Goal: Task Accomplishment & Management: Manage account settings

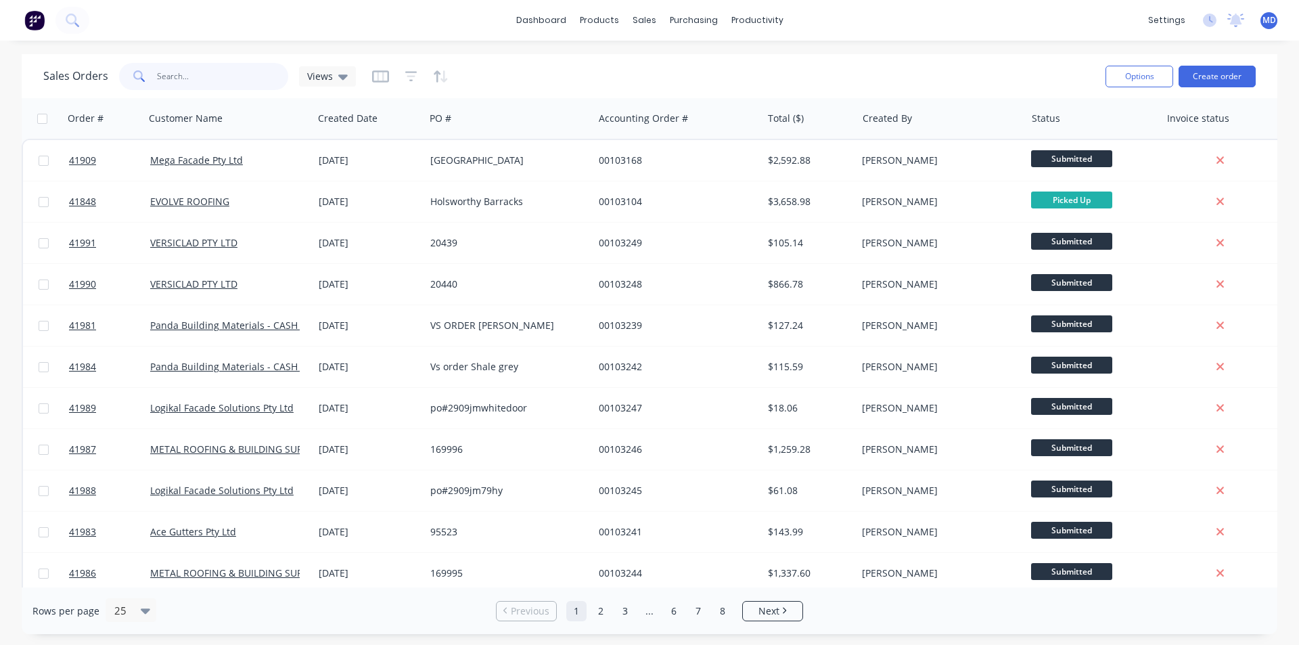
click at [162, 75] on input "text" at bounding box center [223, 76] width 132 height 27
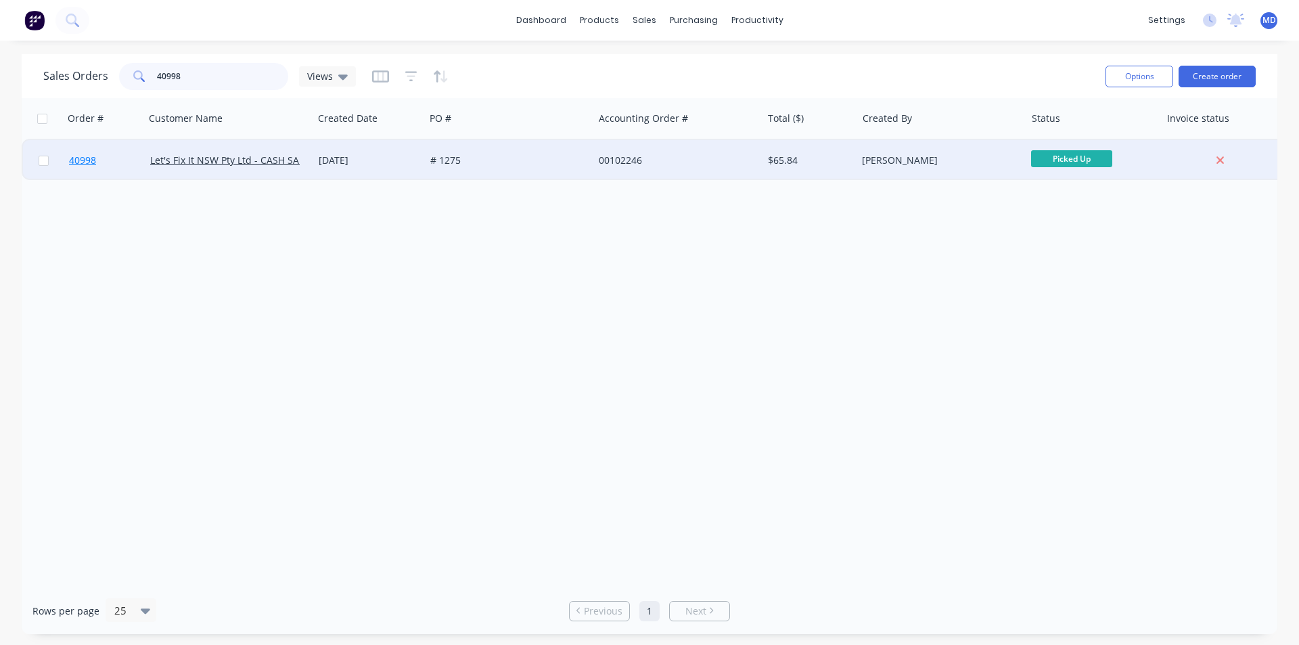
type input "40998"
click at [87, 158] on span "40998" at bounding box center [82, 161] width 27 height 14
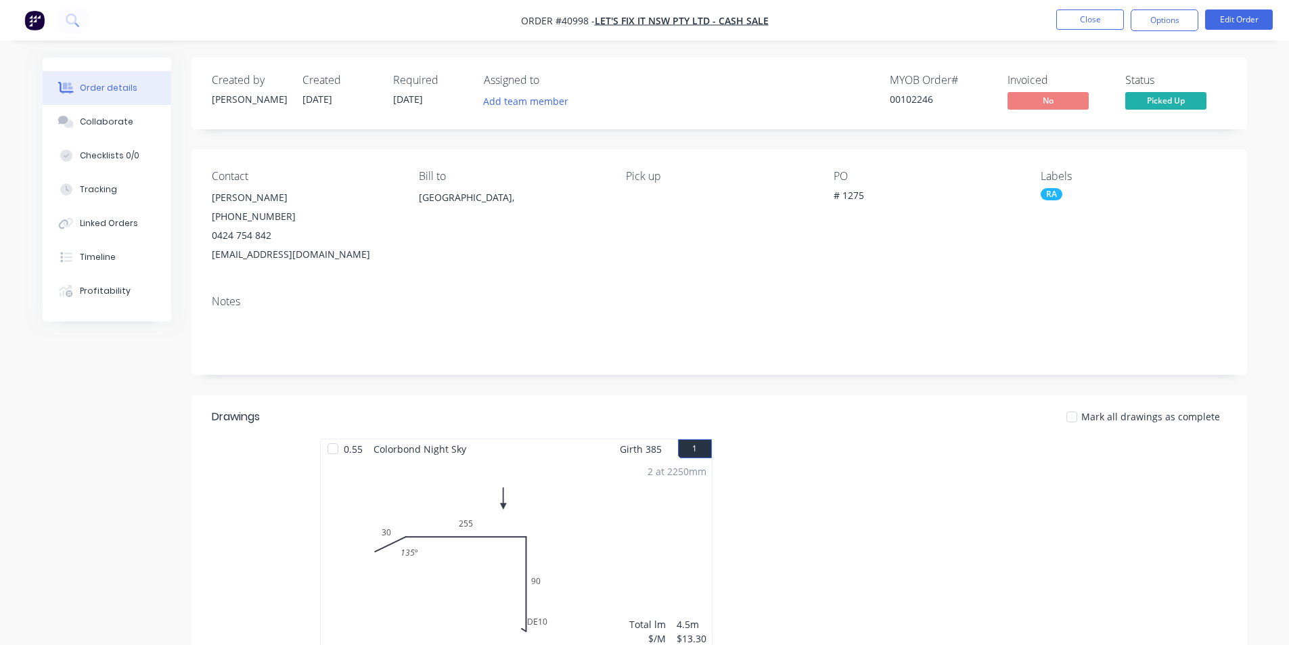
scroll to position [275, 0]
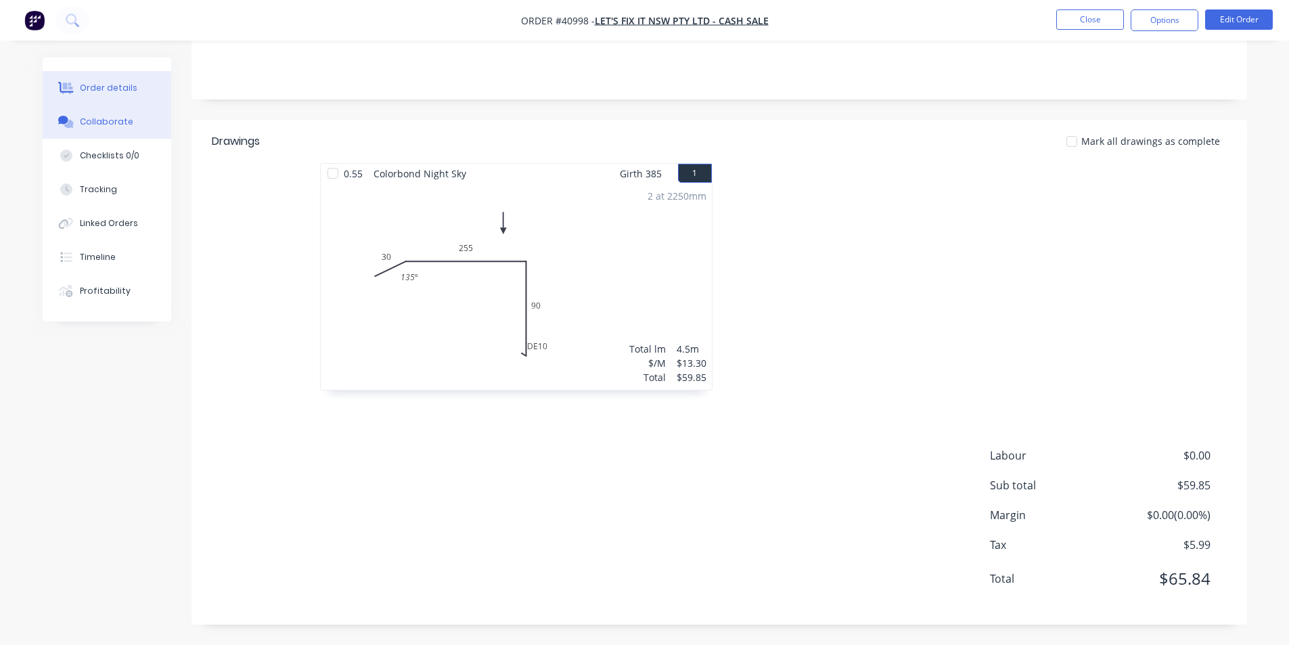
click at [101, 129] on button "Collaborate" at bounding box center [107, 122] width 129 height 34
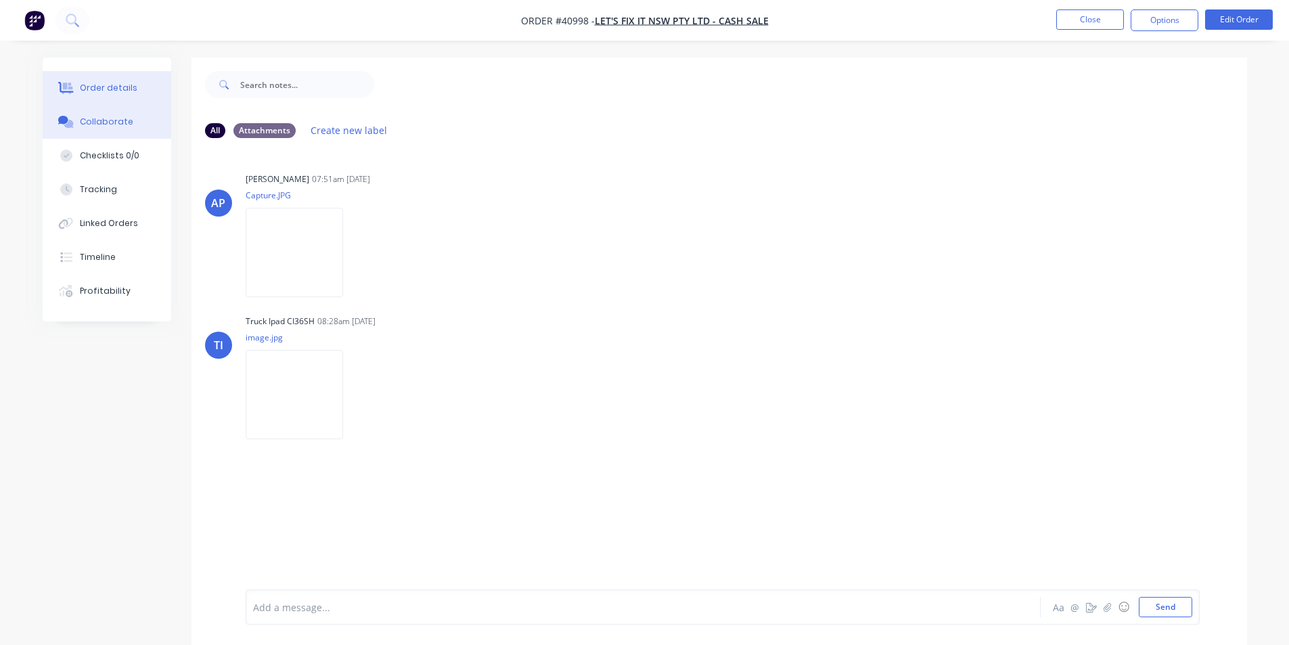
click at [124, 78] on button "Order details" at bounding box center [107, 88] width 129 height 34
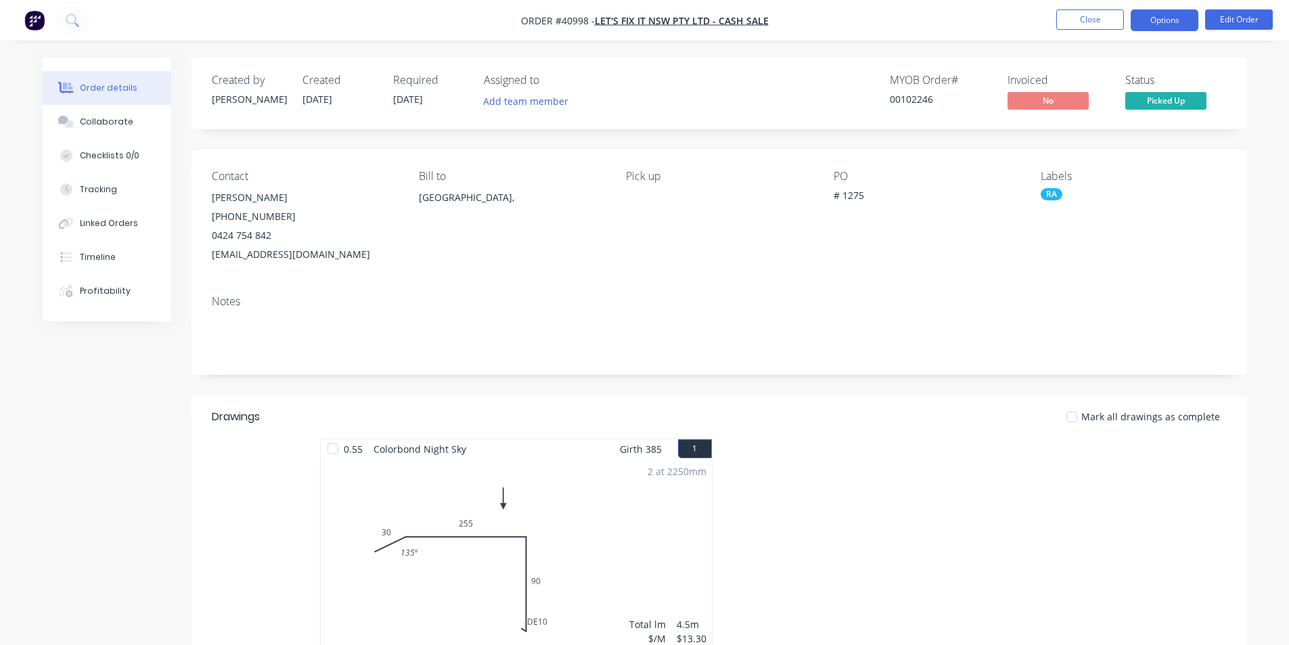
click at [1172, 15] on button "Options" at bounding box center [1164, 20] width 68 height 22
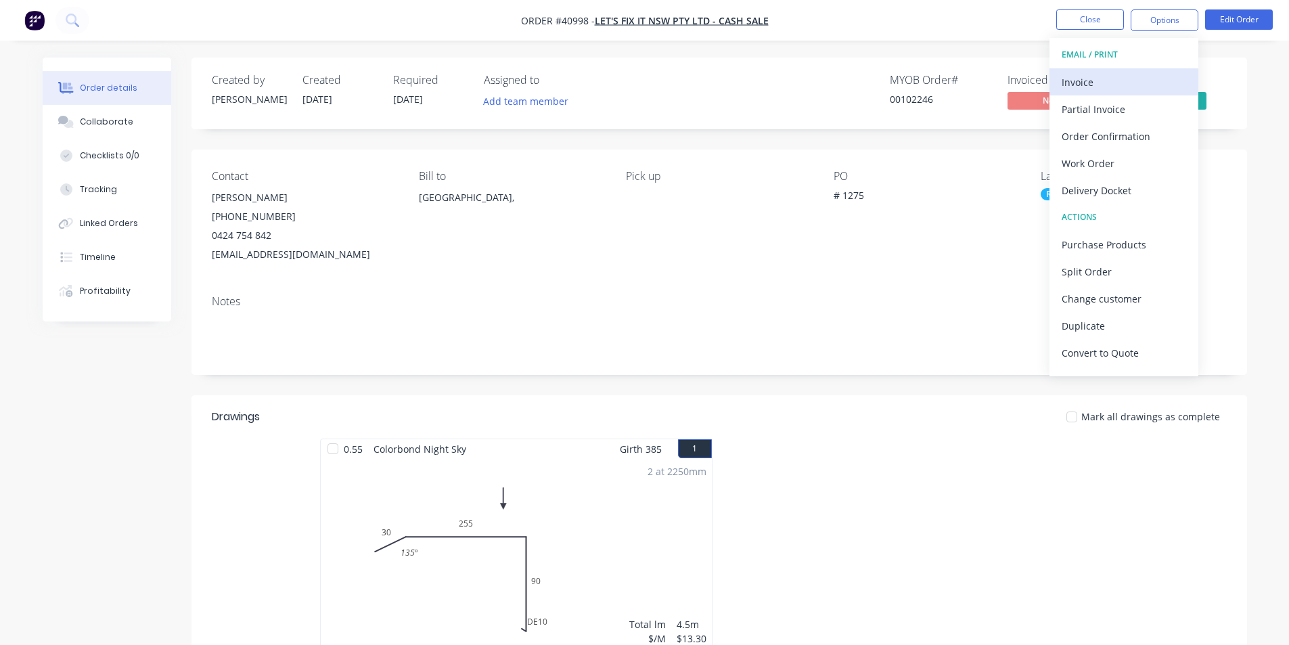
click at [1134, 71] on button "Invoice" at bounding box center [1123, 81] width 149 height 27
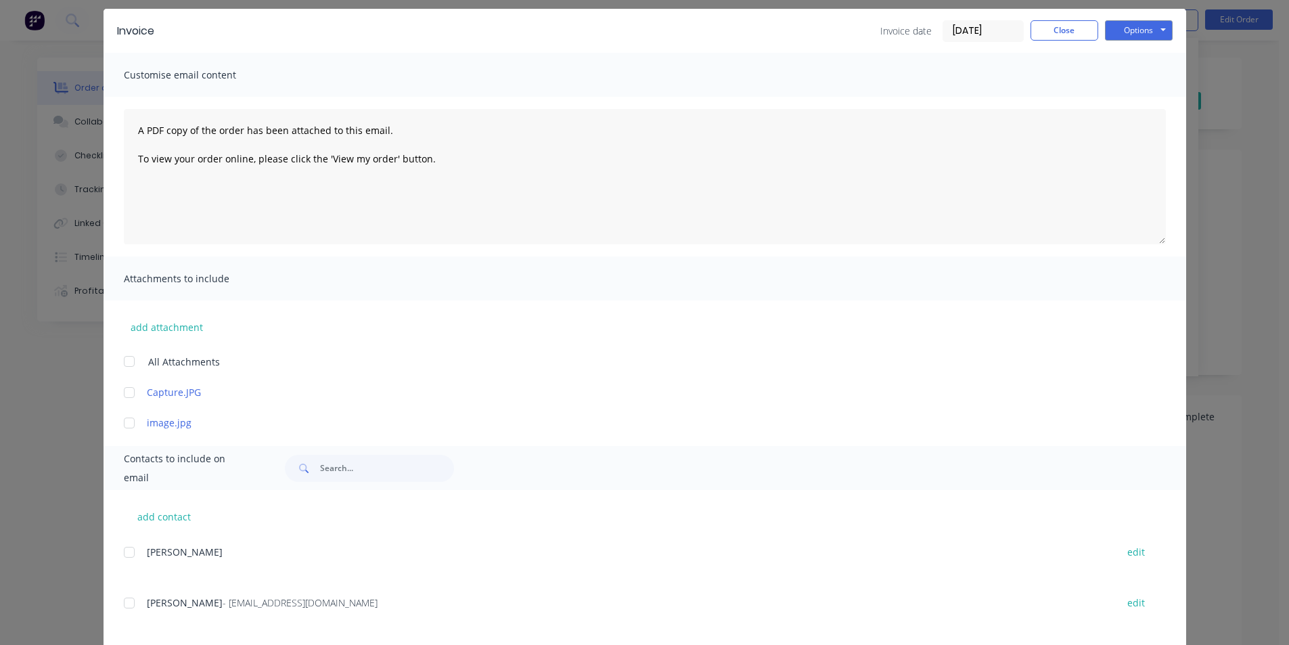
scroll to position [114, 0]
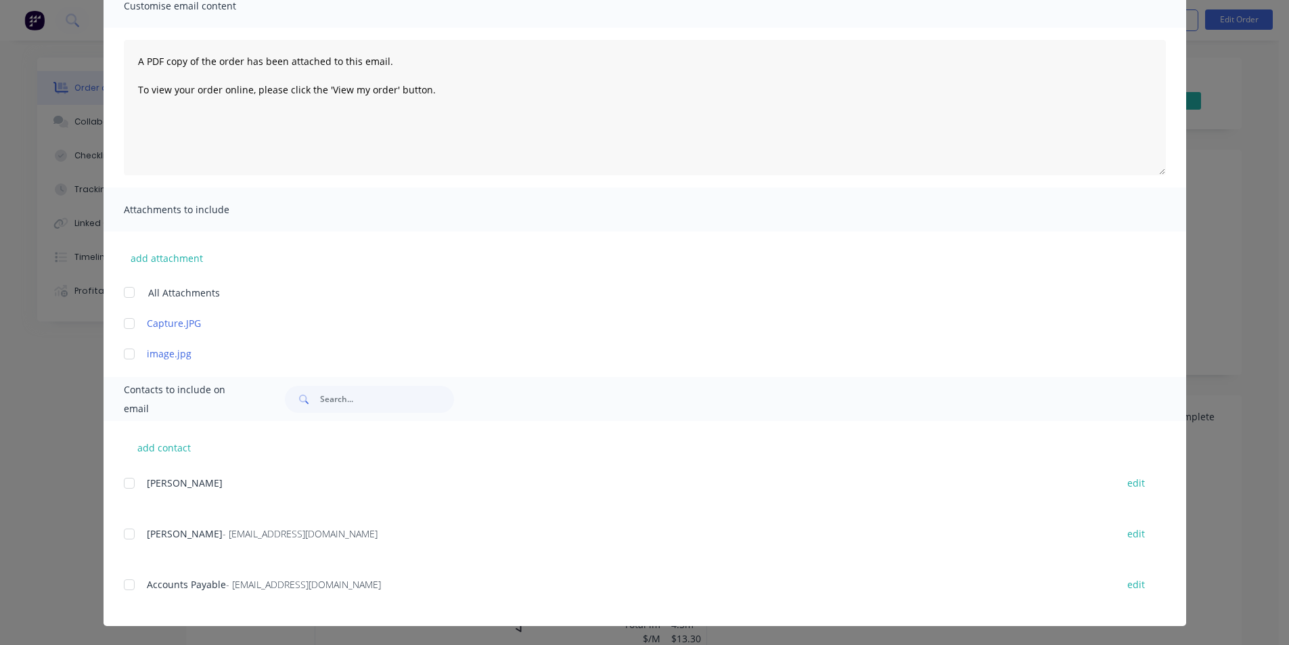
click at [130, 587] on div at bounding box center [129, 584] width 27 height 27
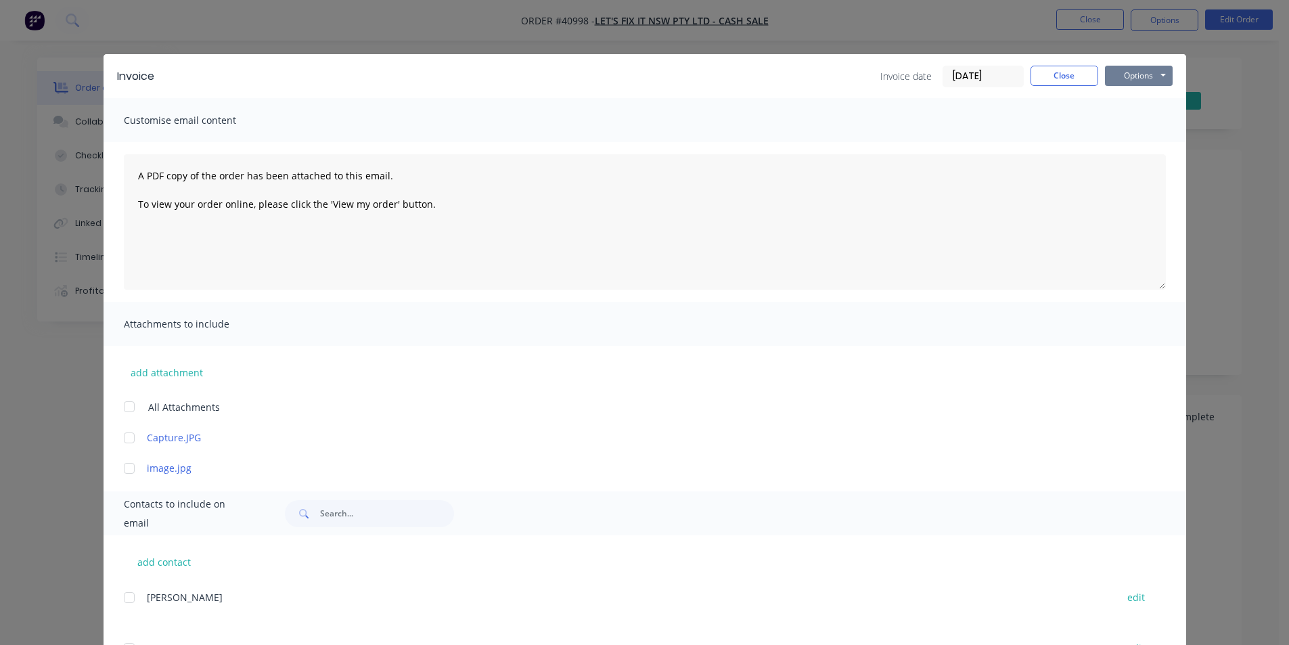
drag, startPoint x: 1138, startPoint y: 76, endPoint x: 1137, endPoint y: 83, distance: 6.9
click at [1138, 75] on button "Options" at bounding box center [1139, 76] width 68 height 20
click at [1122, 152] on button "Email" at bounding box center [1148, 144] width 87 height 22
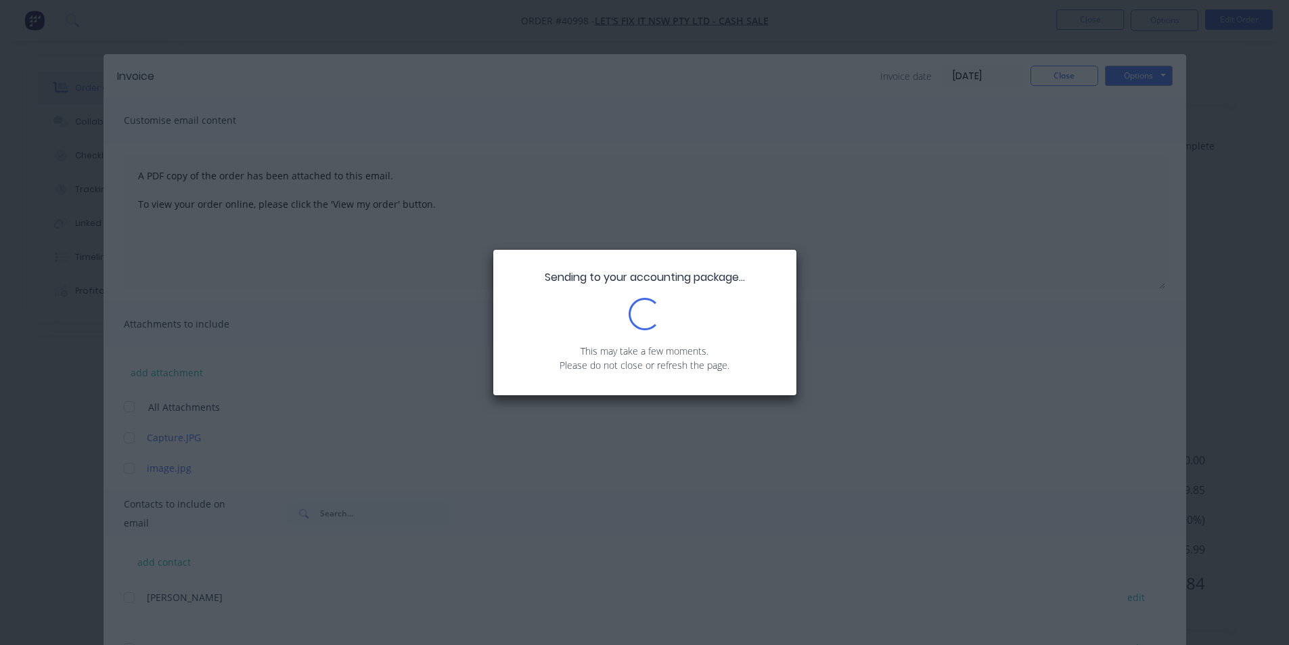
scroll to position [275, 0]
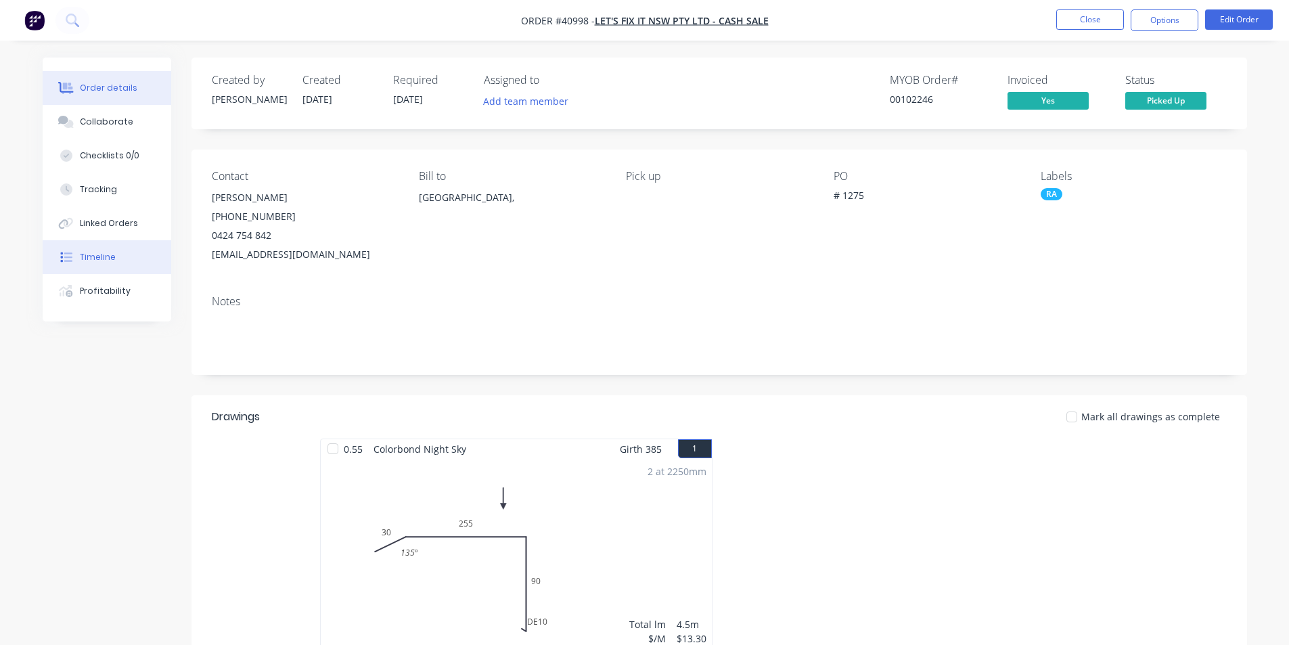
drag, startPoint x: 114, startPoint y: 258, endPoint x: 139, endPoint y: 266, distance: 26.1
click at [114, 258] on button "Timeline" at bounding box center [107, 257] width 129 height 34
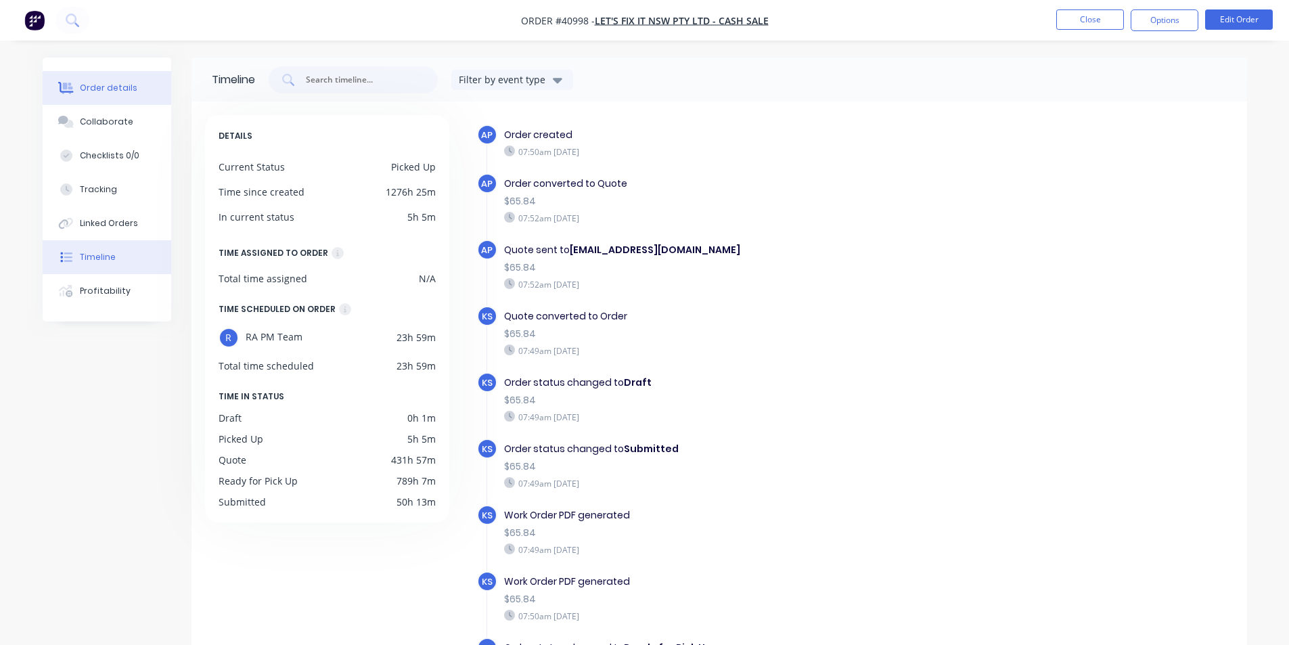
click at [132, 91] on div "Order details" at bounding box center [108, 88] width 57 height 12
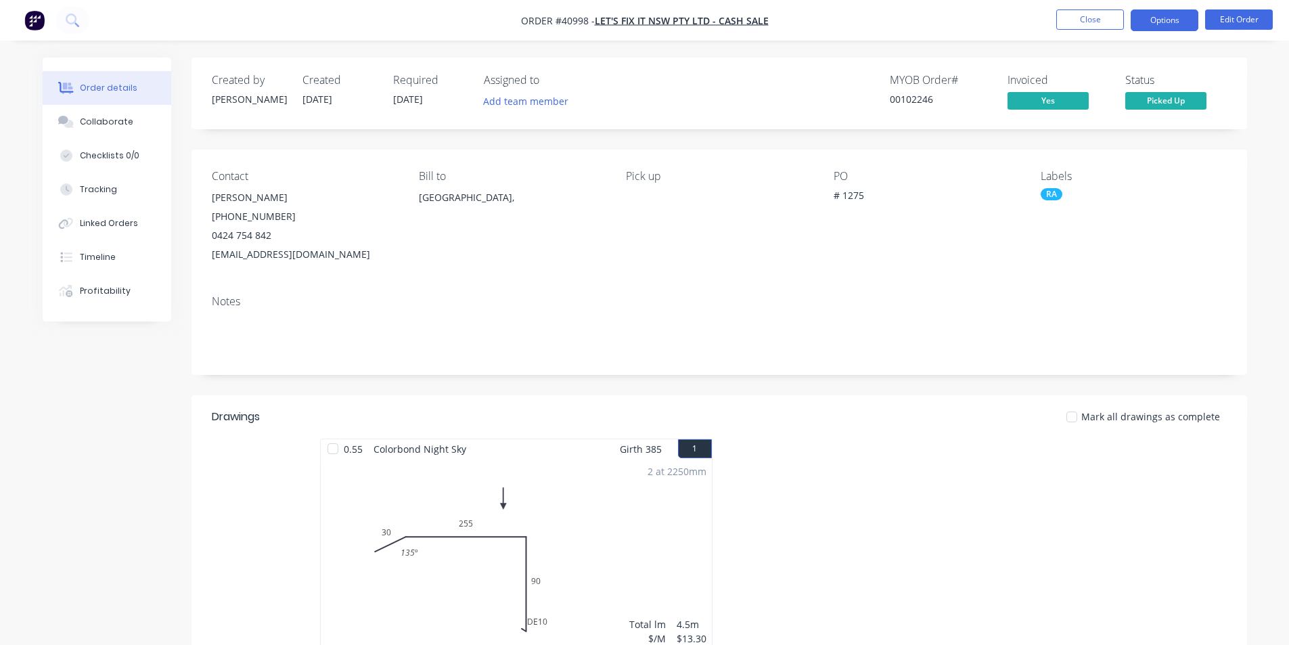
click at [1162, 11] on button "Options" at bounding box center [1164, 20] width 68 height 22
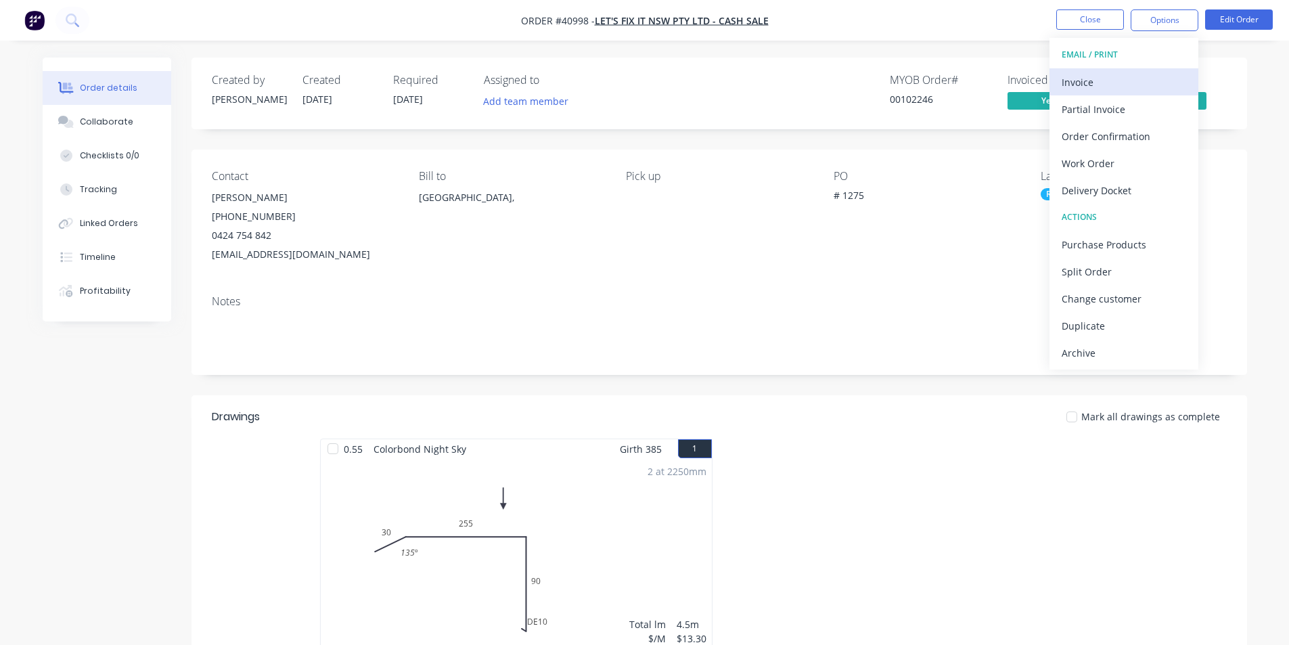
click at [1126, 85] on div "Invoice" at bounding box center [1123, 82] width 124 height 20
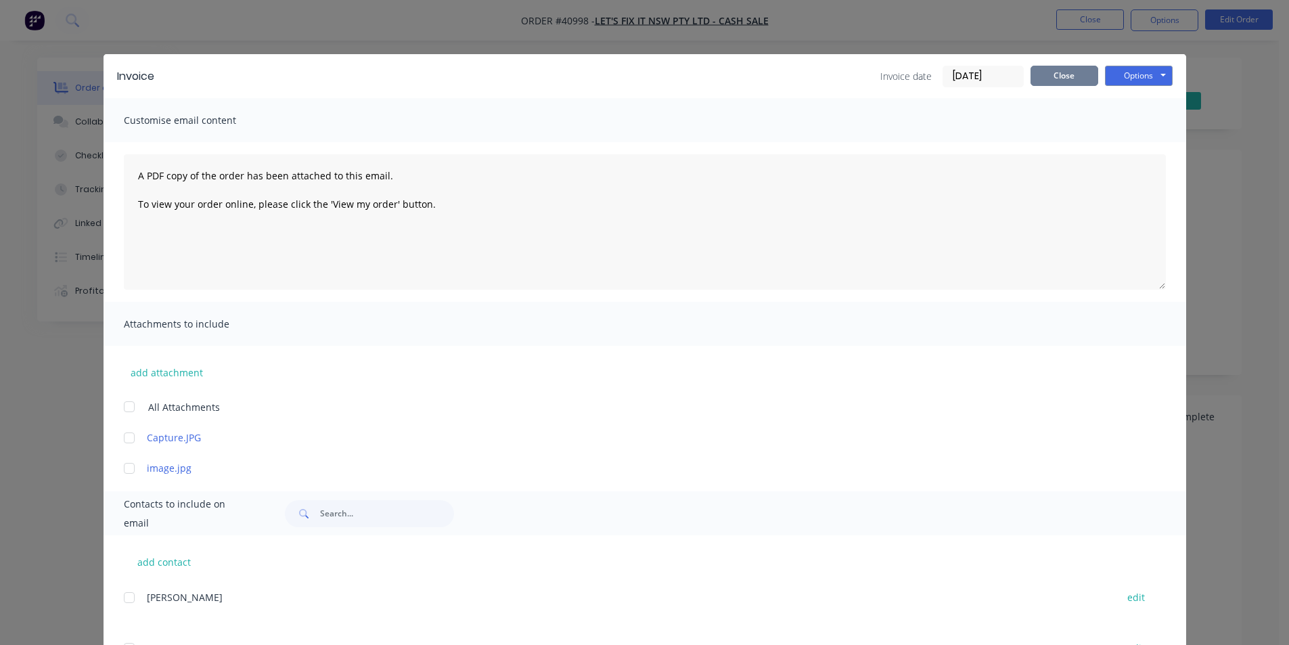
click at [1076, 80] on button "Close" at bounding box center [1064, 76] width 68 height 20
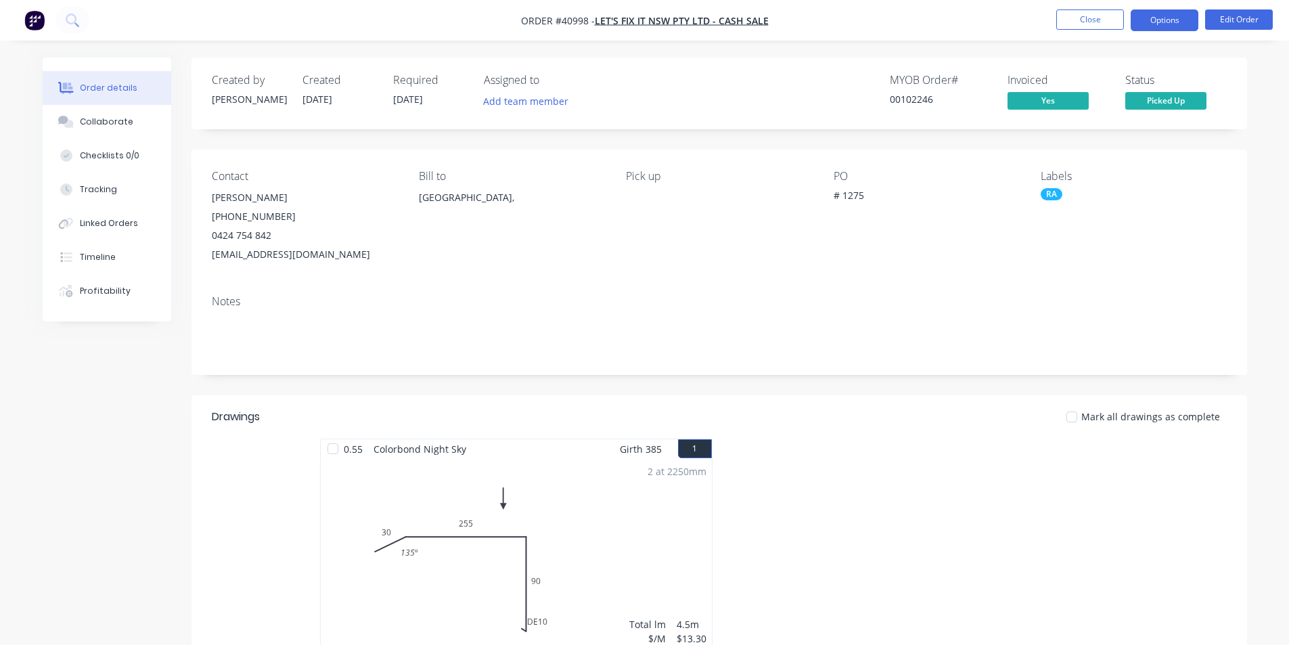
click at [1167, 25] on button "Options" at bounding box center [1164, 20] width 68 height 22
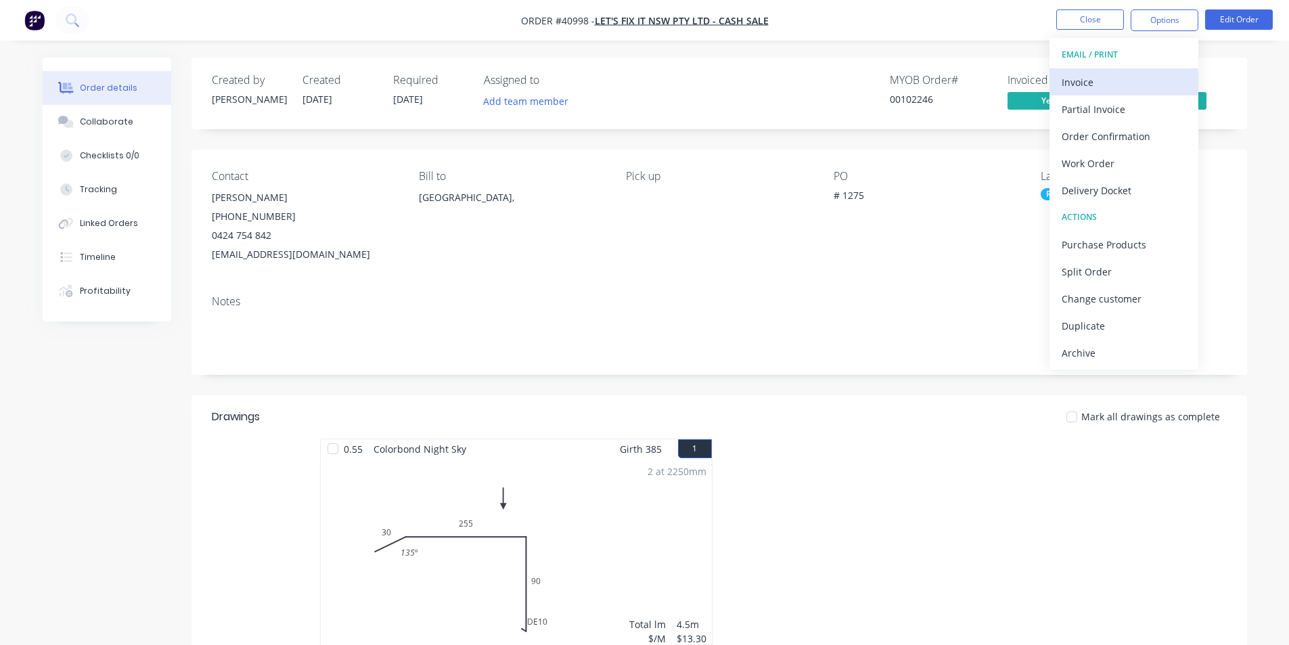
click at [1118, 82] on div "Invoice" at bounding box center [1123, 82] width 124 height 20
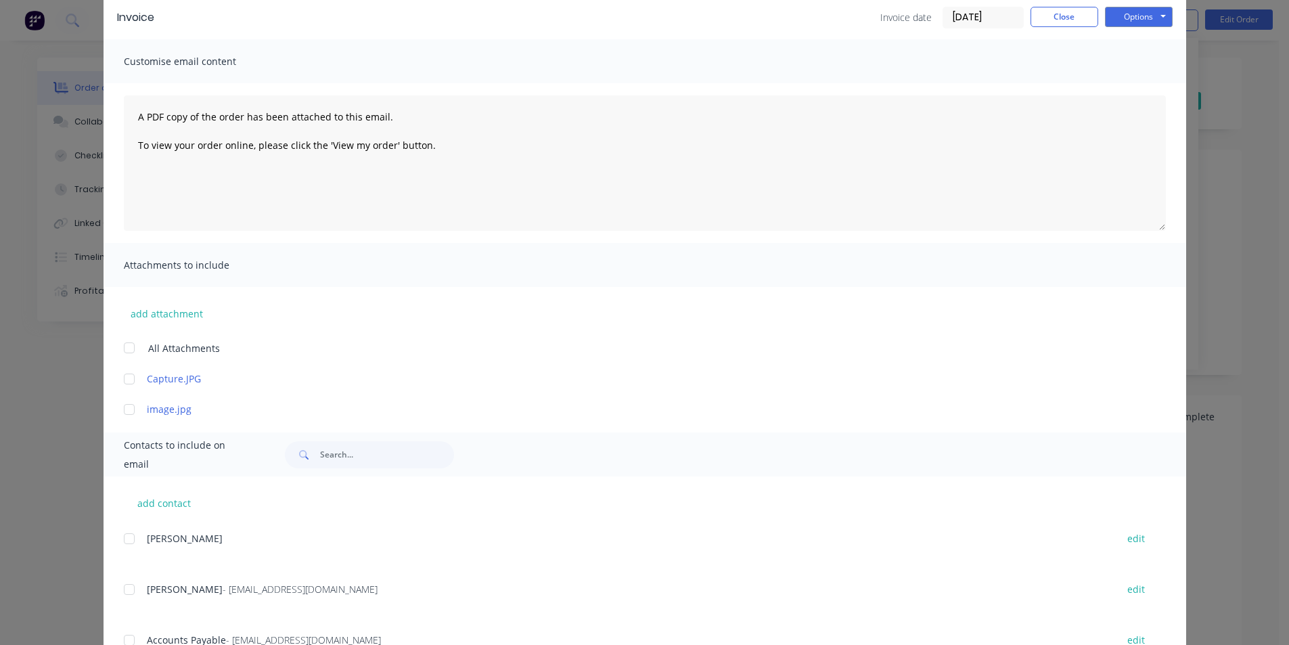
scroll to position [114, 0]
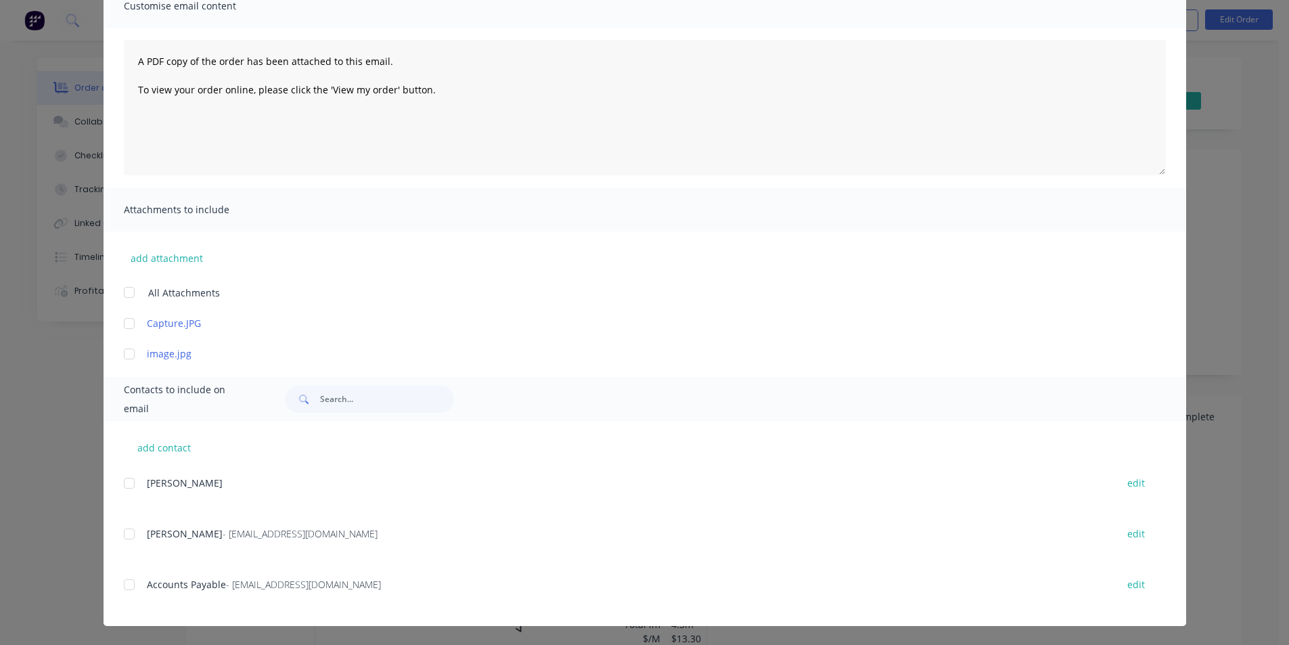
click at [120, 583] on div at bounding box center [129, 584] width 27 height 27
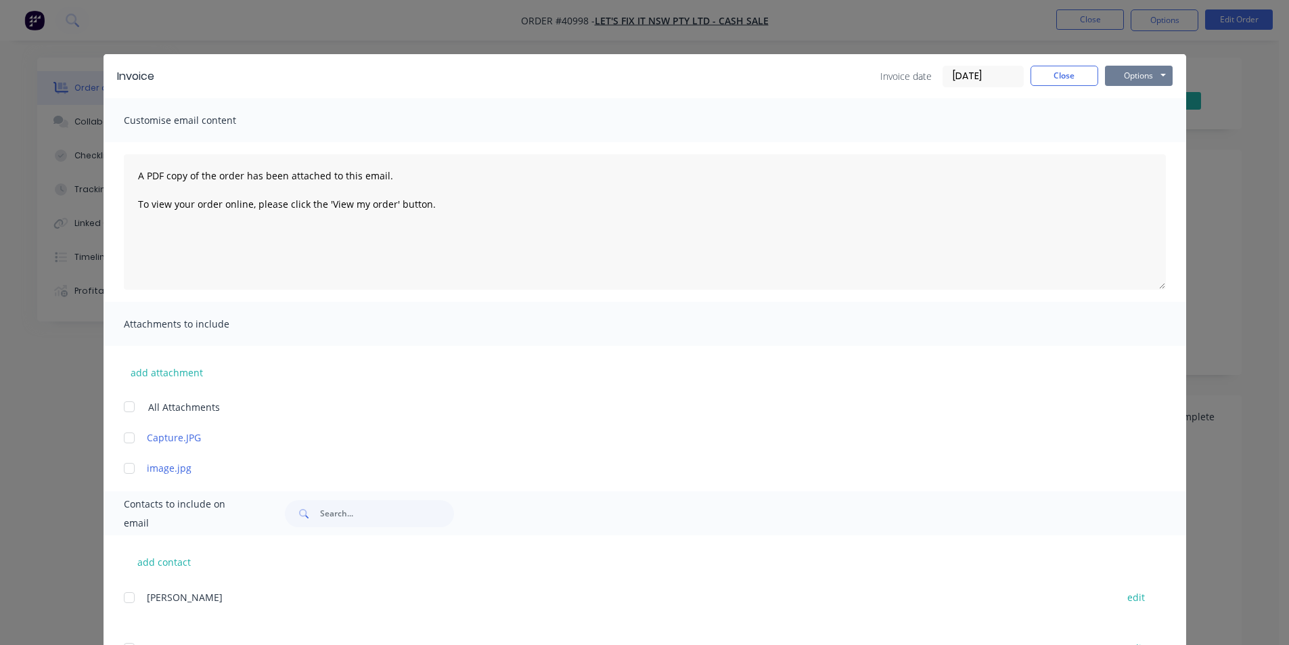
click at [1122, 71] on button "Options" at bounding box center [1139, 76] width 68 height 20
click at [1115, 143] on button "Email" at bounding box center [1148, 144] width 87 height 22
click at [1079, 74] on button "Close" at bounding box center [1064, 76] width 68 height 20
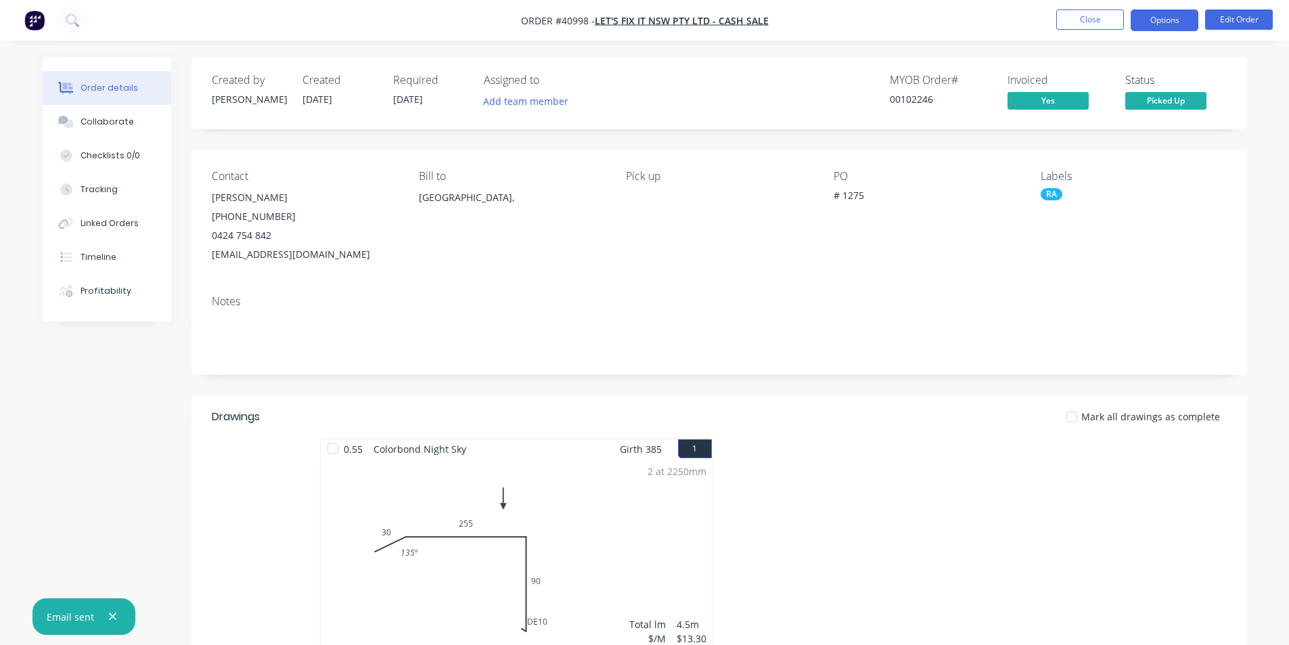
click at [1144, 26] on button "Options" at bounding box center [1164, 20] width 68 height 22
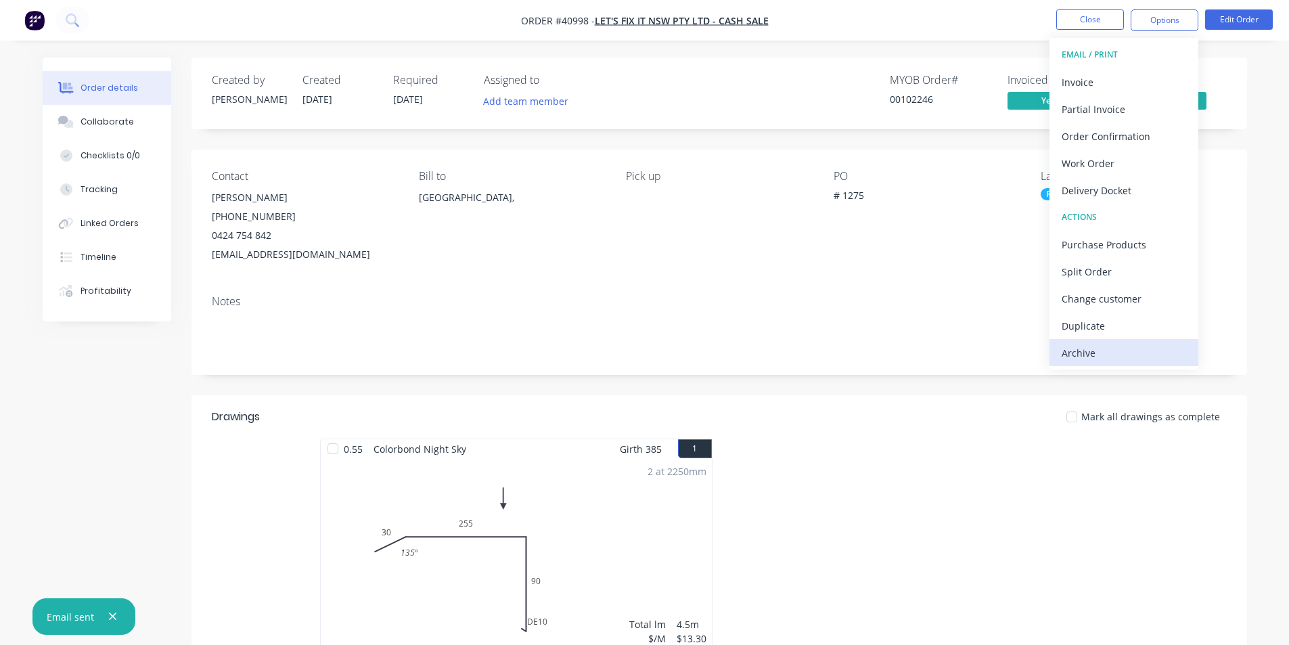
click at [1113, 361] on div "Archive" at bounding box center [1123, 353] width 124 height 20
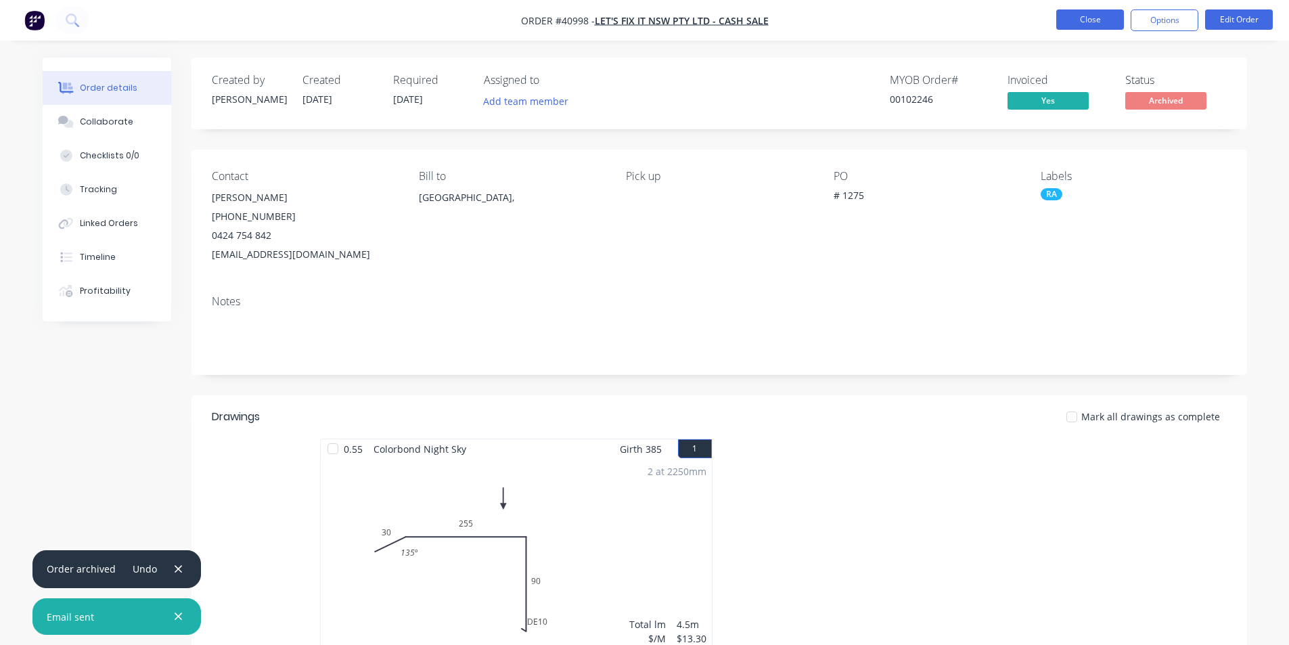
click at [1103, 26] on button "Close" at bounding box center [1090, 19] width 68 height 20
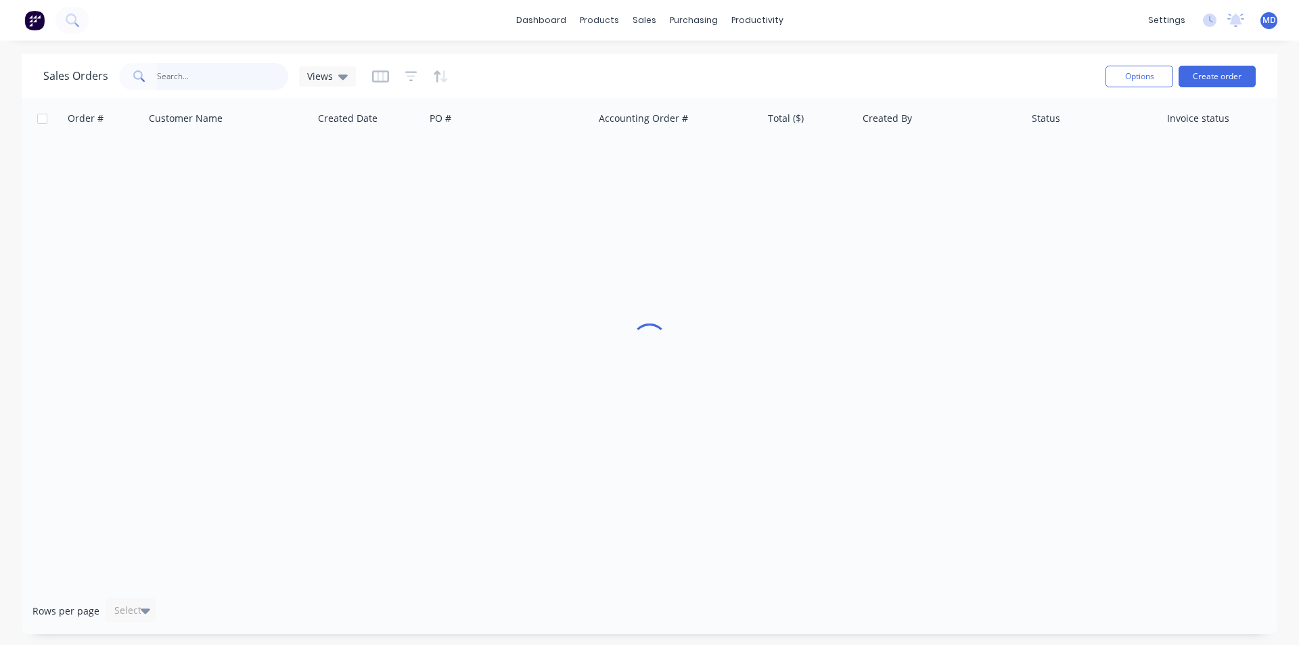
click at [210, 74] on input "text" at bounding box center [223, 76] width 132 height 27
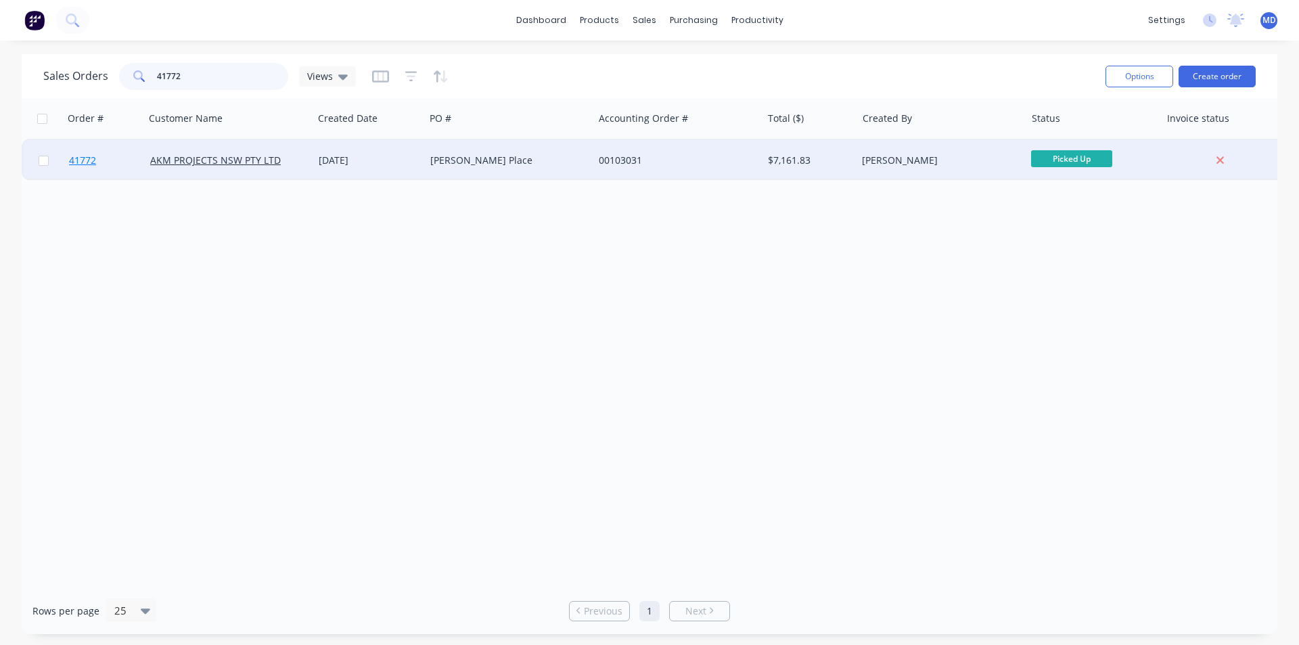
type input "41772"
click at [85, 161] on span "41772" at bounding box center [82, 161] width 27 height 14
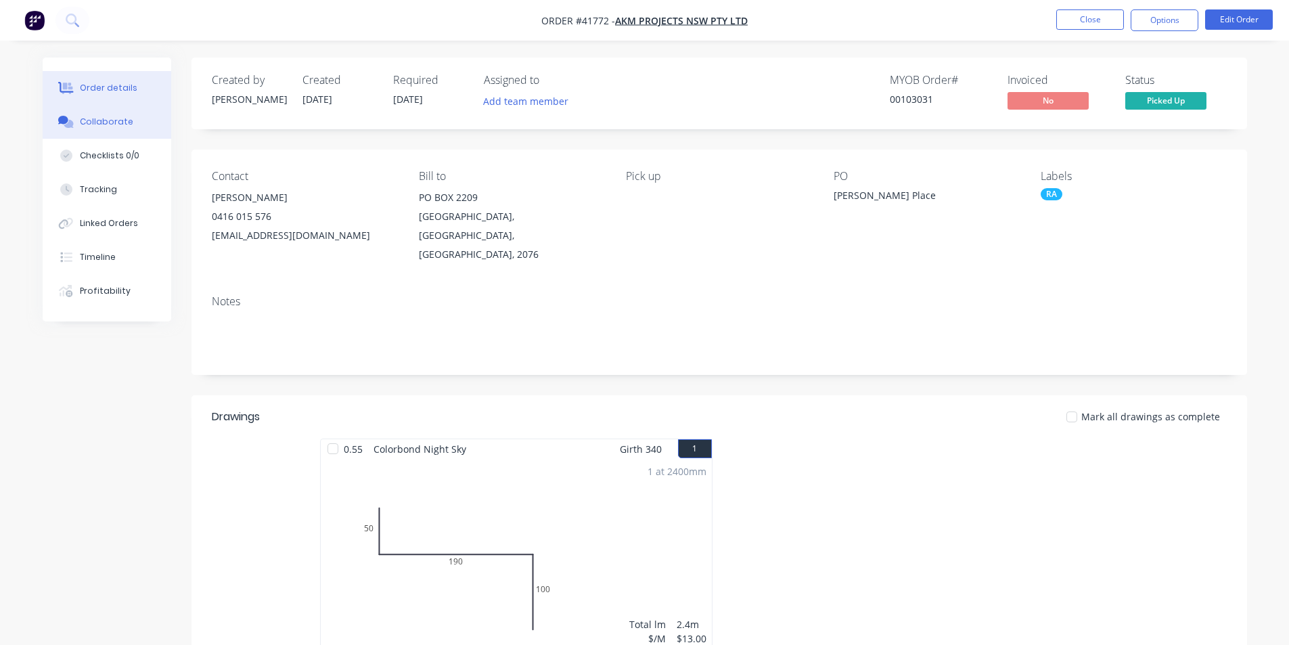
click at [93, 120] on div "Collaborate" at bounding box center [106, 122] width 53 height 12
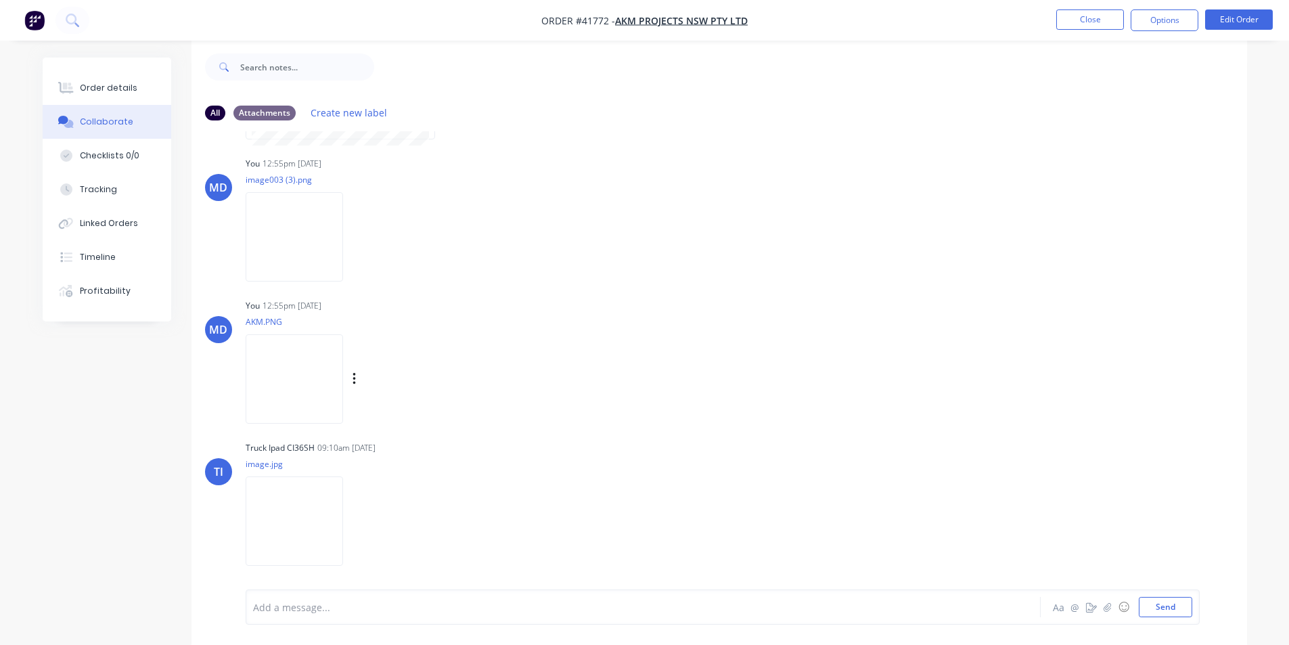
scroll to position [20, 0]
click at [141, 81] on button "Order details" at bounding box center [107, 88] width 129 height 34
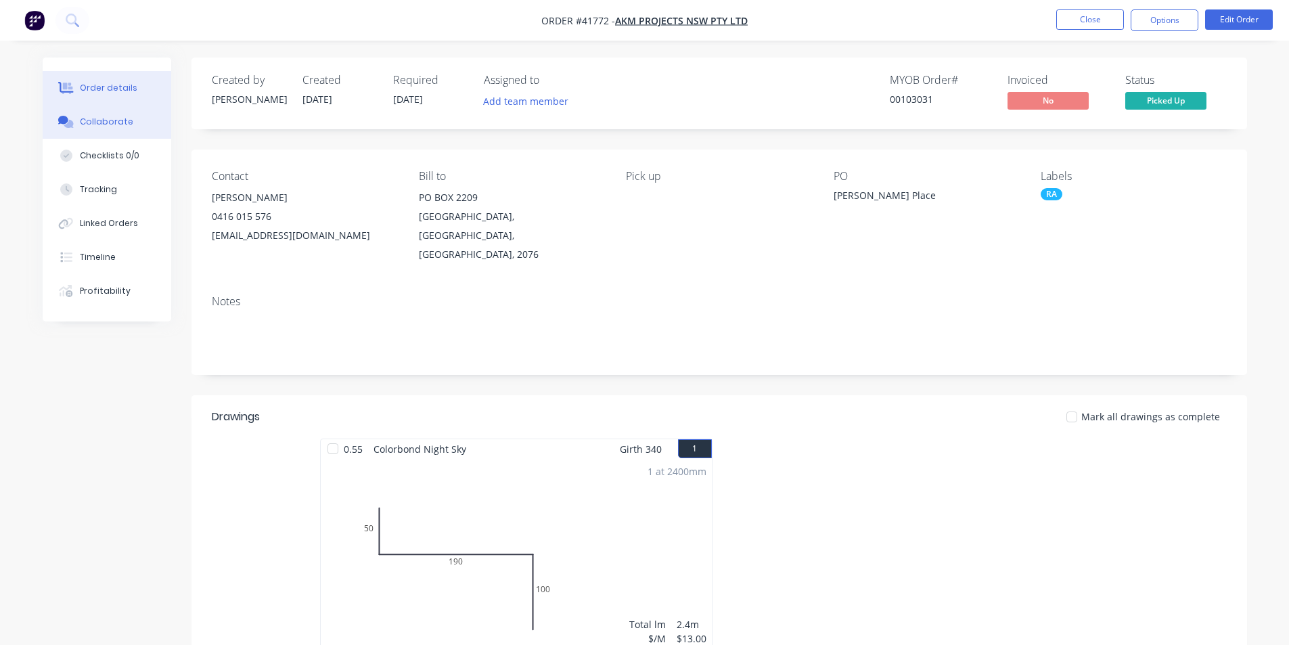
click at [72, 114] on button "Collaborate" at bounding box center [107, 122] width 129 height 34
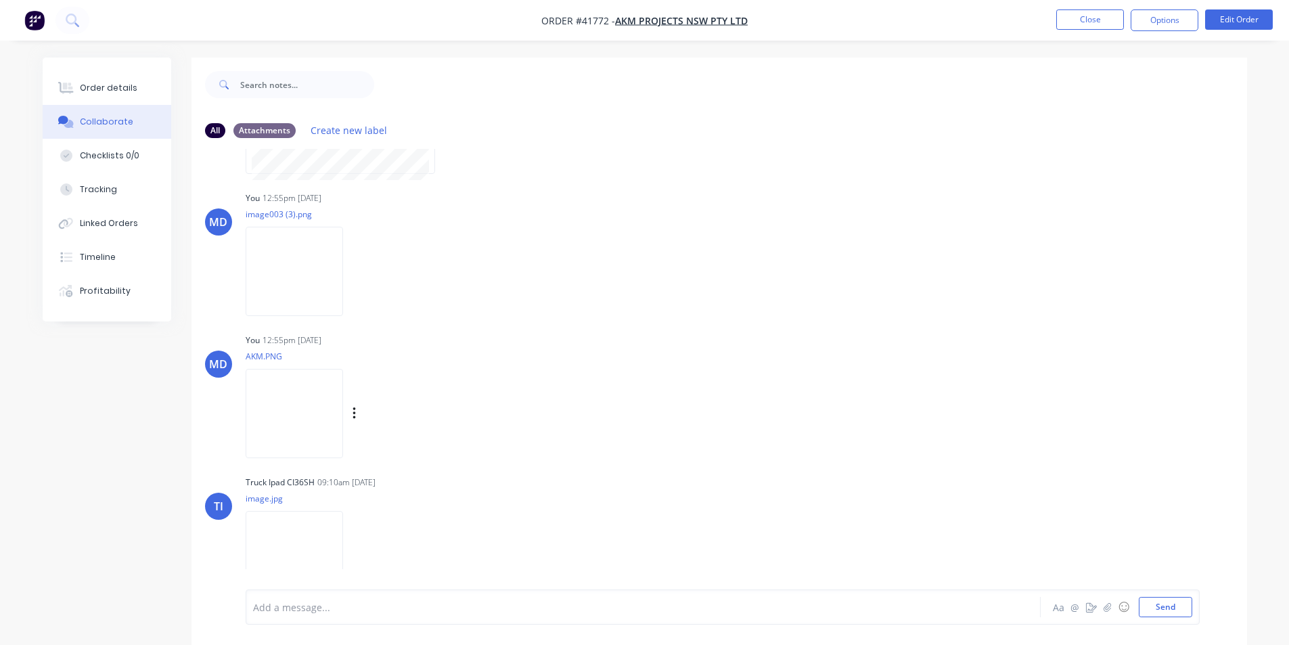
scroll to position [140, 0]
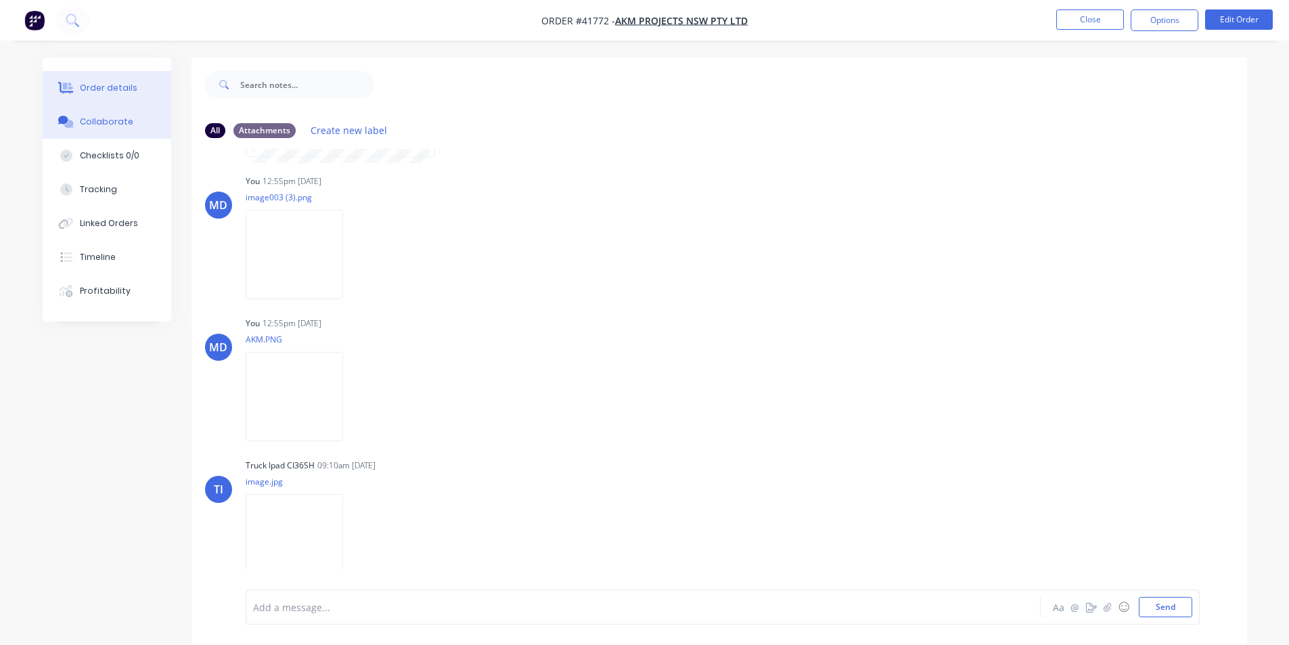
click at [73, 85] on icon at bounding box center [66, 88] width 16 height 12
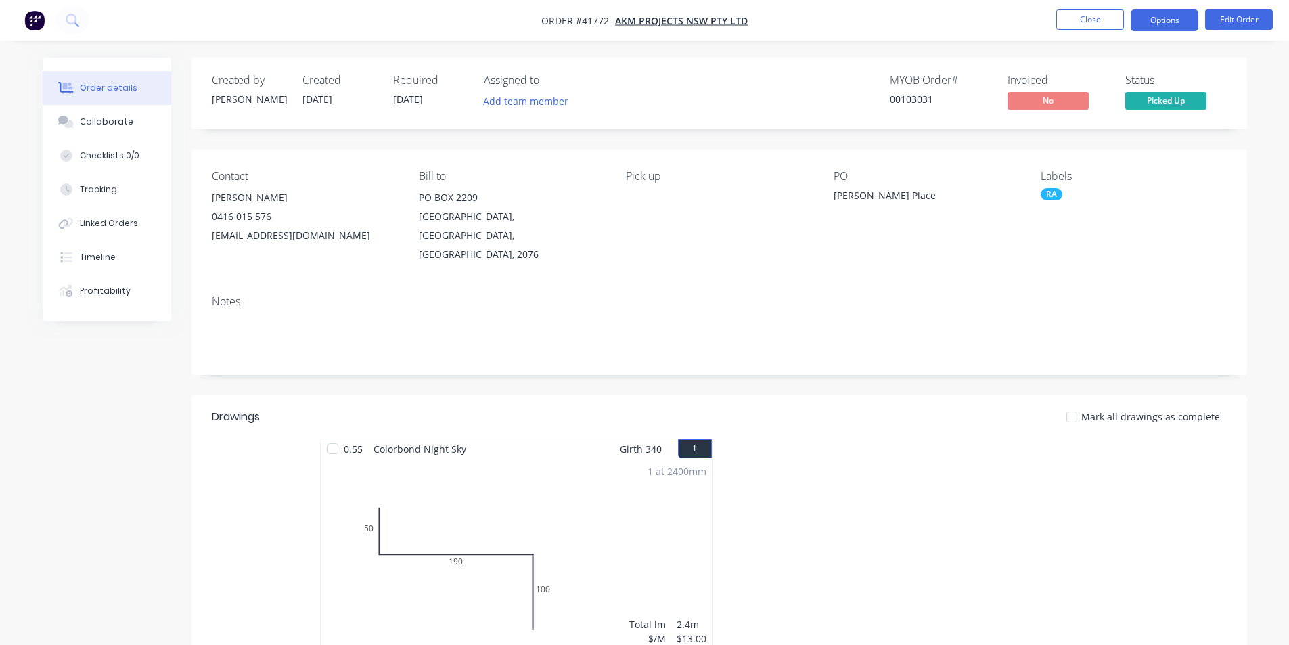
click at [1157, 25] on button "Options" at bounding box center [1164, 20] width 68 height 22
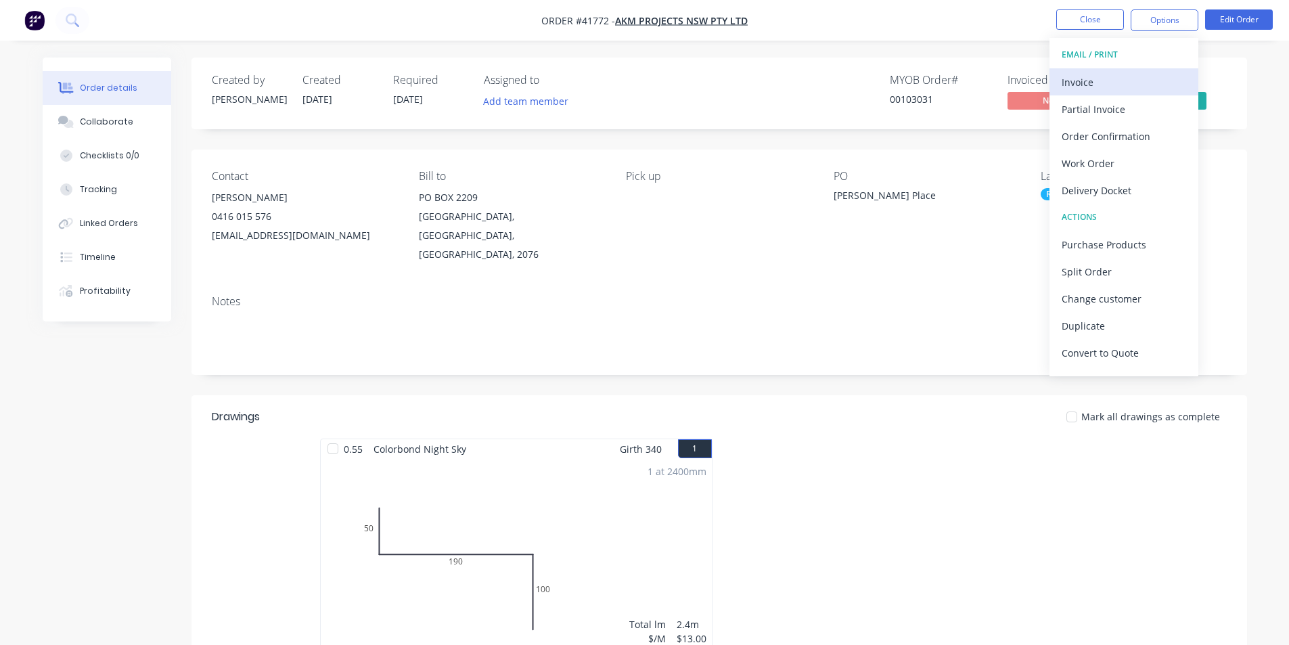
click at [1130, 82] on div "Invoice" at bounding box center [1123, 82] width 124 height 20
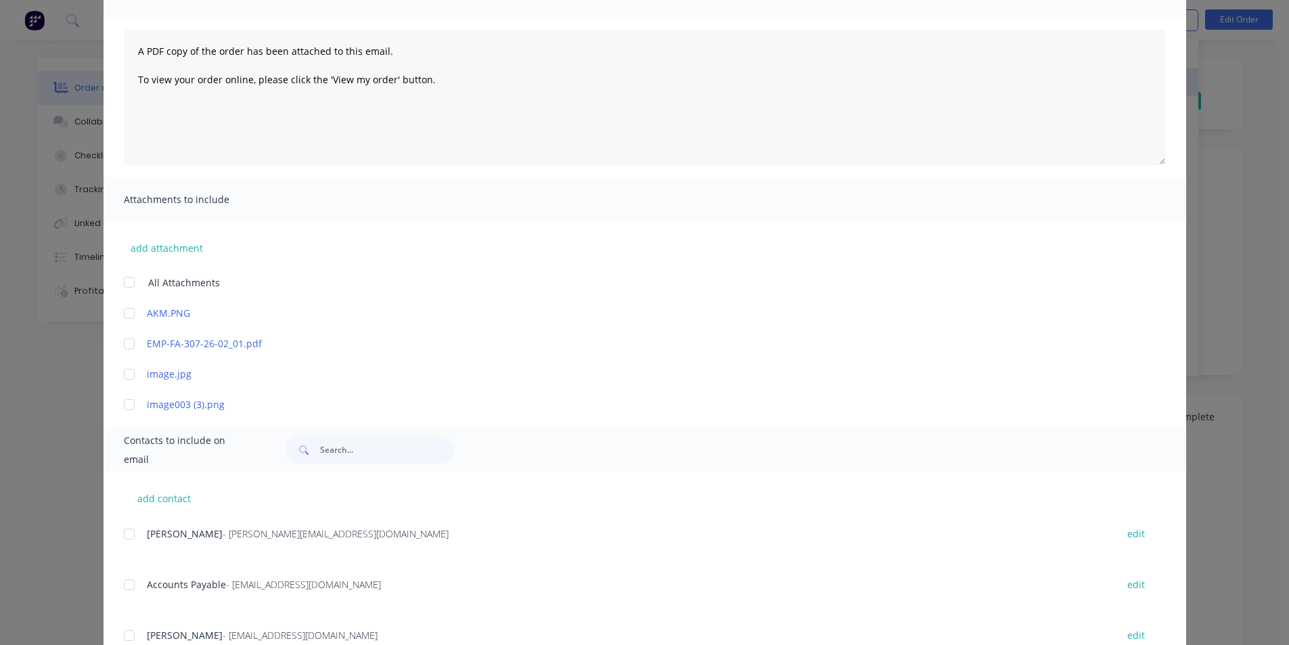
scroll to position [271, 0]
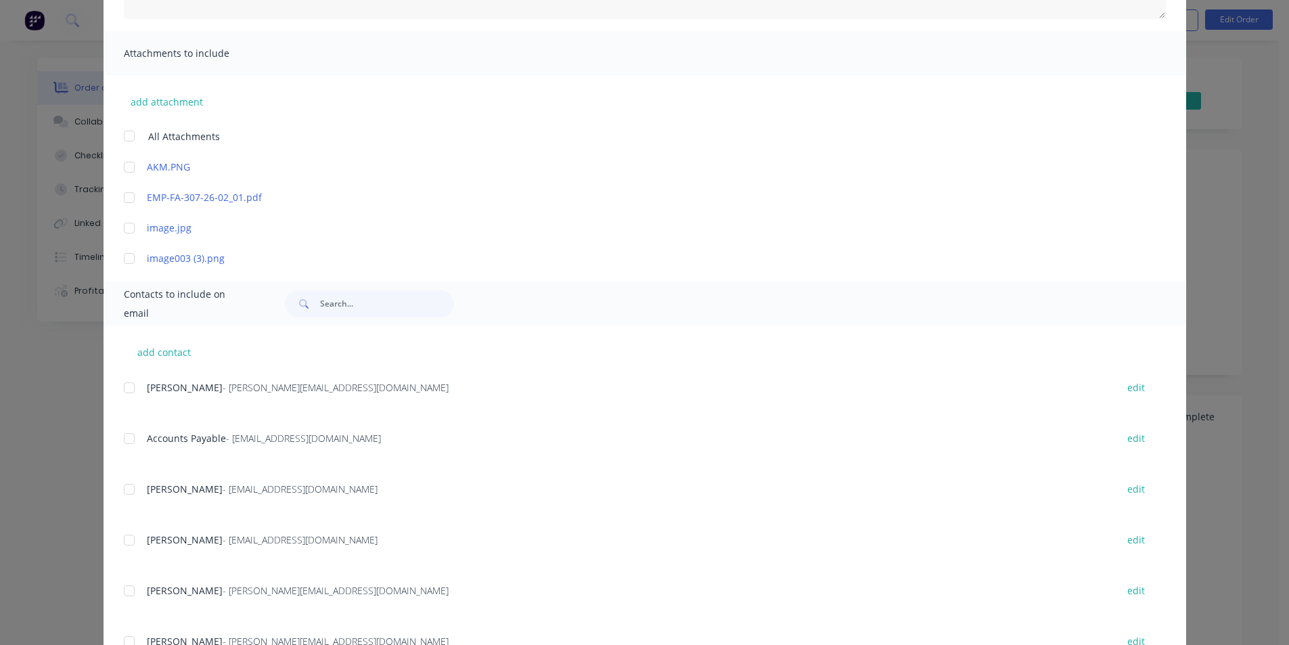
click at [125, 440] on div at bounding box center [129, 438] width 27 height 27
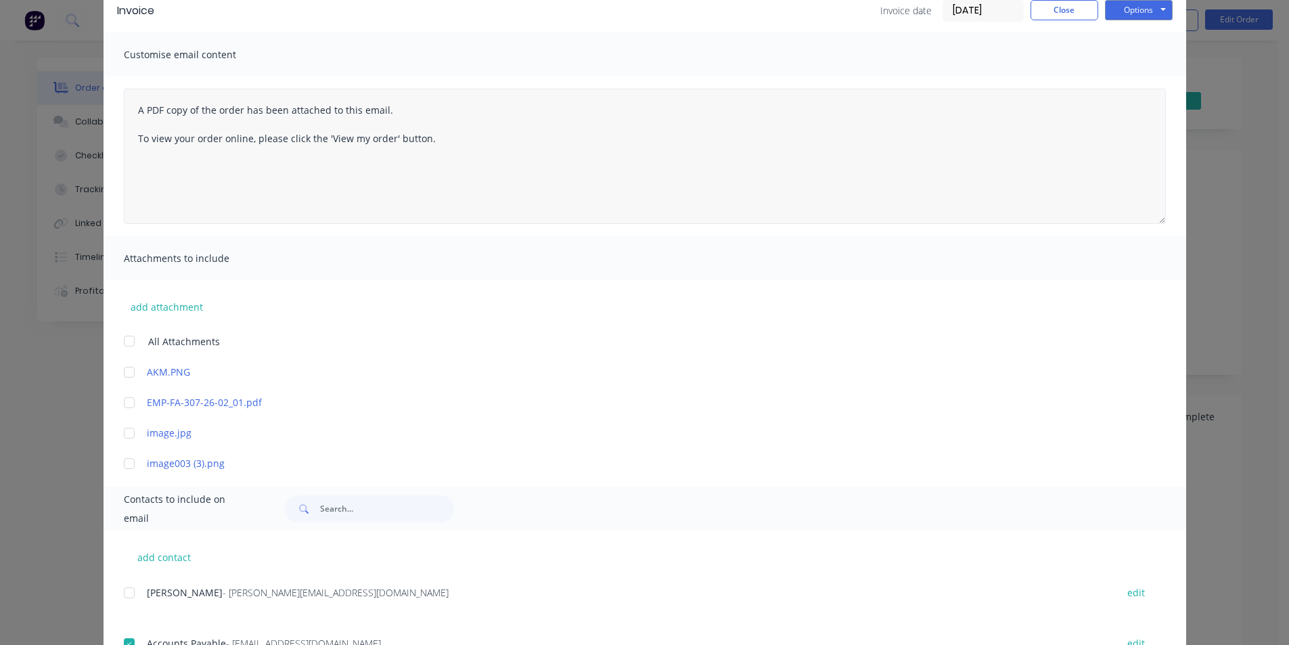
scroll to position [0, 0]
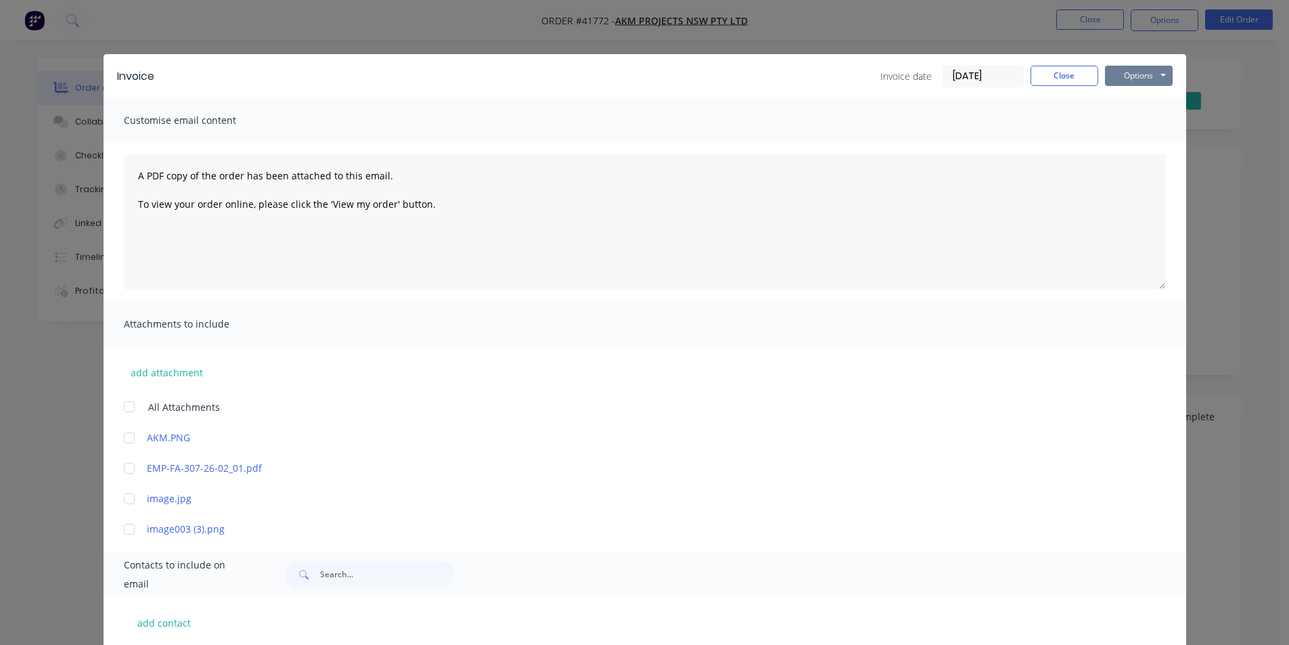
click at [1131, 74] on button "Options" at bounding box center [1139, 76] width 68 height 20
click at [1115, 149] on button "Email" at bounding box center [1148, 144] width 87 height 22
click at [1074, 68] on button "Close" at bounding box center [1064, 76] width 68 height 20
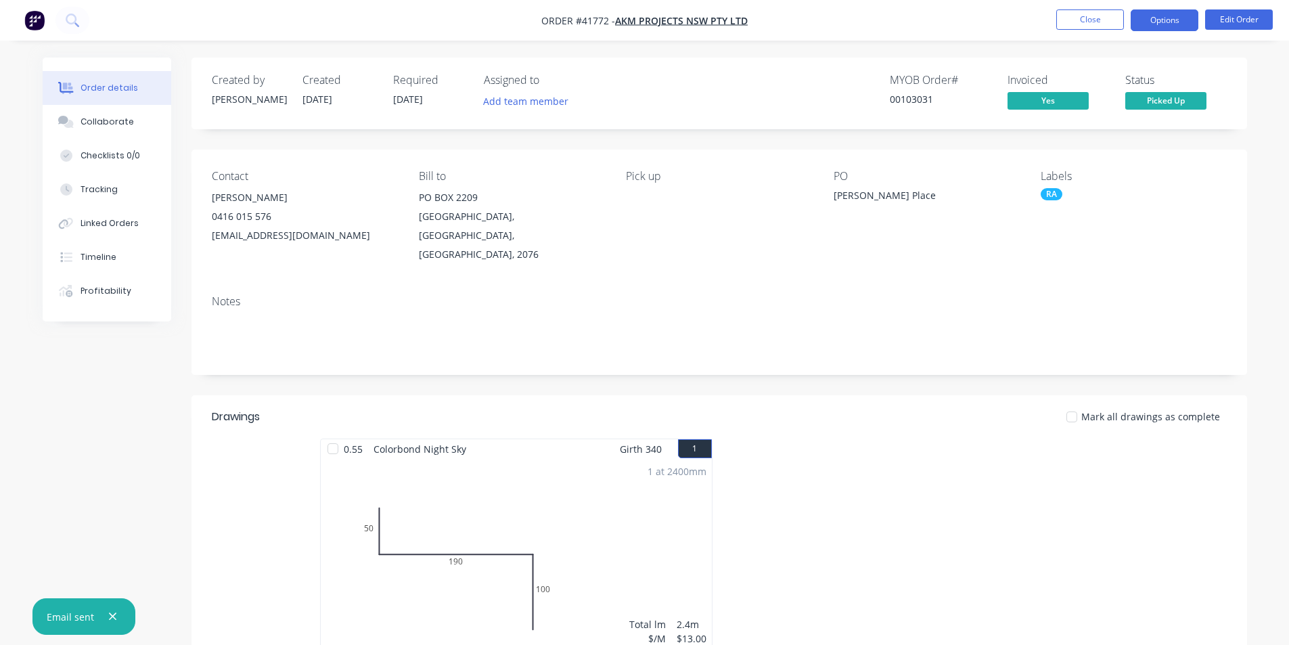
click at [1142, 18] on button "Options" at bounding box center [1164, 20] width 68 height 22
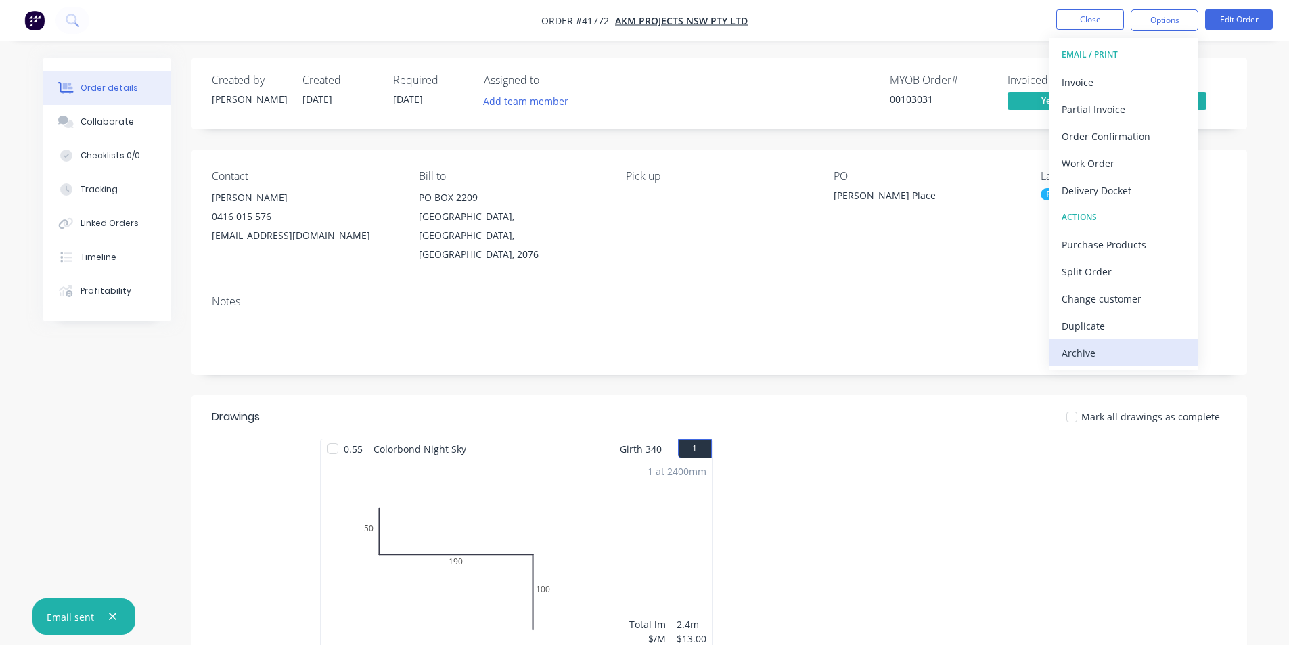
click at [1125, 363] on button "Archive" at bounding box center [1123, 352] width 149 height 27
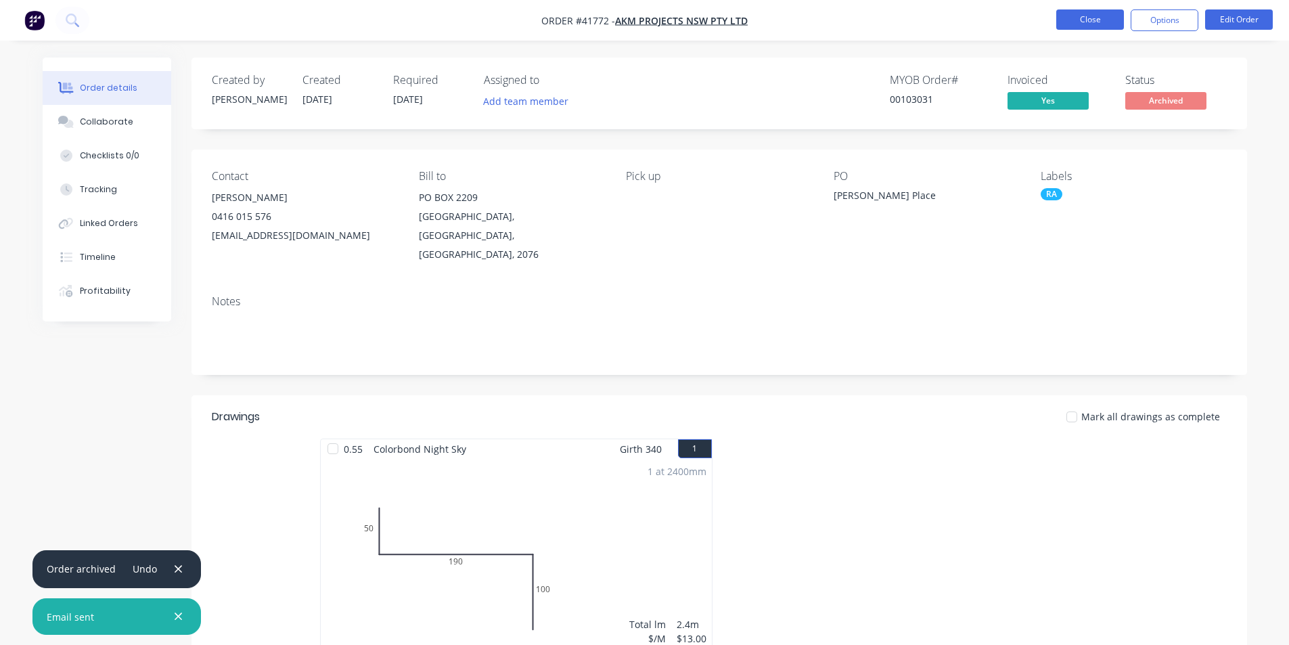
click at [1096, 10] on button "Close" at bounding box center [1090, 19] width 68 height 20
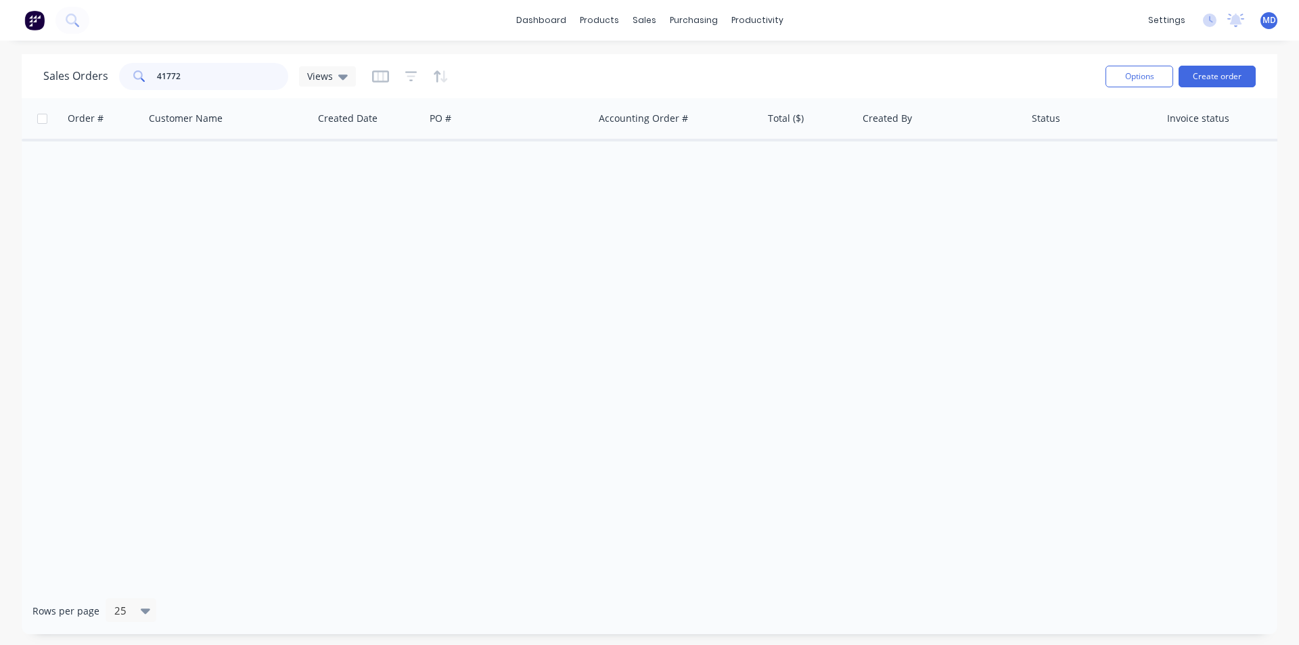
drag, startPoint x: 242, startPoint y: 68, endPoint x: 7, endPoint y: 68, distance: 235.4
click at [1, 70] on div "Sales Orders 41772 Views Options Create order Order # Customer Name Created Dat…" at bounding box center [649, 344] width 1299 height 580
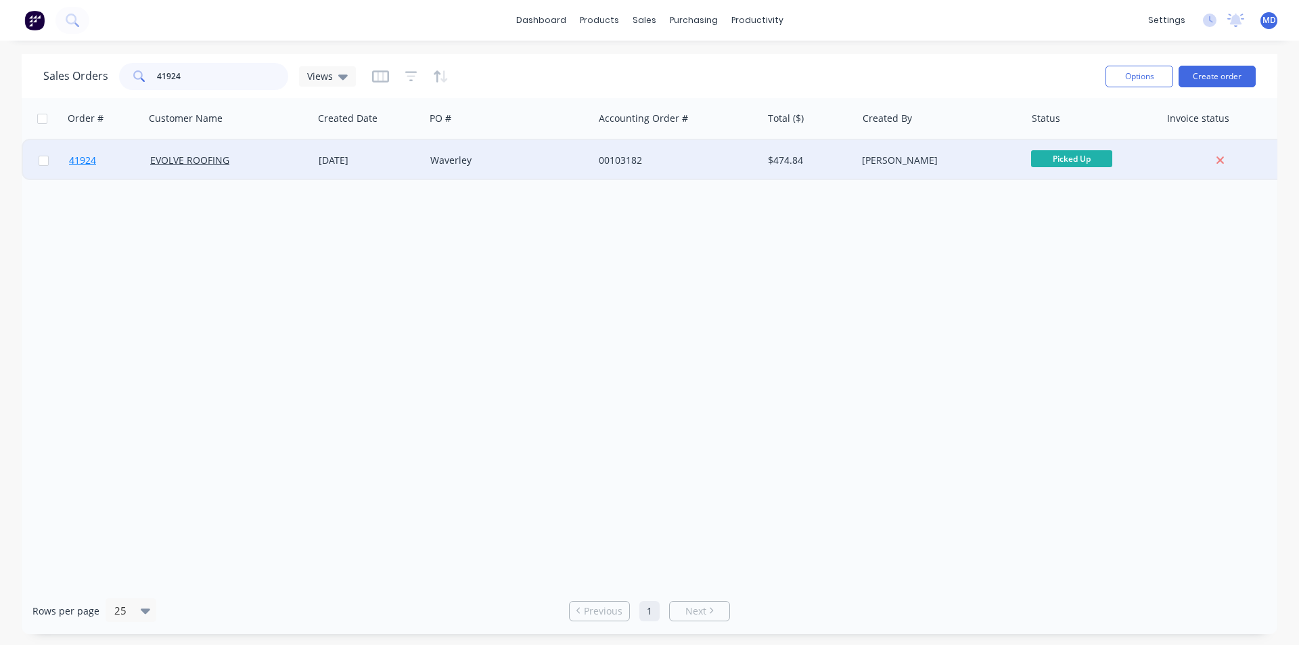
type input "41924"
click at [88, 160] on span "41924" at bounding box center [82, 161] width 27 height 14
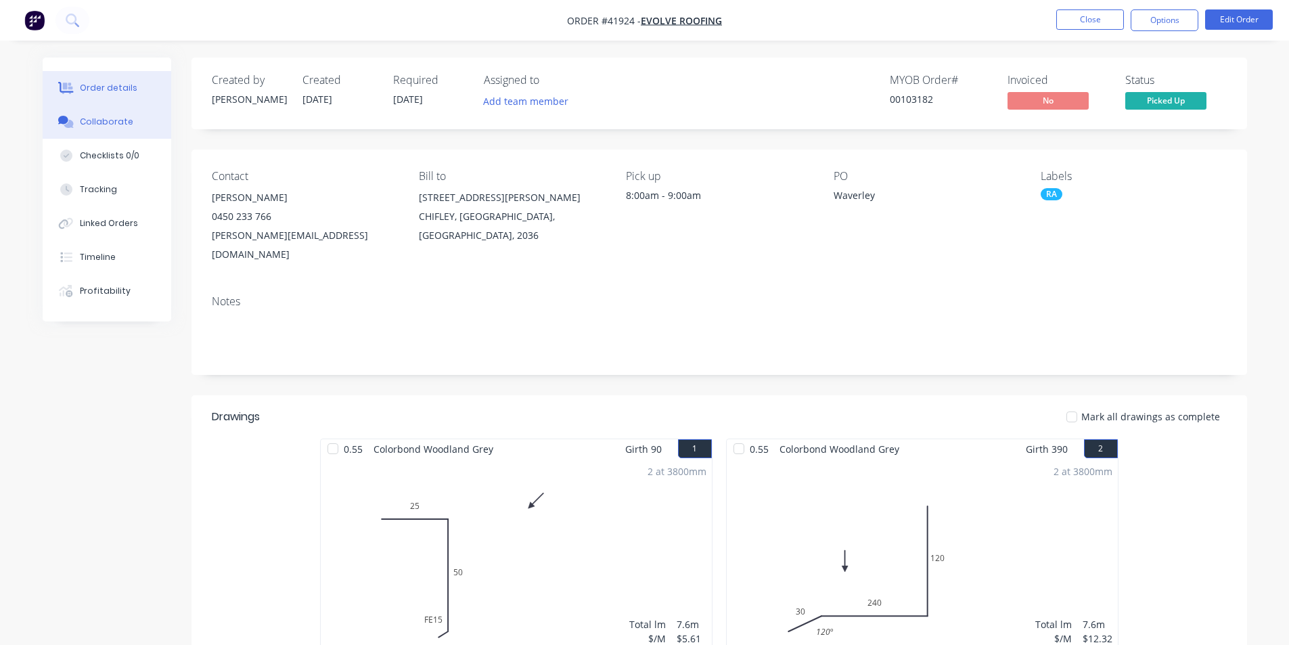
click at [123, 126] on div "Collaborate" at bounding box center [106, 122] width 53 height 12
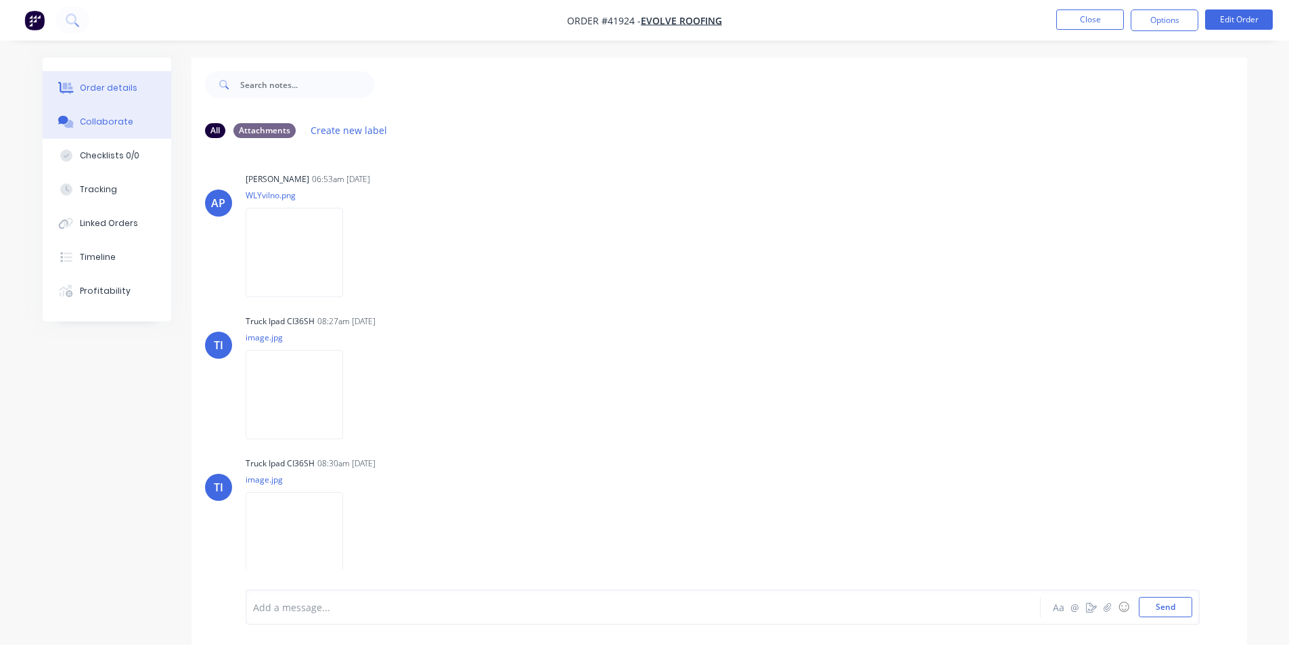
click at [92, 97] on button "Order details" at bounding box center [107, 88] width 129 height 34
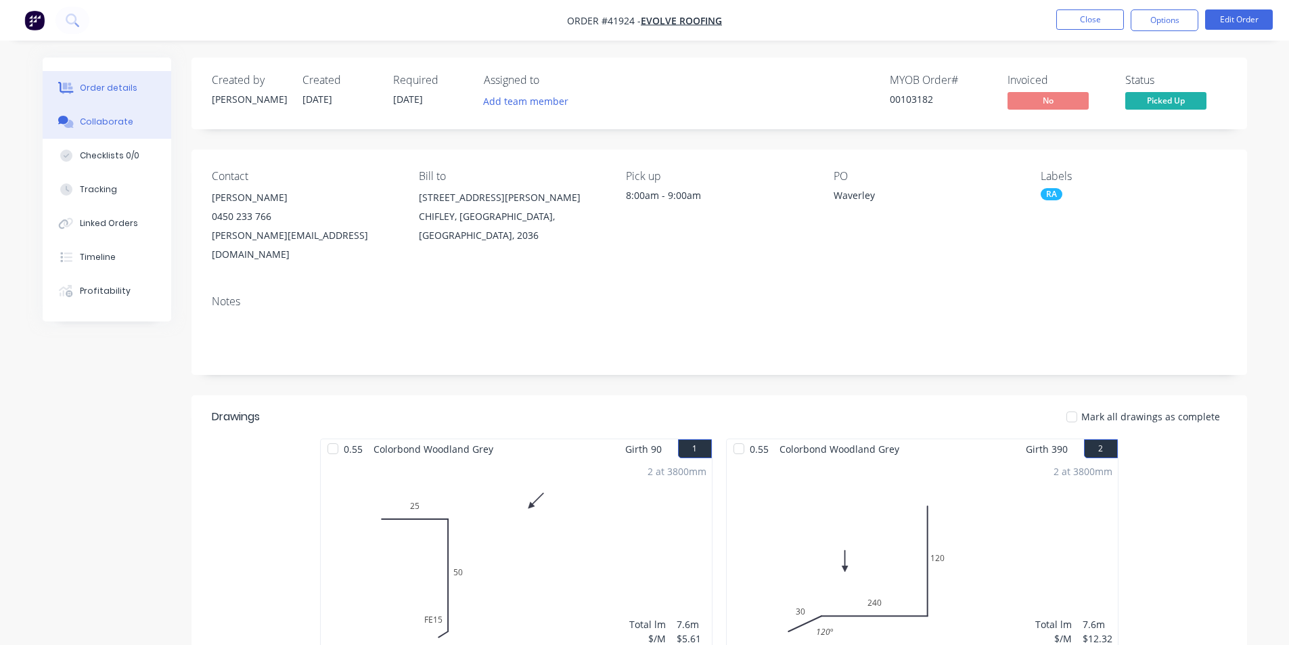
click at [94, 112] on button "Collaborate" at bounding box center [107, 122] width 129 height 34
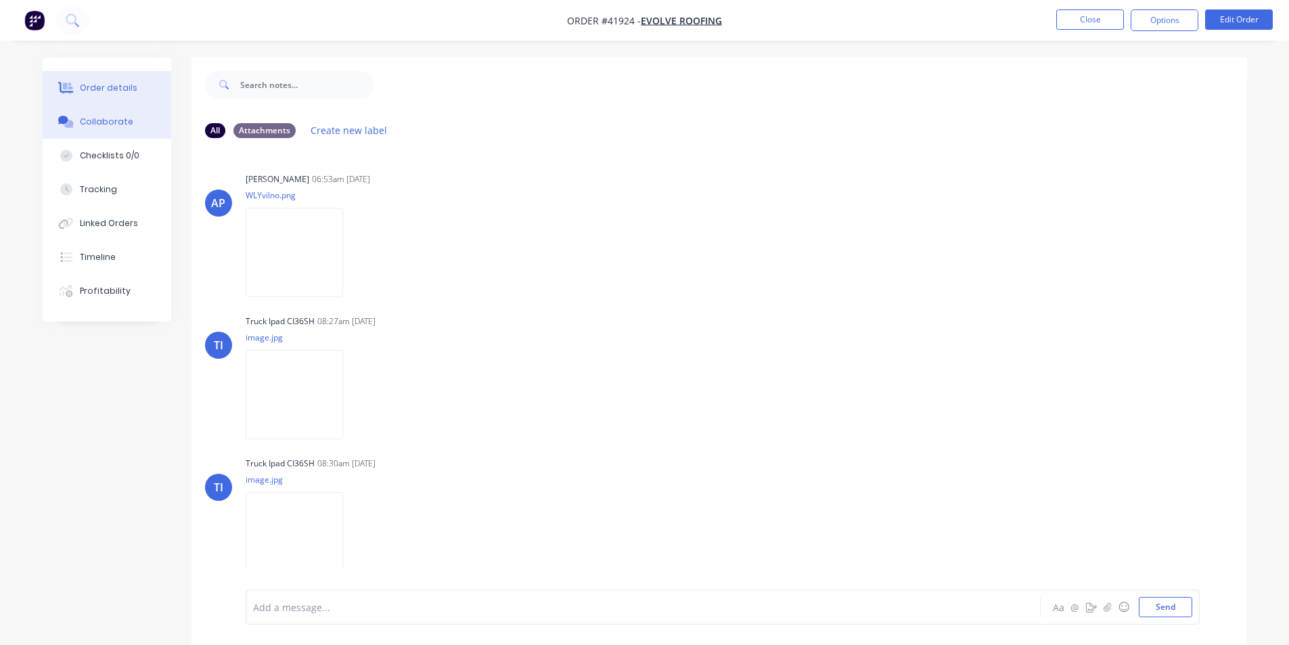
click at [99, 87] on div "Order details" at bounding box center [108, 88] width 57 height 12
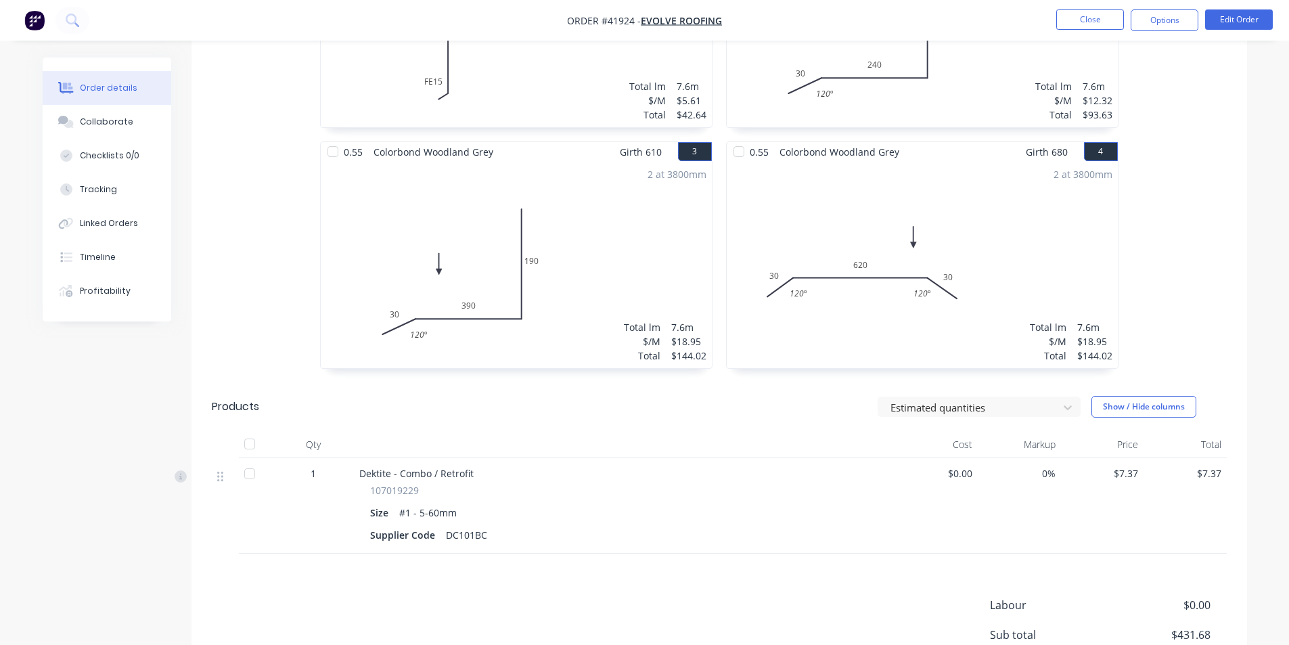
scroll to position [668, 0]
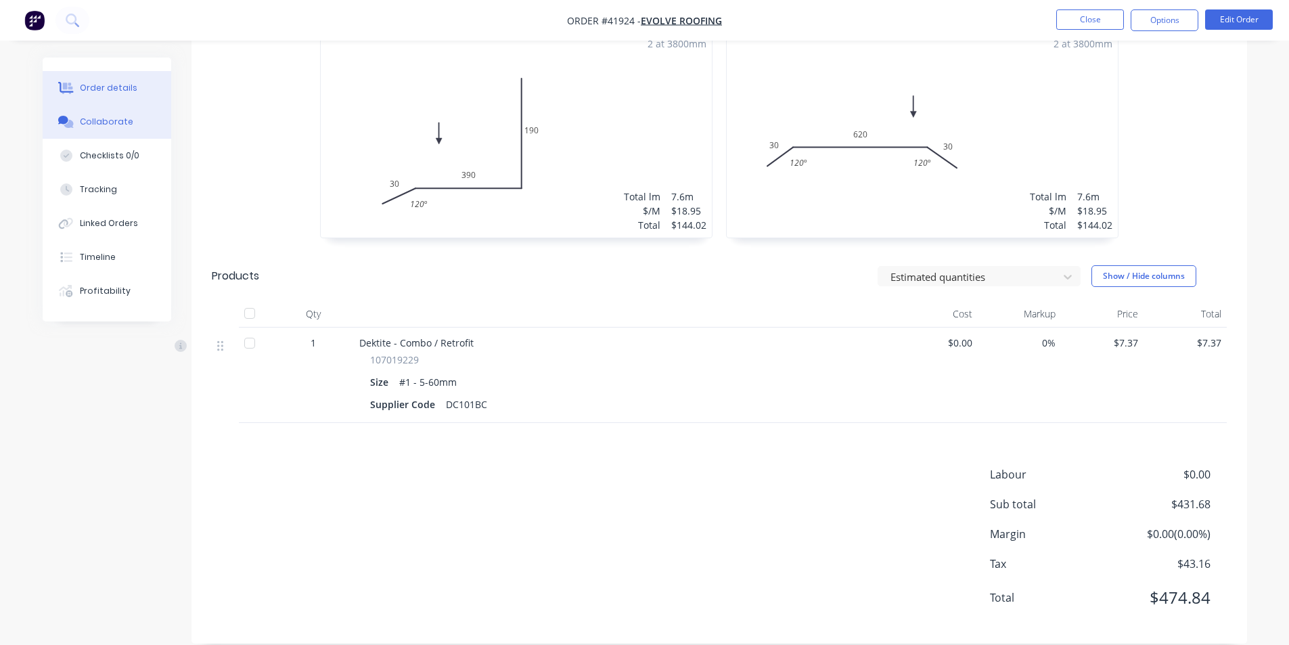
click at [119, 115] on button "Collaborate" at bounding box center [107, 122] width 129 height 34
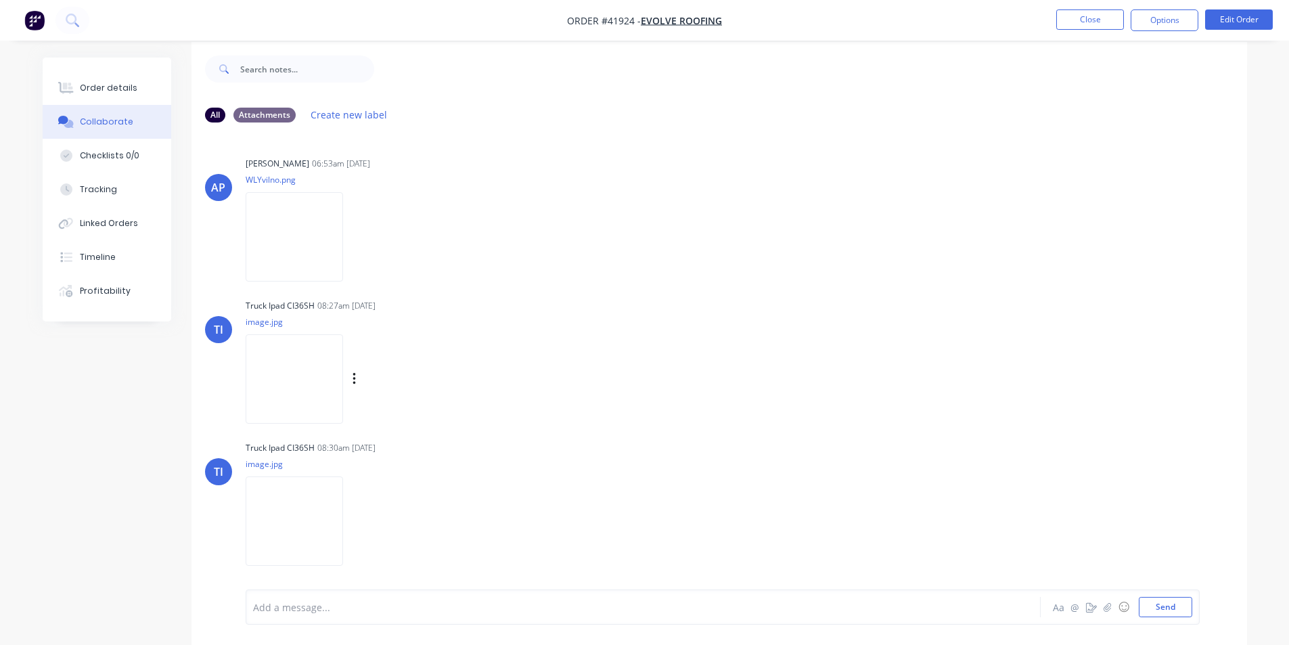
scroll to position [20, 0]
click at [279, 373] on img at bounding box center [294, 373] width 97 height 89
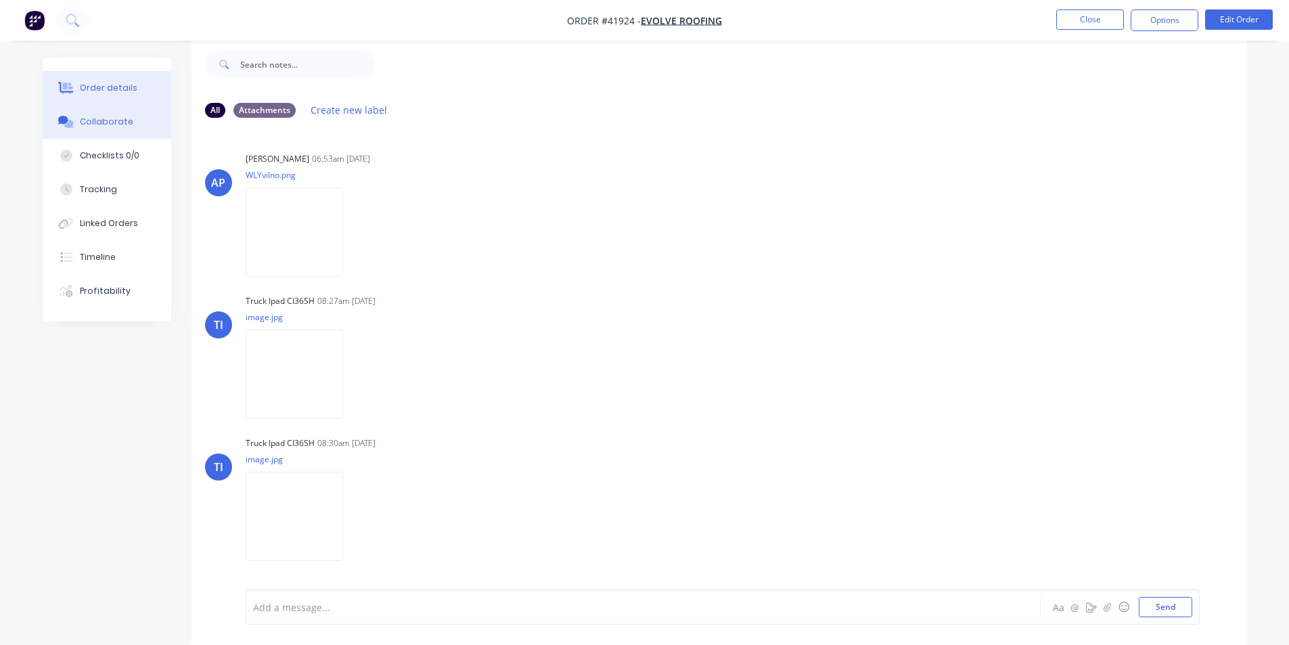
click at [107, 80] on button "Order details" at bounding box center [107, 88] width 129 height 34
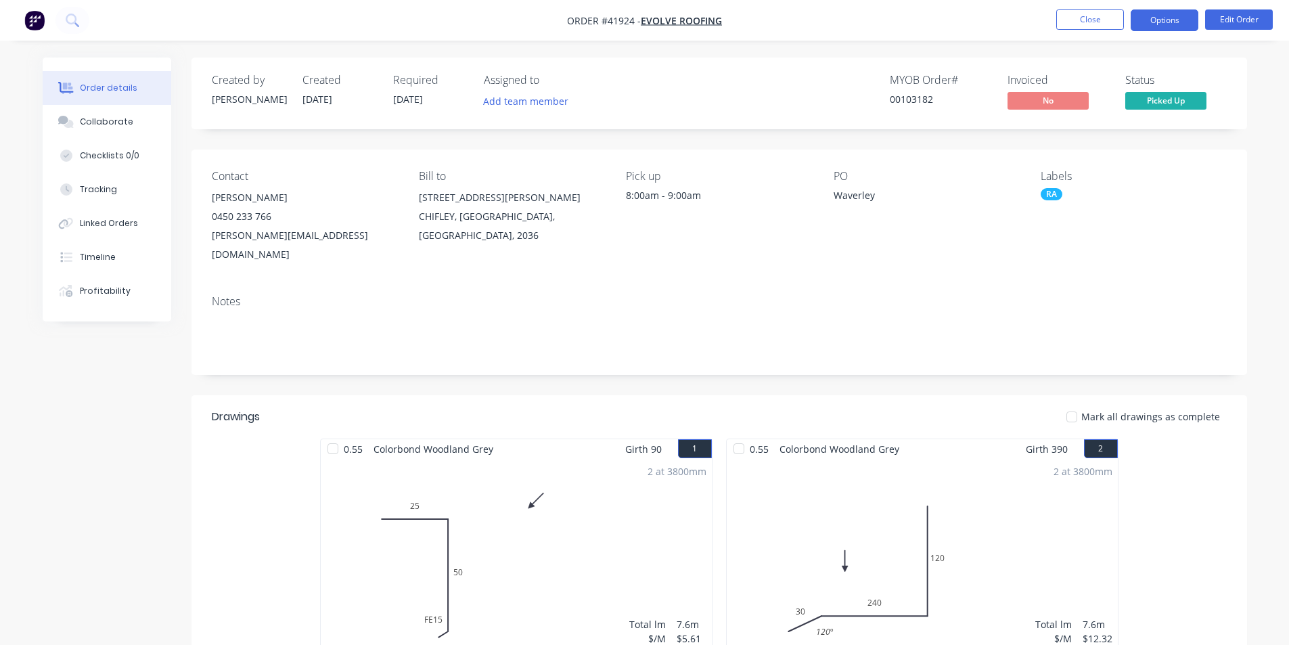
click at [1145, 27] on button "Options" at bounding box center [1164, 20] width 68 height 22
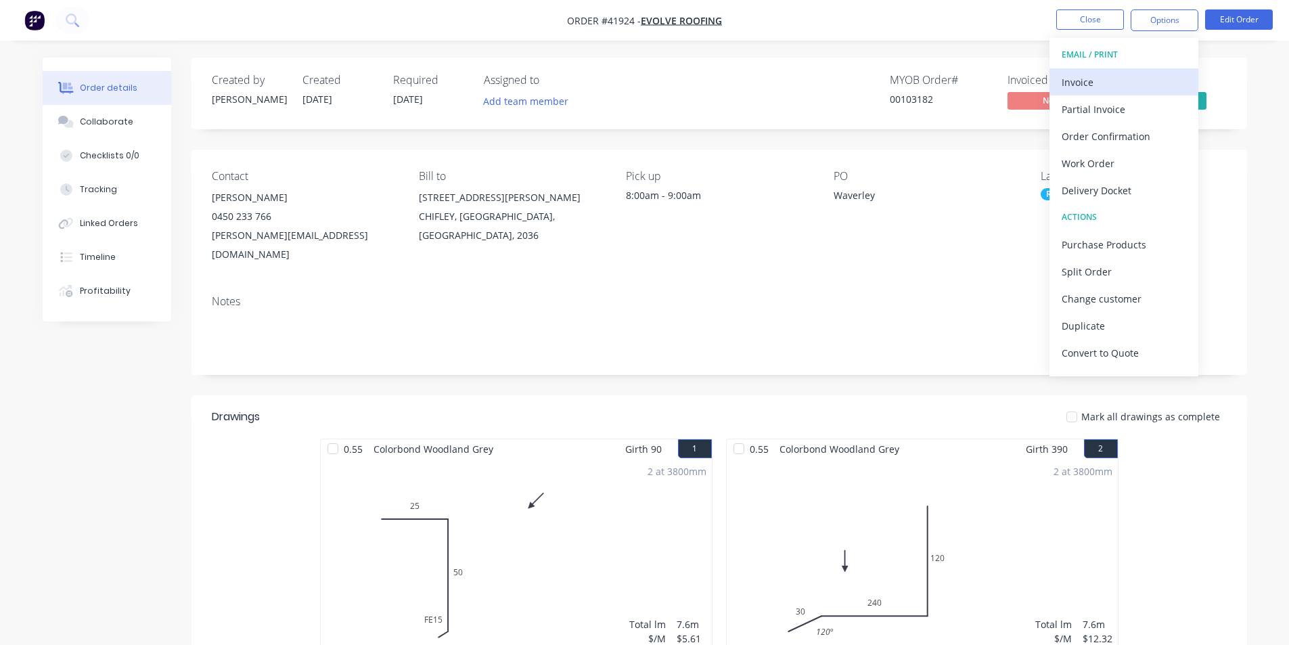
click at [1107, 83] on div "Invoice" at bounding box center [1123, 82] width 124 height 20
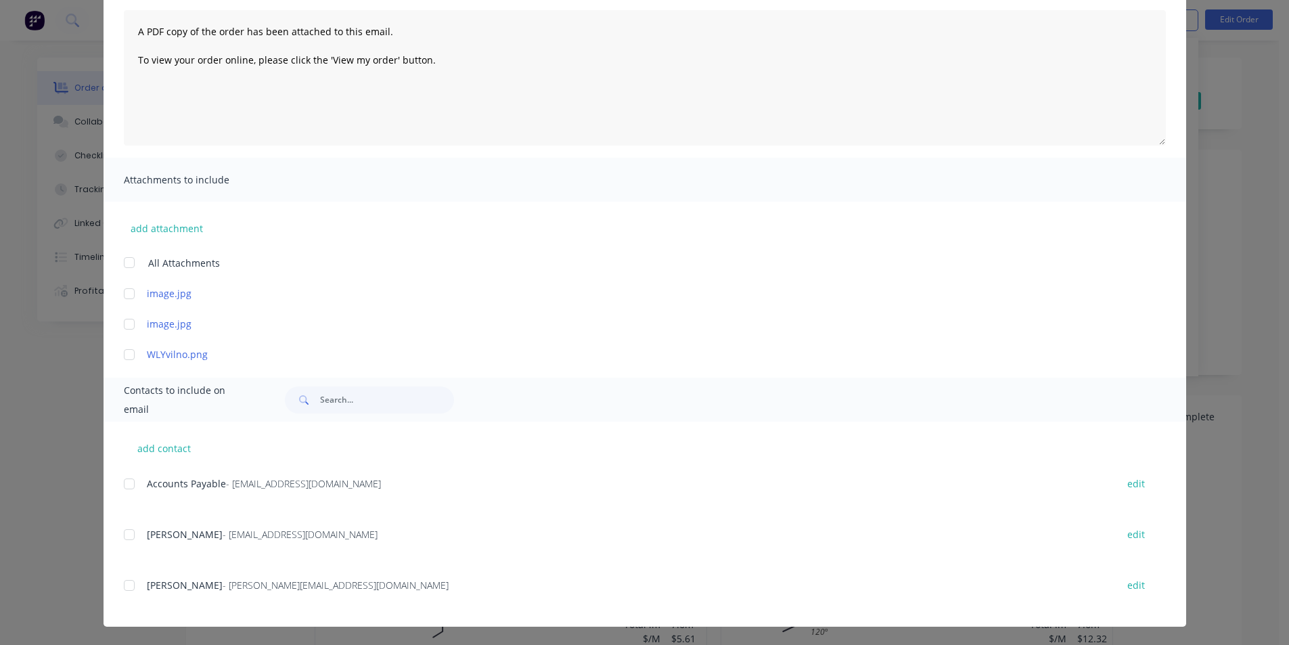
scroll to position [145, 0]
click at [120, 482] on div at bounding box center [129, 482] width 27 height 27
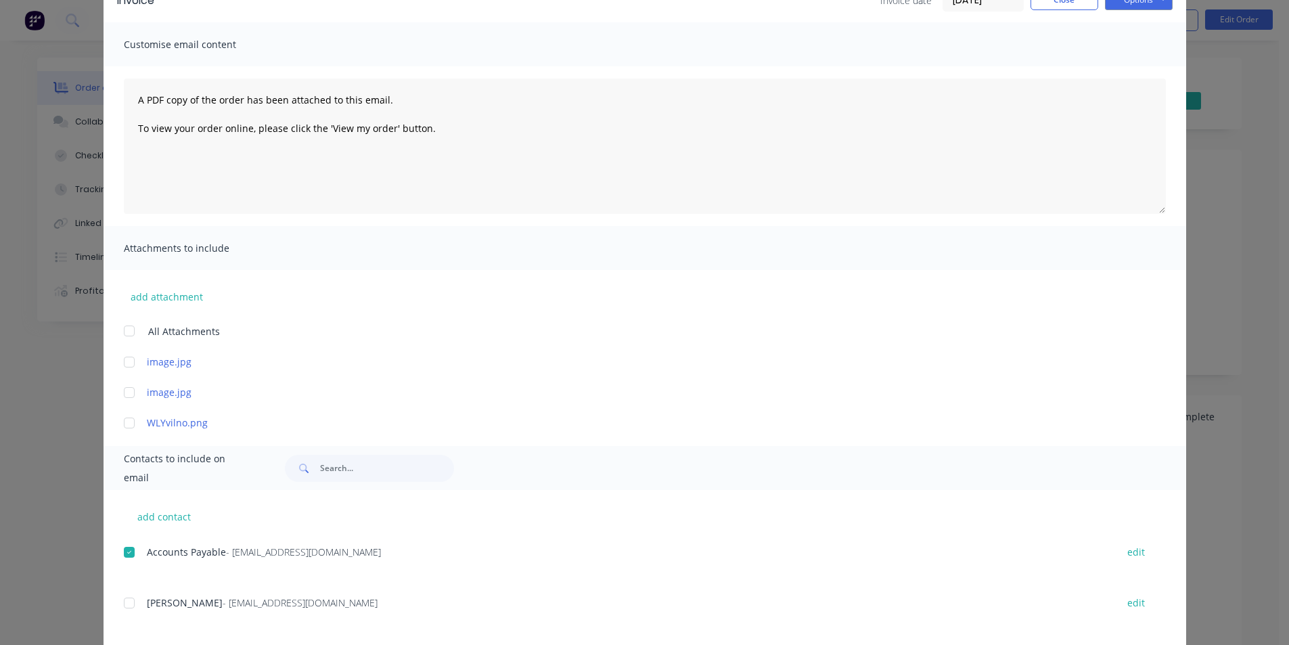
scroll to position [0, 0]
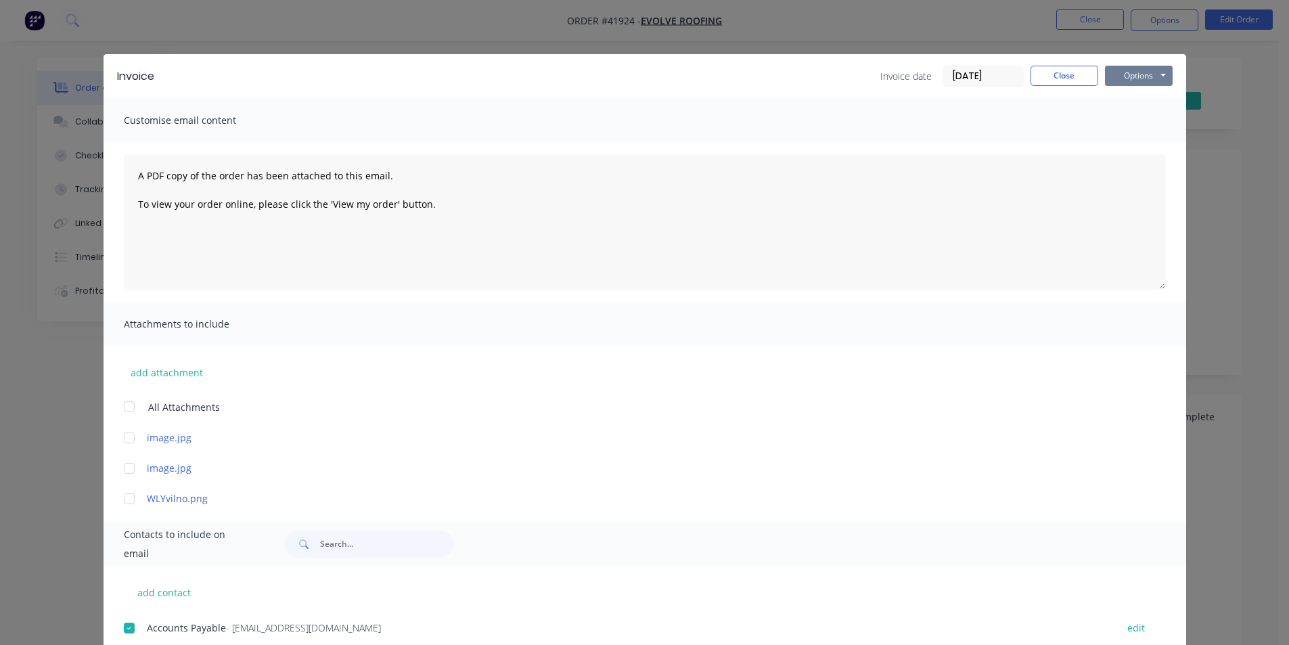
click at [1144, 75] on button "Options" at bounding box center [1139, 76] width 68 height 20
click at [1128, 146] on button "Email" at bounding box center [1148, 144] width 87 height 22
click at [1079, 66] on button "Close" at bounding box center [1064, 76] width 68 height 20
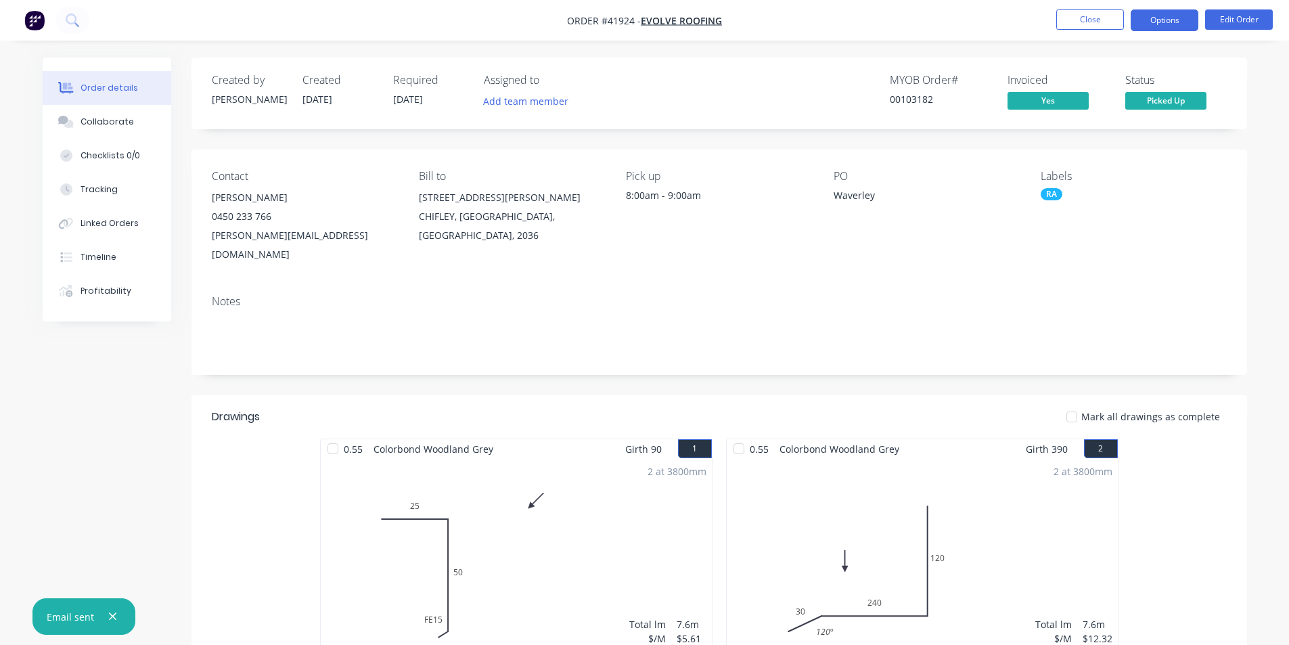
click at [1167, 24] on button "Options" at bounding box center [1164, 20] width 68 height 22
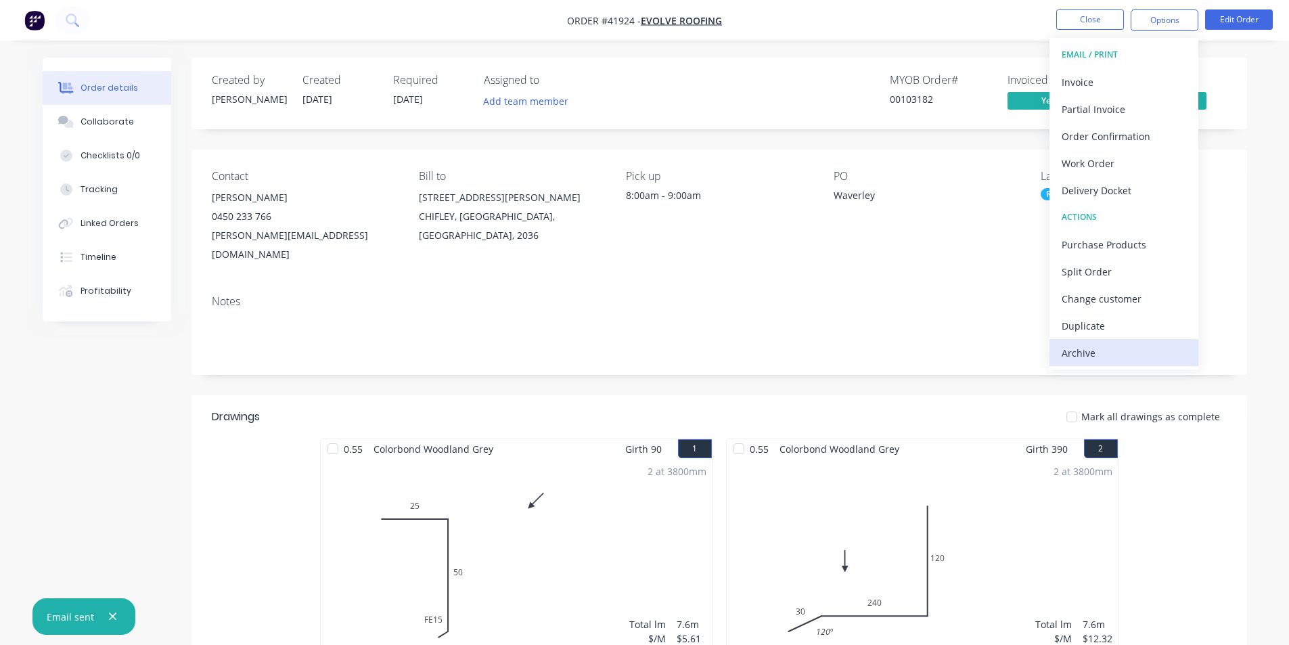
click at [1126, 358] on div "Archive" at bounding box center [1123, 353] width 124 height 20
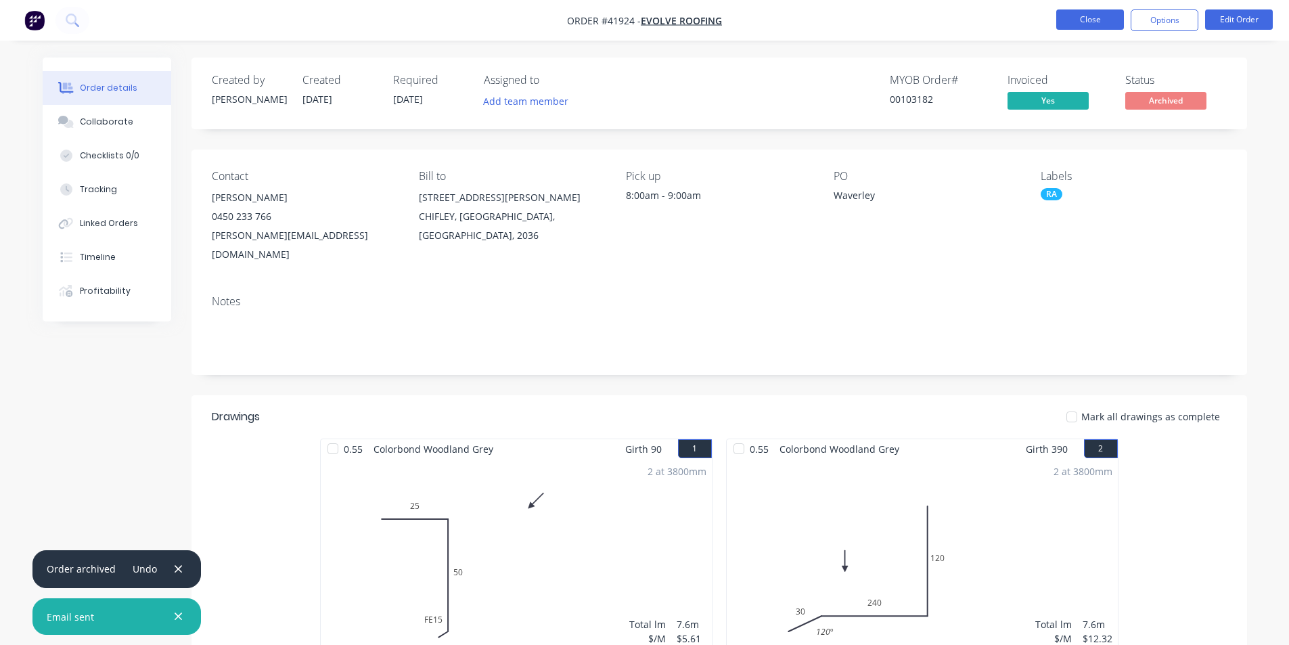
click at [1095, 27] on button "Close" at bounding box center [1090, 19] width 68 height 20
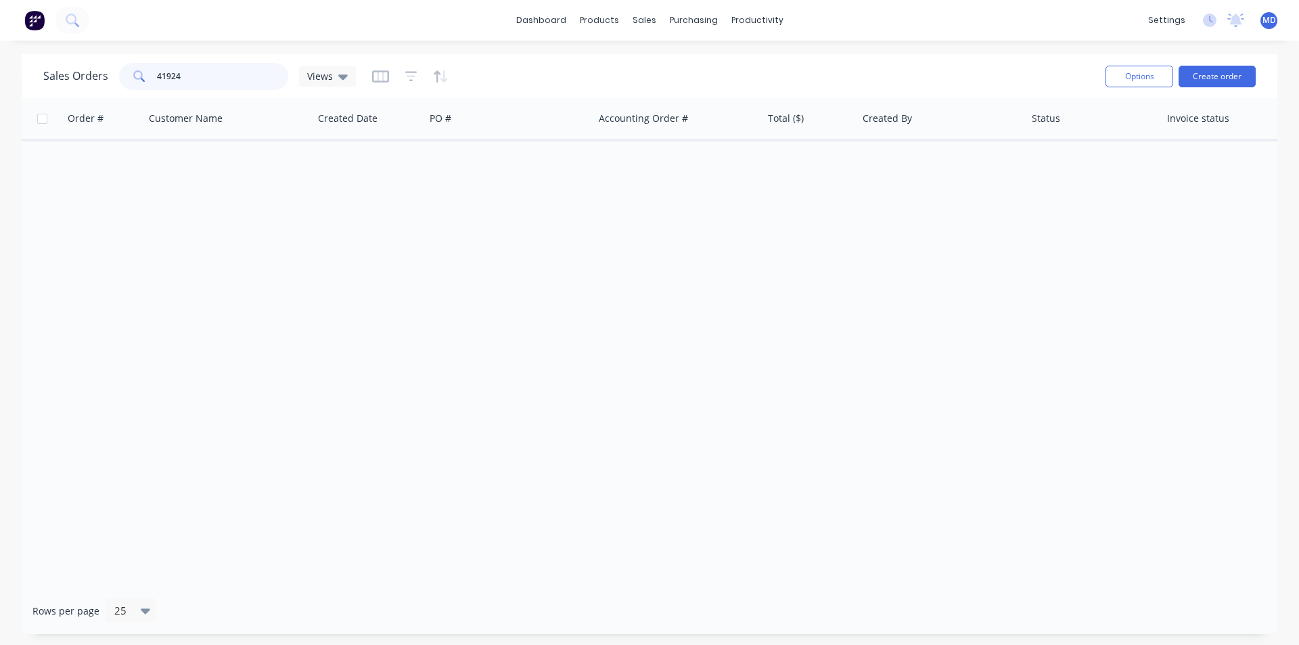
drag, startPoint x: 226, startPoint y: 78, endPoint x: 1, endPoint y: 85, distance: 224.7
click at [1, 85] on div "Sales Orders 41924 Views Options Create order Order # Customer Name Created Dat…" at bounding box center [649, 344] width 1299 height 580
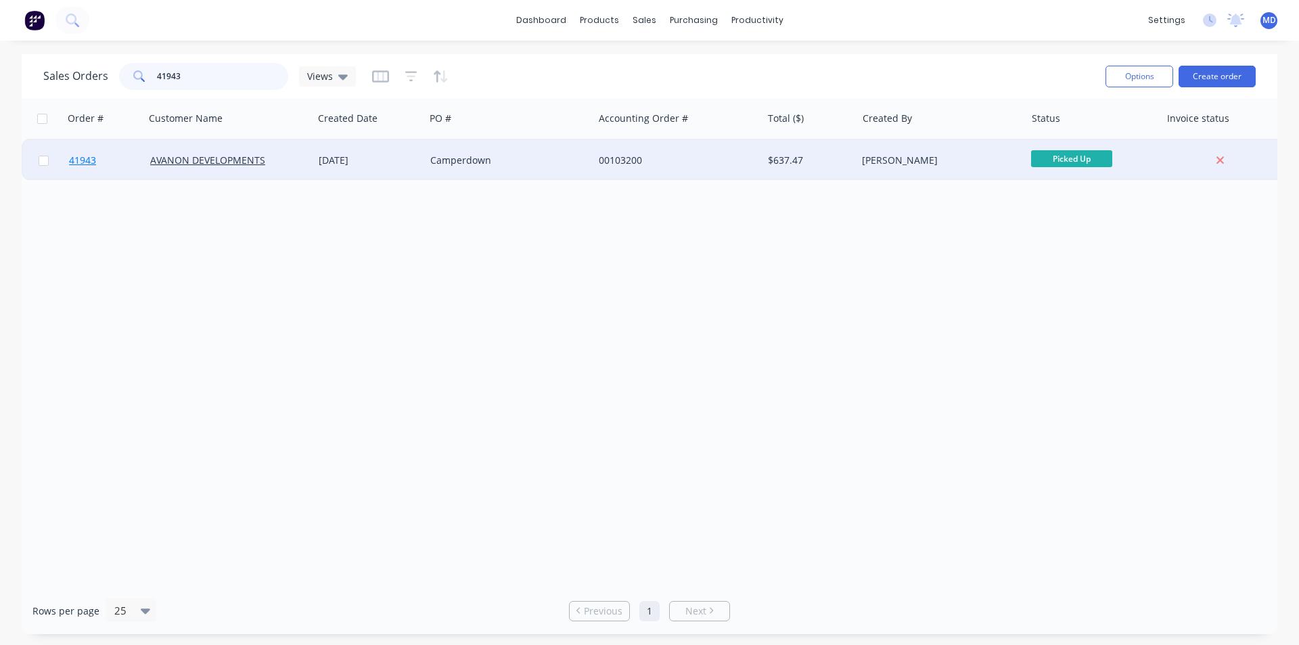
type input "41943"
click at [86, 164] on span "41943" at bounding box center [82, 161] width 27 height 14
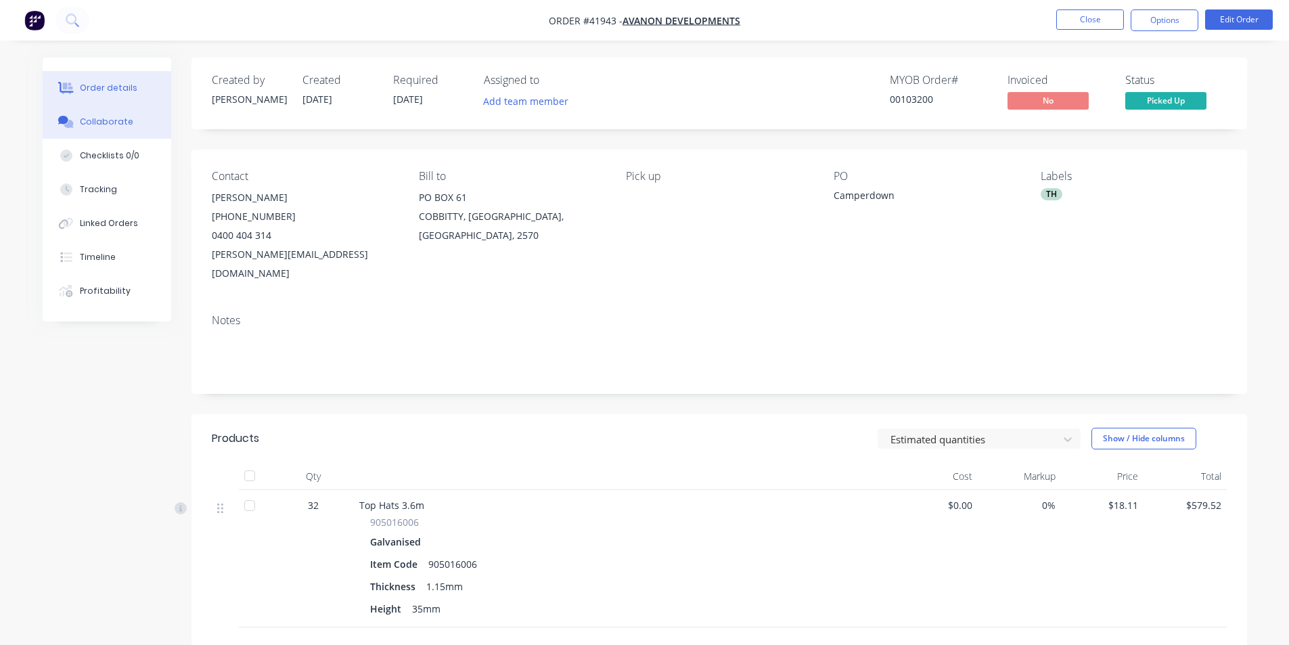
click at [80, 135] on button "Collaborate" at bounding box center [107, 122] width 129 height 34
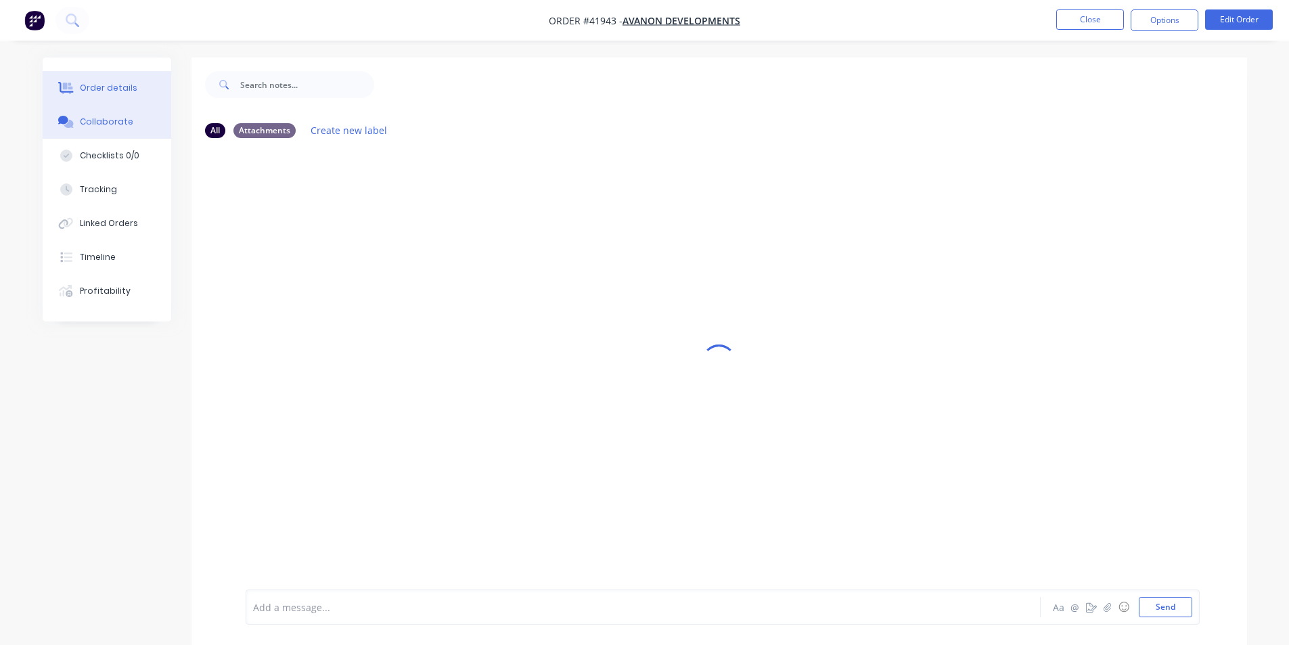
click at [112, 93] on div "Order details" at bounding box center [108, 88] width 57 height 12
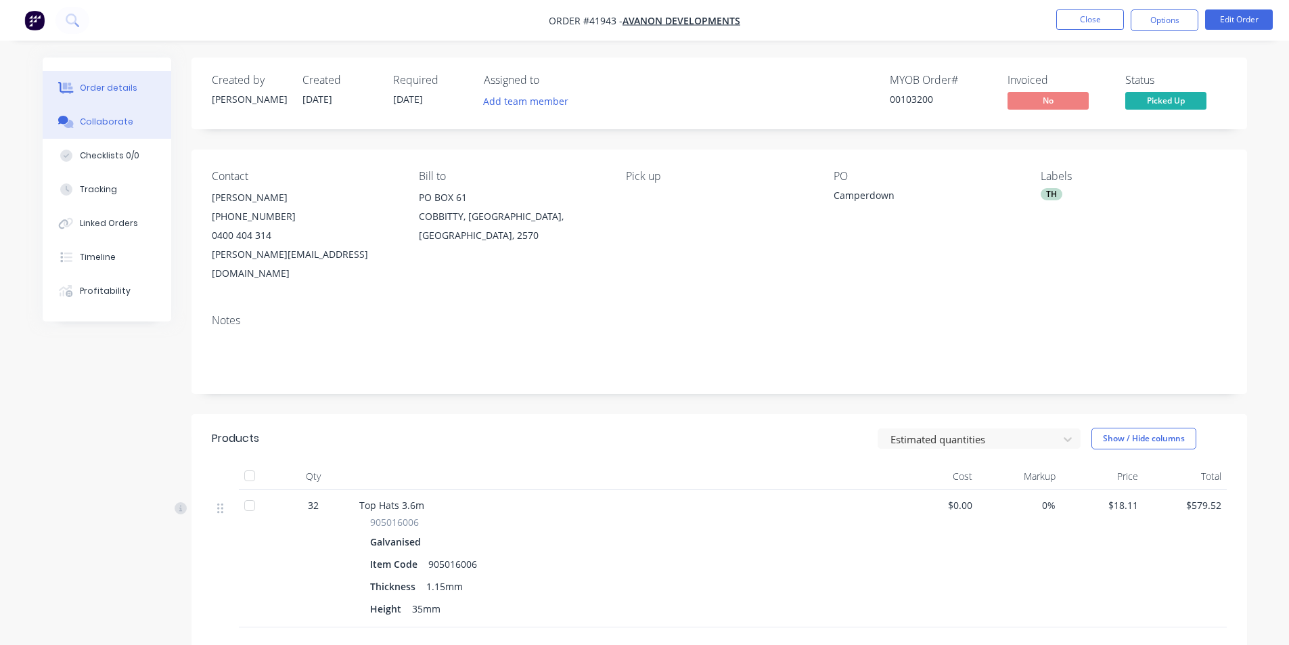
click at [108, 116] on div "Collaborate" at bounding box center [106, 122] width 53 height 12
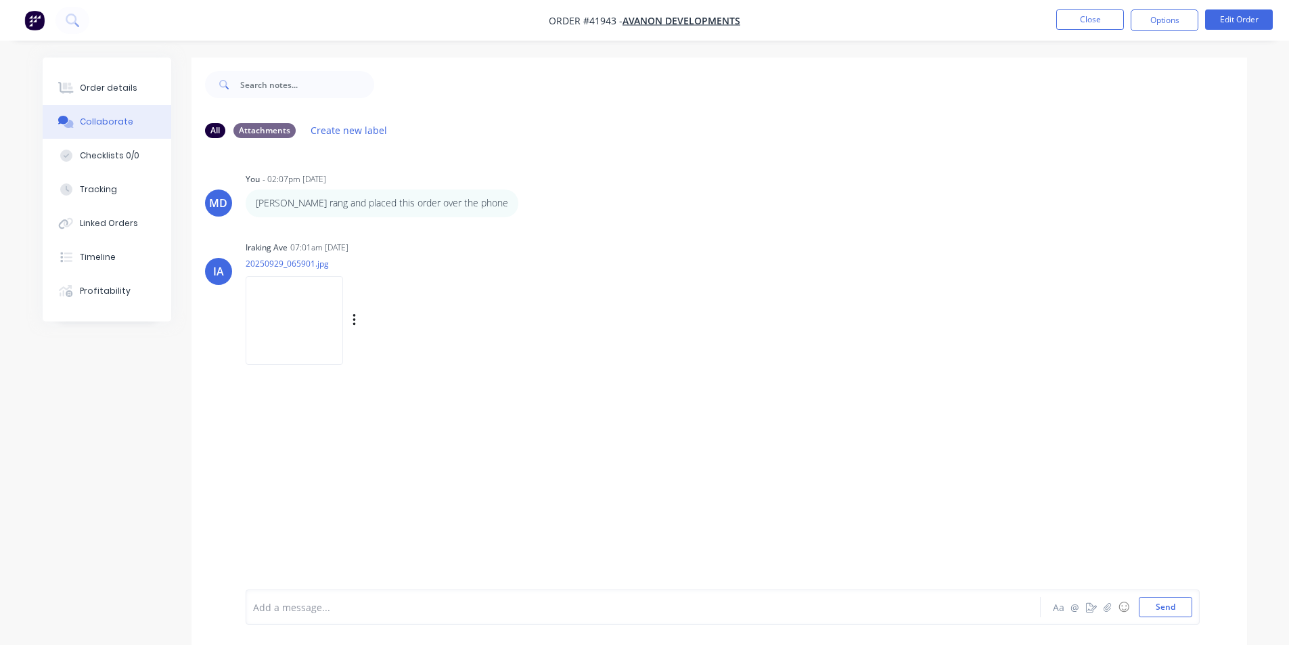
click at [631, 344] on div "Iraking Ave 07:01am 29/09/25 20250929_065901.jpg Labels Download Delete" at bounding box center [457, 298] width 423 height 122
click at [114, 83] on div "Order details" at bounding box center [108, 88] width 57 height 12
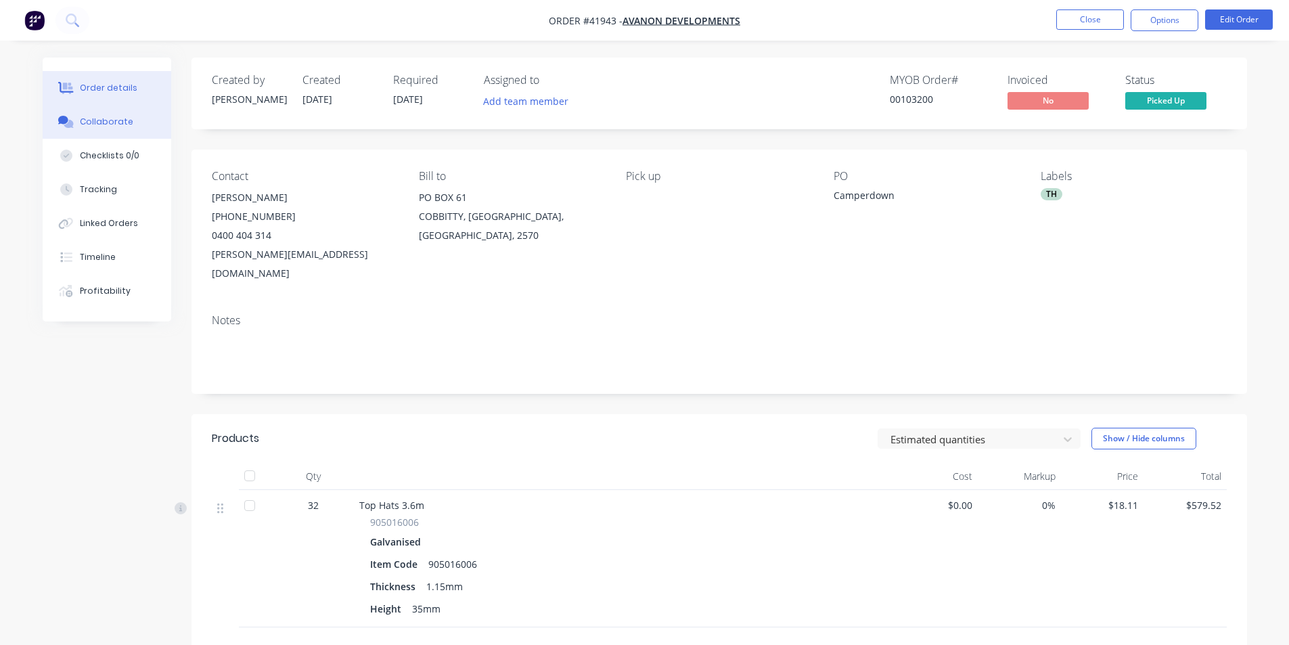
click at [87, 121] on div "Collaborate" at bounding box center [106, 122] width 53 height 12
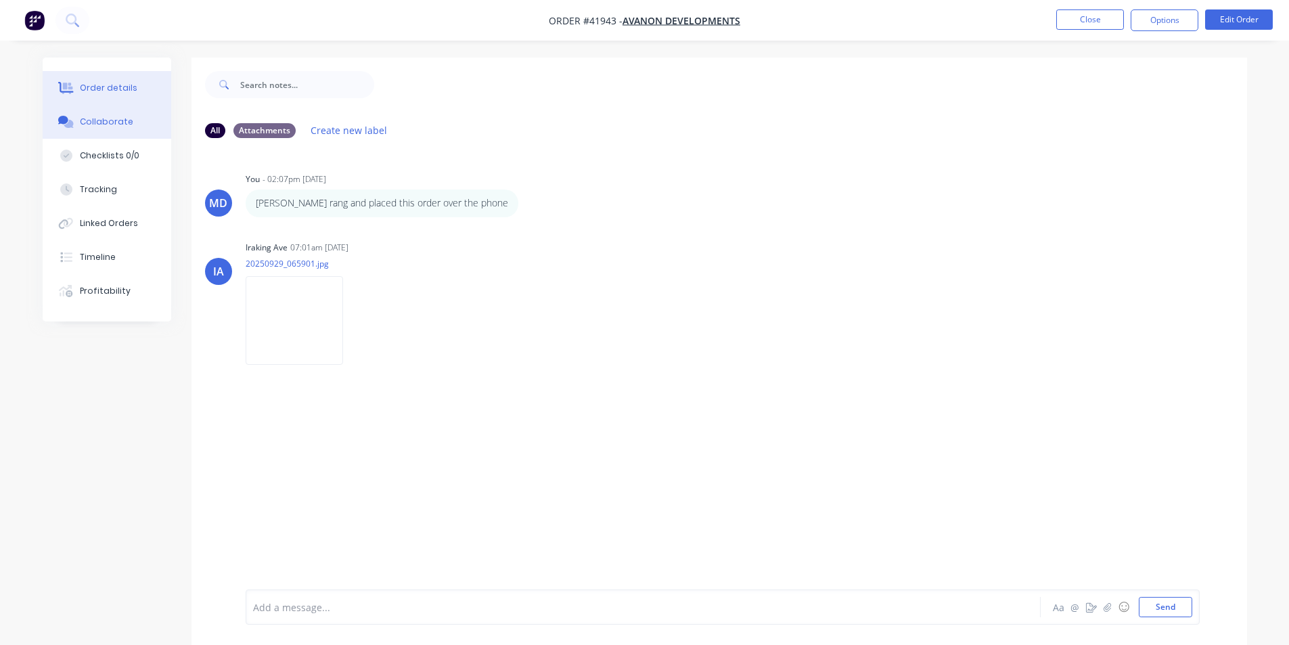
click at [120, 84] on div "Order details" at bounding box center [108, 88] width 57 height 12
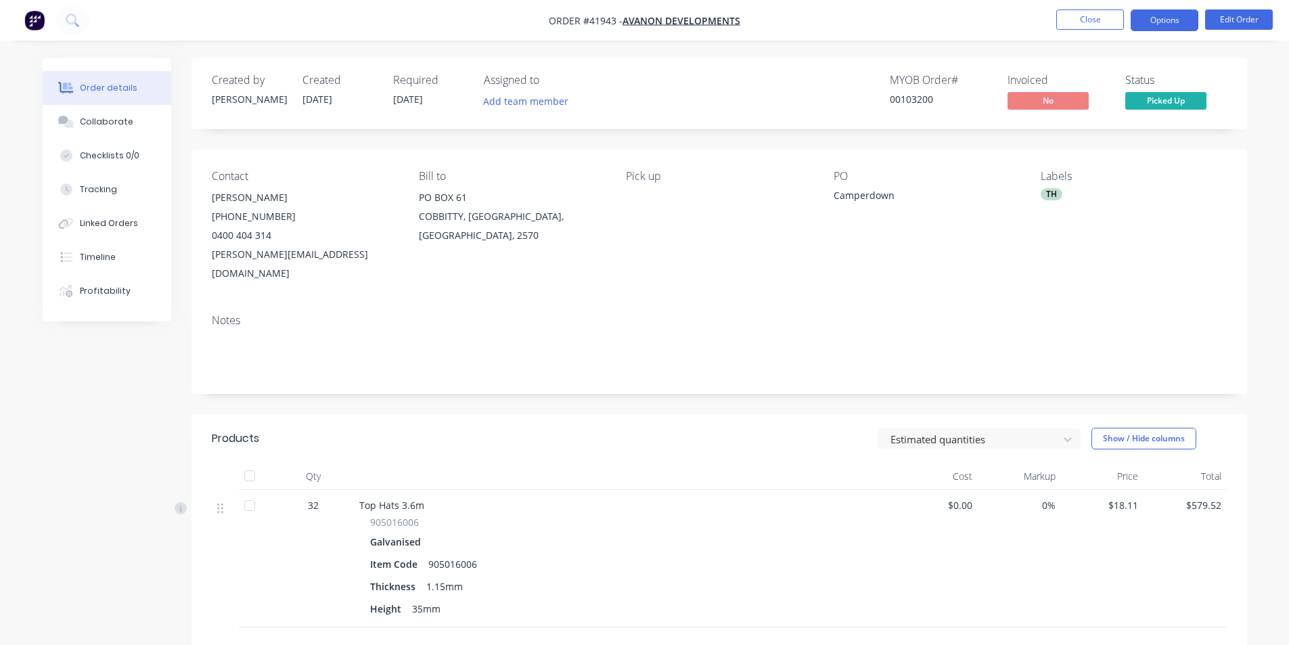
click at [1164, 20] on button "Options" at bounding box center [1164, 20] width 68 height 22
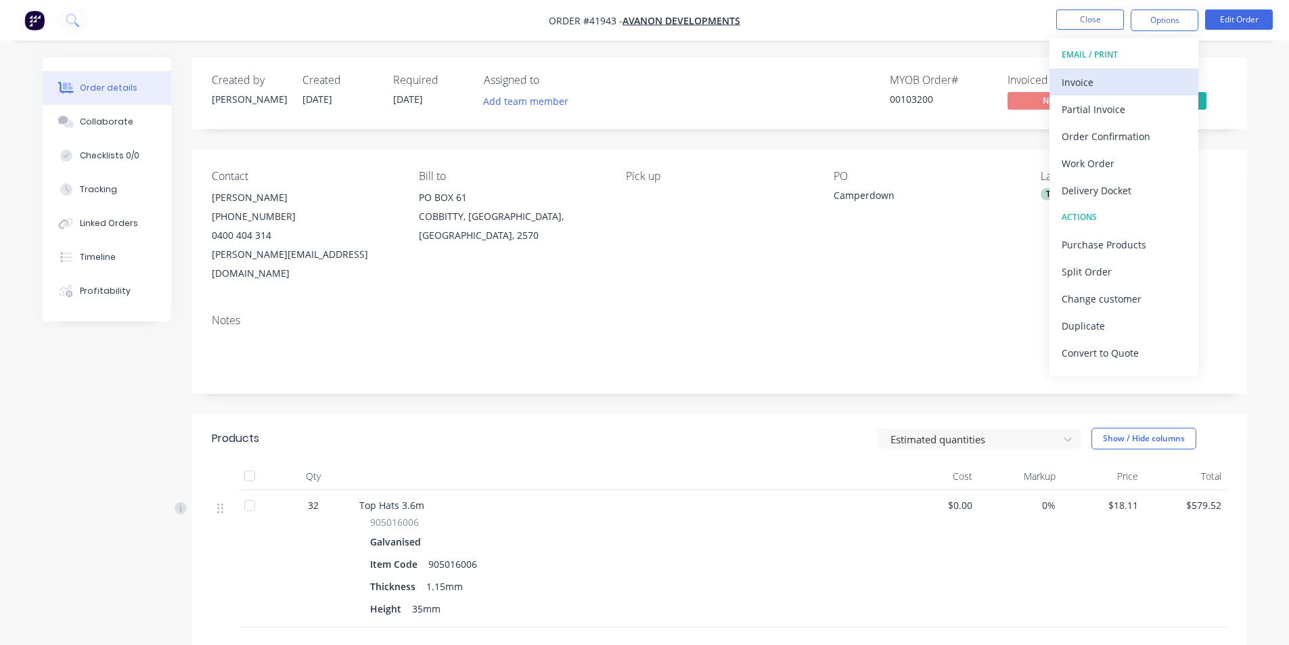
click at [1099, 82] on div "Invoice" at bounding box center [1123, 82] width 124 height 20
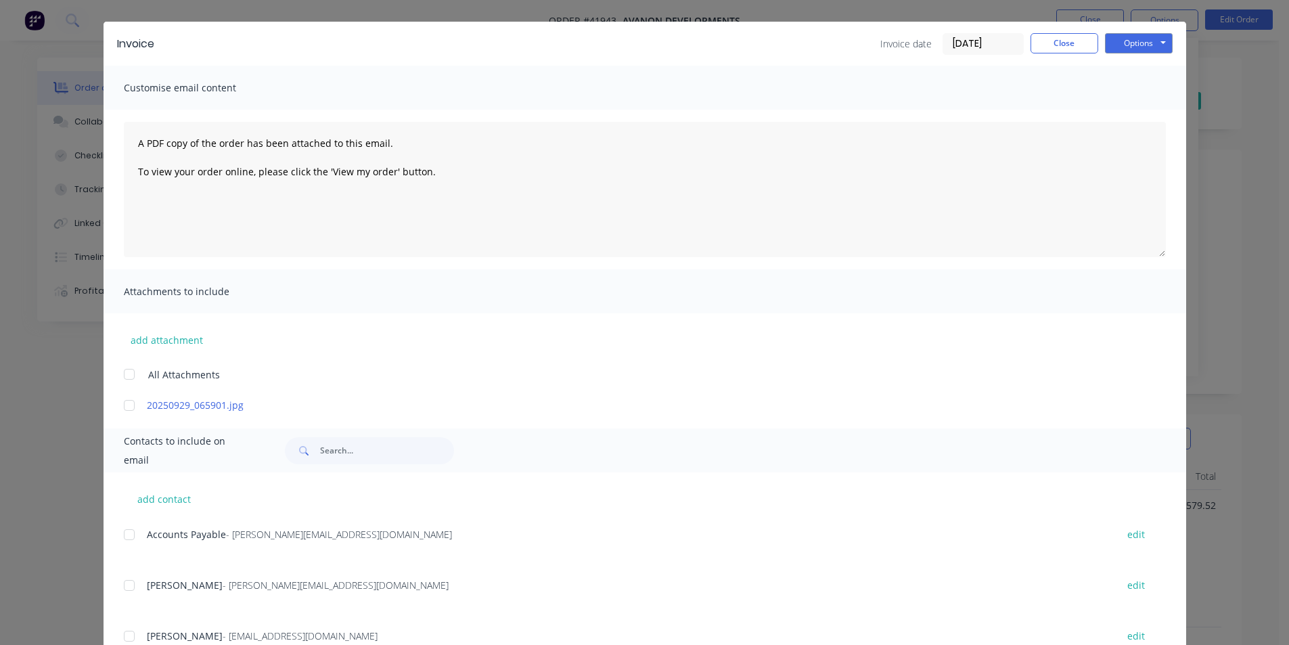
scroll to position [84, 0]
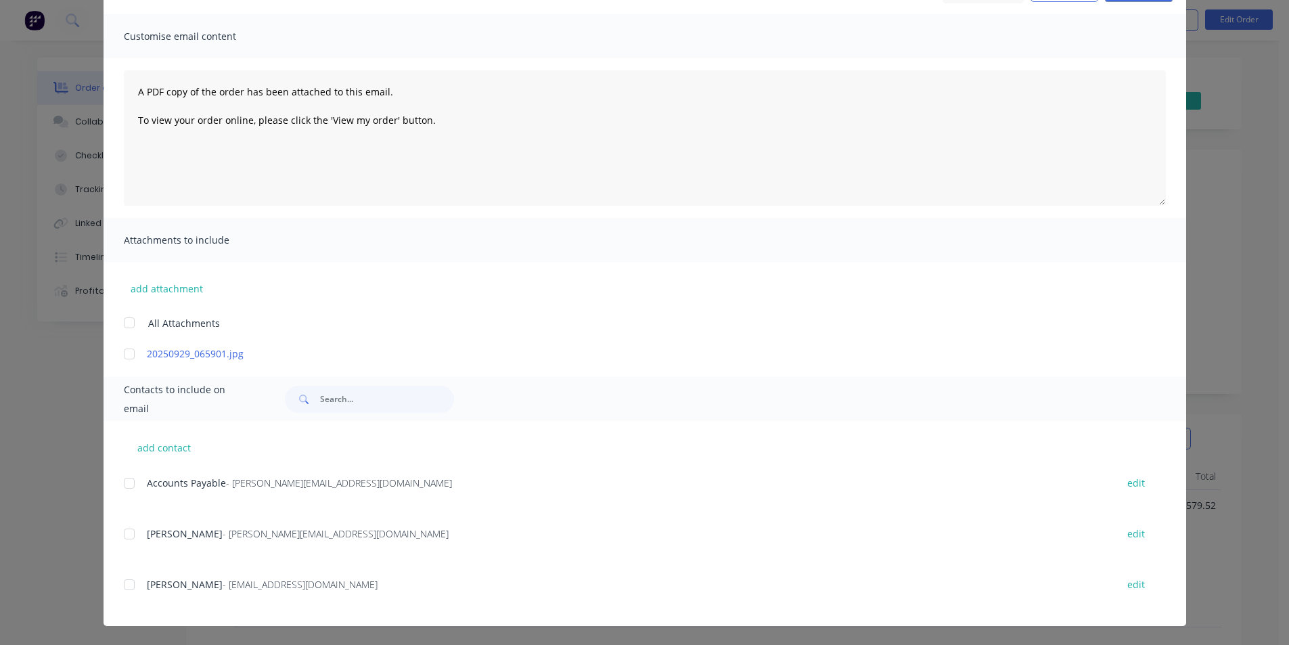
click at [125, 482] on div at bounding box center [129, 482] width 27 height 27
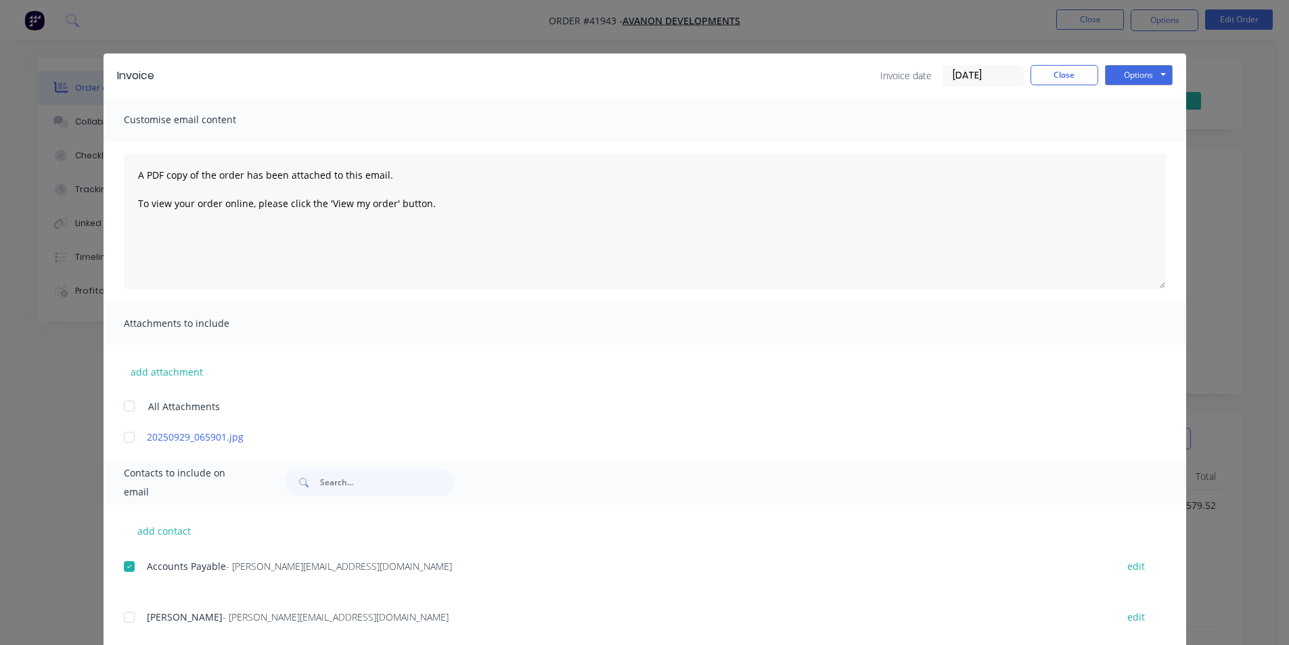
scroll to position [0, 0]
click at [1156, 69] on button "Options" at bounding box center [1139, 76] width 68 height 20
click at [1145, 144] on button "Email" at bounding box center [1148, 144] width 87 height 22
click at [1049, 75] on button "Close" at bounding box center [1064, 76] width 68 height 20
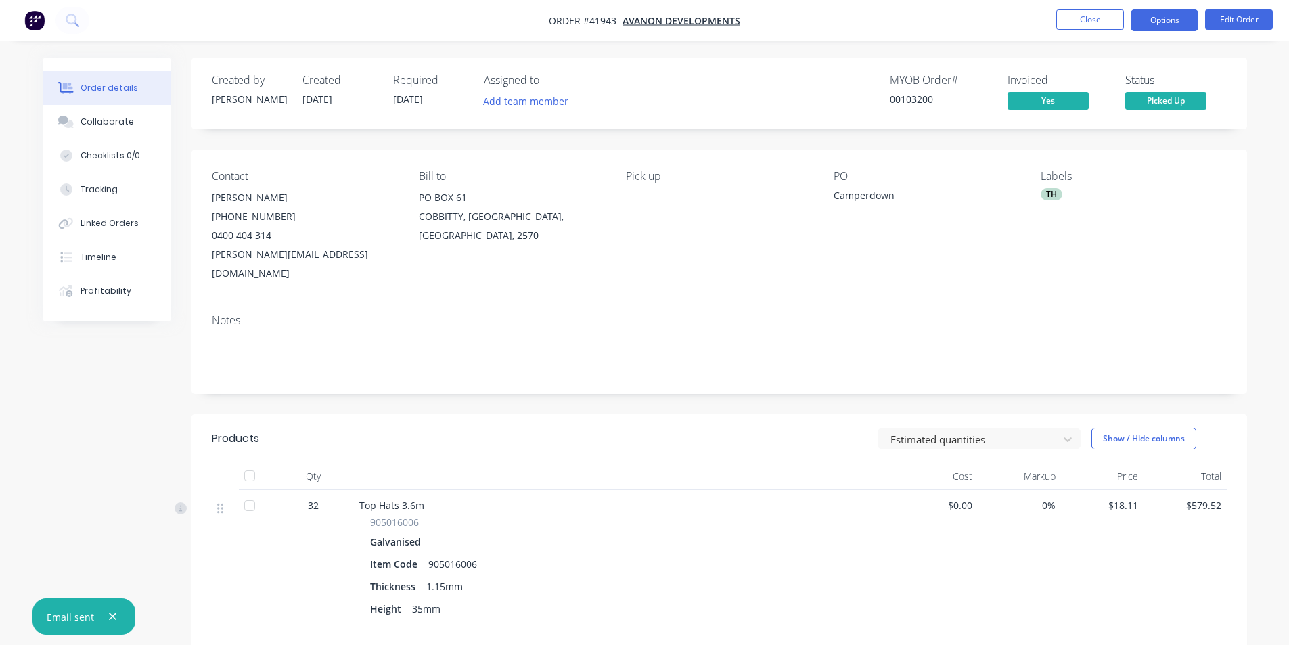
click at [1167, 24] on button "Options" at bounding box center [1164, 20] width 68 height 22
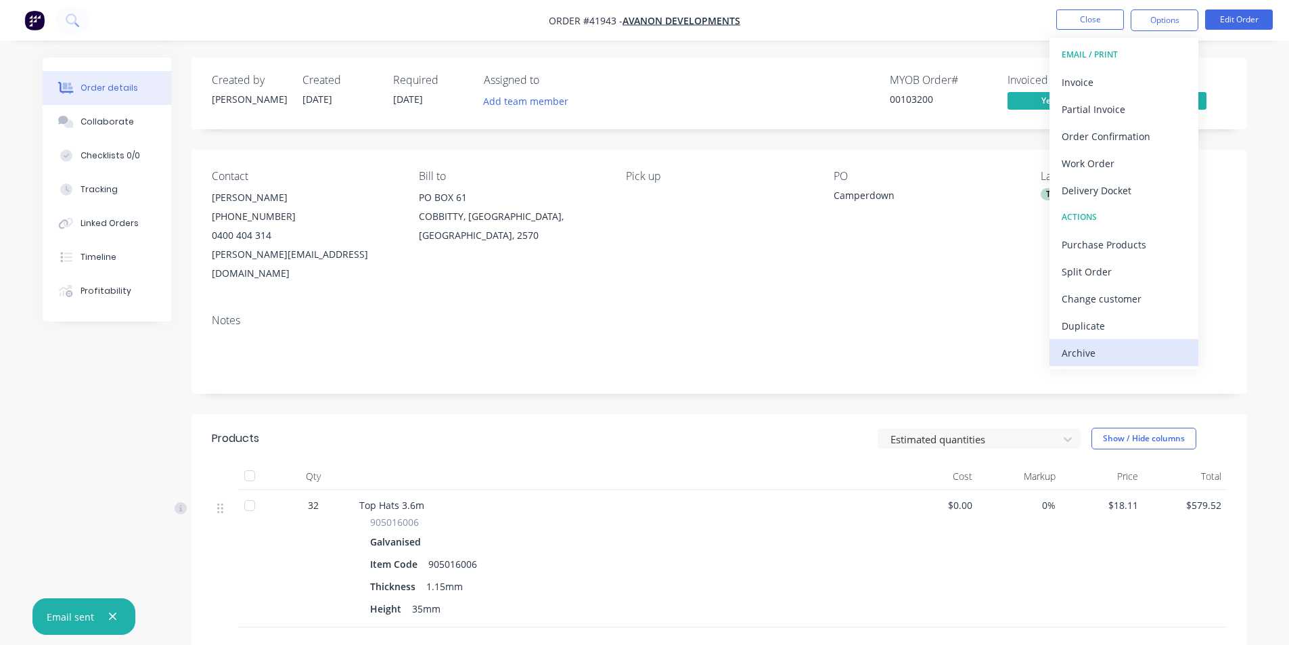
click at [1104, 353] on div "Archive" at bounding box center [1123, 353] width 124 height 20
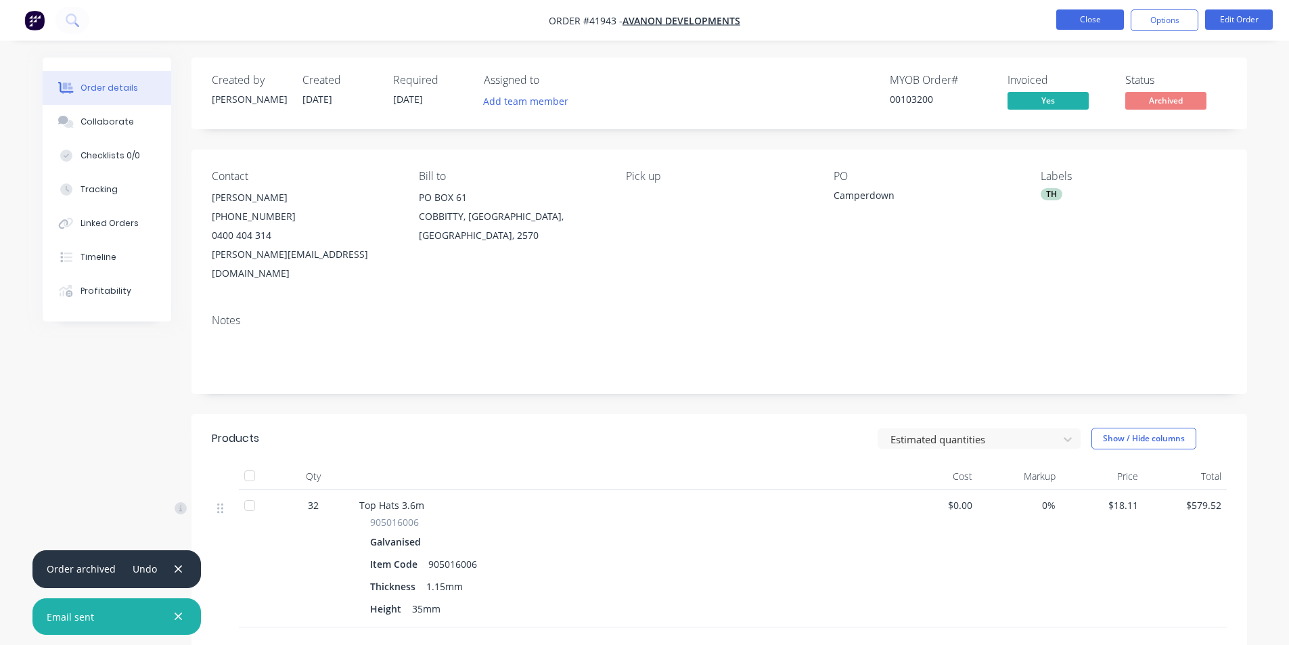
click at [1107, 16] on button "Close" at bounding box center [1090, 19] width 68 height 20
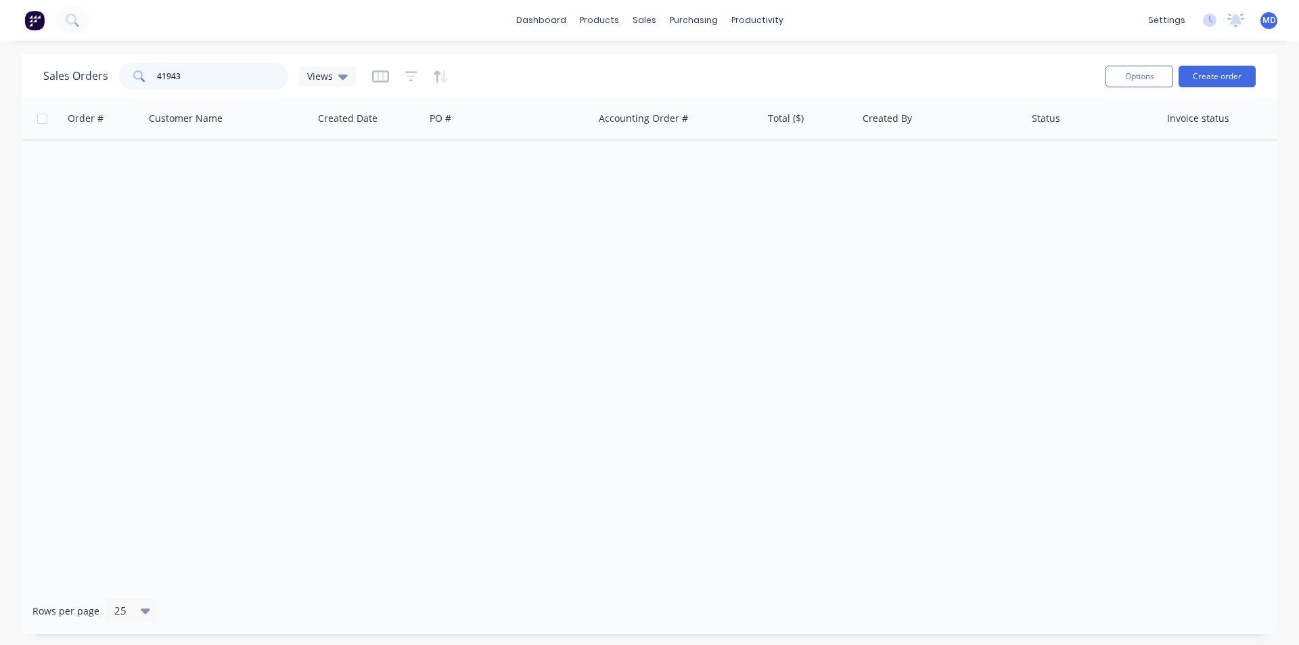
drag, startPoint x: 193, startPoint y: 76, endPoint x: 94, endPoint y: 74, distance: 98.8
click at [94, 74] on div "Sales Orders 41943 Views" at bounding box center [199, 76] width 313 height 27
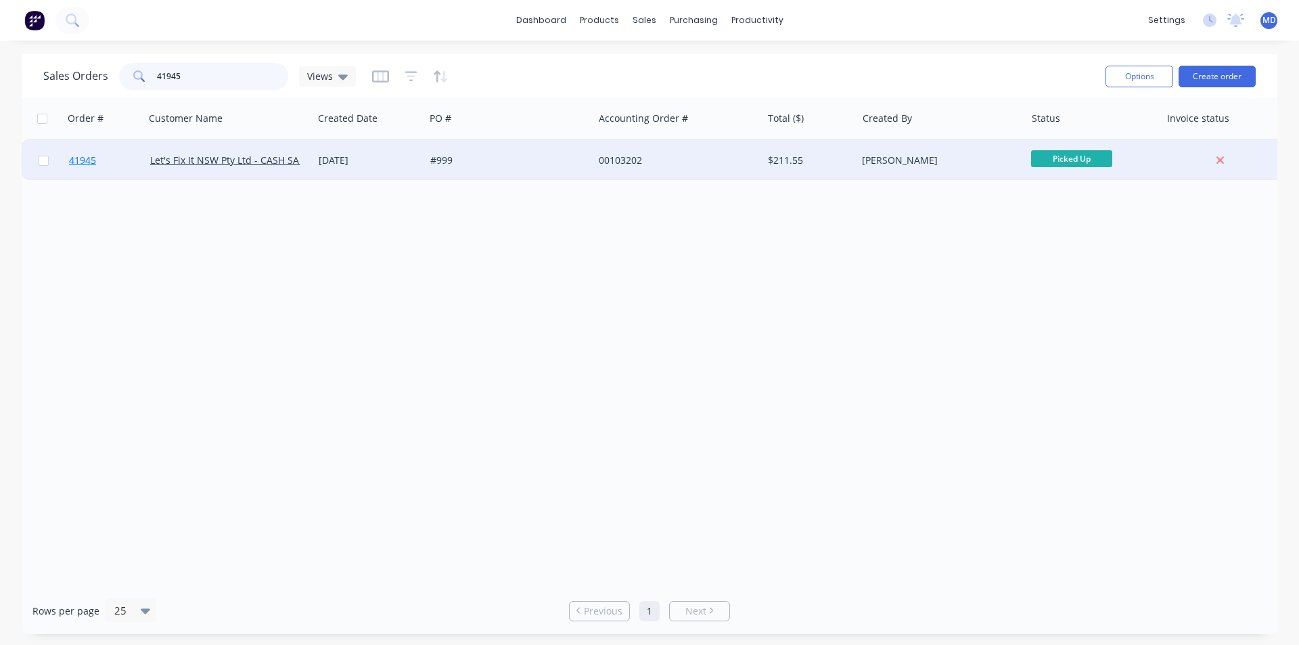
type input "41945"
click at [86, 158] on span "41945" at bounding box center [82, 161] width 27 height 14
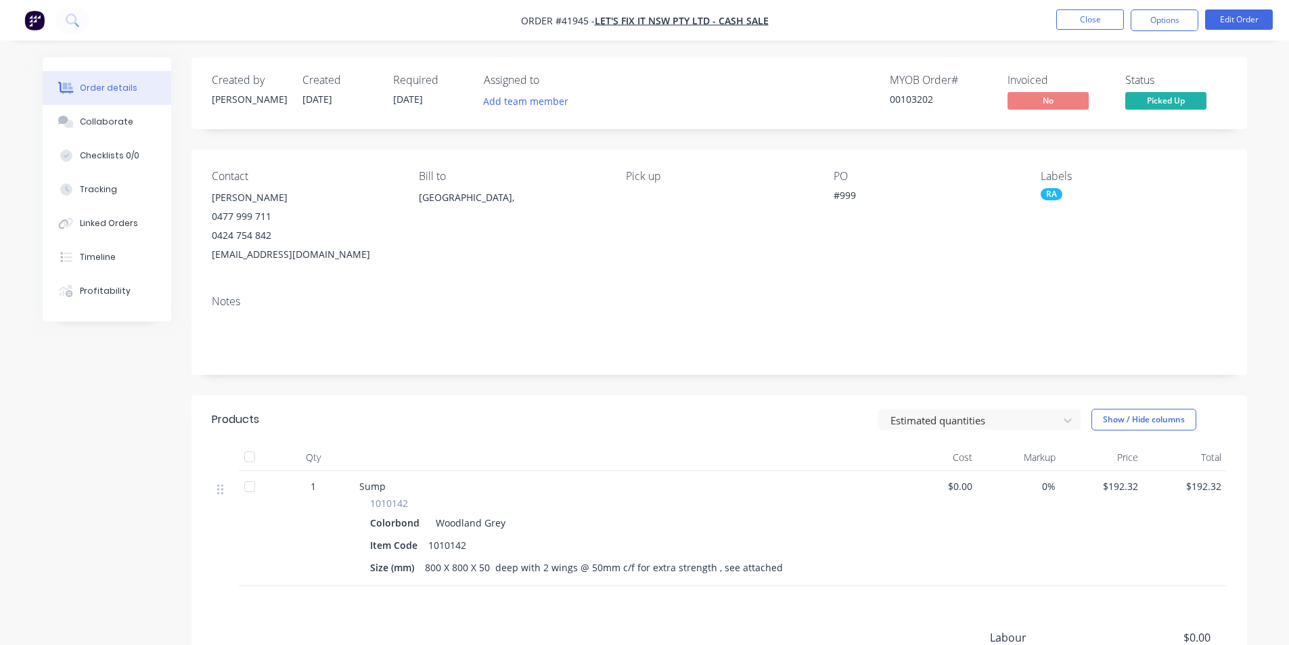
drag, startPoint x: 1132, startPoint y: 19, endPoint x: 1129, endPoint y: 34, distance: 15.1
click at [1132, 18] on button "Options" at bounding box center [1164, 20] width 68 height 22
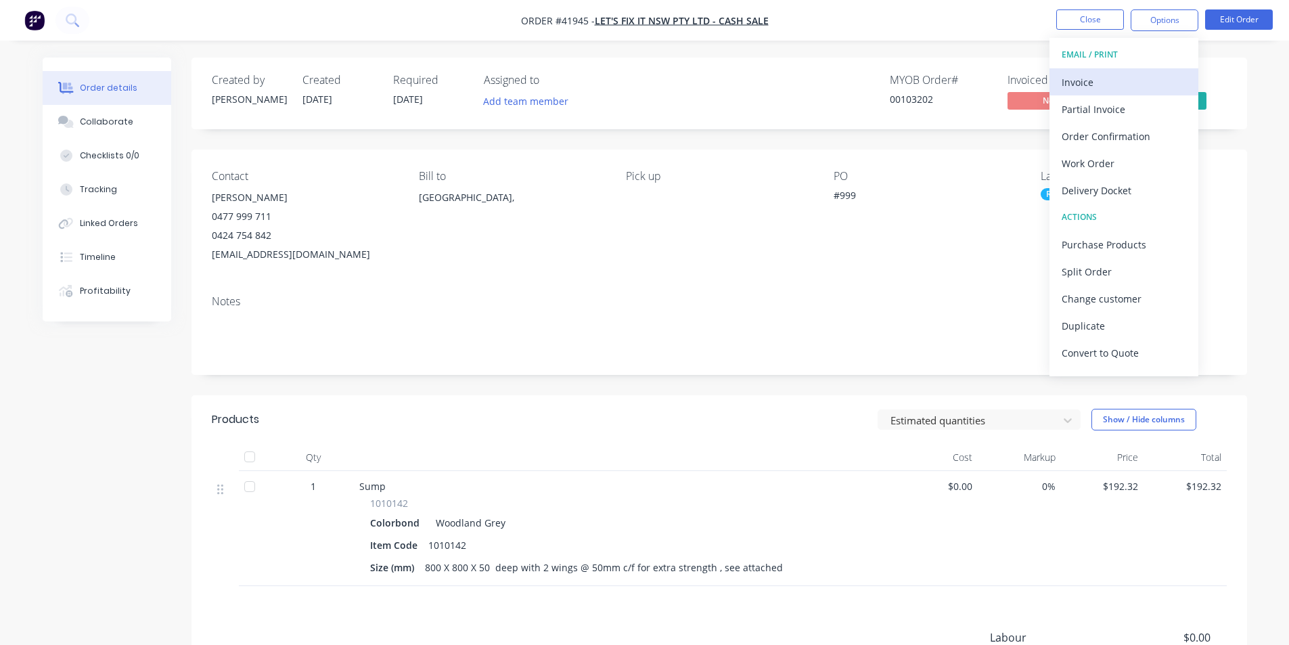
click at [1118, 77] on div "Invoice" at bounding box center [1123, 82] width 124 height 20
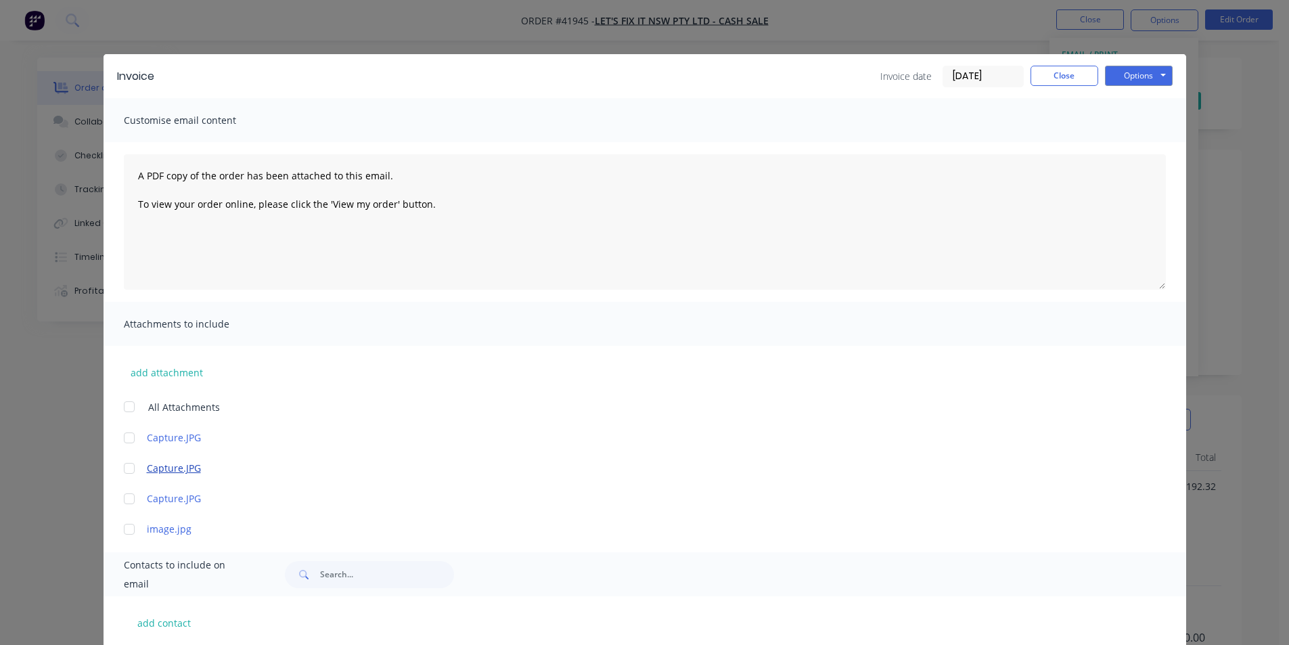
scroll to position [175, 0]
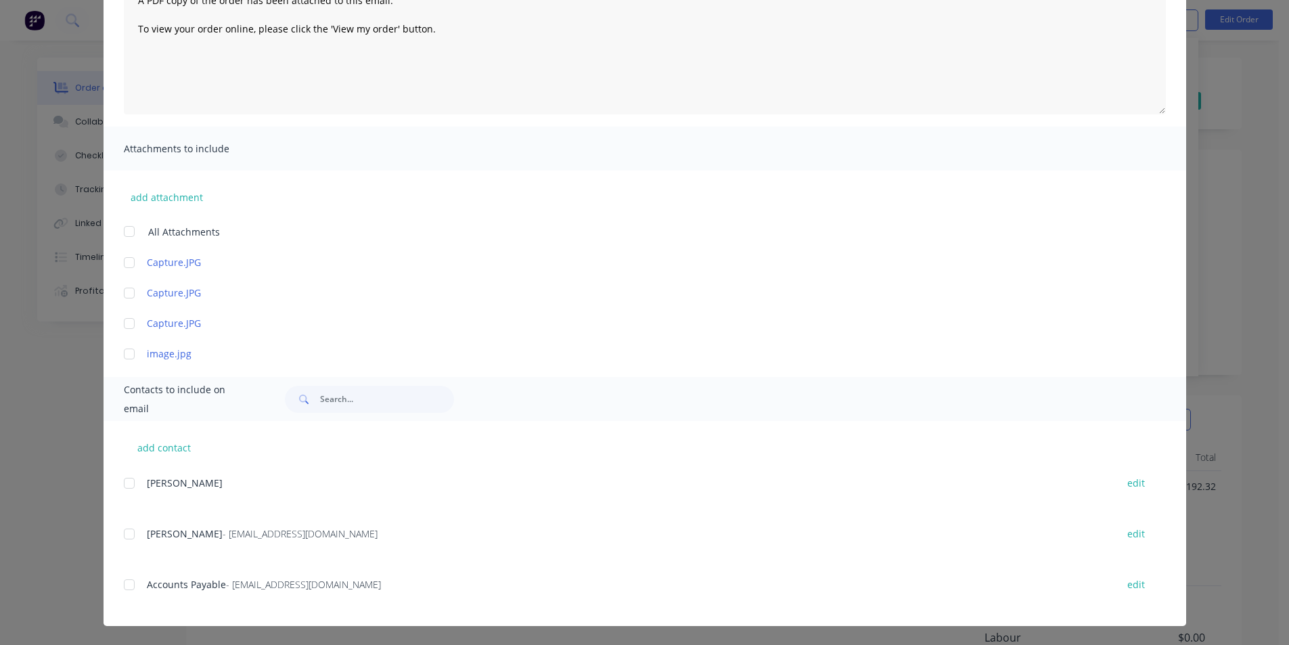
click at [124, 586] on div at bounding box center [129, 584] width 27 height 27
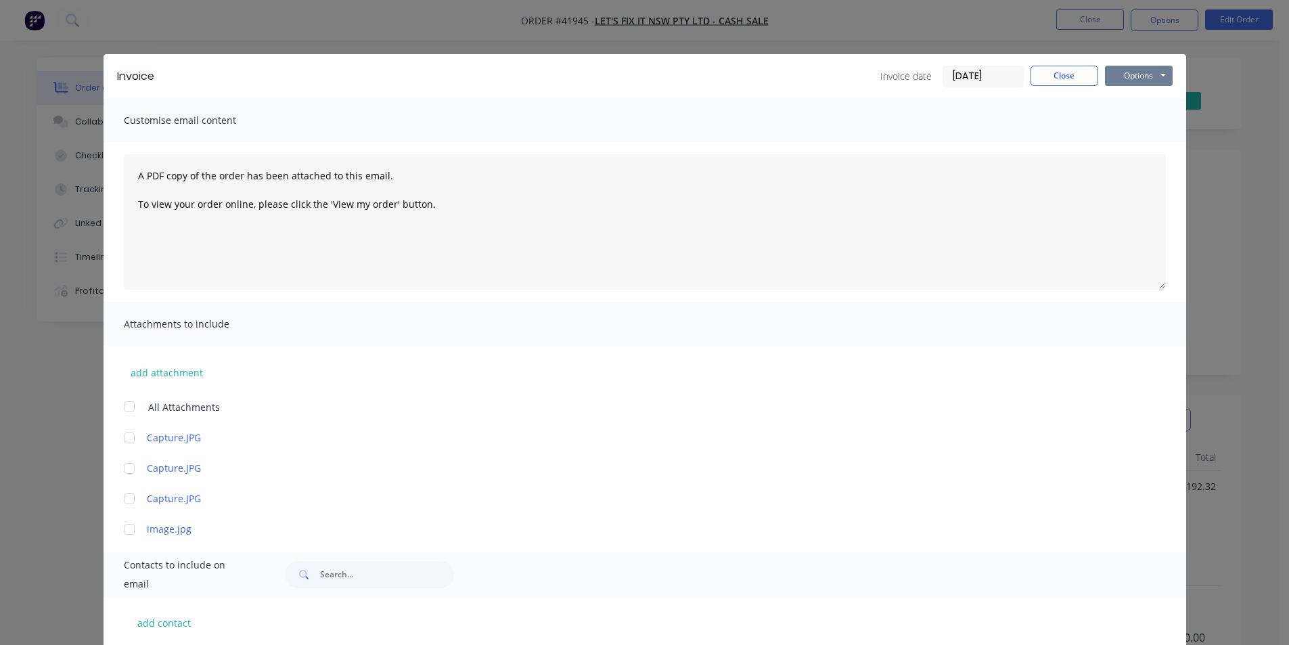
click at [1146, 81] on button "Options" at bounding box center [1139, 76] width 68 height 20
click at [1136, 143] on button "Email" at bounding box center [1148, 144] width 87 height 22
click at [1069, 76] on button "Close" at bounding box center [1064, 76] width 68 height 20
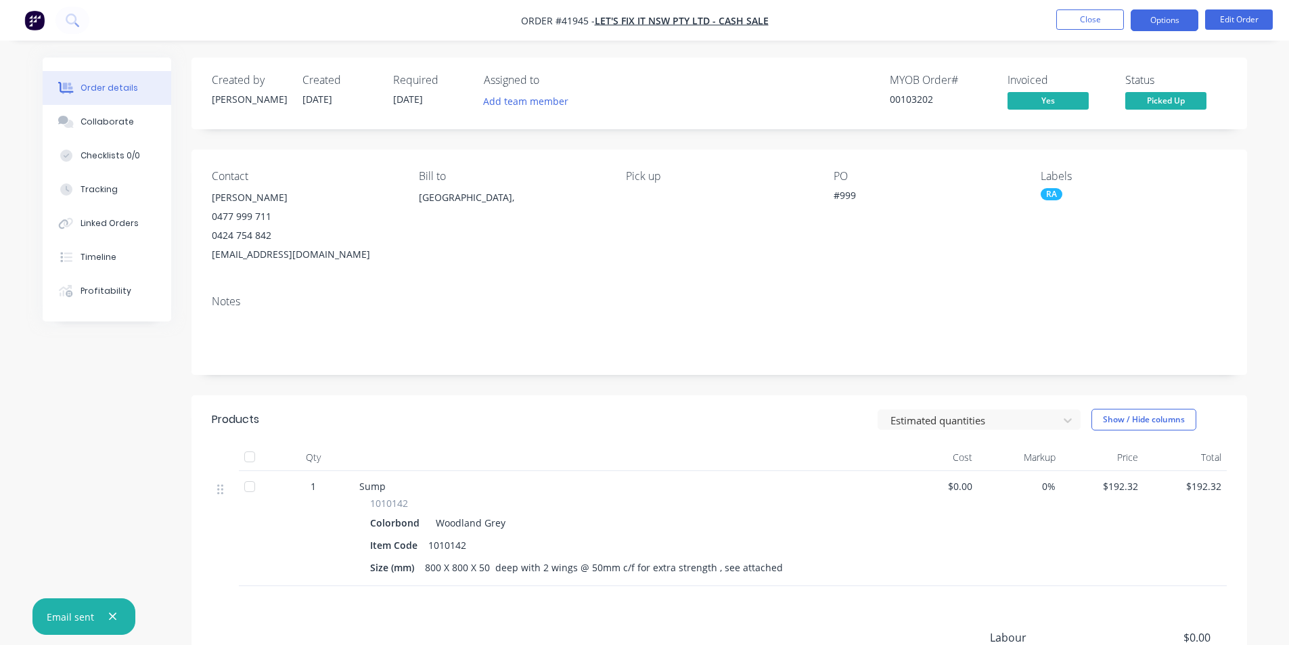
click at [1155, 27] on button "Options" at bounding box center [1164, 20] width 68 height 22
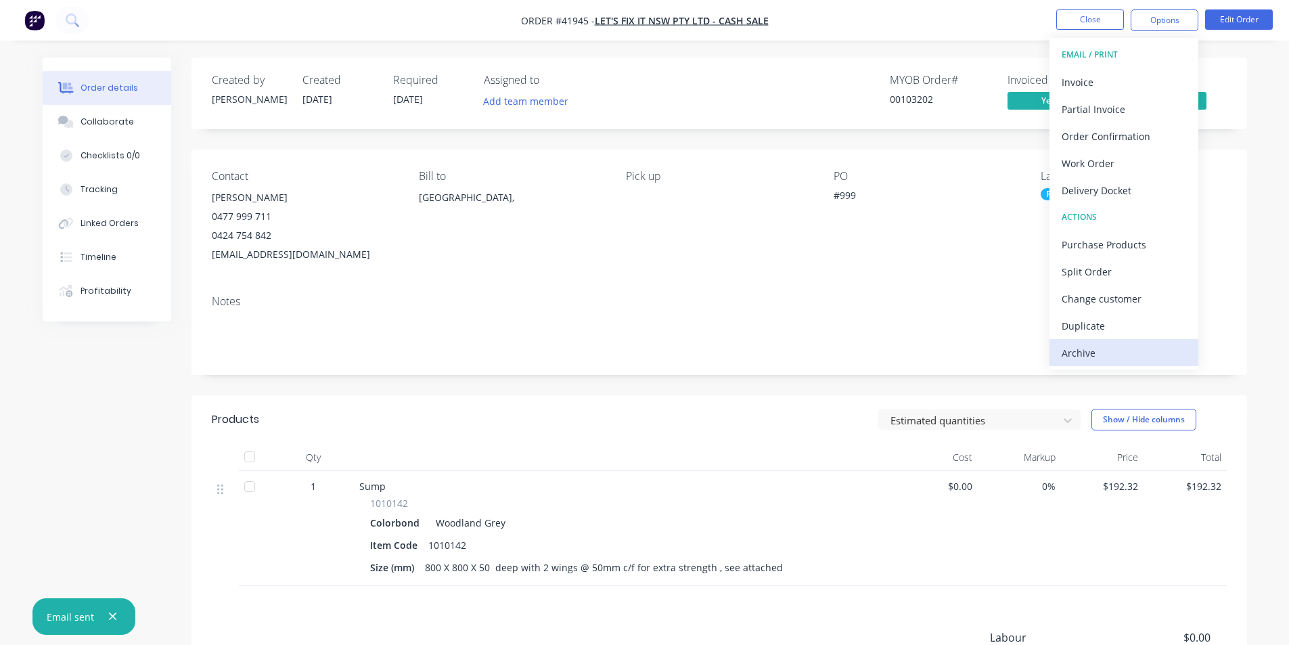
click at [1095, 360] on div "Archive" at bounding box center [1123, 353] width 124 height 20
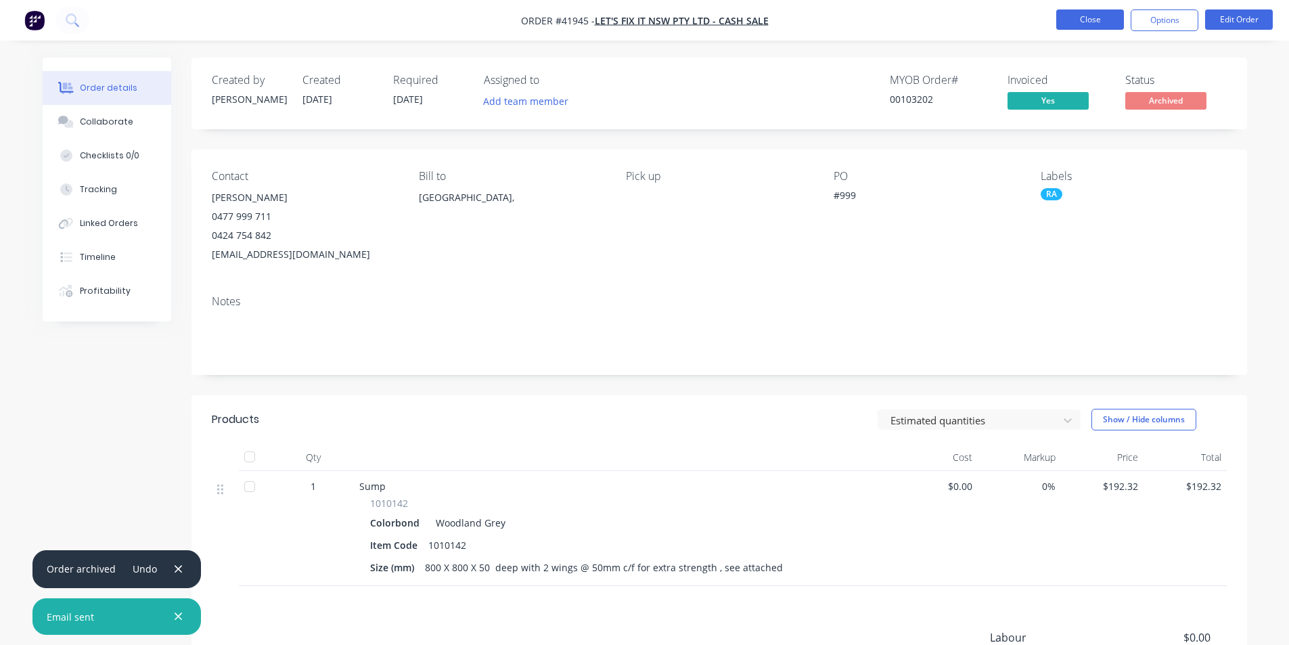
drag, startPoint x: 1089, startPoint y: 6, endPoint x: 1089, endPoint y: 15, distance: 8.8
click at [1089, 13] on nav "Order #41945 - Let's Fix It NSW Pty Ltd - CASH SALE Close Options Edit Order" at bounding box center [644, 20] width 1289 height 41
click at [1089, 15] on button "Close" at bounding box center [1090, 19] width 68 height 20
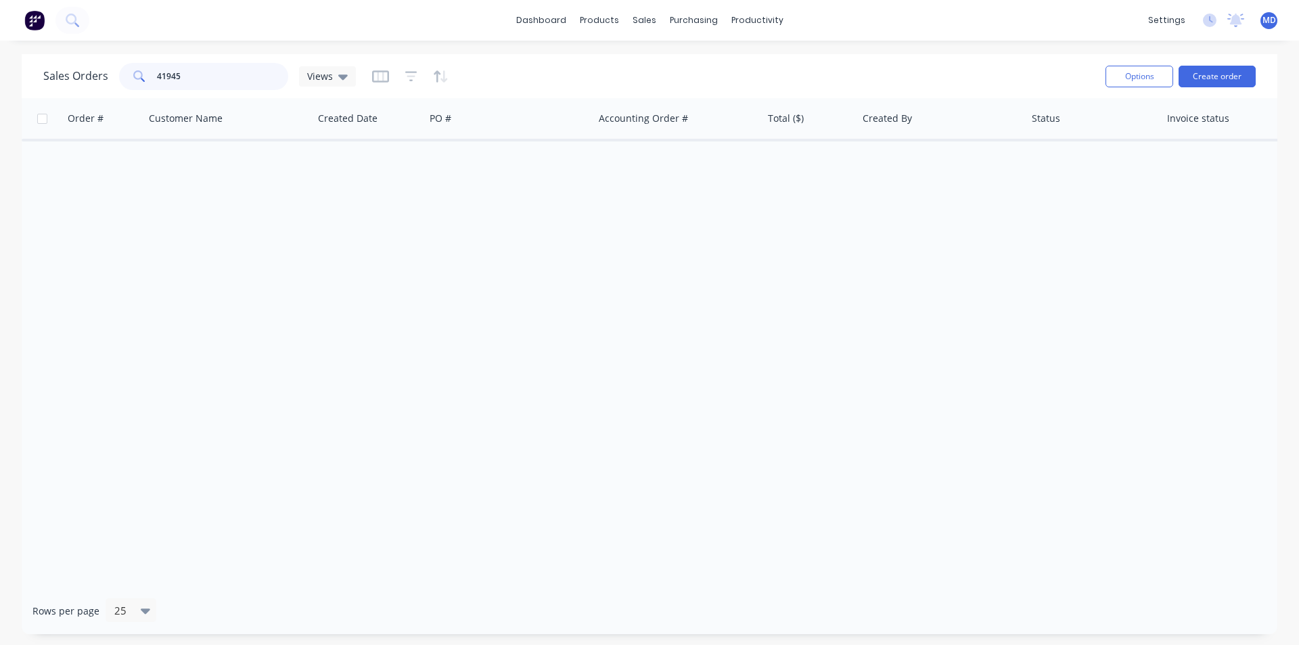
drag, startPoint x: 204, startPoint y: 79, endPoint x: 36, endPoint y: 71, distance: 168.6
click at [36, 71] on div "Sales Orders 41945 Views Options Create order" at bounding box center [650, 76] width 1256 height 44
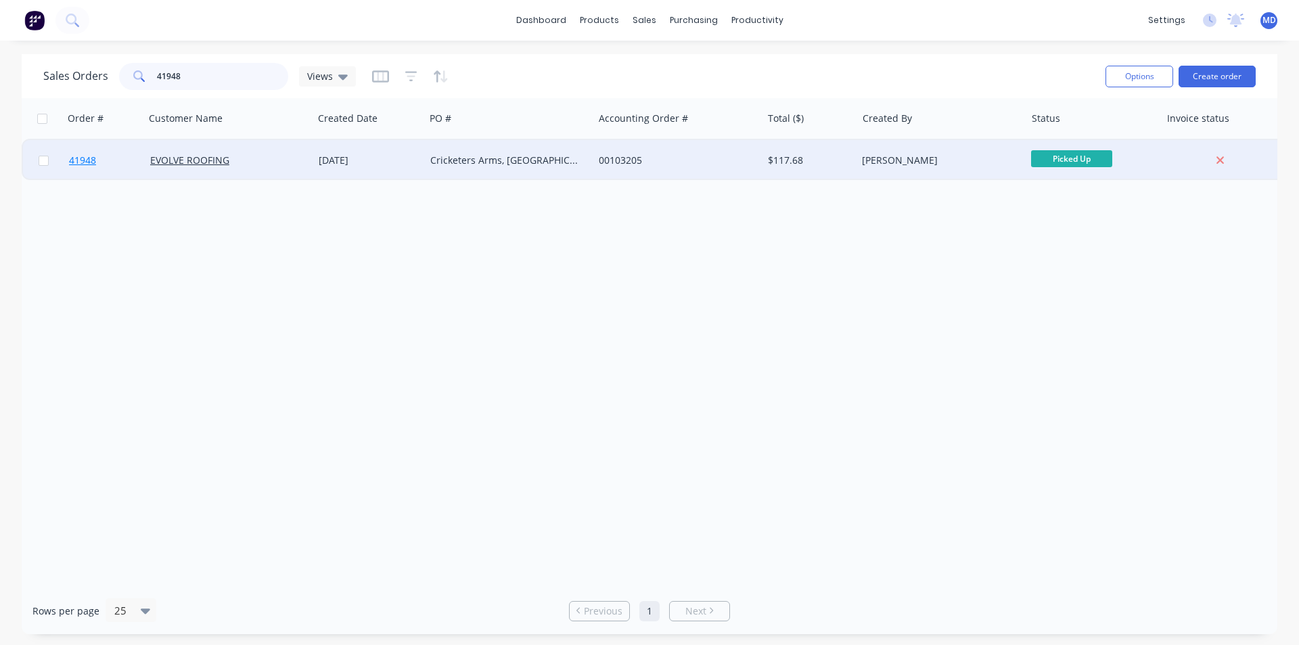
type input "41948"
click at [93, 158] on span "41948" at bounding box center [82, 161] width 27 height 14
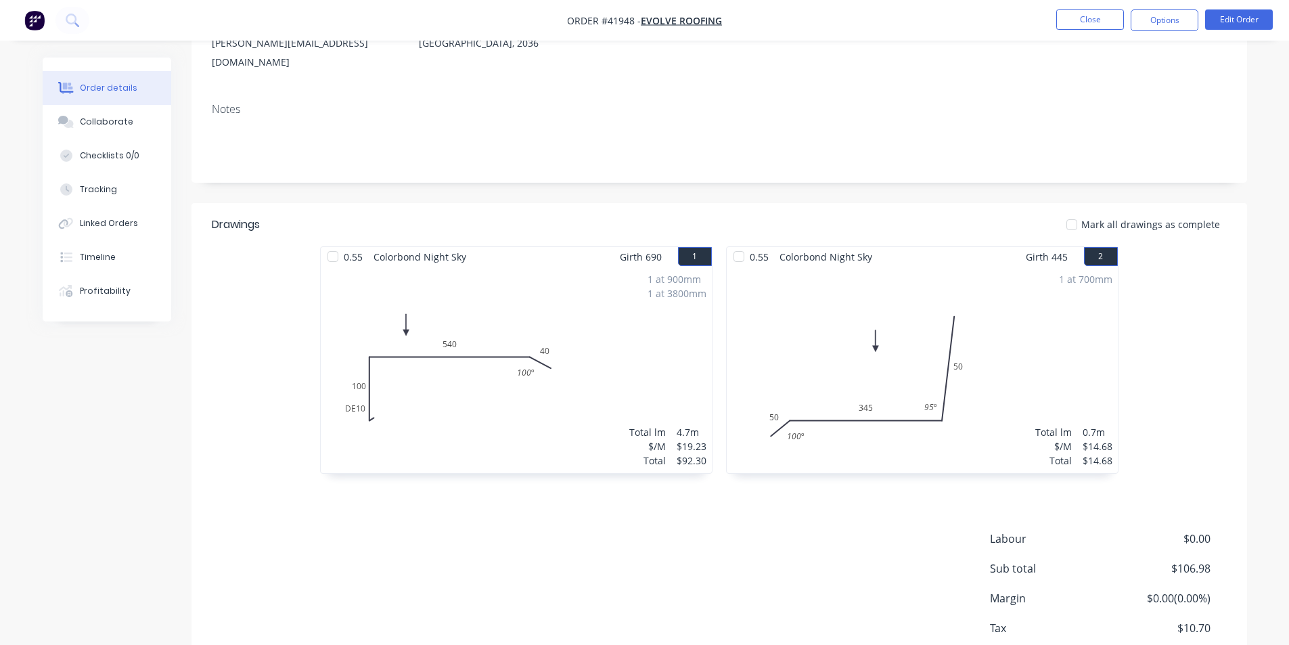
scroll to position [189, 0]
click at [101, 131] on button "Collaborate" at bounding box center [107, 122] width 129 height 34
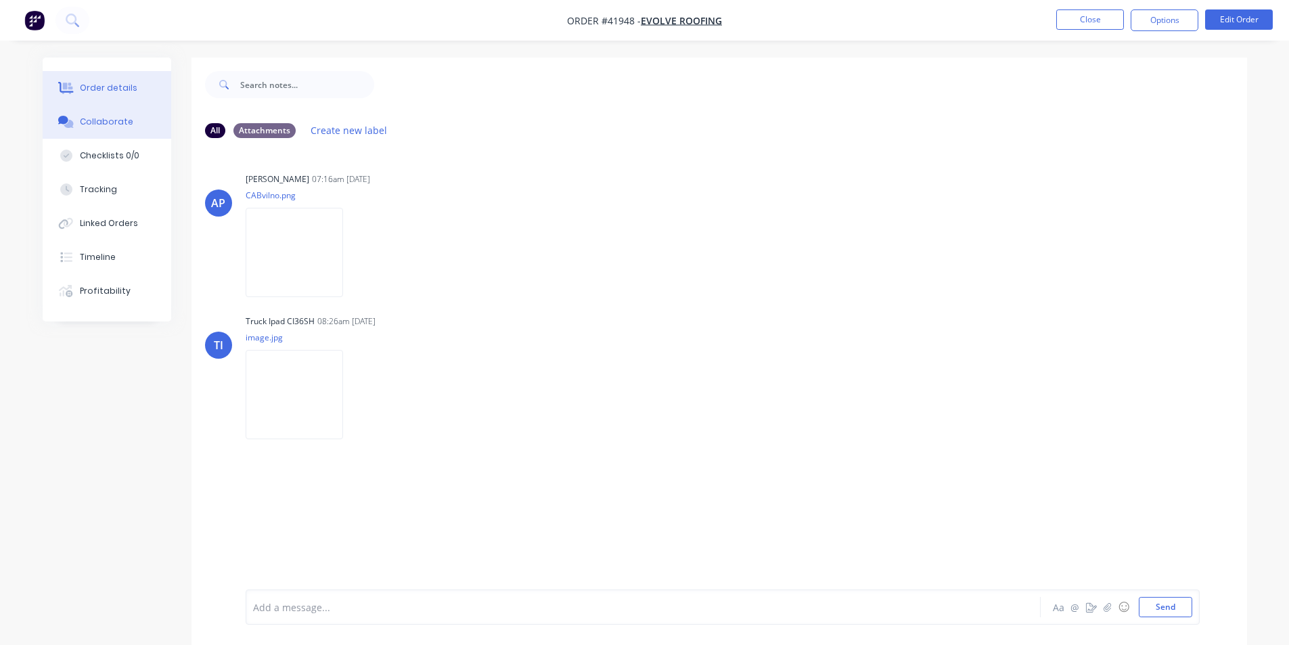
click at [115, 93] on div "Order details" at bounding box center [108, 88] width 57 height 12
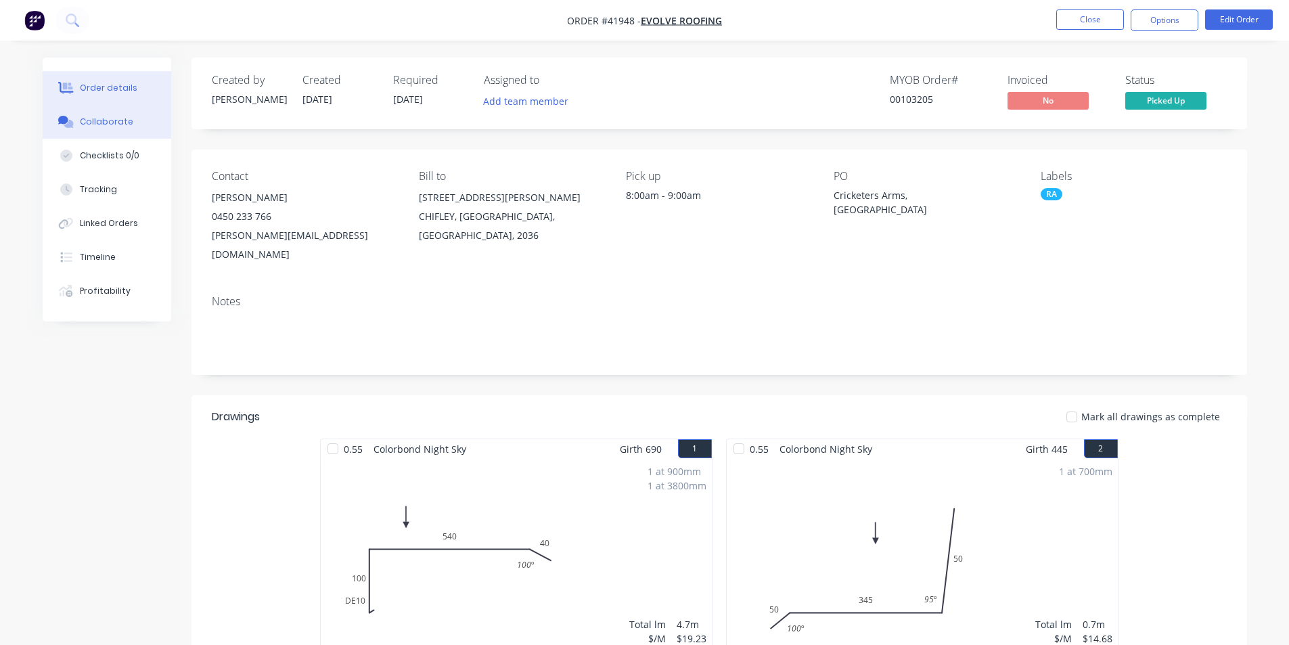
click at [114, 133] on button "Collaborate" at bounding box center [107, 122] width 129 height 34
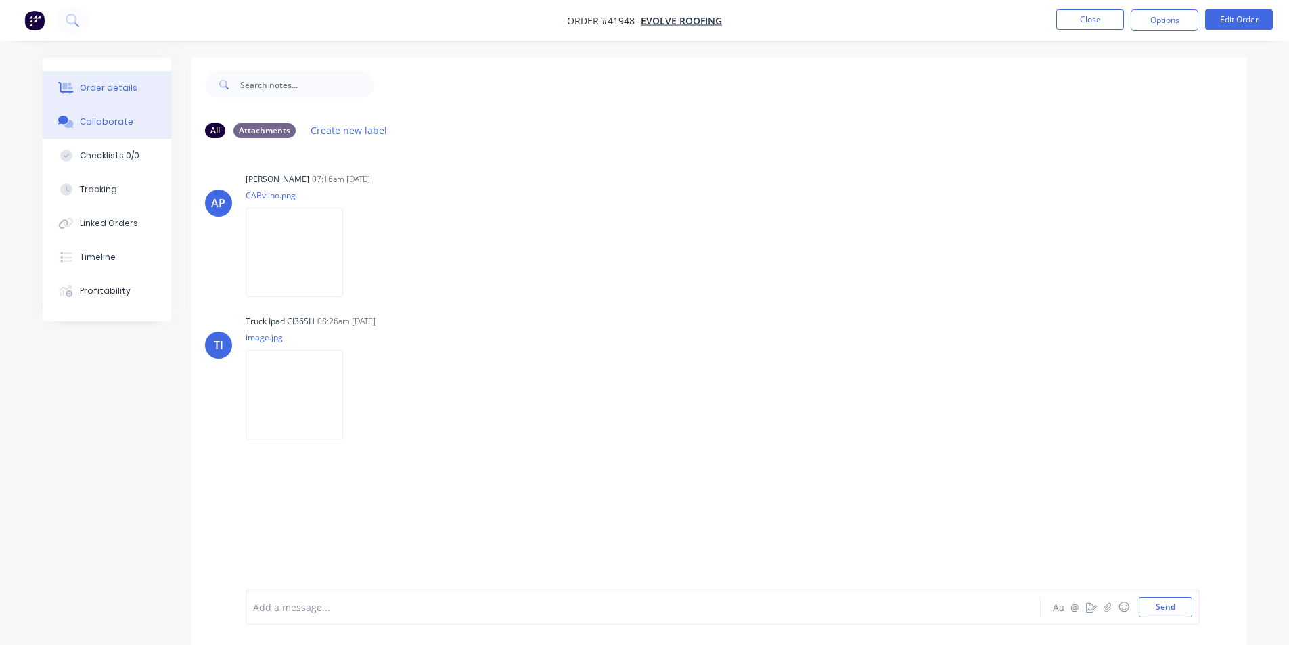
click at [122, 79] on button "Order details" at bounding box center [107, 88] width 129 height 34
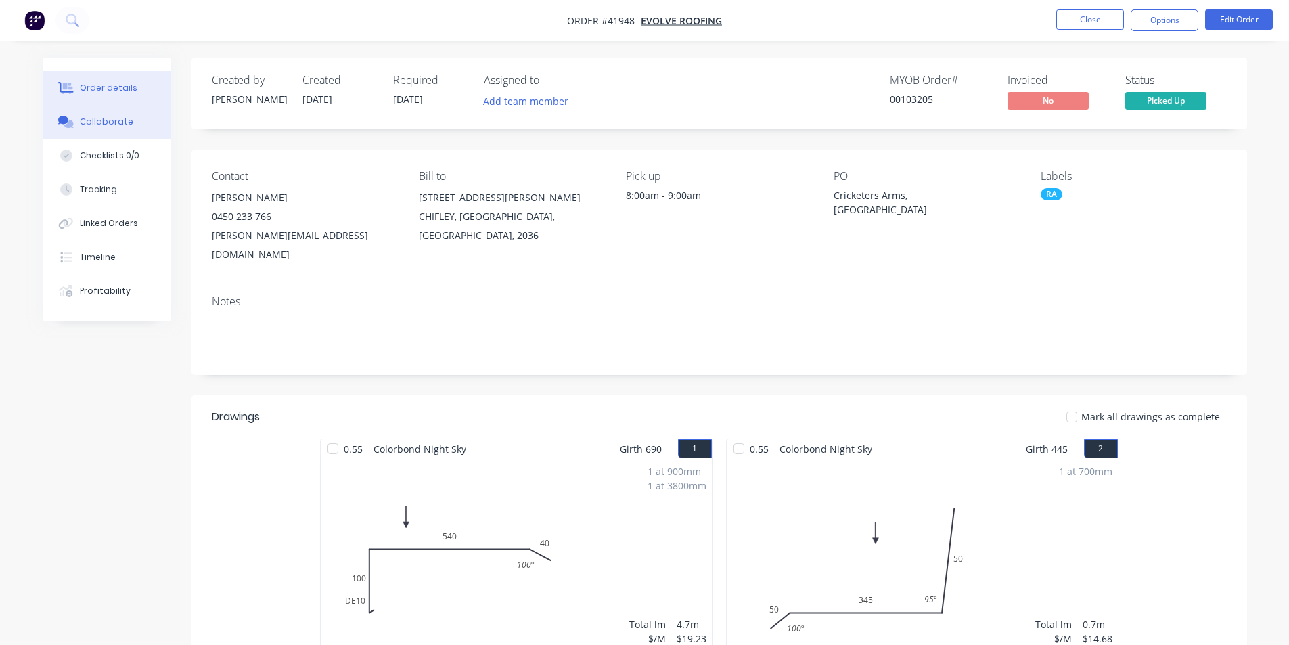
click at [117, 133] on button "Collaborate" at bounding box center [107, 122] width 129 height 34
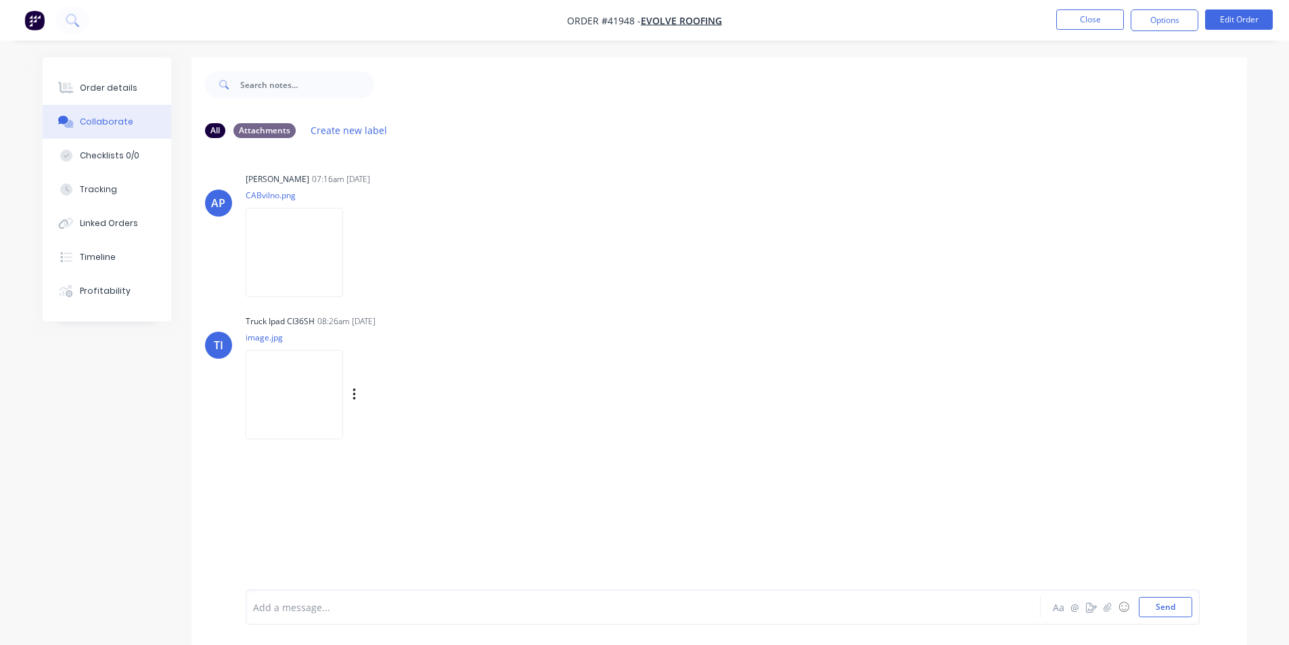
click at [313, 415] on img at bounding box center [294, 394] width 97 height 89
click at [117, 74] on button "Order details" at bounding box center [107, 88] width 129 height 34
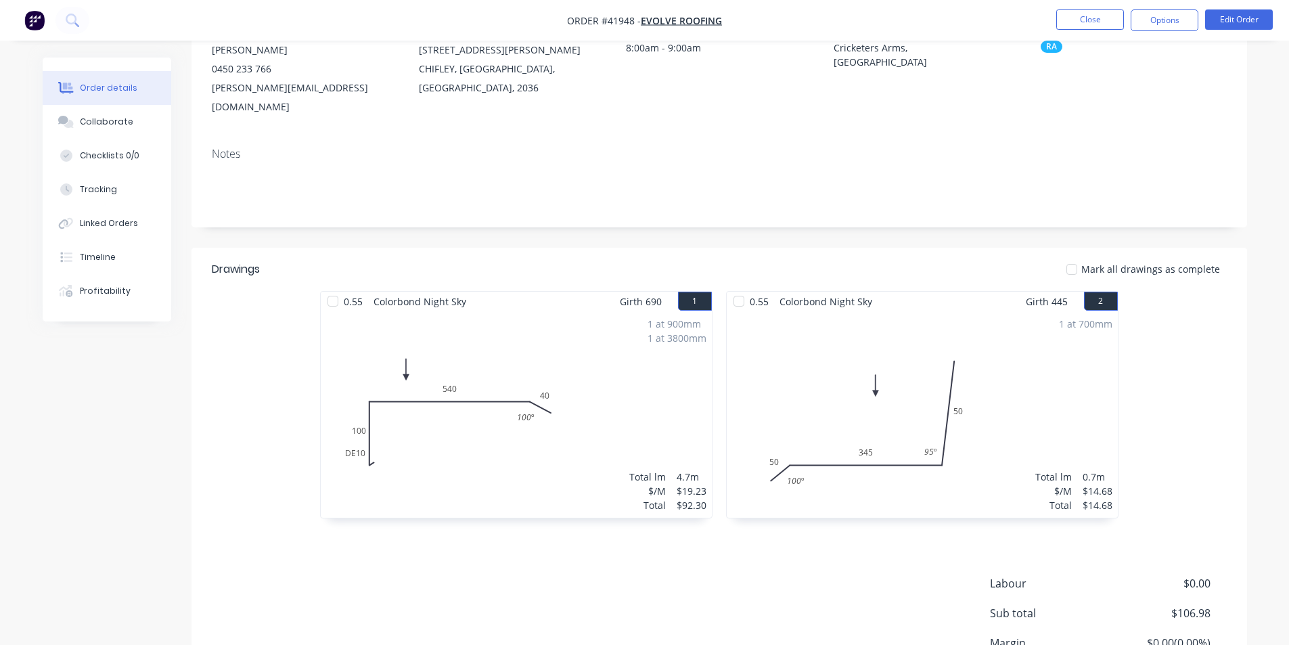
scroll to position [256, 0]
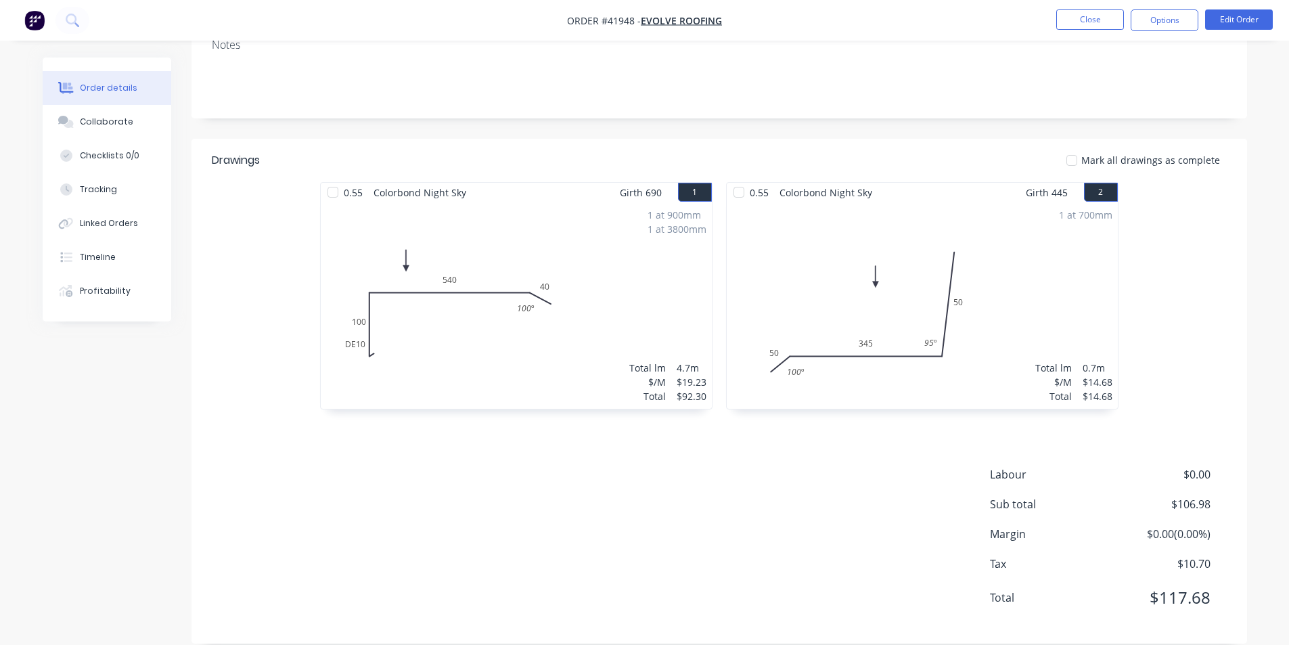
click at [1161, 8] on nav "Order #41948 - EVOLVE ROOFING Close Options Edit Order" at bounding box center [644, 20] width 1289 height 41
click at [1162, 24] on button "Options" at bounding box center [1164, 20] width 68 height 22
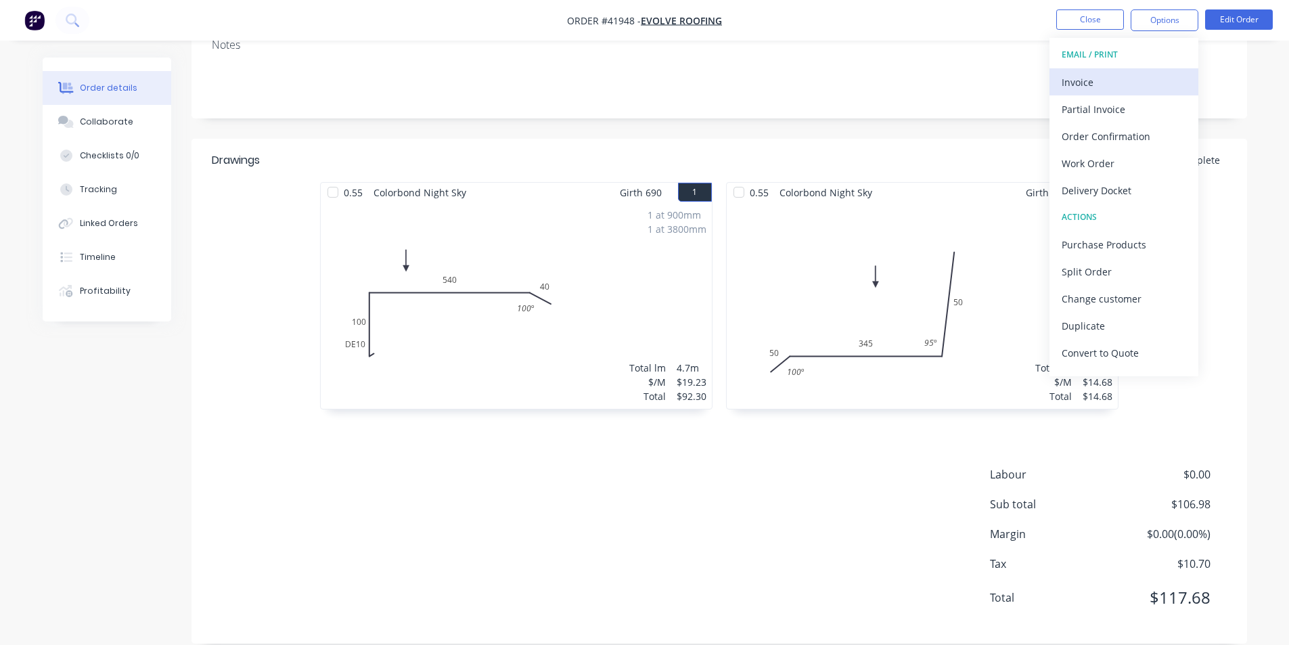
click at [1145, 78] on div "Invoice" at bounding box center [1123, 82] width 124 height 20
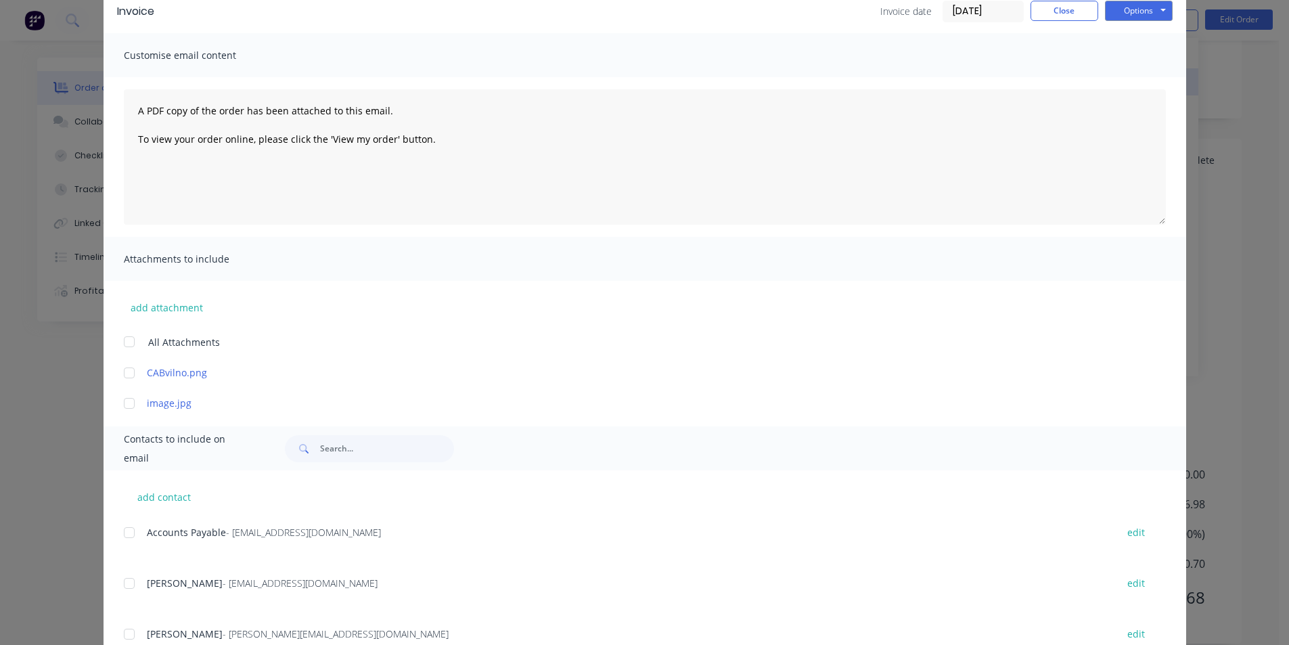
scroll to position [114, 0]
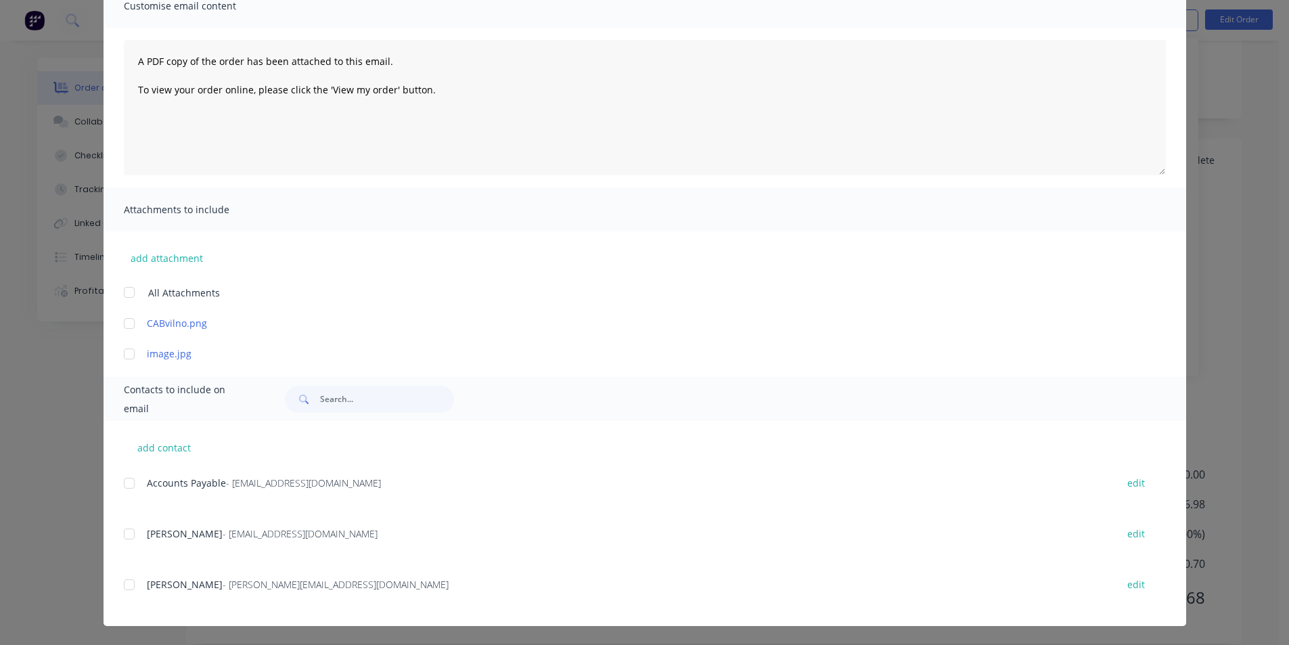
click at [124, 478] on div at bounding box center [129, 482] width 27 height 27
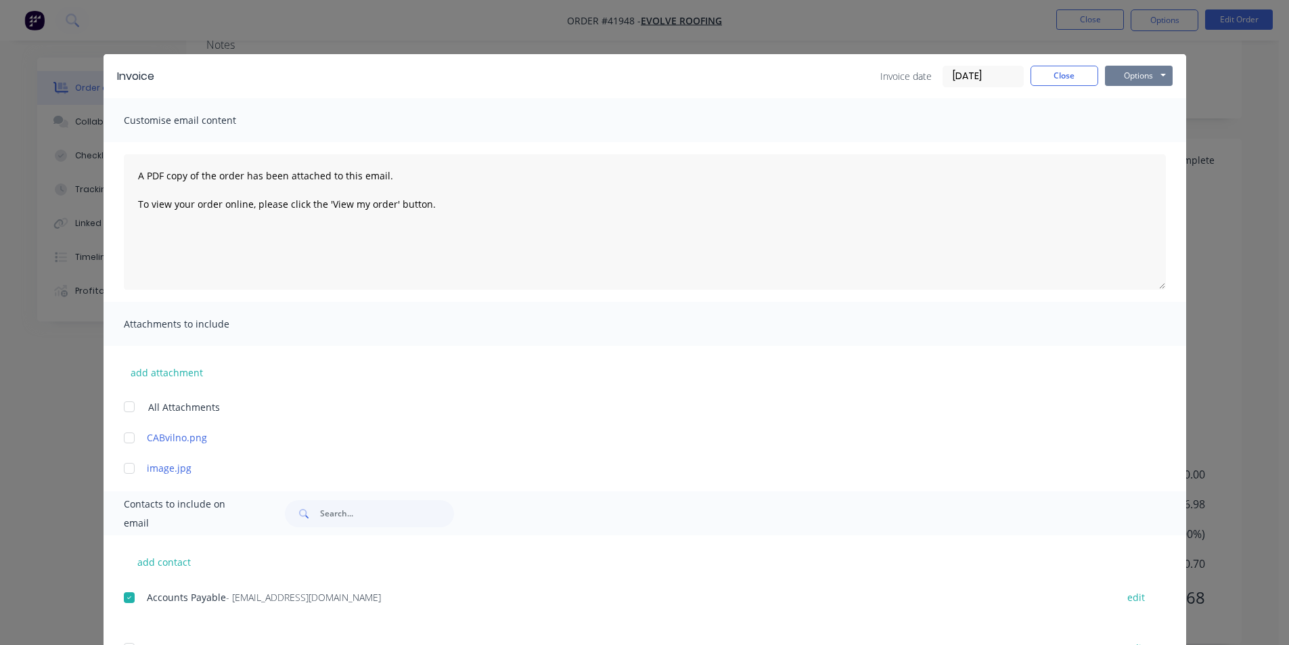
click at [1119, 69] on button "Options" at bounding box center [1139, 76] width 68 height 20
click at [1132, 151] on button "Email" at bounding box center [1148, 144] width 87 height 22
click at [1063, 76] on button "Close" at bounding box center [1064, 76] width 68 height 20
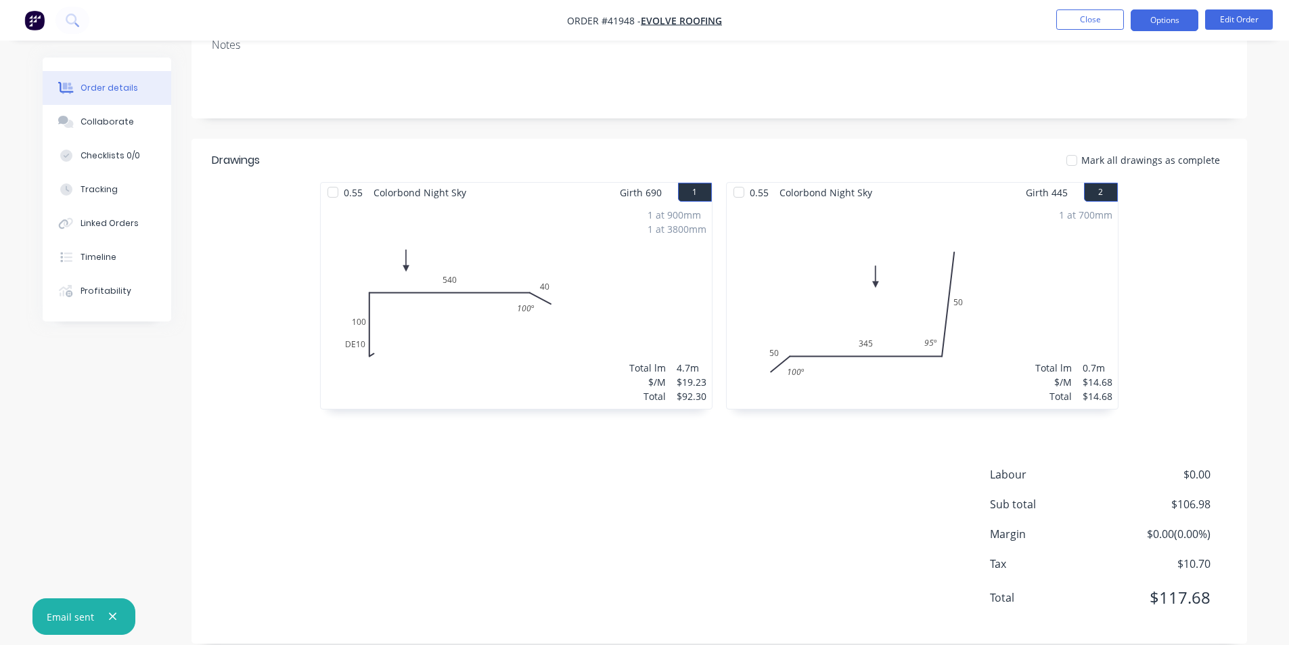
click at [1174, 27] on button "Options" at bounding box center [1164, 20] width 68 height 22
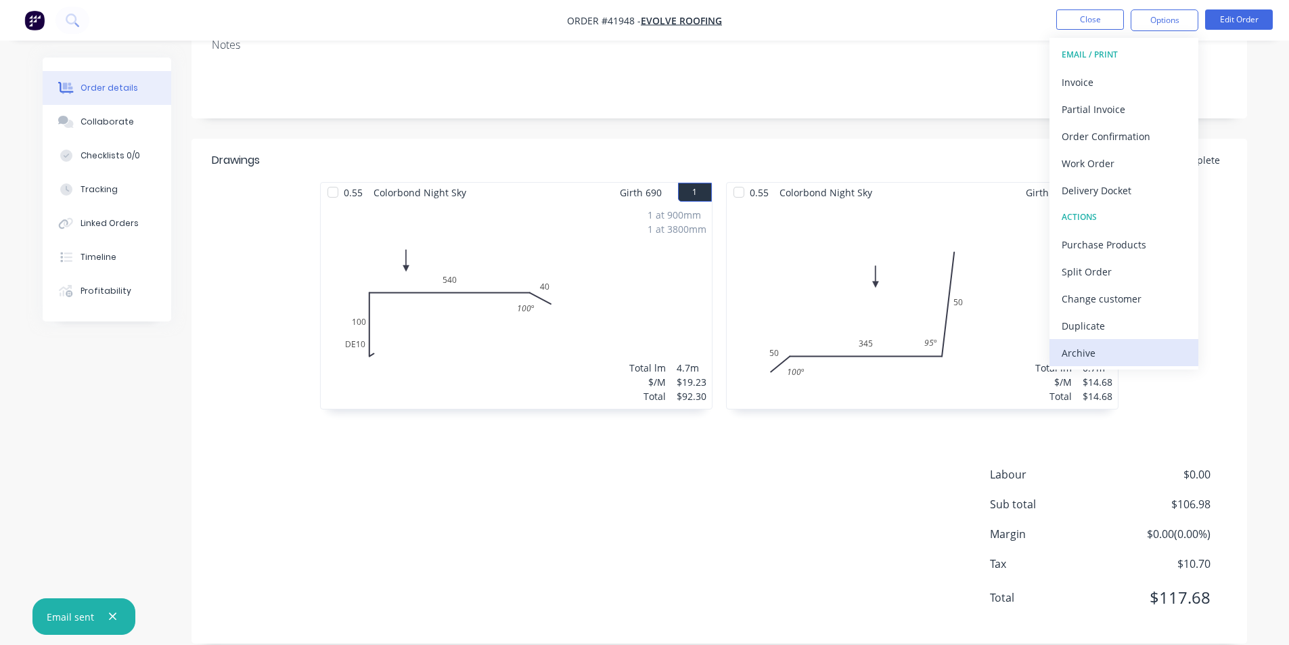
click at [1141, 358] on div "Archive" at bounding box center [1123, 353] width 124 height 20
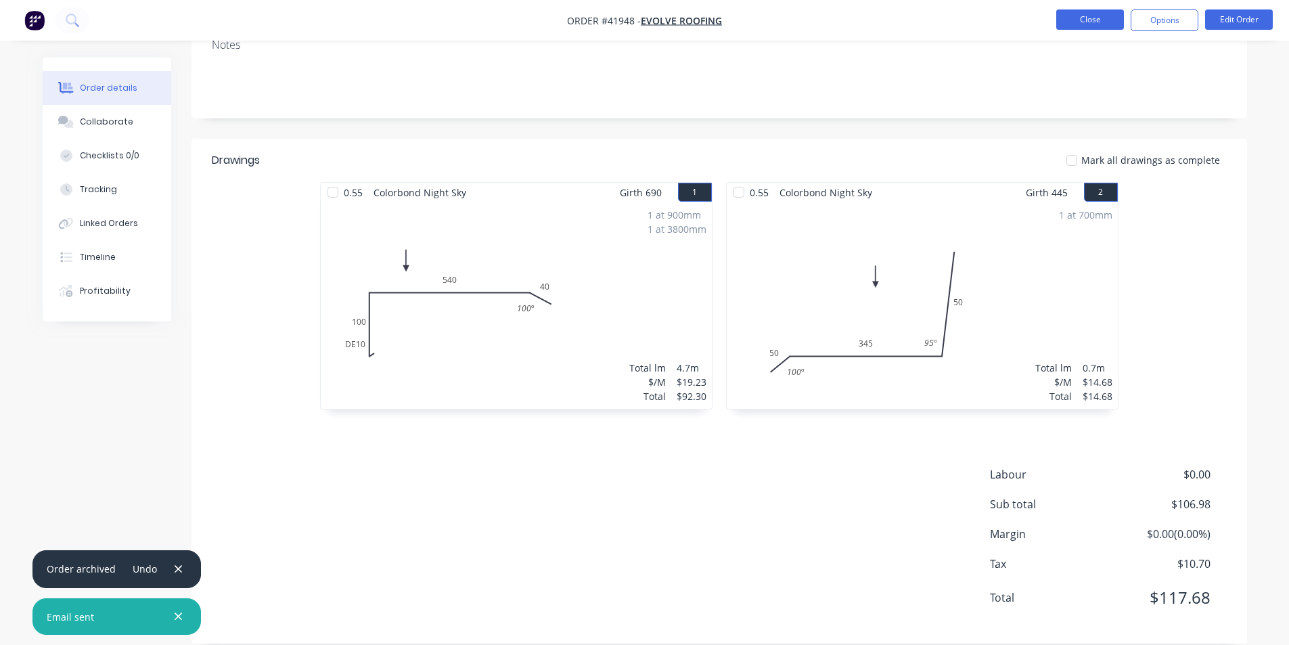
click at [1082, 16] on button "Close" at bounding box center [1090, 19] width 68 height 20
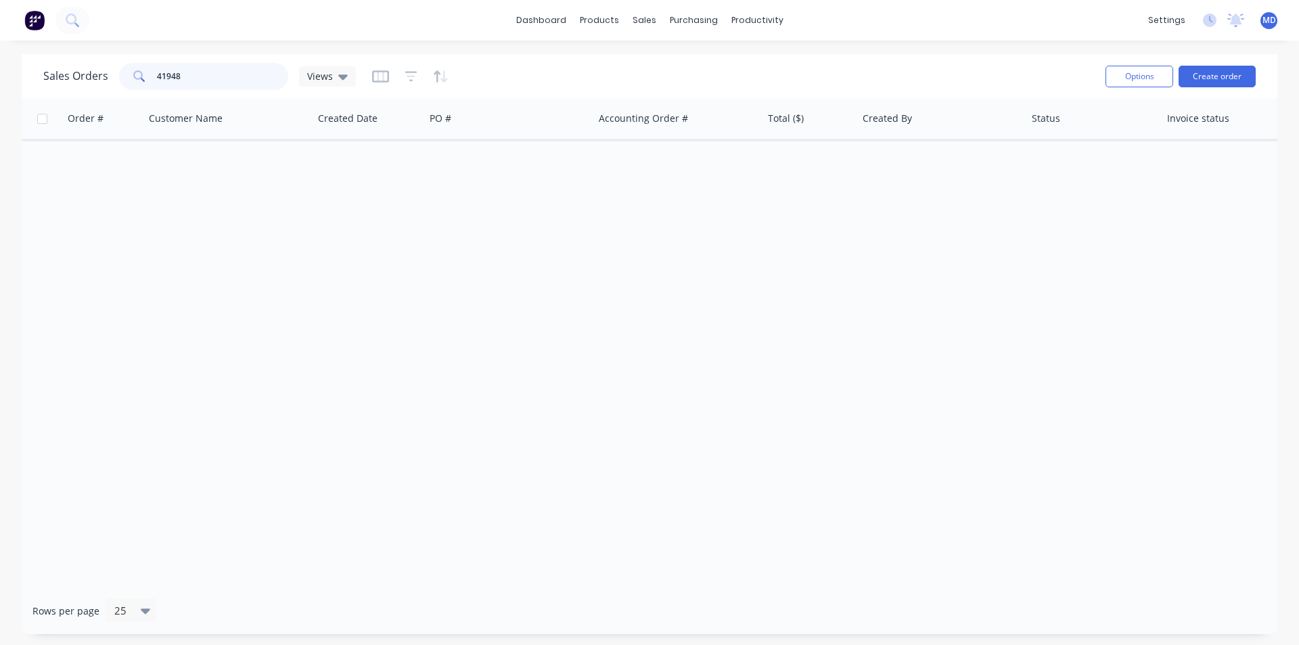
drag, startPoint x: 215, startPoint y: 82, endPoint x: 43, endPoint y: 86, distance: 171.9
click at [45, 87] on div "Sales Orders 41948 Views" at bounding box center [199, 76] width 313 height 27
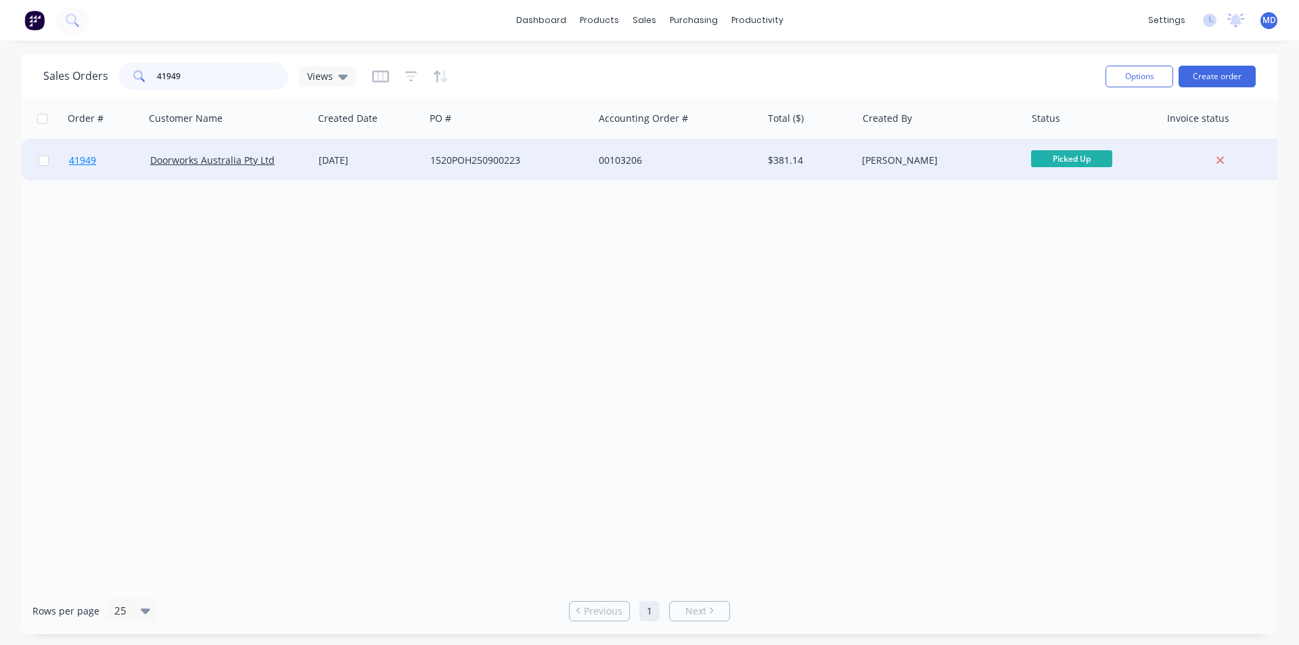
type input "41949"
click at [72, 160] on span "41949" at bounding box center [82, 161] width 27 height 14
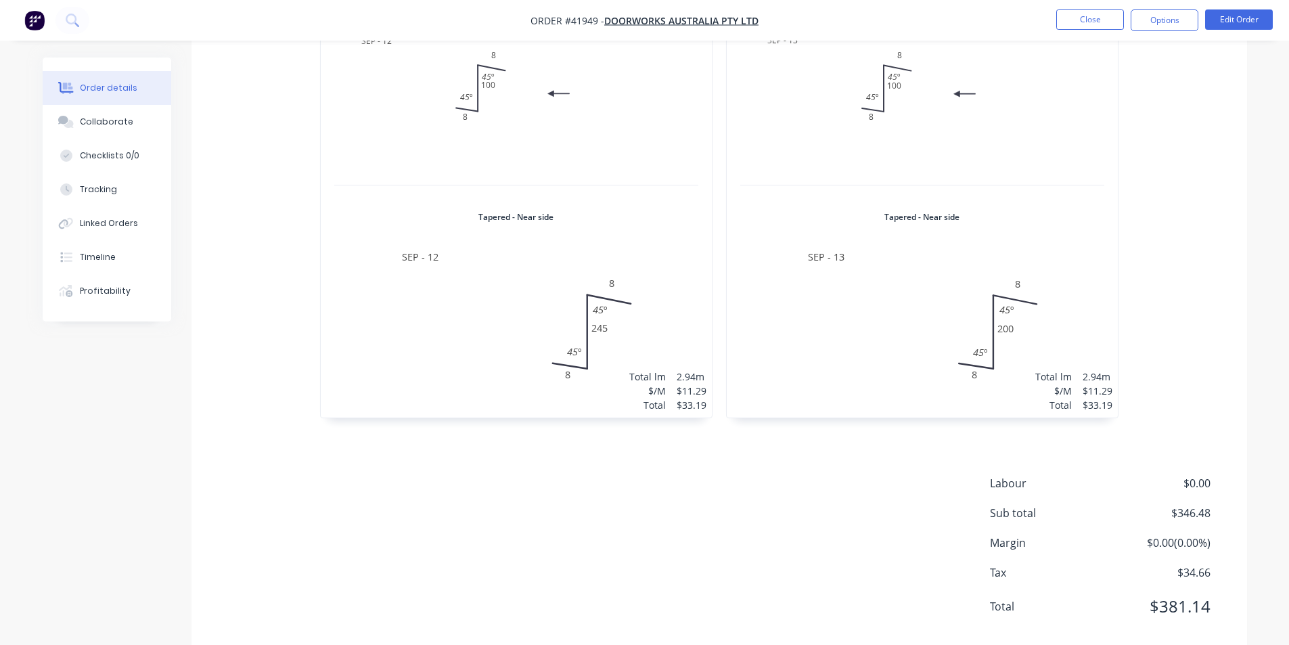
scroll to position [1718, 0]
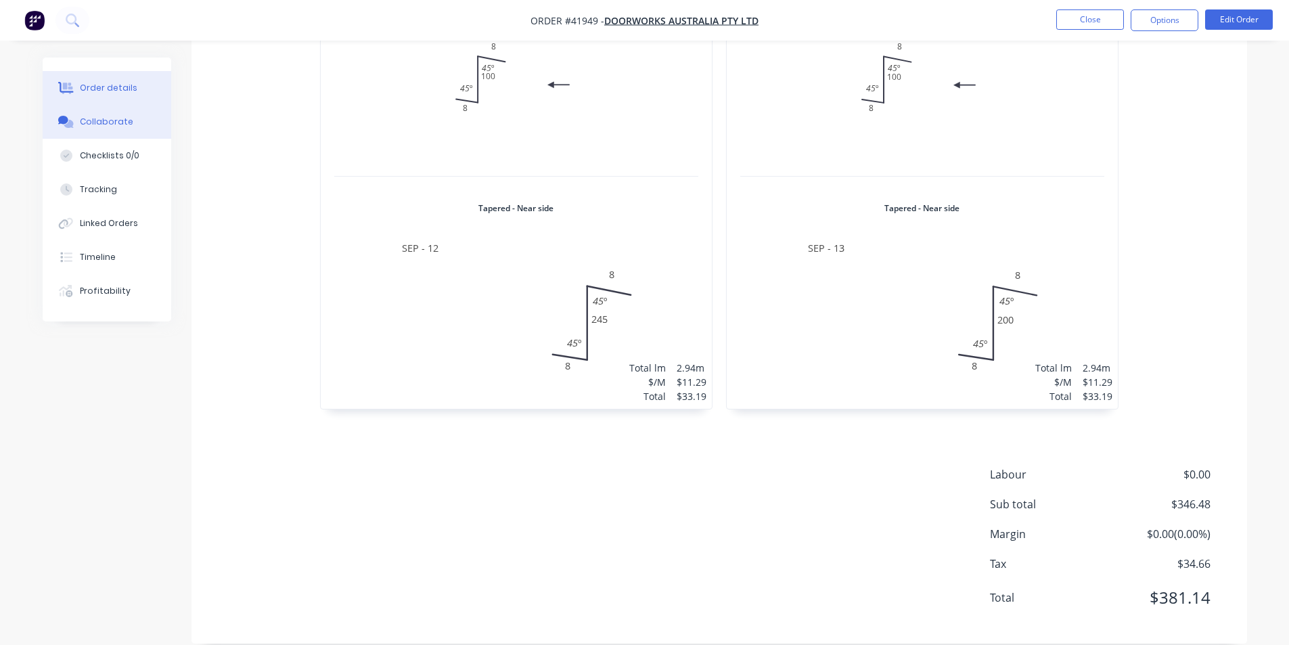
click at [123, 128] on button "Collaborate" at bounding box center [107, 122] width 129 height 34
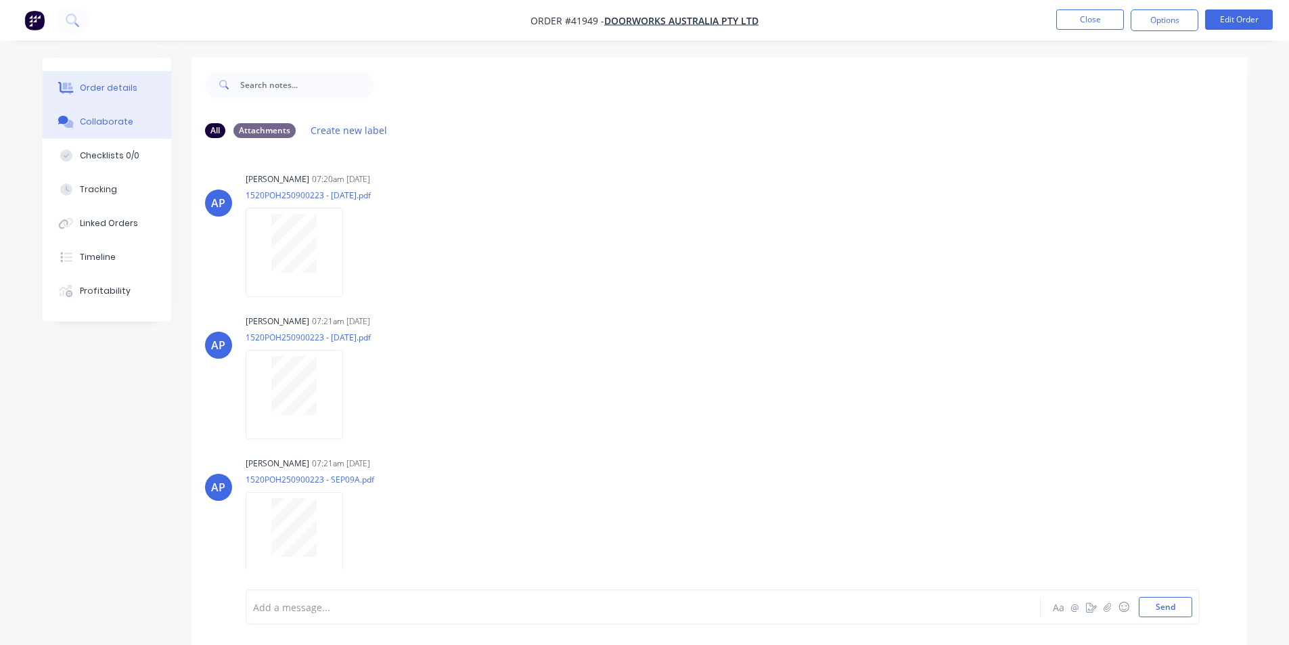
click at [80, 83] on div "Order details" at bounding box center [108, 88] width 57 height 12
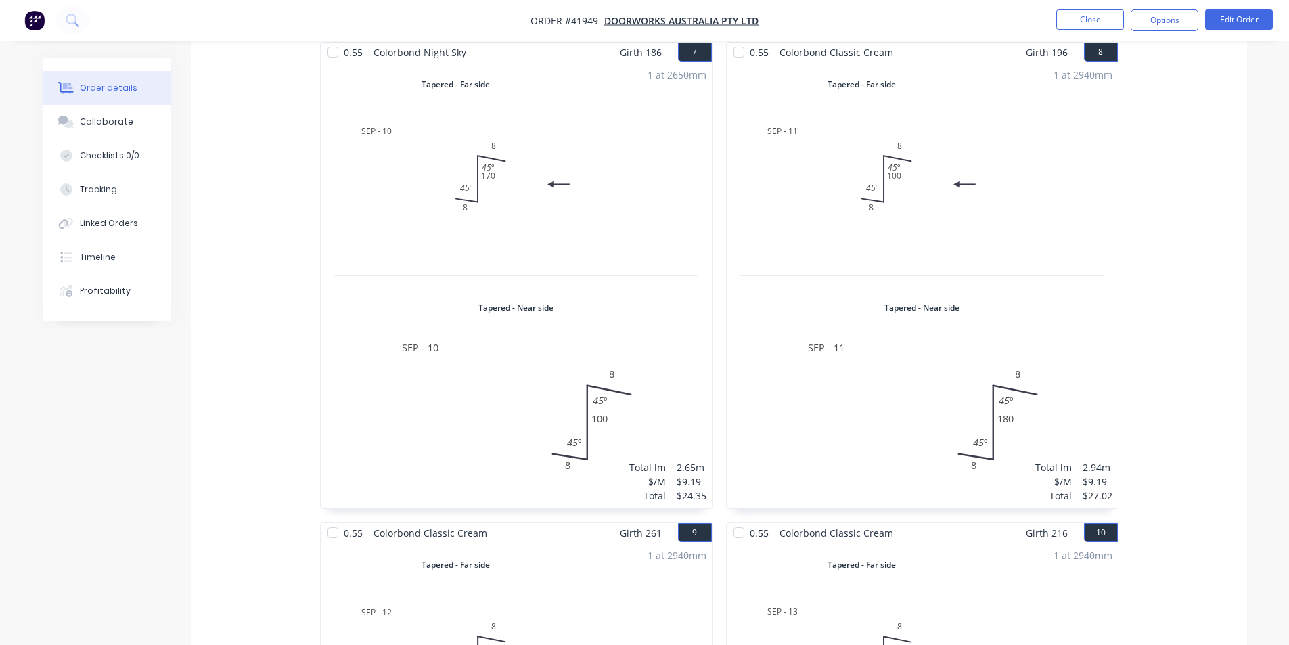
scroll to position [1285, 0]
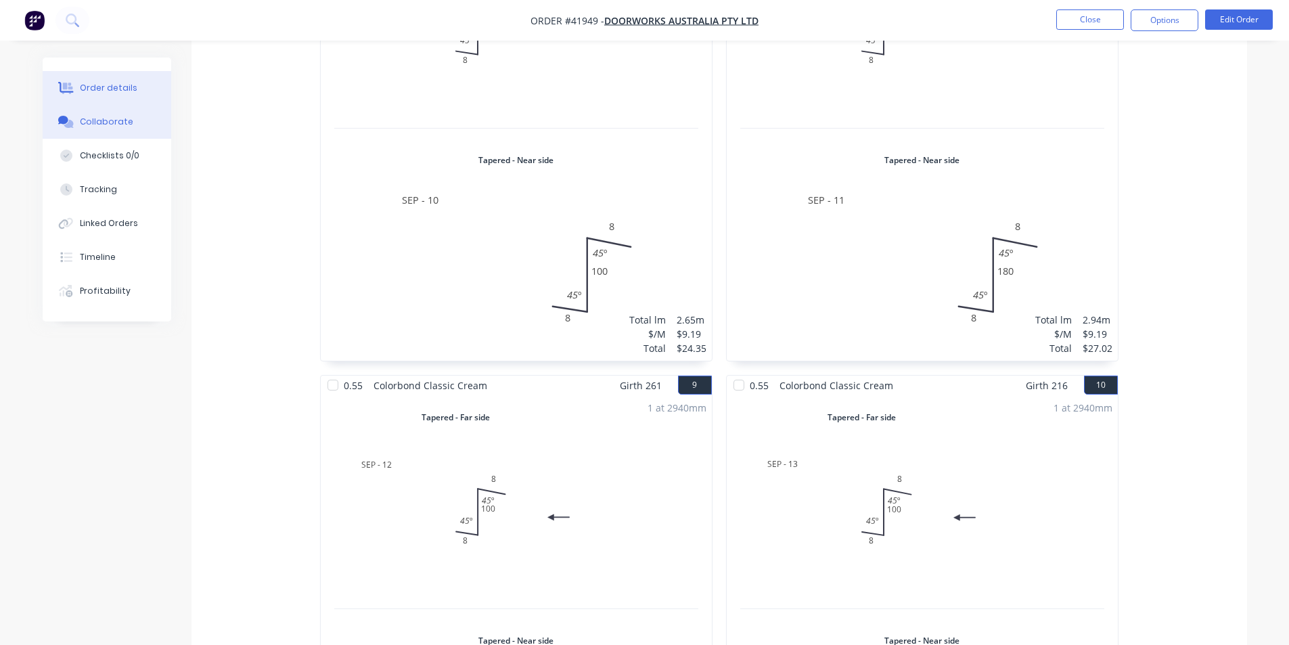
click at [124, 110] on button "Collaborate" at bounding box center [107, 122] width 129 height 34
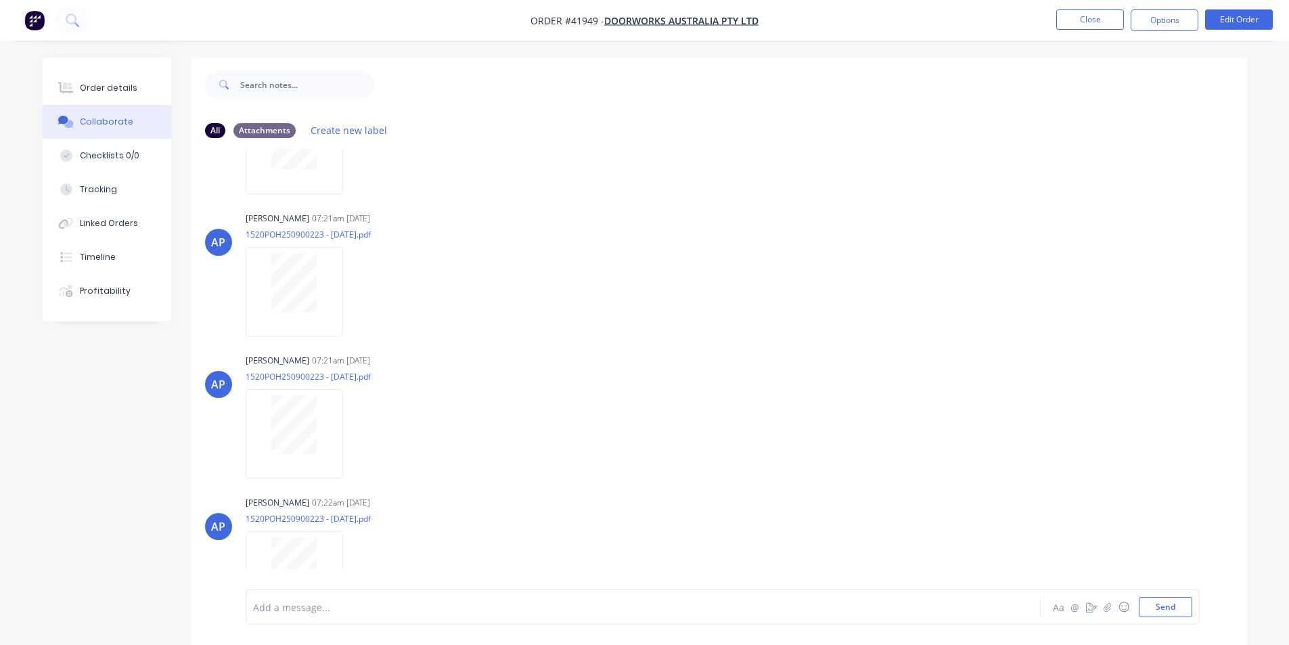
scroll to position [708, 0]
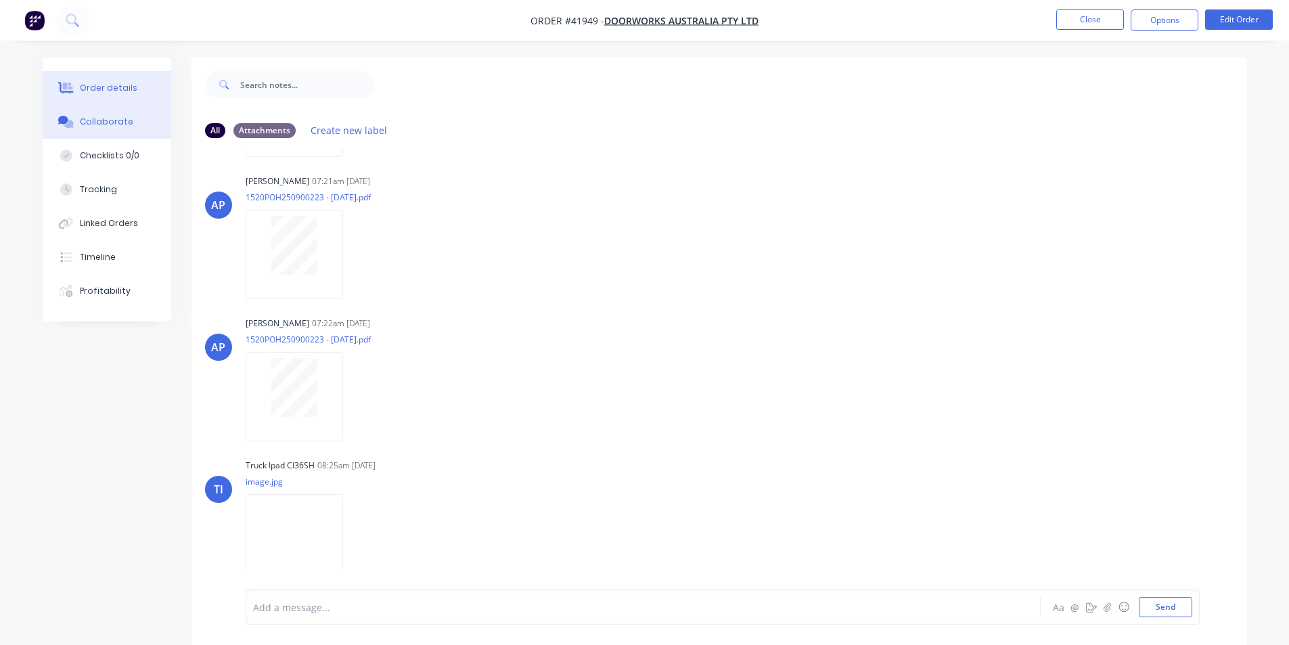
click at [78, 85] on button "Order details" at bounding box center [107, 88] width 129 height 34
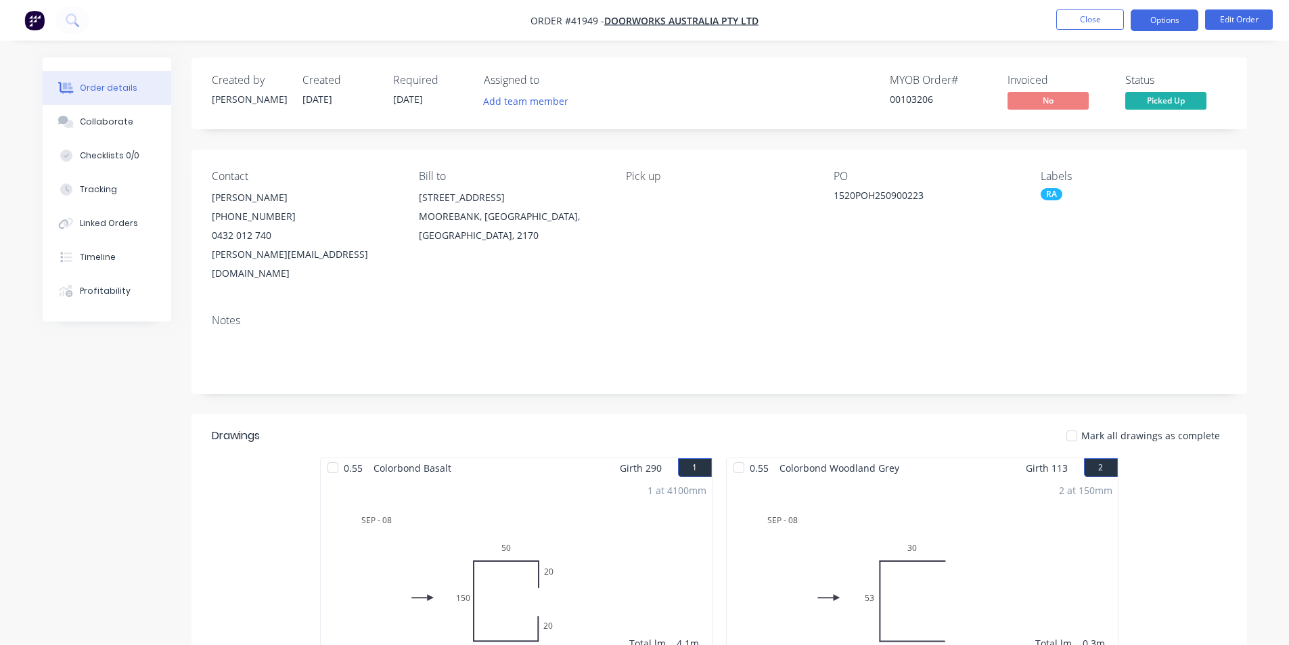
click at [1165, 13] on button "Options" at bounding box center [1164, 20] width 68 height 22
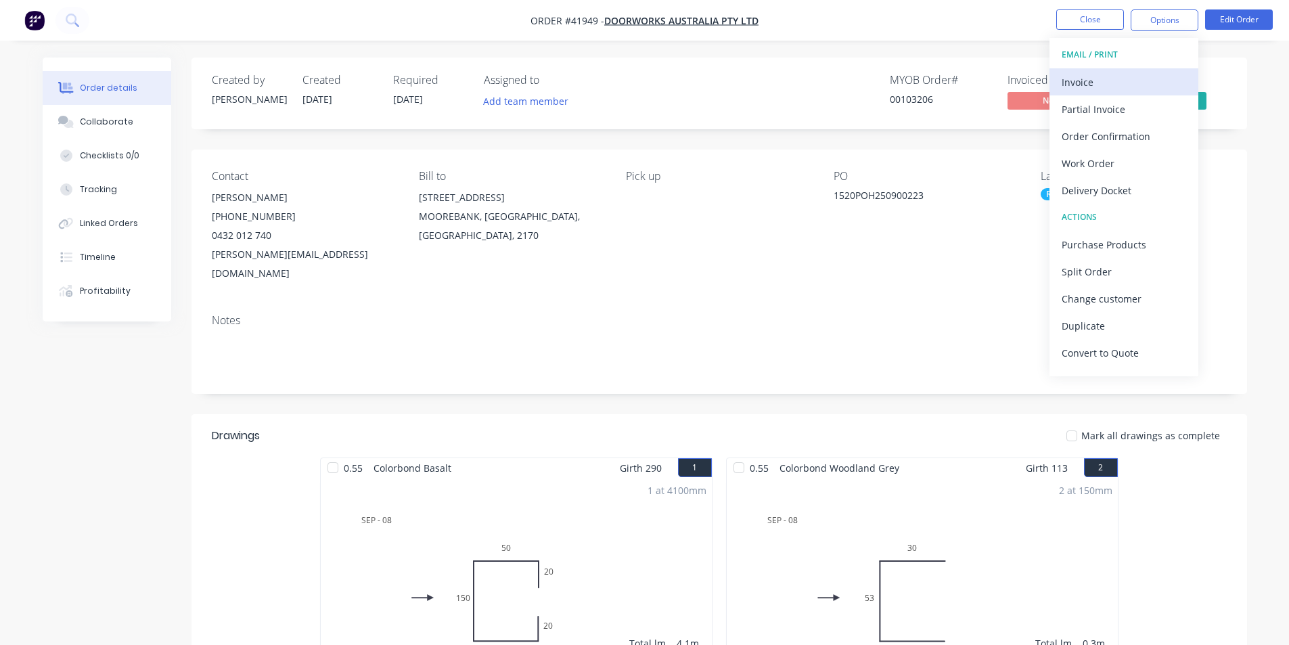
click at [1103, 85] on div "Invoice" at bounding box center [1123, 82] width 124 height 20
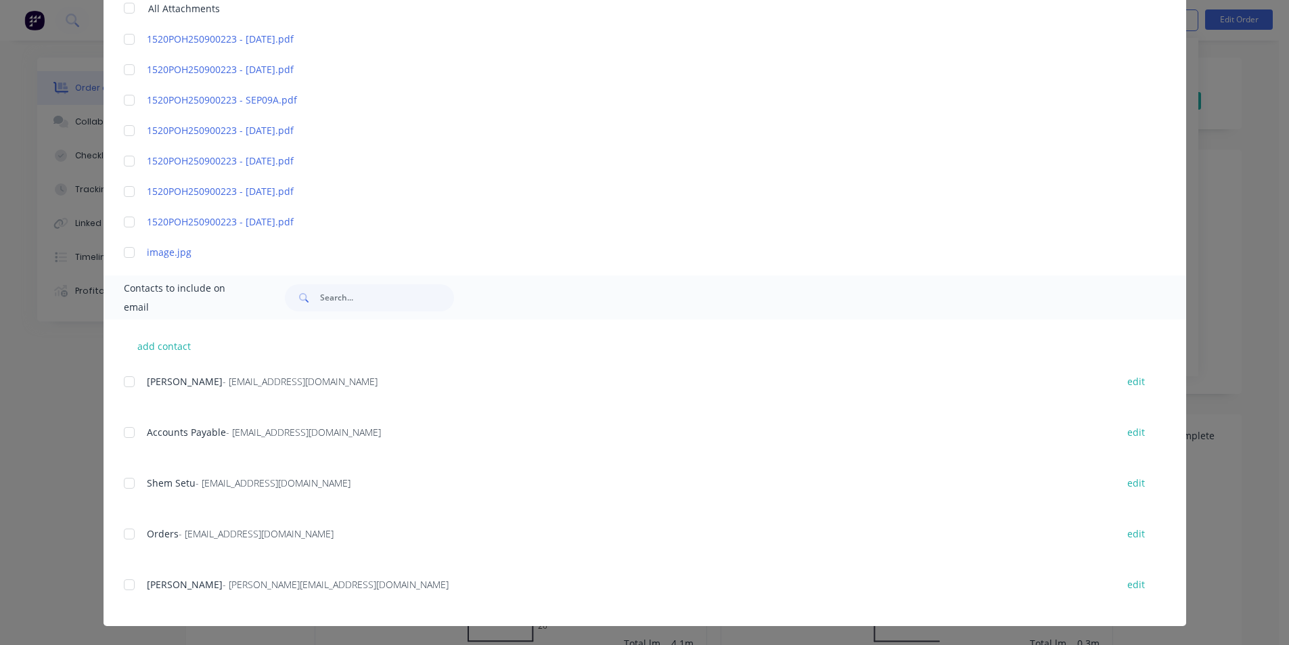
scroll to position [68, 0]
click at [135, 433] on div at bounding box center [129, 432] width 27 height 27
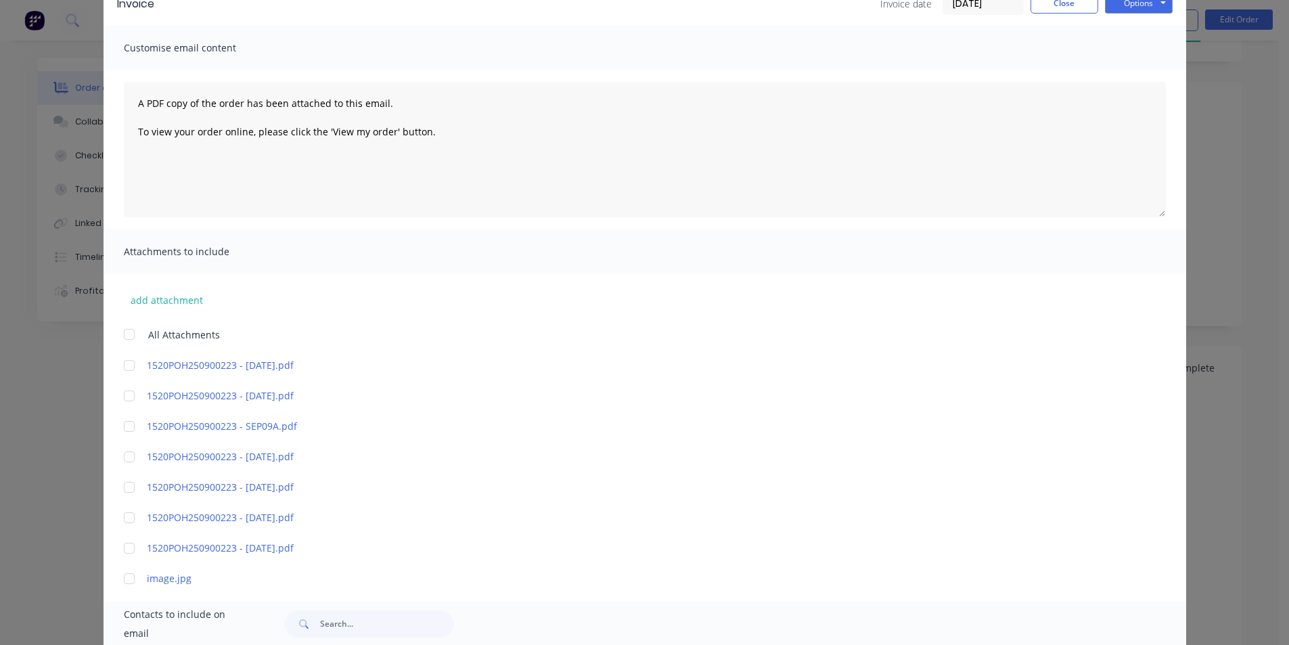
scroll to position [0, 0]
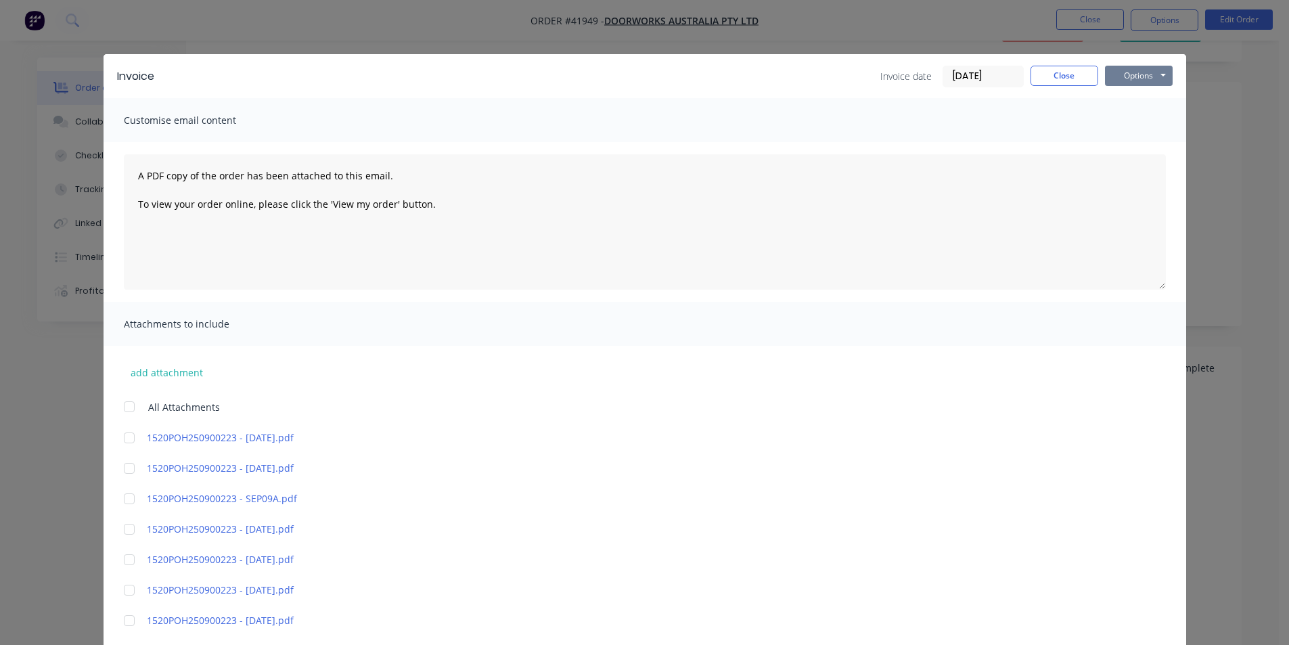
click at [1149, 67] on button "Options" at bounding box center [1139, 76] width 68 height 20
click at [1149, 145] on button "Email" at bounding box center [1148, 144] width 87 height 22
click at [1061, 78] on button "Close" at bounding box center [1064, 76] width 68 height 20
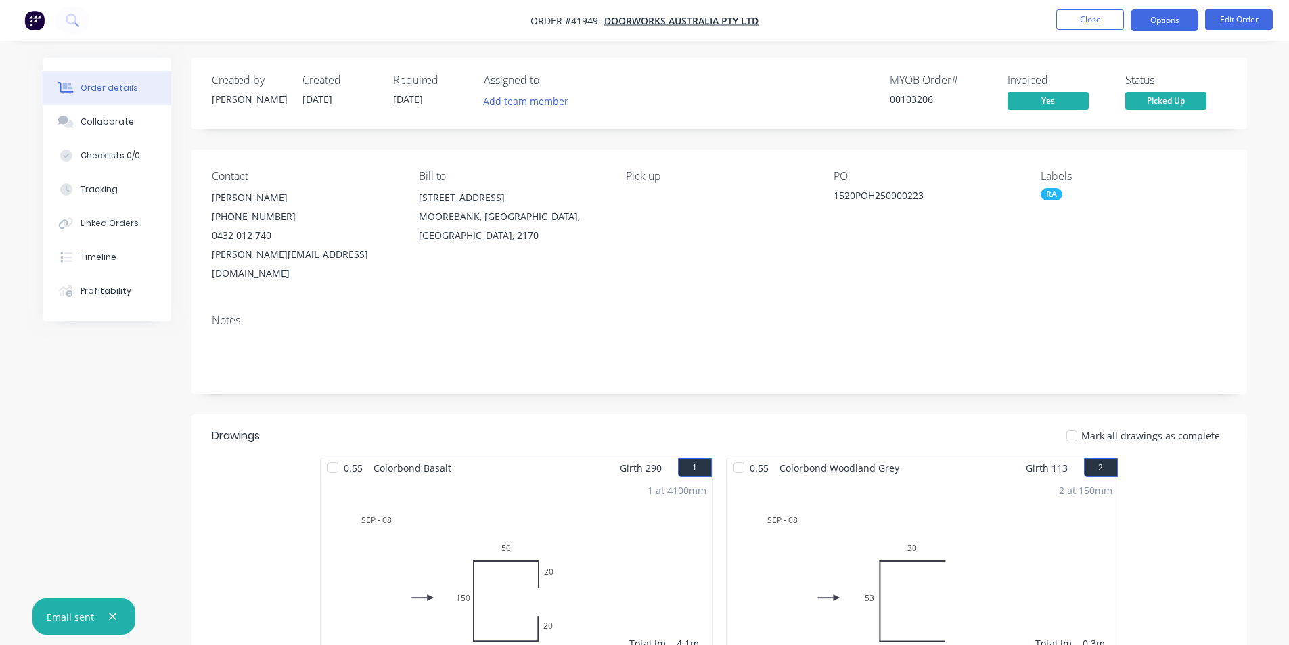
click at [1170, 24] on button "Options" at bounding box center [1164, 20] width 68 height 22
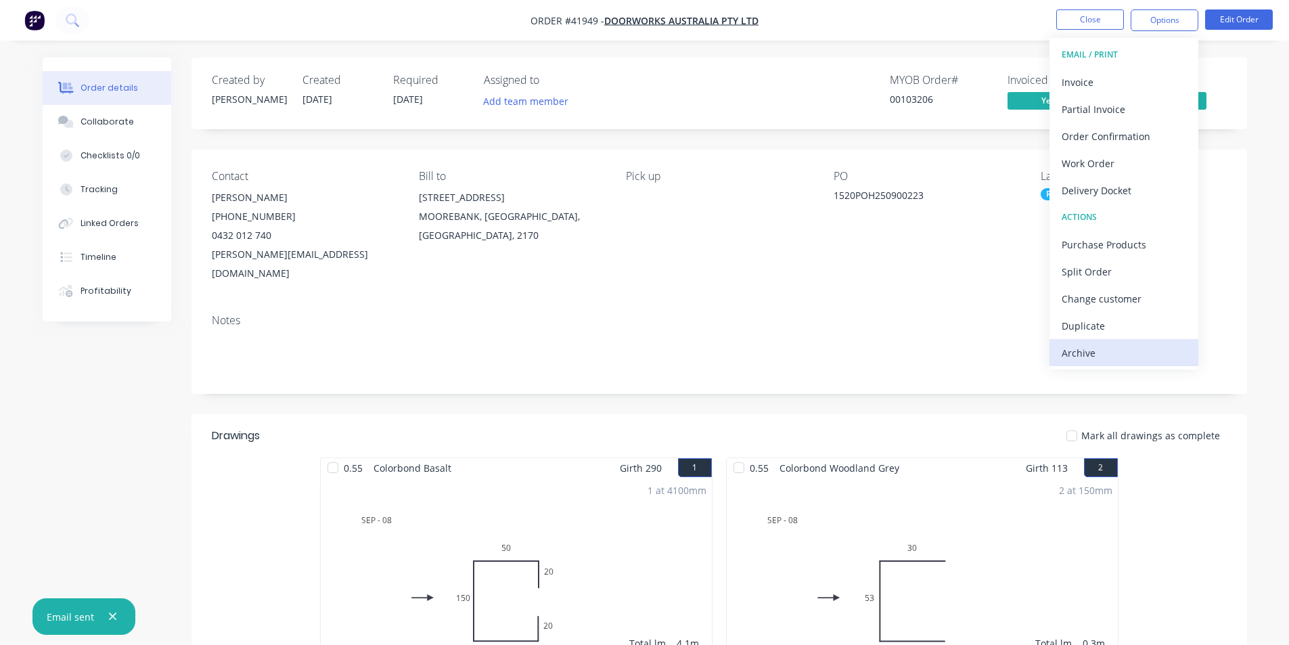
click at [1117, 364] on button "Archive" at bounding box center [1123, 352] width 149 height 27
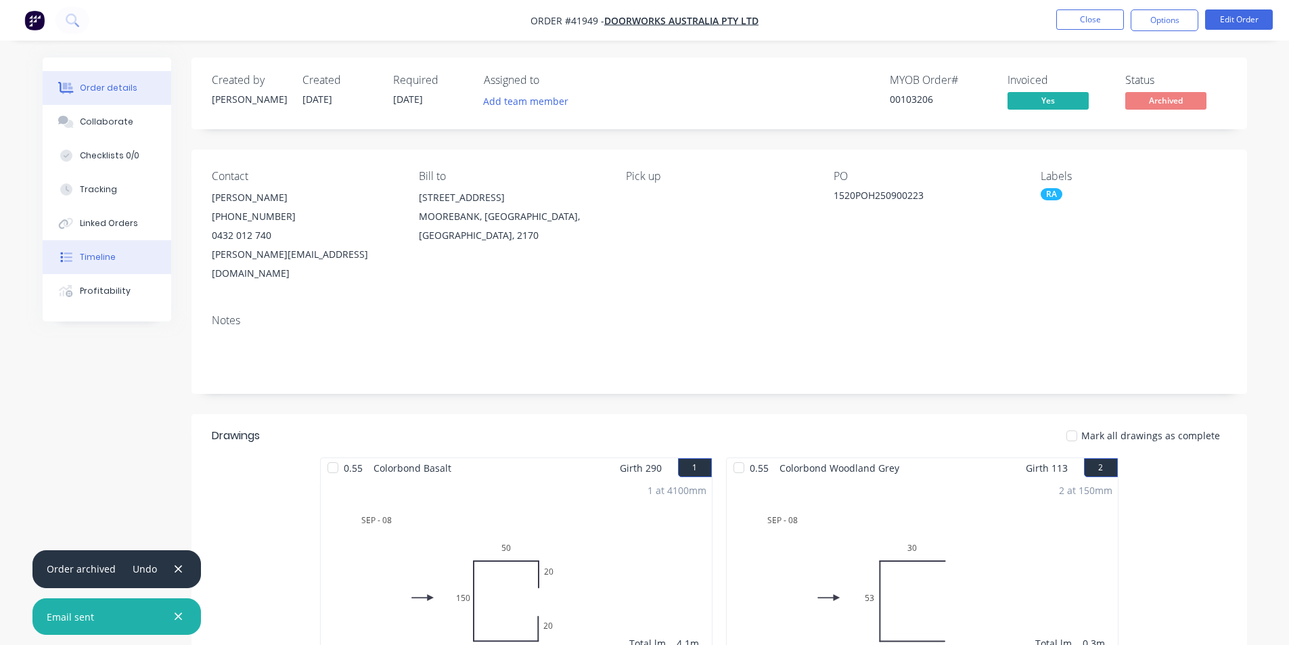
click at [120, 250] on button "Timeline" at bounding box center [107, 257] width 129 height 34
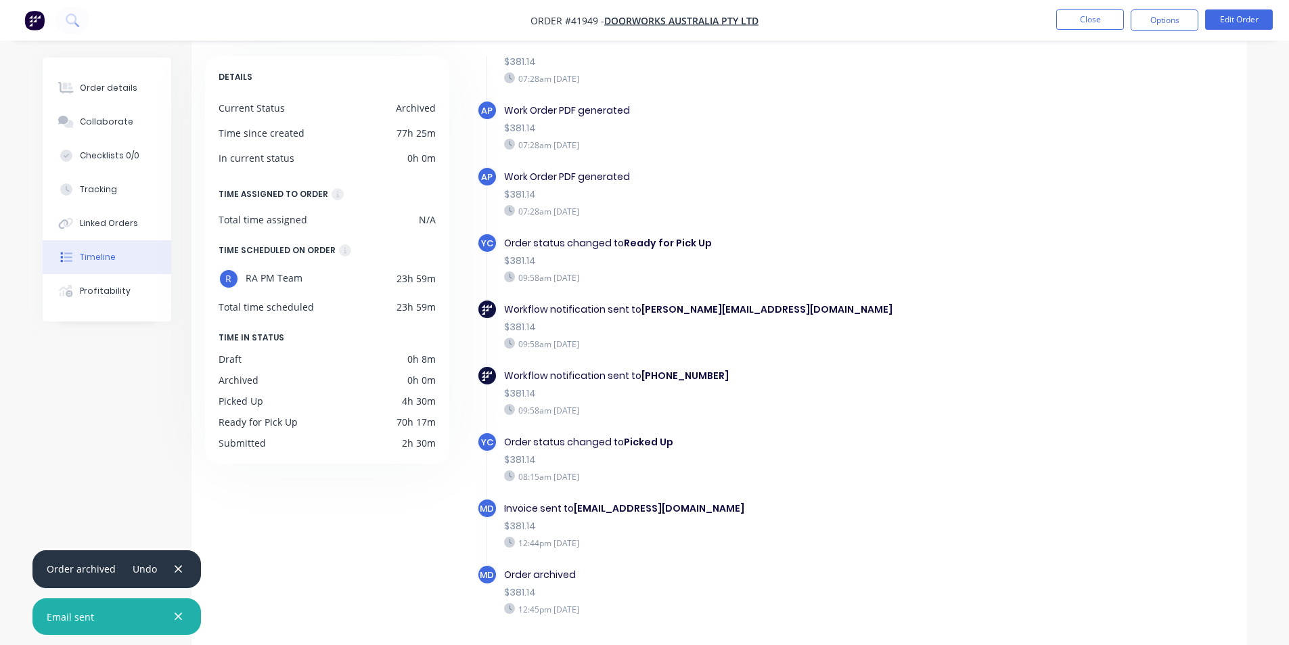
scroll to position [103, 0]
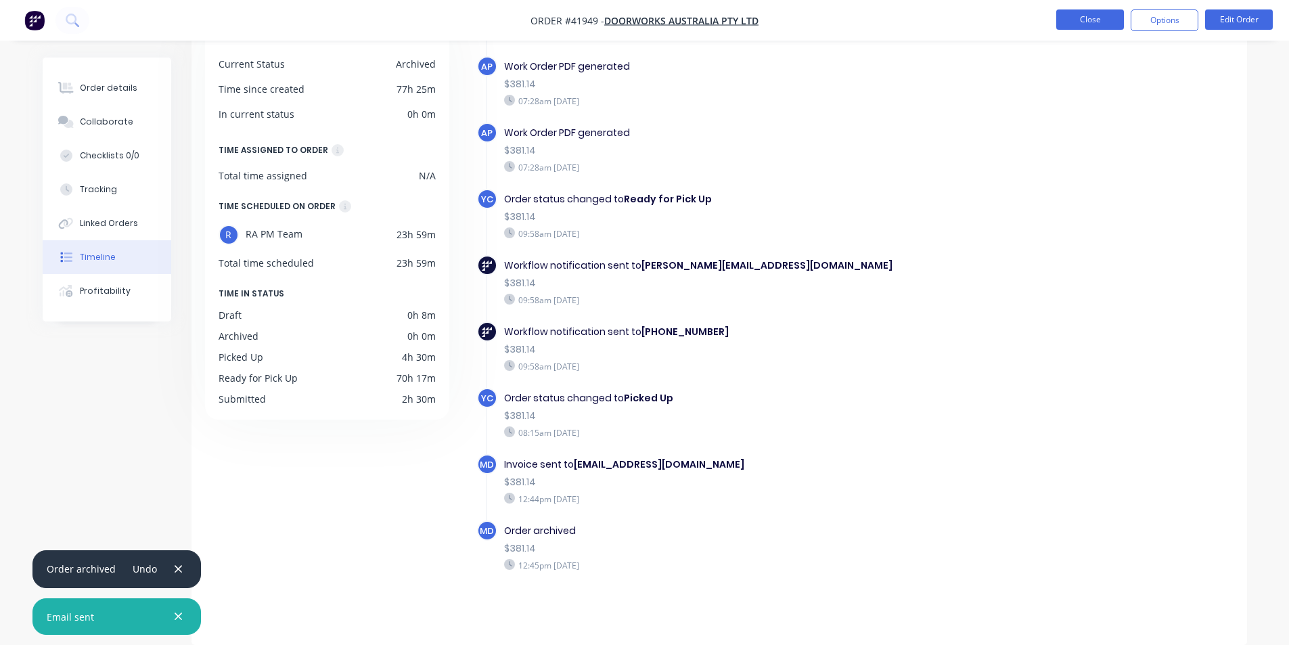
click at [1099, 20] on button "Close" at bounding box center [1090, 19] width 68 height 20
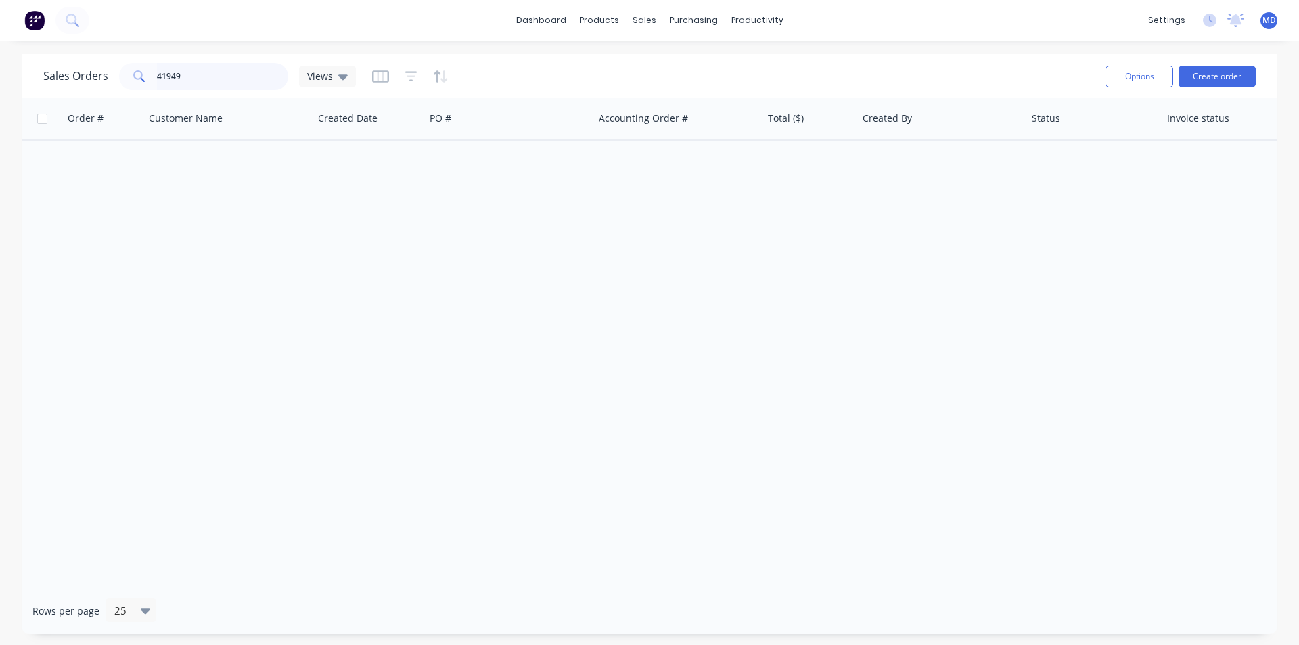
drag, startPoint x: 198, startPoint y: 67, endPoint x: 60, endPoint y: 85, distance: 138.4
click at [71, 97] on div "Sales Orders 41949 Views Options Create order" at bounding box center [650, 76] width 1256 height 44
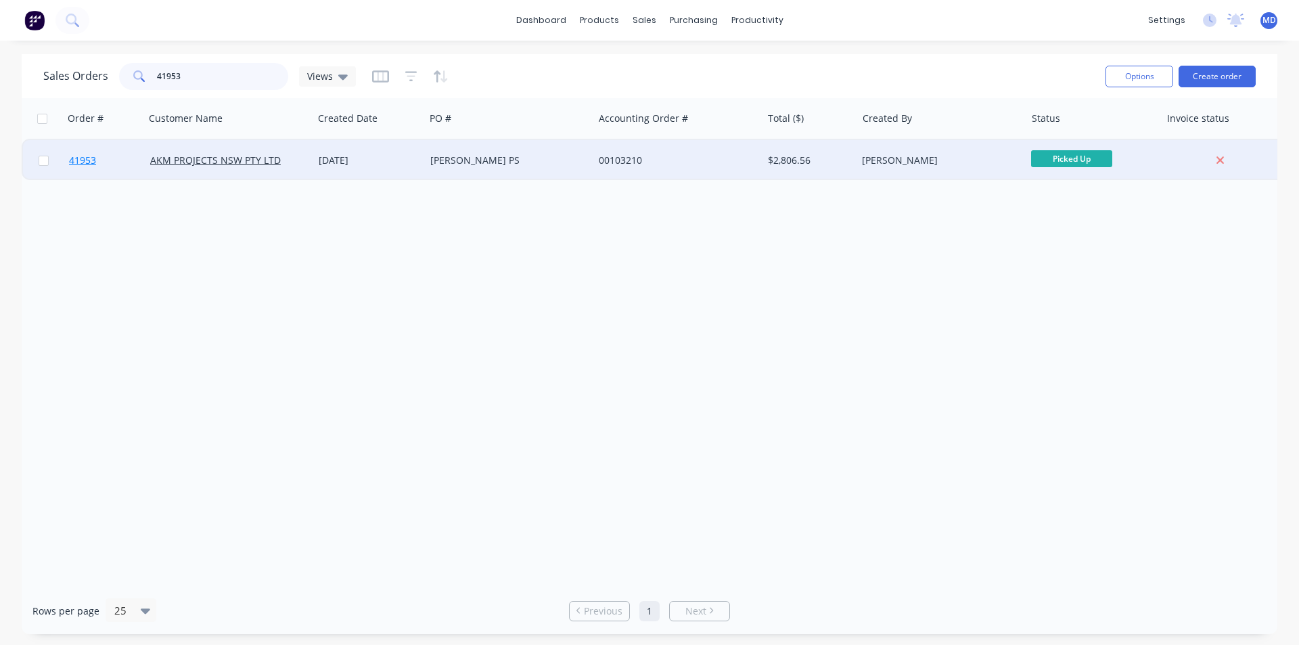
type input "41953"
click at [70, 154] on link "41953" at bounding box center [109, 160] width 81 height 41
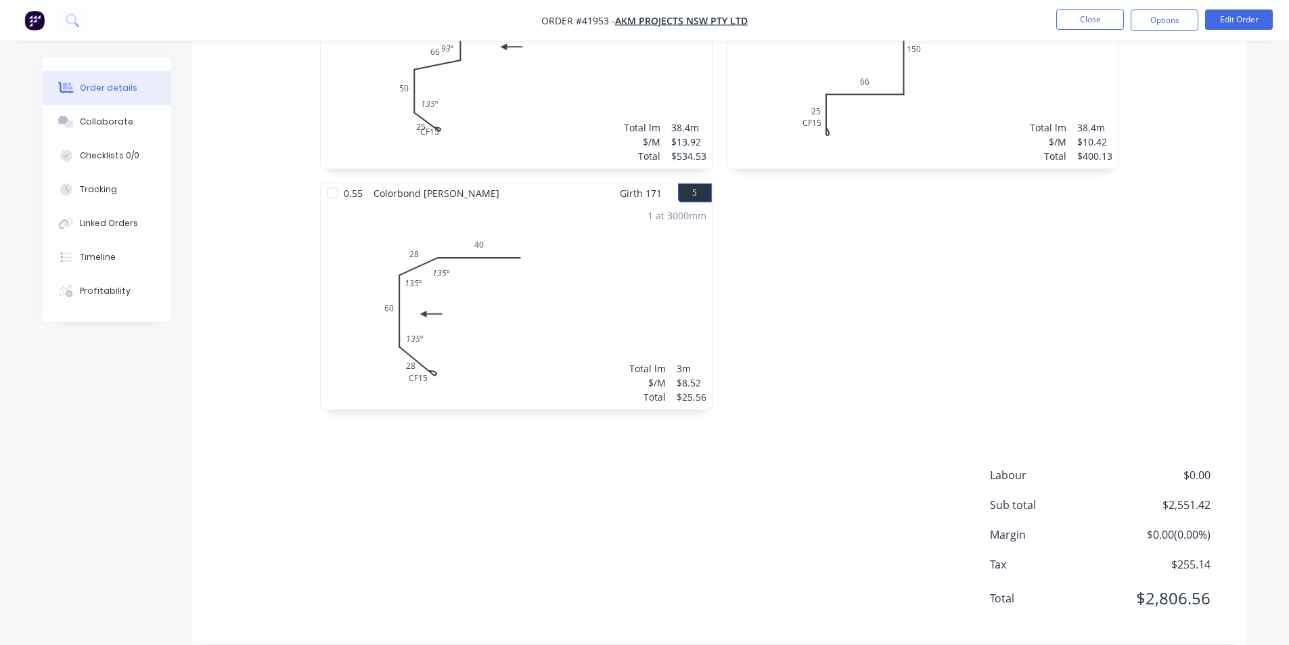
scroll to position [738, 0]
click at [98, 113] on button "Collaborate" at bounding box center [107, 122] width 129 height 34
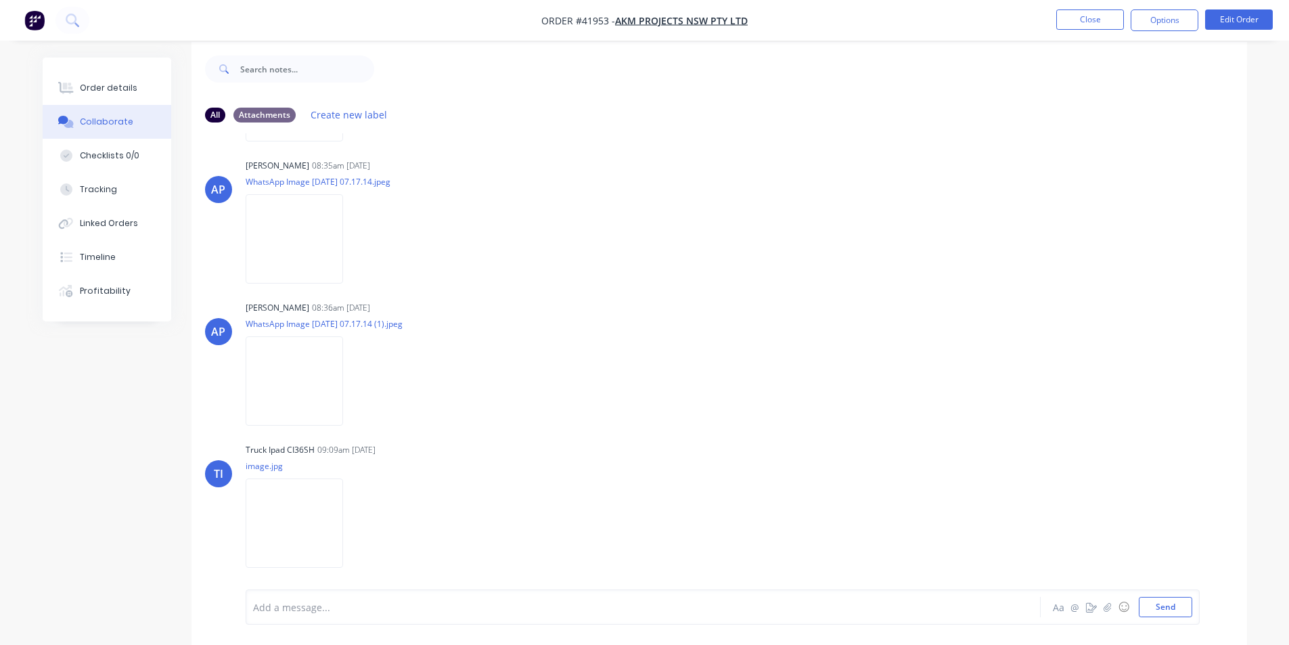
scroll to position [20, 0]
click at [319, 524] on img at bounding box center [294, 518] width 97 height 89
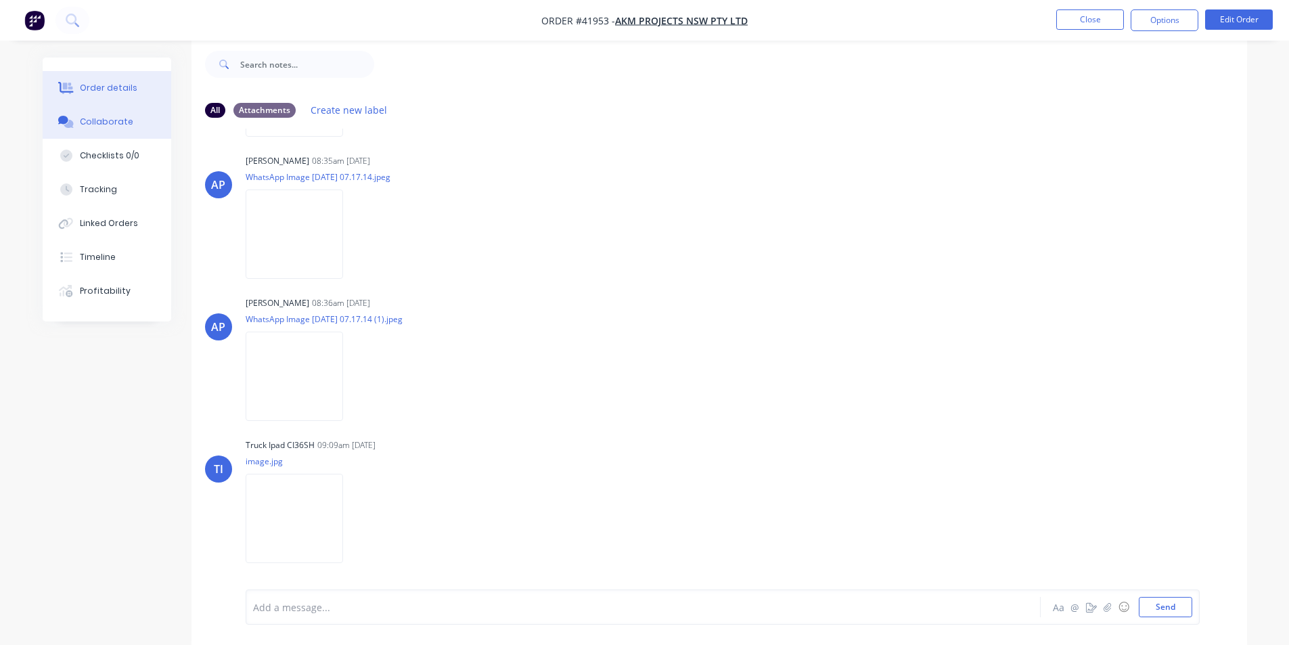
click at [111, 95] on button "Order details" at bounding box center [107, 88] width 129 height 34
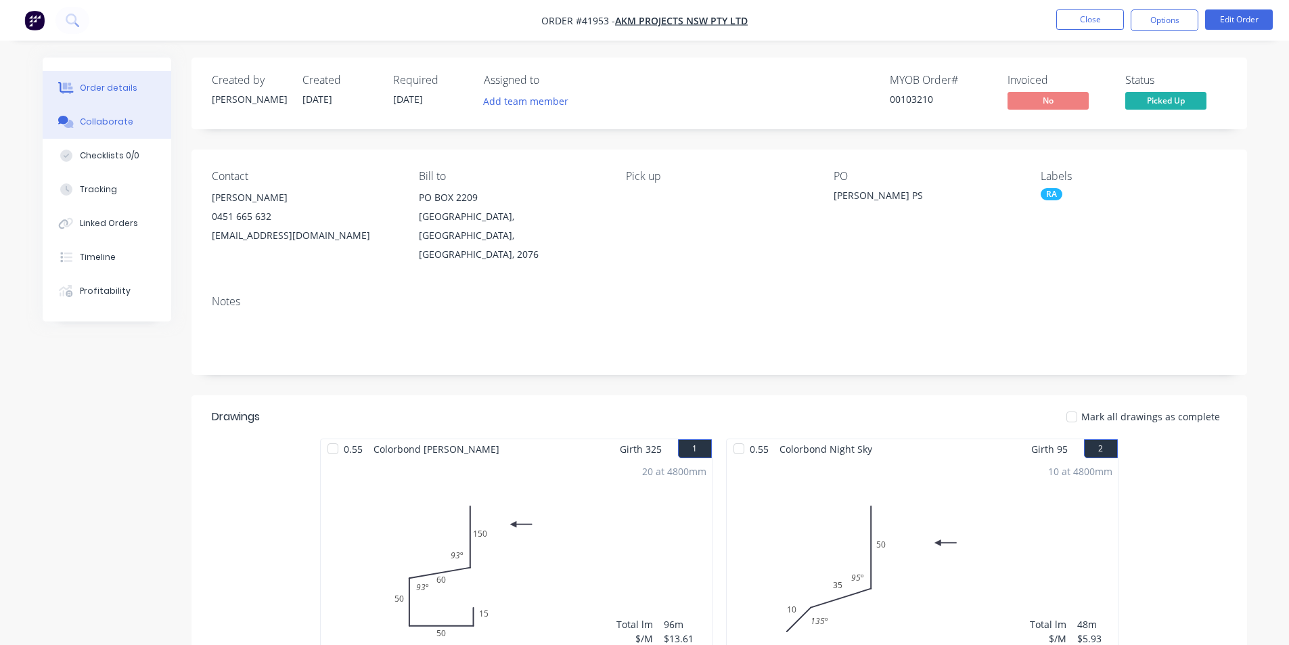
click at [83, 128] on button "Collaborate" at bounding box center [107, 122] width 129 height 34
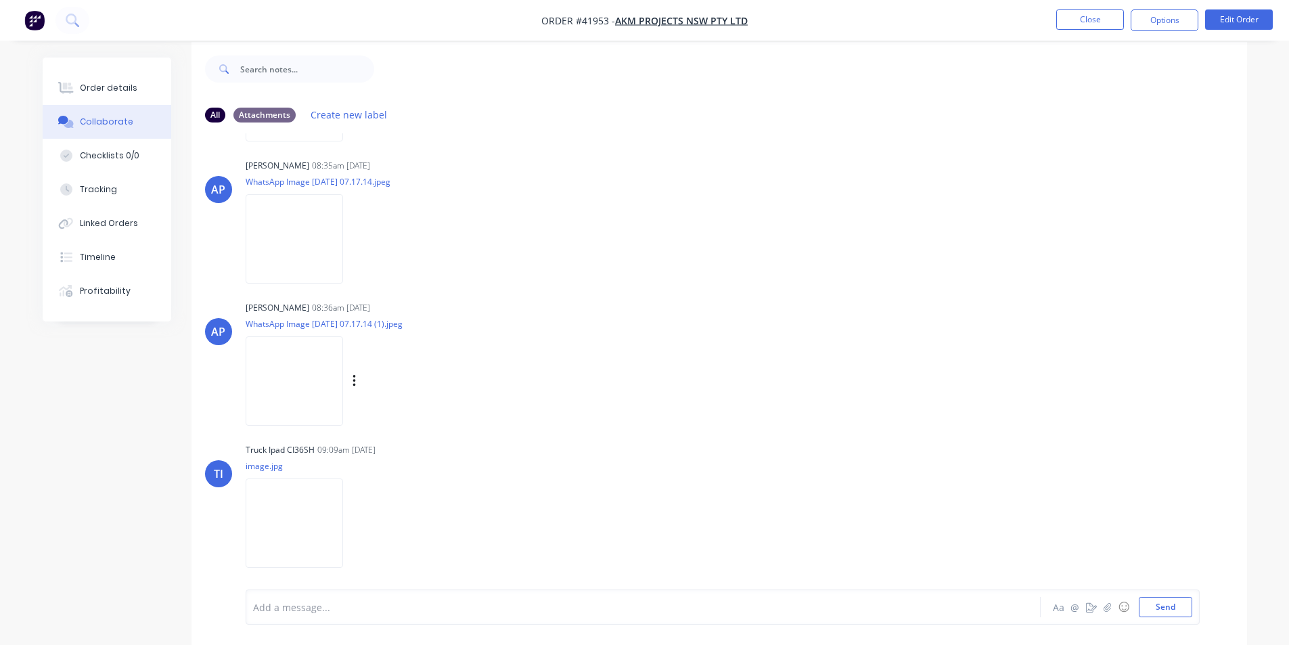
scroll to position [20, 0]
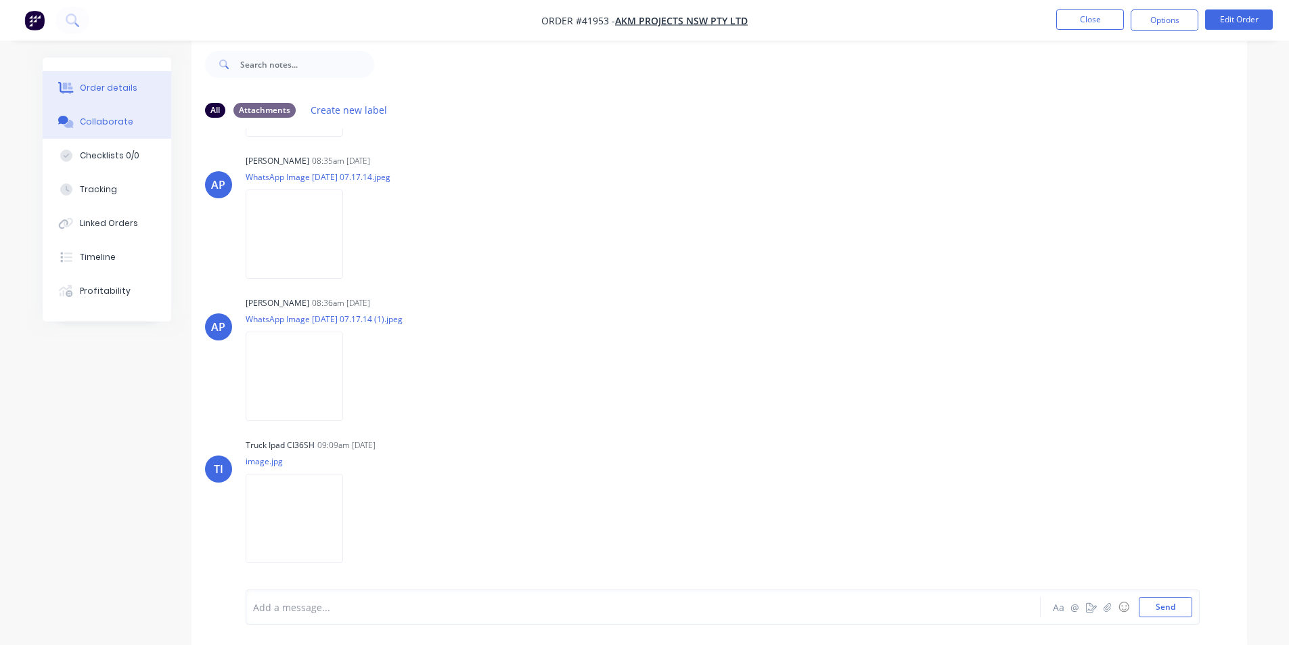
click at [97, 87] on div "Order details" at bounding box center [108, 88] width 57 height 12
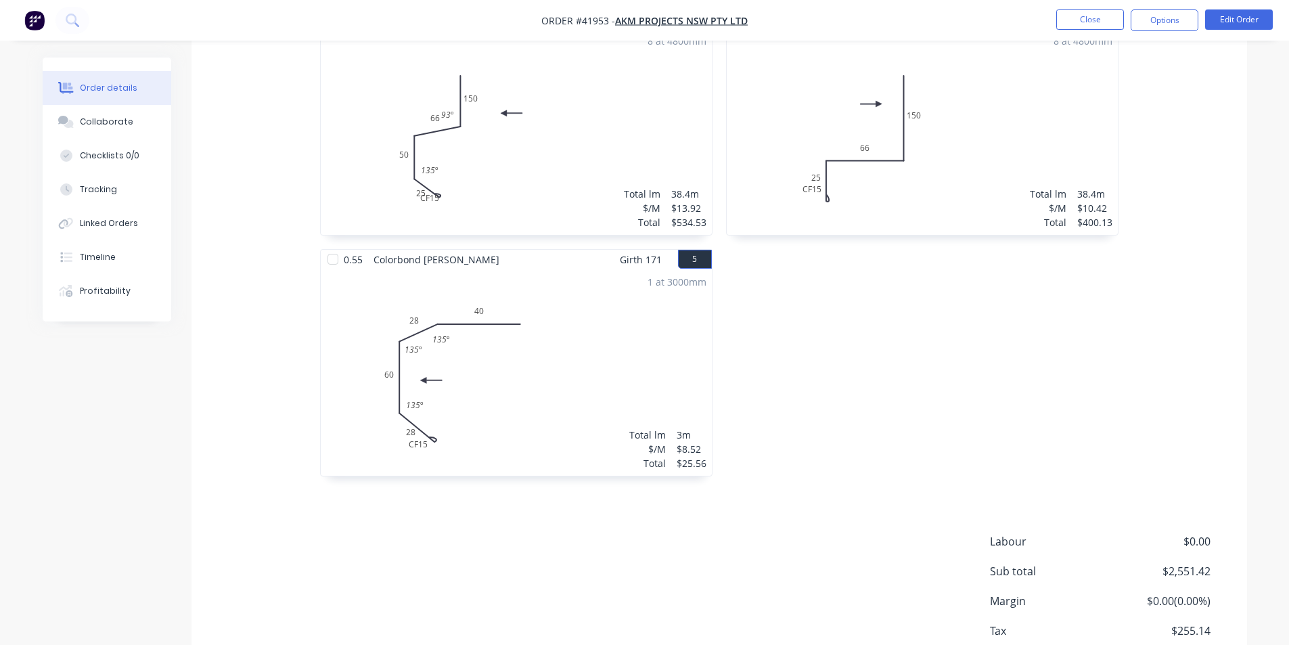
scroll to position [738, 0]
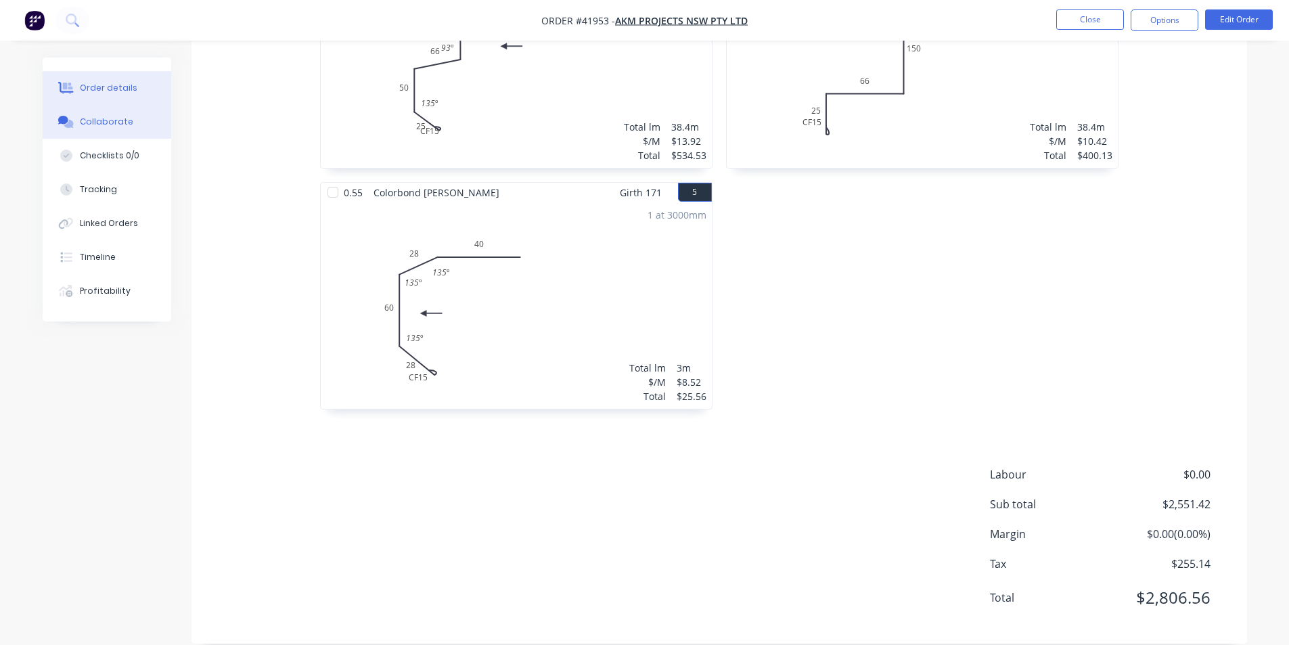
click at [123, 114] on button "Collaborate" at bounding box center [107, 122] width 129 height 34
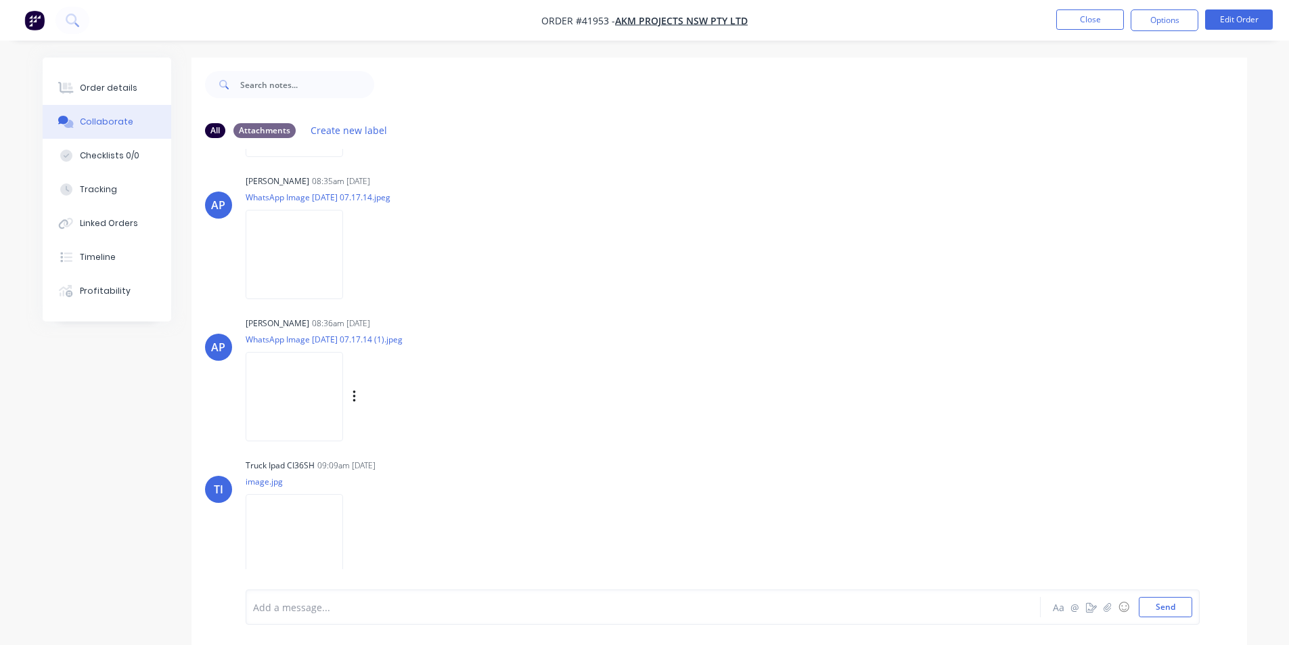
scroll to position [20, 0]
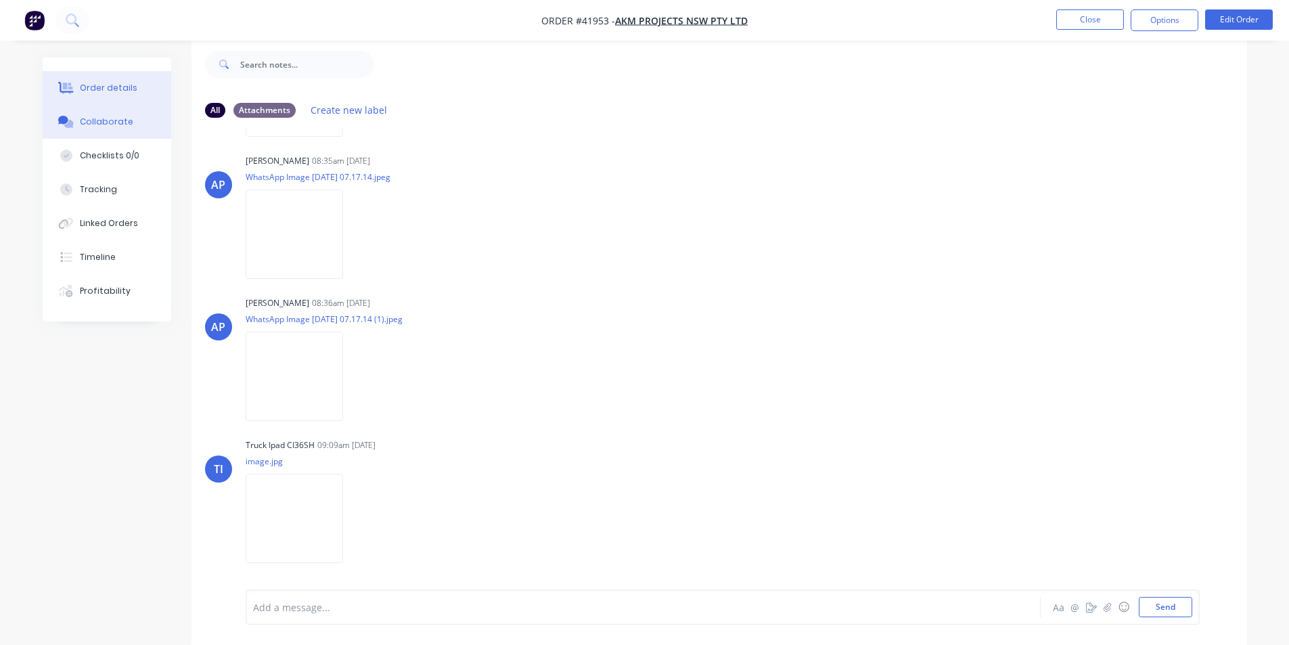
click at [153, 85] on button "Order details" at bounding box center [107, 88] width 129 height 34
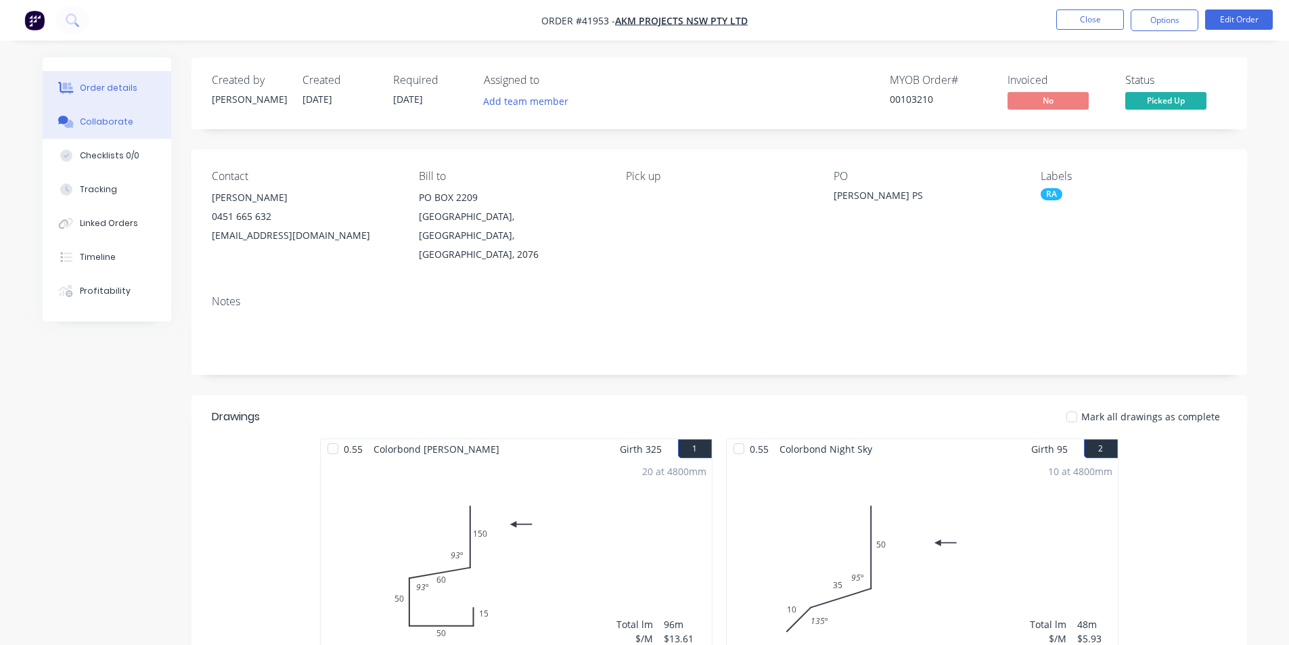
click at [141, 124] on button "Collaborate" at bounding box center [107, 122] width 129 height 34
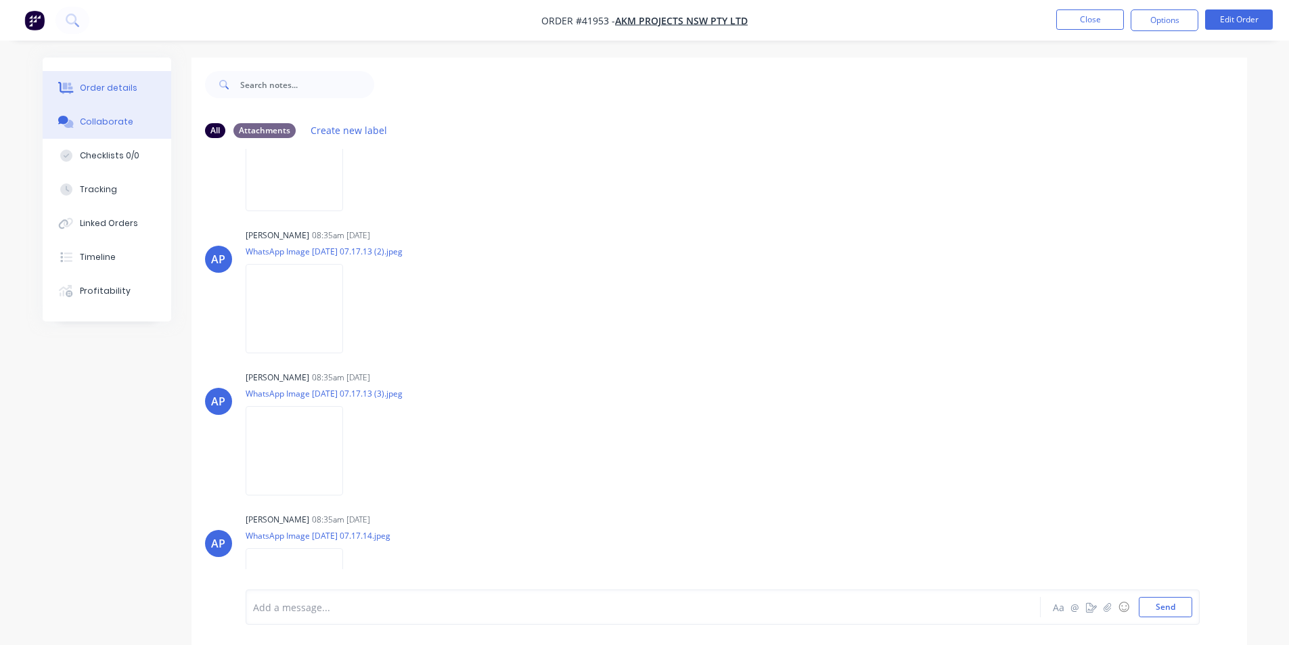
click at [95, 91] on div "Order details" at bounding box center [108, 88] width 57 height 12
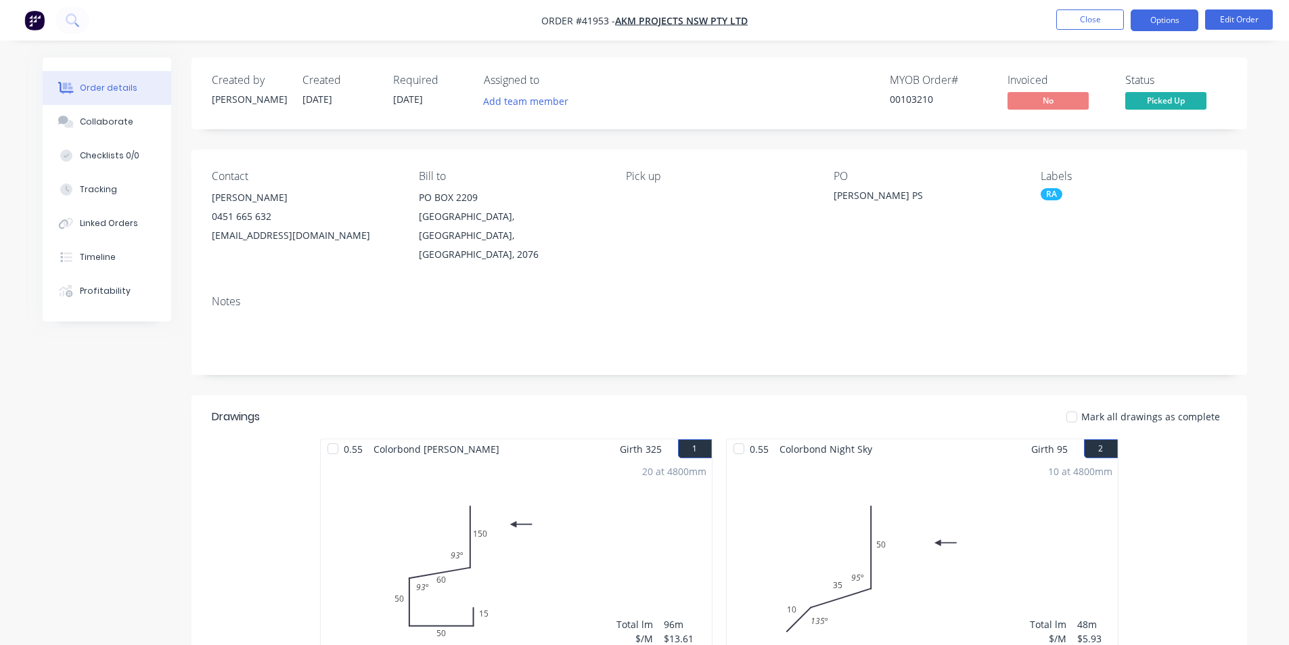
click at [1168, 22] on button "Options" at bounding box center [1164, 20] width 68 height 22
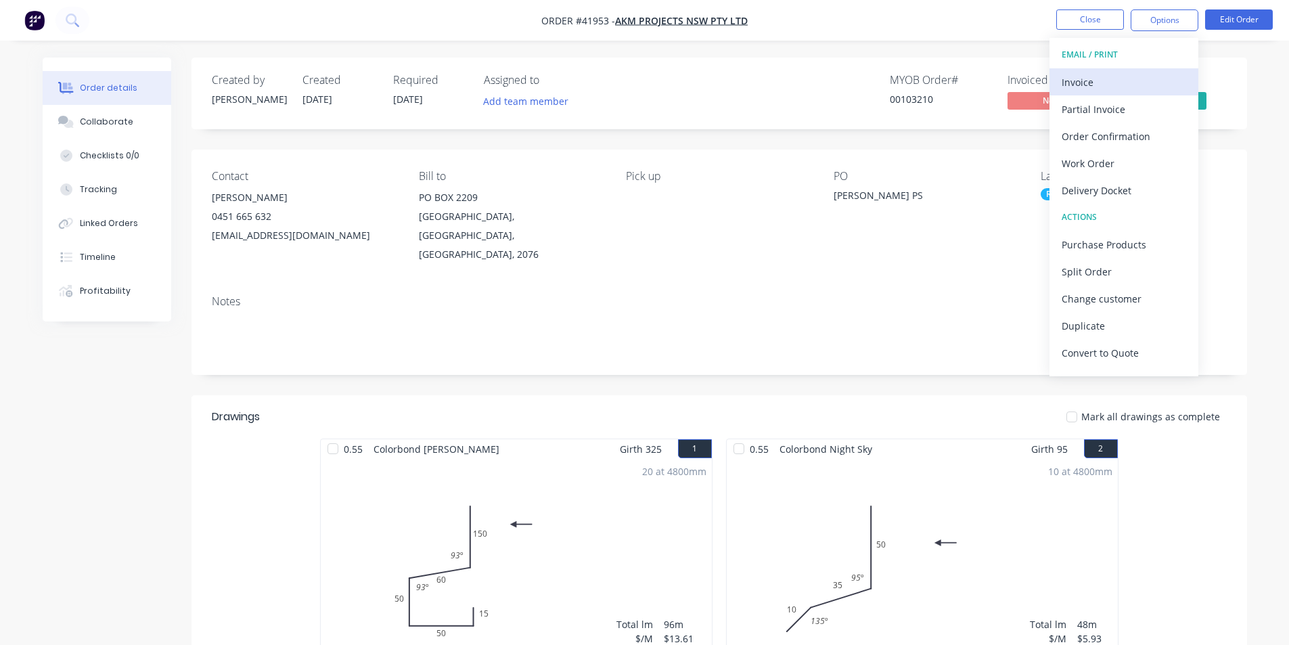
click at [1108, 77] on div "Invoice" at bounding box center [1123, 82] width 124 height 20
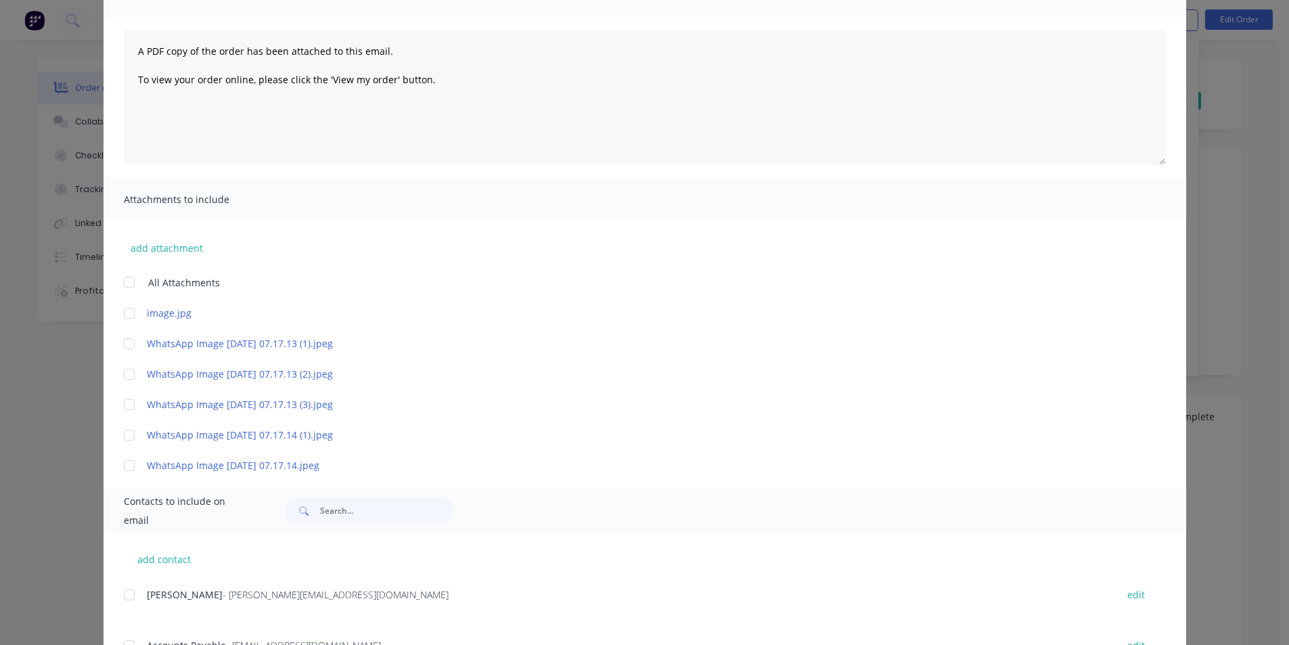
scroll to position [338, 0]
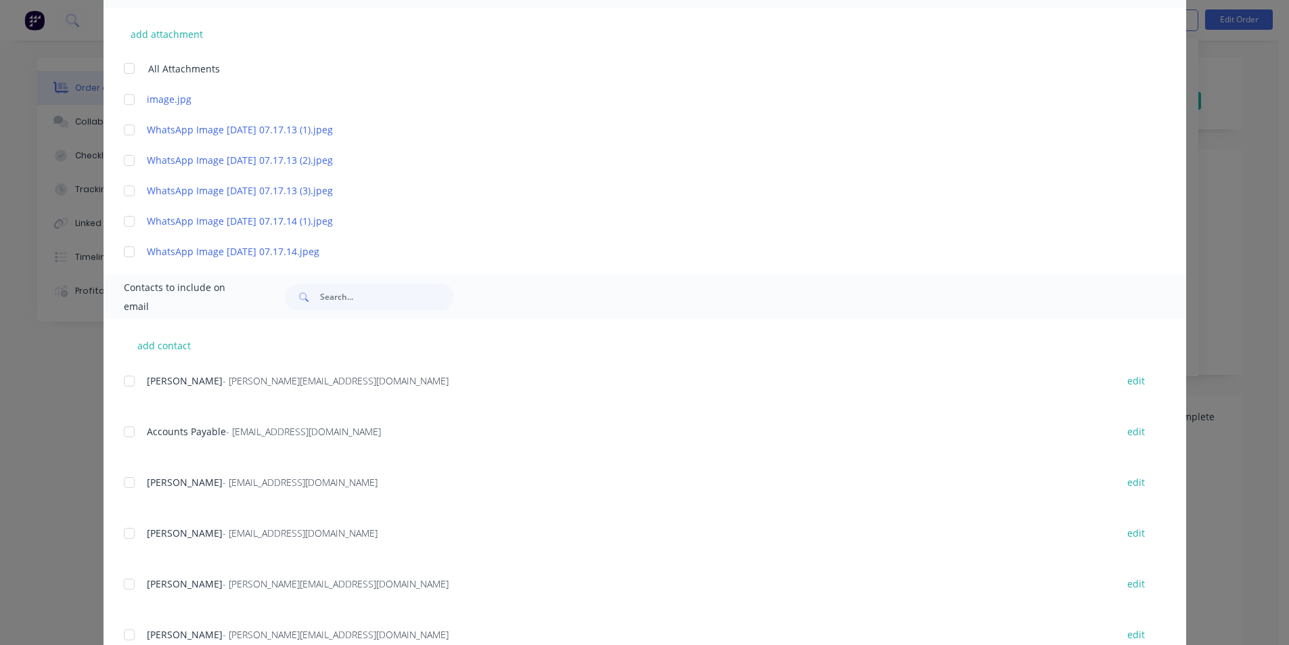
click at [125, 428] on div at bounding box center [129, 431] width 27 height 27
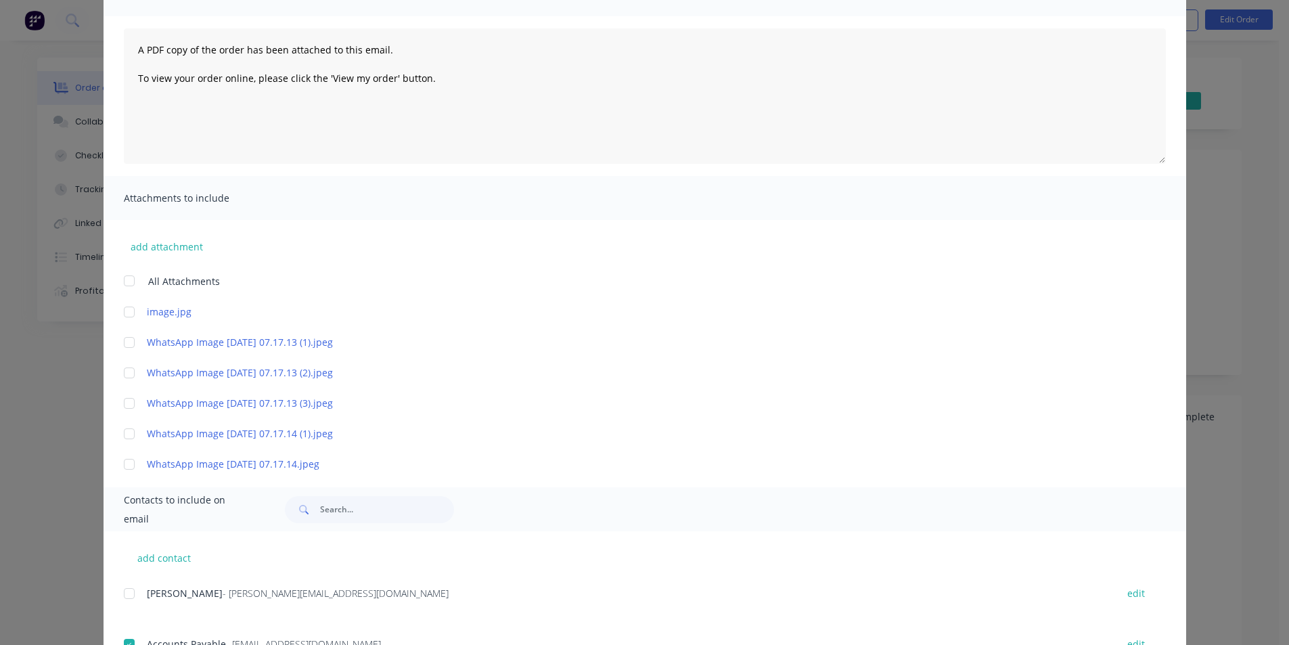
scroll to position [0, 0]
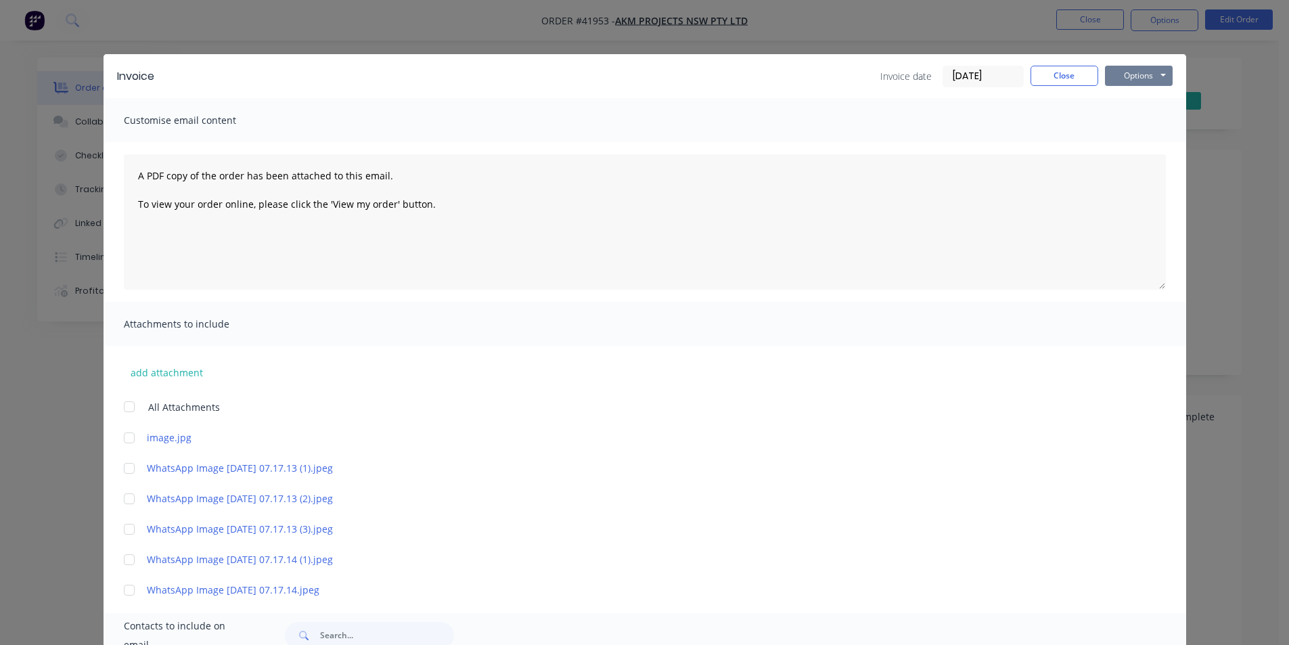
click at [1159, 73] on button "Options" at bounding box center [1139, 76] width 68 height 20
click at [1144, 149] on button "Email" at bounding box center [1148, 144] width 87 height 22
click at [1056, 78] on button "Close" at bounding box center [1064, 76] width 68 height 20
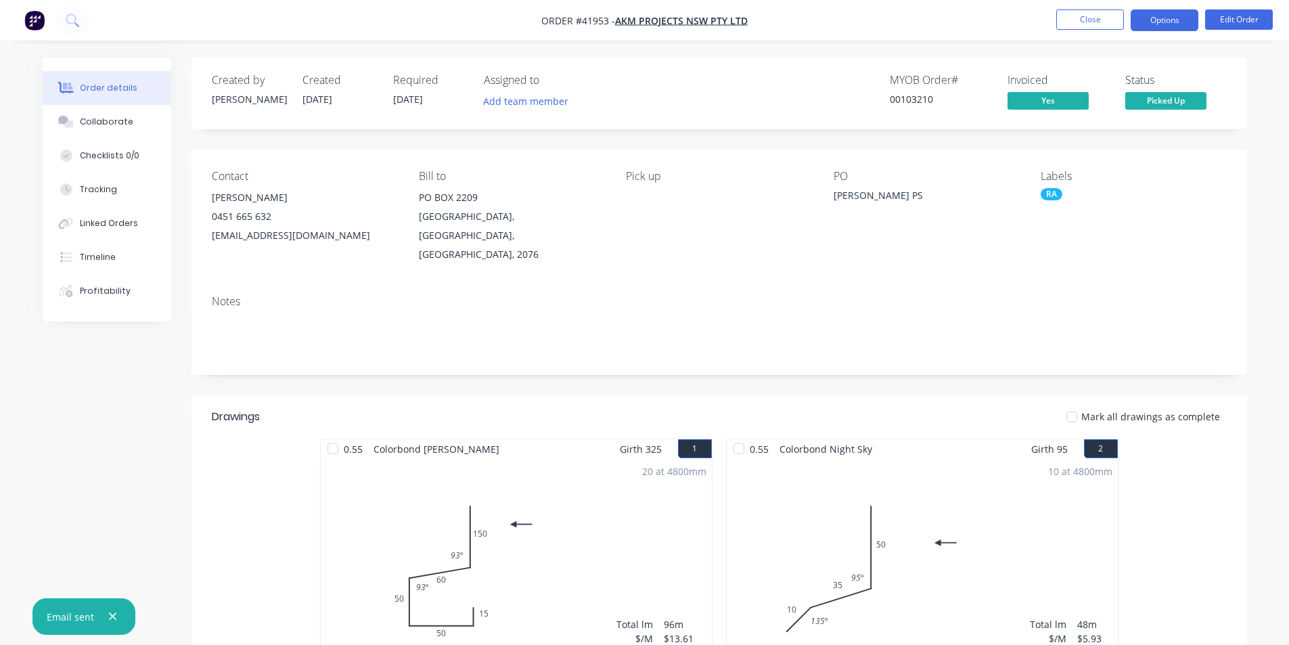
click at [1181, 20] on button "Options" at bounding box center [1164, 20] width 68 height 22
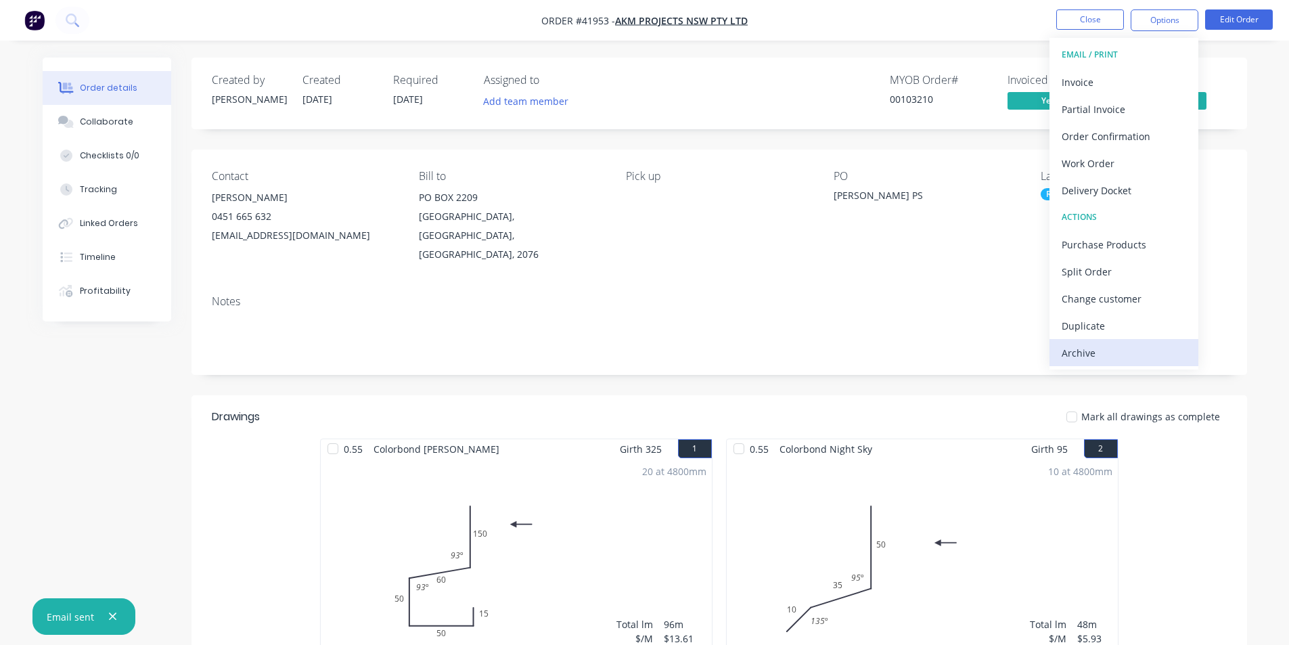
click at [1101, 354] on div "Archive" at bounding box center [1123, 353] width 124 height 20
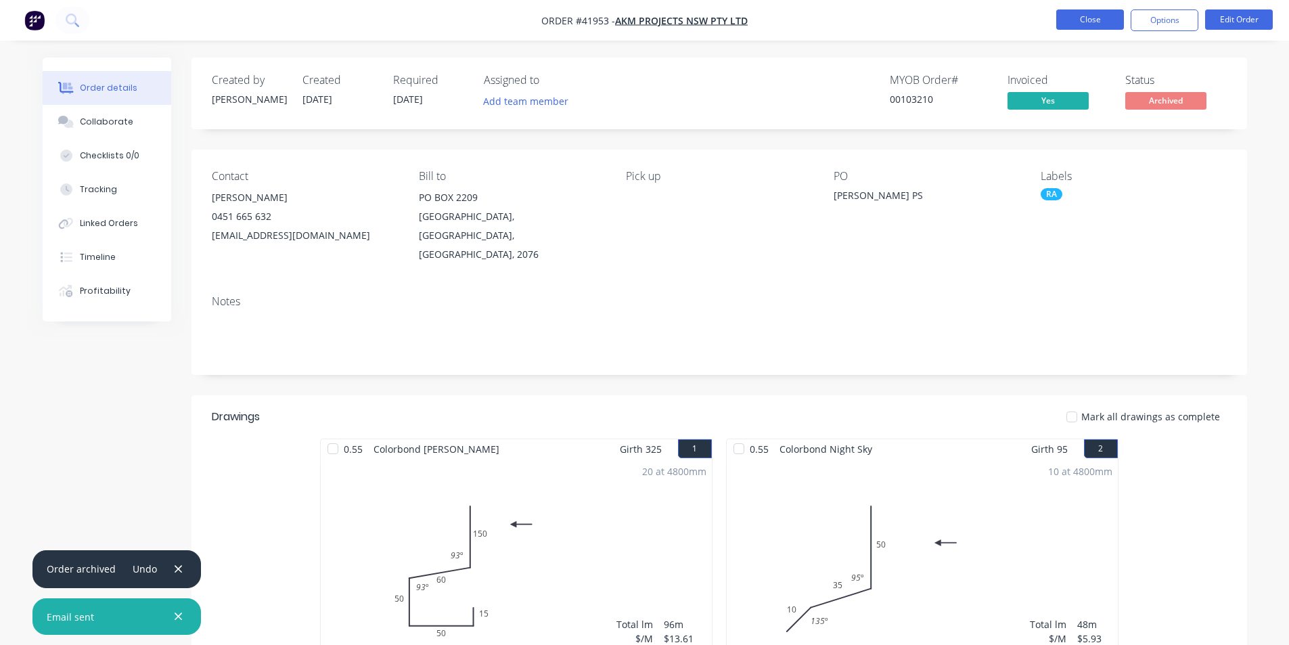
click at [1101, 14] on button "Close" at bounding box center [1090, 19] width 68 height 20
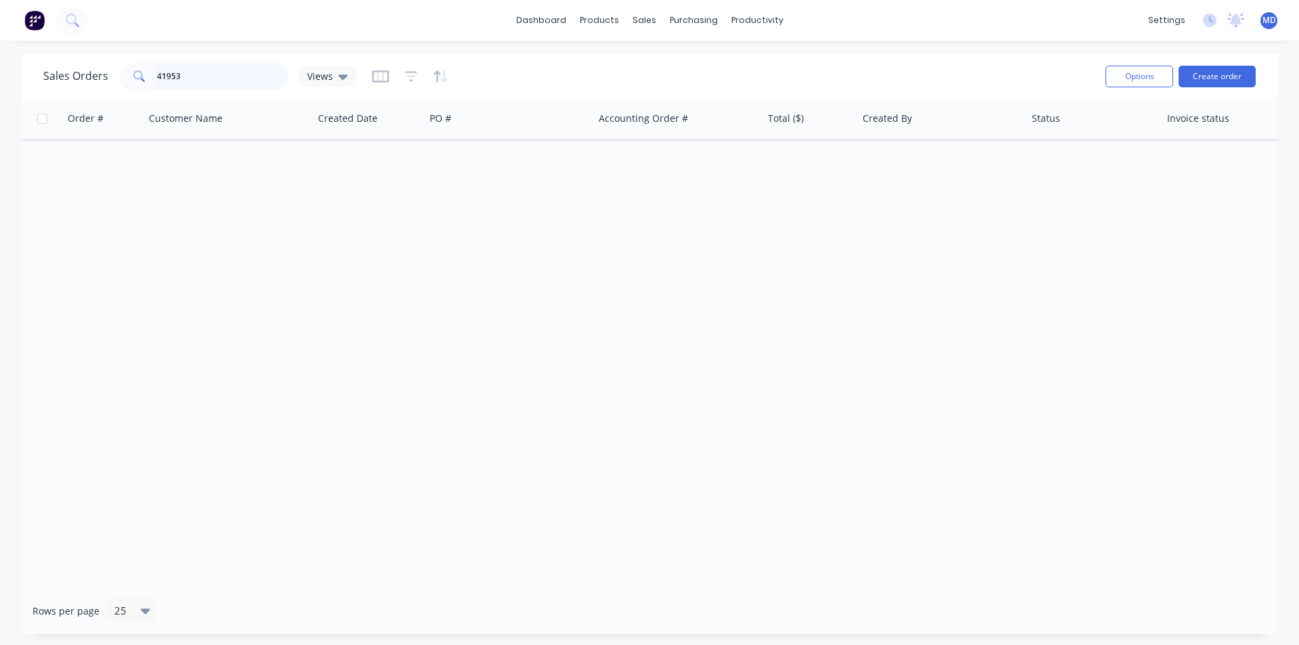
click at [174, 66] on input "41953" at bounding box center [223, 76] width 132 height 27
drag, startPoint x: 111, startPoint y: 76, endPoint x: 88, endPoint y: 73, distance: 23.2
click at [88, 73] on div "Sales Orders 41953 Views" at bounding box center [199, 76] width 313 height 27
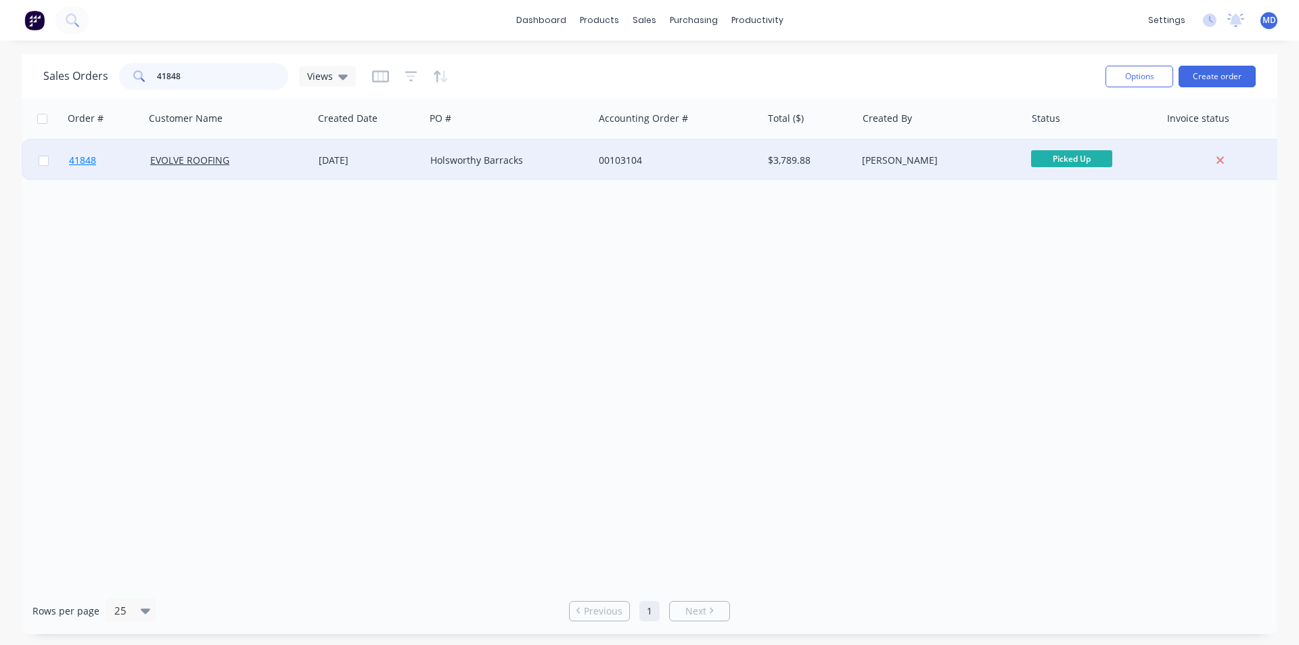
type input "41848"
click at [74, 161] on span "41848" at bounding box center [82, 161] width 27 height 14
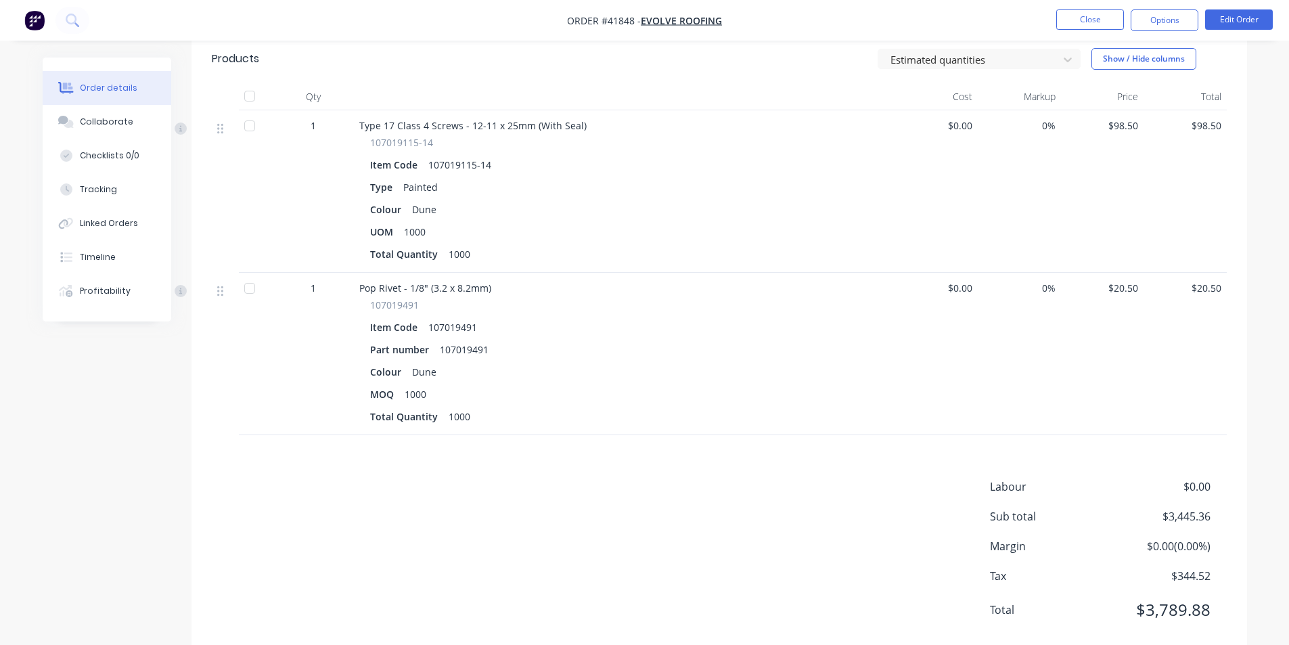
scroll to position [1379, 0]
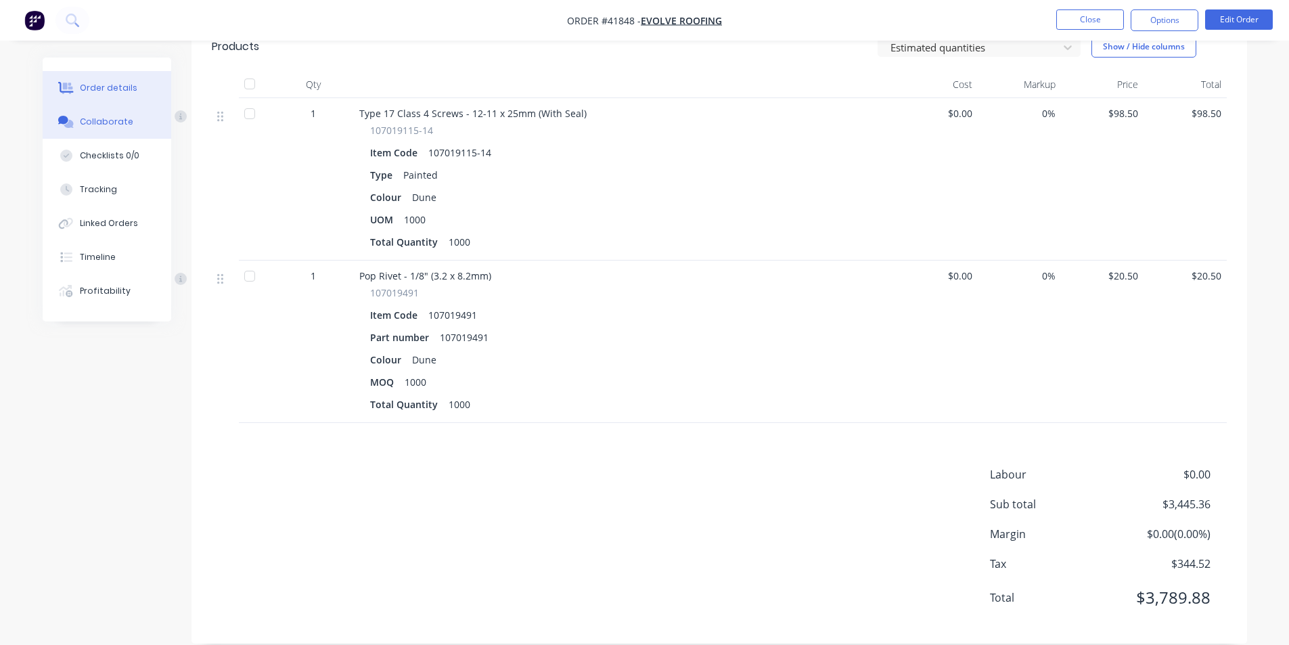
click at [120, 122] on div "Collaborate" at bounding box center [106, 122] width 53 height 12
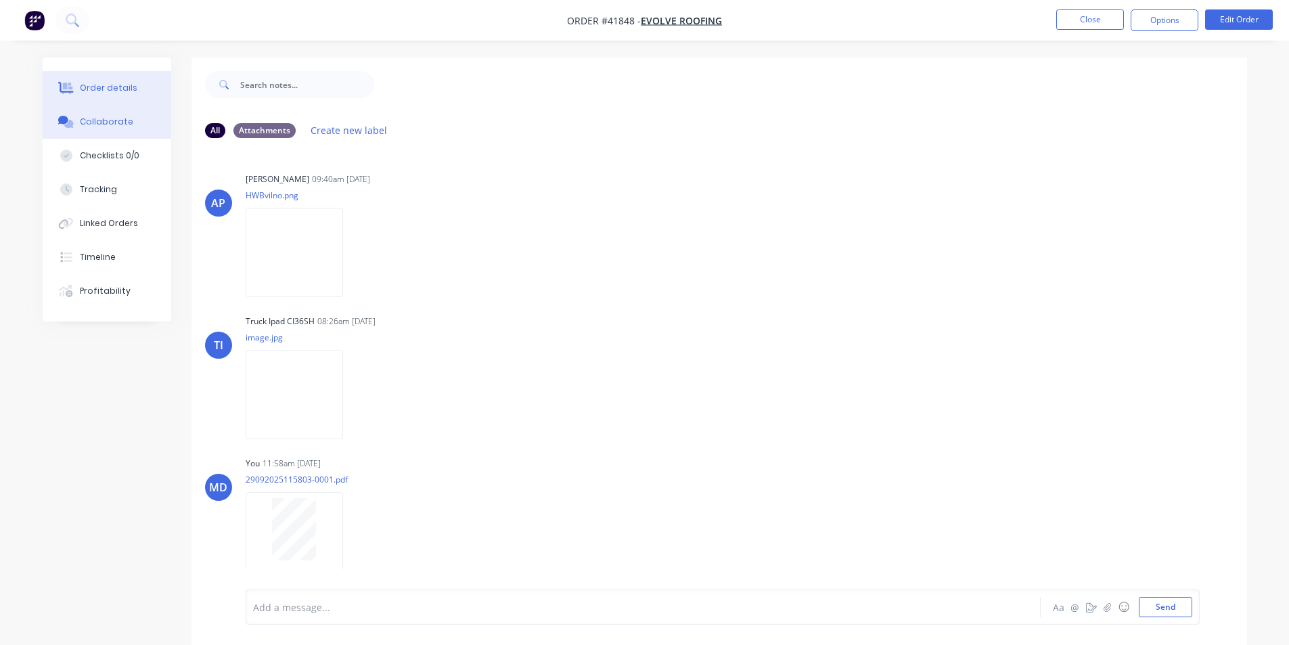
click at [103, 80] on button "Order details" at bounding box center [107, 88] width 129 height 34
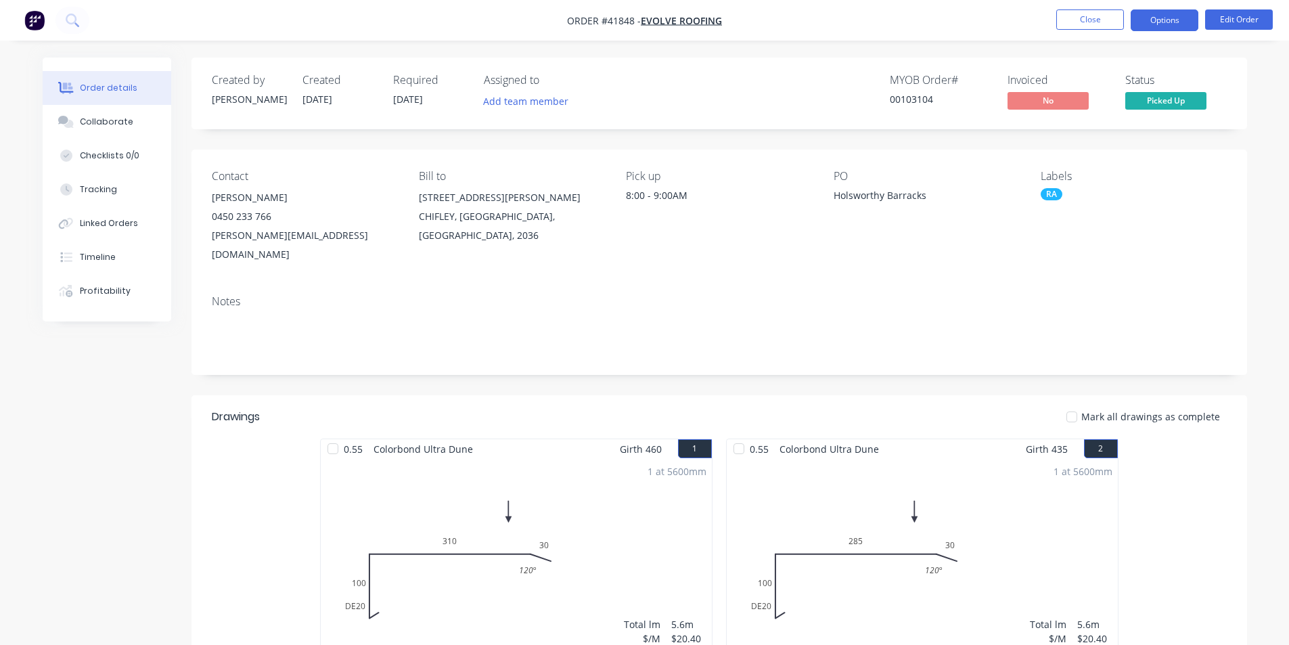
click at [1151, 22] on button "Options" at bounding box center [1164, 20] width 68 height 22
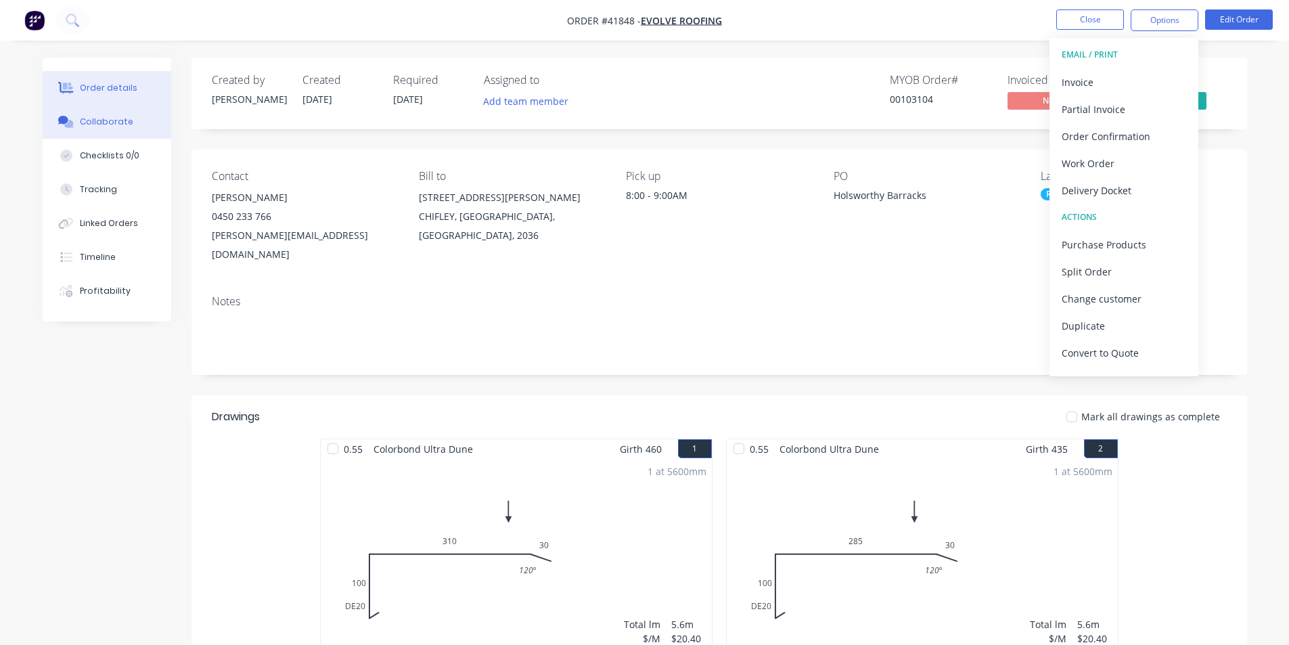
click at [102, 123] on div "Collaborate" at bounding box center [106, 122] width 53 height 12
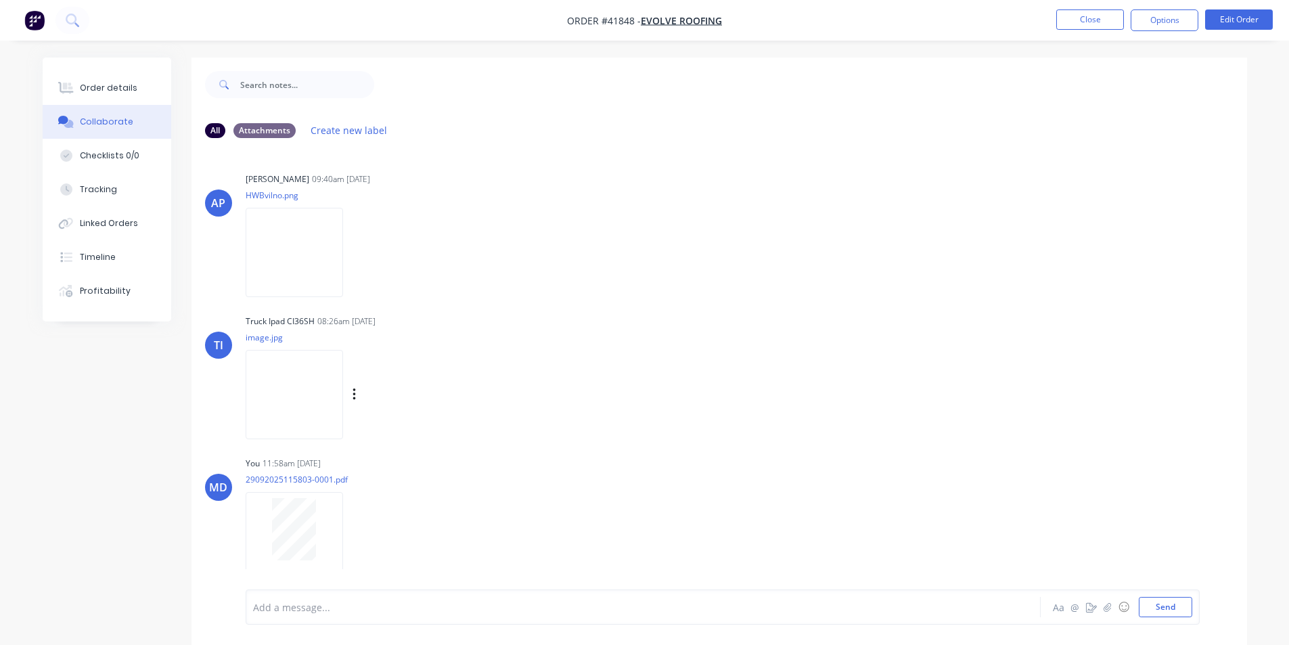
scroll to position [20, 0]
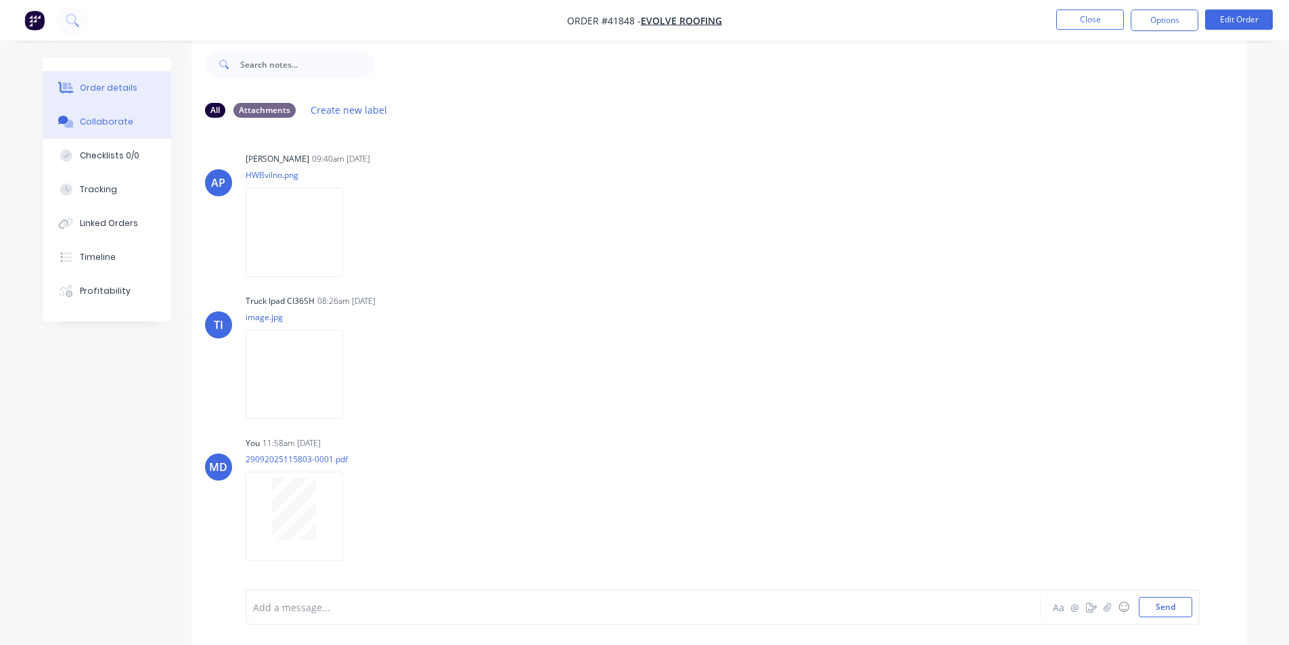
click at [140, 91] on button "Order details" at bounding box center [107, 88] width 129 height 34
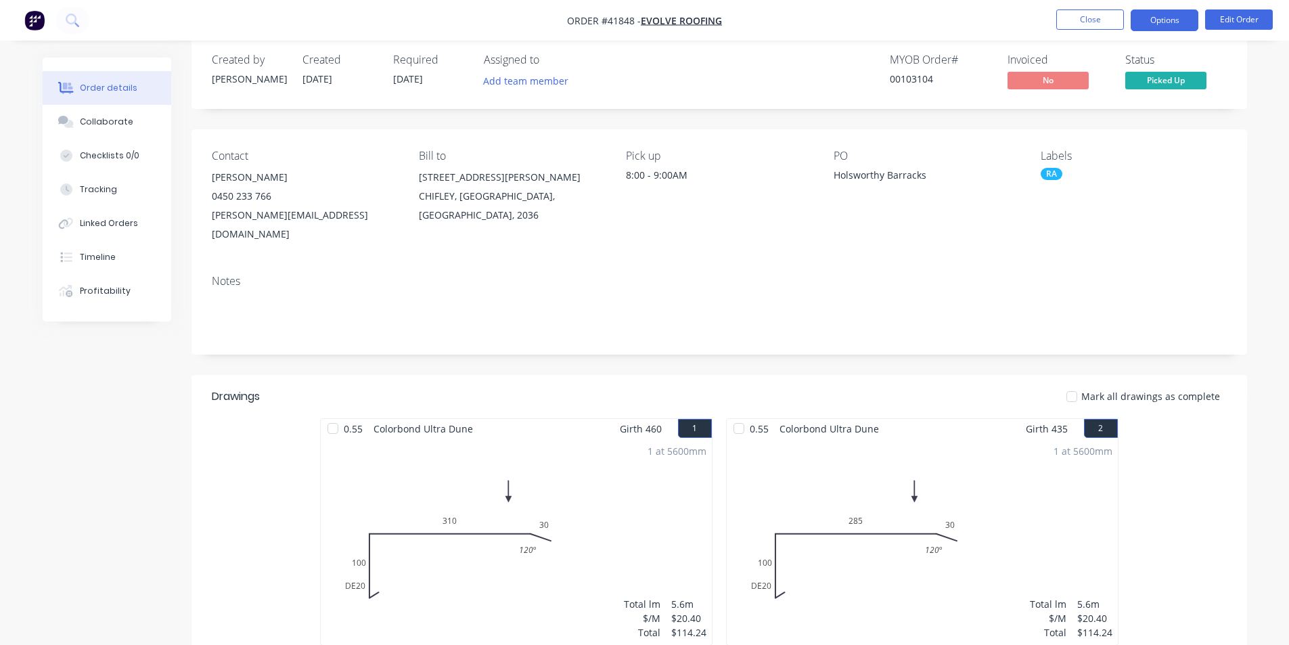
click at [1161, 22] on button "Options" at bounding box center [1164, 20] width 68 height 22
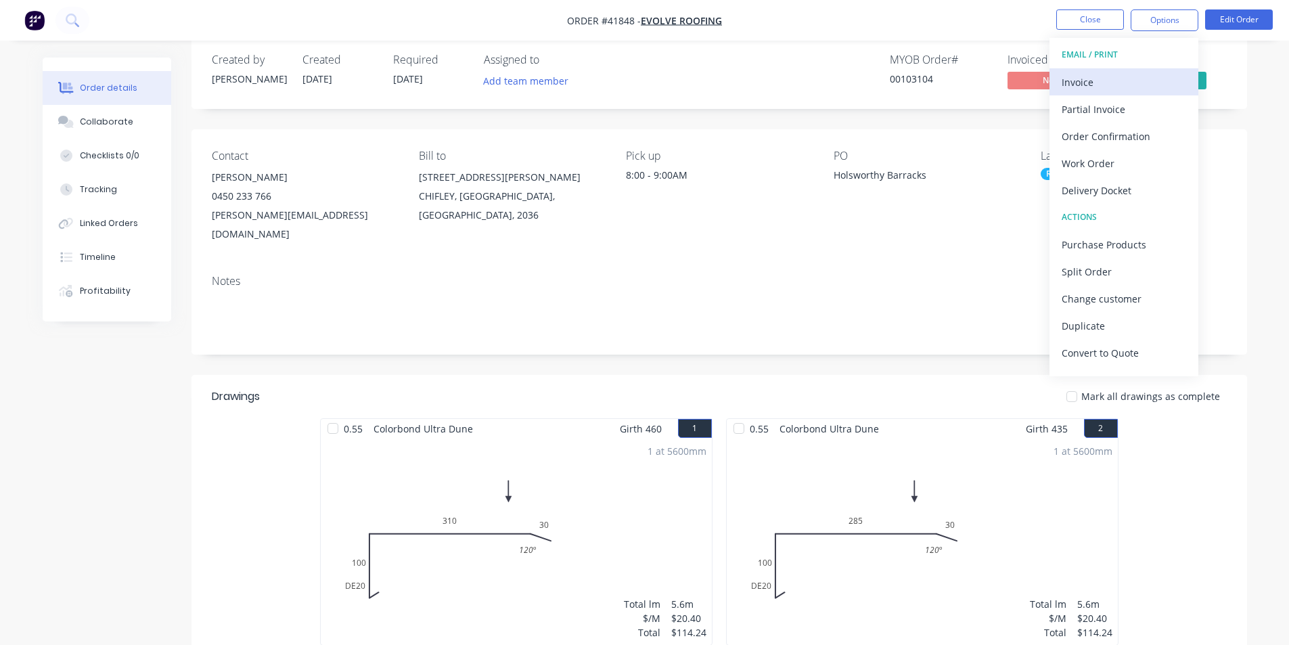
click at [1130, 76] on div "Invoice" at bounding box center [1123, 82] width 124 height 20
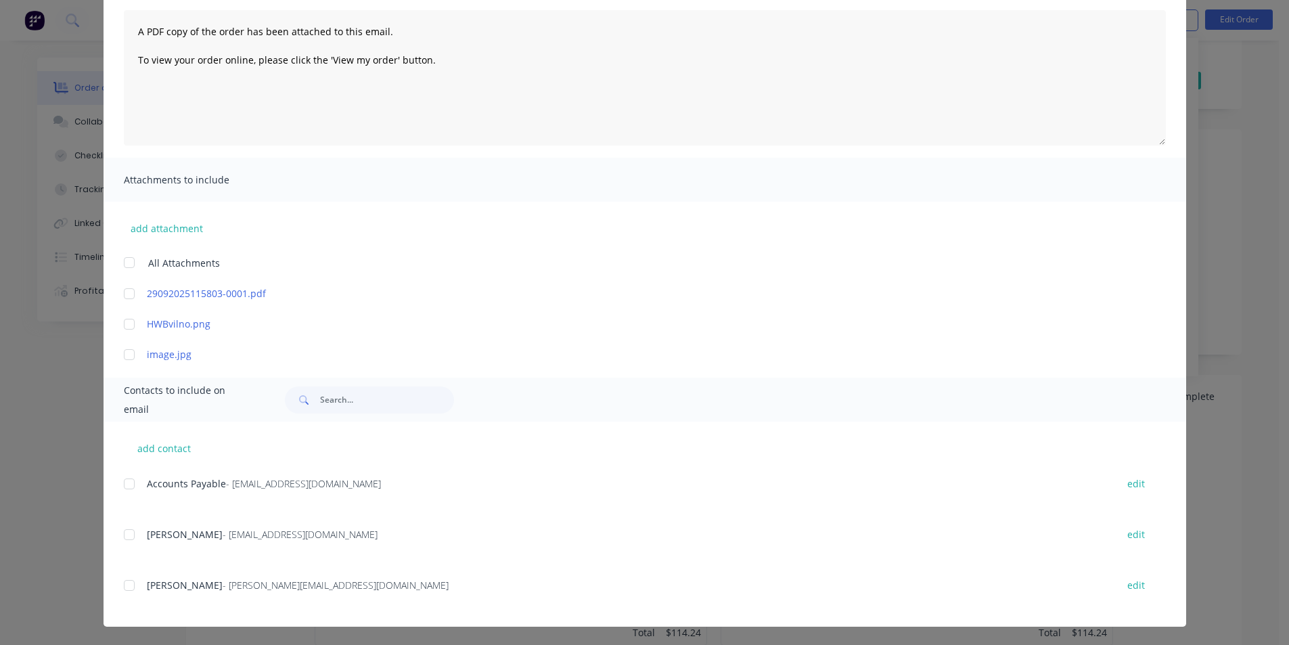
scroll to position [145, 0]
click at [126, 476] on div at bounding box center [129, 482] width 27 height 27
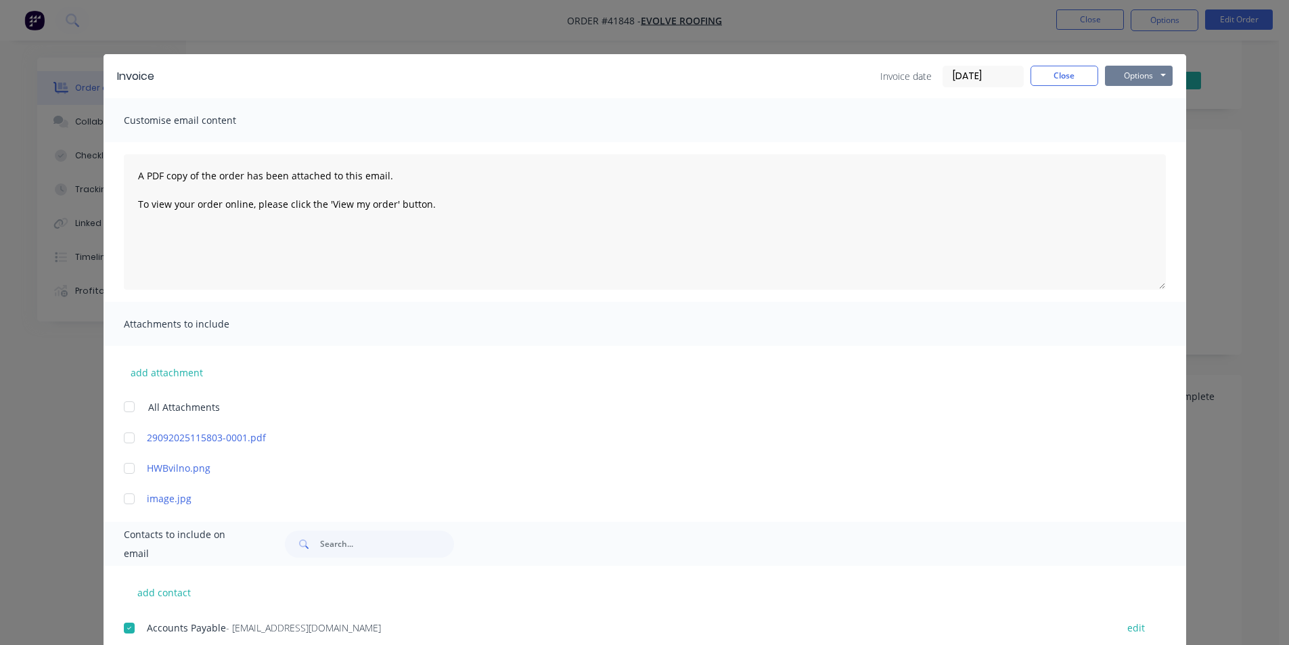
click at [1148, 80] on button "Options" at bounding box center [1139, 76] width 68 height 20
click at [1141, 143] on button "Email" at bounding box center [1148, 144] width 87 height 22
click at [1052, 74] on button "Close" at bounding box center [1064, 76] width 68 height 20
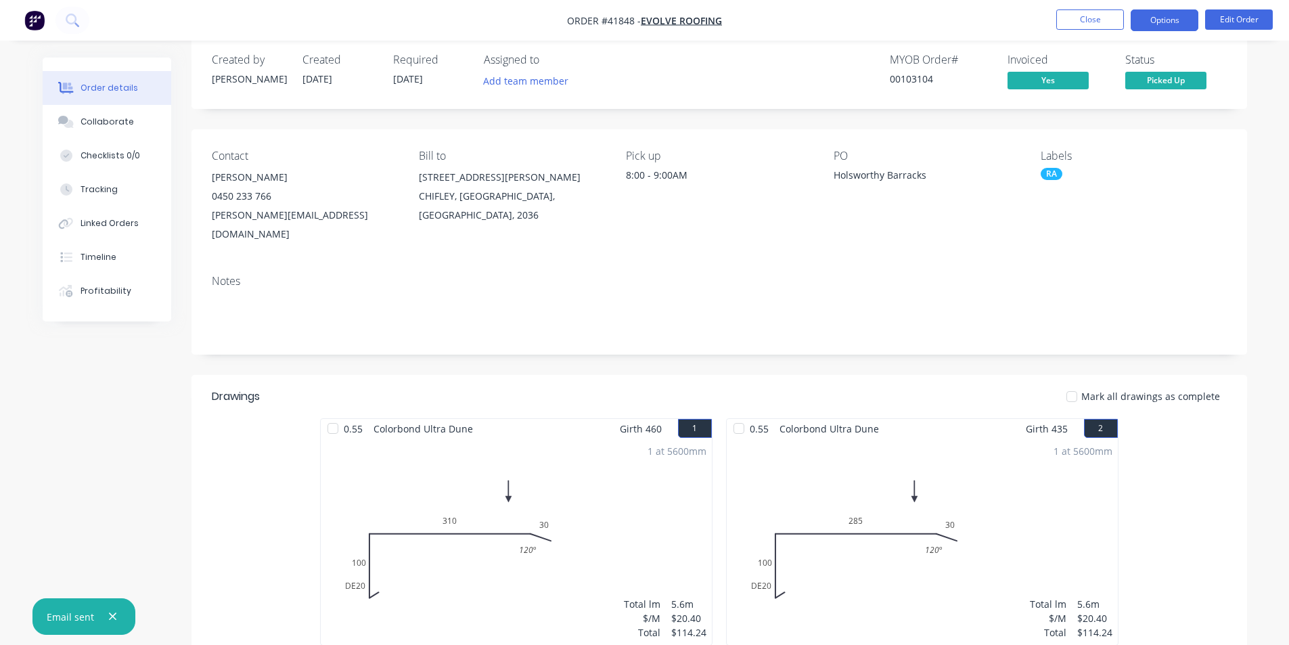
click at [1151, 18] on button "Options" at bounding box center [1164, 20] width 68 height 22
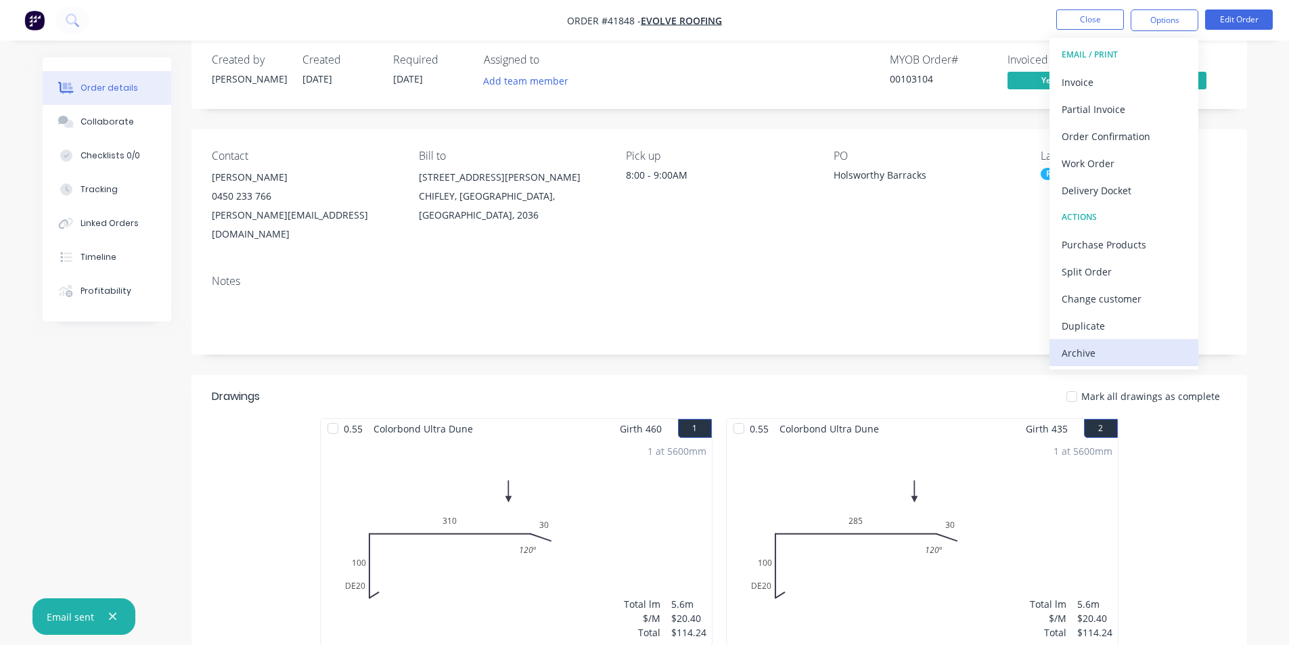
click at [1142, 352] on div "Archive" at bounding box center [1123, 353] width 124 height 20
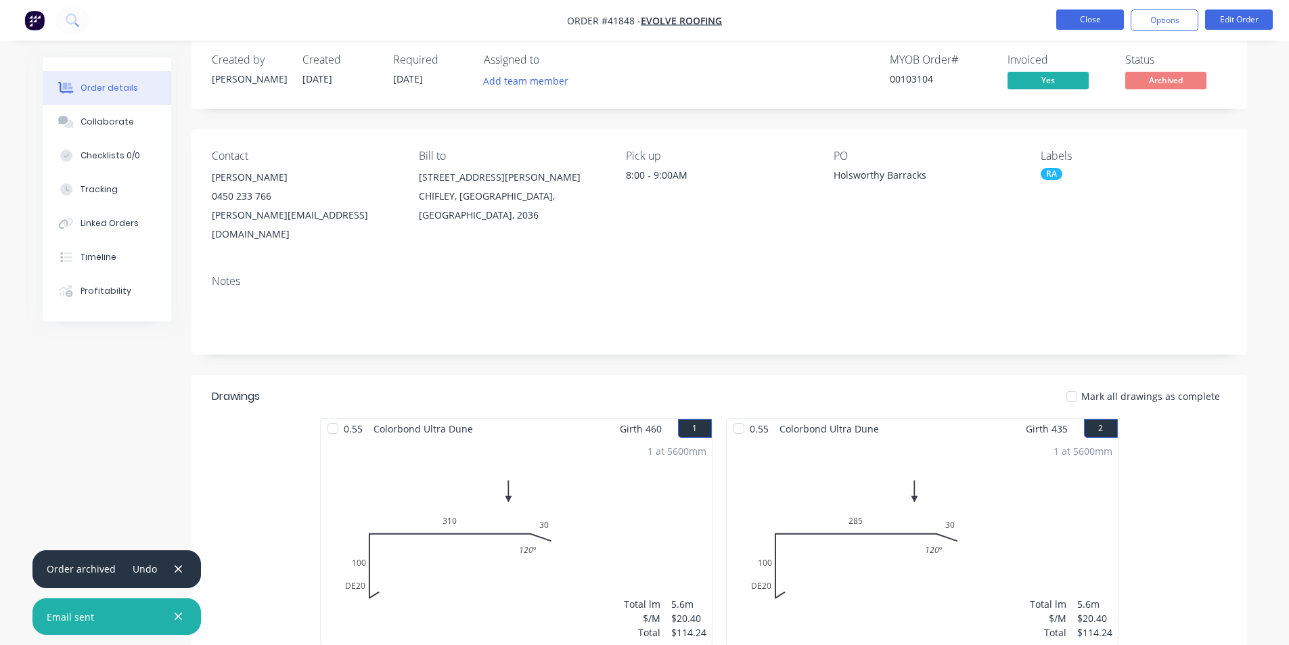
click at [1094, 21] on button "Close" at bounding box center [1090, 19] width 68 height 20
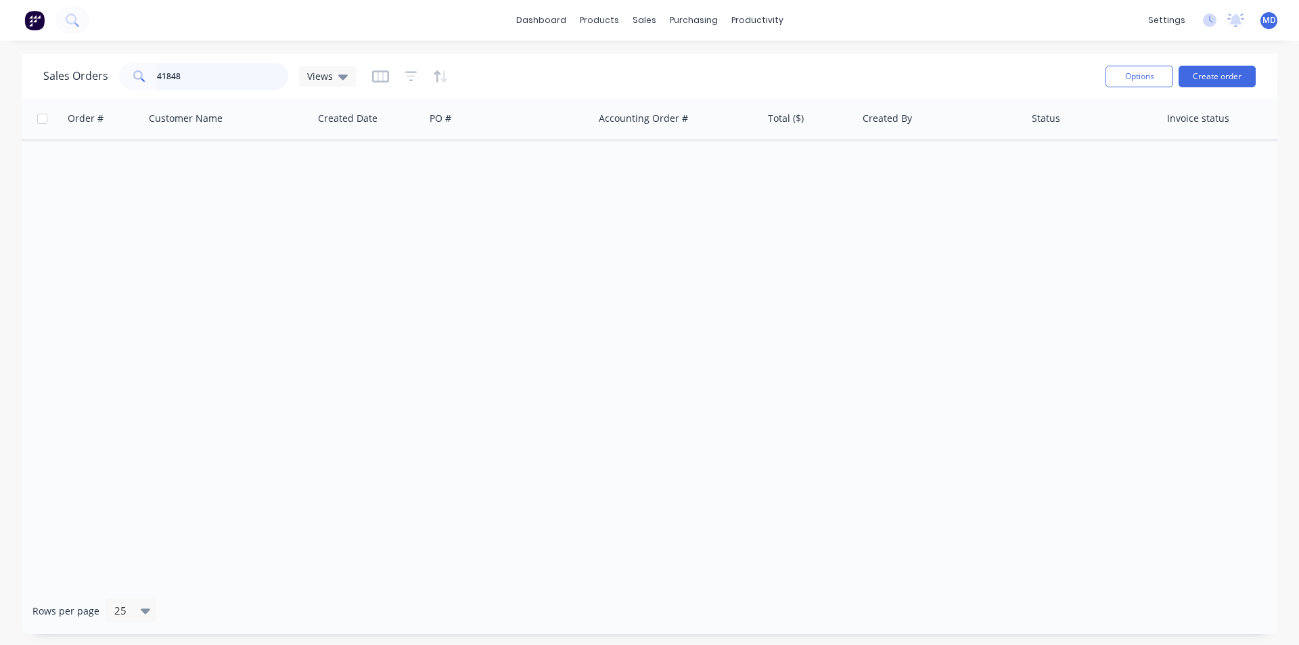
click at [0, 68] on div "Sales Orders 41848 Views Options Create order Order # Customer Name Created Dat…" at bounding box center [649, 344] width 1299 height 580
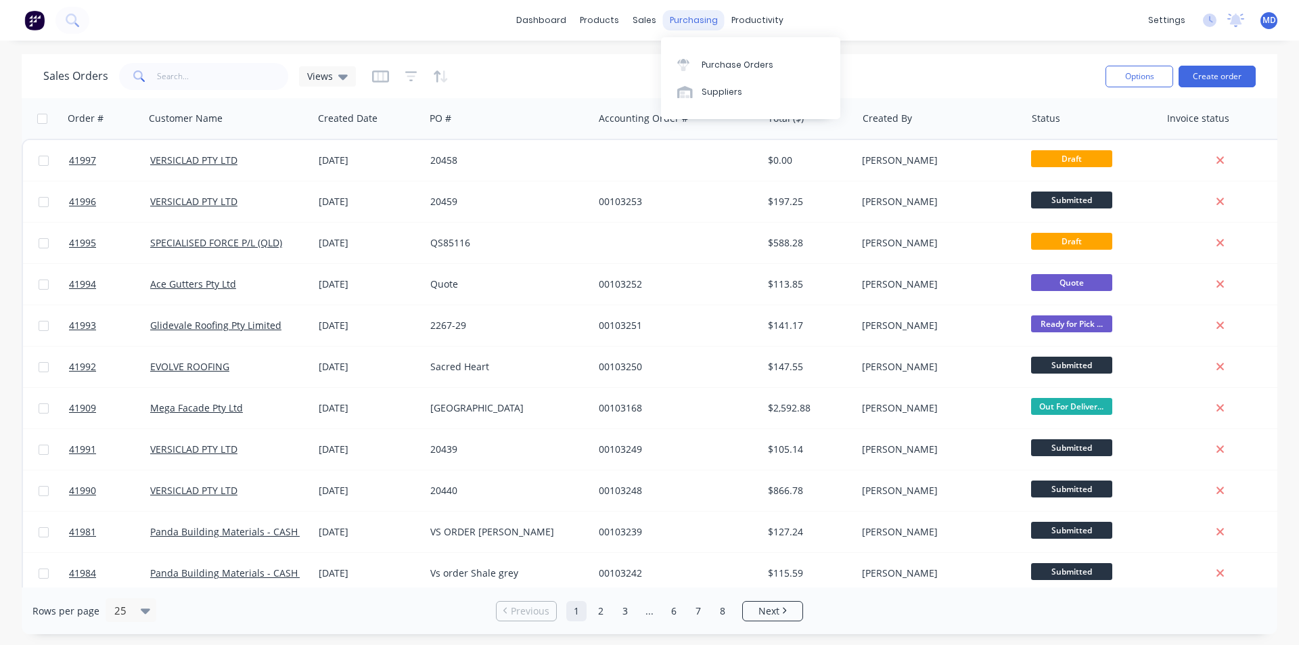
click at [685, 26] on div "purchasing" at bounding box center [694, 20] width 62 height 20
click at [771, 64] on link "Purchase Orders" at bounding box center [750, 64] width 179 height 27
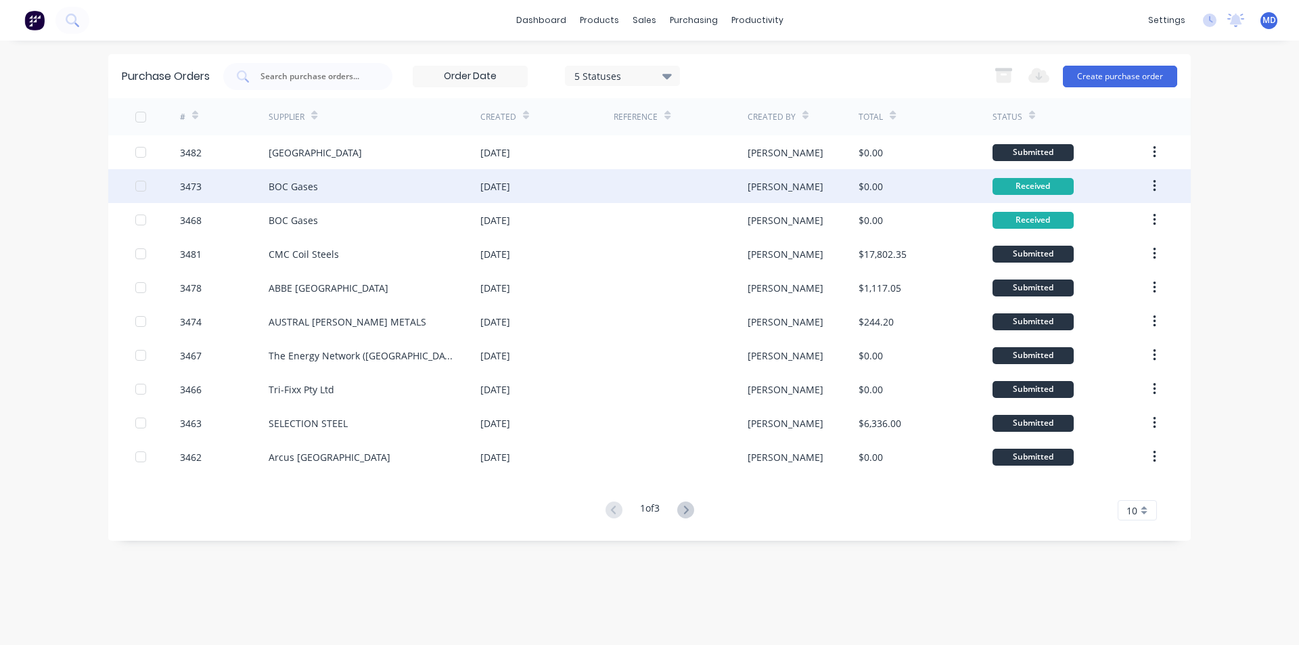
click at [1153, 181] on icon "button" at bounding box center [1154, 186] width 3 height 12
click at [1127, 220] on div "Archive" at bounding box center [1106, 222] width 104 height 20
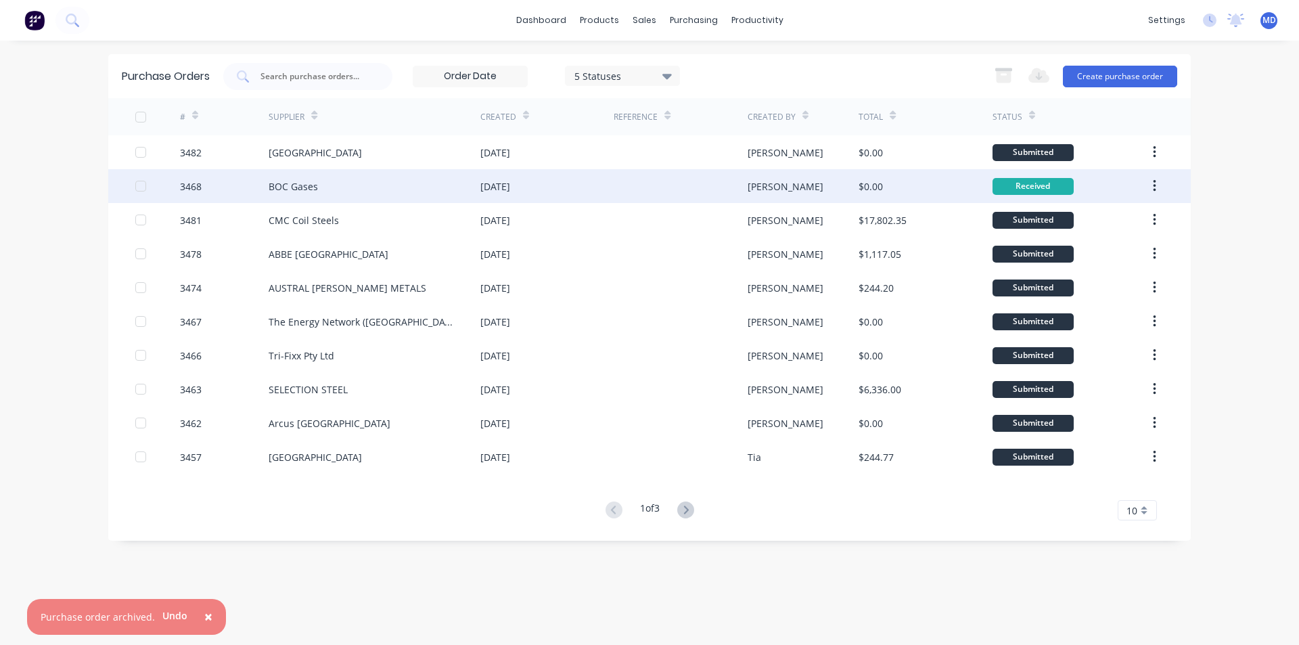
drag, startPoint x: 1159, startPoint y: 183, endPoint x: 1149, endPoint y: 202, distance: 22.4
click at [1159, 183] on button "button" at bounding box center [1154, 186] width 32 height 24
click at [1144, 213] on div "Archive" at bounding box center [1106, 222] width 104 height 20
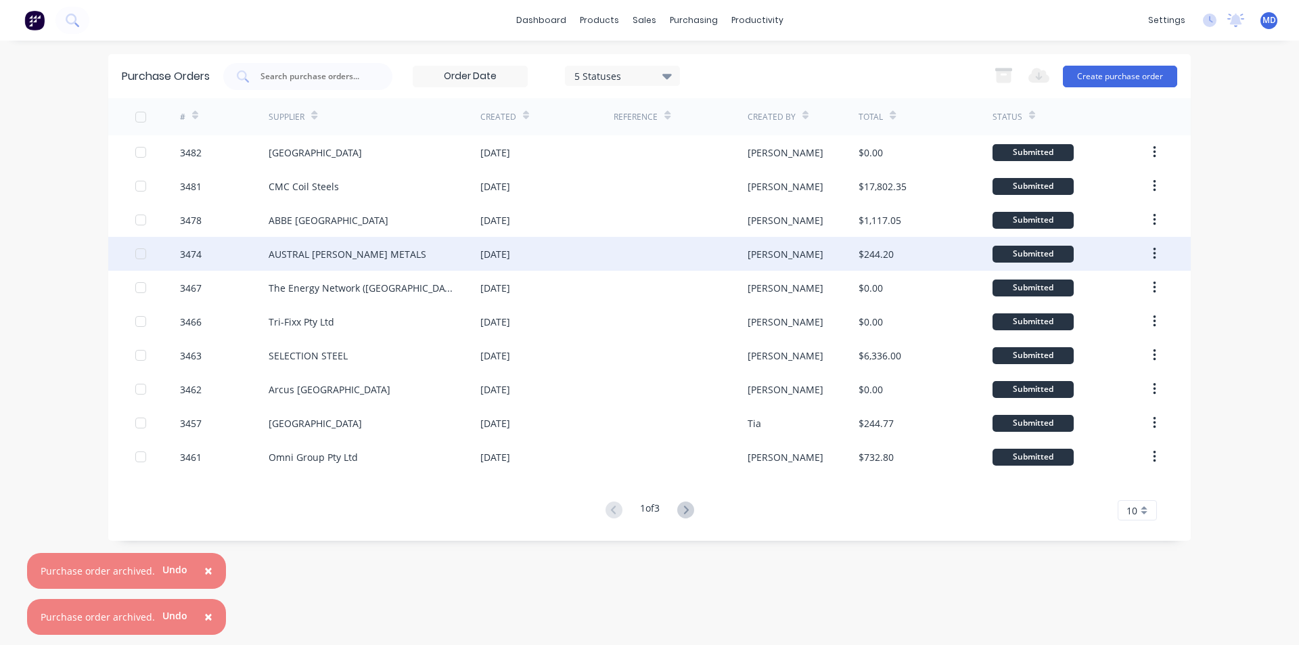
click at [363, 260] on div "AUSTRAL [PERSON_NAME] METALS" at bounding box center [348, 254] width 158 height 14
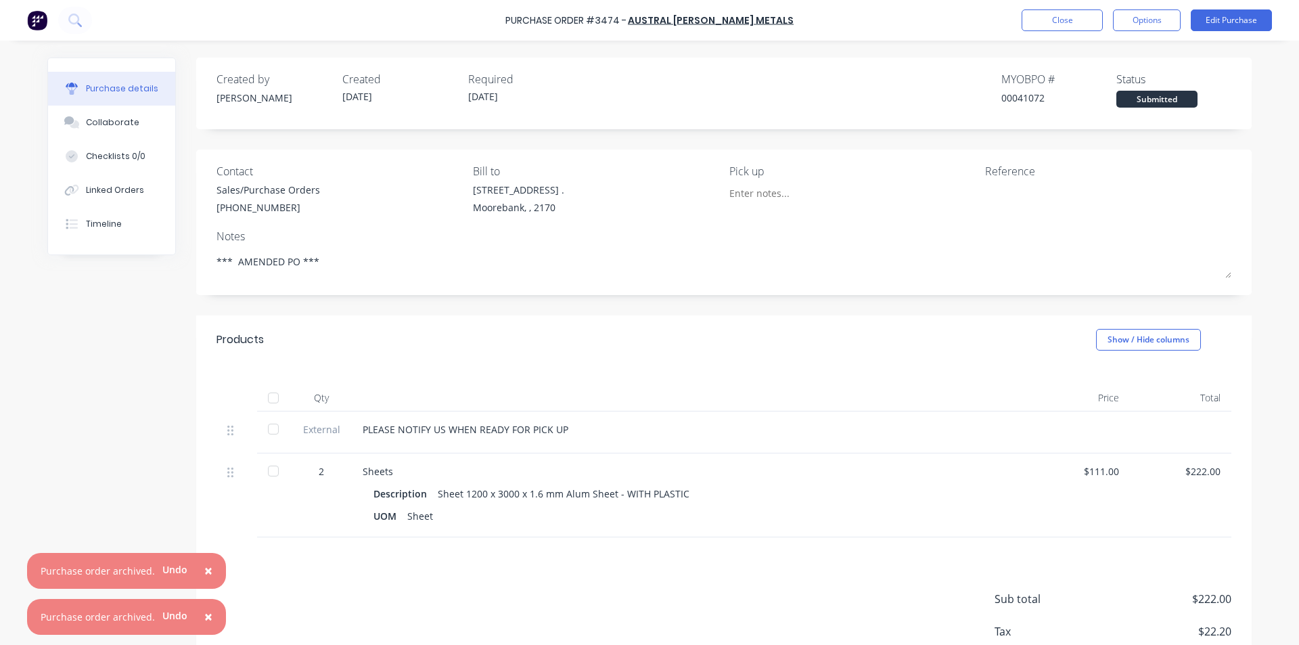
click at [260, 473] on div at bounding box center [273, 470] width 27 height 27
click at [265, 428] on div at bounding box center [273, 428] width 27 height 27
type textarea "x"
click at [1035, 20] on button "Close" at bounding box center [1061, 20] width 81 height 22
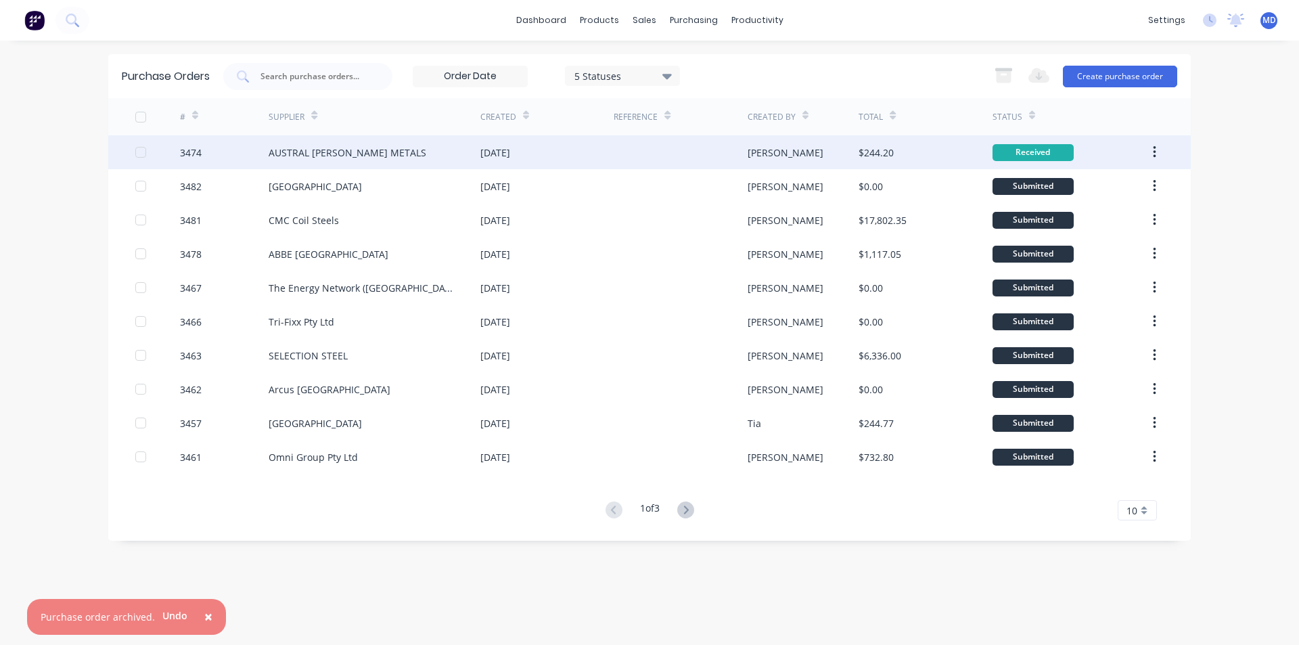
click at [1159, 151] on button "button" at bounding box center [1154, 152] width 32 height 24
click at [1155, 143] on button "button" at bounding box center [1154, 152] width 32 height 24
click at [1157, 151] on button "button" at bounding box center [1154, 152] width 32 height 24
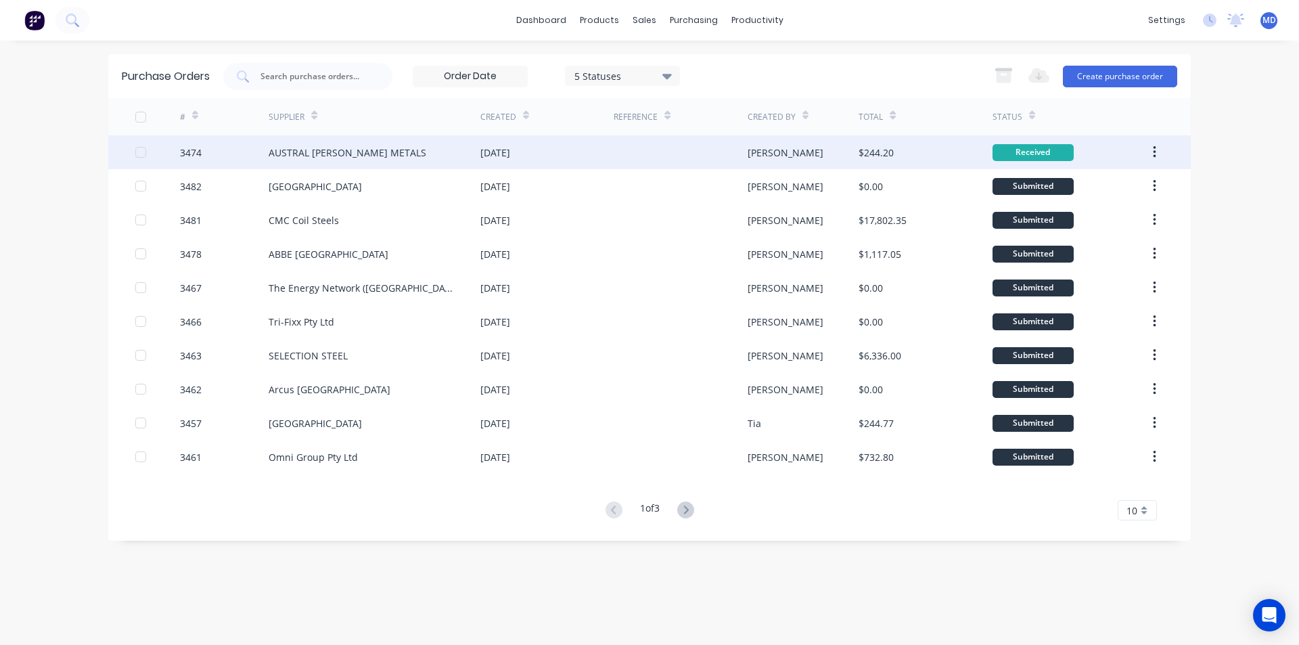
click at [1150, 151] on button "button" at bounding box center [1154, 152] width 32 height 24
click at [1132, 191] on div "Archive" at bounding box center [1106, 188] width 104 height 20
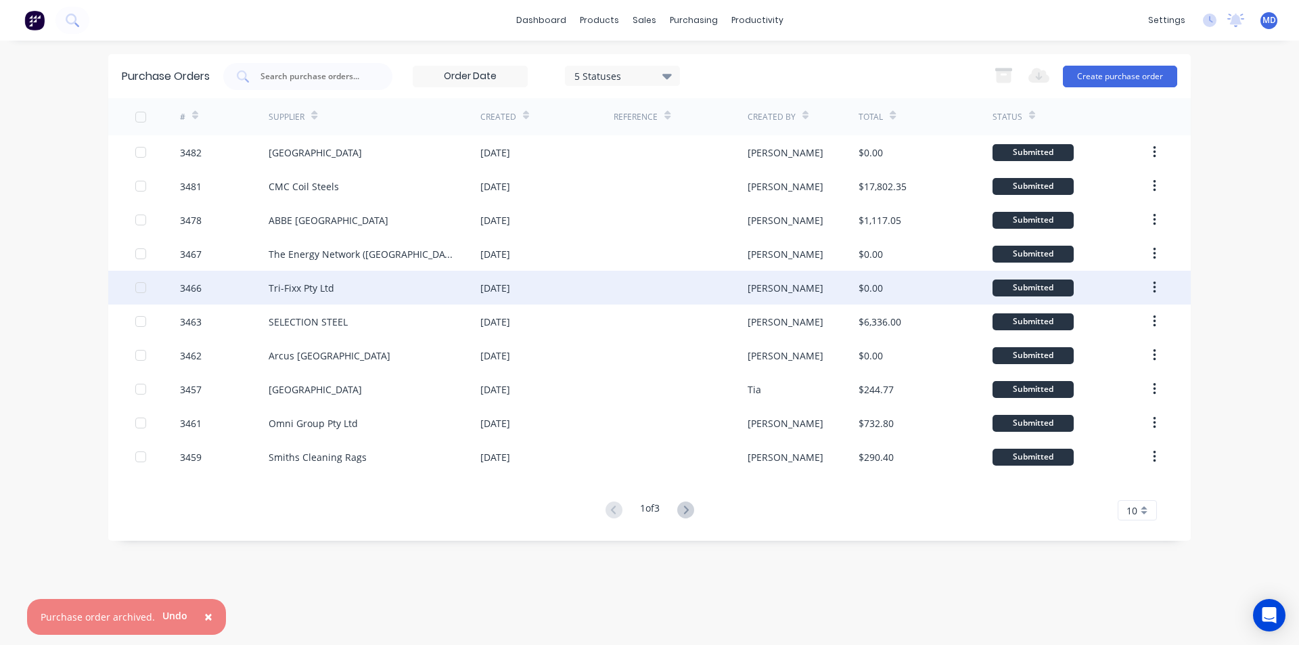
click at [364, 297] on div "Tri-Fixx Pty Ltd" at bounding box center [375, 288] width 212 height 34
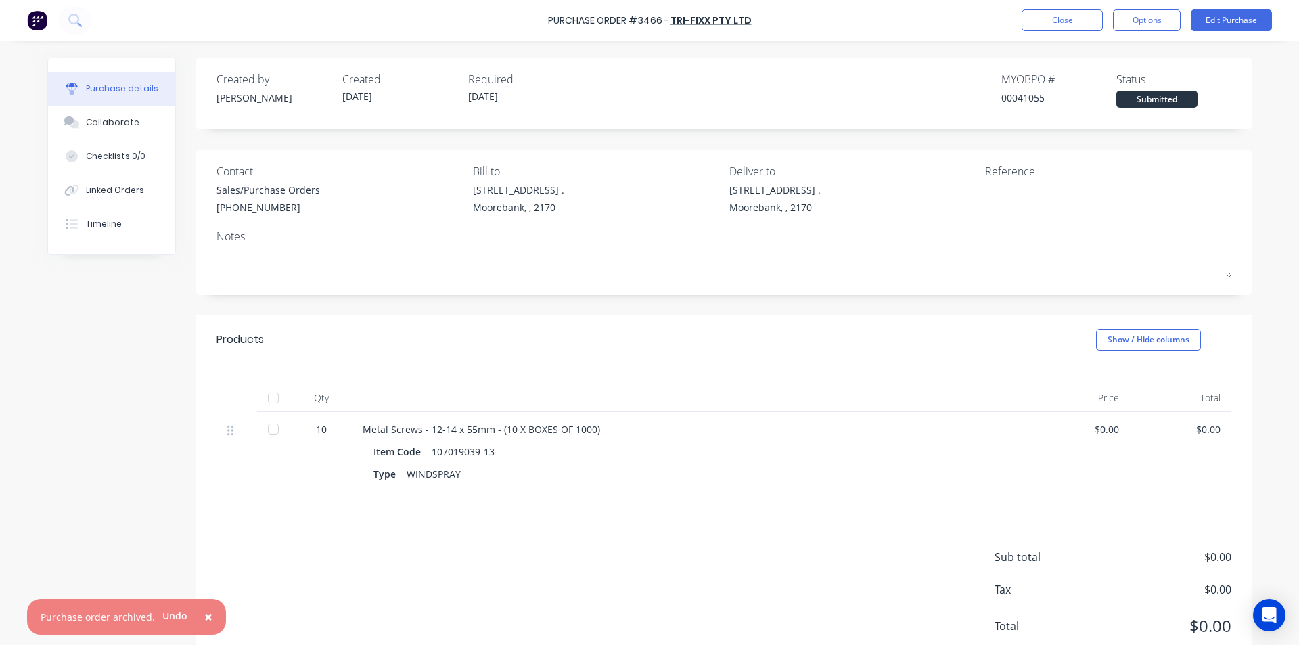
click at [279, 429] on div at bounding box center [273, 428] width 27 height 27
click at [1033, 23] on button "Close" at bounding box center [1061, 20] width 81 height 22
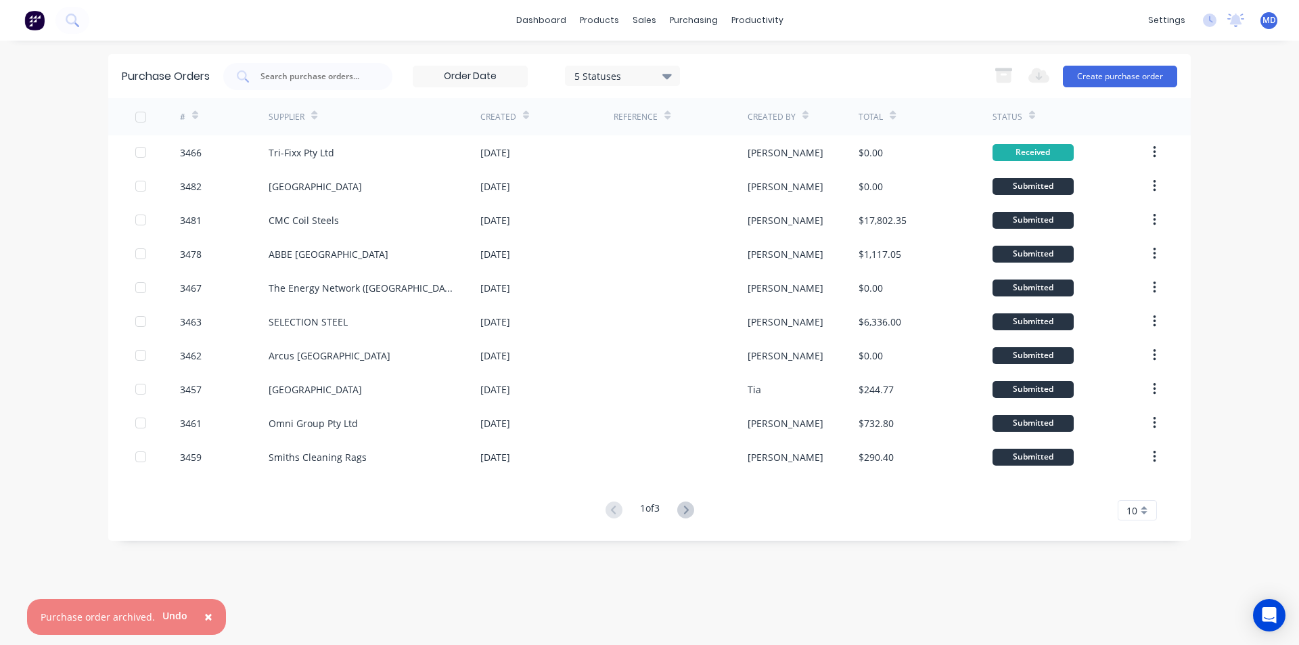
click at [1153, 505] on div "10" at bounding box center [1137, 510] width 39 height 20
click at [1145, 491] on div "35" at bounding box center [1137, 488] width 38 height 24
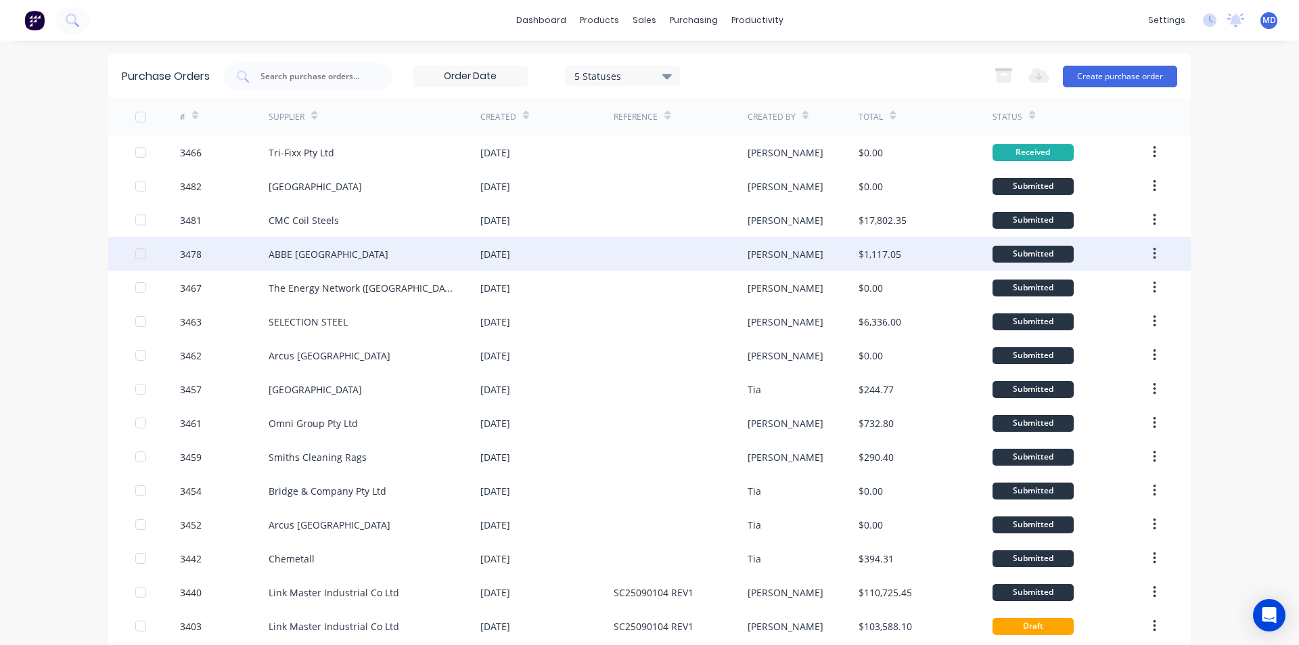
click at [671, 245] on div at bounding box center [680, 254] width 133 height 34
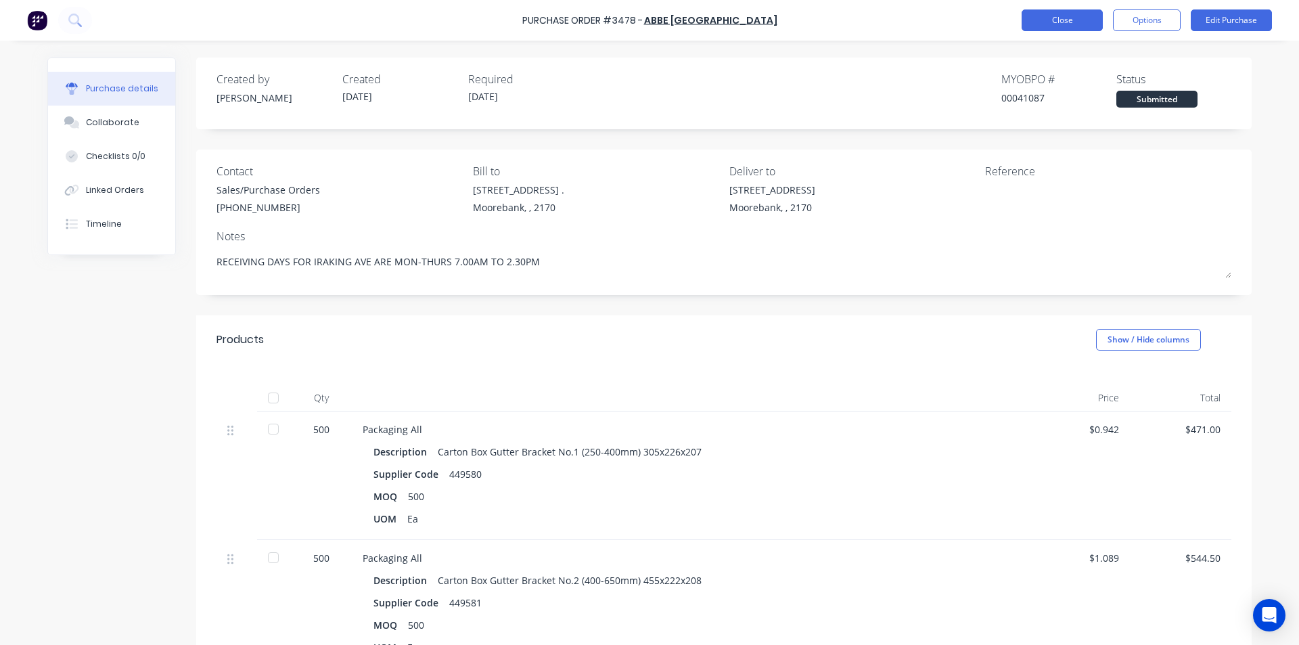
click at [1034, 20] on button "Close" at bounding box center [1061, 20] width 81 height 22
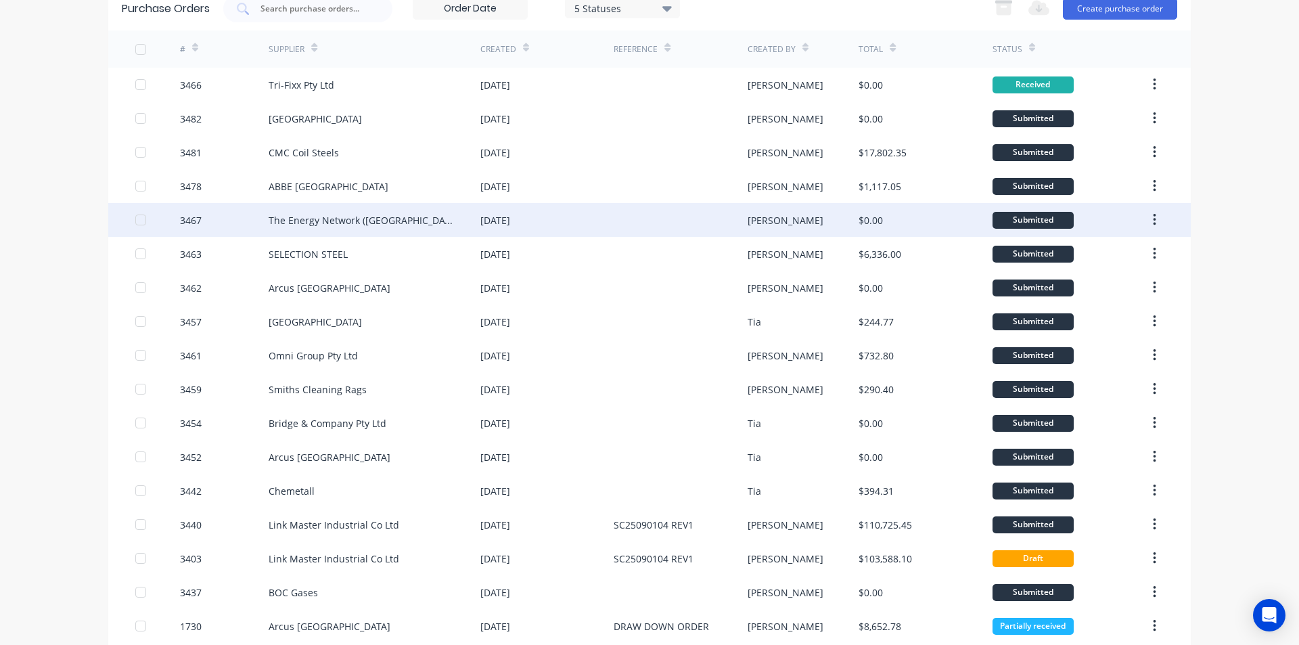
scroll to position [135, 0]
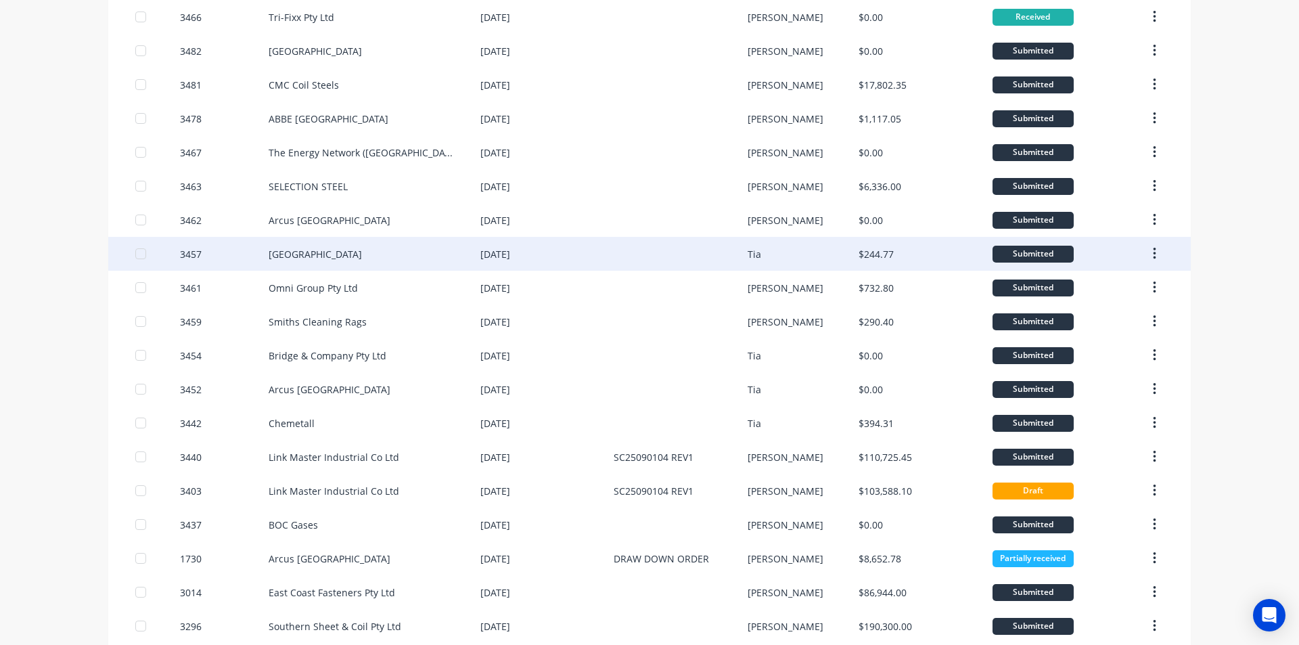
click at [510, 258] on div "[DATE]" at bounding box center [495, 254] width 30 height 14
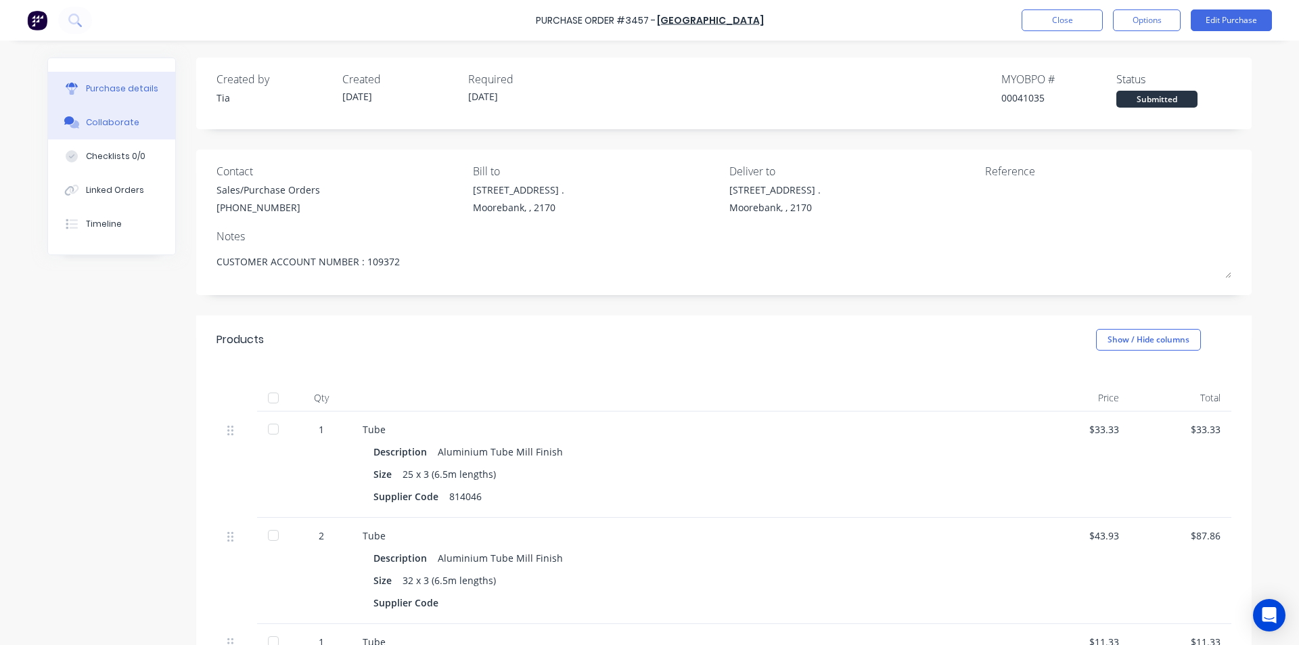
click at [110, 121] on div "Collaborate" at bounding box center [112, 122] width 53 height 12
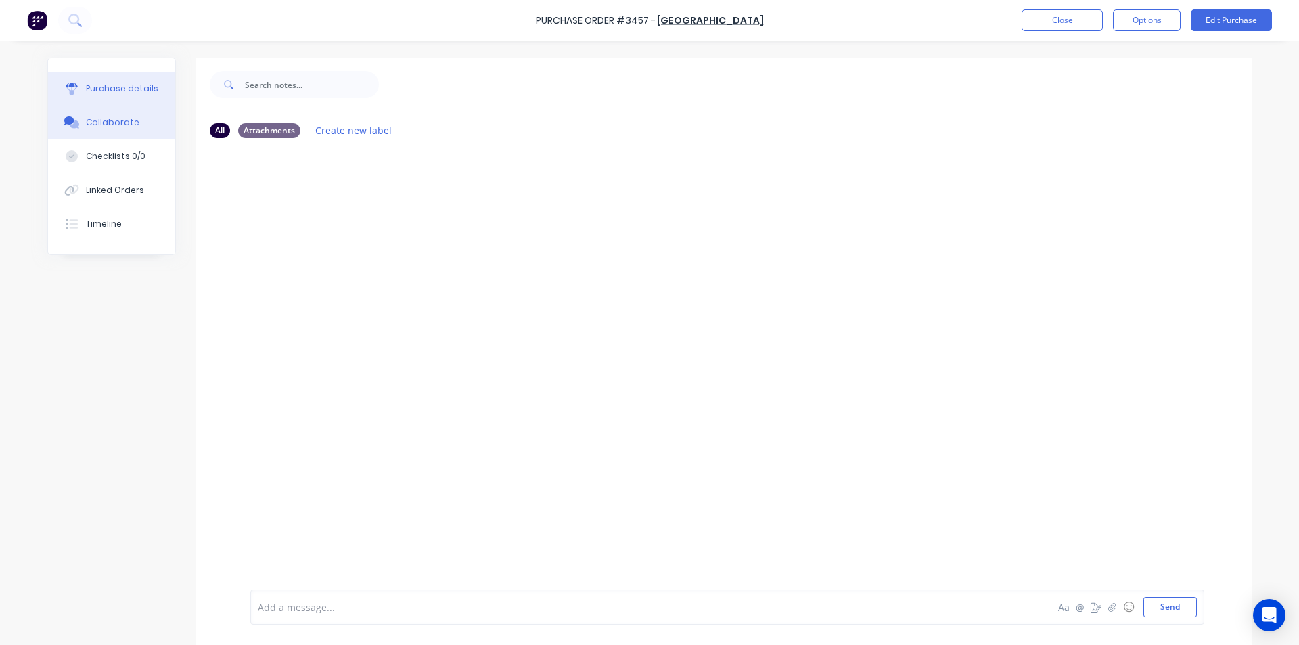
click at [125, 85] on div "Purchase details" at bounding box center [122, 89] width 72 height 12
type textarea "x"
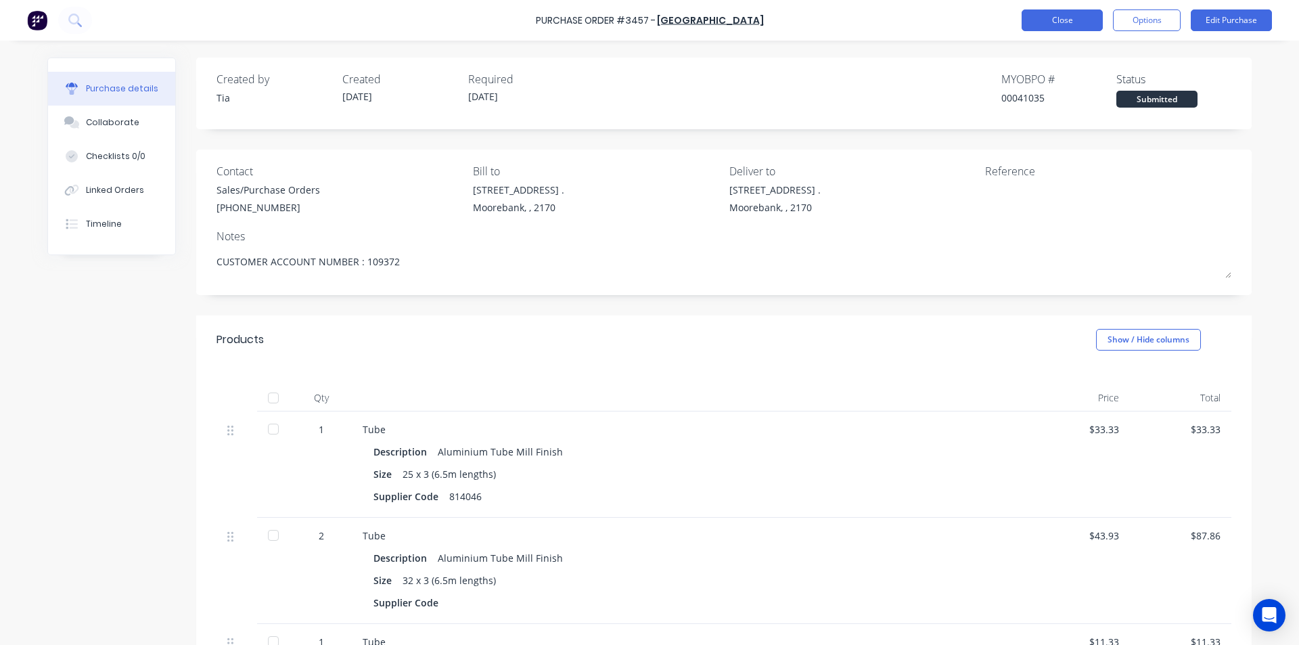
click at [1082, 14] on button "Close" at bounding box center [1061, 20] width 81 height 22
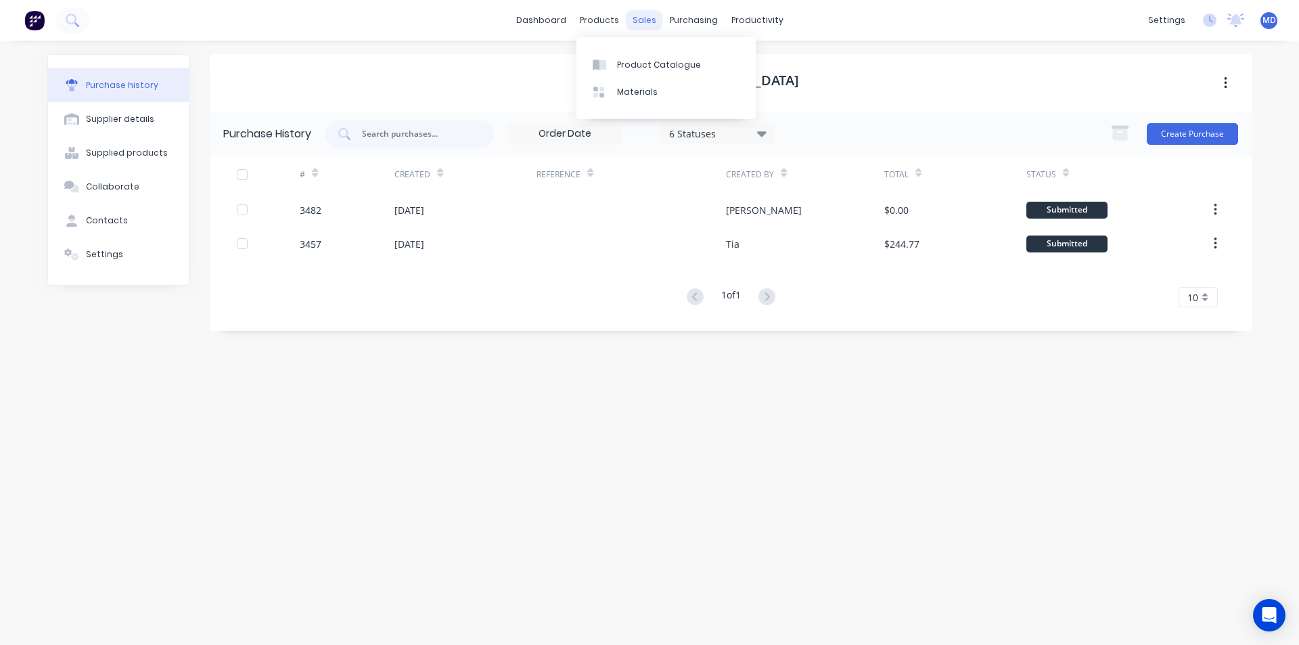
click at [639, 18] on div "sales" at bounding box center [644, 20] width 37 height 20
click at [648, 60] on icon at bounding box center [648, 65] width 12 height 12
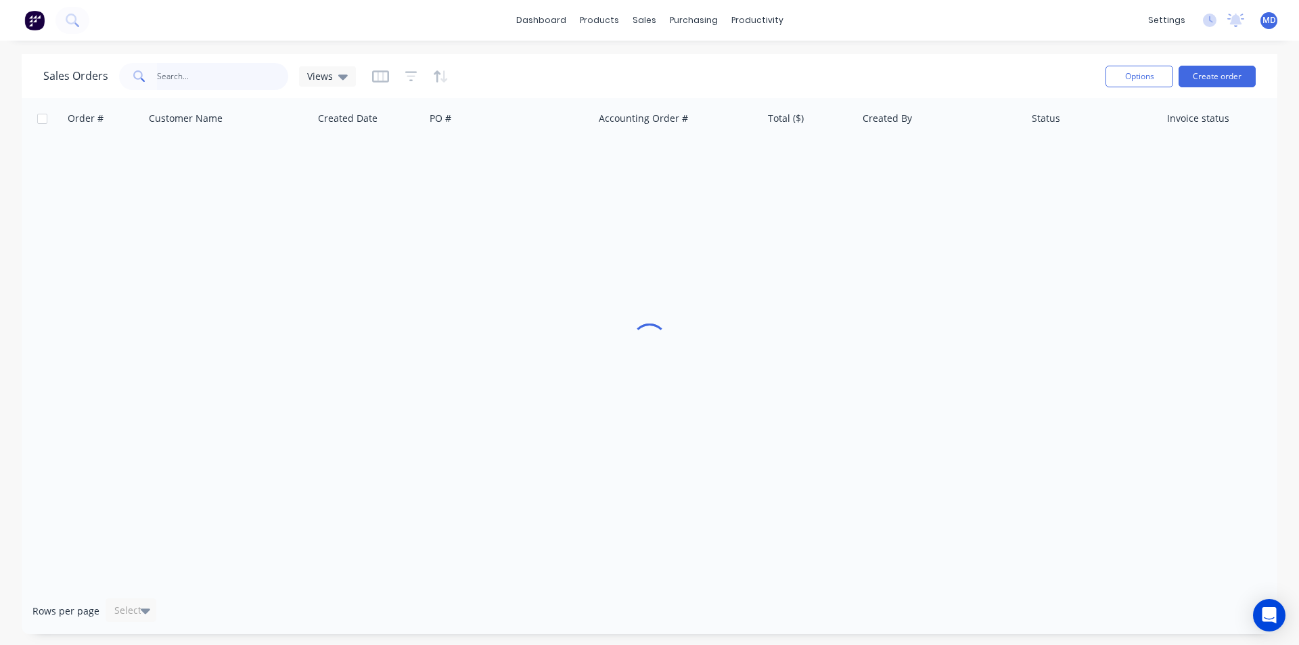
click at [175, 72] on input "text" at bounding box center [223, 76] width 132 height 27
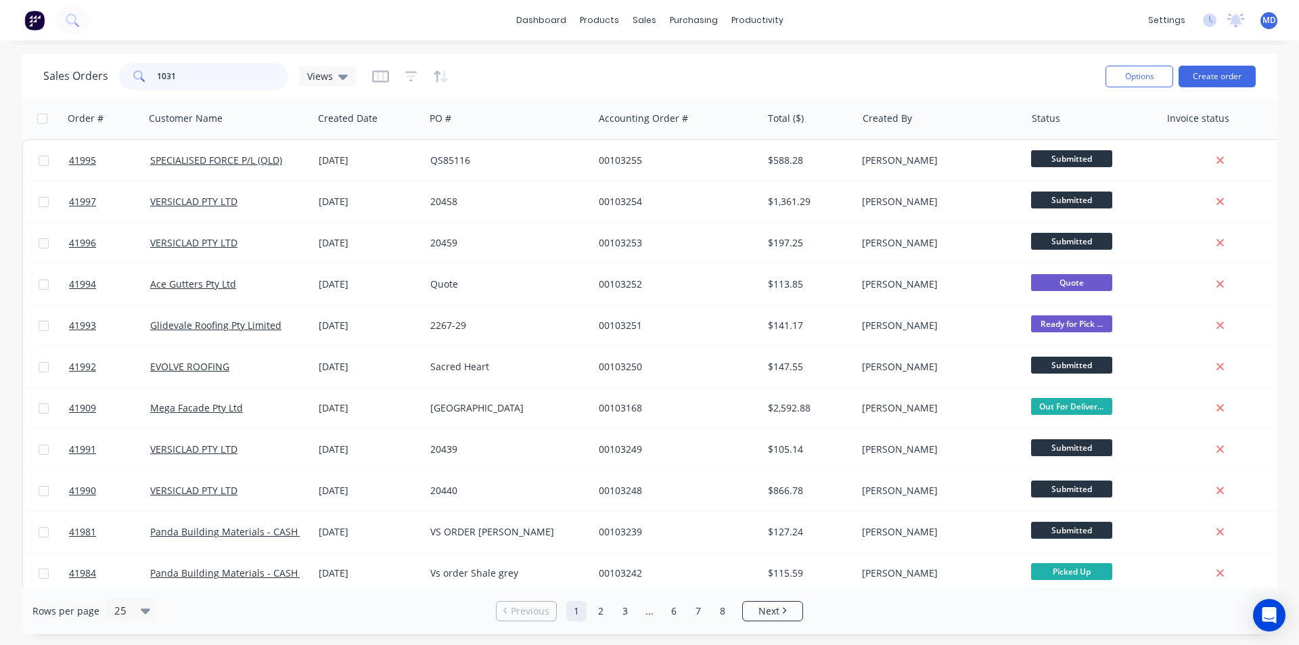
type input "10310"
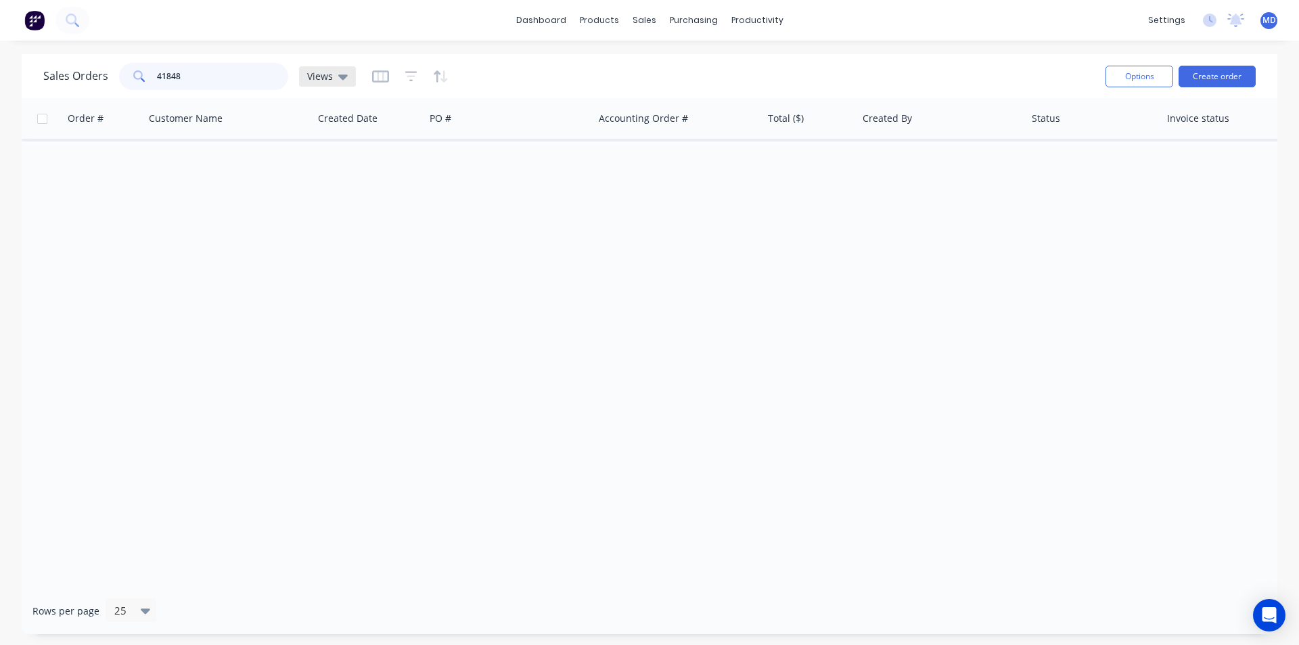
type input "41848"
click at [349, 75] on div "Views" at bounding box center [327, 76] width 57 height 20
click at [344, 216] on button "ARCHIVED" at bounding box center [380, 219] width 154 height 16
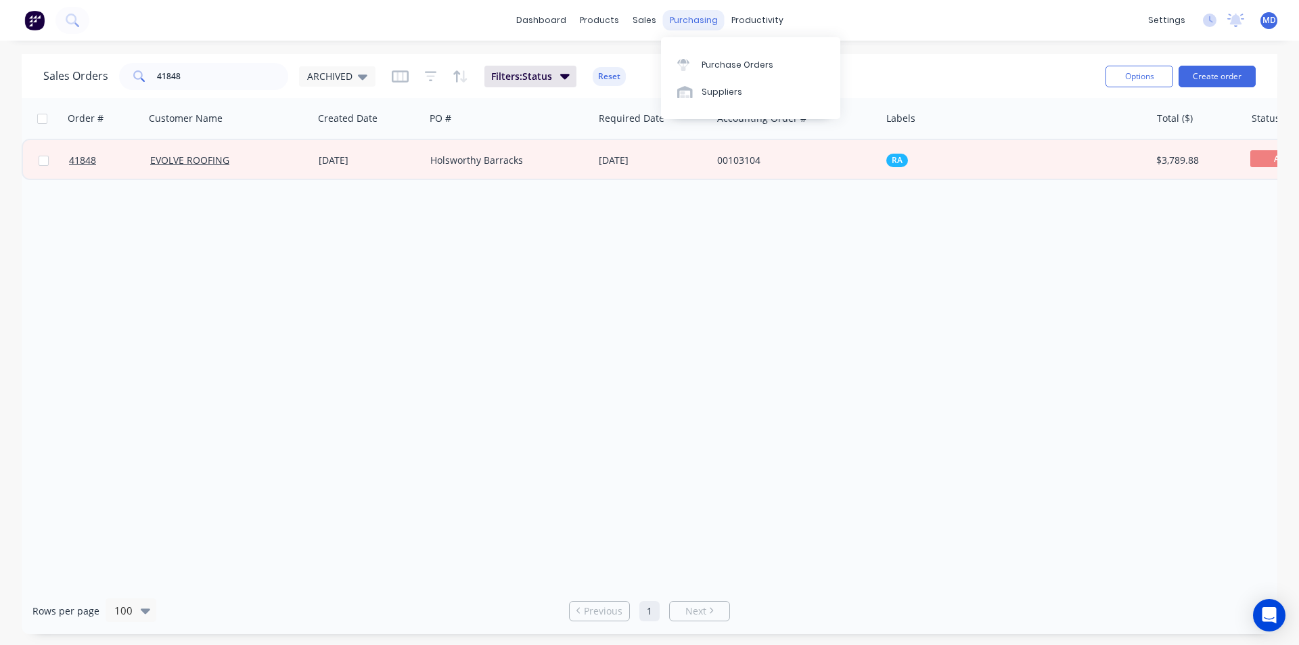
click at [698, 17] on div "purchasing" at bounding box center [694, 20] width 62 height 20
click at [720, 51] on link "Purchase Orders" at bounding box center [750, 64] width 179 height 27
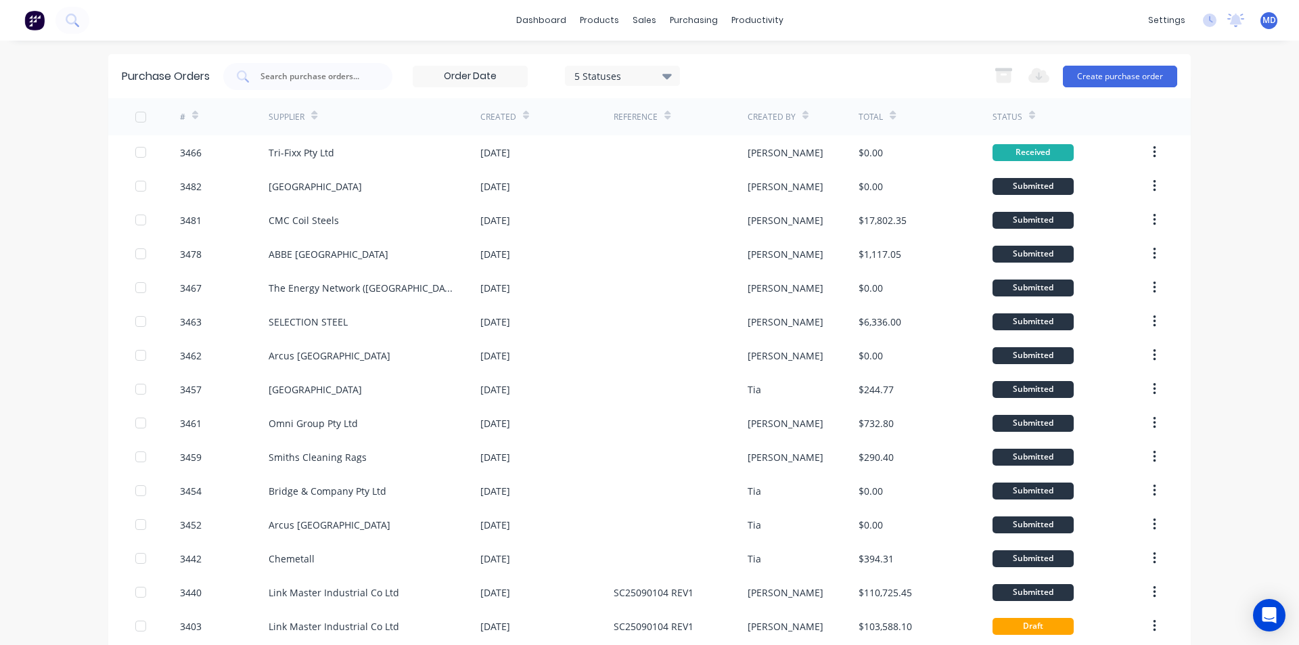
click at [1260, 27] on div "MD Vilno Group Pty Ltd Maria Dawkins Administrator Profile Sign out" at bounding box center [1268, 20] width 17 height 17
click at [1262, 16] on span "MD" at bounding box center [1269, 20] width 14 height 12
click at [1143, 133] on button "Profile" at bounding box center [1185, 142] width 179 height 27
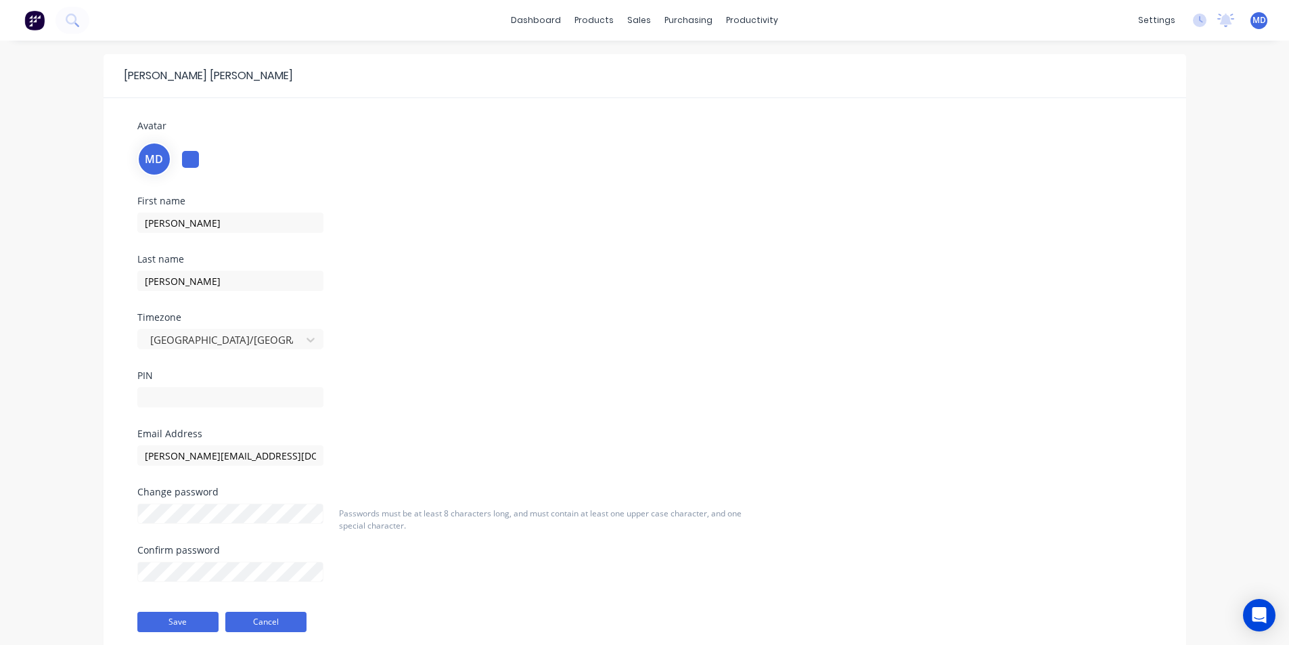
click at [281, 624] on button "Cancel" at bounding box center [265, 622] width 81 height 20
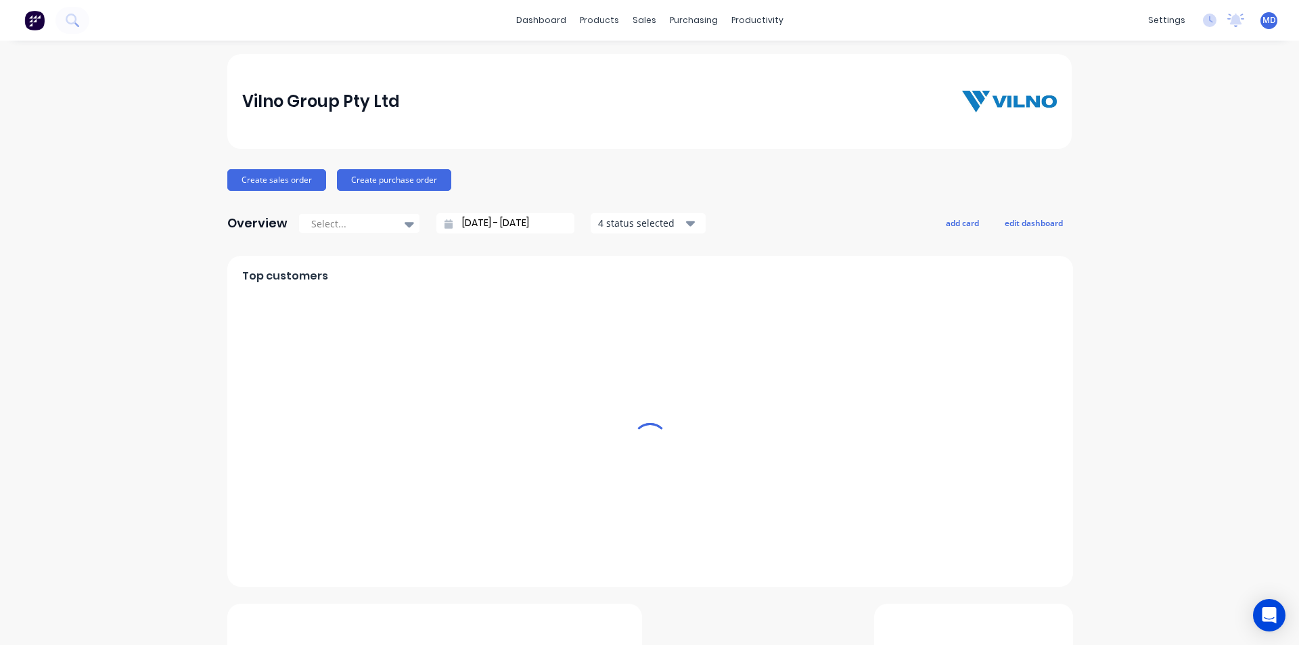
click at [1249, 16] on div "settings No new notifications Mark all as read Iraking mentioned you in a messa…" at bounding box center [1220, 20] width 158 height 20
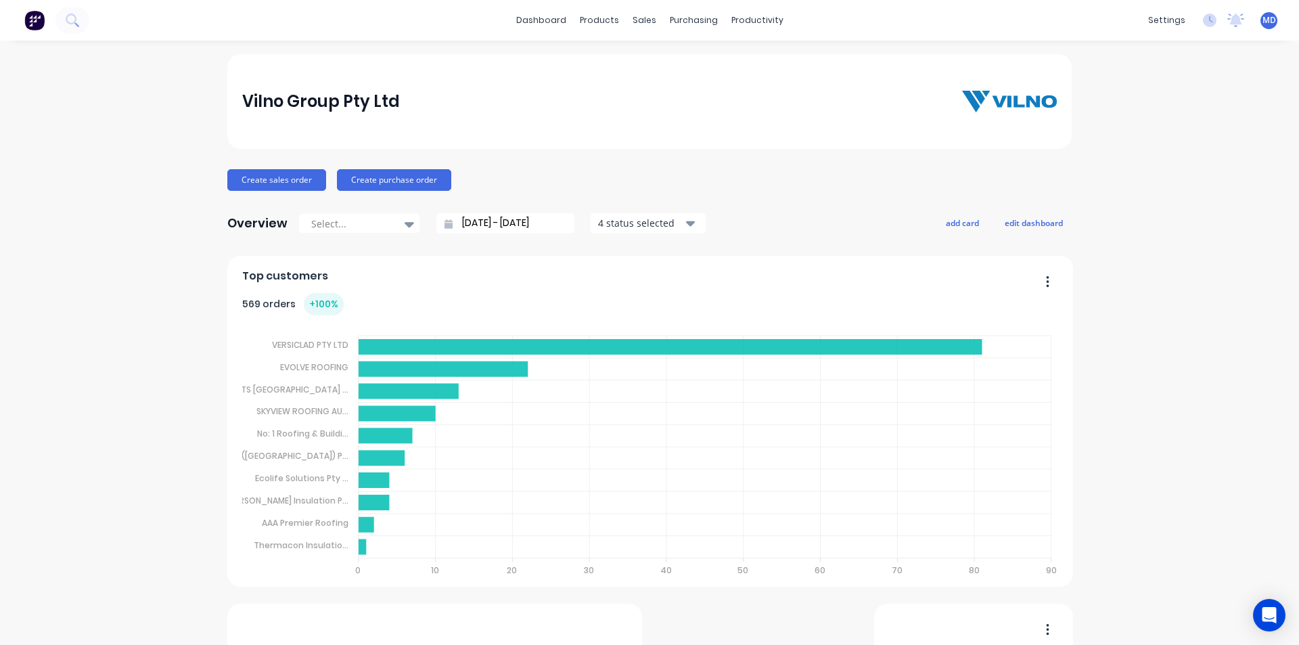
click at [1262, 20] on span "MD" at bounding box center [1269, 20] width 14 height 12
click at [1262, 14] on div "MD Vilno Group Pty Ltd Maria Dawkins Administrator Profile Sign out" at bounding box center [1268, 20] width 17 height 17
click at [1262, 23] on span "MD" at bounding box center [1269, 20] width 14 height 12
click at [1262, 22] on span "MD" at bounding box center [1269, 20] width 14 height 12
click at [1262, 23] on span "MD" at bounding box center [1269, 20] width 14 height 12
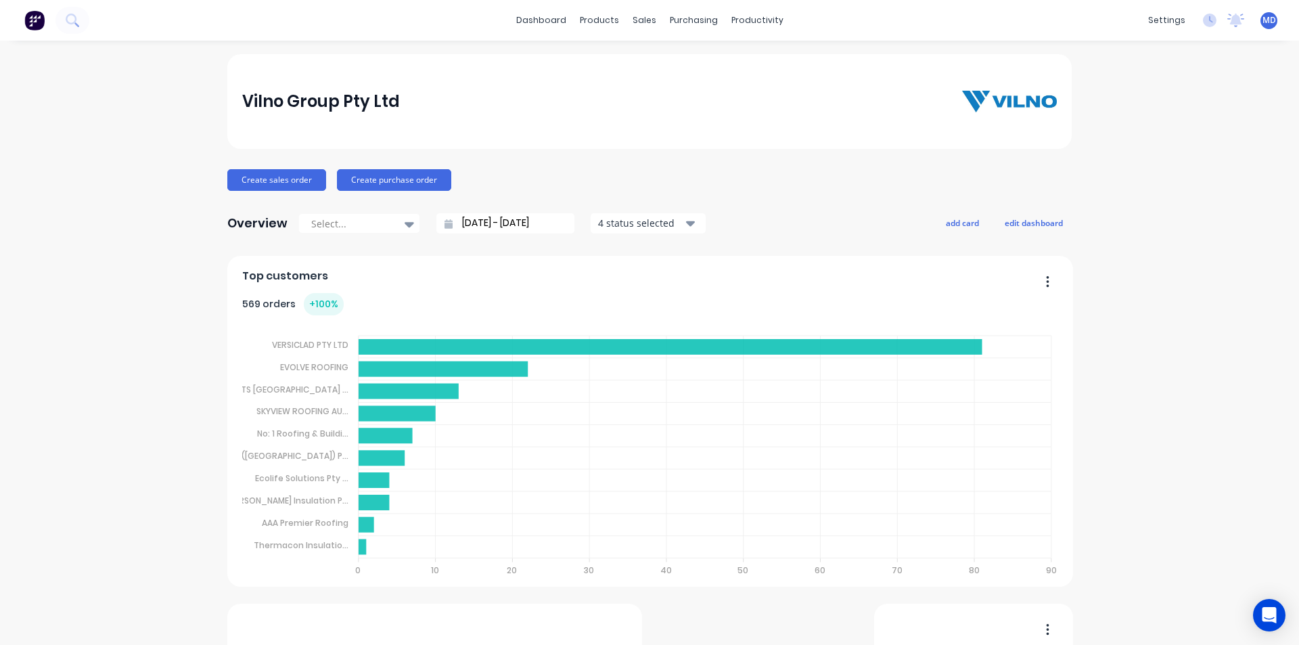
click at [1263, 20] on span "MD" at bounding box center [1269, 20] width 14 height 12
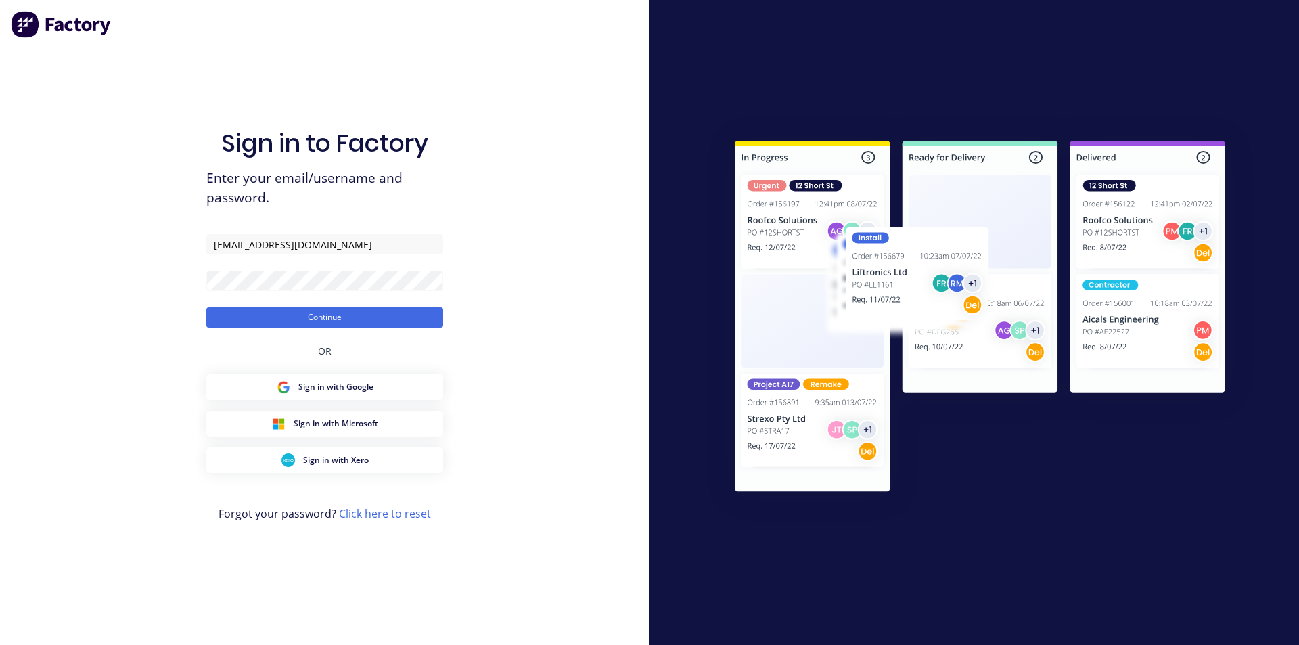
click at [14, 305] on div "Sign in to Factory Enter your email/username and password. [EMAIL_ADDRESS][DOMA…" at bounding box center [324, 322] width 649 height 645
click at [359, 319] on button "Continue" at bounding box center [324, 317] width 237 height 20
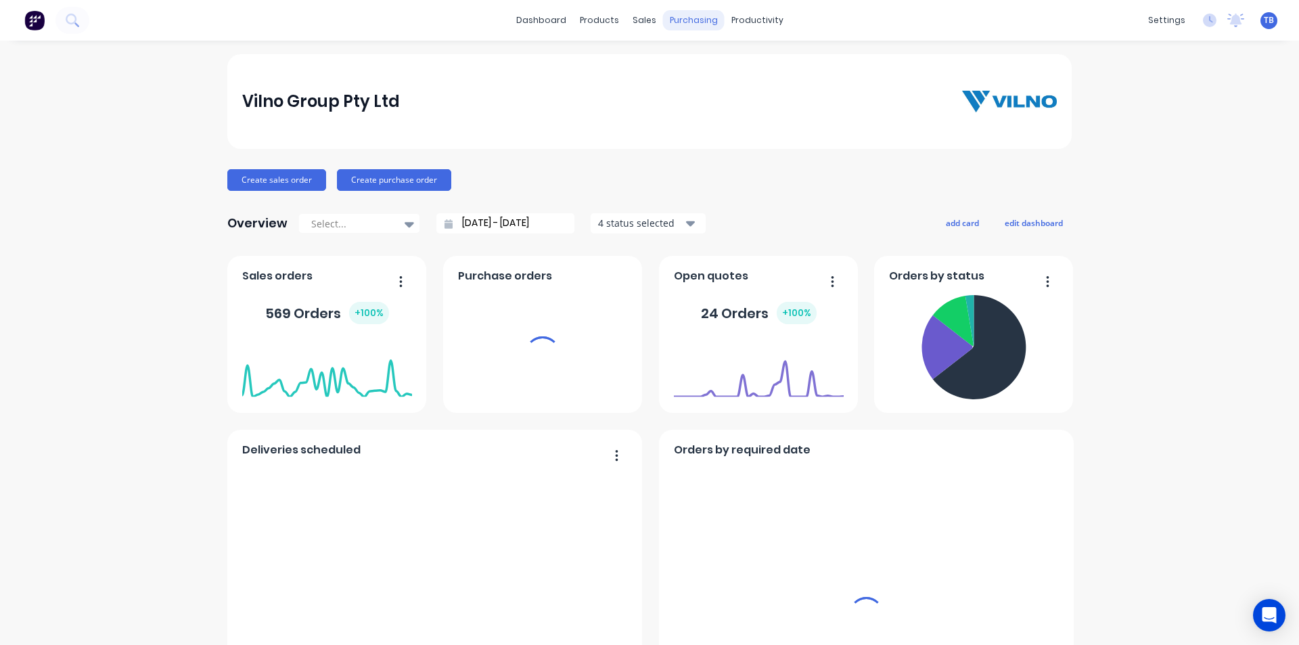
click at [712, 16] on div "purchasing" at bounding box center [694, 20] width 62 height 20
click at [689, 17] on div "purchasing" at bounding box center [694, 20] width 62 height 20
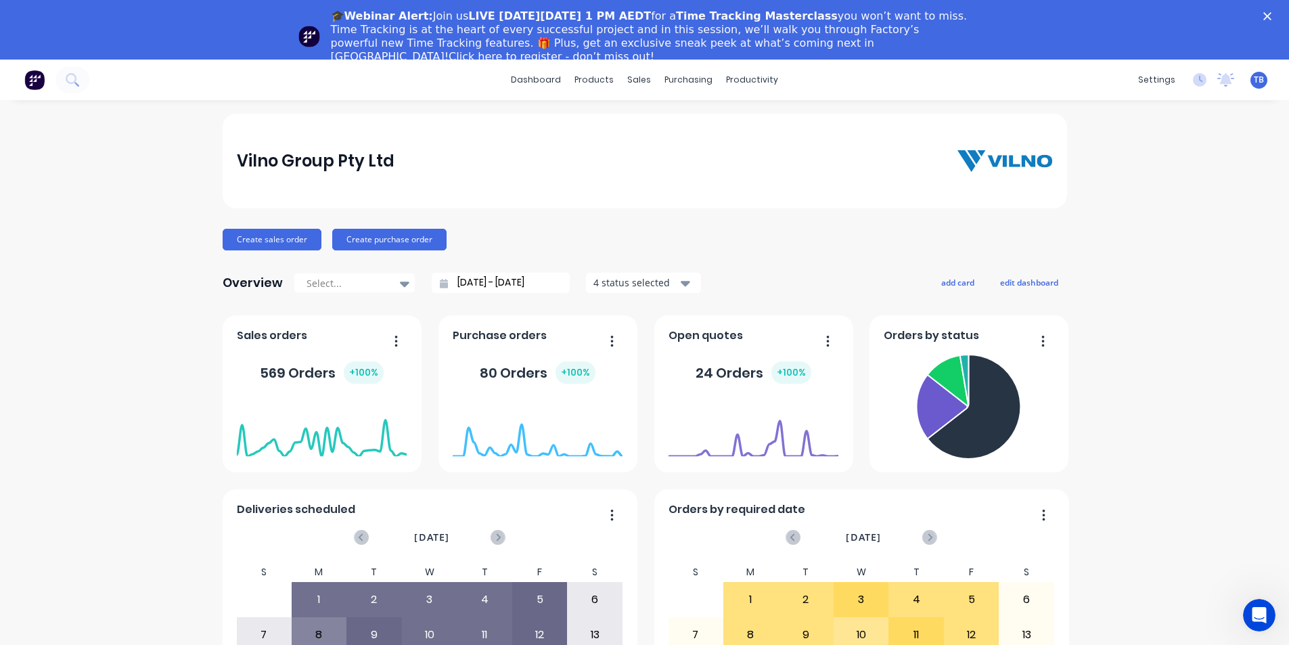
click at [1271, 14] on icon "Close" at bounding box center [1267, 16] width 8 height 8
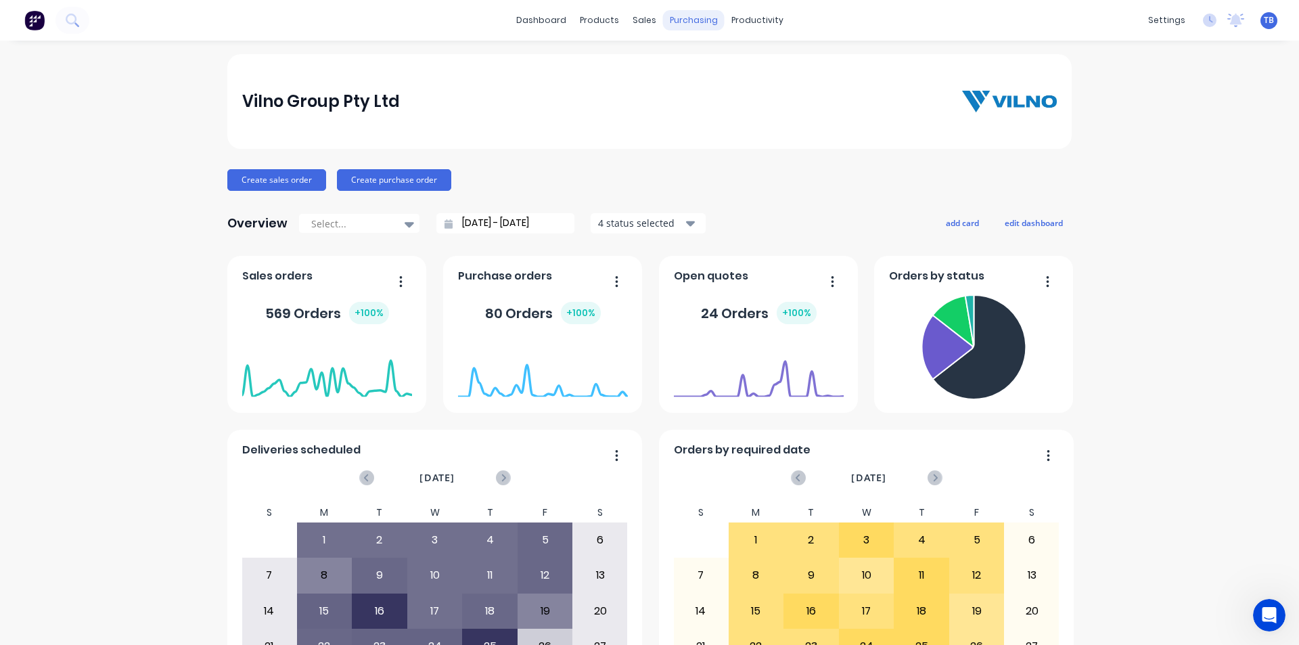
click at [692, 15] on div "purchasing" at bounding box center [694, 20] width 62 height 20
click at [700, 60] on div "Purchase Orders" at bounding box center [732, 65] width 72 height 12
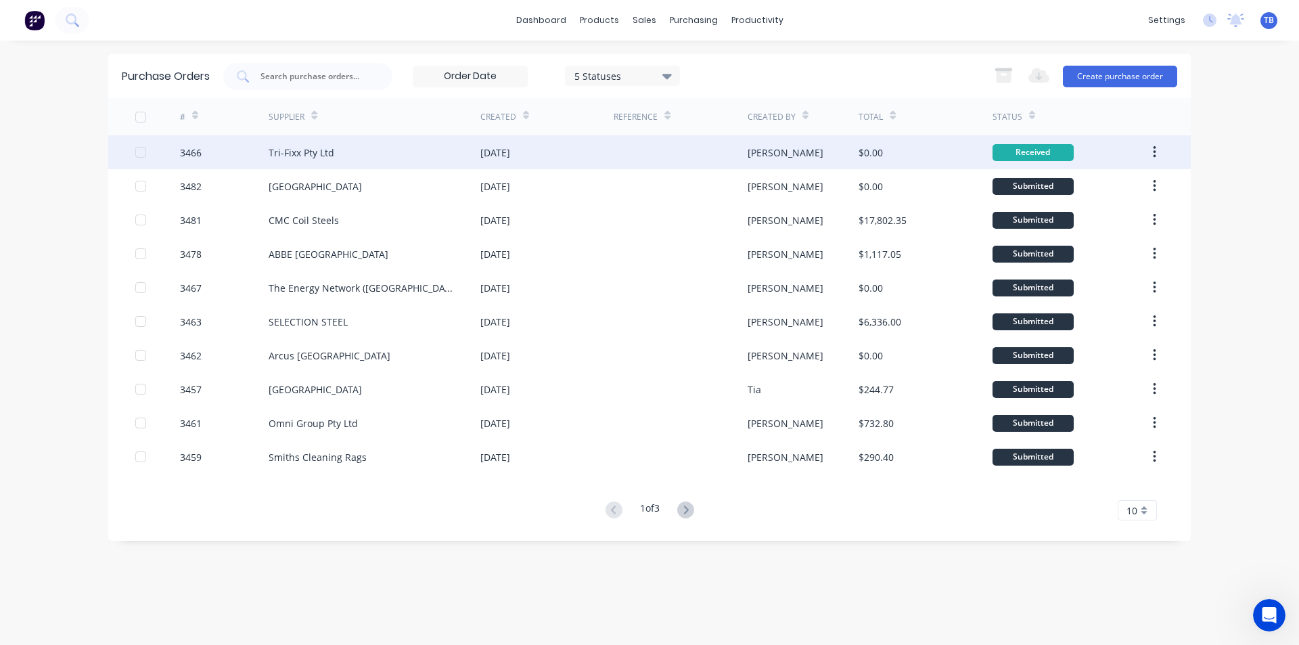
drag, startPoint x: 1149, startPoint y: 149, endPoint x: 1158, endPoint y: 149, distance: 8.8
click at [1153, 149] on button "button" at bounding box center [1154, 152] width 32 height 24
click at [1113, 185] on div "Archive" at bounding box center [1106, 188] width 104 height 20
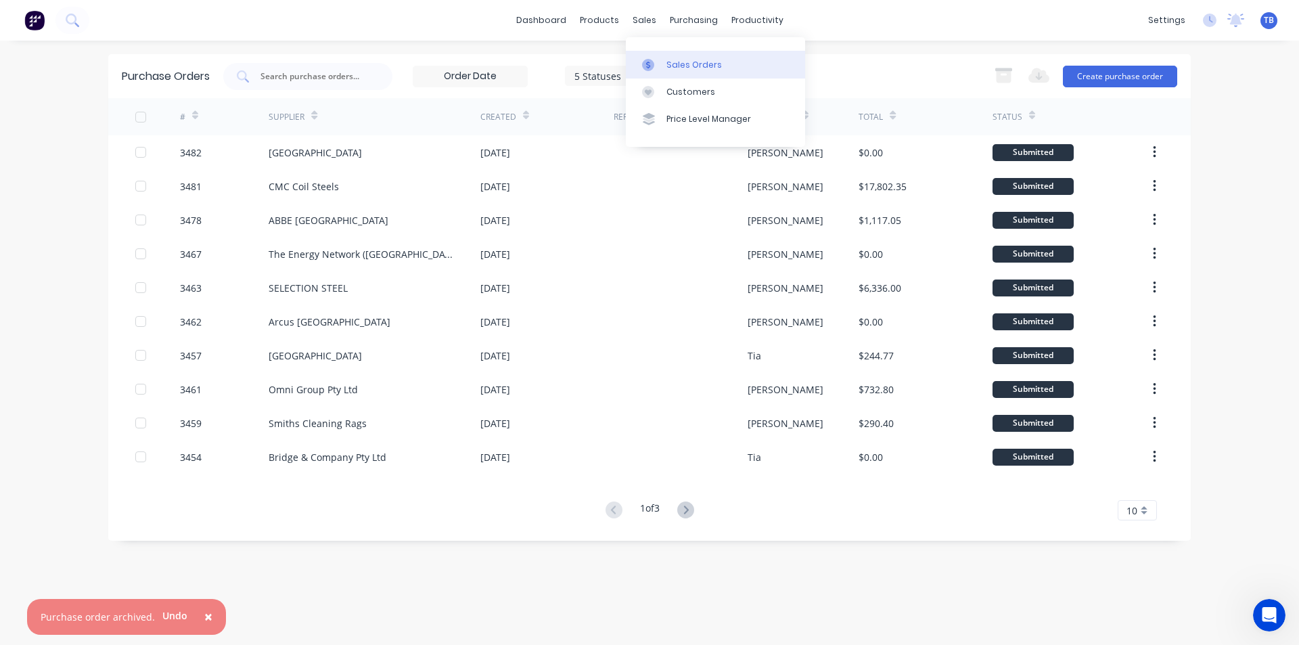
click at [676, 53] on link "Sales Orders" at bounding box center [715, 64] width 179 height 27
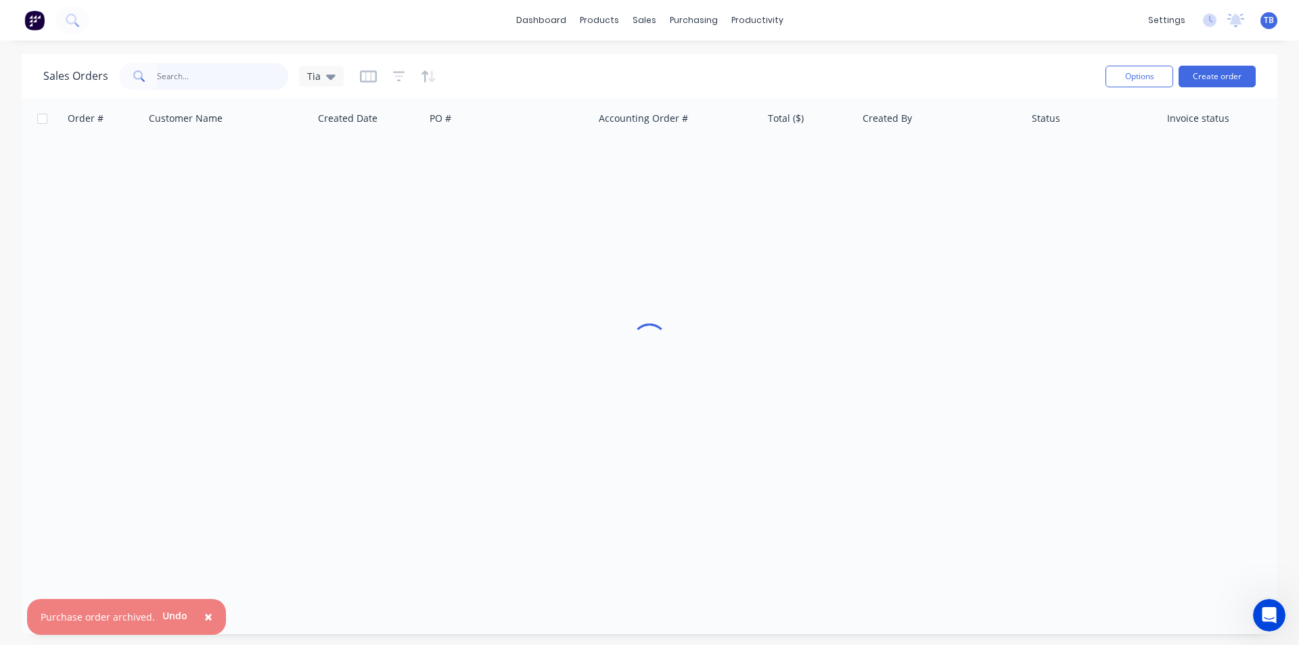
click at [221, 73] on input "text" at bounding box center [223, 76] width 132 height 27
type input "41848"
click at [333, 74] on div "Tia" at bounding box center [321, 76] width 45 height 20
click at [335, 243] on button "Archived jobs" at bounding box center [380, 246] width 154 height 16
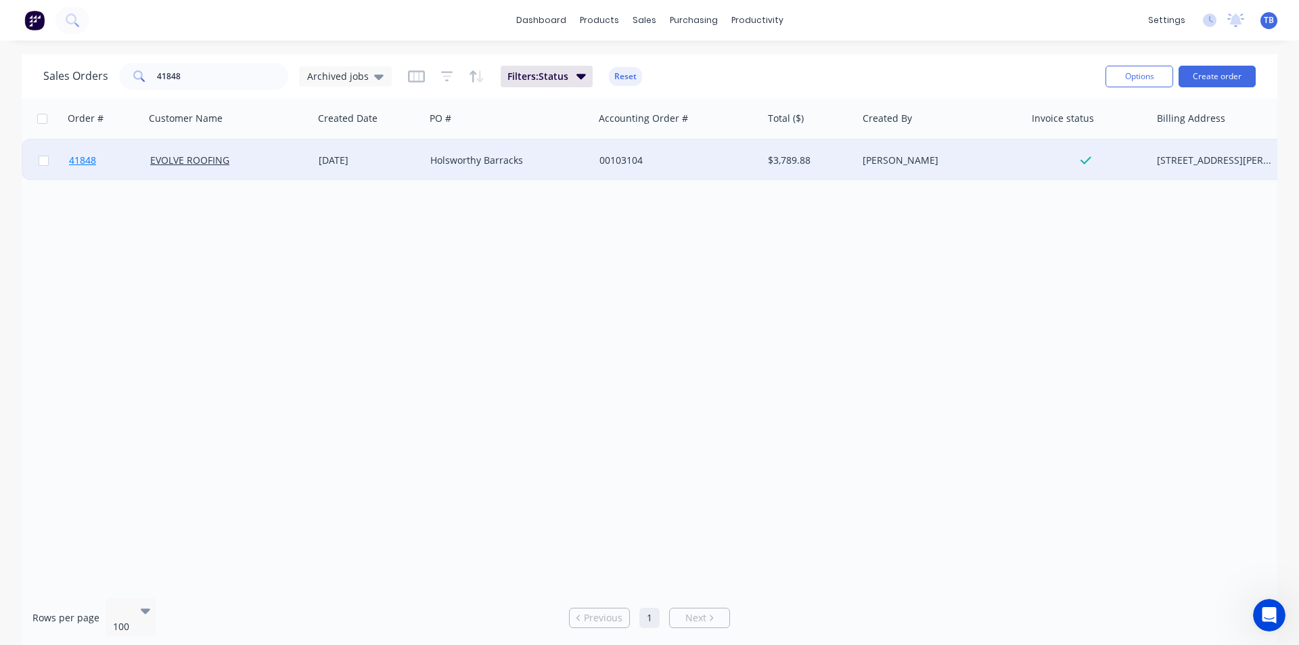
click at [85, 155] on span "41848" at bounding box center [82, 161] width 27 height 14
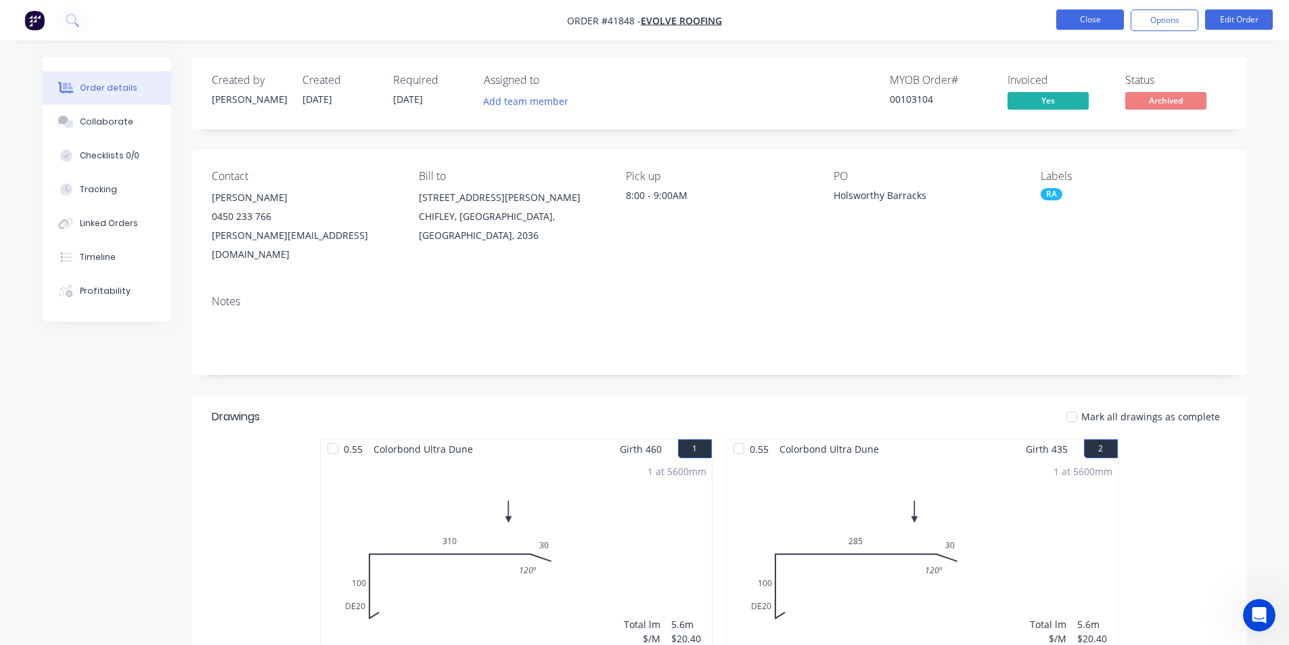
click at [1087, 18] on button "Close" at bounding box center [1090, 19] width 68 height 20
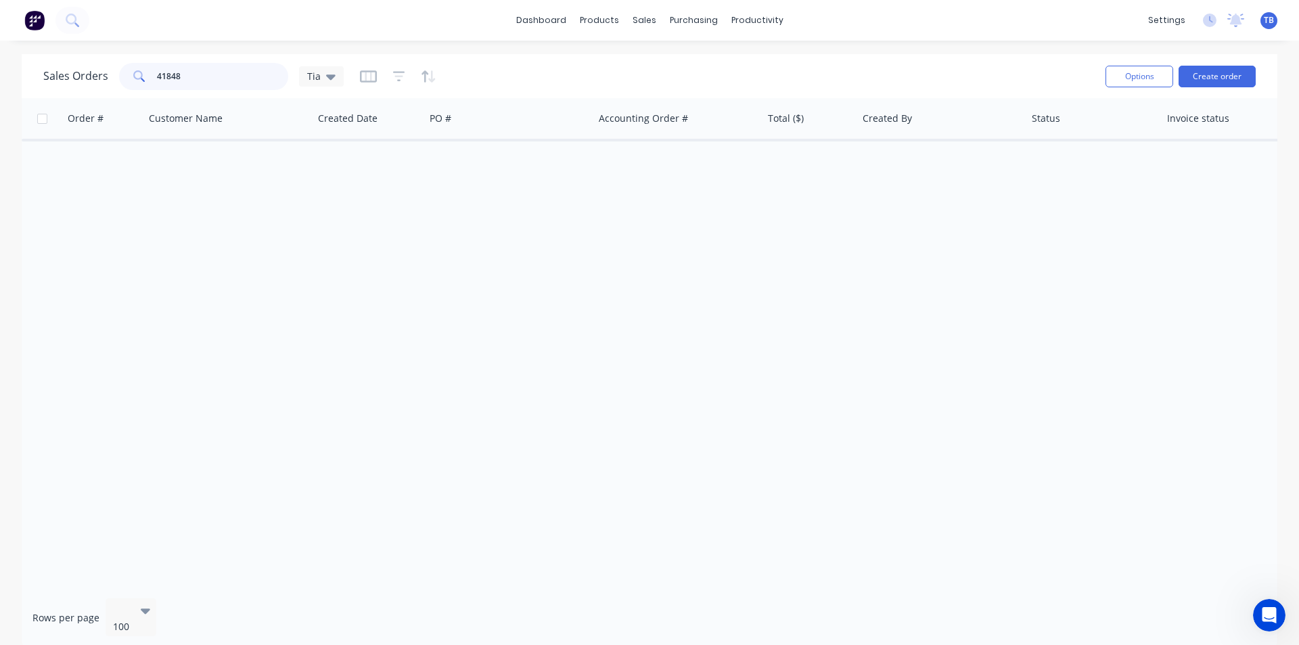
drag, startPoint x: 216, startPoint y: 80, endPoint x: 0, endPoint y: 74, distance: 215.9
click at [0, 74] on div "Sales Orders 41848 Tia Options Create order Order # Customer Name Created Date …" at bounding box center [649, 351] width 1299 height 594
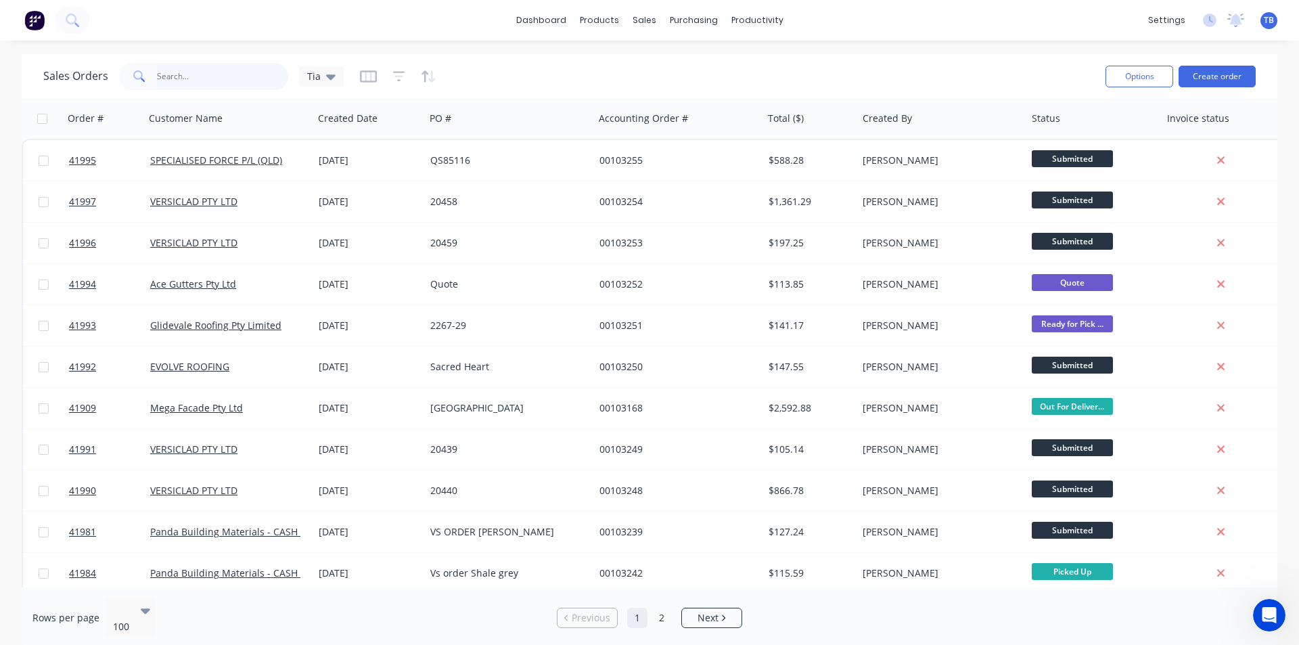
click at [196, 87] on input "text" at bounding box center [223, 76] width 132 height 27
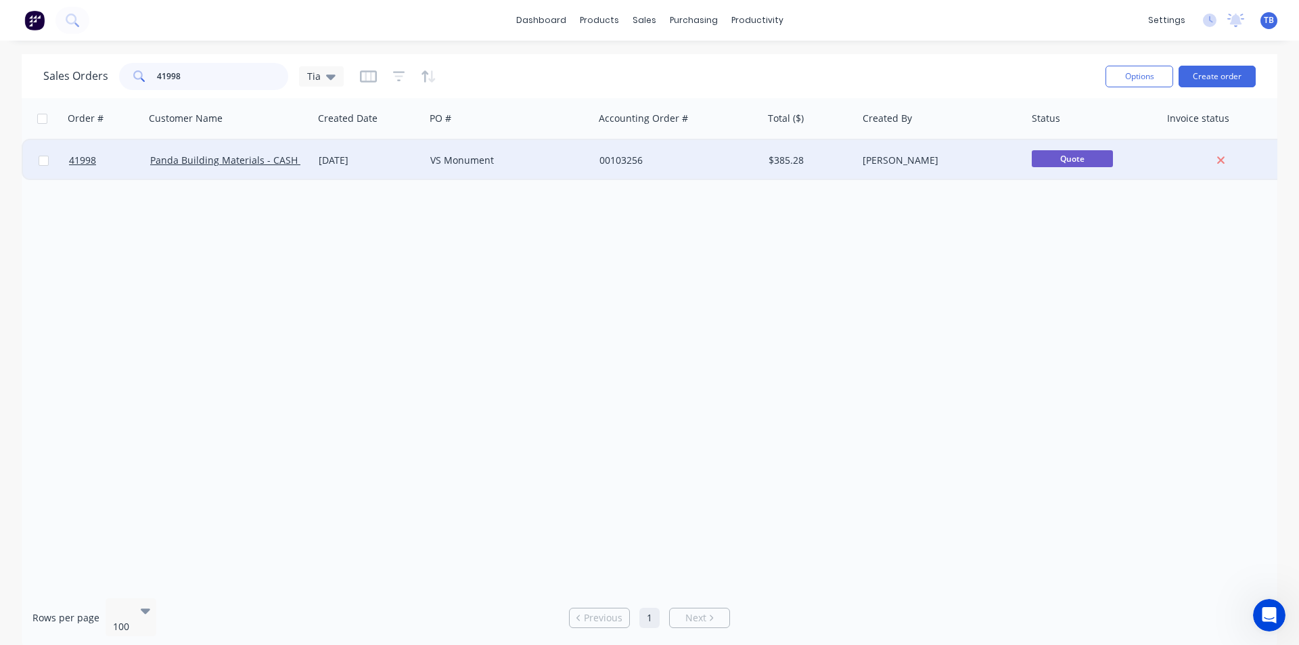
type input "41998"
click at [68, 157] on div "41998" at bounding box center [104, 160] width 81 height 41
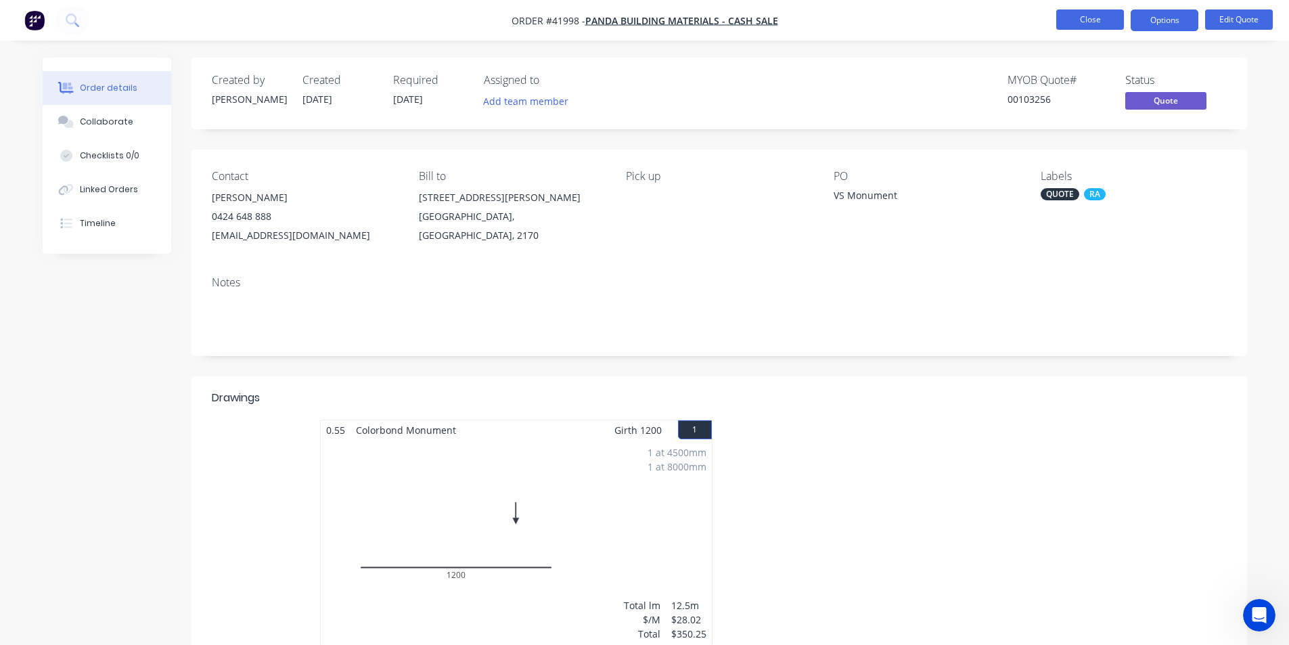
click at [1070, 14] on button "Close" at bounding box center [1090, 19] width 68 height 20
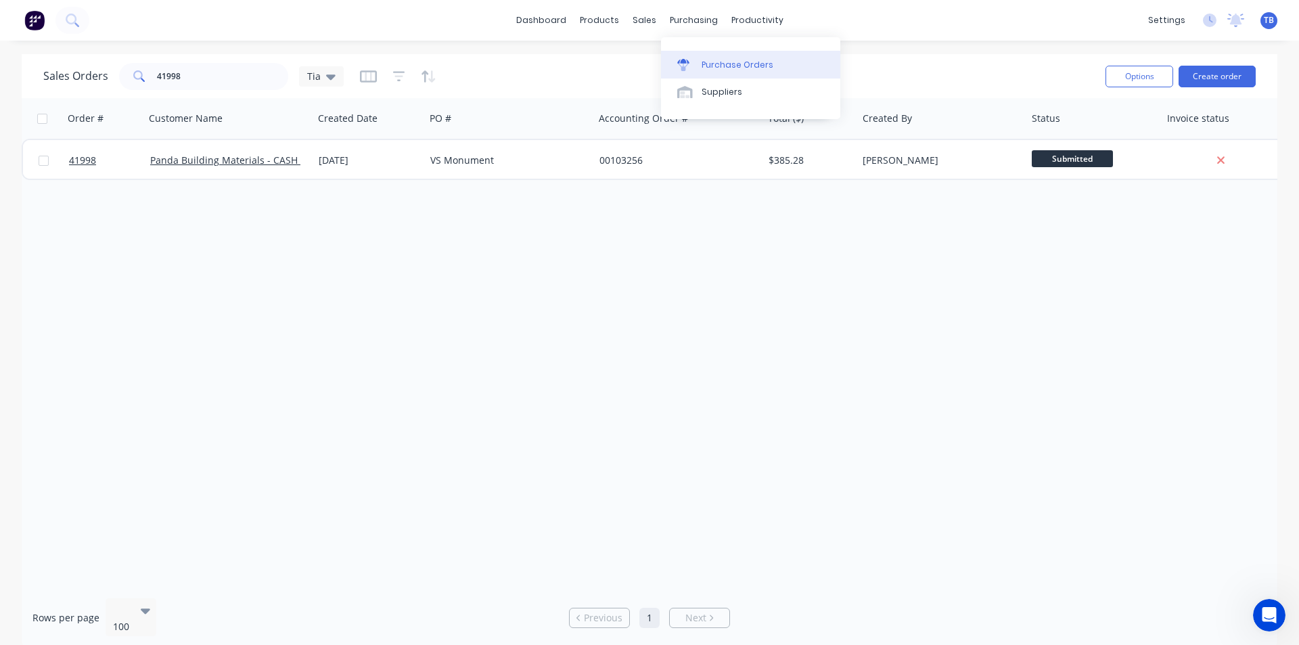
click at [703, 63] on div "Purchase Orders" at bounding box center [737, 65] width 72 height 12
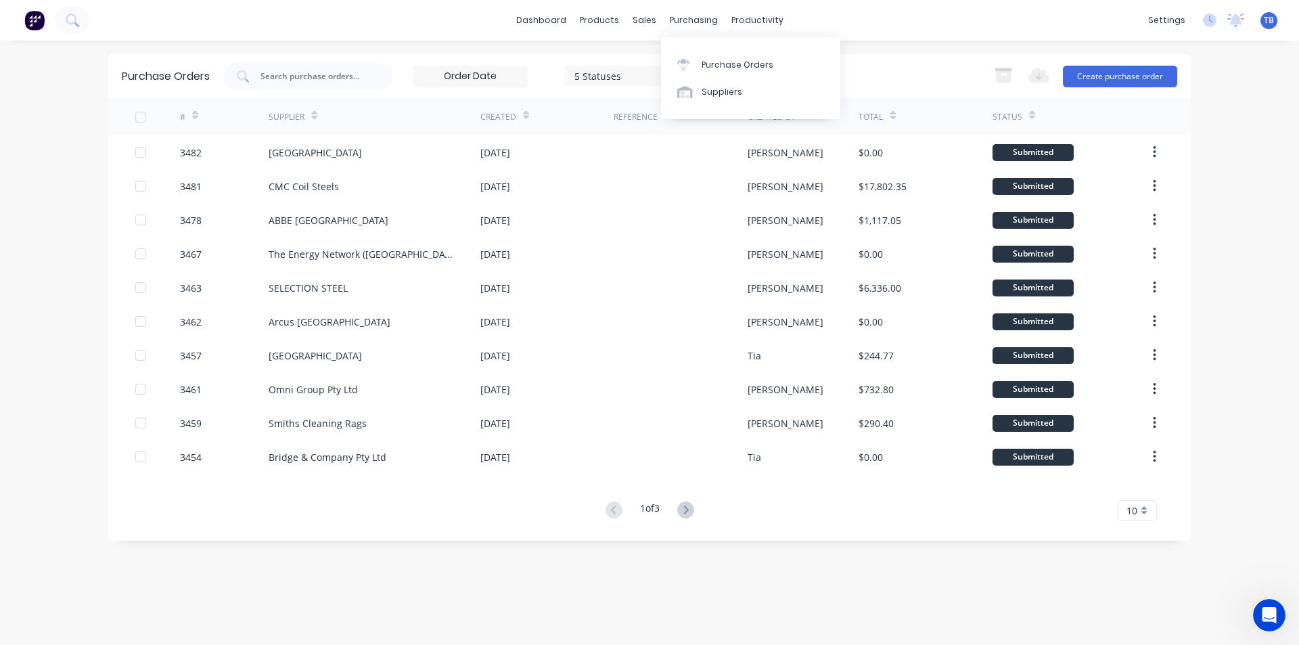
click at [706, 63] on div "Purchase Orders" at bounding box center [737, 65] width 72 height 12
click at [1158, 77] on button "Create purchase order" at bounding box center [1120, 77] width 114 height 22
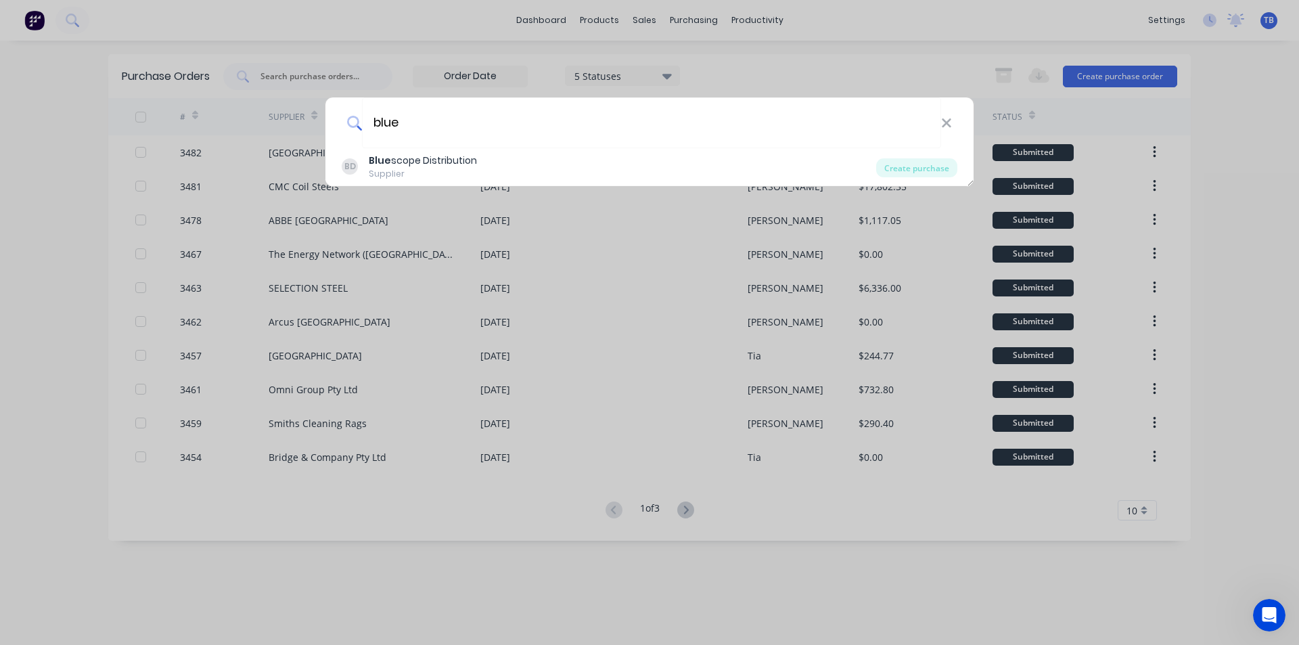
type input "blue"
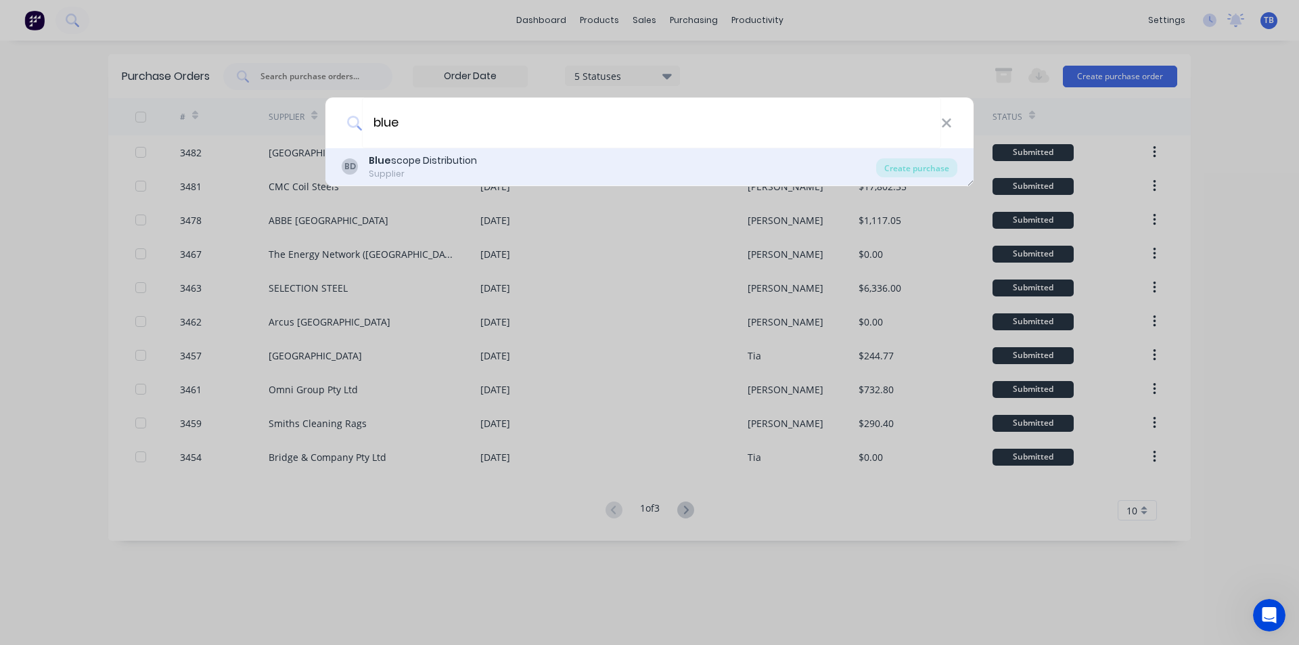
click at [509, 160] on div "BD Blue scope Distribution Supplier" at bounding box center [609, 167] width 534 height 26
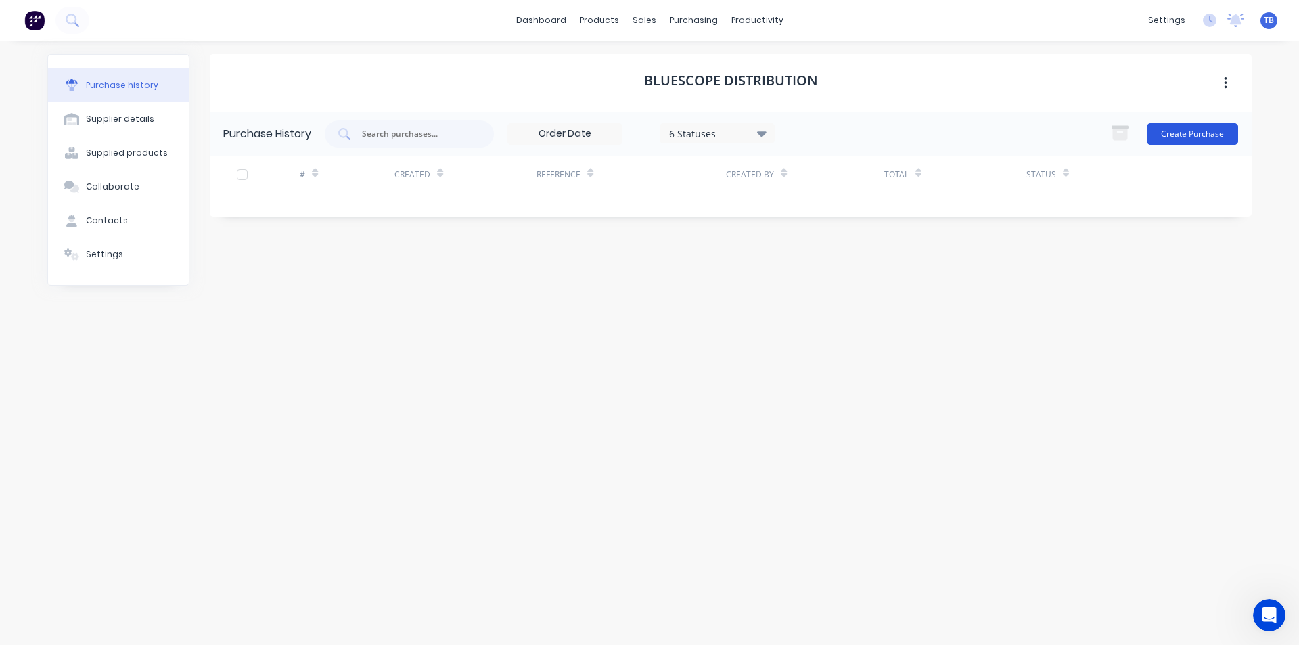
click at [1186, 135] on button "Create Purchase" at bounding box center [1192, 134] width 91 height 22
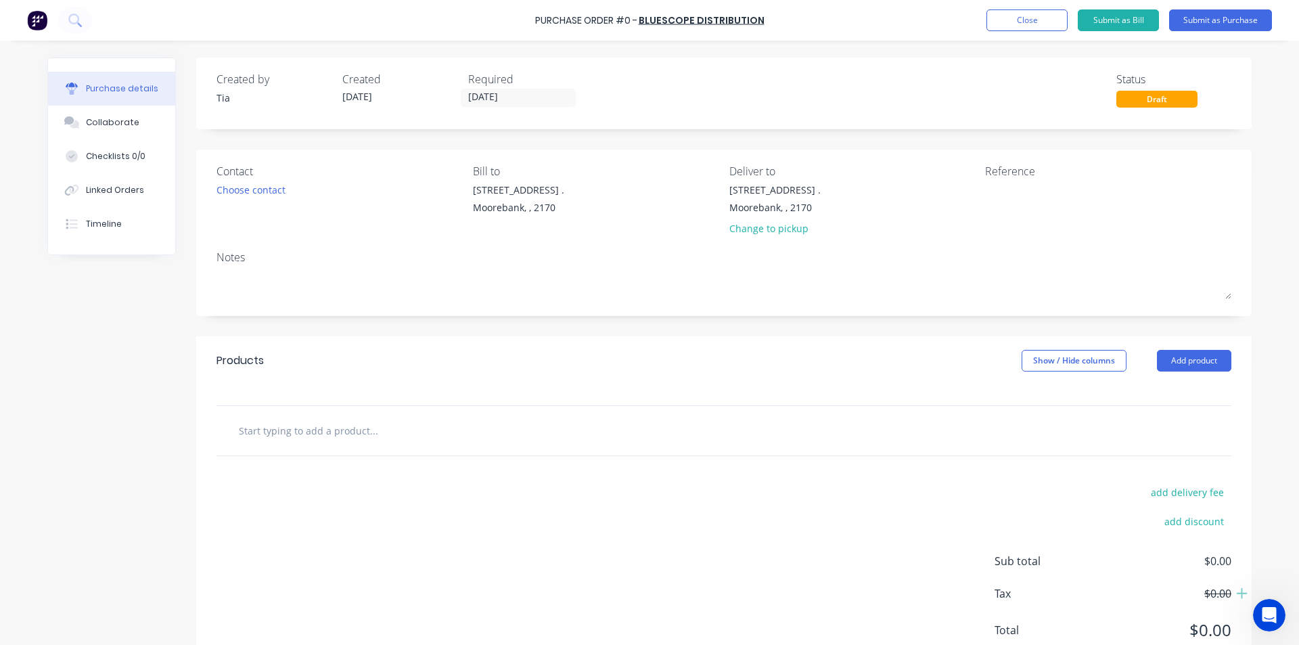
click at [521, 81] on div "Required" at bounding box center [525, 79] width 115 height 16
click at [523, 93] on input "[DATE]" at bounding box center [518, 97] width 114 height 17
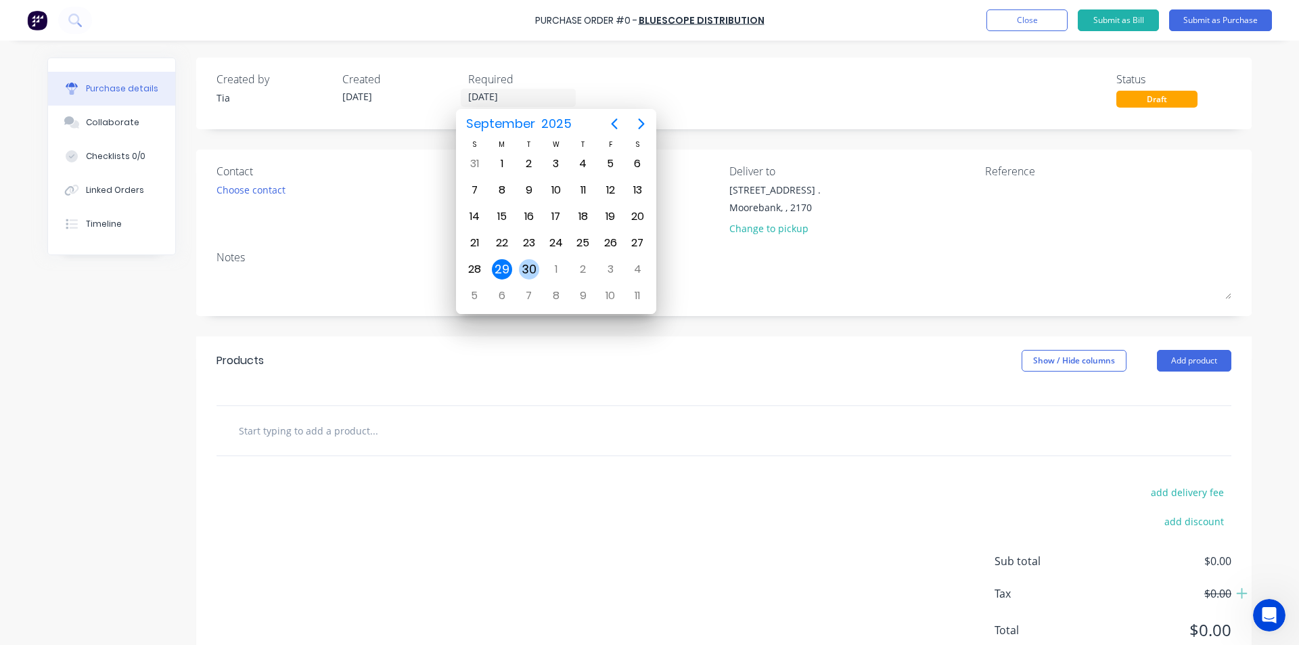
click at [530, 270] on div "30" at bounding box center [529, 269] width 20 height 20
type input "30/09/25"
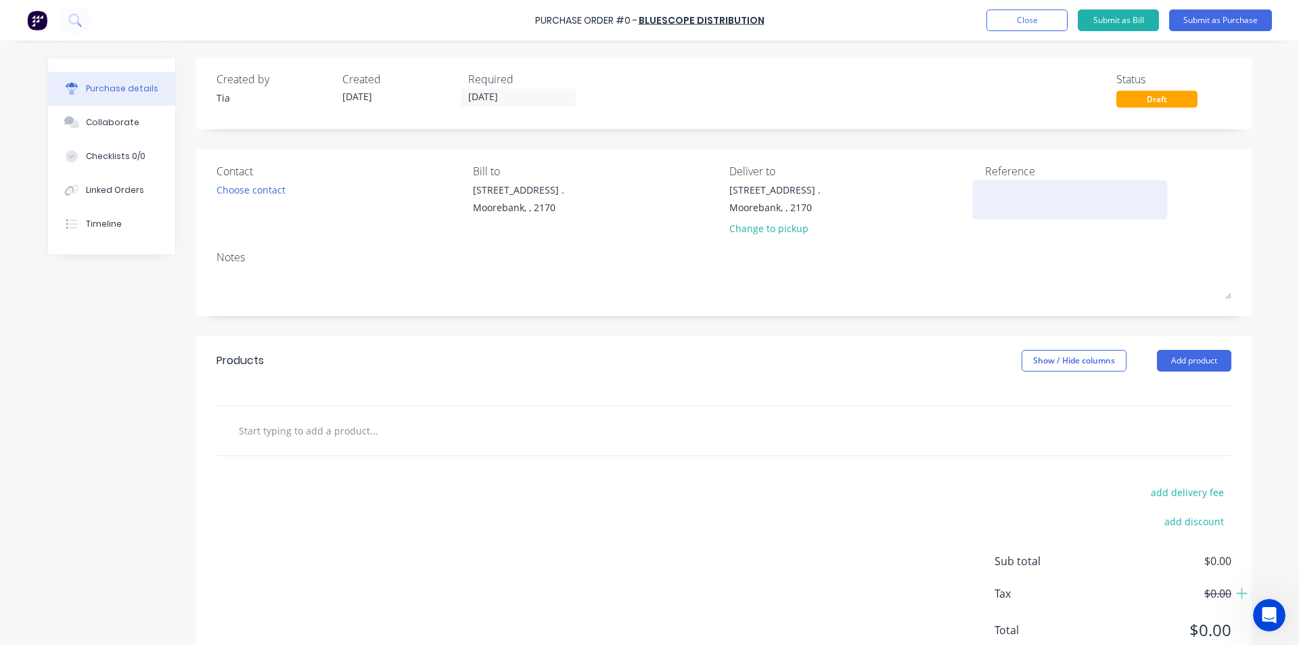
click at [1055, 209] on textarea at bounding box center [1069, 198] width 169 height 30
paste textarea "1 BUNDLE PLEASE - AS PER QUOTATION 24905525"
type textarea "1 BUNDLE PLEASE - AS PER QUOTATION 24905525"
click at [264, 189] on div "Choose contact" at bounding box center [250, 190] width 69 height 14
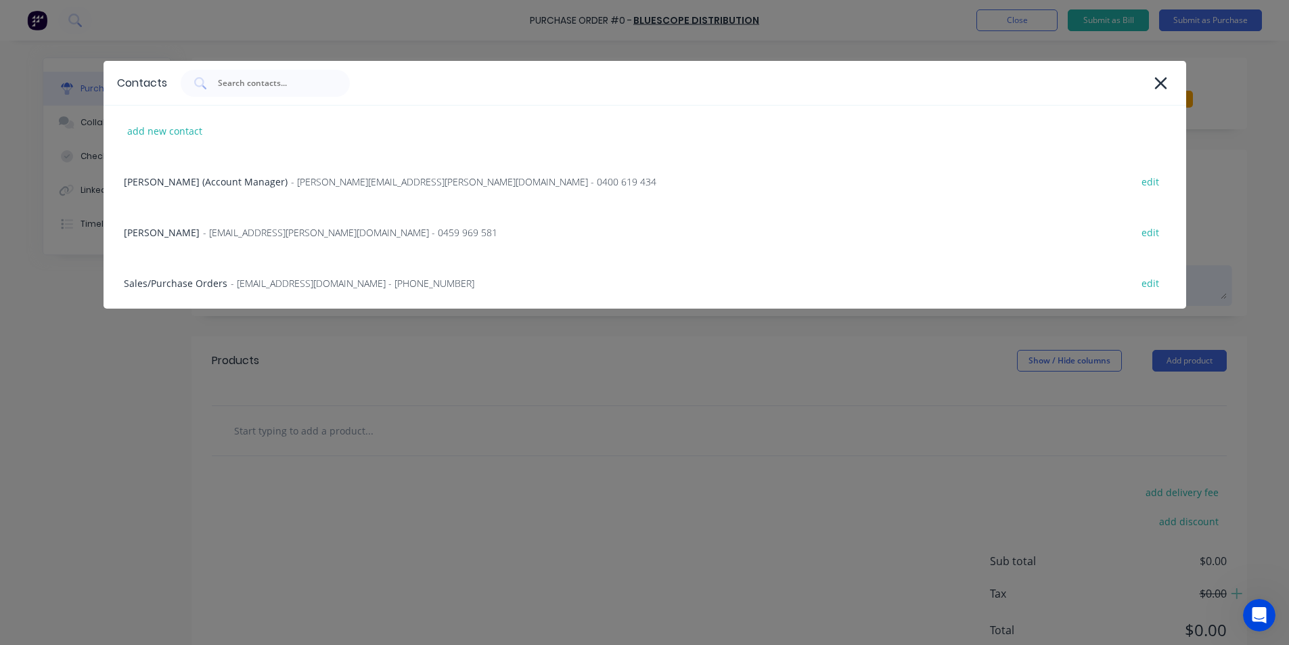
drag, startPoint x: 259, startPoint y: 289, endPoint x: 252, endPoint y: 300, distance: 12.8
click at [259, 288] on span "- bluescopeorders@bluescopesteel.com - (02) 8572 2373" at bounding box center [353, 283] width 244 height 14
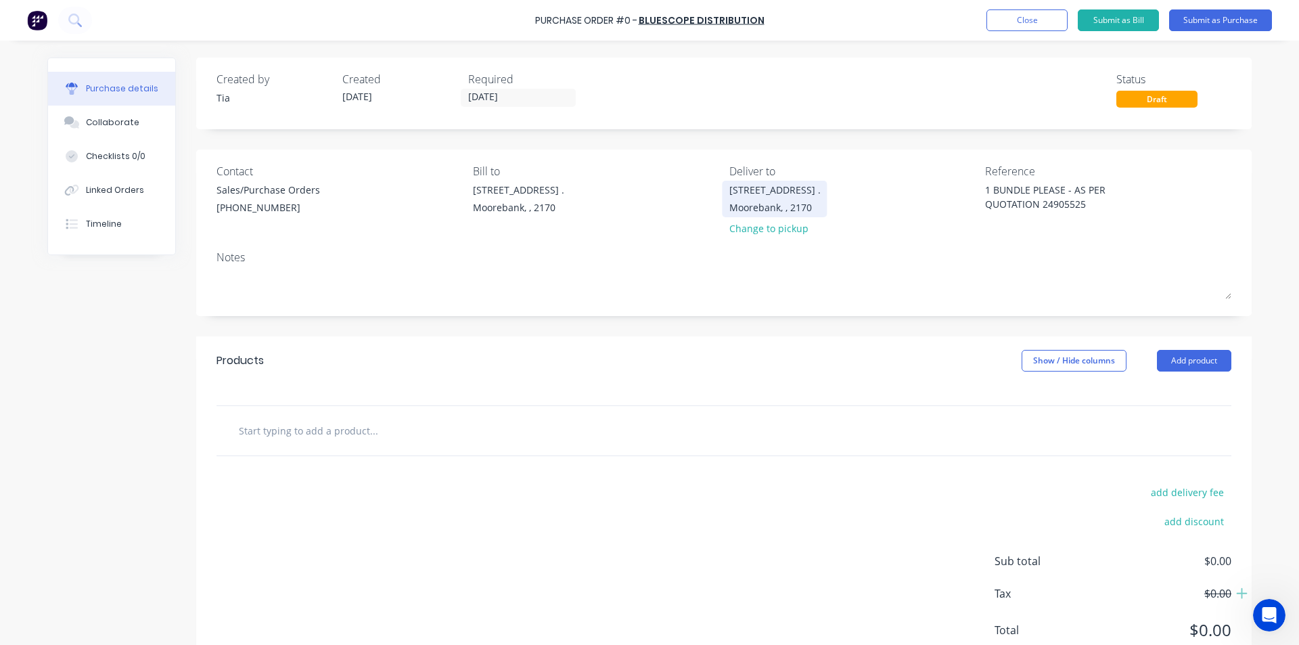
click at [744, 199] on div "16 Yulong Close . Moorebank, , 2170" at bounding box center [774, 199] width 91 height 32
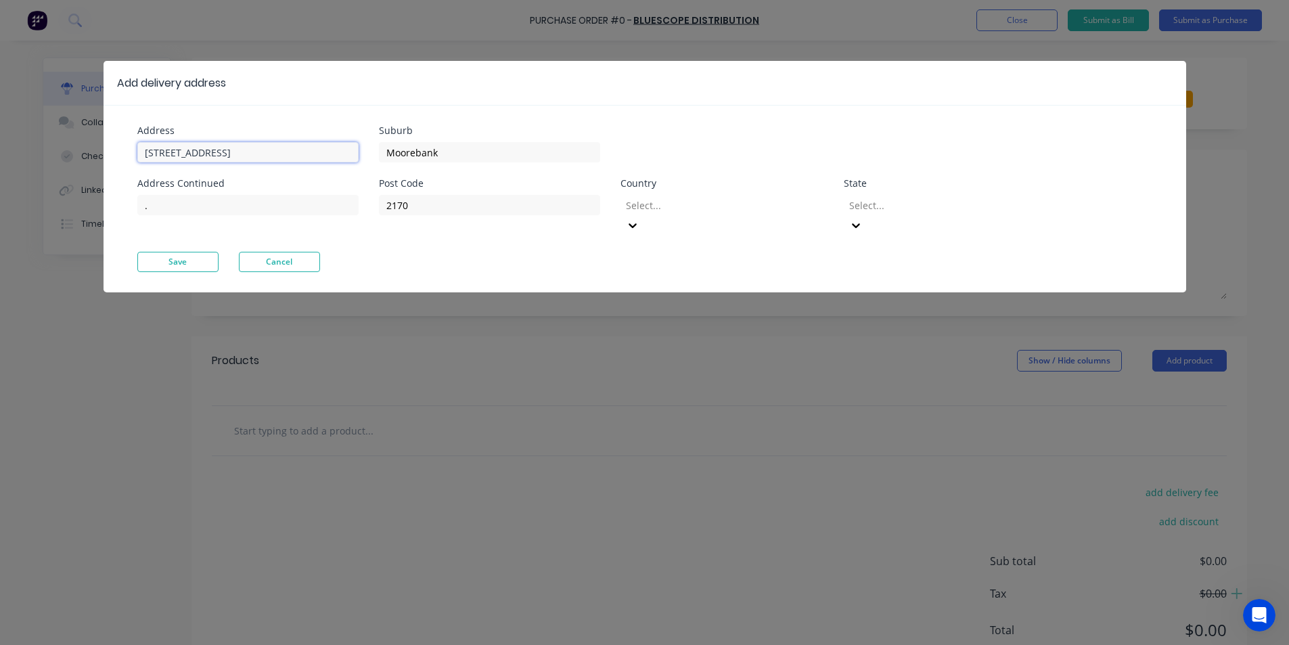
drag, startPoint x: 219, startPoint y: 156, endPoint x: 0, endPoint y: 162, distance: 219.2
click at [0, 162] on div "Add delivery address Address 16 Yulong Close Address Continued . Suburb Mooreba…" at bounding box center [644, 322] width 1289 height 645
click at [198, 152] on input "26 Irak" at bounding box center [247, 152] width 221 height 20
type input "26 Iraking Avenue"
click at [166, 252] on button "Save" at bounding box center [177, 262] width 81 height 20
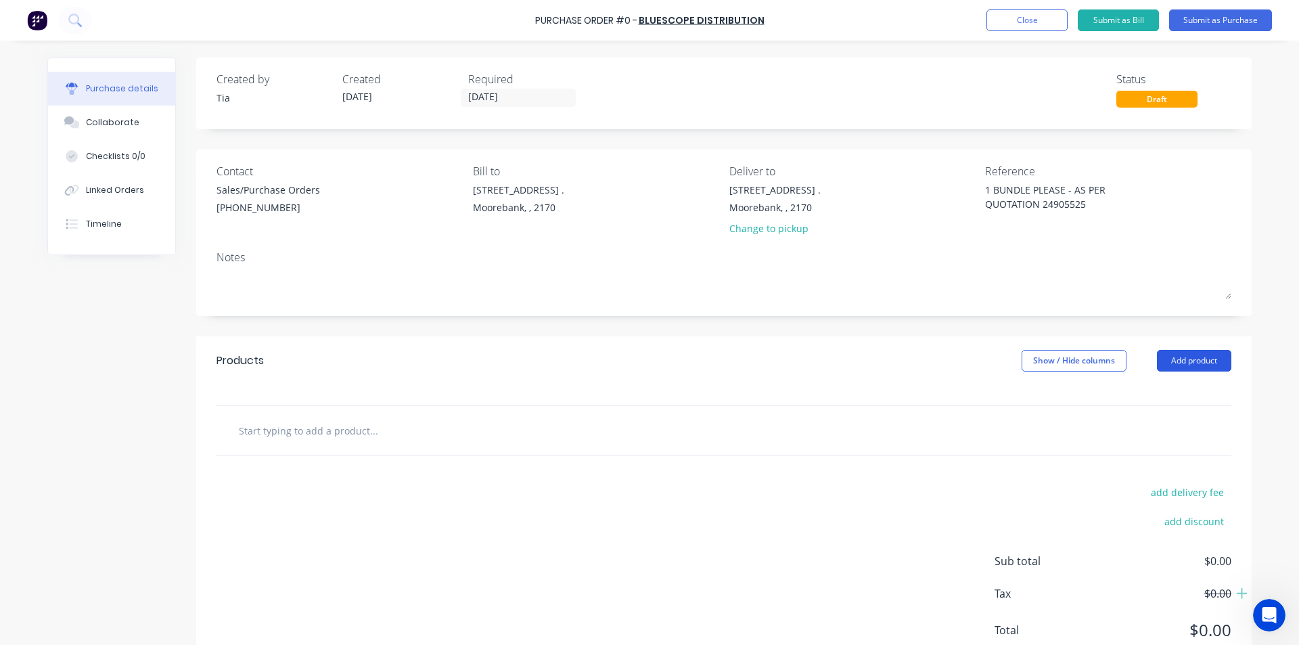
click at [1207, 364] on button "Add product" at bounding box center [1194, 361] width 74 height 22
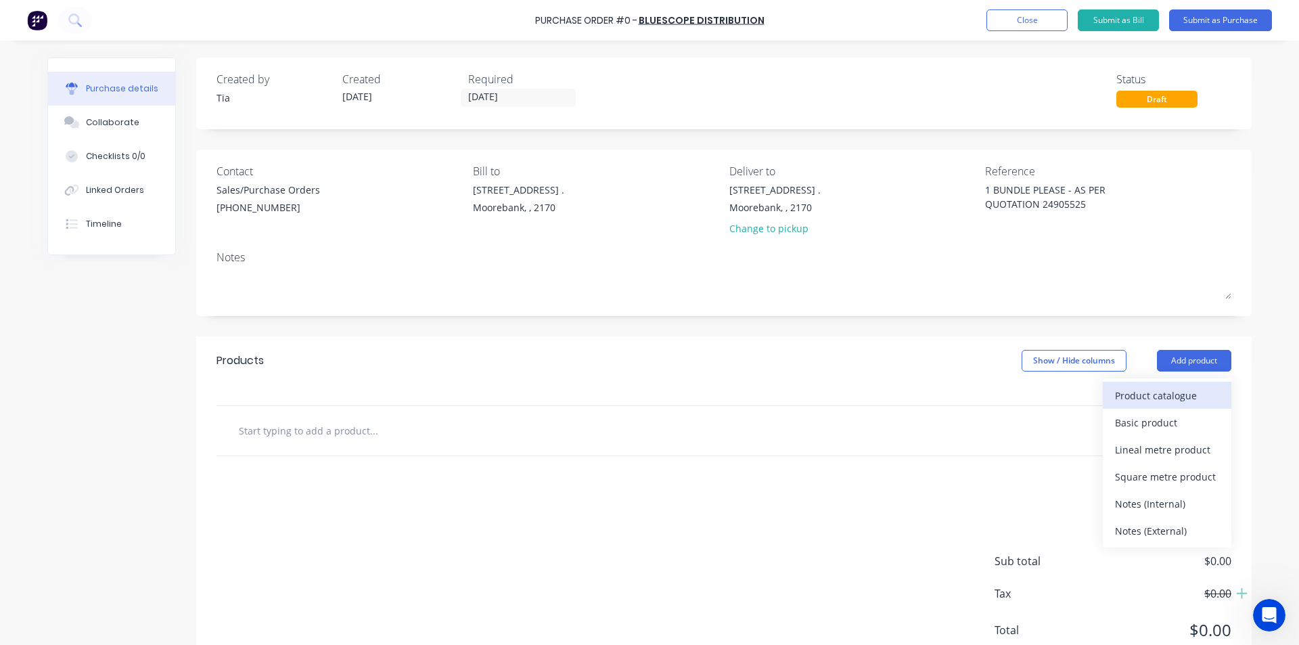
click at [1168, 404] on div "Product catalogue" at bounding box center [1167, 396] width 104 height 20
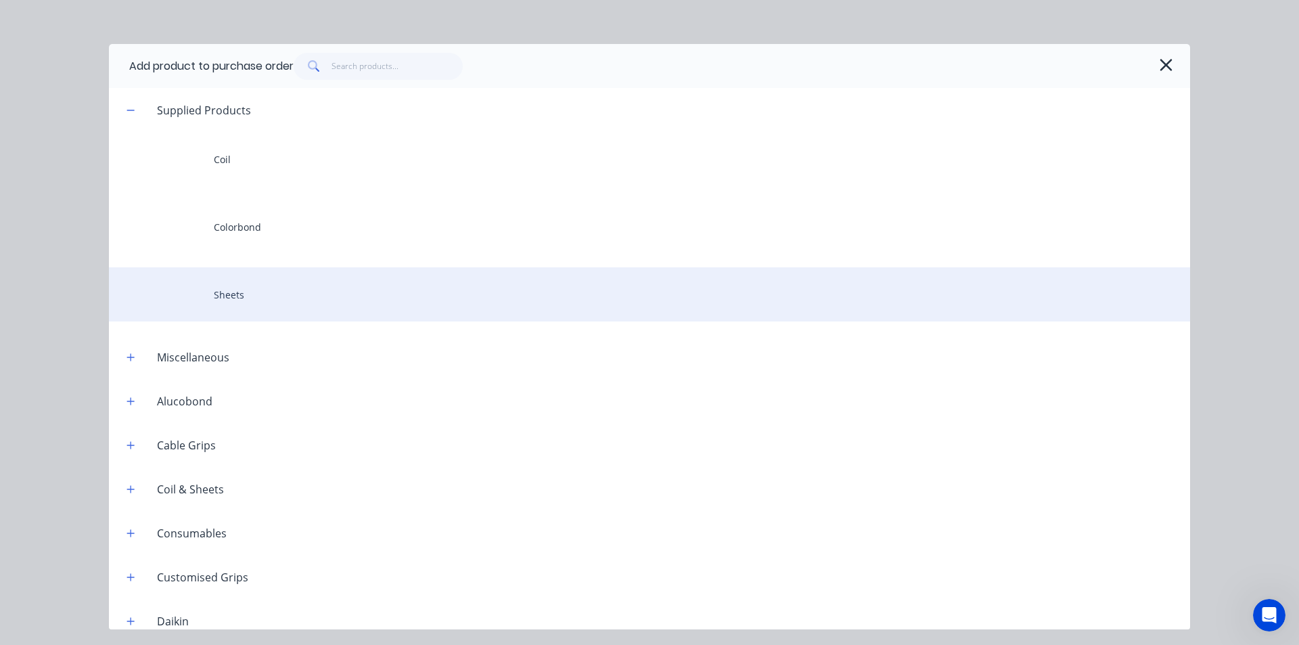
click at [278, 283] on div "Sheets" at bounding box center [649, 294] width 1081 height 54
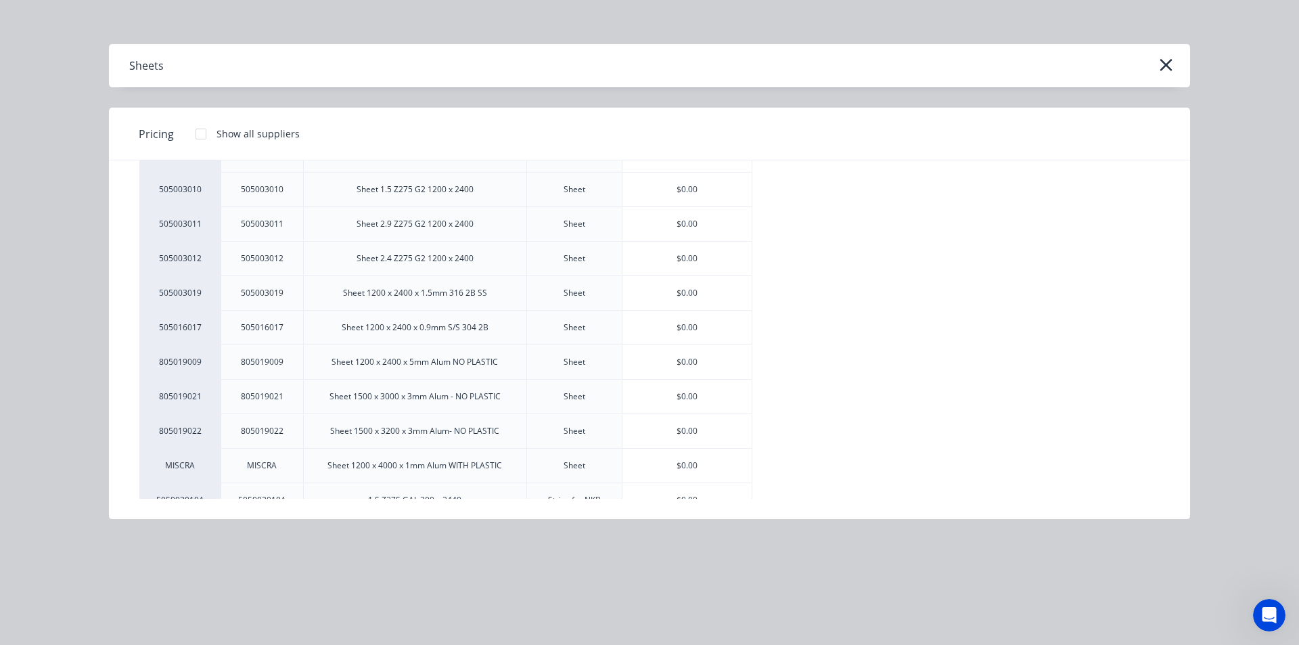
scroll to position [1339, 0]
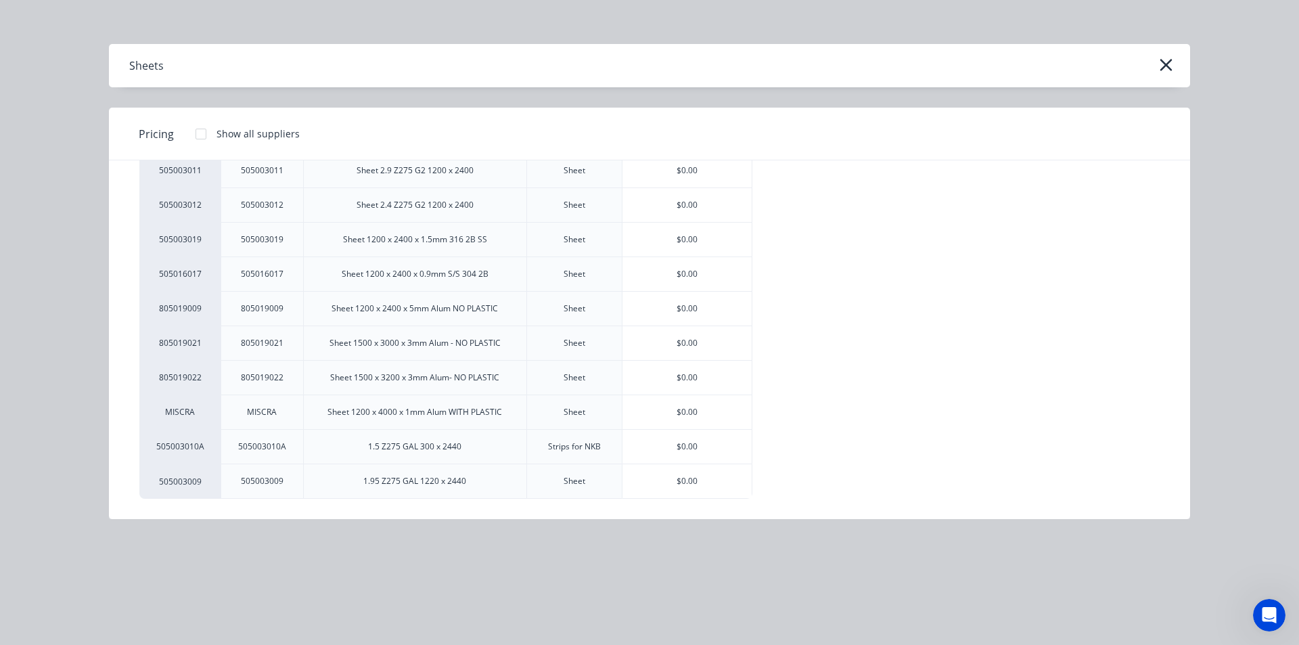
click at [685, 310] on div "$0.00" at bounding box center [686, 309] width 129 height 34
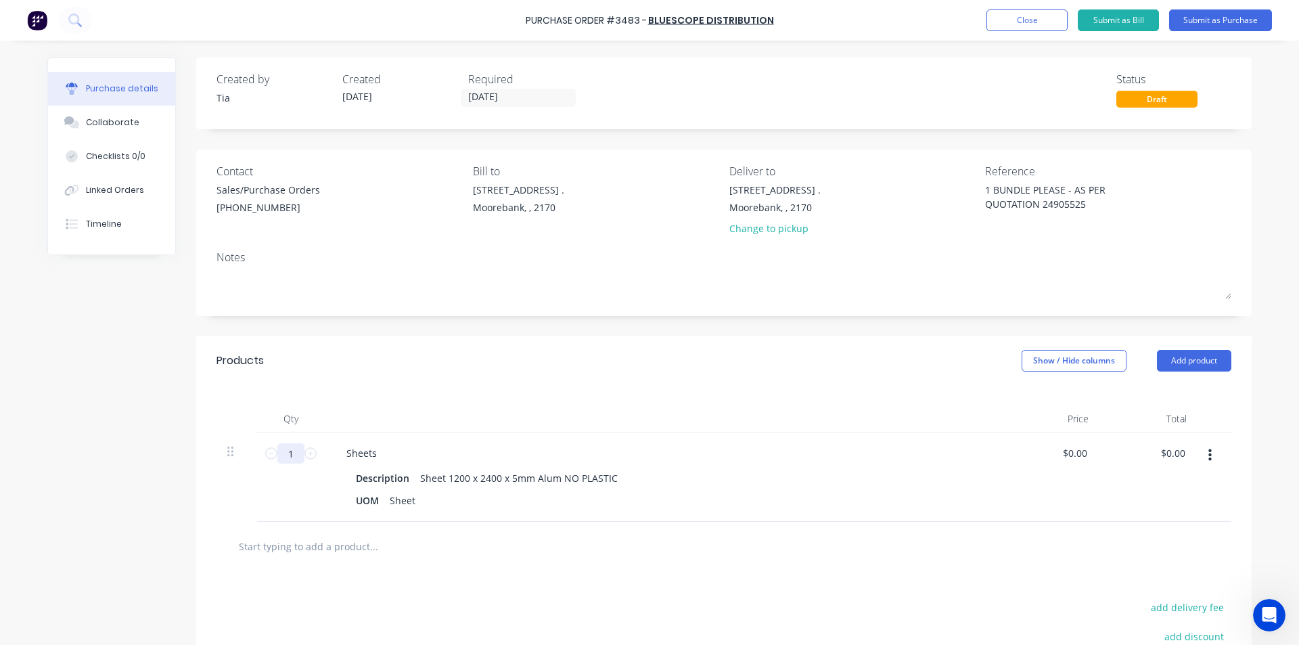
drag, startPoint x: 299, startPoint y: 457, endPoint x: 201, endPoint y: 455, distance: 98.1
click at [201, 455] on div "Qty Price Total 1 1 Sheets Description Sheet 1200 x 2400 x 5mm Alum NO PLASTIC …" at bounding box center [723, 453] width 1055 height 137
type input "35"
drag, startPoint x: 1084, startPoint y: 202, endPoint x: 1032, endPoint y: 204, distance: 52.1
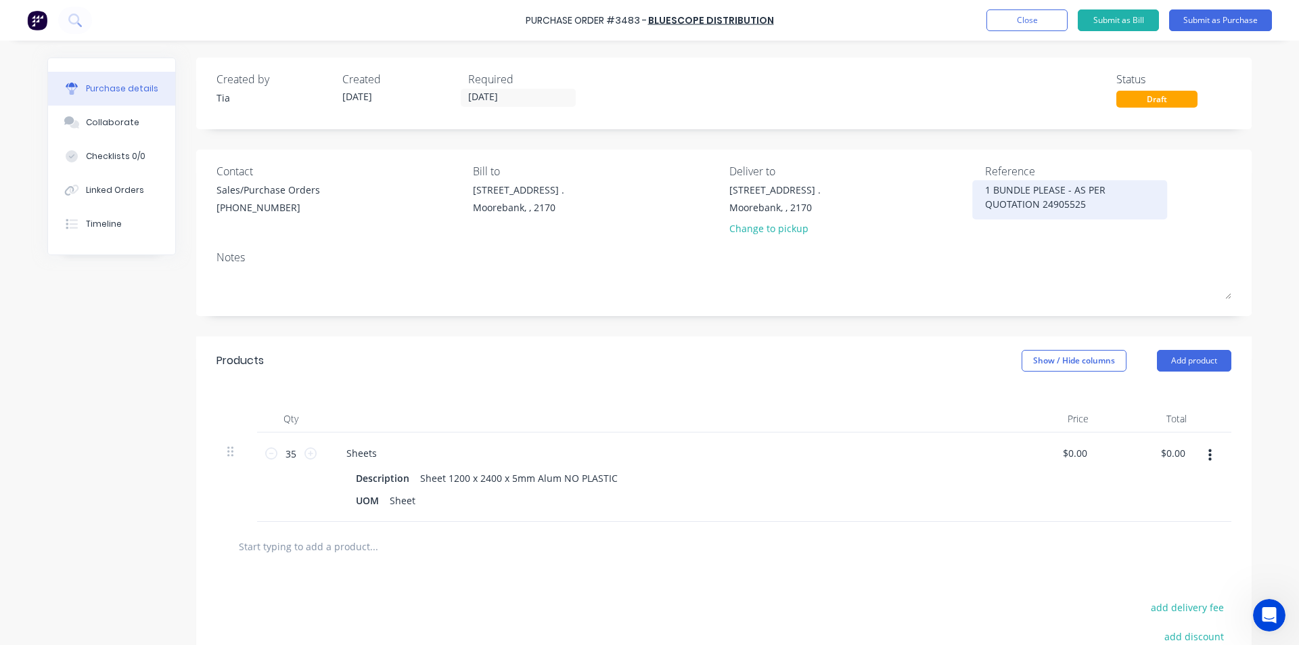
click at [1032, 204] on textarea "1 BUNDLE PLEASE - AS PER QUOTATION 24905525" at bounding box center [1069, 198] width 169 height 30
type input "0.00"
click at [1076, 448] on input "0.00" at bounding box center [1074, 453] width 31 height 20
type input "$237.66"
type input "$8,318.10"
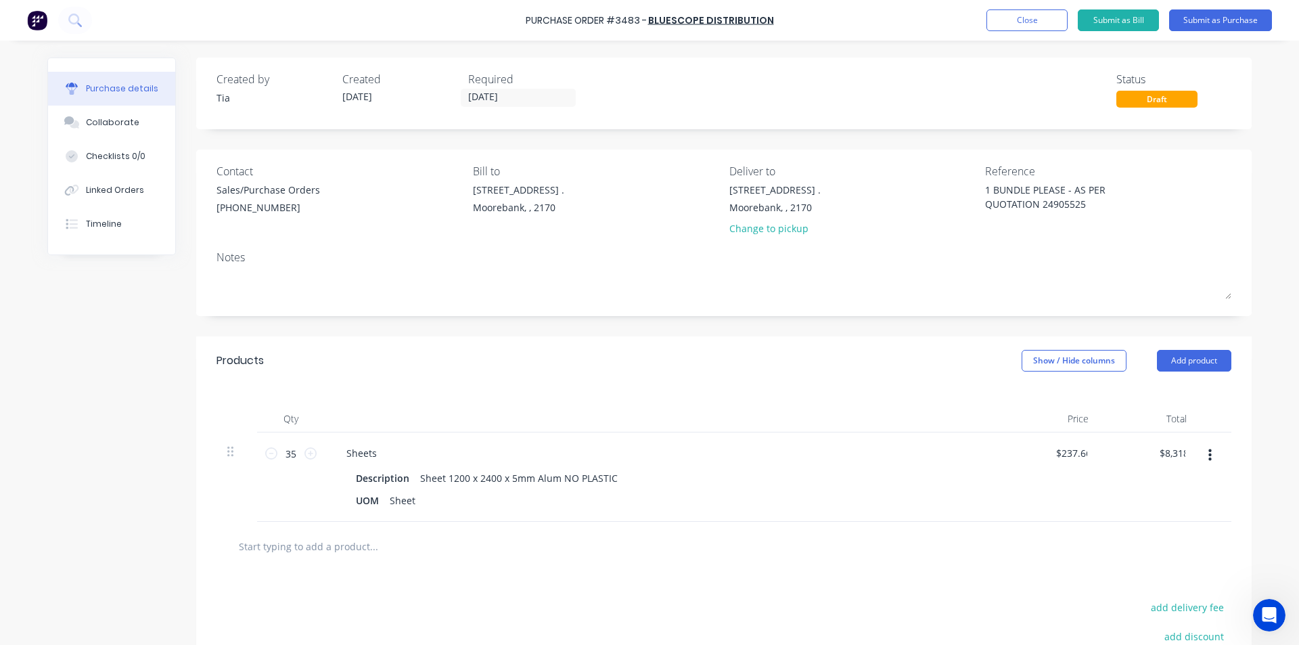
click at [860, 558] on div at bounding box center [723, 545] width 993 height 27
click at [1208, 356] on button "Add product" at bounding box center [1194, 361] width 74 height 22
click at [1174, 532] on div "Notes (External)" at bounding box center [1167, 531] width 104 height 20
click at [371, 537] on div at bounding box center [384, 542] width 97 height 20
paste div
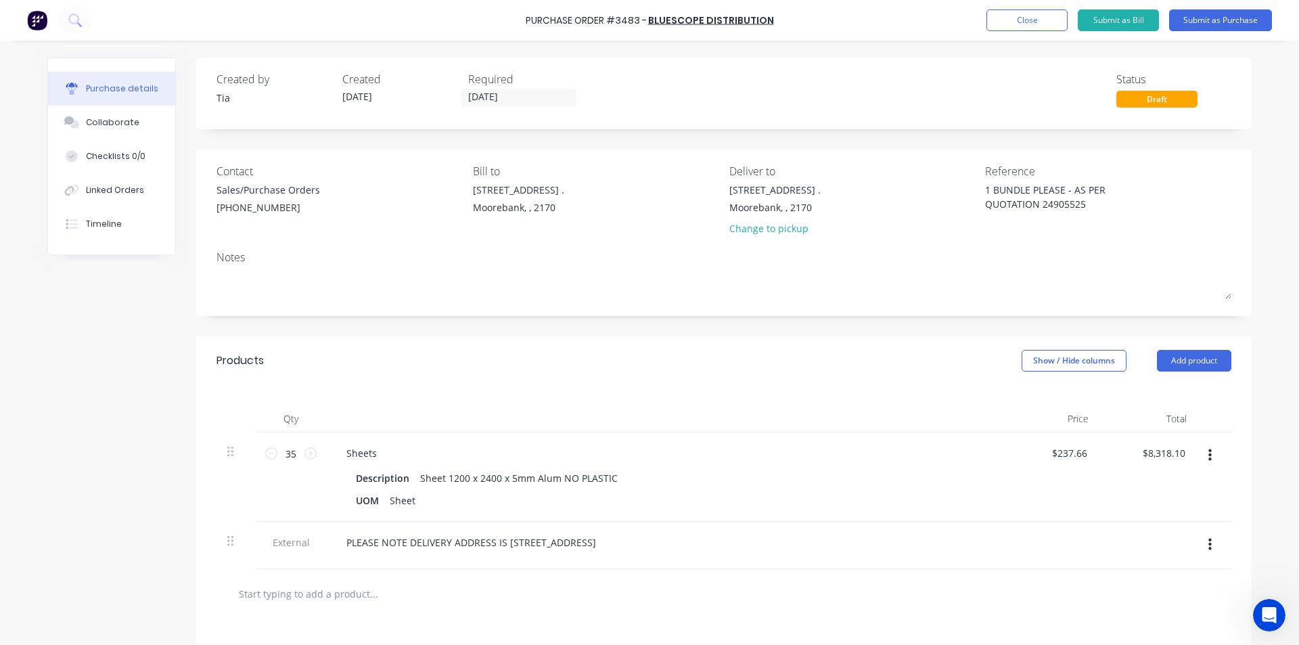
drag, startPoint x: 486, startPoint y: 576, endPoint x: 483, endPoint y: 589, distance: 12.5
click at [486, 577] on div at bounding box center [723, 593] width 1015 height 49
click at [1232, 28] on button "Submit as Purchase" at bounding box center [1220, 20] width 103 height 22
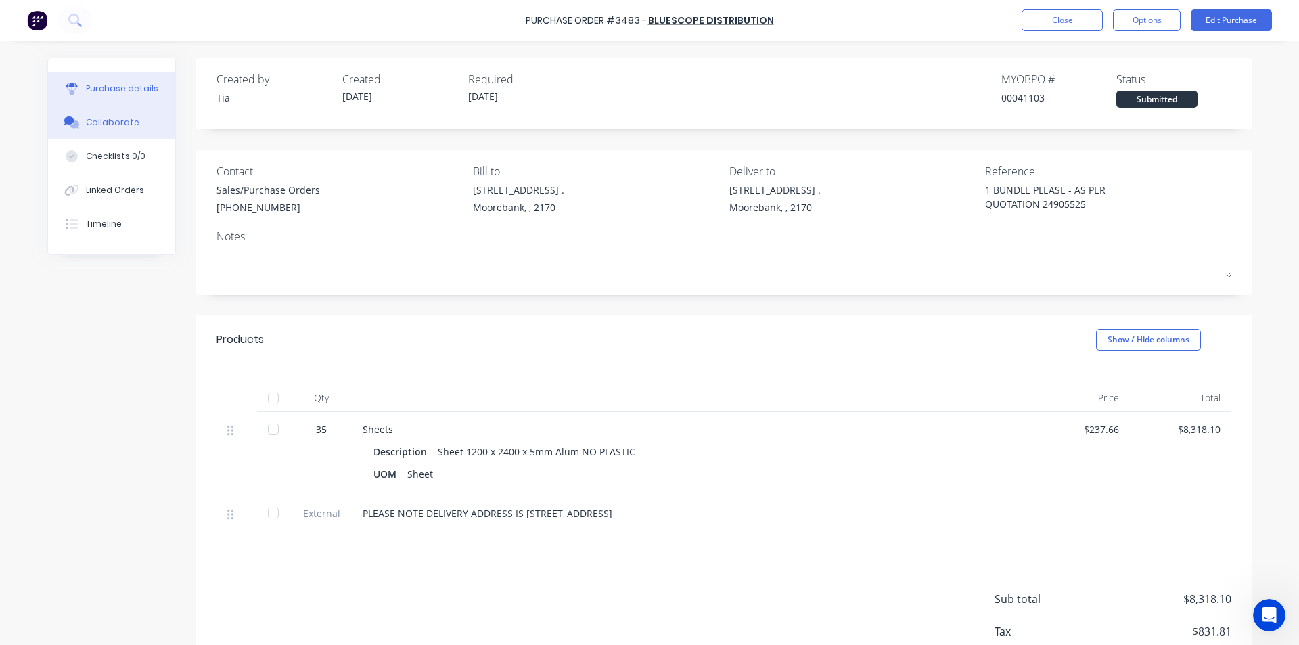
click at [70, 123] on icon at bounding box center [74, 124] width 9 height 8
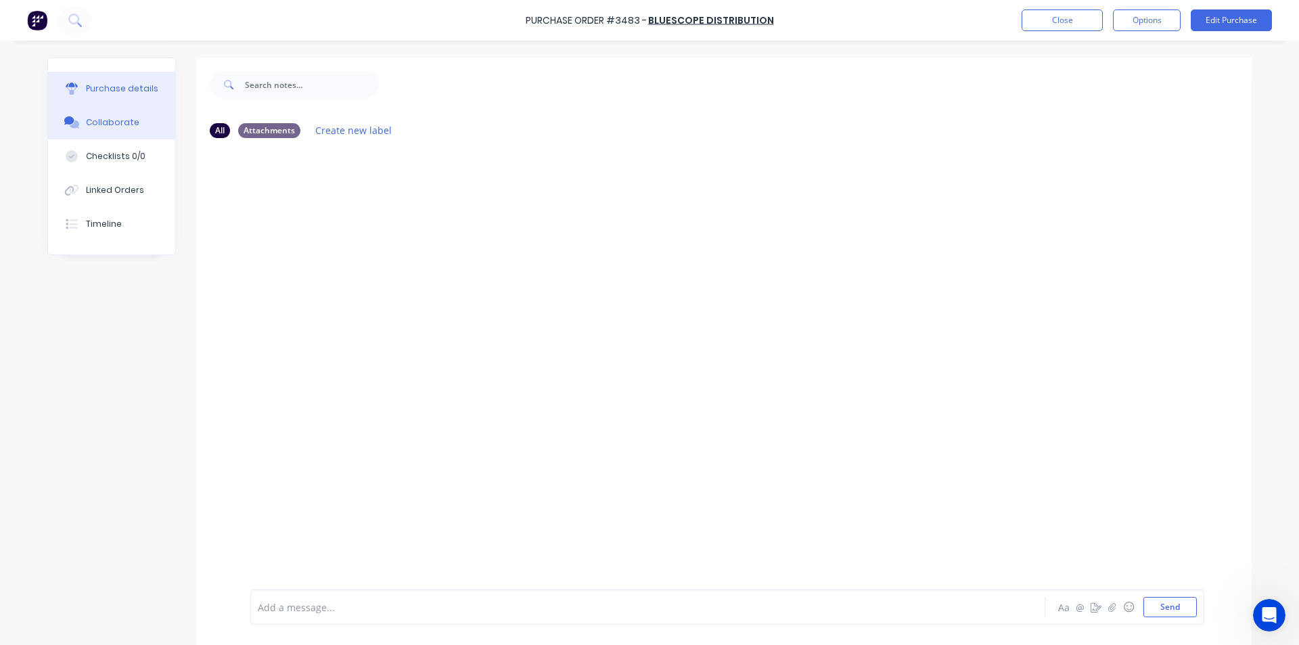
click at [114, 92] on div "Purchase details" at bounding box center [122, 89] width 72 height 12
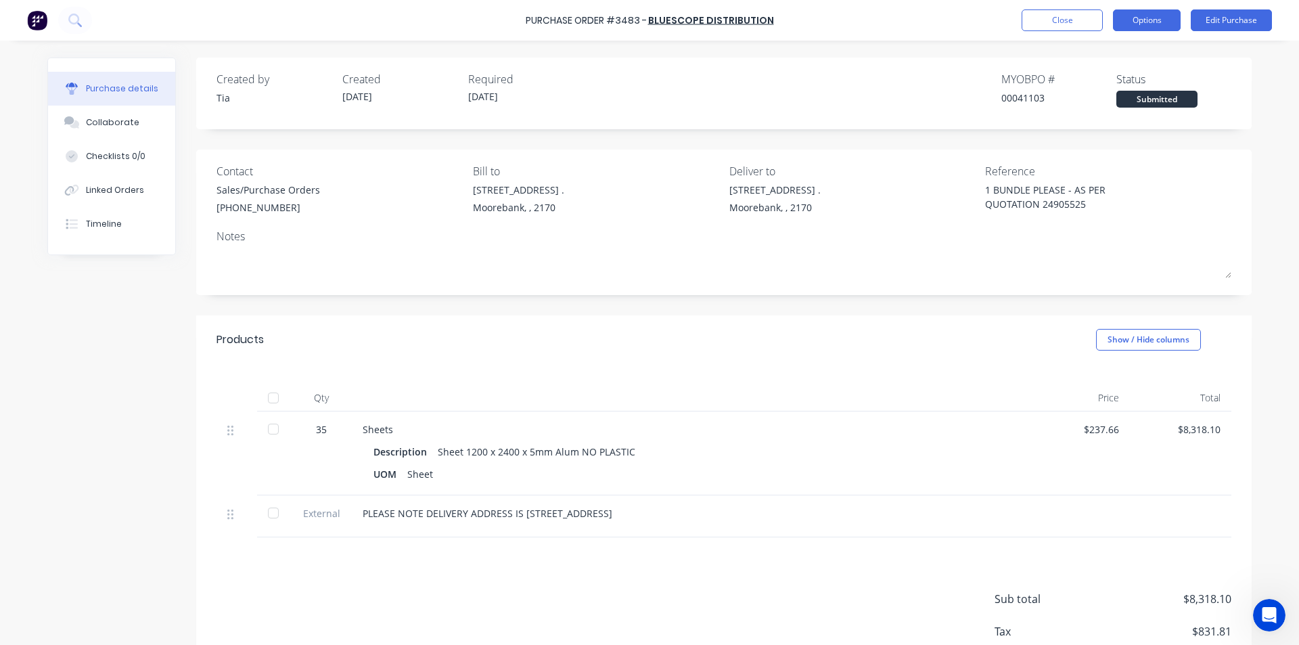
click at [1141, 20] on button "Options" at bounding box center [1147, 20] width 68 height 22
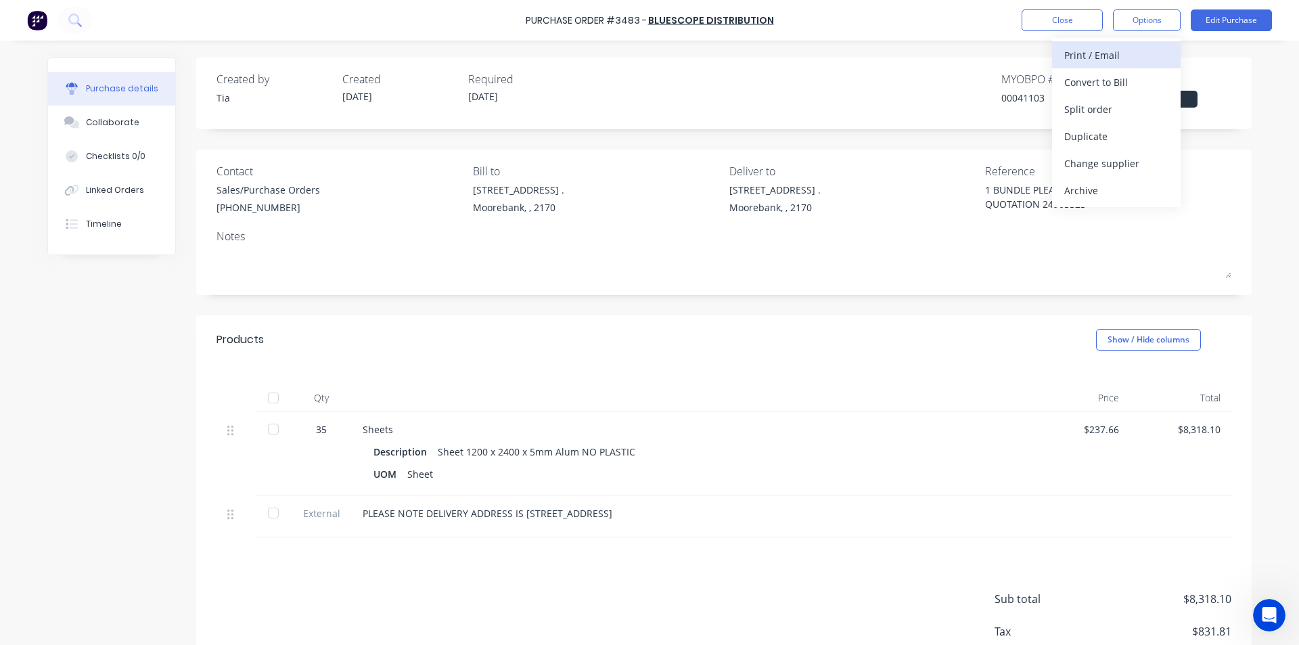
click at [1144, 47] on div "Print / Email" at bounding box center [1116, 55] width 104 height 20
click at [1134, 112] on div "Without pricing" at bounding box center [1116, 109] width 104 height 20
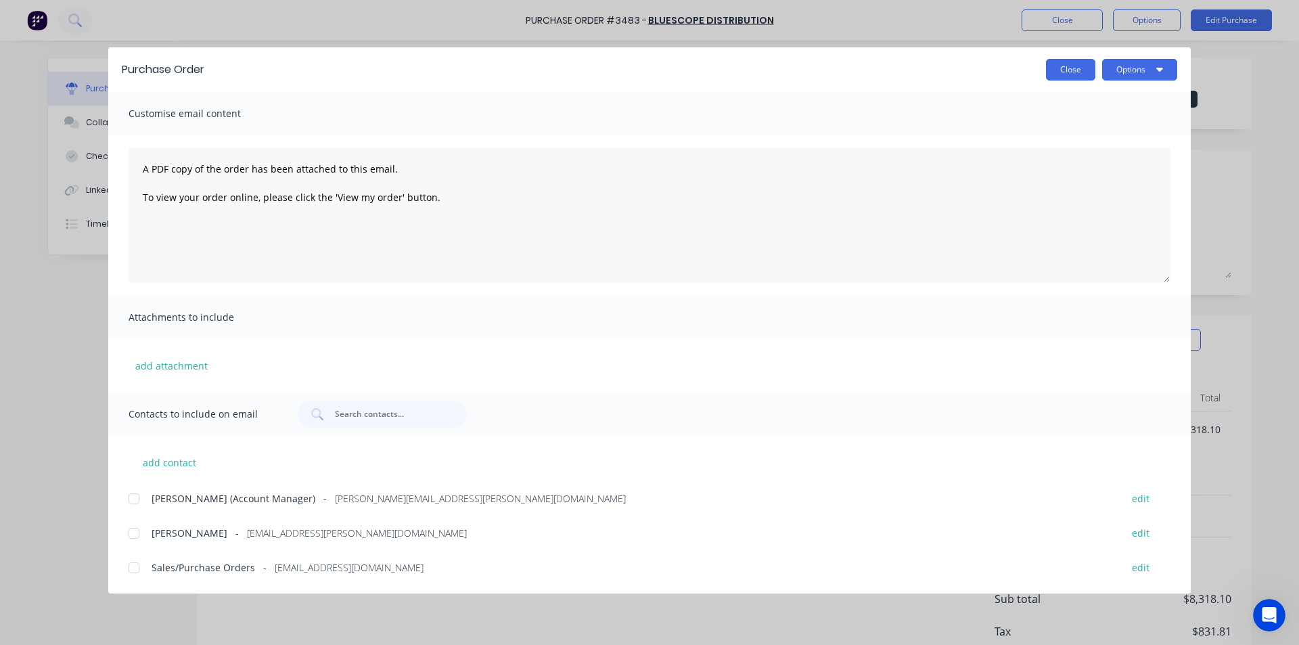
click at [1072, 66] on button "Close" at bounding box center [1070, 70] width 49 height 22
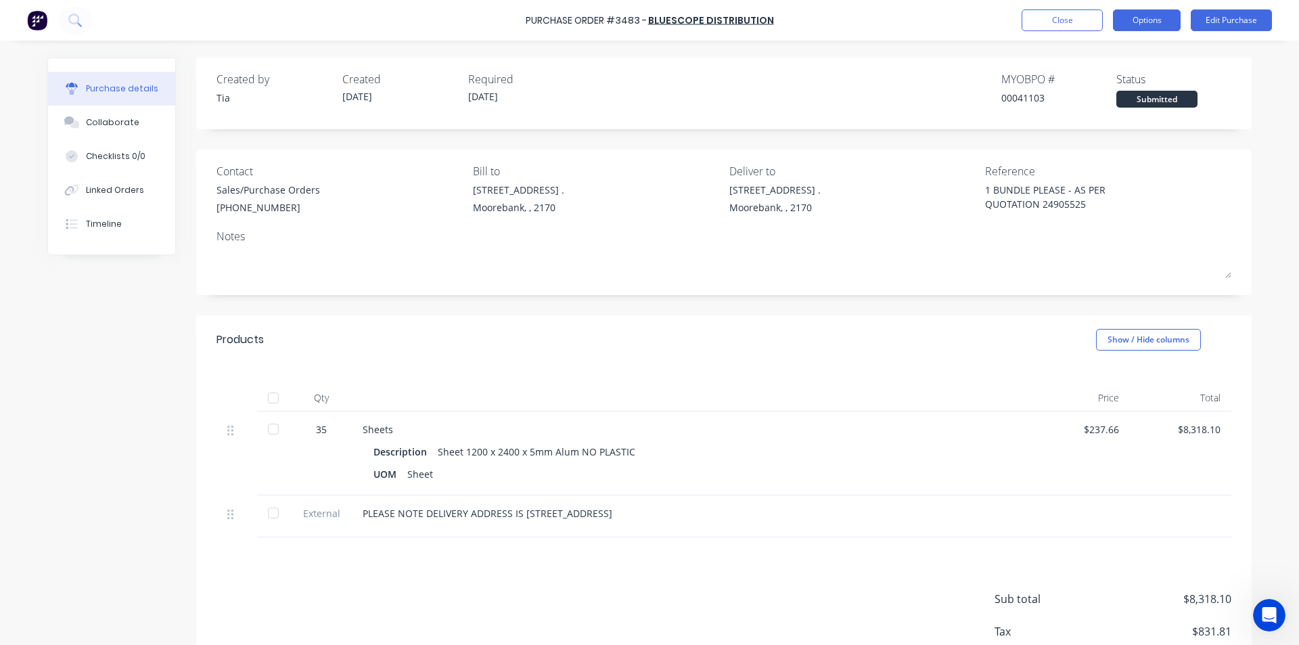
click at [1130, 16] on button "Options" at bounding box center [1147, 20] width 68 height 22
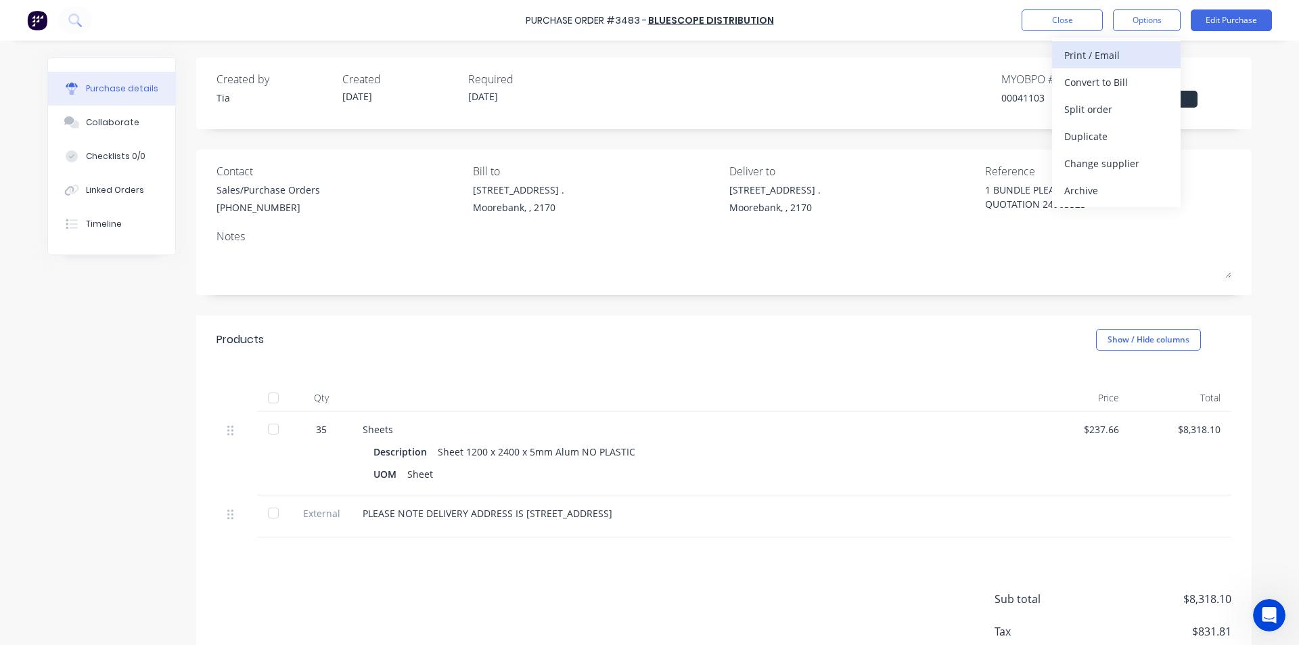
click at [1098, 57] on div "Print / Email" at bounding box center [1116, 55] width 104 height 20
click at [1102, 115] on div "Without pricing" at bounding box center [1116, 109] width 104 height 20
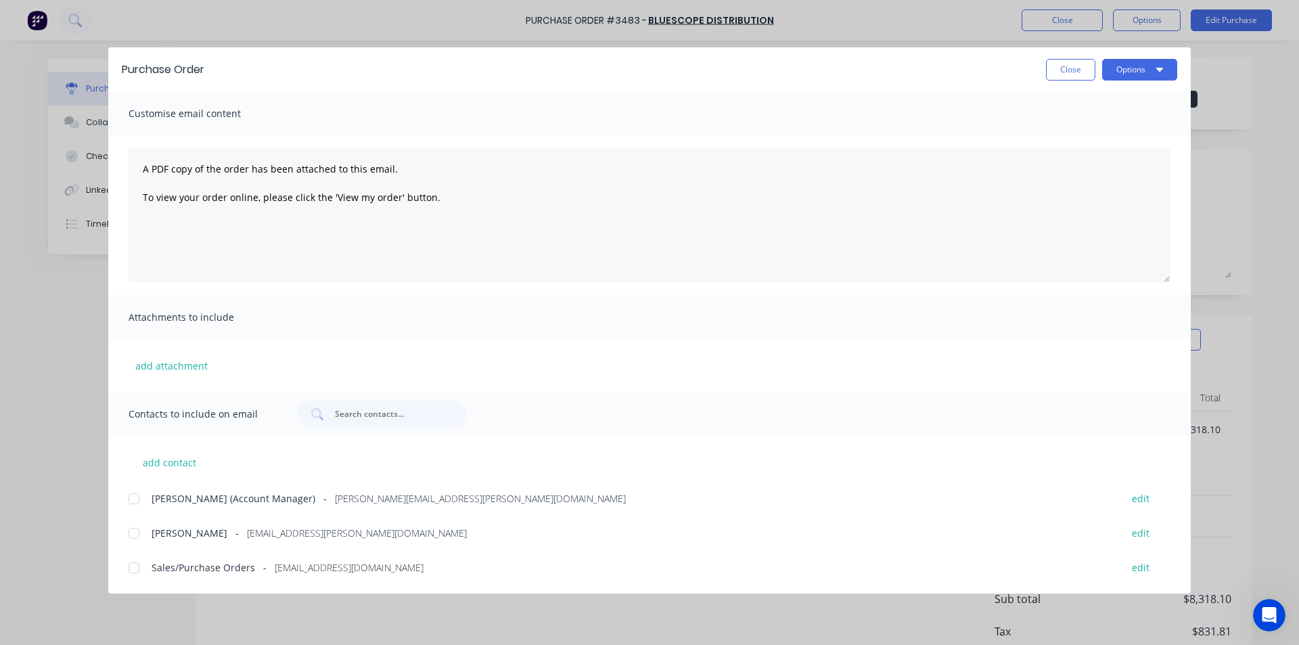
click at [126, 569] on div at bounding box center [133, 567] width 27 height 27
click at [1086, 70] on button "Close" at bounding box center [1070, 70] width 49 height 22
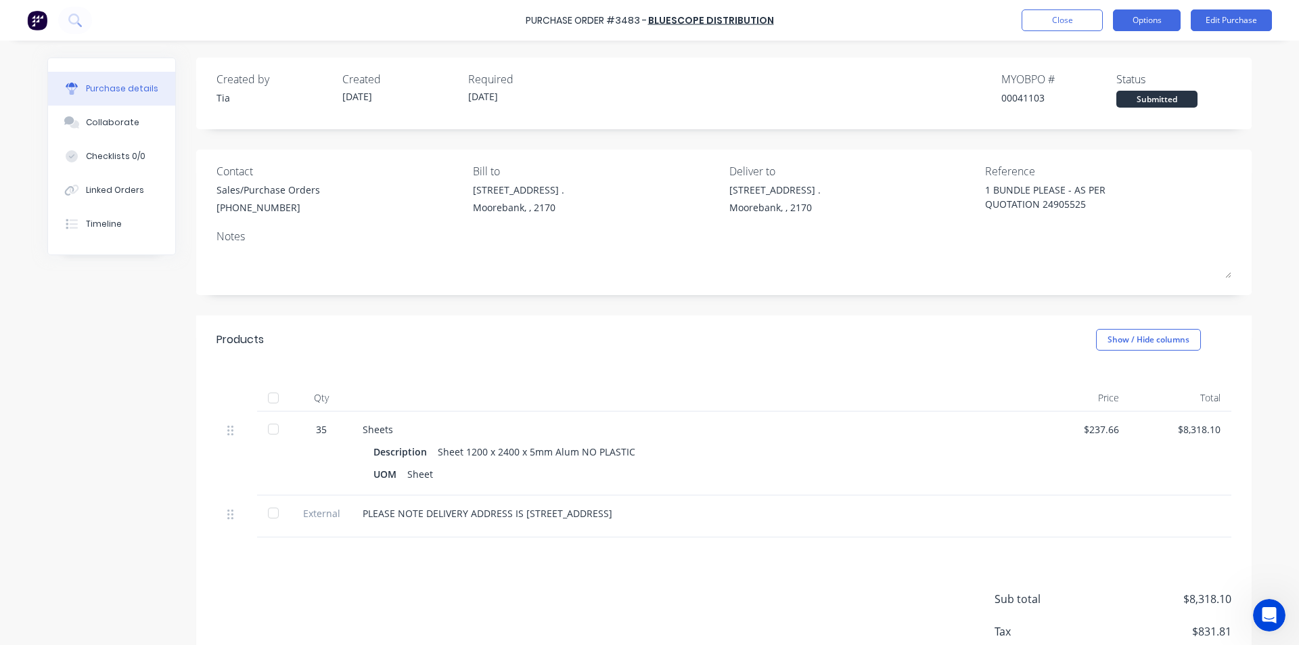
click at [1164, 24] on button "Options" at bounding box center [1147, 20] width 68 height 22
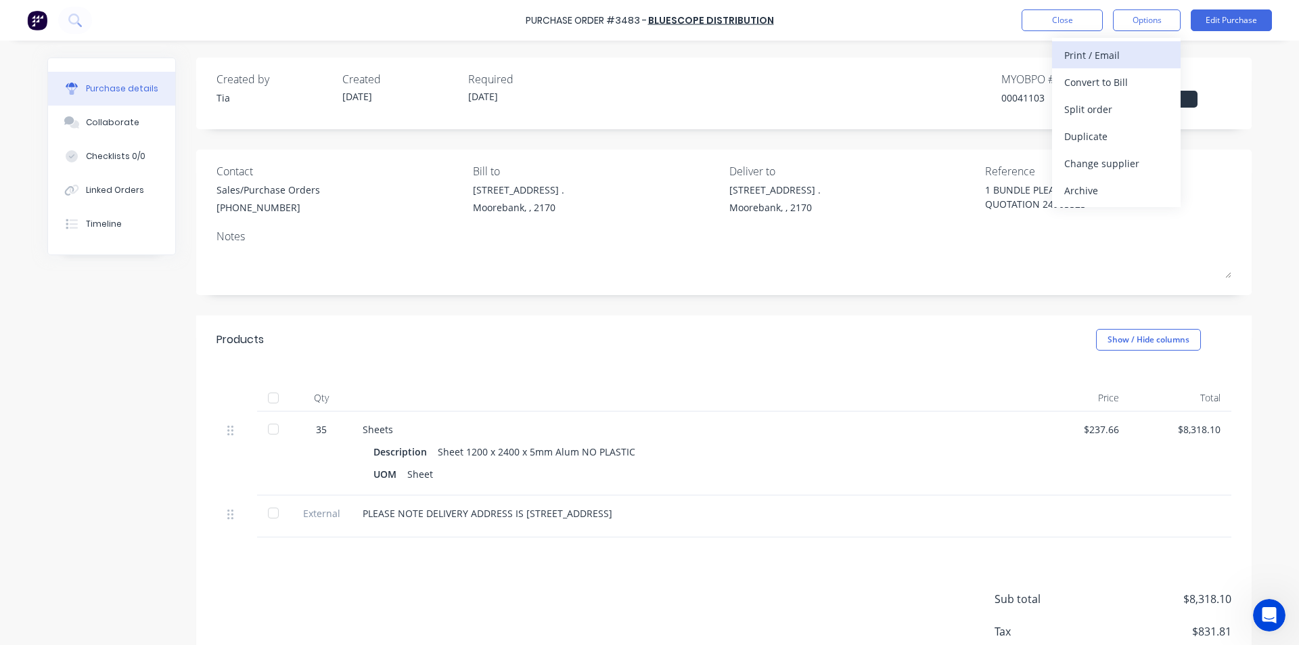
click at [1132, 62] on div "Print / Email" at bounding box center [1116, 55] width 104 height 20
click at [1119, 107] on div "Without pricing" at bounding box center [1116, 109] width 104 height 20
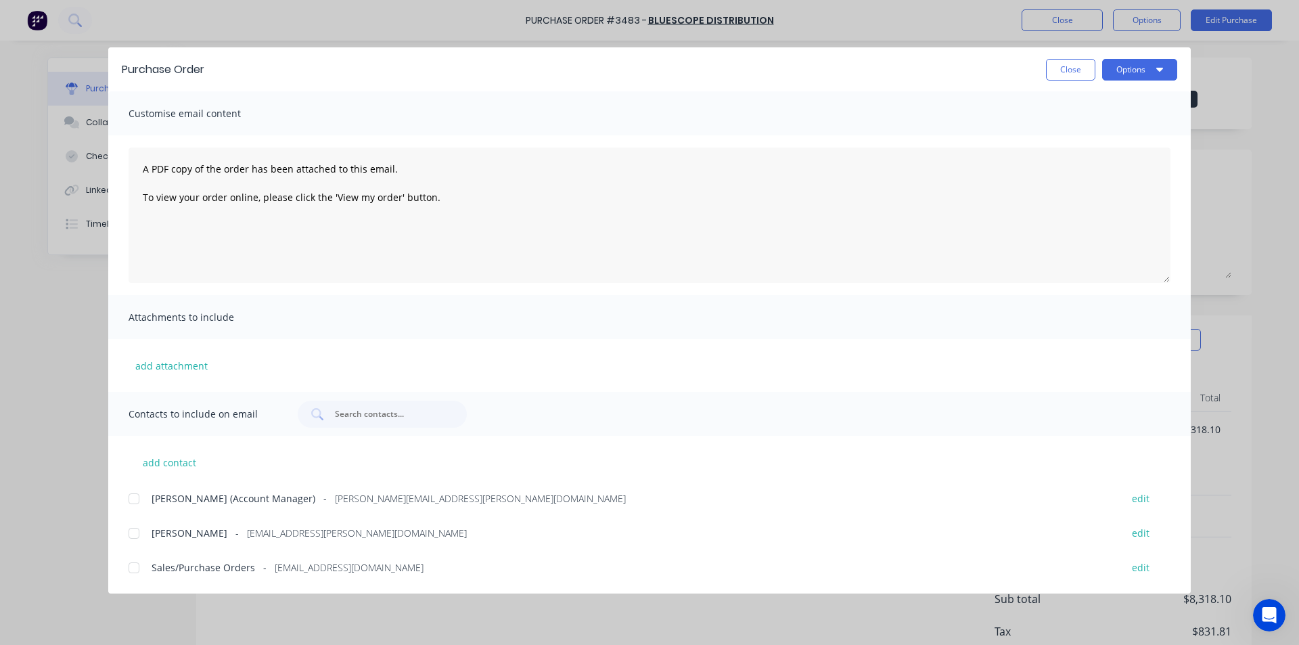
click at [135, 572] on div at bounding box center [133, 567] width 27 height 27
click at [1147, 64] on button "Options" at bounding box center [1139, 70] width 75 height 22
click at [1130, 158] on div "Email" at bounding box center [1113, 158] width 104 height 20
drag, startPoint x: 1057, startPoint y: 68, endPoint x: 1063, endPoint y: 76, distance: 11.1
click at [1057, 67] on button "Close" at bounding box center [1070, 70] width 49 height 22
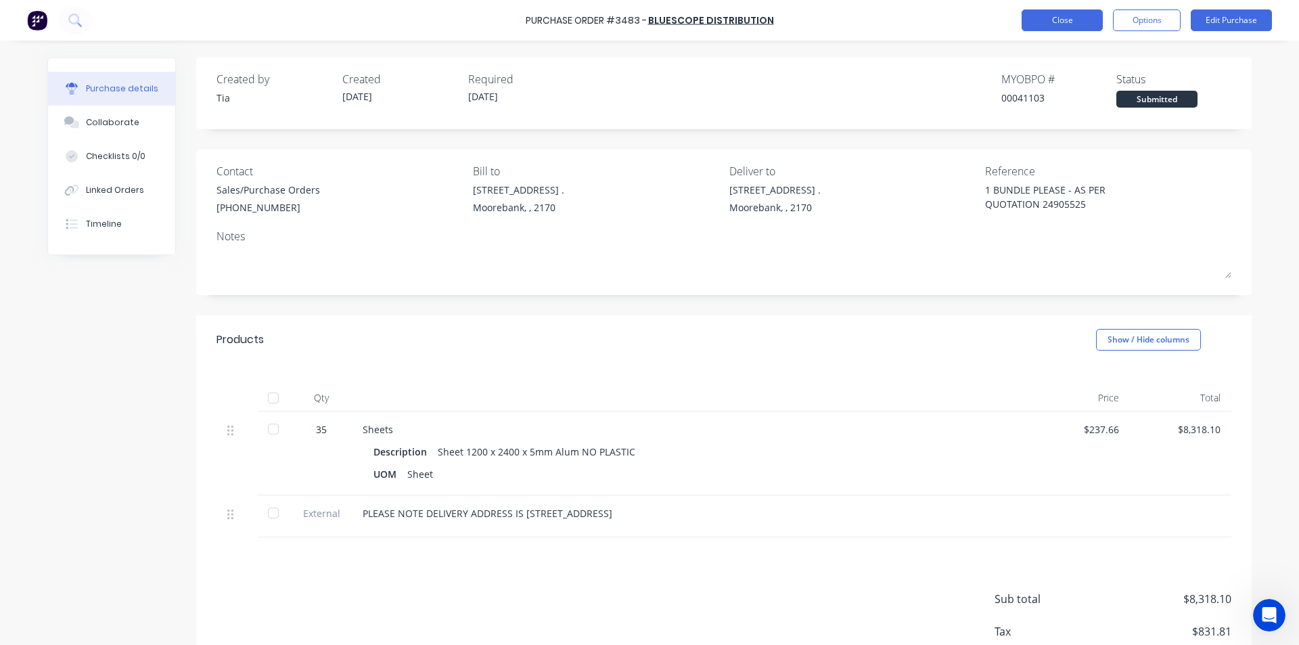
click at [1066, 22] on button "Close" at bounding box center [1061, 20] width 81 height 22
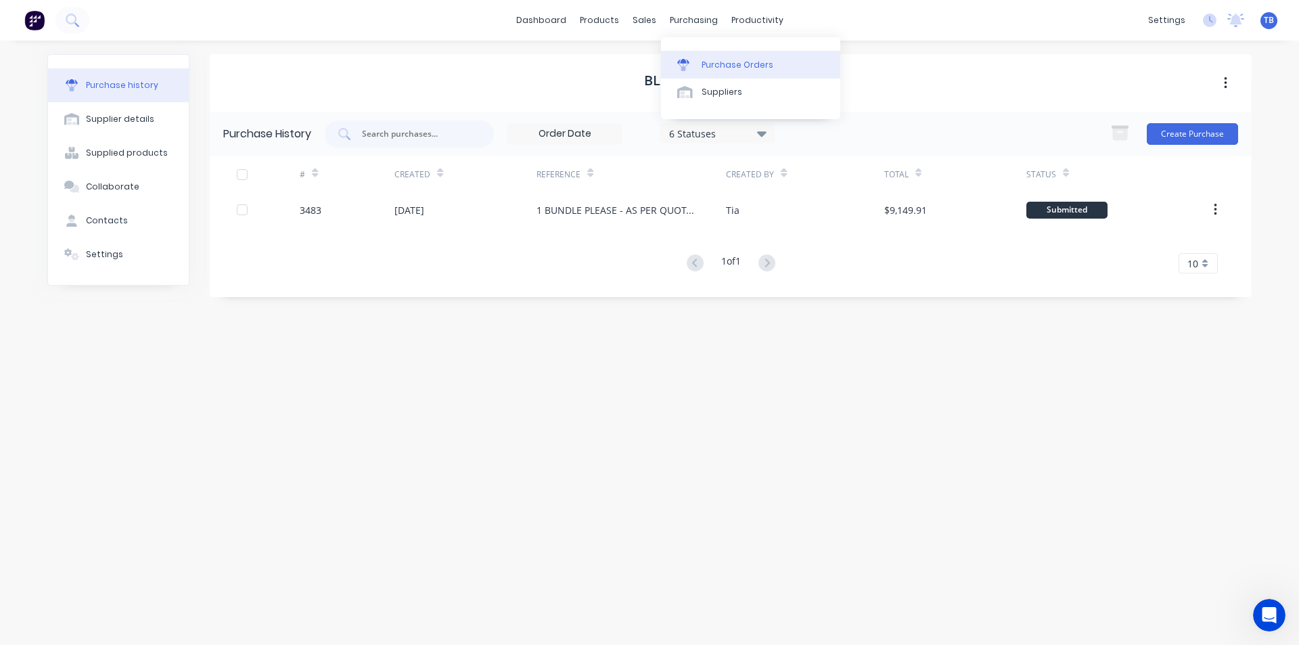
click at [701, 68] on div "Purchase Orders" at bounding box center [737, 65] width 72 height 12
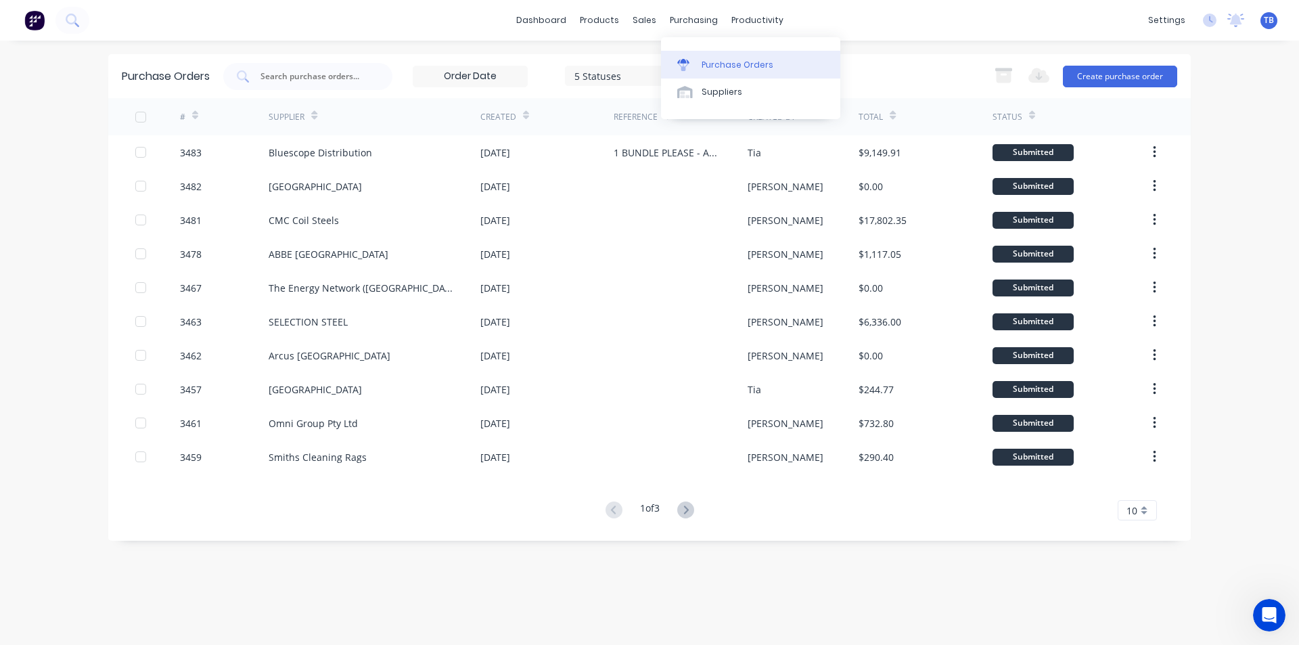
click at [768, 64] on div "Purchase Orders" at bounding box center [737, 65] width 72 height 12
click at [1126, 70] on button "Create purchase order" at bounding box center [1120, 77] width 114 height 22
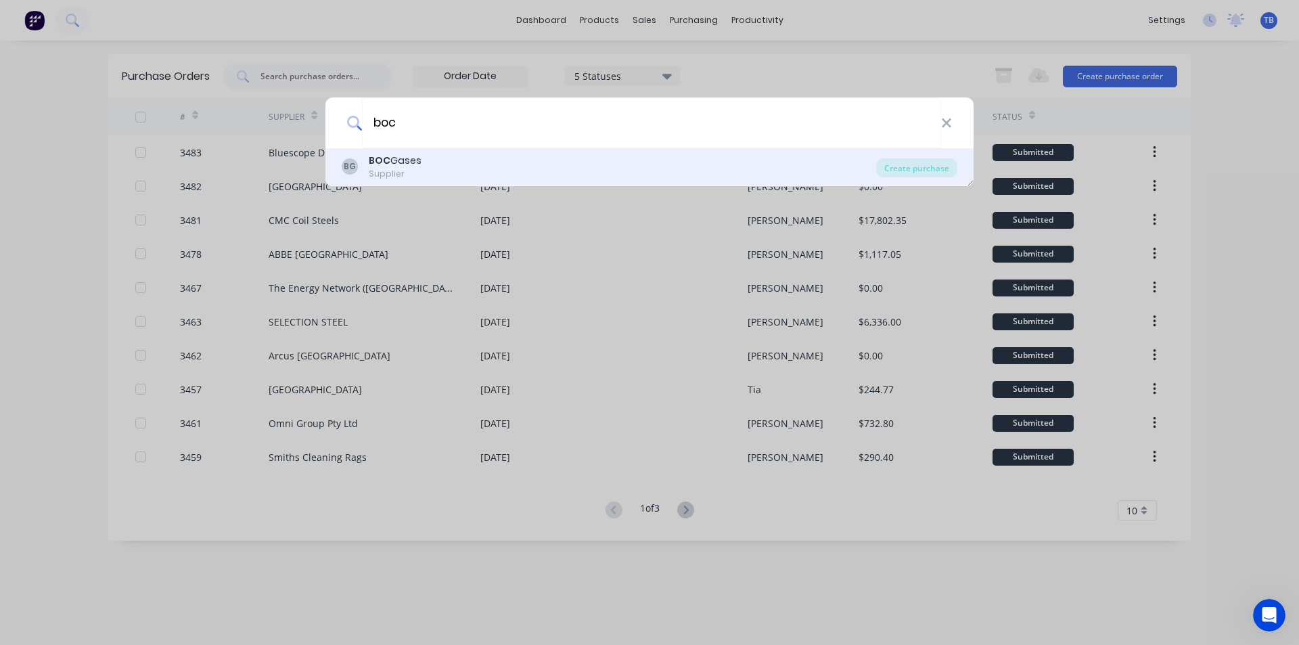
type input "boc"
click at [570, 164] on div "BG BOC Gases Supplier" at bounding box center [609, 167] width 534 height 26
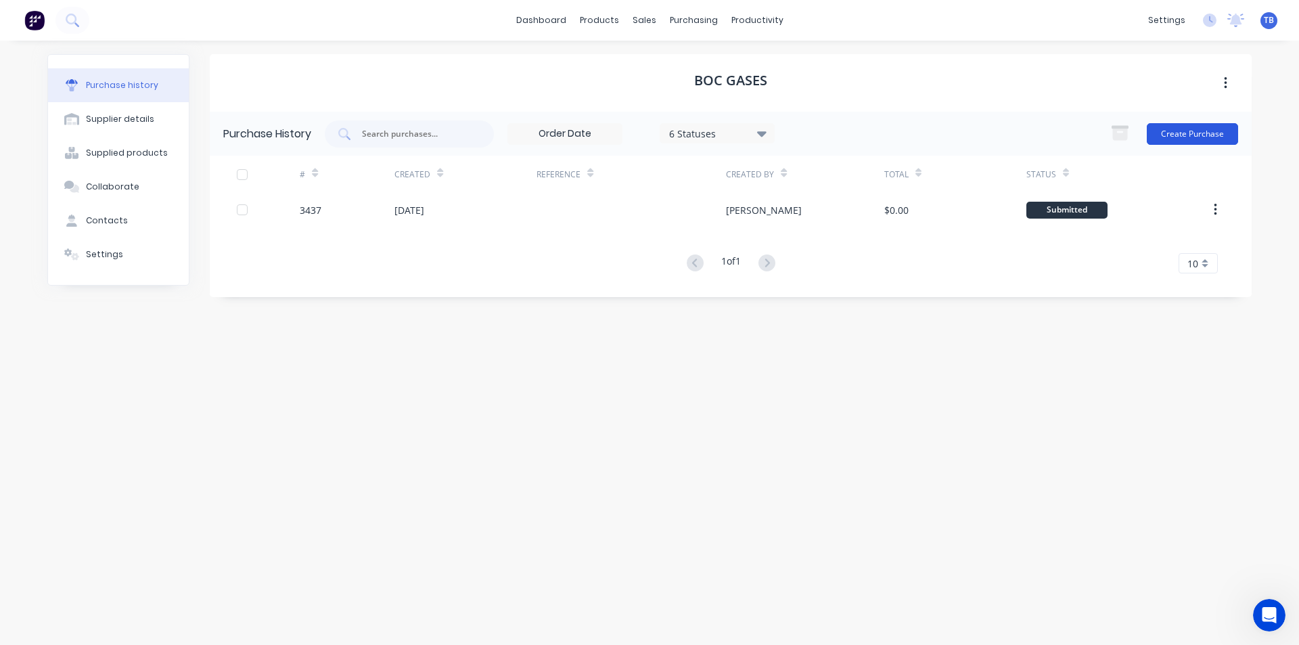
click at [1214, 139] on button "Create Purchase" at bounding box center [1192, 134] width 91 height 22
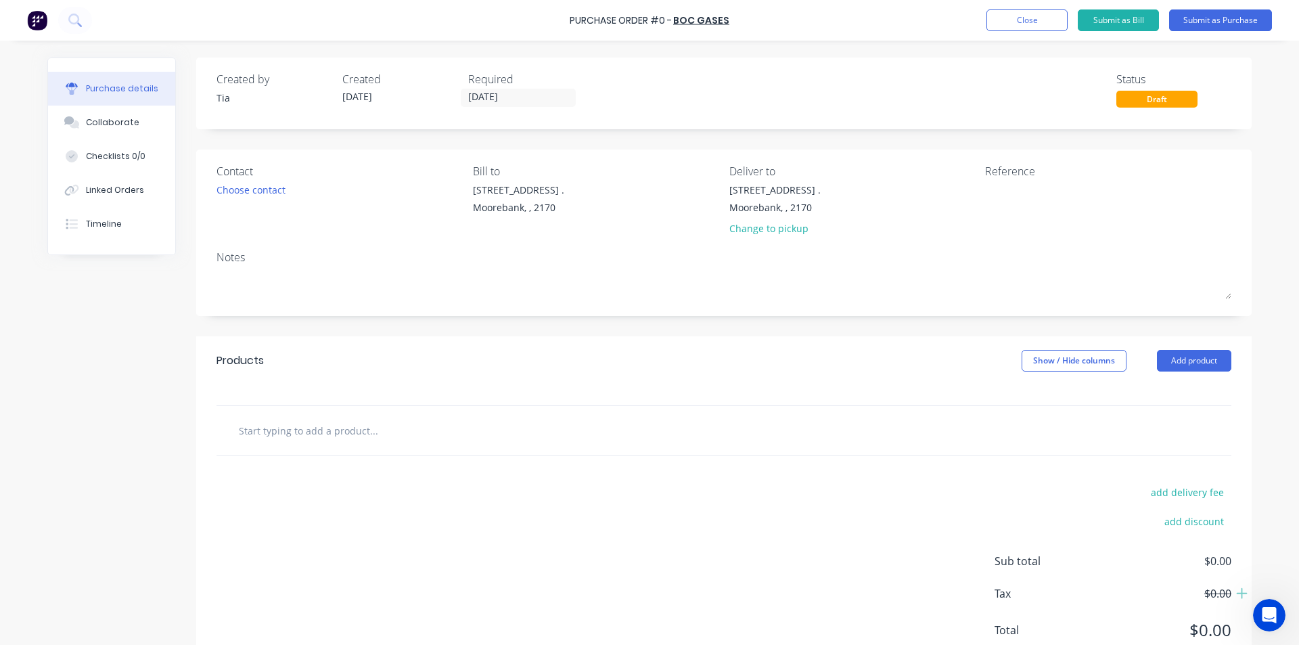
click at [513, 86] on div "Required" at bounding box center [525, 79] width 115 height 16
click at [513, 90] on input "[DATE]" at bounding box center [518, 97] width 114 height 17
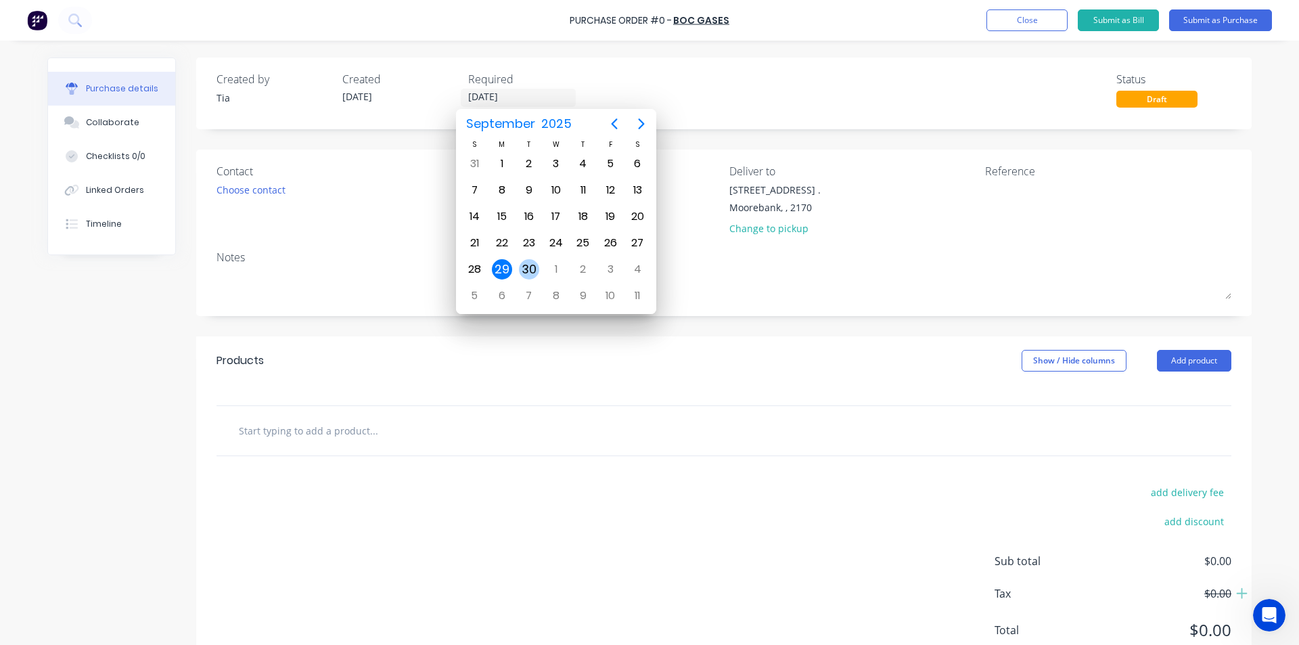
click at [526, 275] on div "30" at bounding box center [529, 269] width 20 height 20
type input "[DATE]"
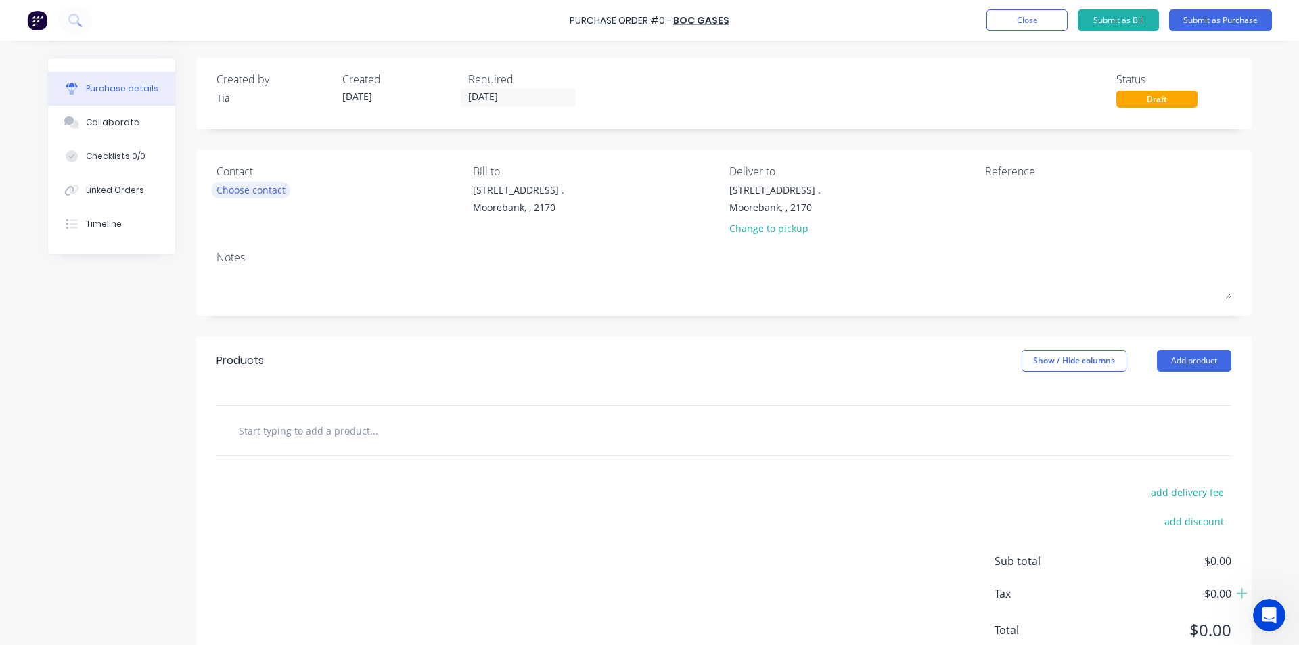
click at [260, 193] on div "Choose contact" at bounding box center [250, 190] width 69 height 14
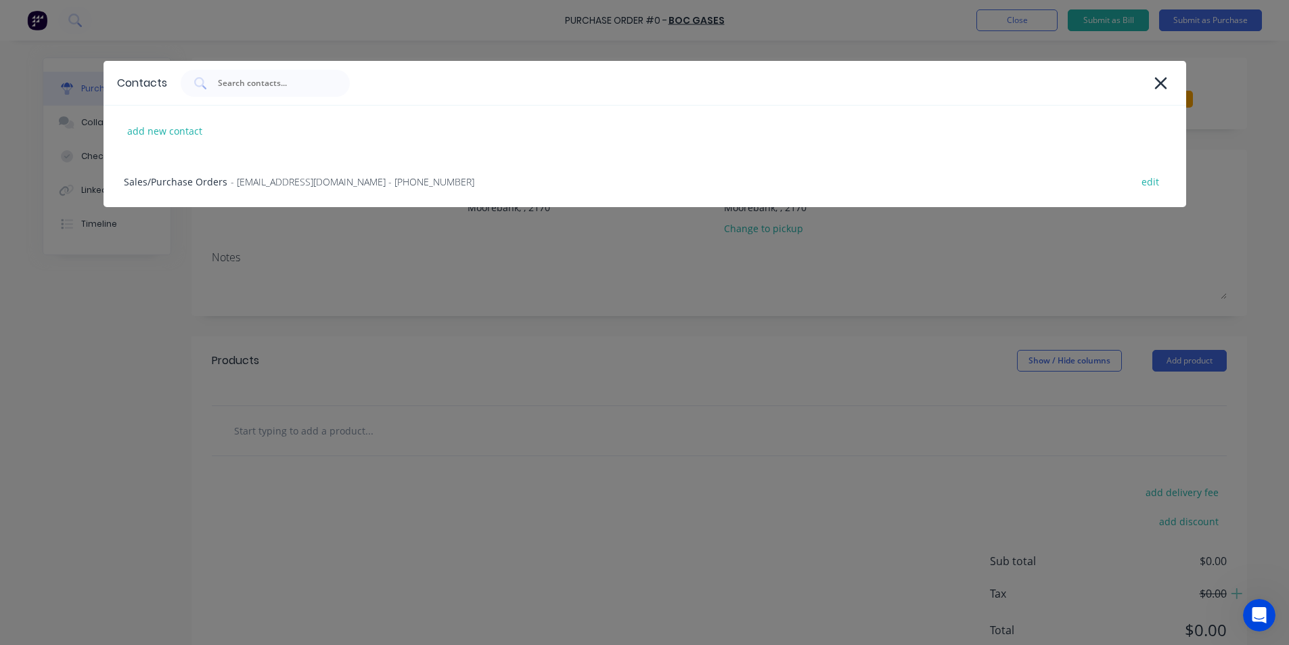
click at [260, 193] on div "Sales/Purchase Orders - moorebank.gas&gear@boc.com - (02) 9600 9900 edit" at bounding box center [644, 181] width 1082 height 51
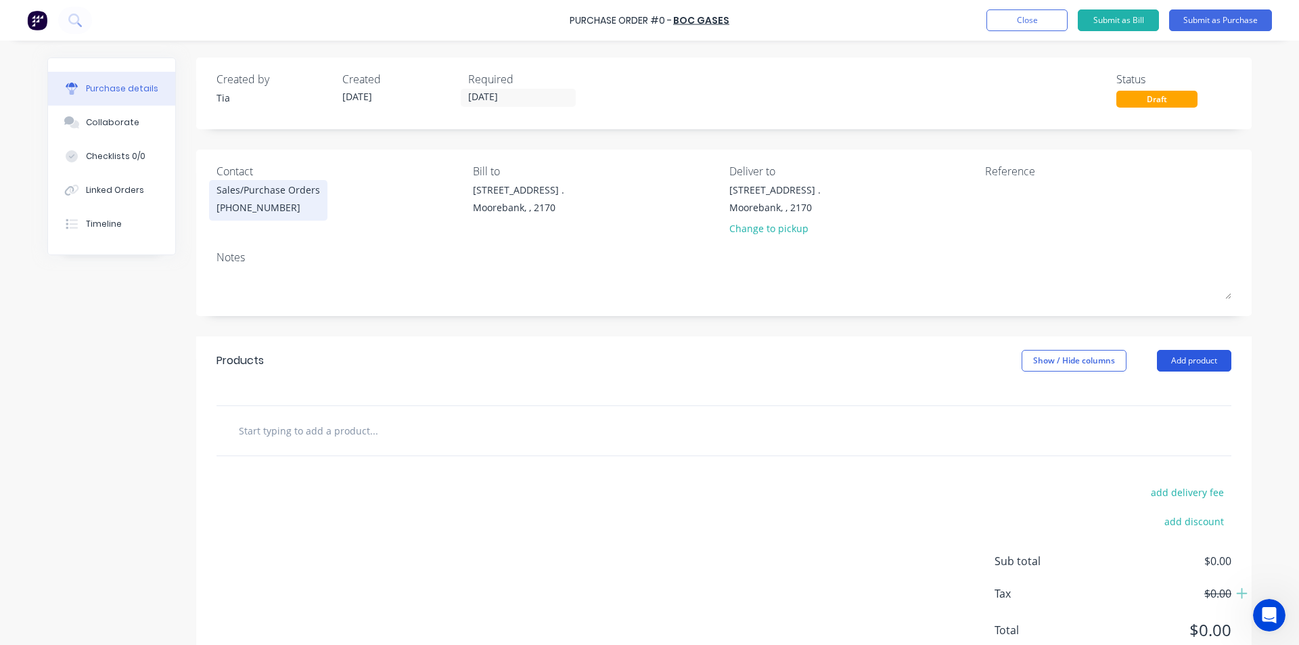
drag, startPoint x: 1227, startPoint y: 365, endPoint x: 1213, endPoint y: 365, distance: 14.2
click at [1215, 365] on div "Products Show / Hide columns Add product" at bounding box center [723, 360] width 1055 height 49
click at [1213, 364] on button "Add product" at bounding box center [1194, 361] width 74 height 22
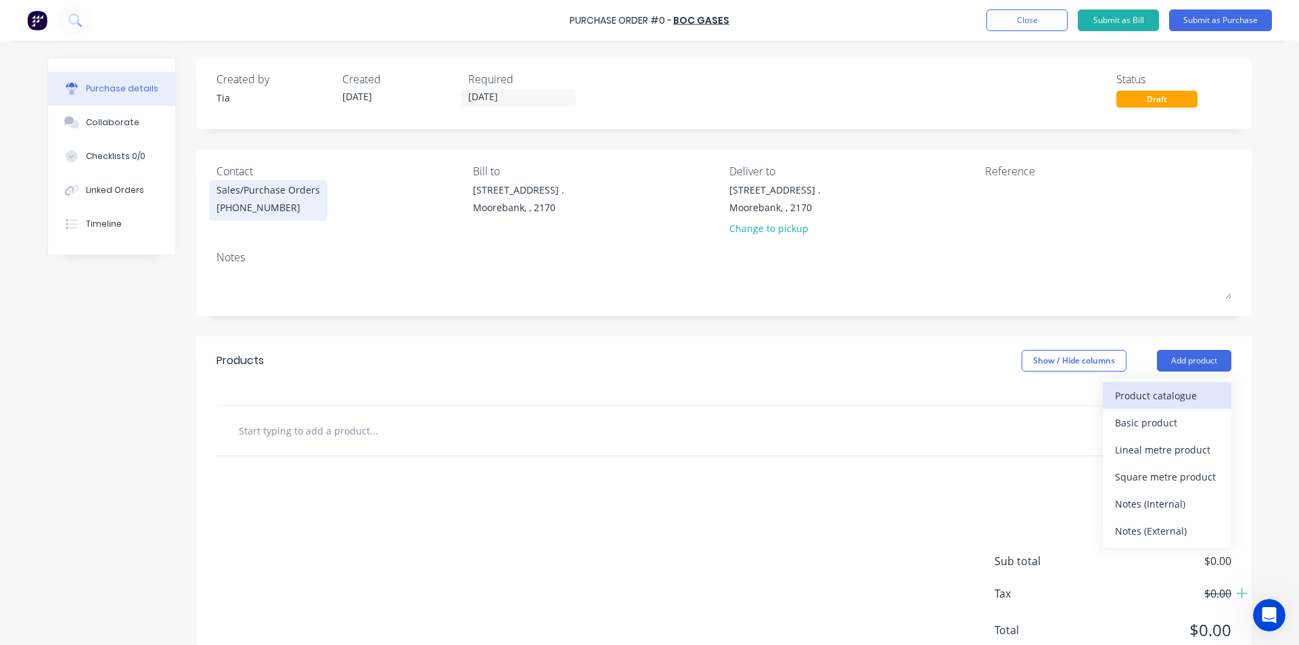
click at [1194, 396] on div "Product catalogue" at bounding box center [1167, 396] width 104 height 20
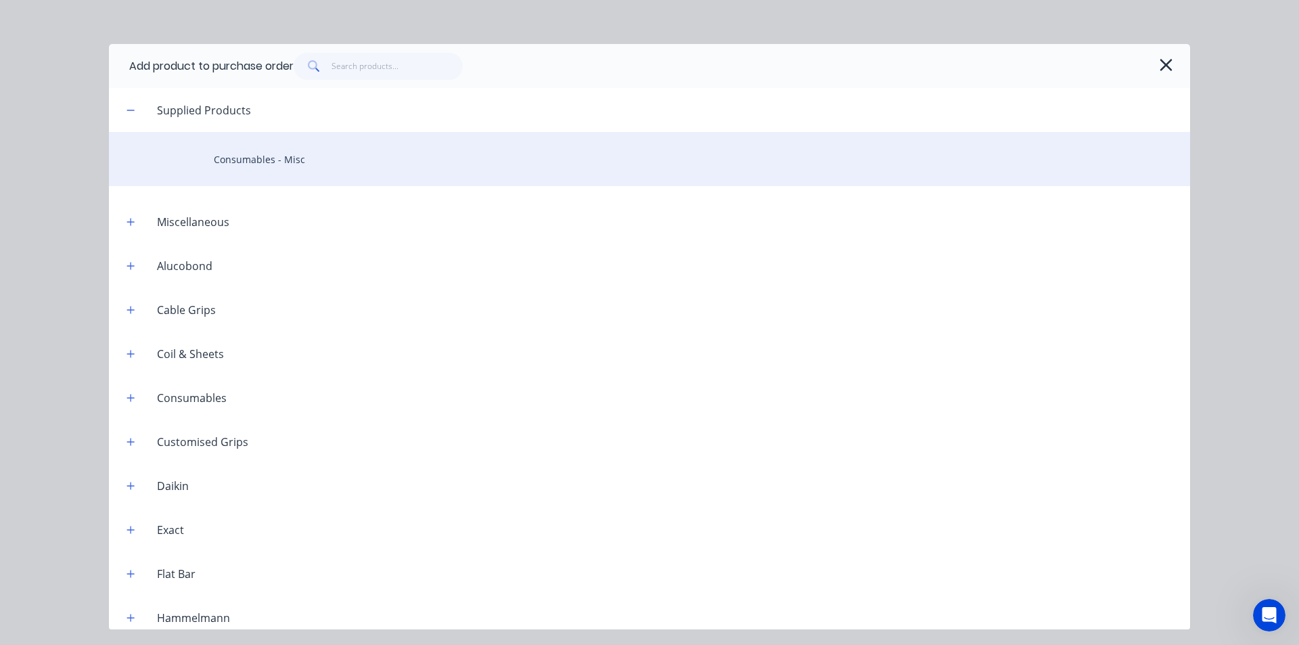
click at [321, 159] on div "Consumables - Misc" at bounding box center [649, 159] width 1081 height 54
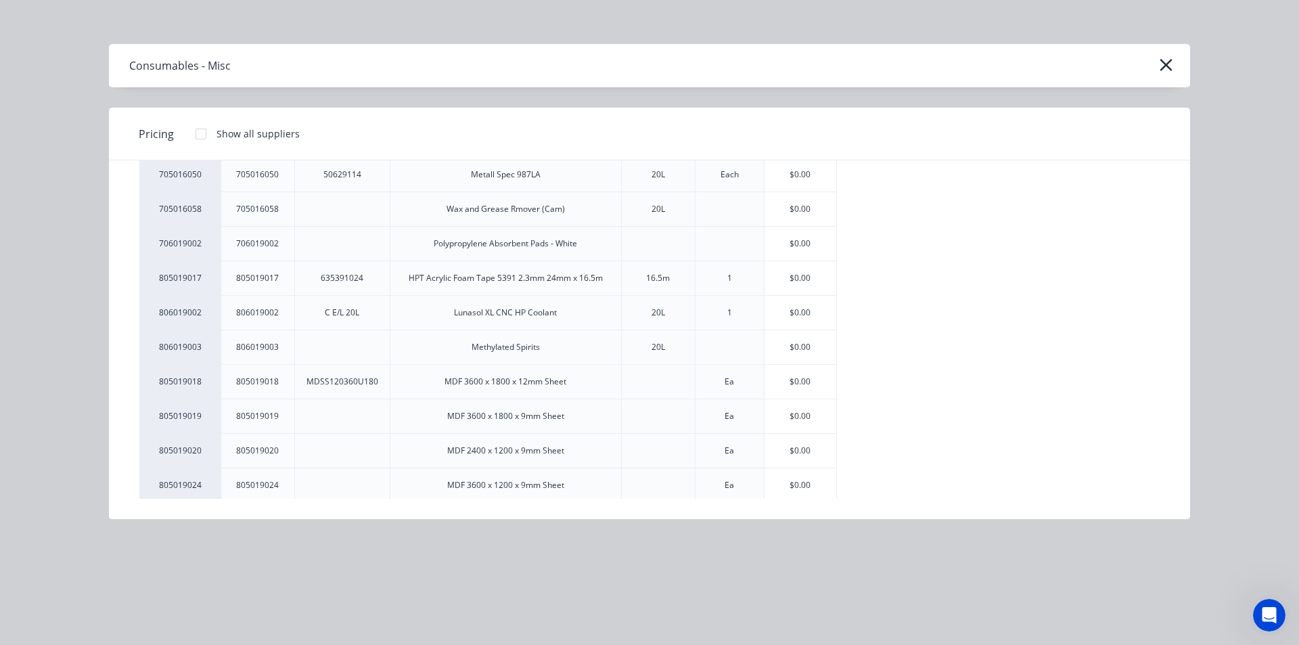
scroll to position [1231, 0]
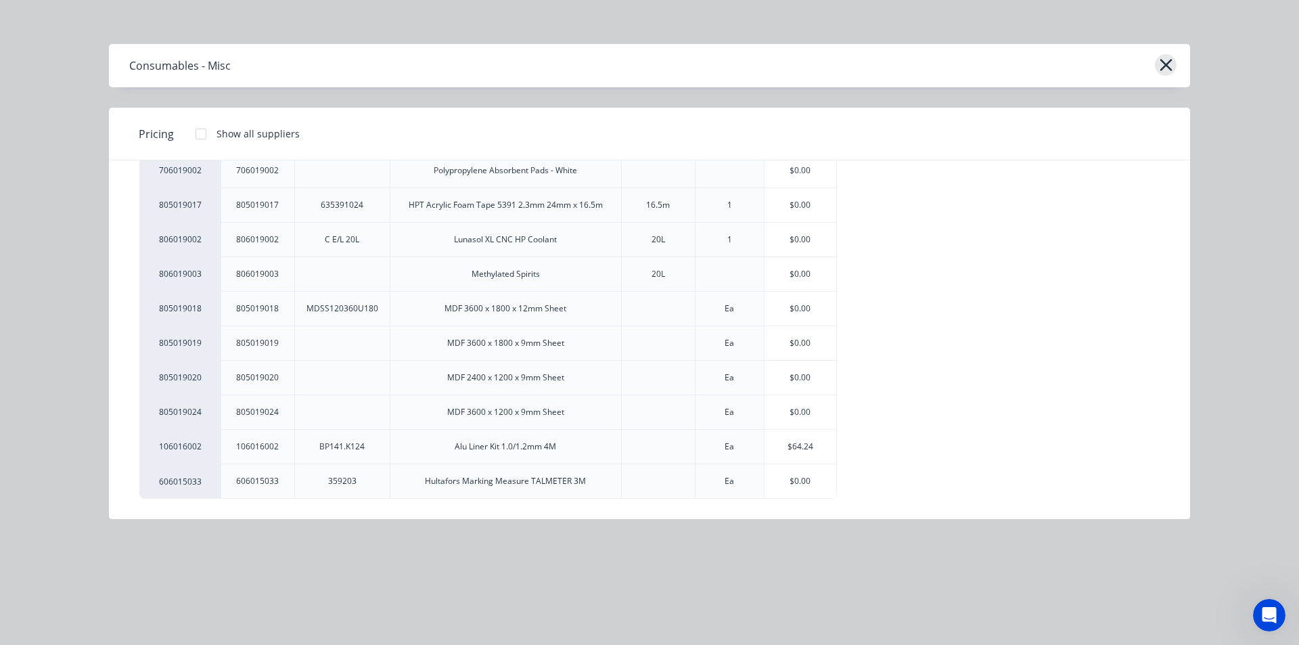
click at [1166, 68] on icon "button" at bounding box center [1166, 64] width 14 height 19
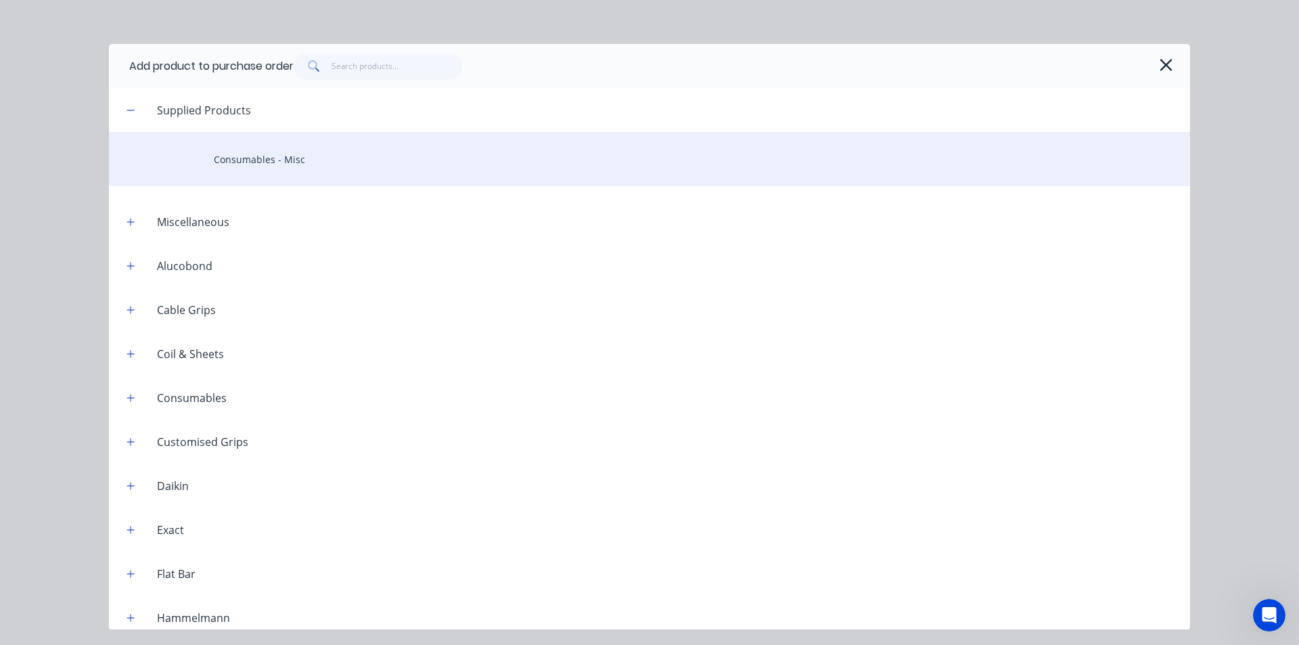
click at [279, 164] on div "Consumables - Misc" at bounding box center [649, 159] width 1081 height 54
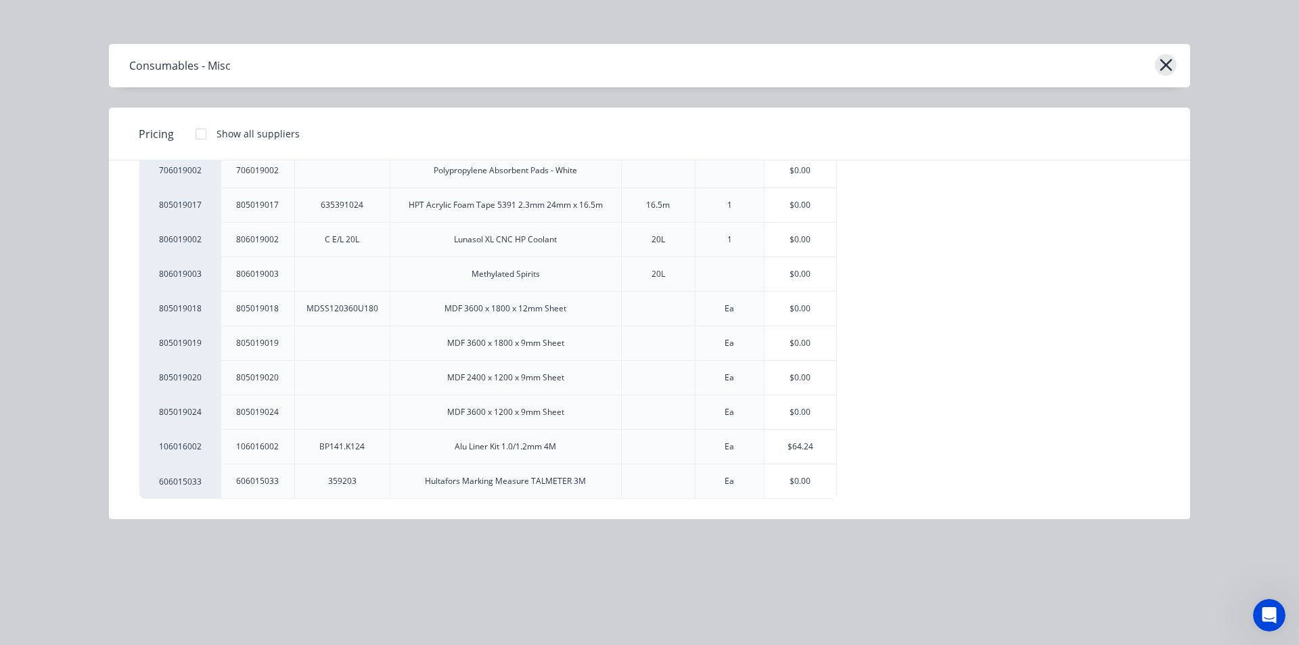
drag, startPoint x: 1180, startPoint y: 66, endPoint x: 1173, endPoint y: 67, distance: 6.8
click at [1180, 66] on div "Consumables - Misc" at bounding box center [649, 65] width 1081 height 43
click at [1172, 67] on icon "button" at bounding box center [1166, 64] width 14 height 19
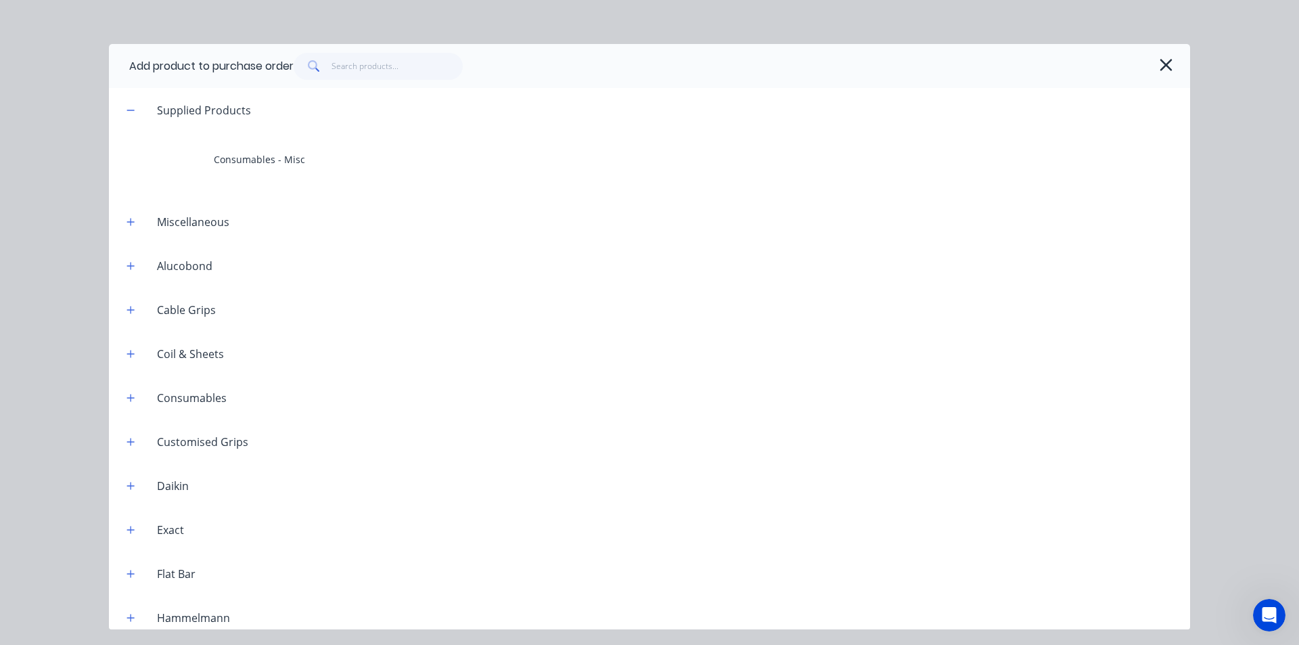
click at [1166, 65] on icon "button" at bounding box center [1165, 65] width 12 height 12
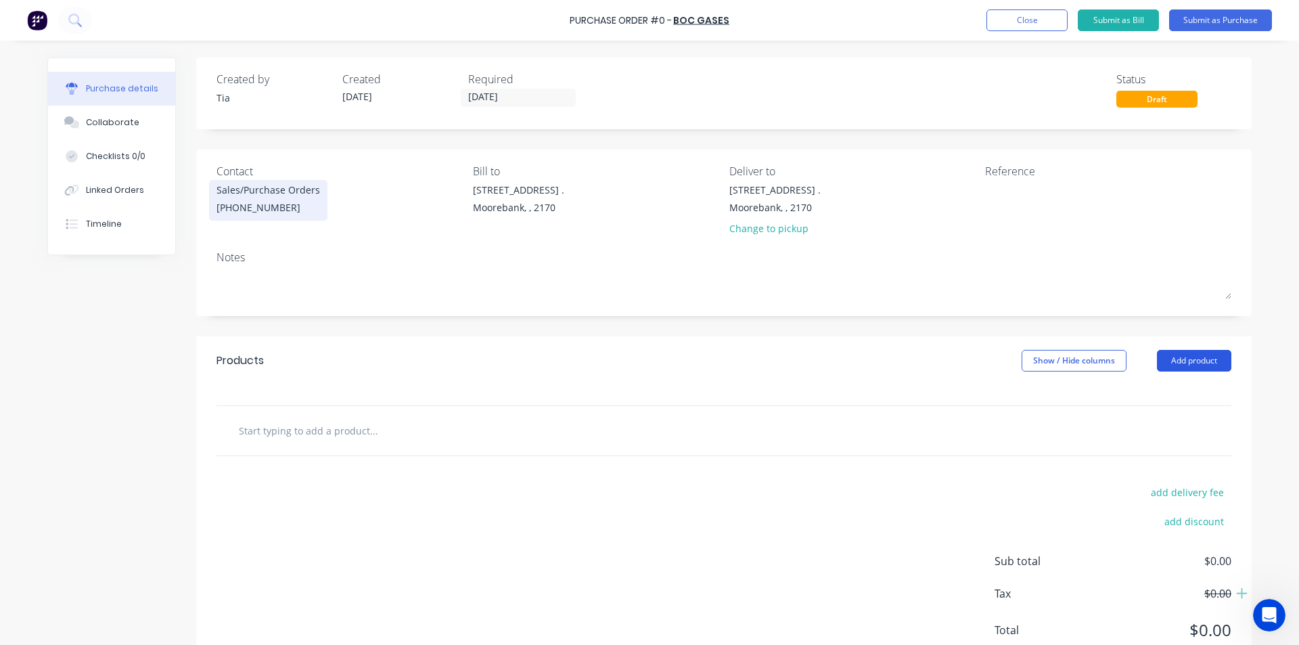
click at [1194, 363] on button "Add product" at bounding box center [1194, 361] width 74 height 22
click at [1170, 395] on div "Product catalogue" at bounding box center [1167, 396] width 104 height 20
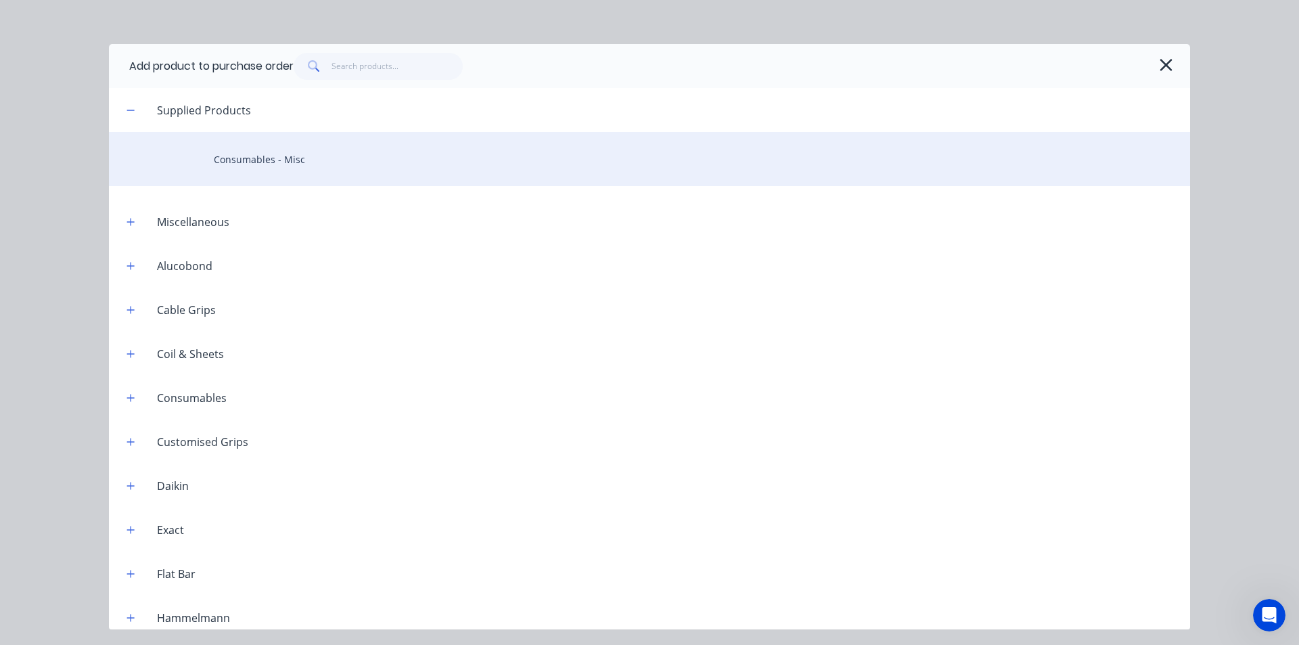
click at [247, 149] on div "Consumables - Misc" at bounding box center [649, 159] width 1081 height 54
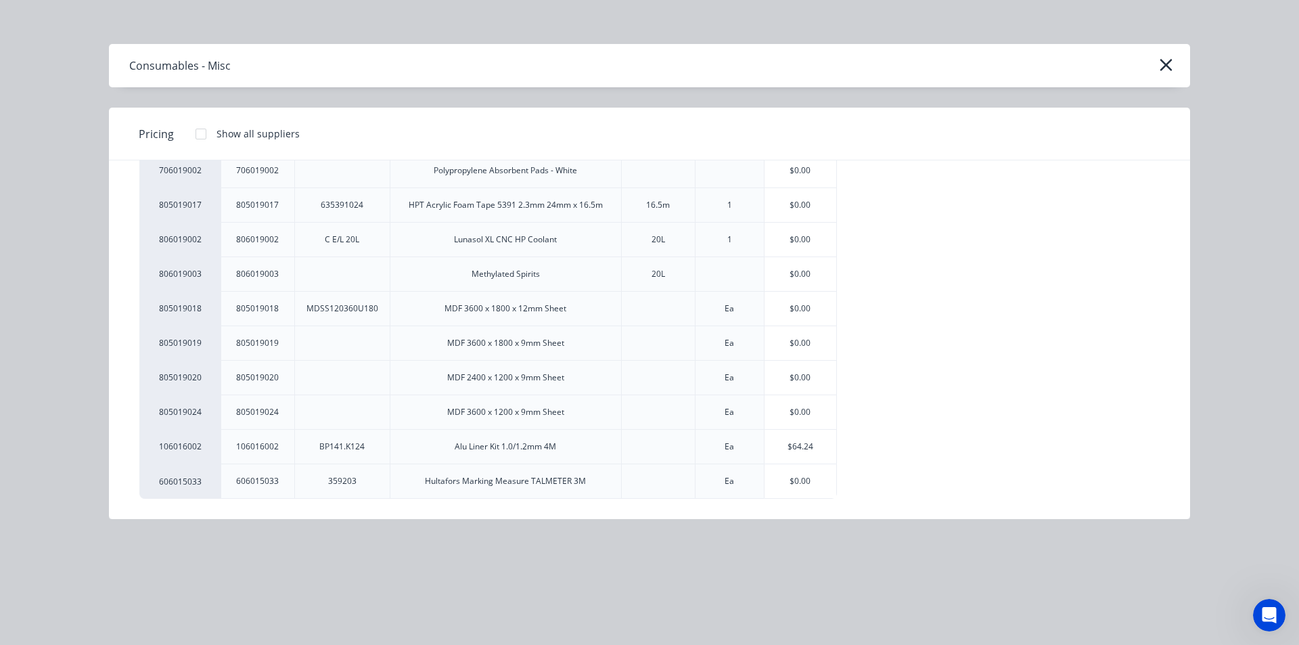
click at [1180, 64] on div "Consumables - Misc" at bounding box center [649, 65] width 1081 height 43
click at [1169, 68] on icon "button" at bounding box center [1165, 65] width 12 height 12
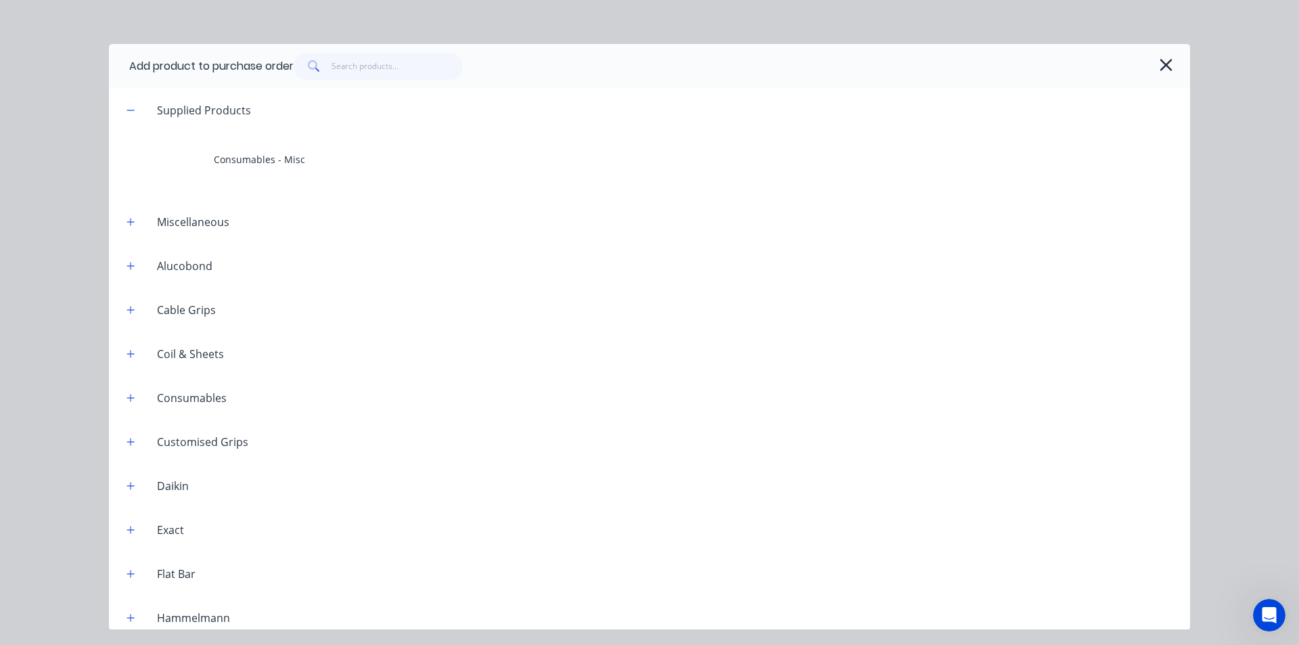
click at [1162, 64] on icon "button" at bounding box center [1166, 64] width 14 height 19
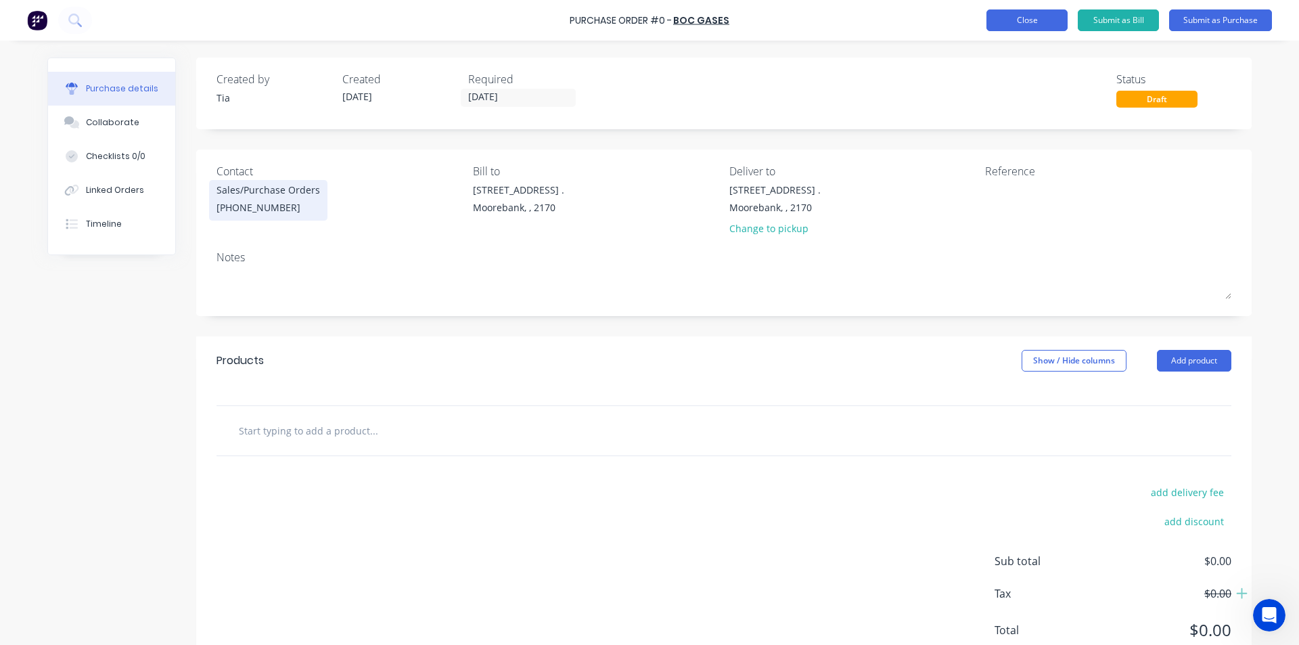
click at [1030, 14] on button "Close" at bounding box center [1026, 20] width 81 height 22
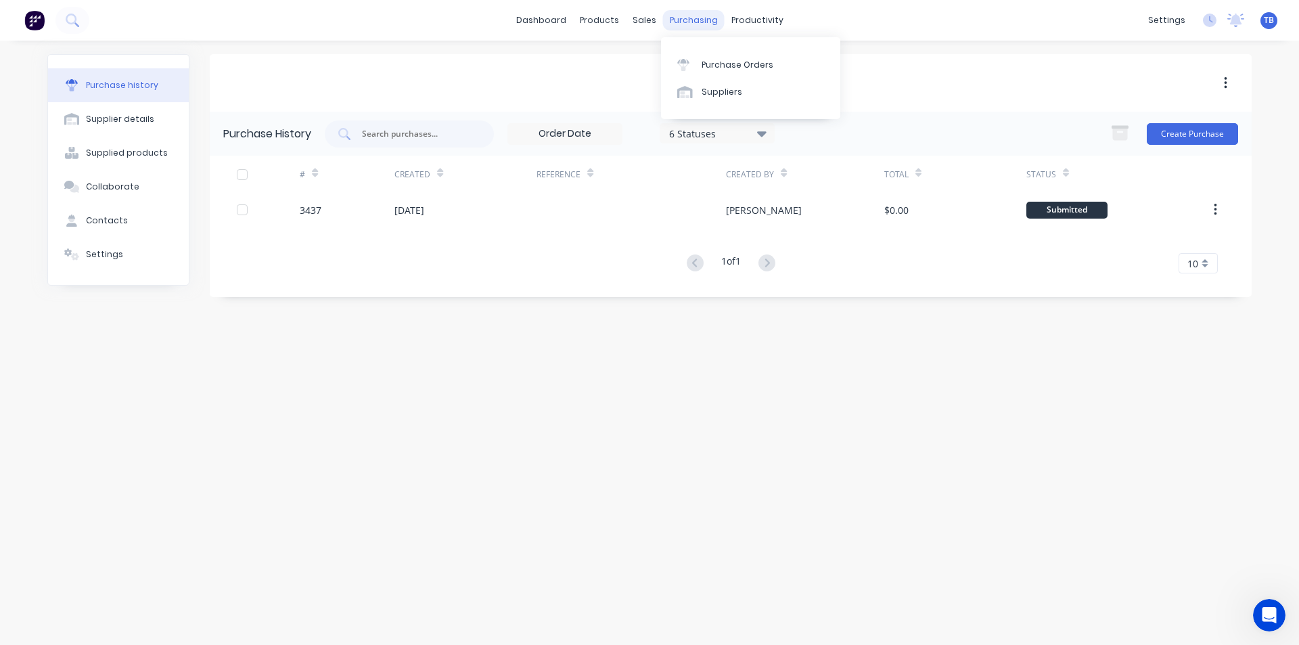
click at [706, 18] on div "purchasing" at bounding box center [694, 20] width 62 height 20
click at [729, 68] on div "Purchase Orders" at bounding box center [737, 65] width 72 height 12
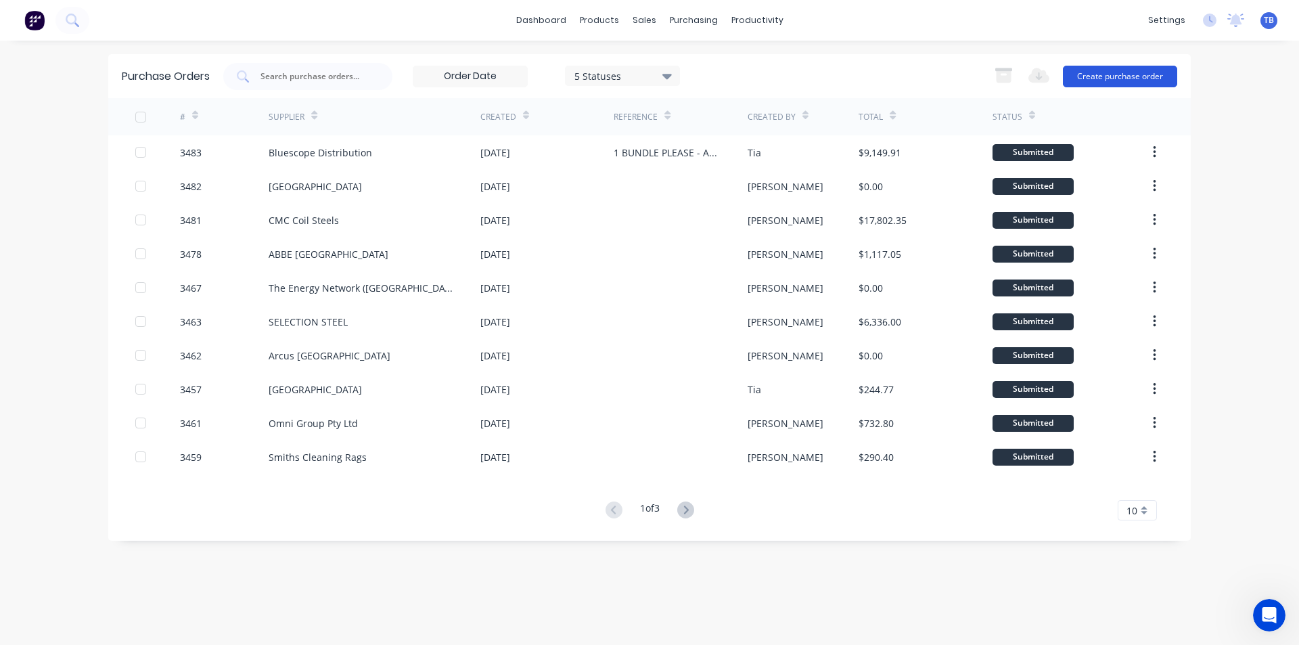
click at [1103, 80] on button "Create purchase order" at bounding box center [1120, 77] width 114 height 22
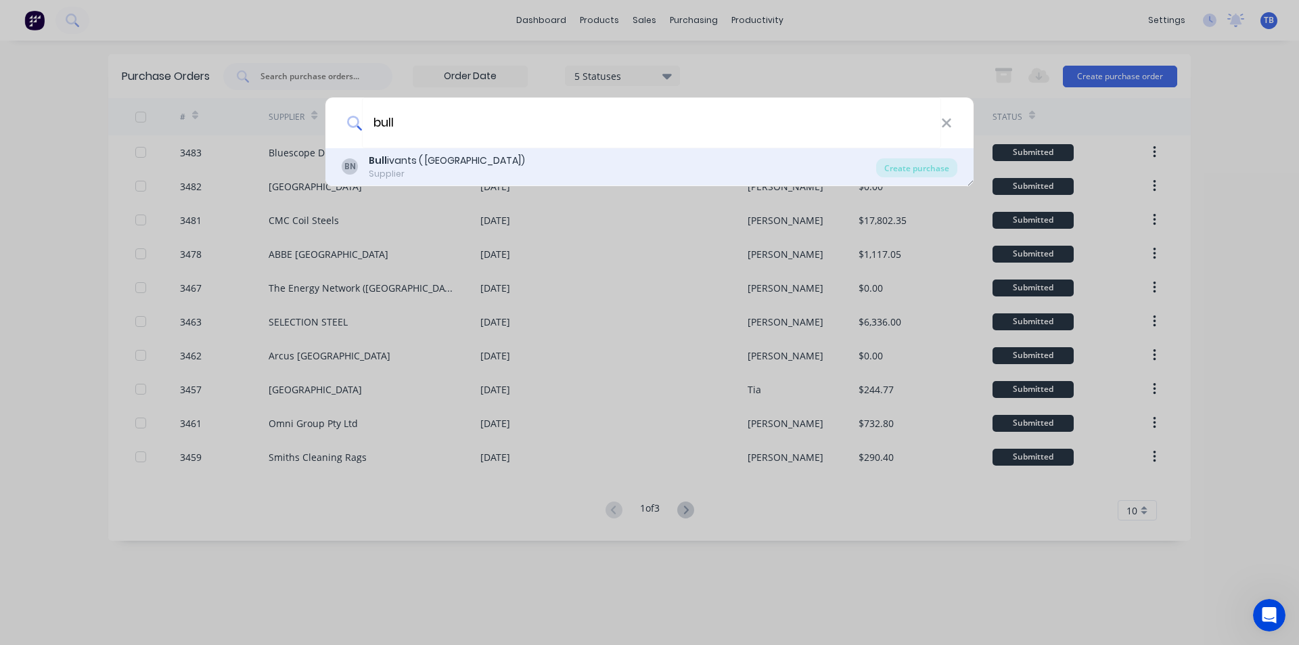
type input "bull"
click at [525, 168] on div "BN Bull ivants ( NSW) Supplier" at bounding box center [609, 167] width 534 height 26
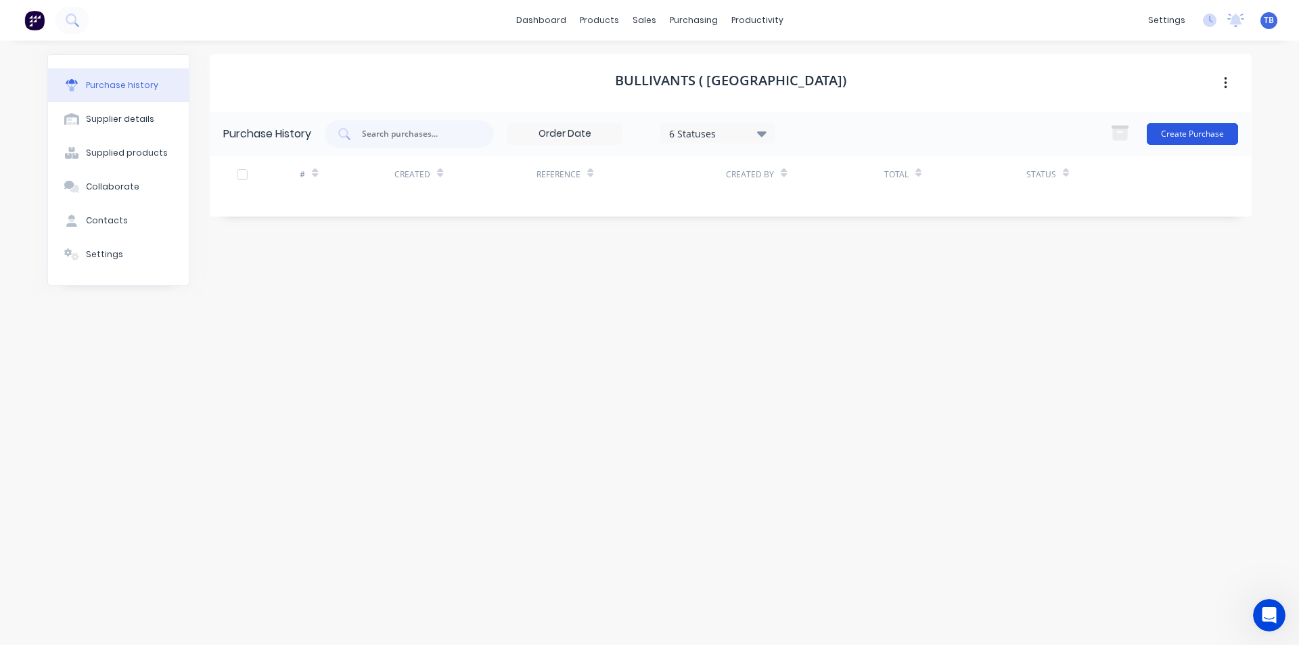
click at [1167, 140] on button "Create Purchase" at bounding box center [1192, 134] width 91 height 22
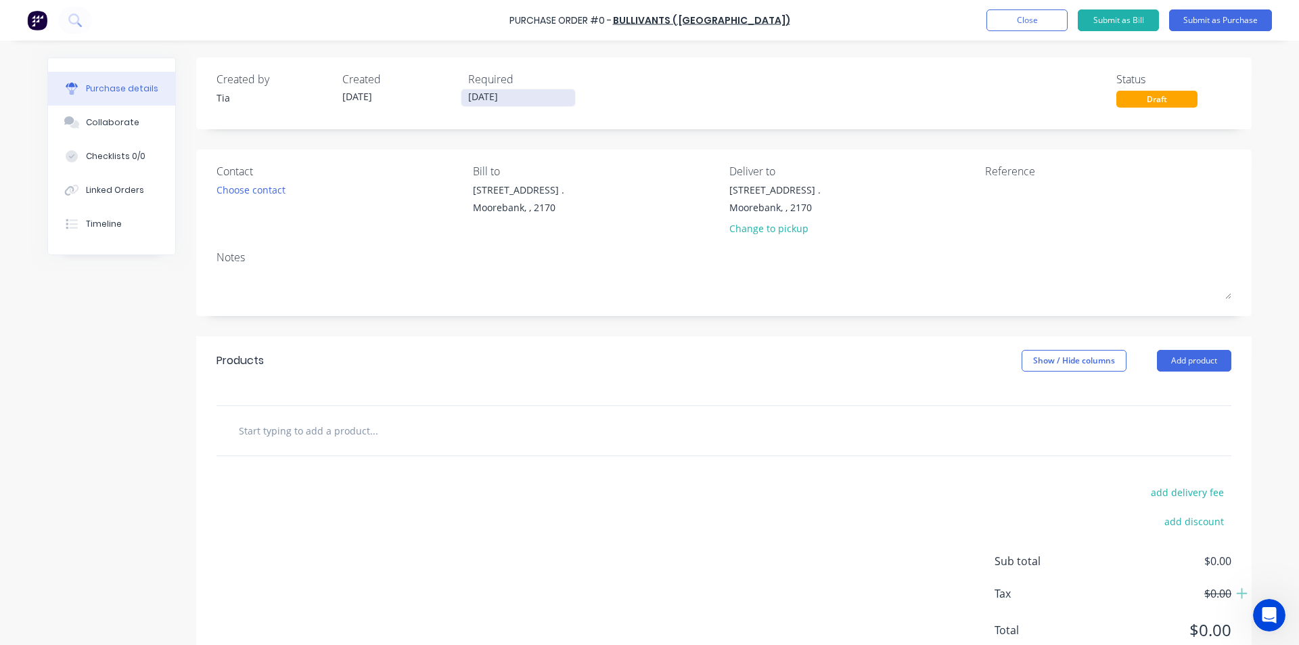
click at [552, 91] on input "[DATE]" at bounding box center [518, 97] width 114 height 17
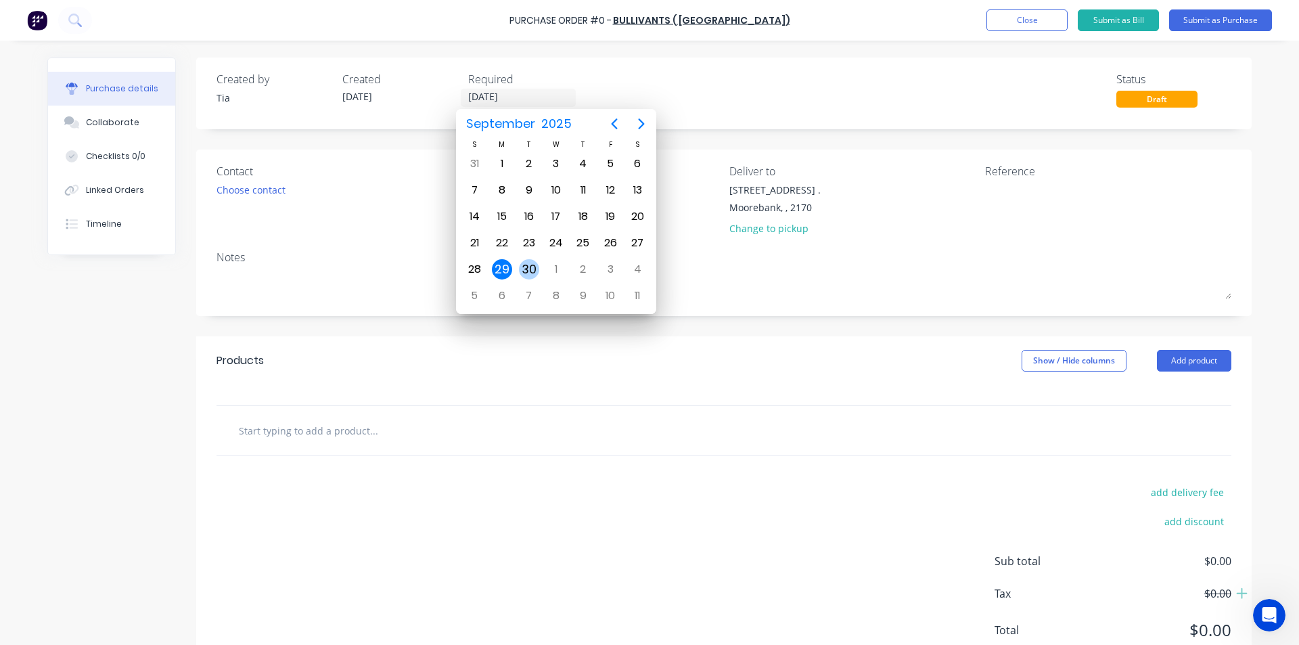
click at [528, 270] on div "30" at bounding box center [529, 269] width 20 height 20
type input "[DATE]"
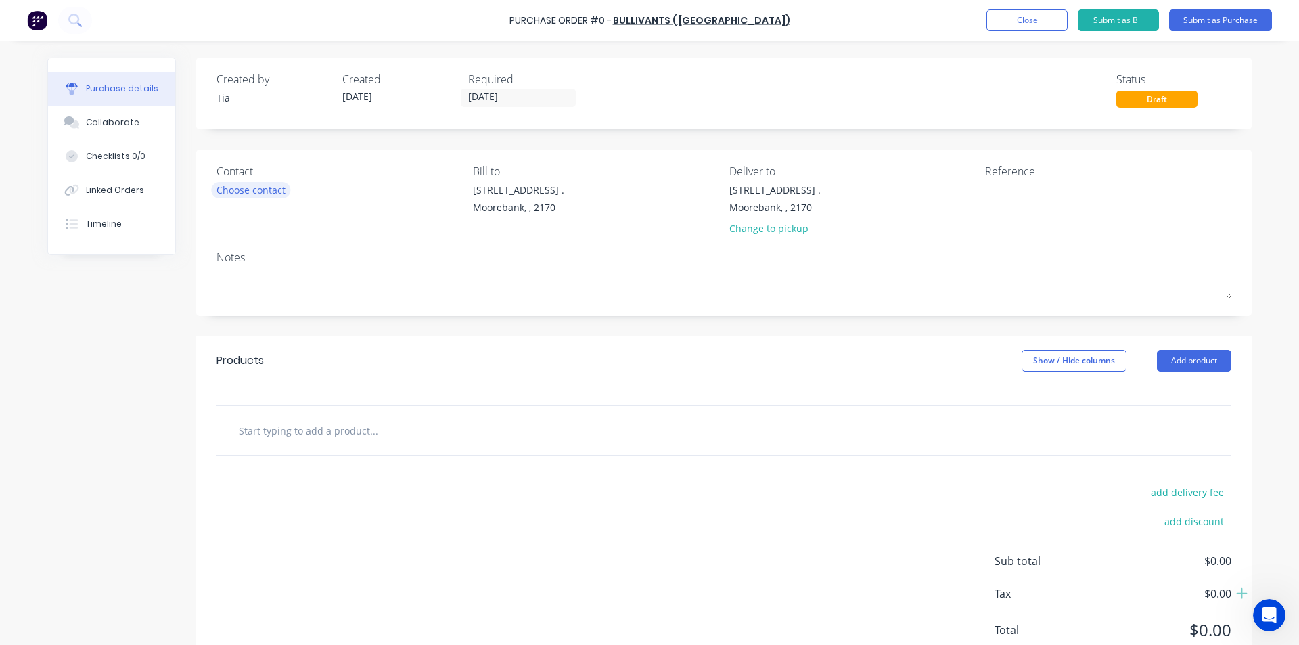
click at [248, 196] on div "Choose contact" at bounding box center [250, 190] width 69 height 14
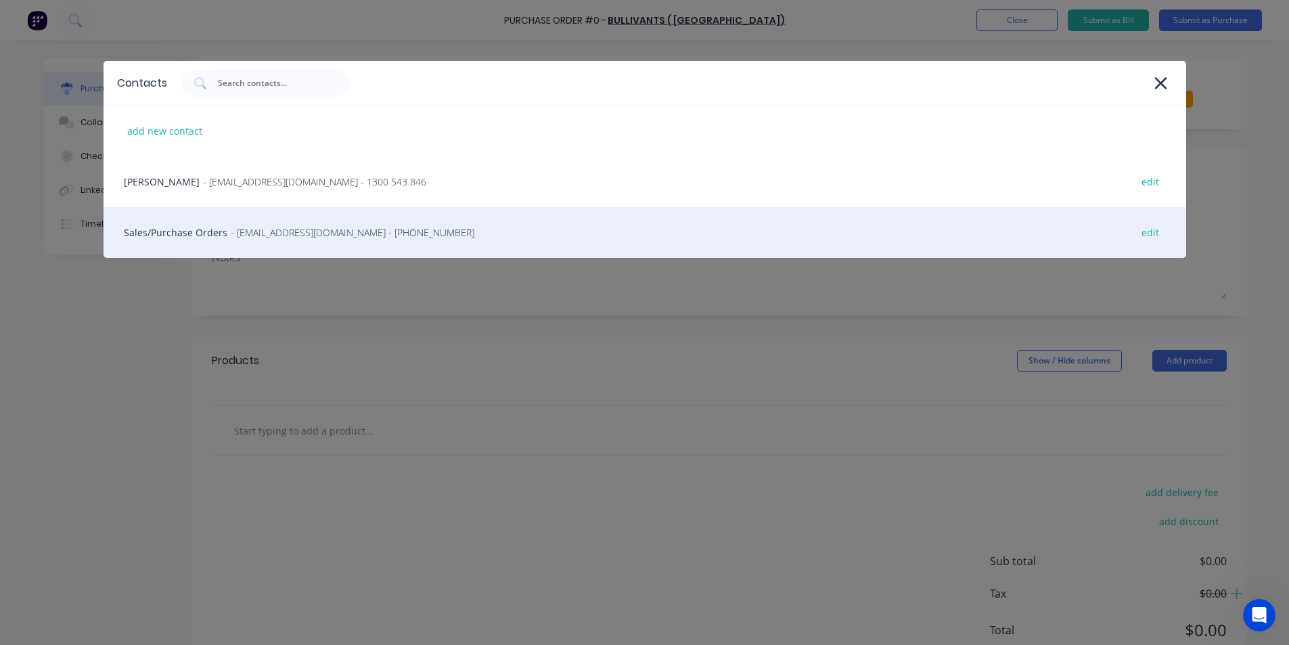
click at [247, 233] on span "- sydney.sales@bullivants.com - (02) 9208 3600" at bounding box center [353, 232] width 244 height 14
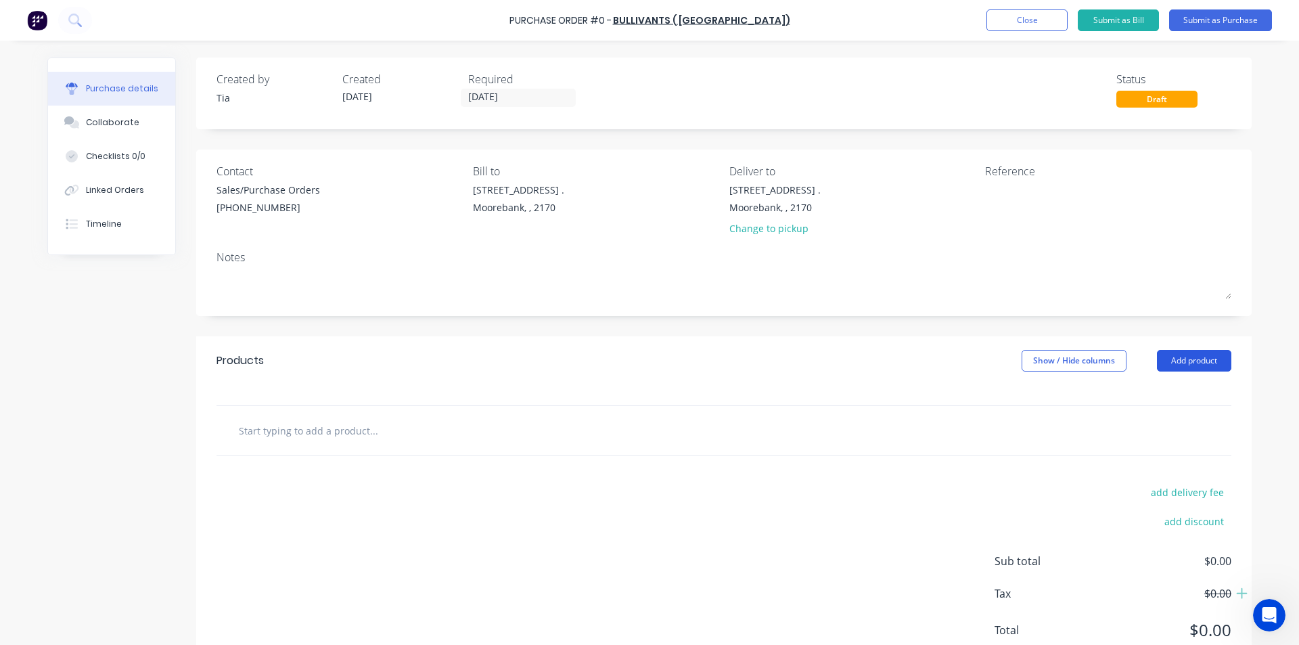
click at [1197, 357] on button "Add product" at bounding box center [1194, 361] width 74 height 22
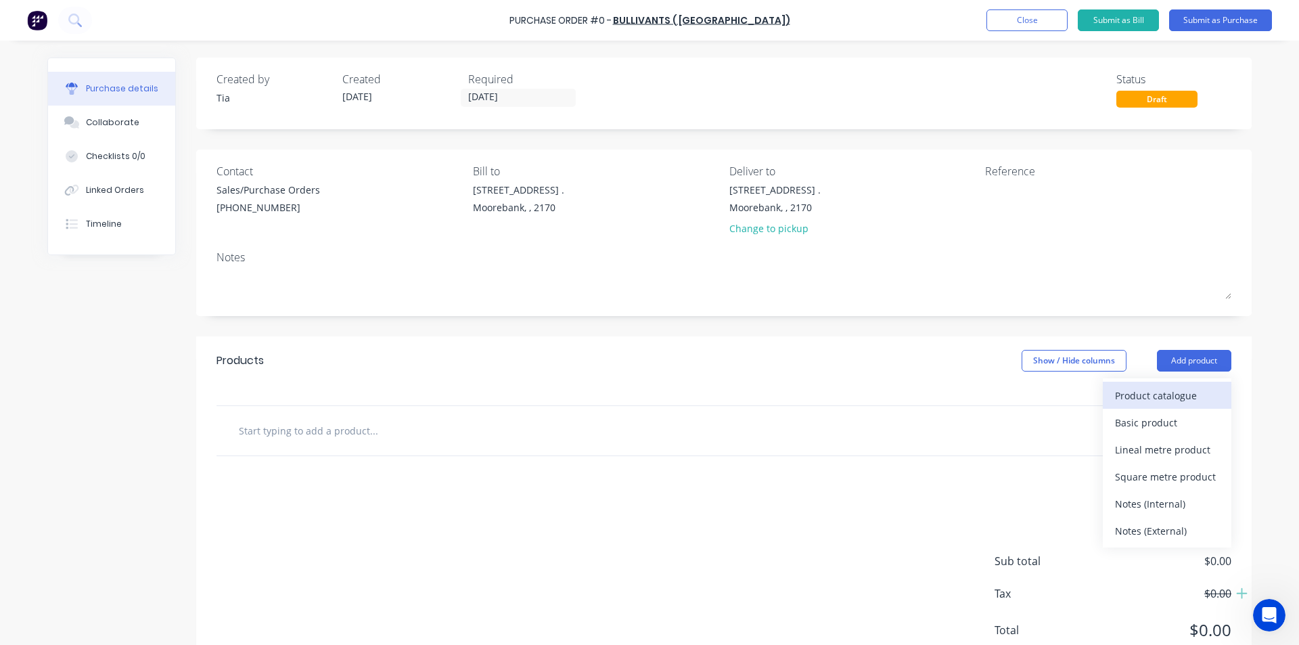
click at [1172, 388] on div "Product catalogue" at bounding box center [1167, 396] width 104 height 20
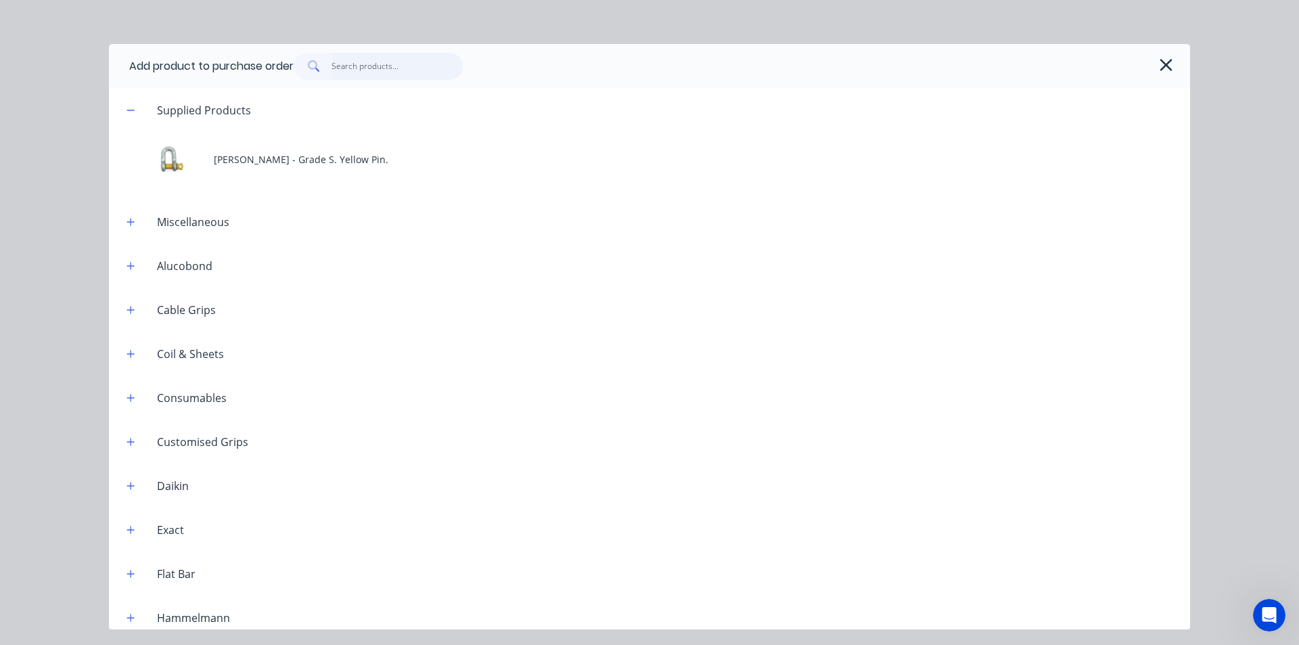
click at [396, 57] on input "text" at bounding box center [397, 66] width 132 height 27
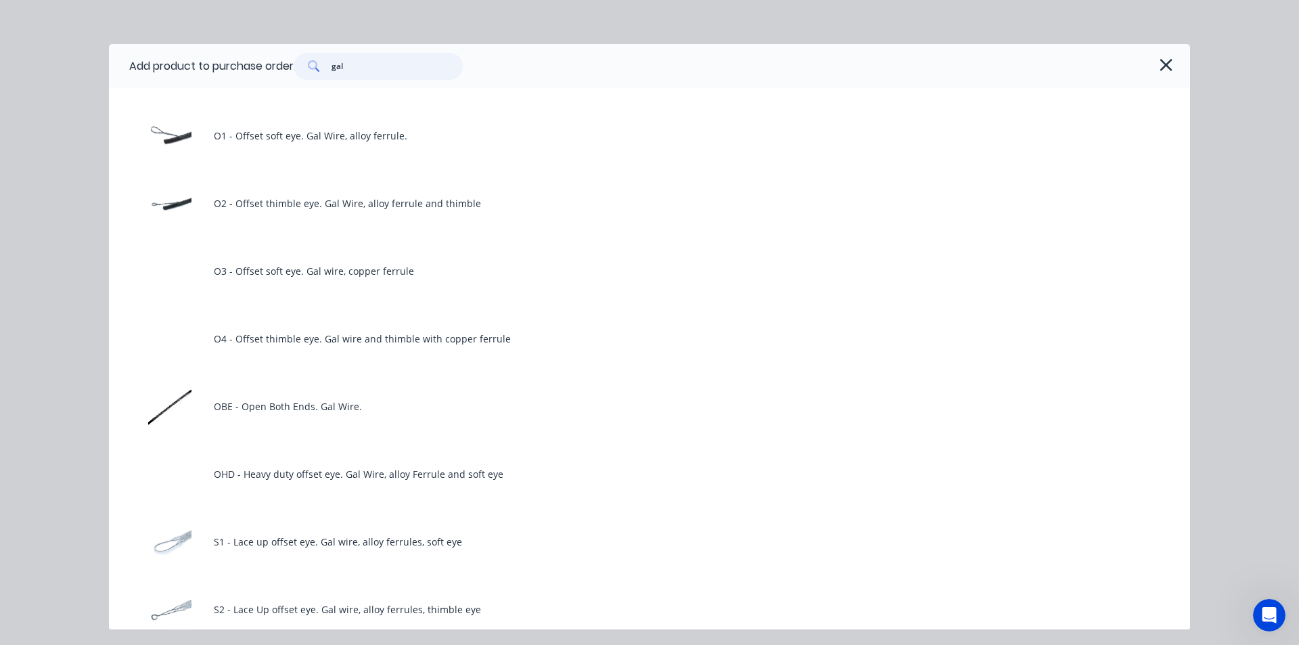
scroll to position [1285, 0]
type input "gal"
click at [1164, 66] on icon "button" at bounding box center [1165, 65] width 12 height 12
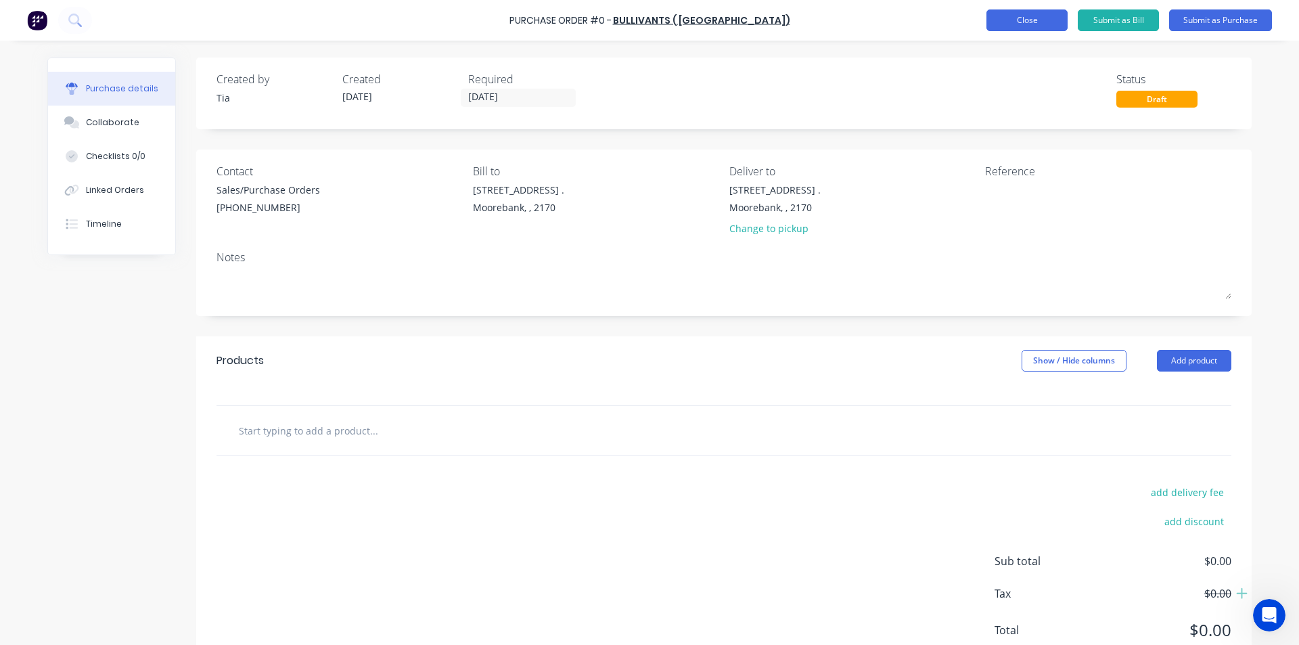
click at [1038, 20] on button "Close" at bounding box center [1026, 20] width 81 height 22
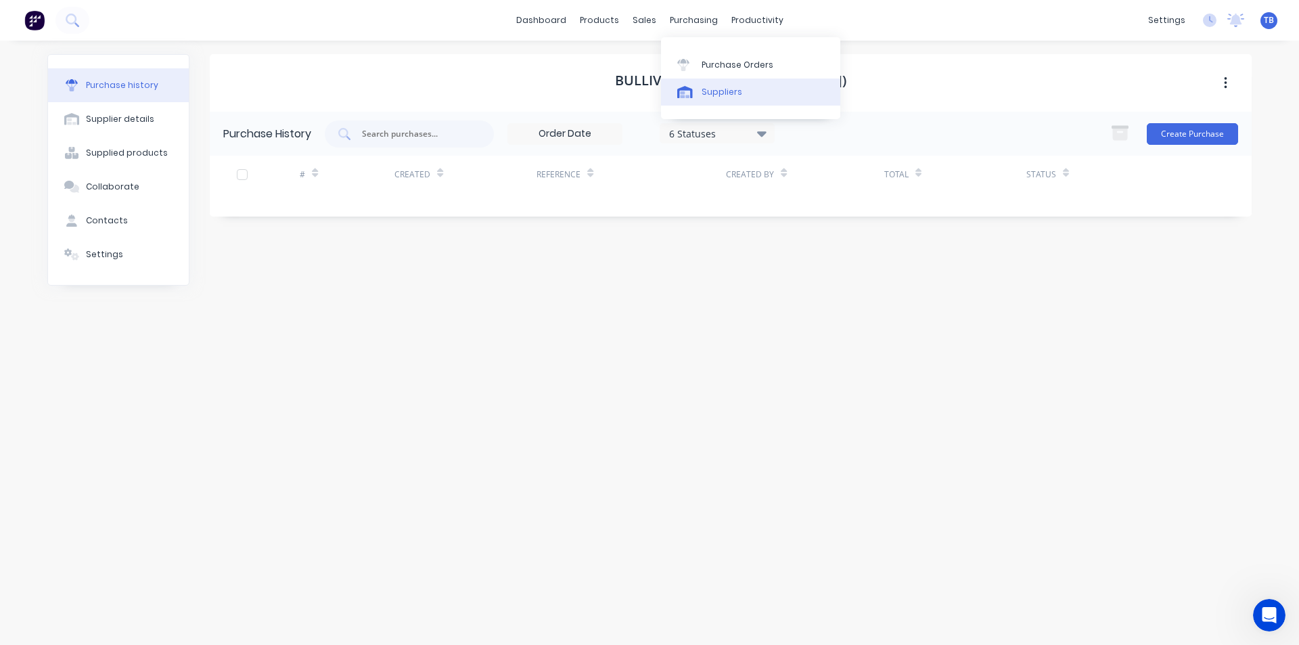
click at [714, 92] on div "Suppliers" at bounding box center [721, 92] width 41 height 12
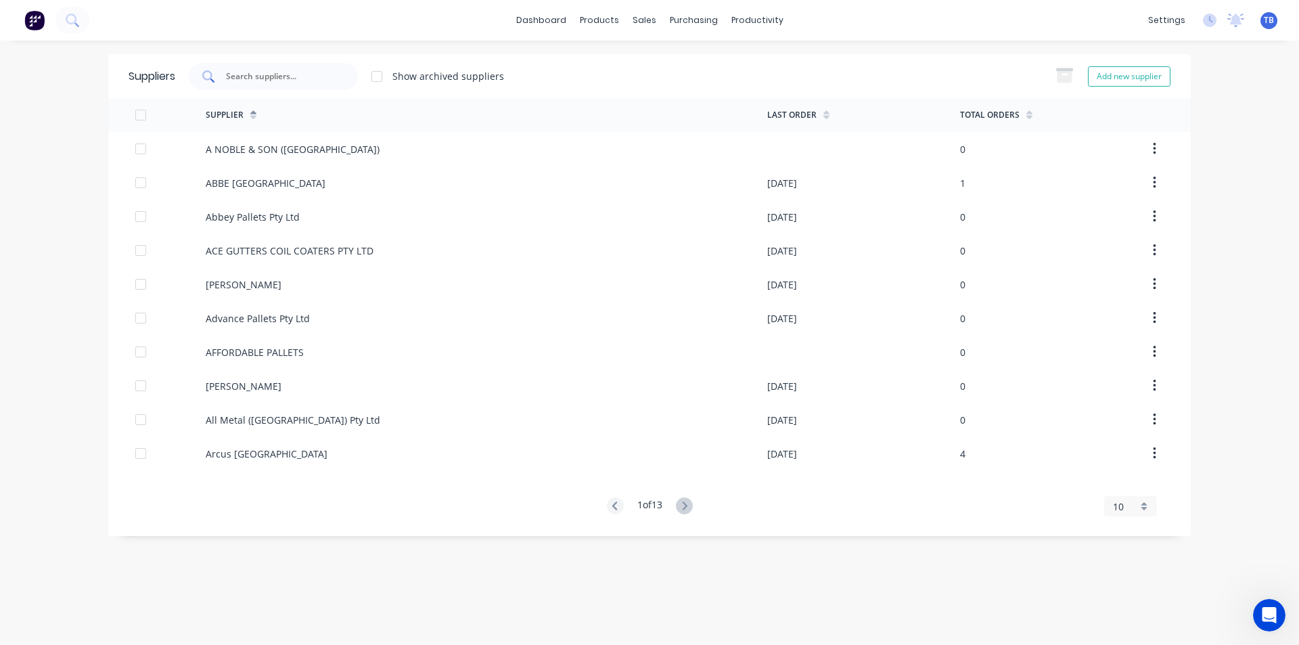
click at [267, 80] on input "text" at bounding box center [281, 77] width 112 height 14
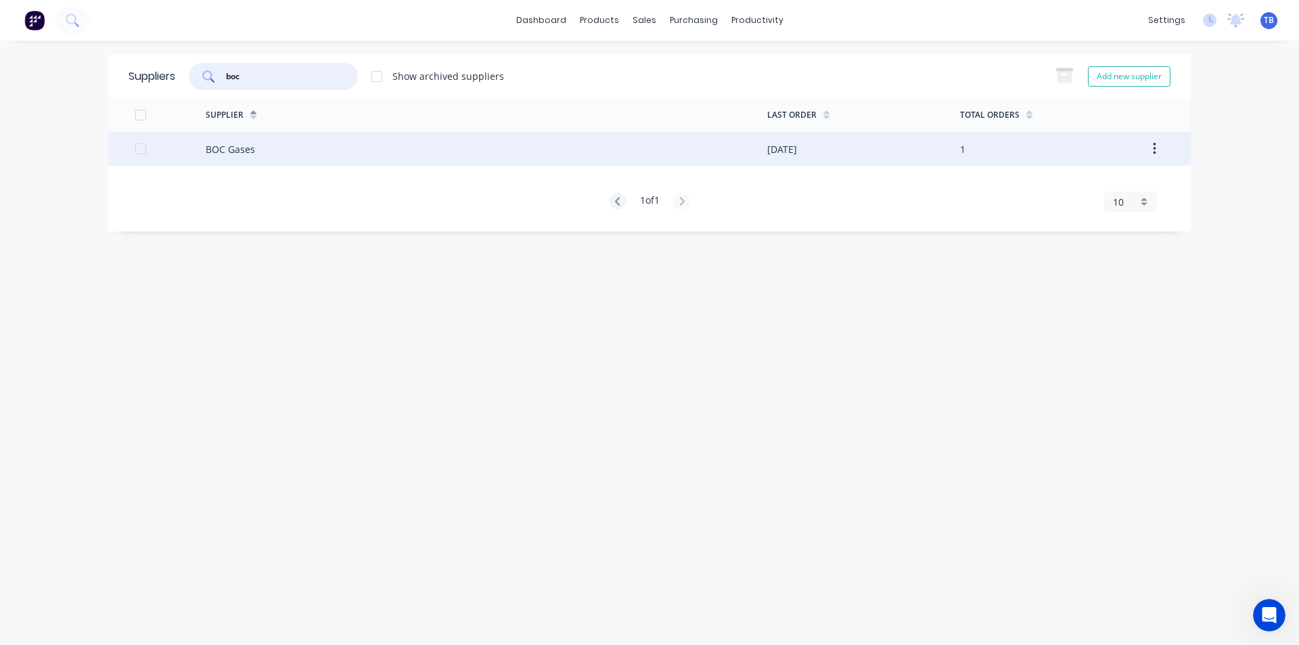
type input "boc"
click at [264, 156] on div "BOC Gases" at bounding box center [486, 149] width 561 height 34
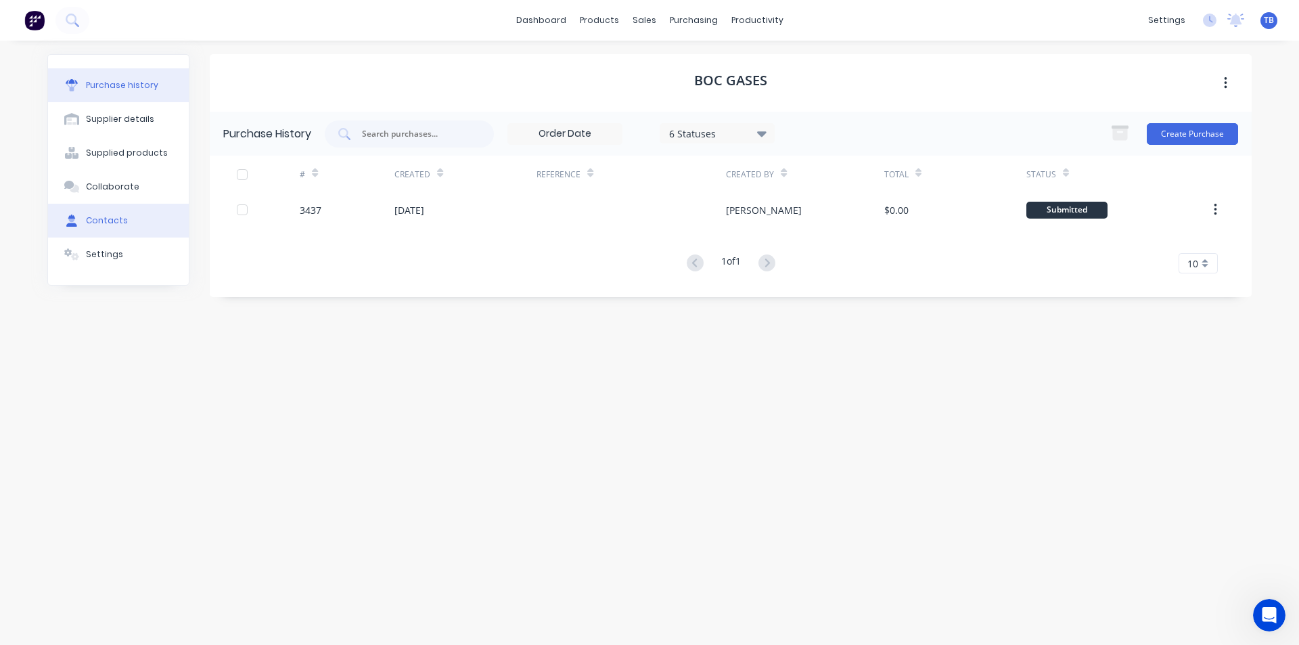
click at [120, 221] on div "Contacts" at bounding box center [107, 220] width 42 height 12
select select "AU"
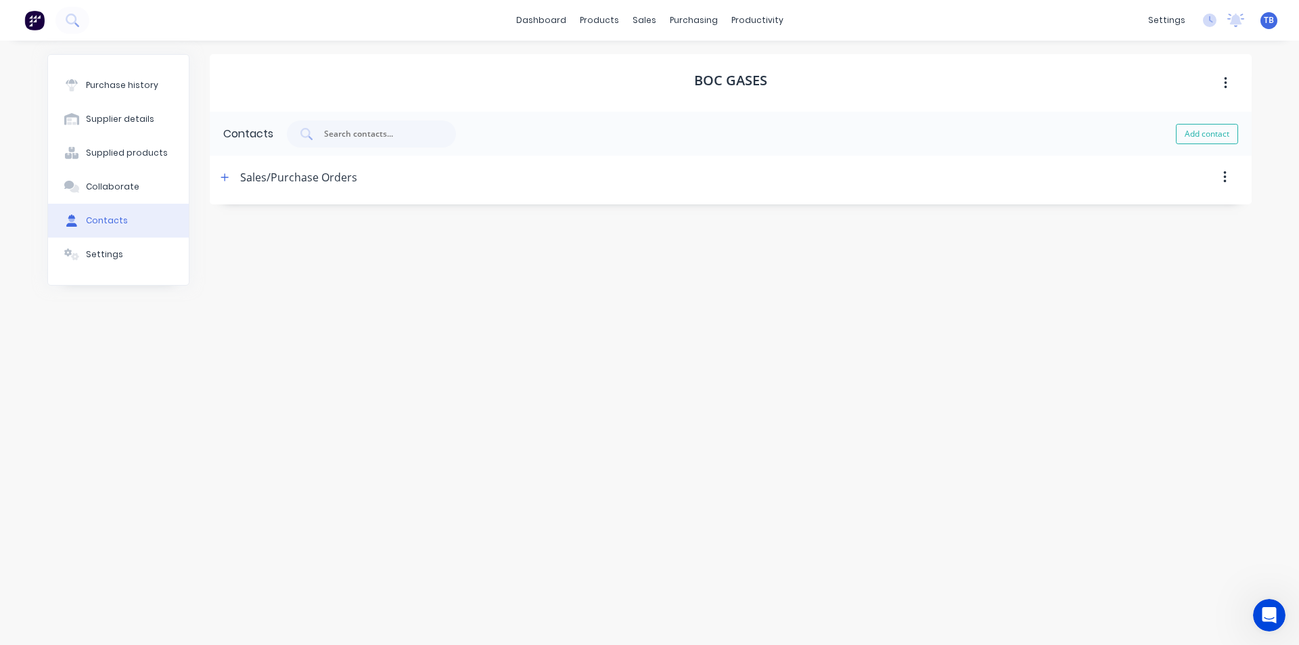
click at [293, 176] on div "Sales/Purchase Orders" at bounding box center [298, 177] width 117 height 43
click at [220, 179] on button "button" at bounding box center [224, 177] width 17 height 17
drag, startPoint x: 409, startPoint y: 292, endPoint x: 133, endPoint y: 292, distance: 276.0
click at [133, 292] on div "Purchase history Supplier details Supplied products Collaborate Contacts Settin…" at bounding box center [649, 335] width 1204 height 563
drag, startPoint x: 697, startPoint y: 18, endPoint x: 713, endPoint y: 43, distance: 30.0
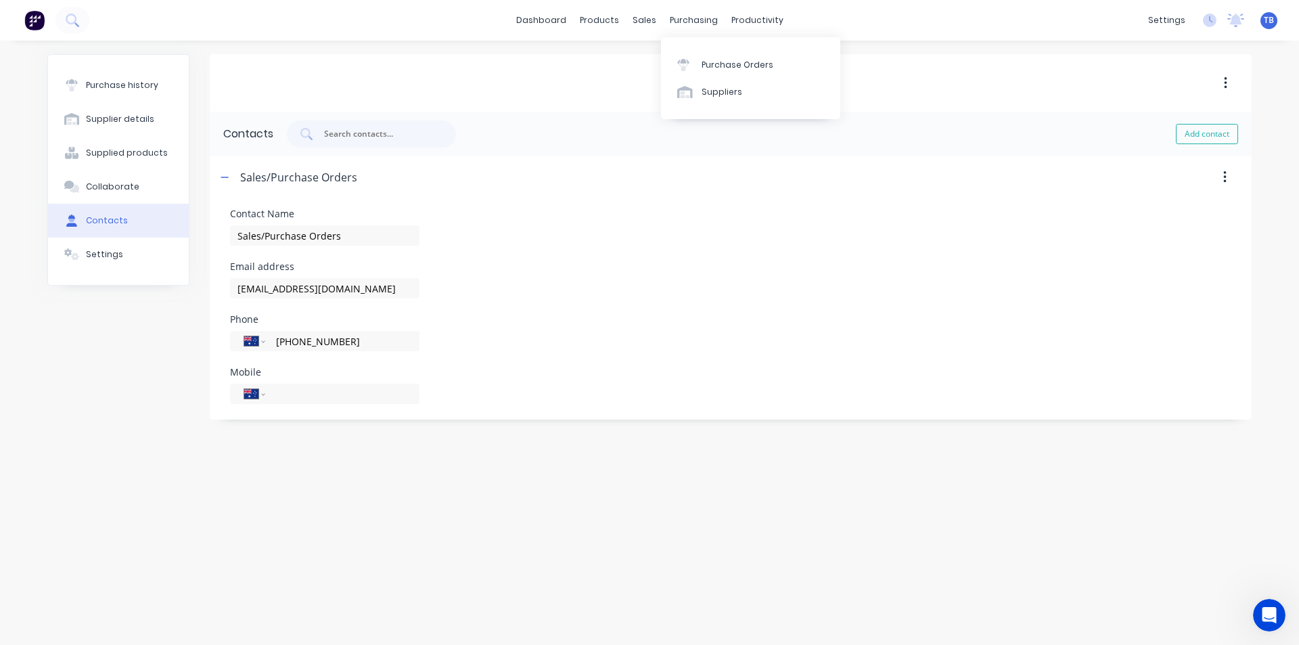
click at [697, 17] on div "purchasing" at bounding box center [694, 20] width 62 height 20
click at [724, 51] on link "Purchase Orders" at bounding box center [750, 64] width 179 height 27
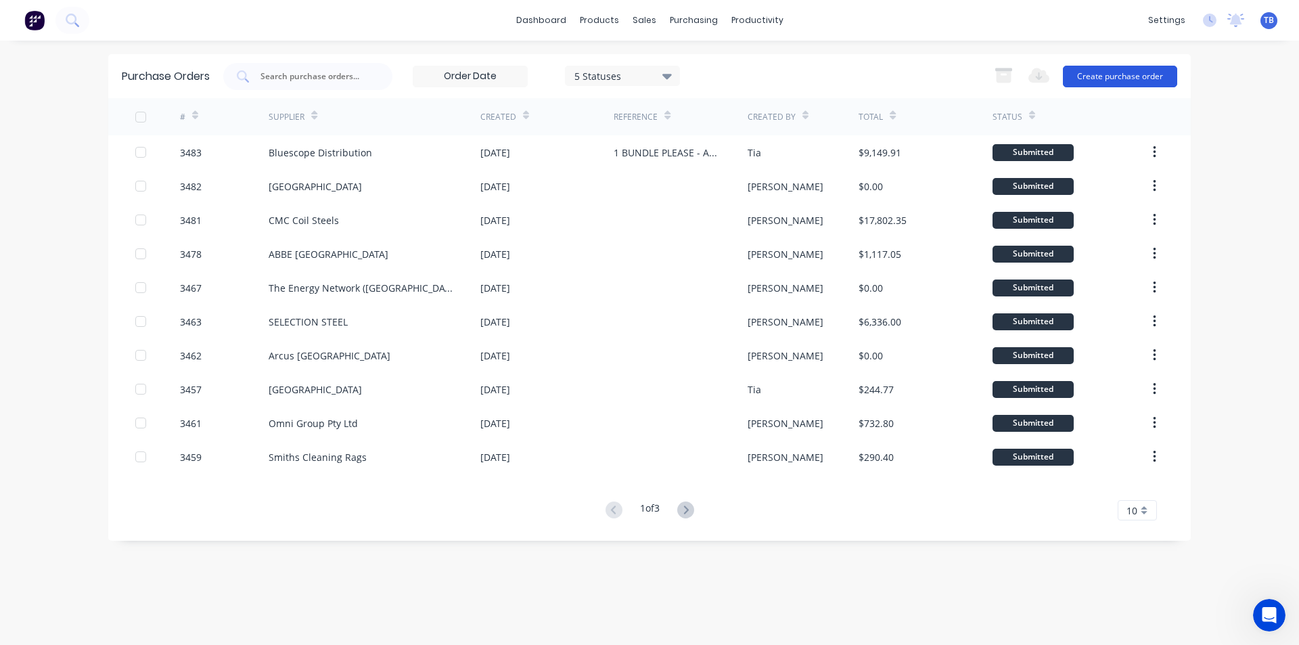
click at [1101, 68] on button "Create purchase order" at bounding box center [1120, 77] width 114 height 22
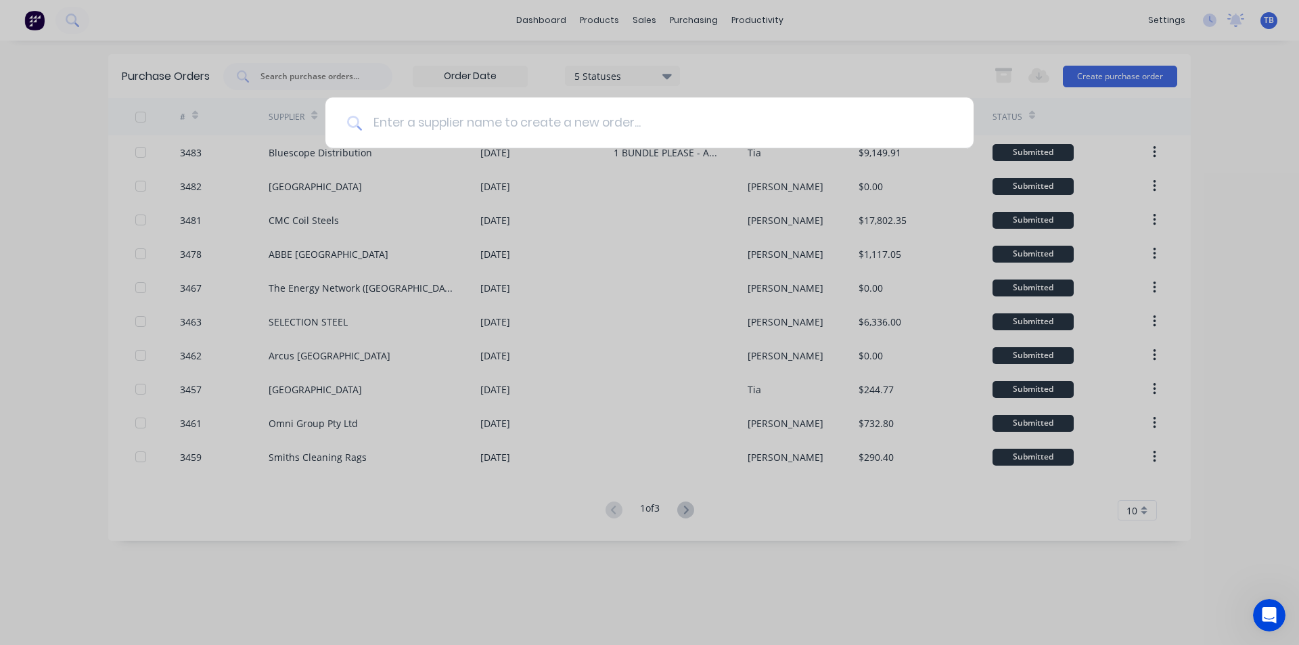
click at [431, 129] on input at bounding box center [657, 122] width 590 height 51
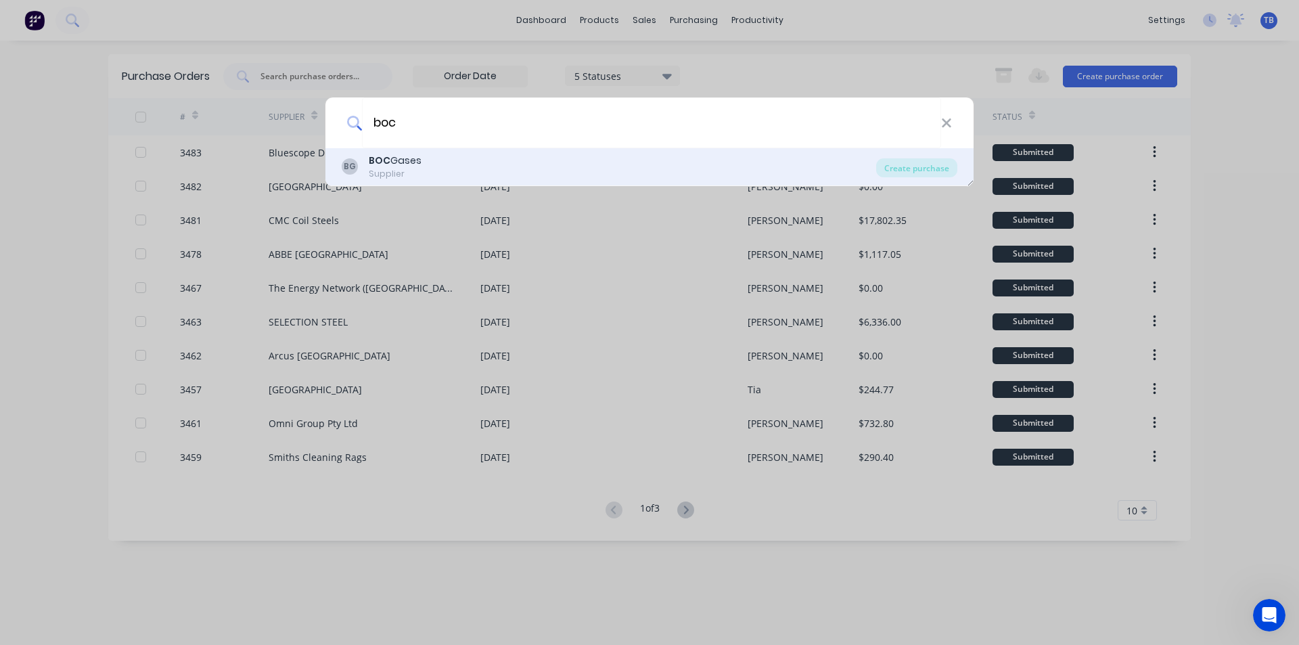
type input "boc"
click at [447, 152] on div "BG BOC Gases Supplier Create purchase" at bounding box center [649, 167] width 648 height 38
click at [455, 158] on div "BG BOC Gases Supplier" at bounding box center [609, 167] width 534 height 26
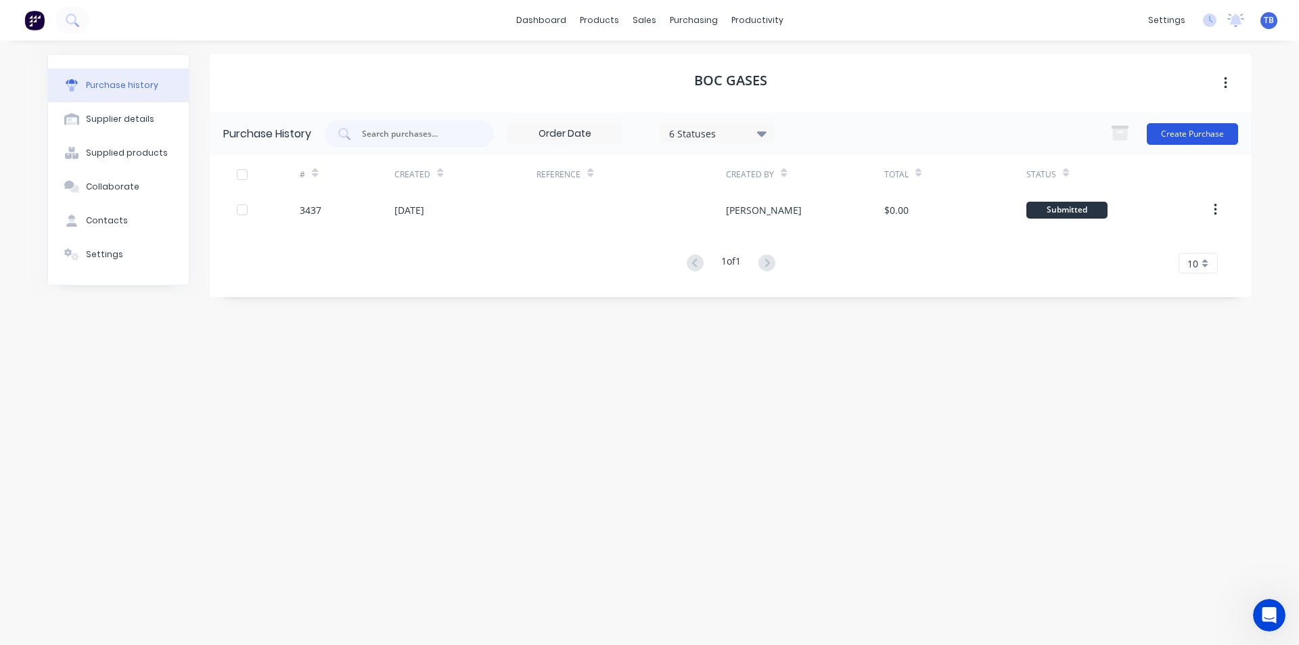
click at [1204, 130] on button "Create Purchase" at bounding box center [1192, 134] width 91 height 22
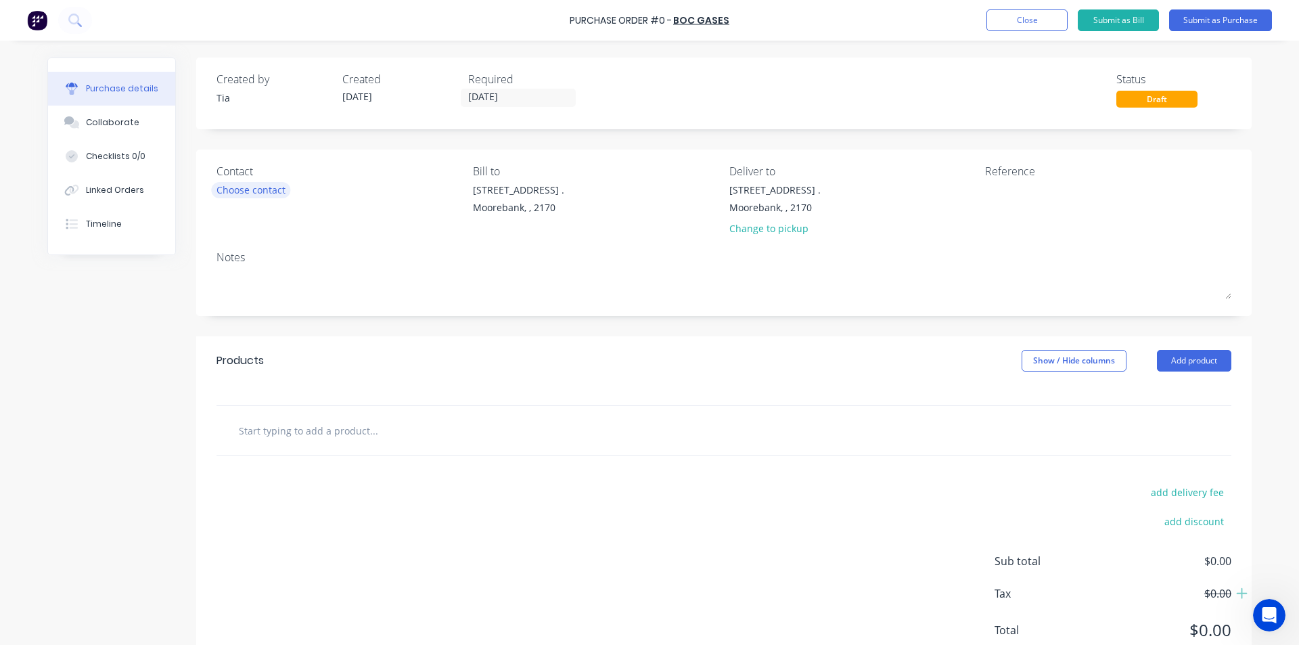
click at [226, 184] on div "Choose contact" at bounding box center [250, 190] width 69 height 14
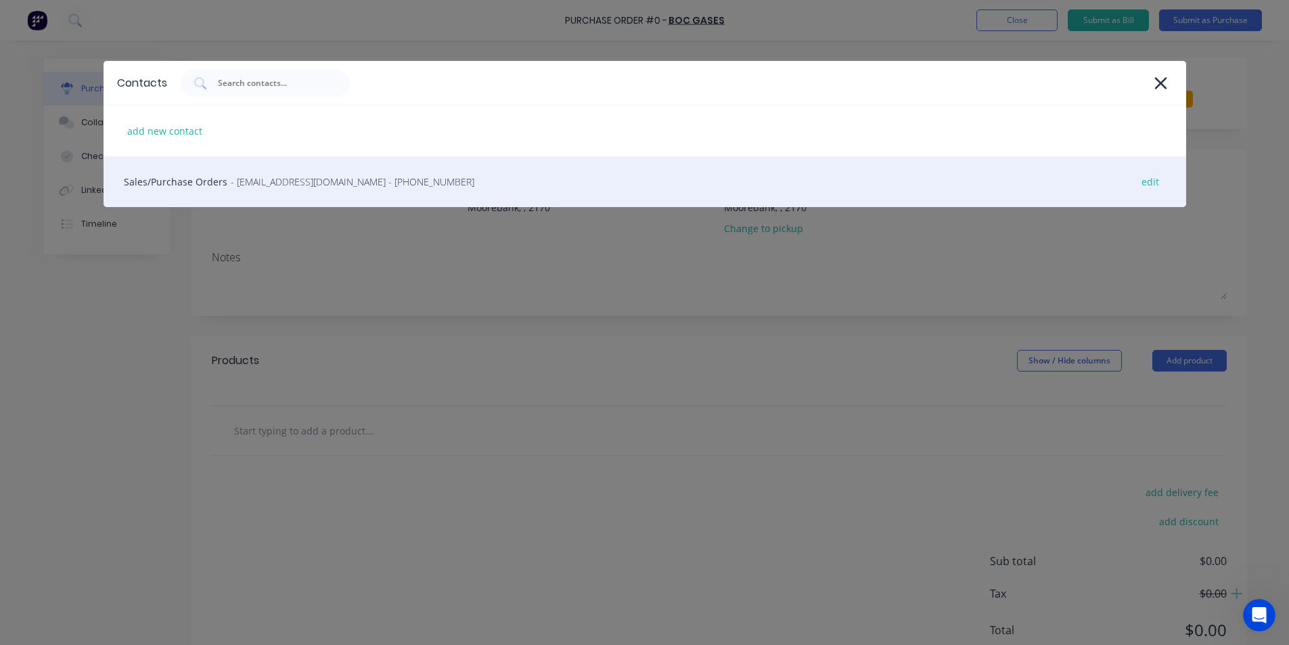
click at [231, 179] on span "- moorebank.gas&gear@boc.com - (02) 9600 9900" at bounding box center [353, 182] width 244 height 14
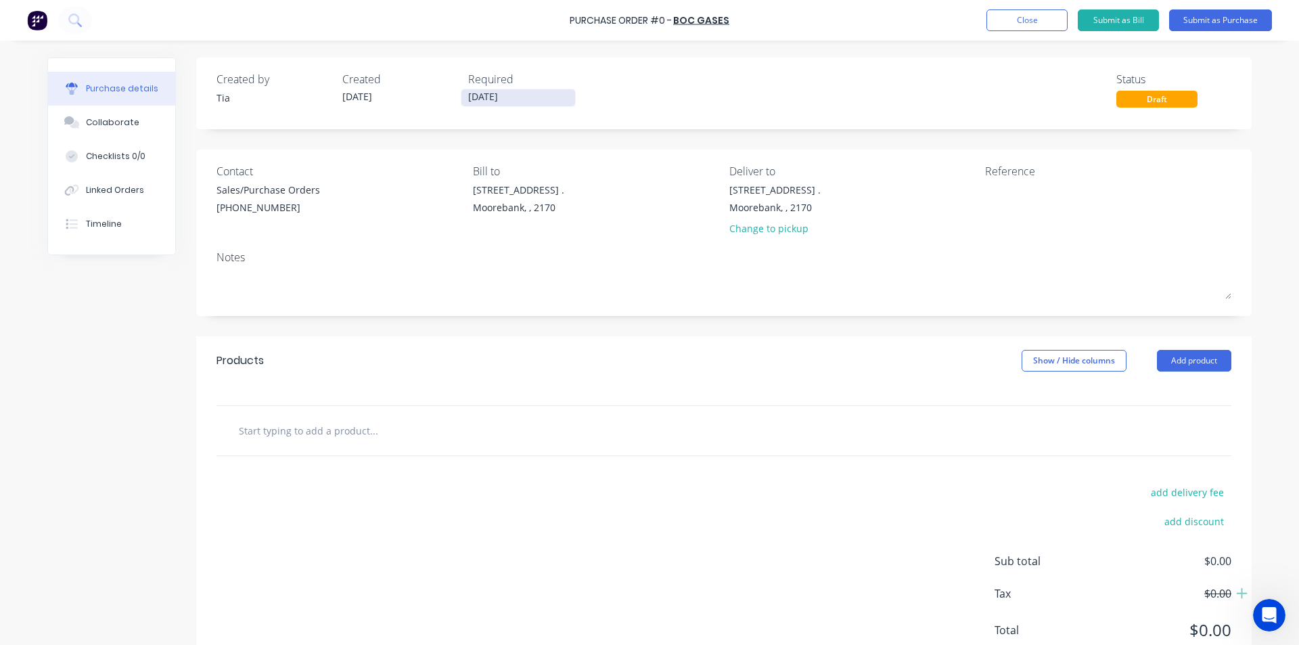
click at [511, 91] on input "[DATE]" at bounding box center [518, 97] width 114 height 17
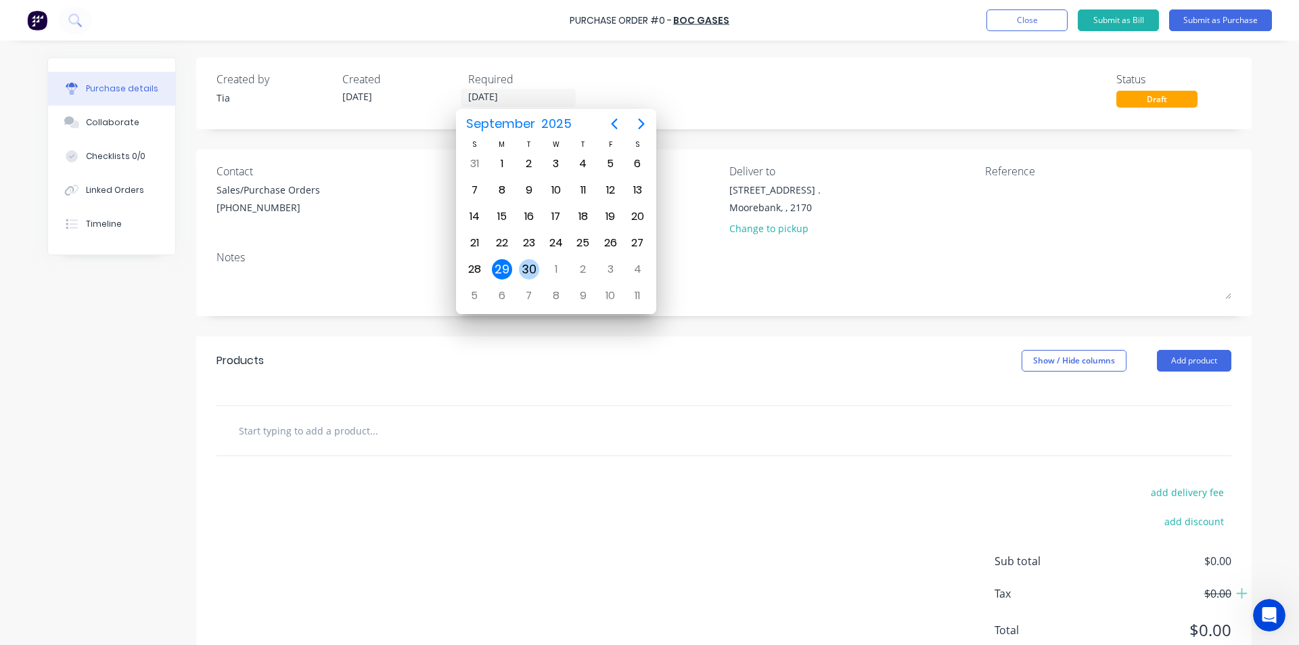
click at [524, 277] on div "30" at bounding box center [529, 269] width 20 height 20
type input "[DATE]"
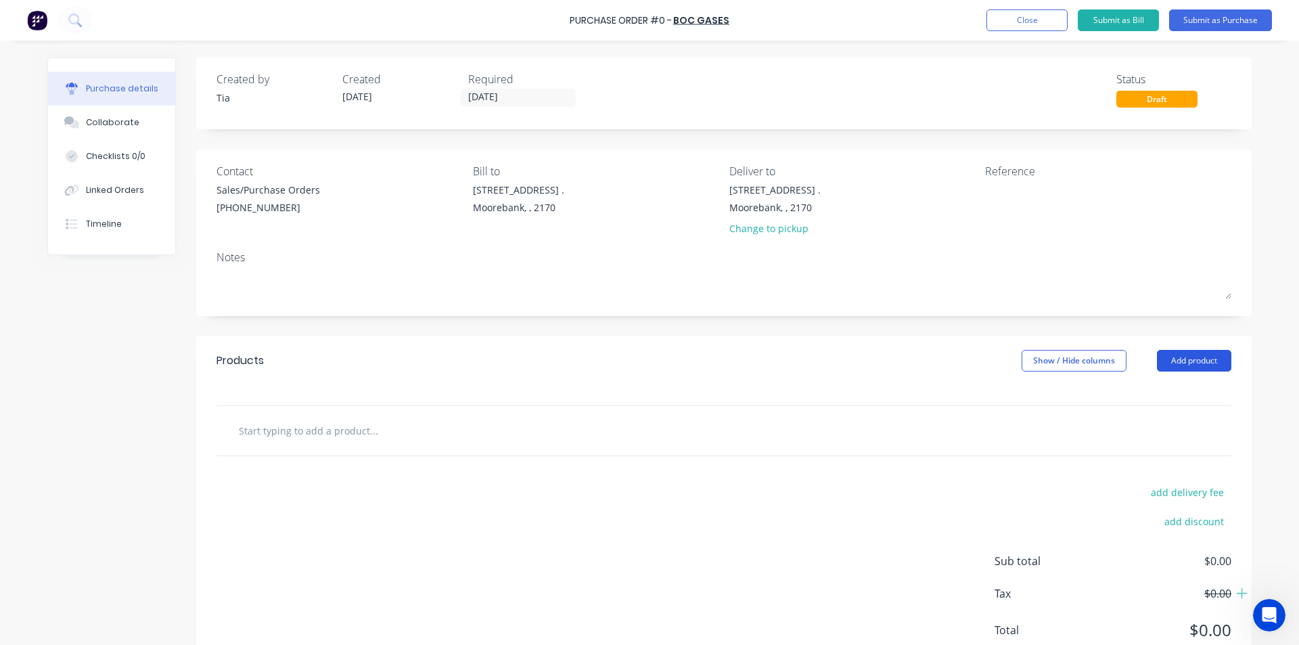
click at [1199, 358] on button "Add product" at bounding box center [1194, 361] width 74 height 22
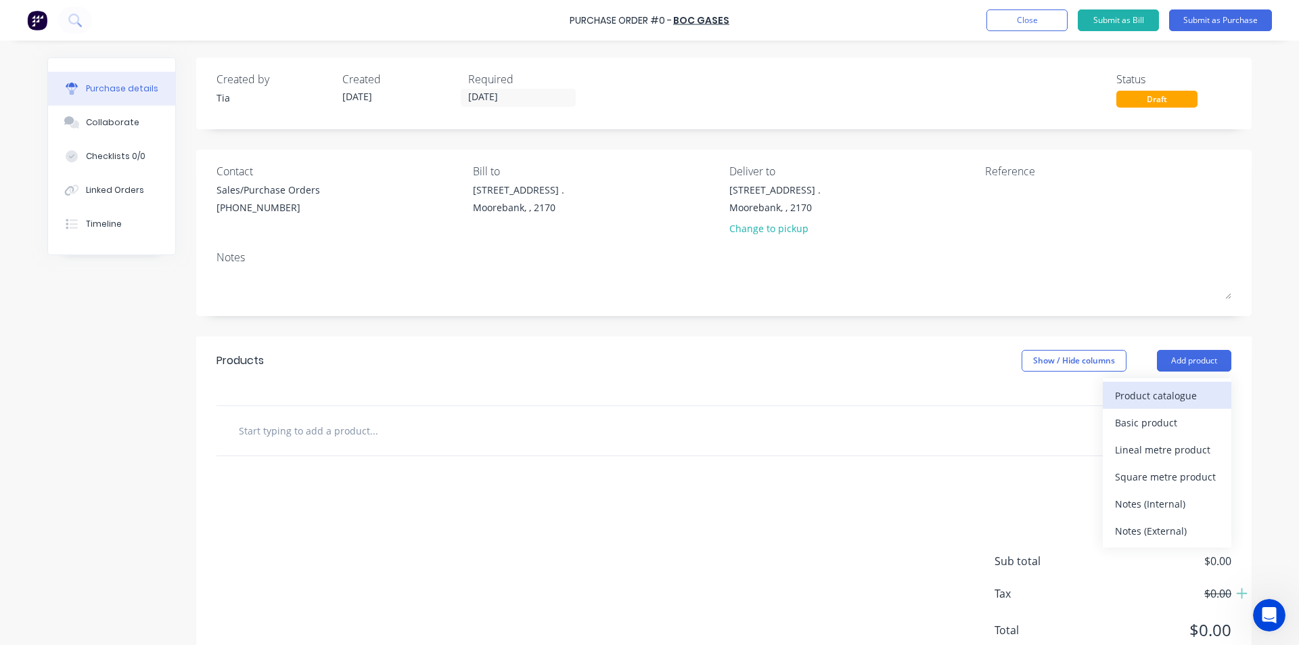
click at [1187, 389] on div "Product catalogue" at bounding box center [1167, 396] width 104 height 20
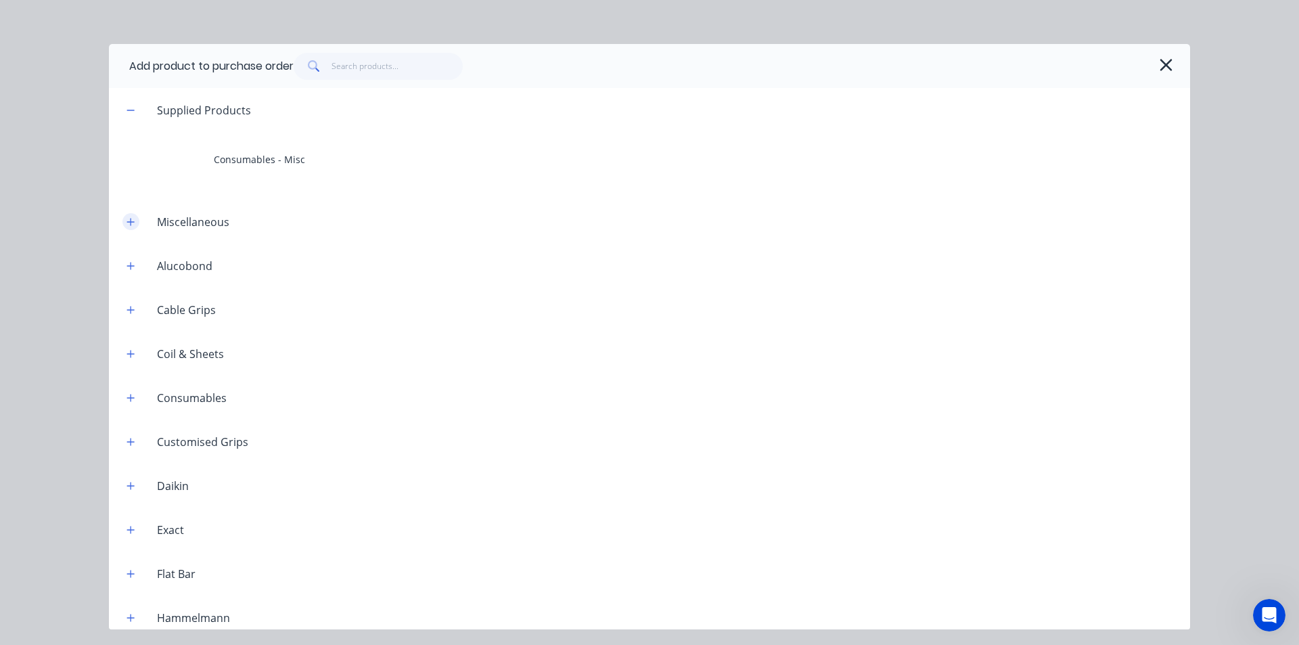
click at [131, 214] on button "button" at bounding box center [130, 221] width 17 height 17
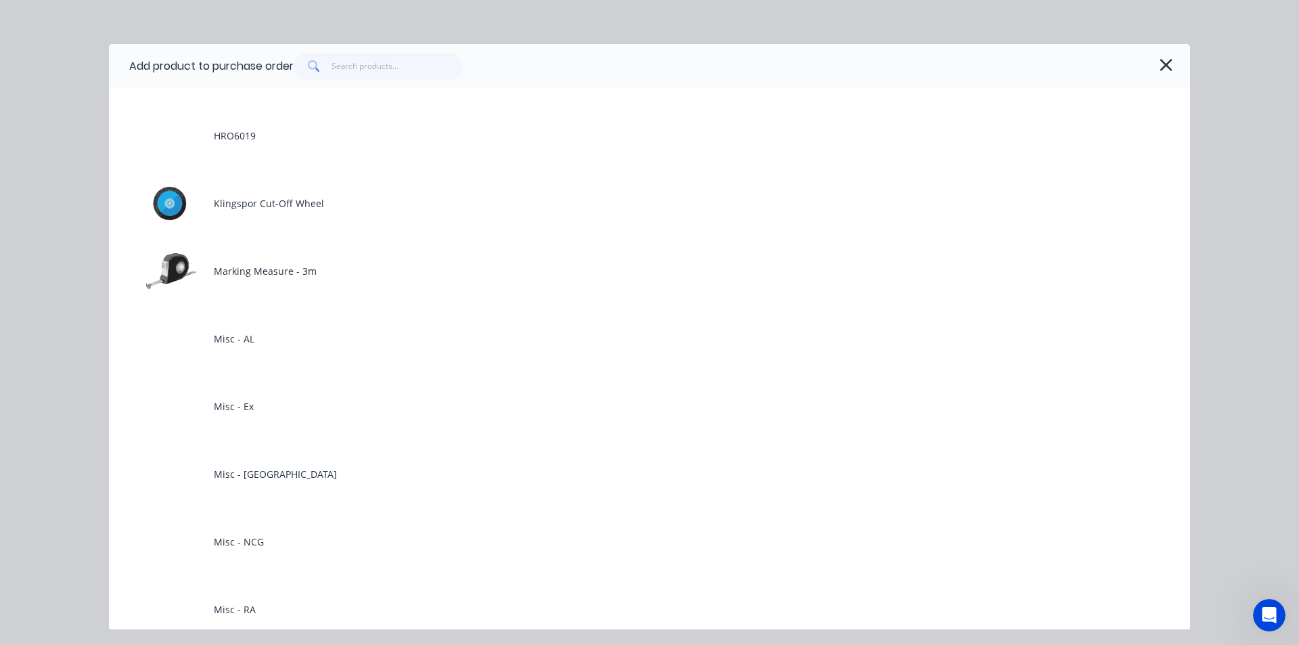
scroll to position [2571, 0]
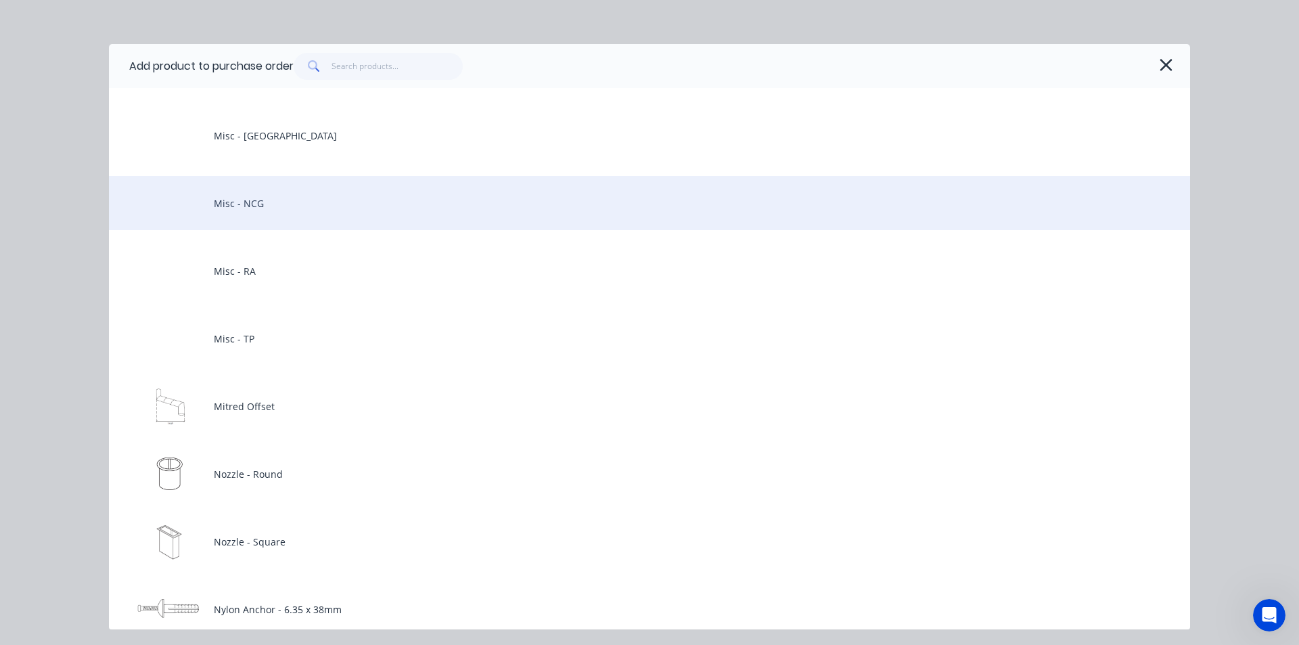
click at [244, 215] on div "Misc - NCG" at bounding box center [649, 203] width 1081 height 54
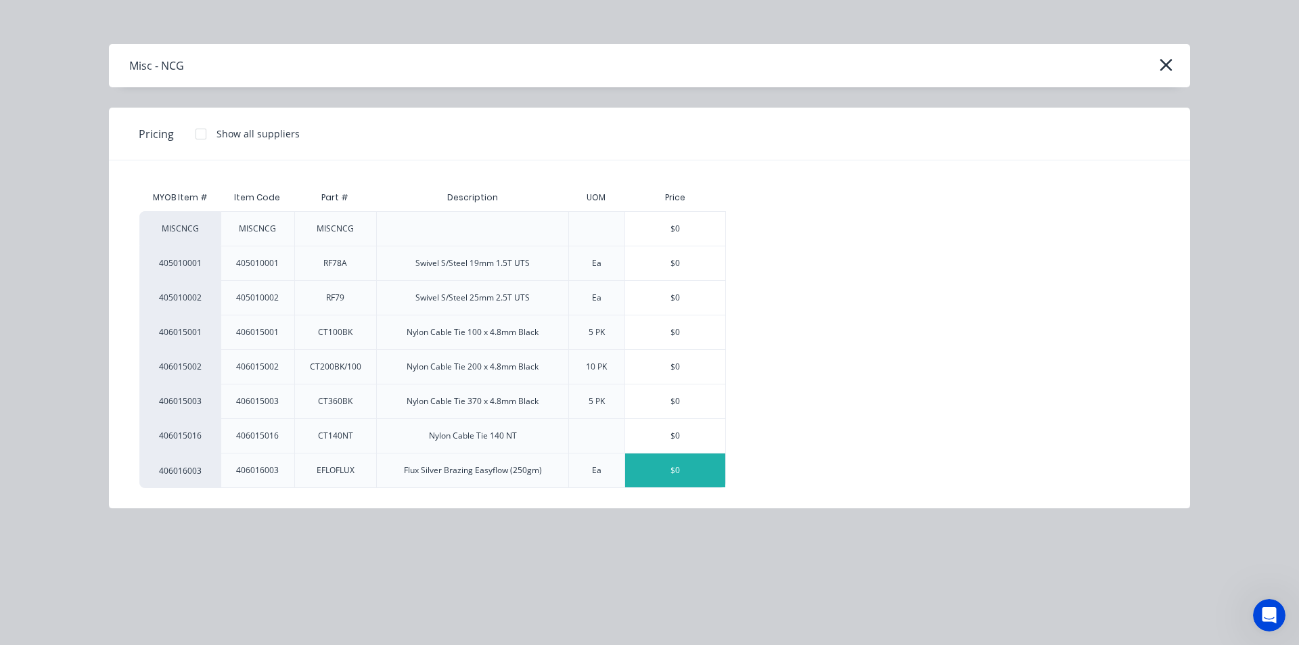
click at [693, 469] on div "$0" at bounding box center [675, 470] width 100 height 34
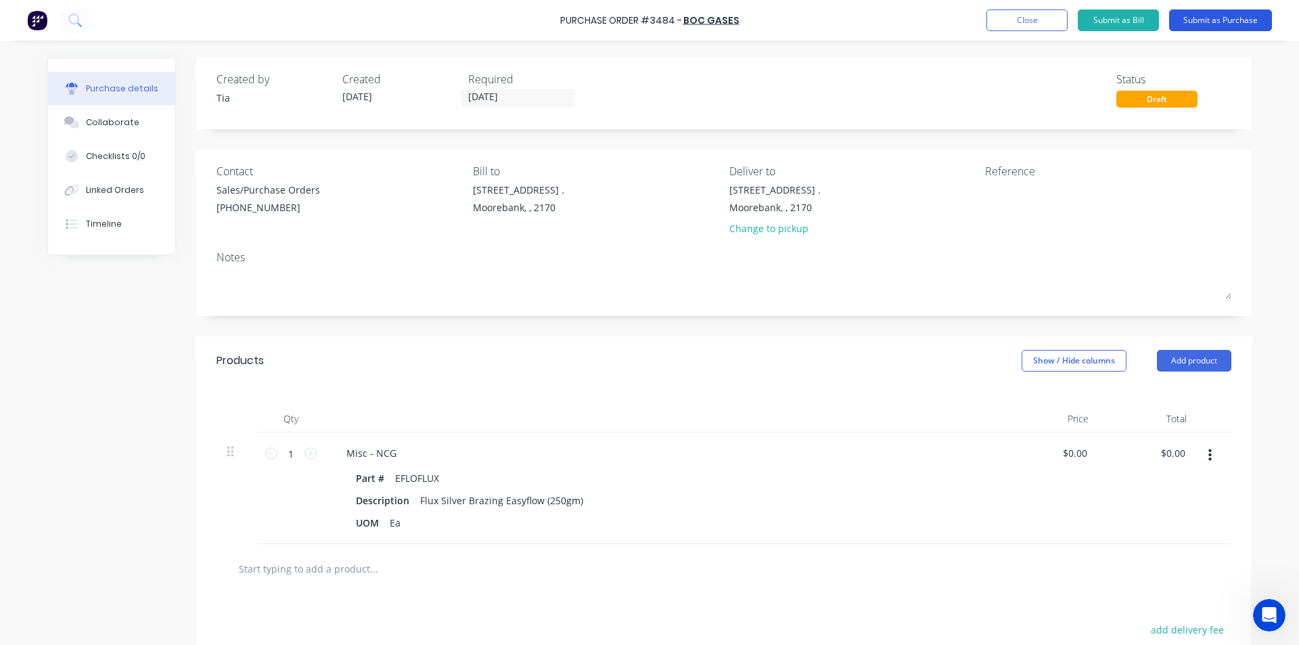
click at [1247, 19] on button "Submit as Purchase" at bounding box center [1220, 20] width 103 height 22
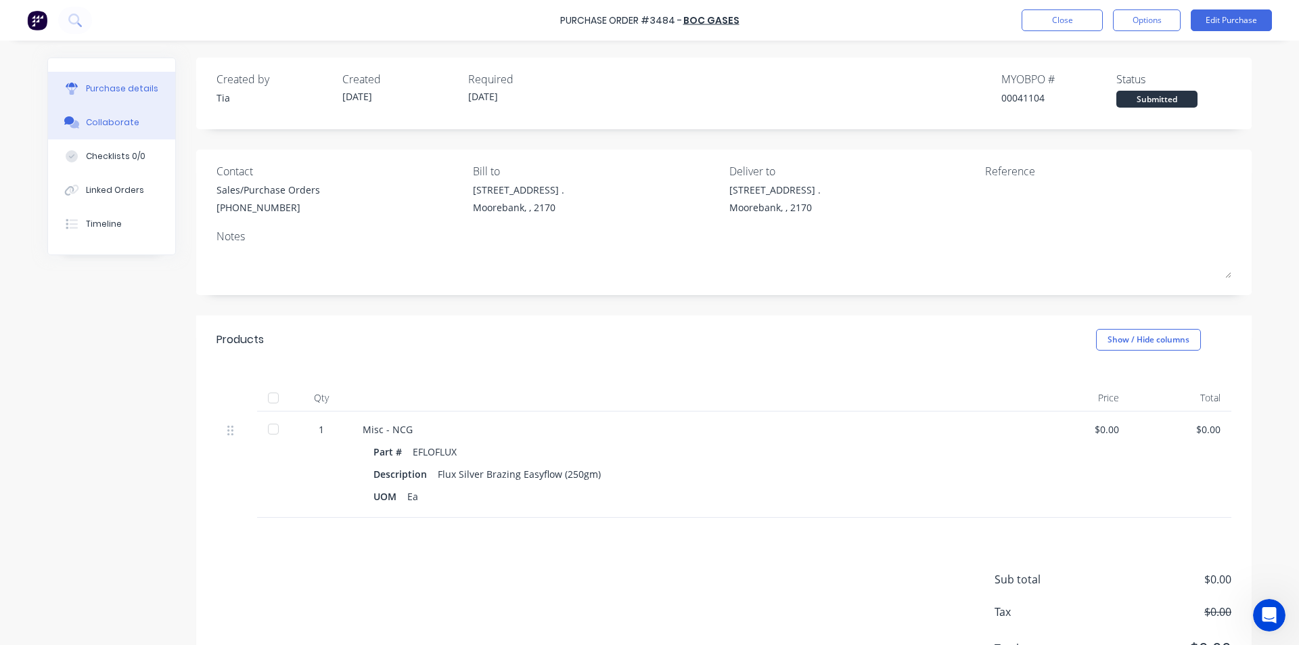
click at [109, 109] on button "Collaborate" at bounding box center [111, 123] width 127 height 34
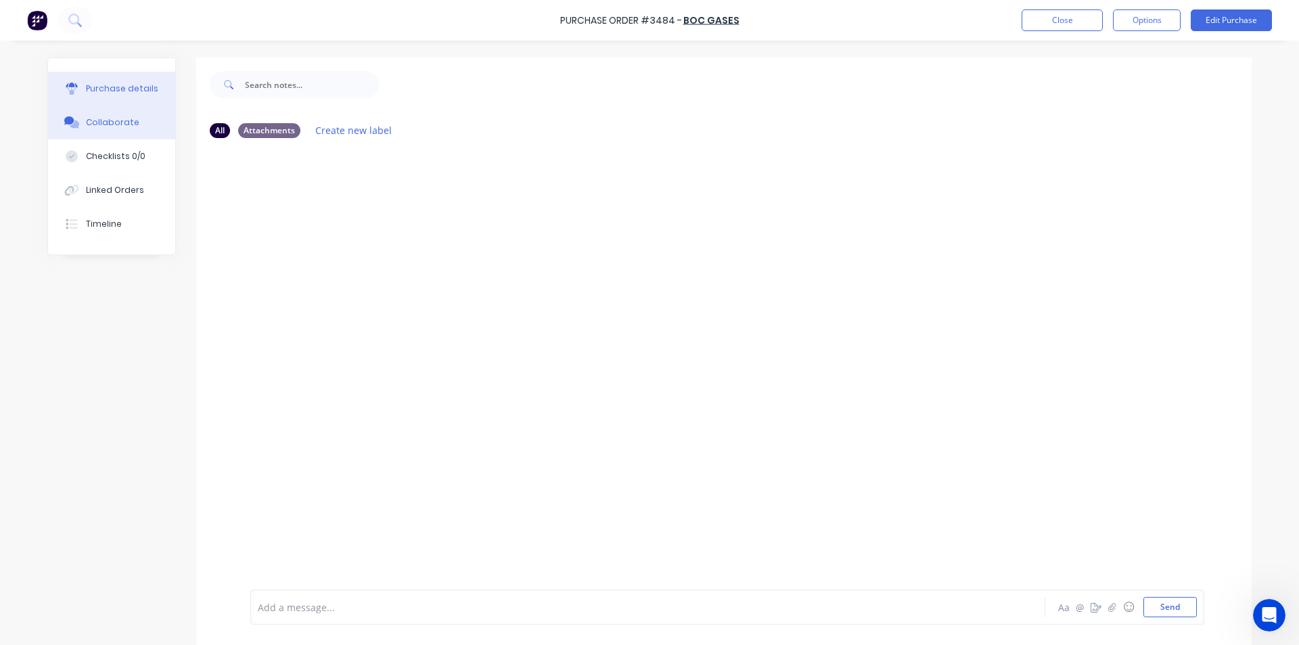
click at [124, 90] on div "Purchase details" at bounding box center [122, 89] width 72 height 12
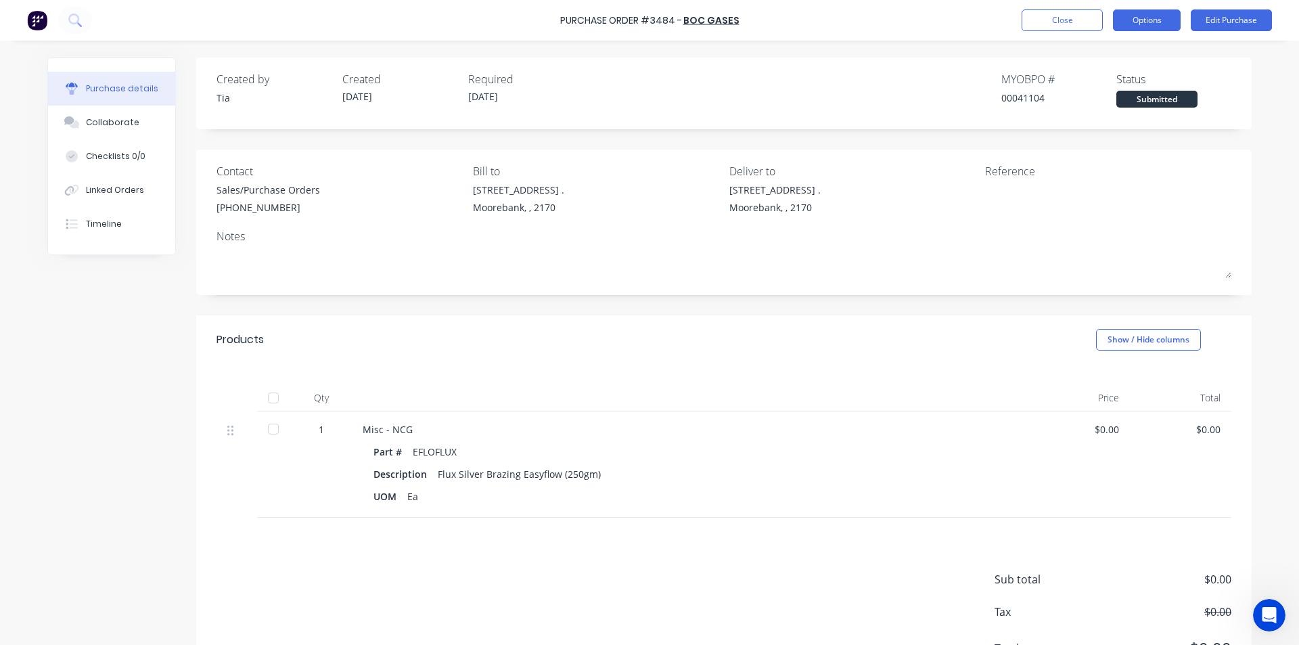
click at [1141, 24] on button "Options" at bounding box center [1147, 20] width 68 height 22
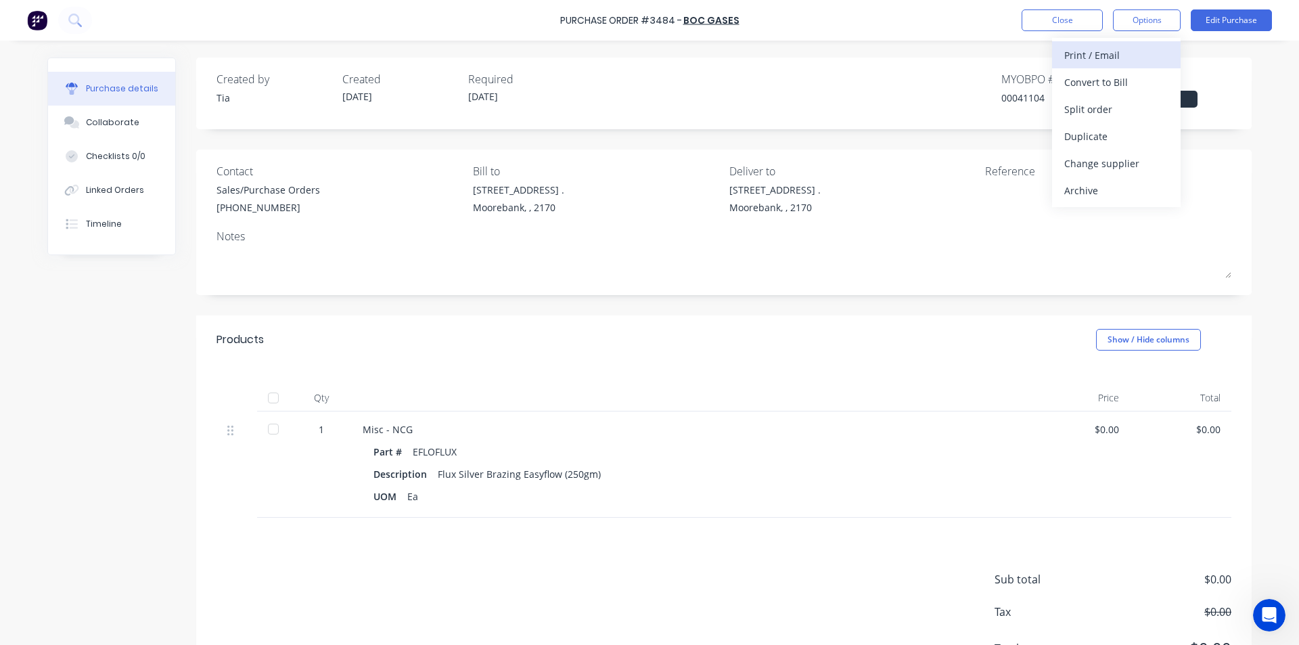
click at [1131, 54] on div "Print / Email" at bounding box center [1116, 55] width 104 height 20
click at [1115, 115] on div "Without pricing" at bounding box center [1116, 109] width 104 height 20
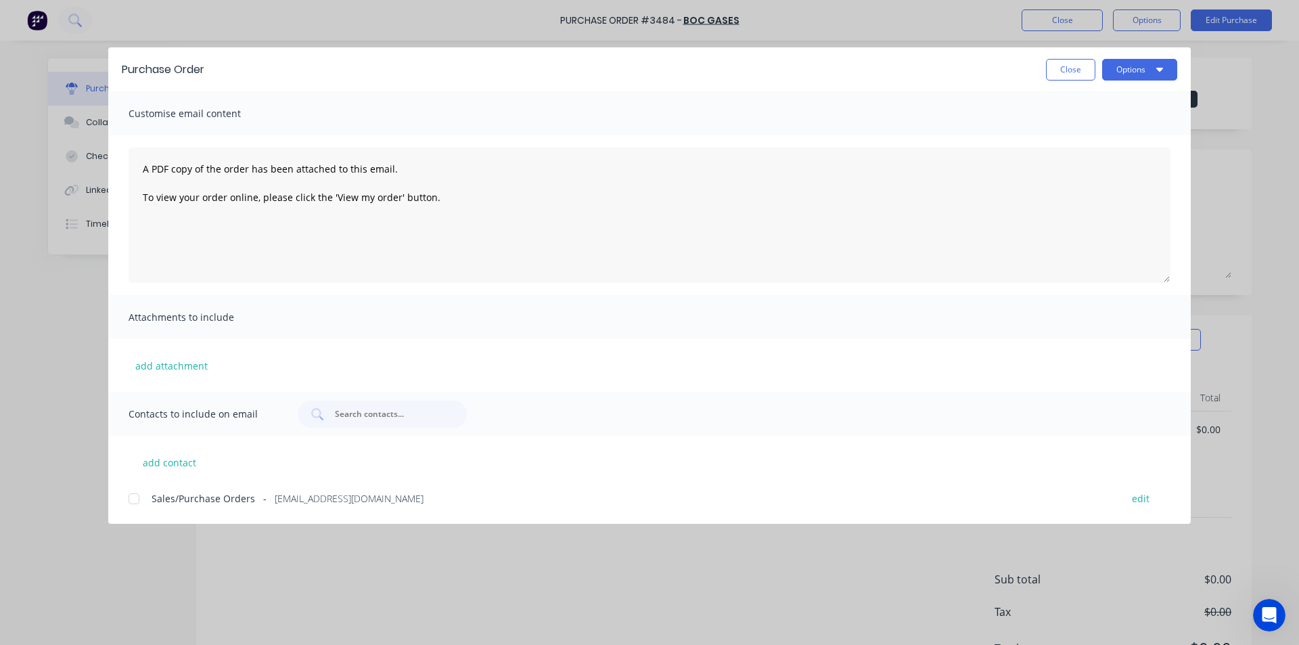
click at [140, 500] on div at bounding box center [133, 498] width 27 height 27
click at [1157, 74] on icon "button" at bounding box center [1159, 69] width 7 height 11
click at [1126, 161] on div "Email" at bounding box center [1113, 158] width 104 height 20
drag, startPoint x: 1072, startPoint y: 66, endPoint x: 1089, endPoint y: 72, distance: 18.4
click at [1072, 66] on button "Close" at bounding box center [1070, 70] width 49 height 22
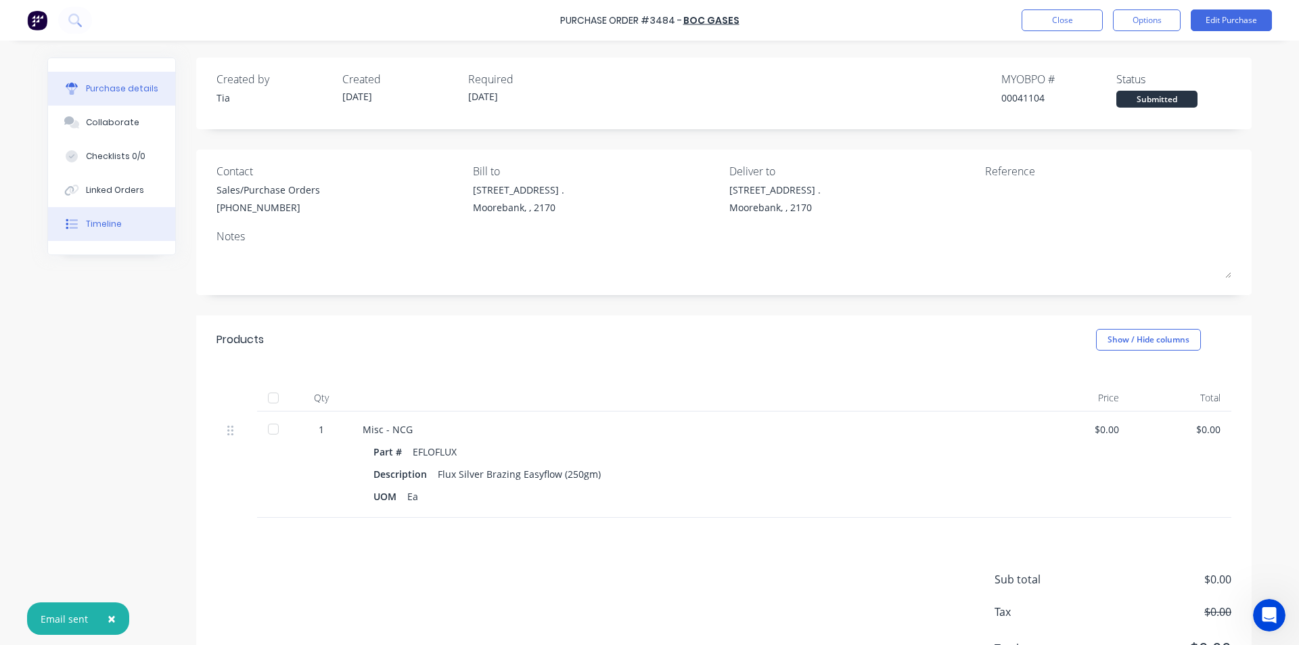
drag, startPoint x: 112, startPoint y: 221, endPoint x: 145, endPoint y: 219, distance: 33.2
click at [113, 221] on div "Timeline" at bounding box center [104, 224] width 36 height 12
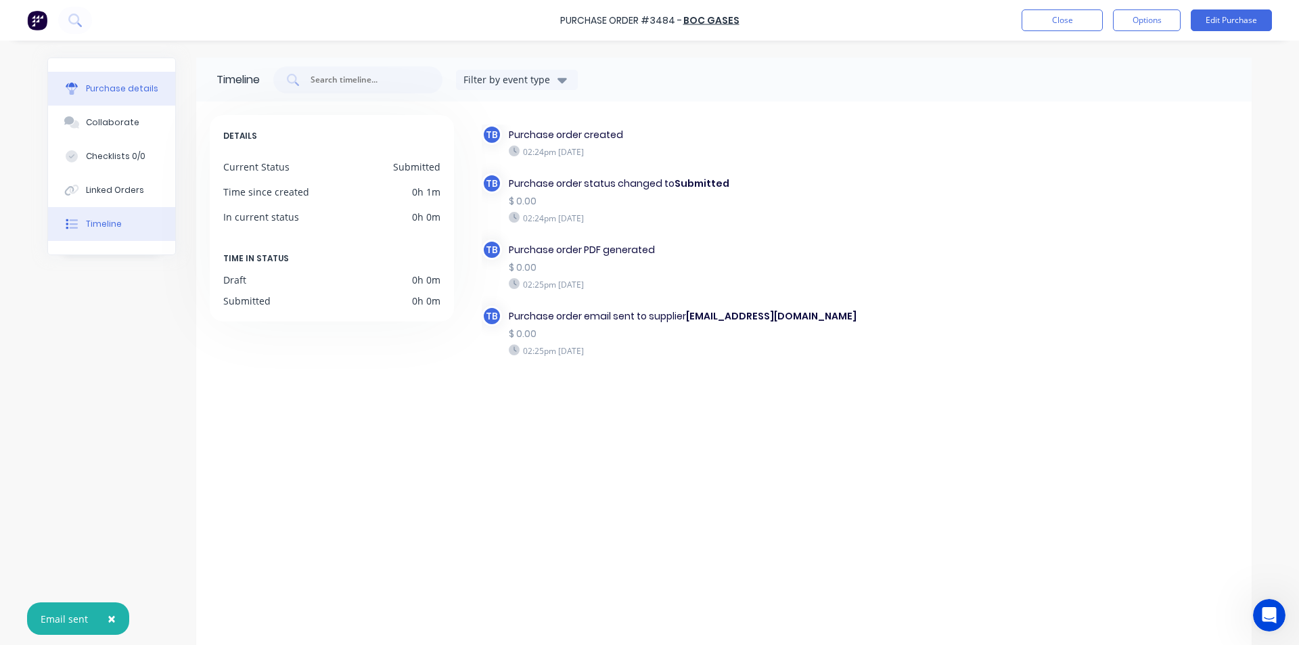
click at [99, 90] on div "Purchase details" at bounding box center [122, 89] width 72 height 12
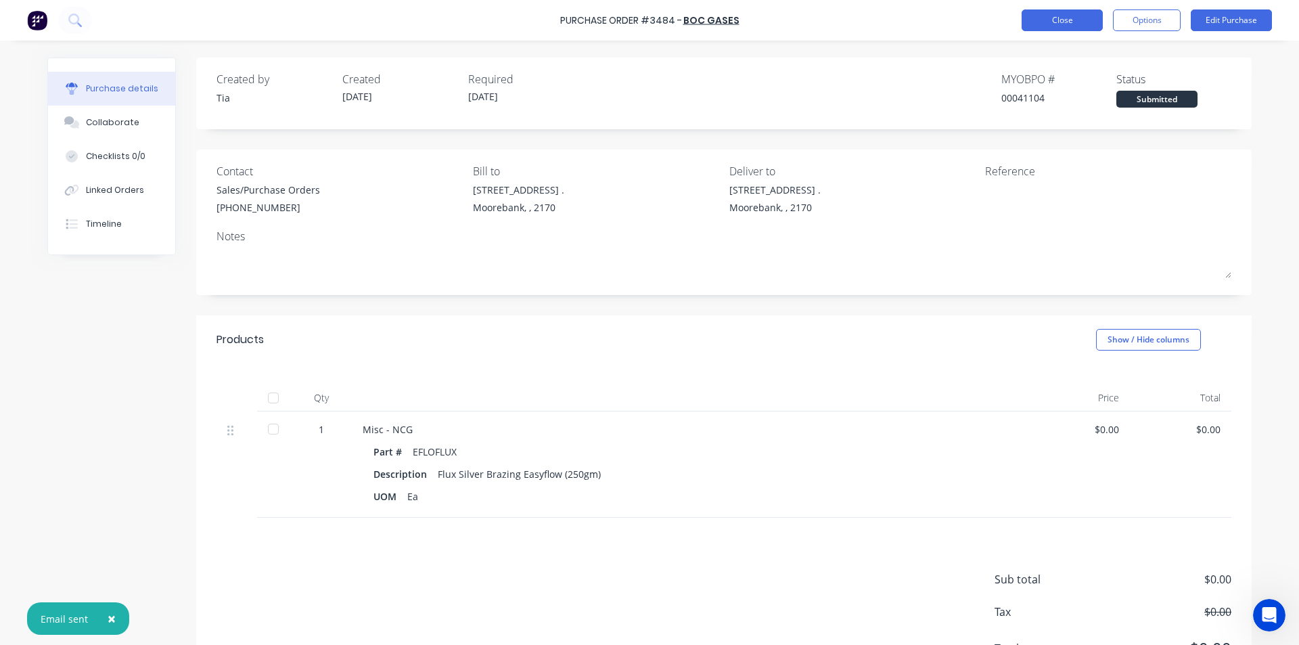
click at [1074, 19] on button "Close" at bounding box center [1061, 20] width 81 height 22
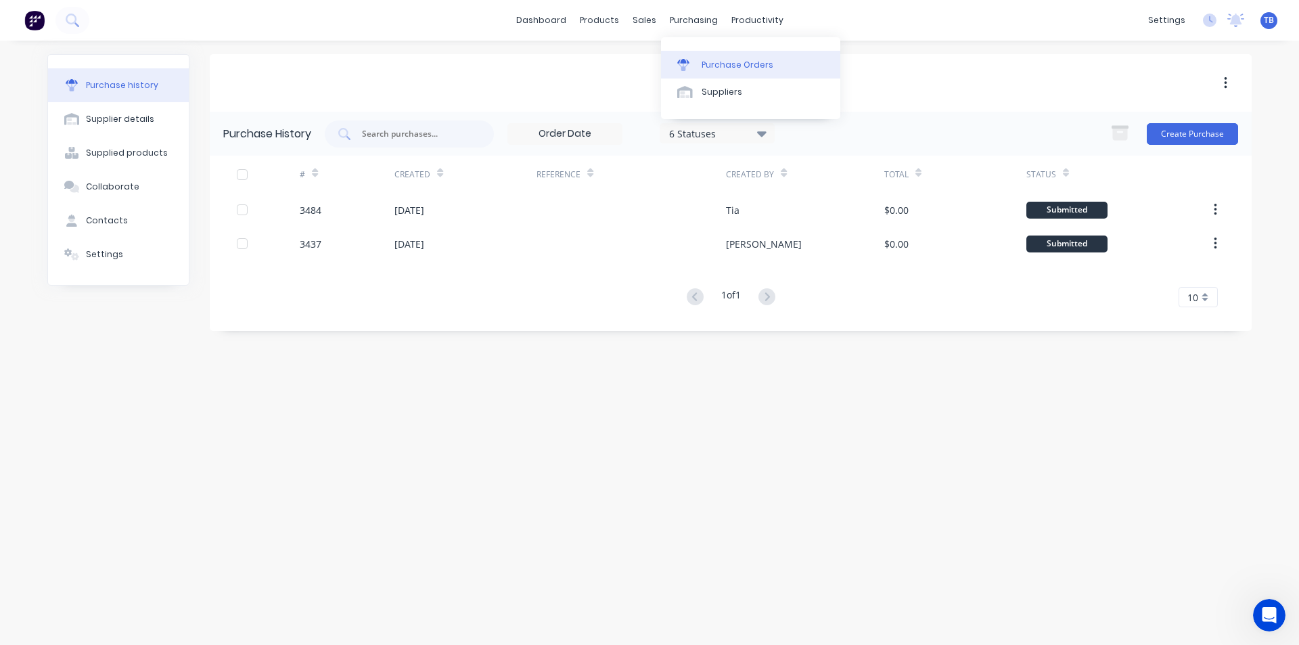
click at [700, 57] on link "Purchase Orders" at bounding box center [750, 64] width 179 height 27
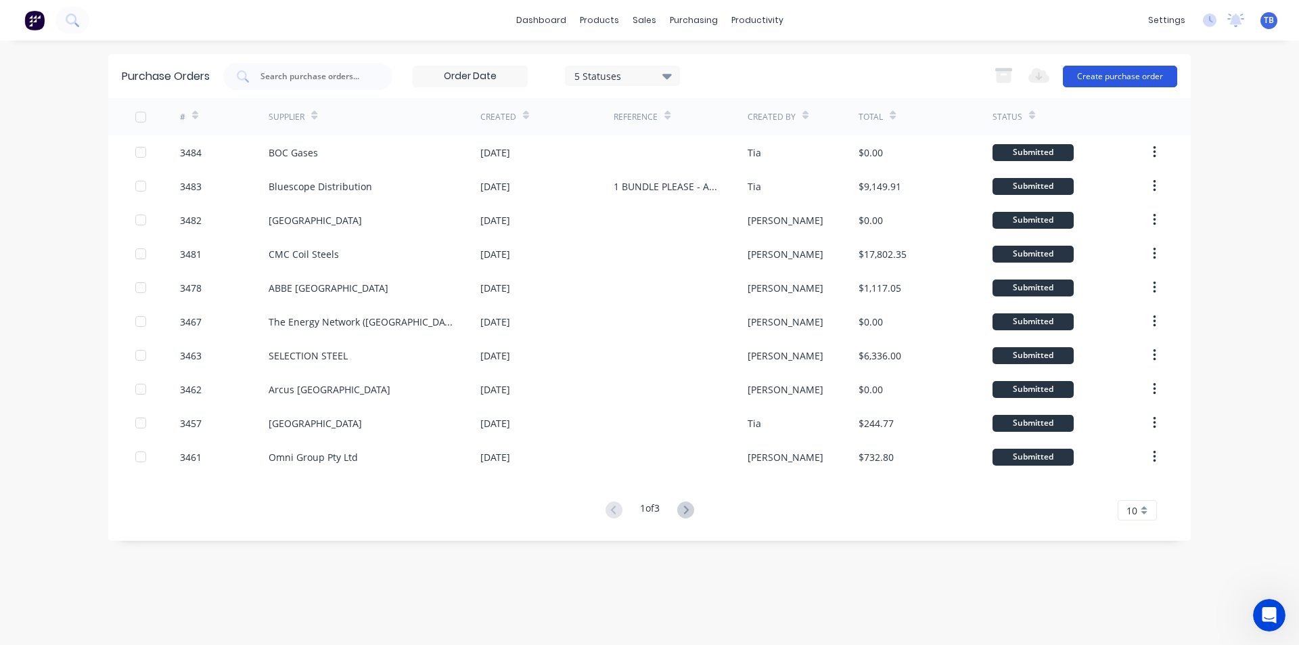
click at [1098, 78] on button "Create purchase order" at bounding box center [1120, 77] width 114 height 22
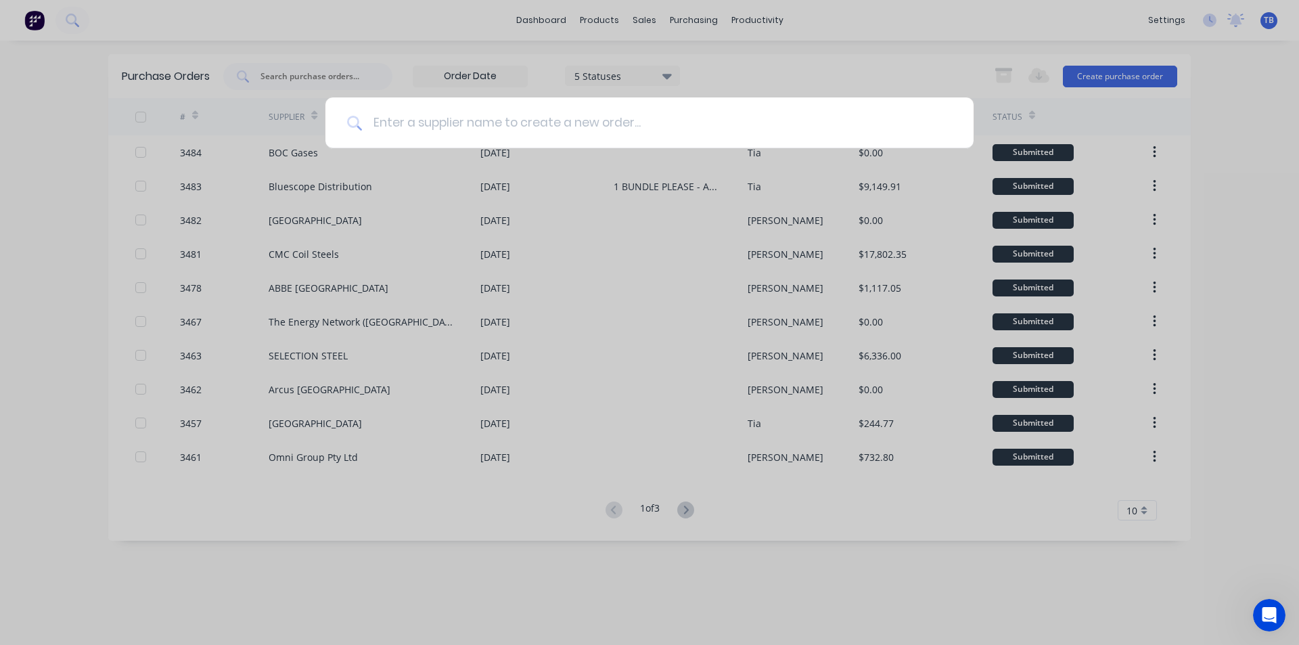
click at [440, 120] on input at bounding box center [657, 122] width 590 height 51
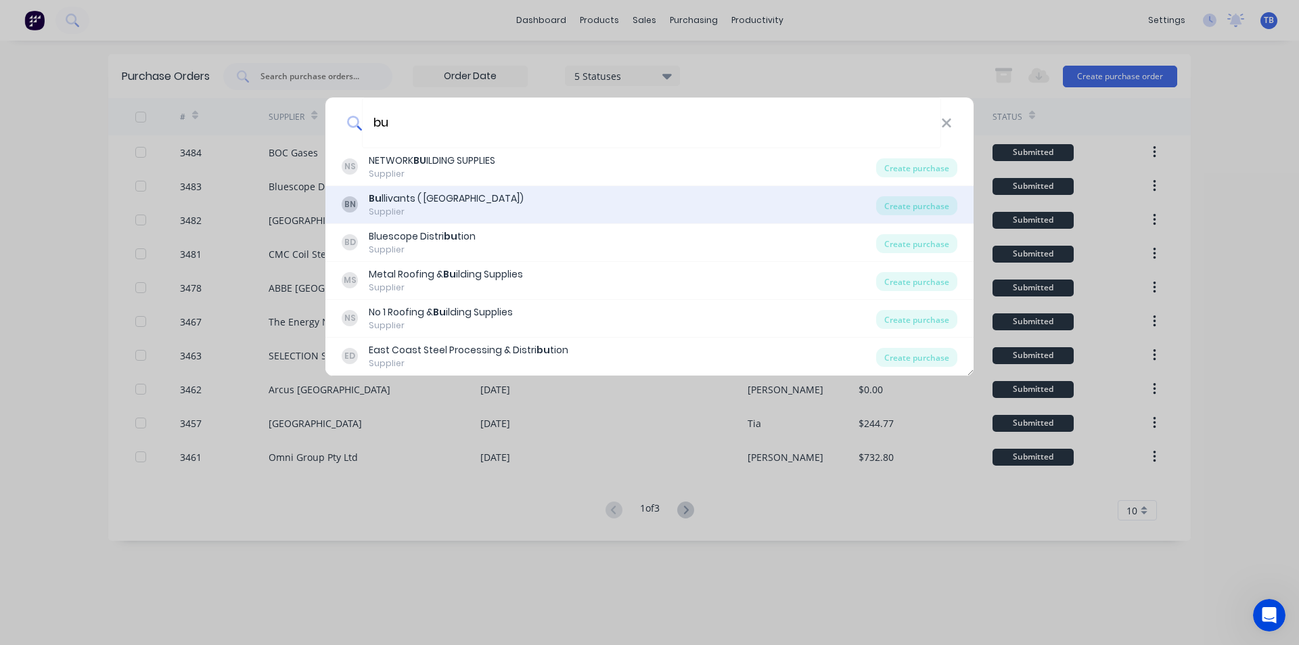
type input "bu"
click at [454, 199] on div "BN Bu llivants ( NSW) Supplier" at bounding box center [609, 204] width 534 height 26
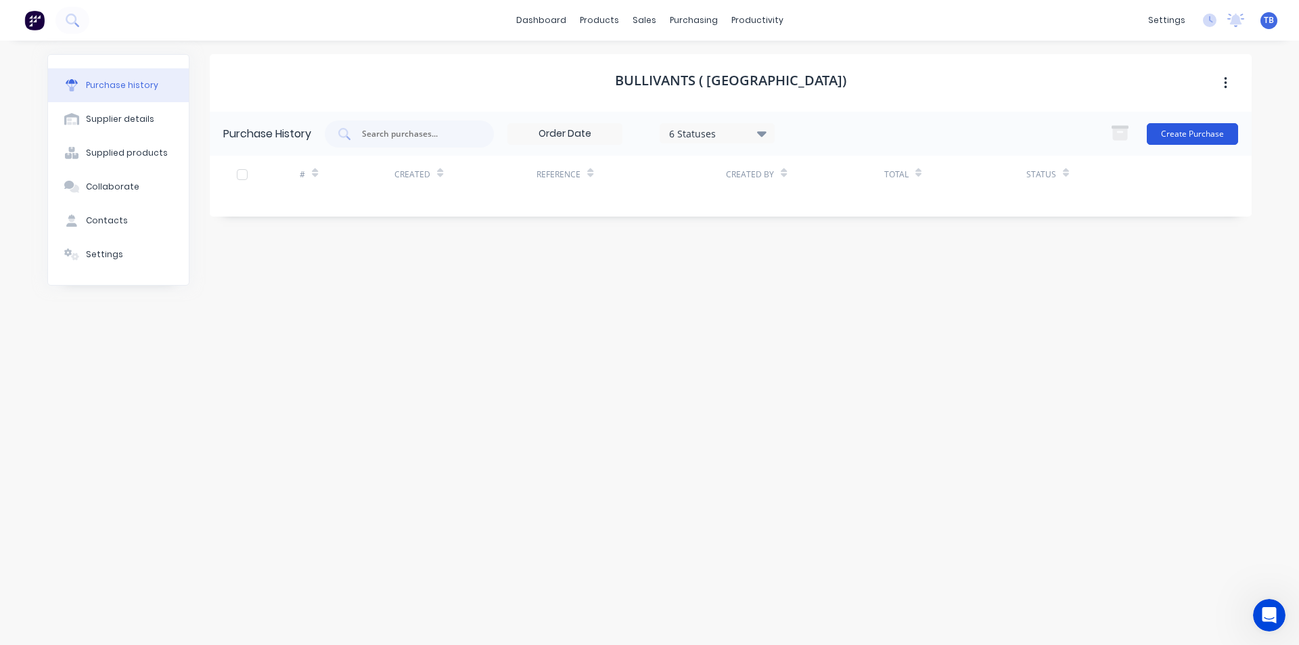
click at [1220, 131] on button "Create Purchase" at bounding box center [1192, 134] width 91 height 22
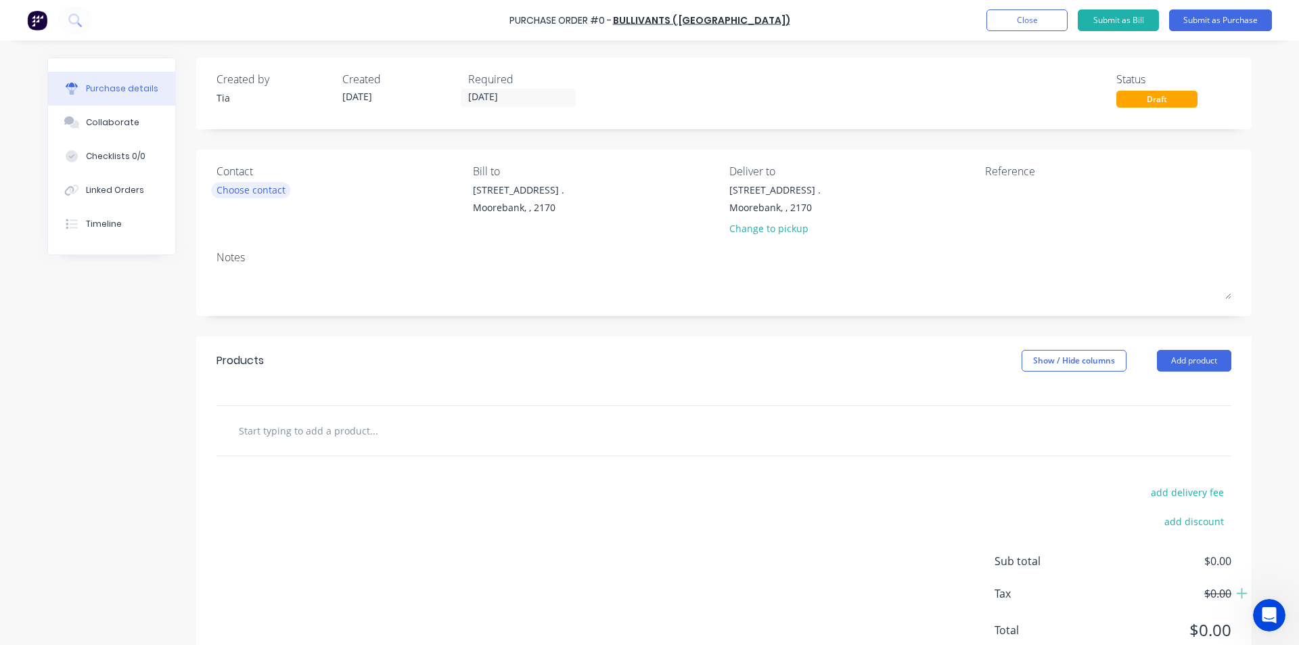
click at [275, 187] on div "Choose contact" at bounding box center [250, 190] width 69 height 14
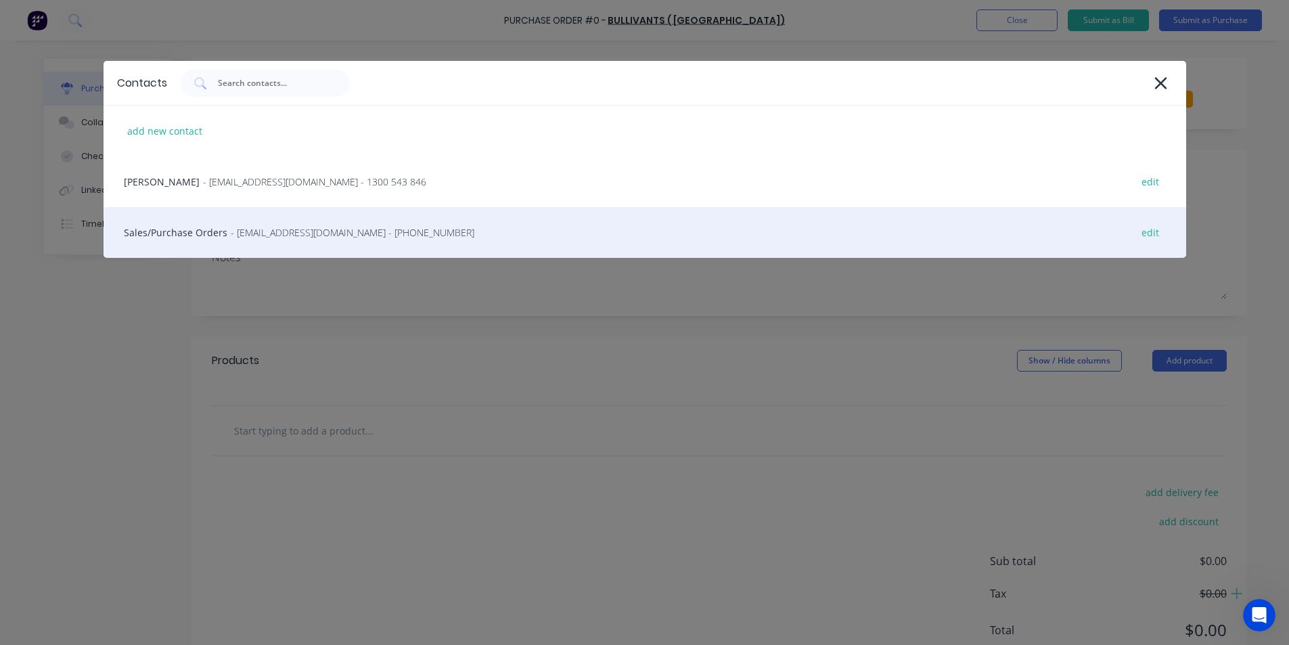
click at [208, 229] on div "Sales/Purchase Orders - sydney.sales@bullivants.com - (02) 9208 3600 edit" at bounding box center [644, 232] width 1082 height 51
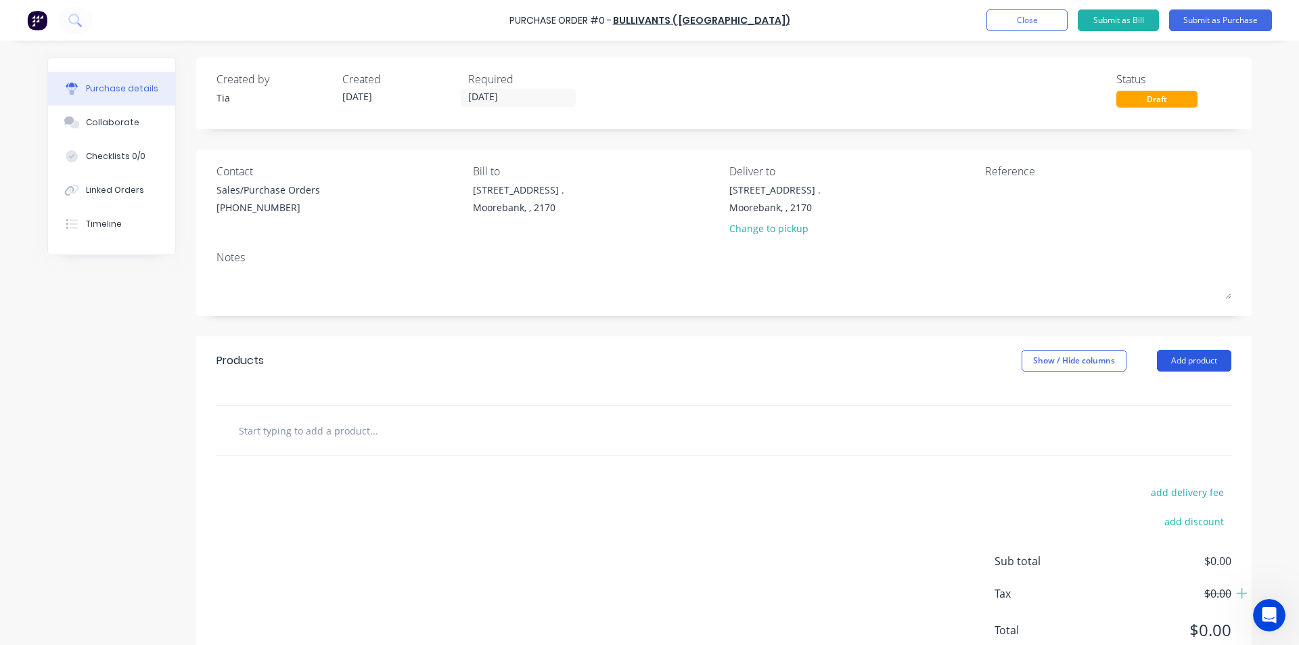
click at [1160, 355] on button "Add product" at bounding box center [1194, 361] width 74 height 22
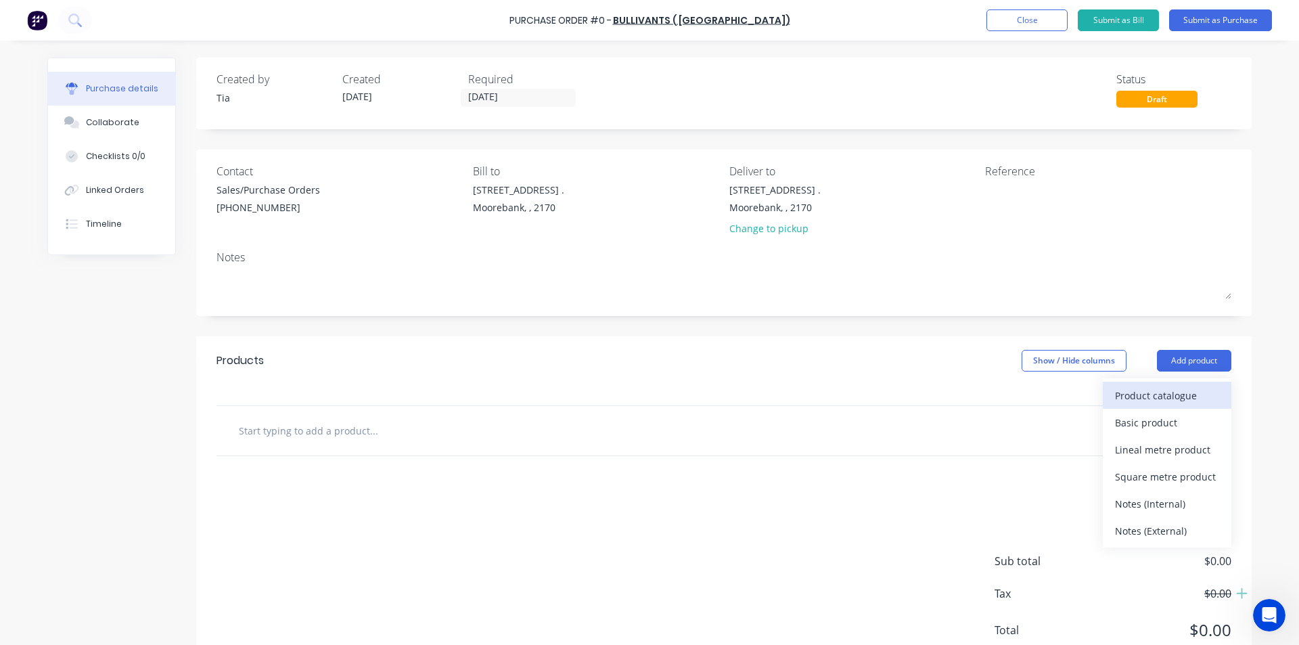
click at [1141, 387] on div "Product catalogue" at bounding box center [1167, 396] width 104 height 20
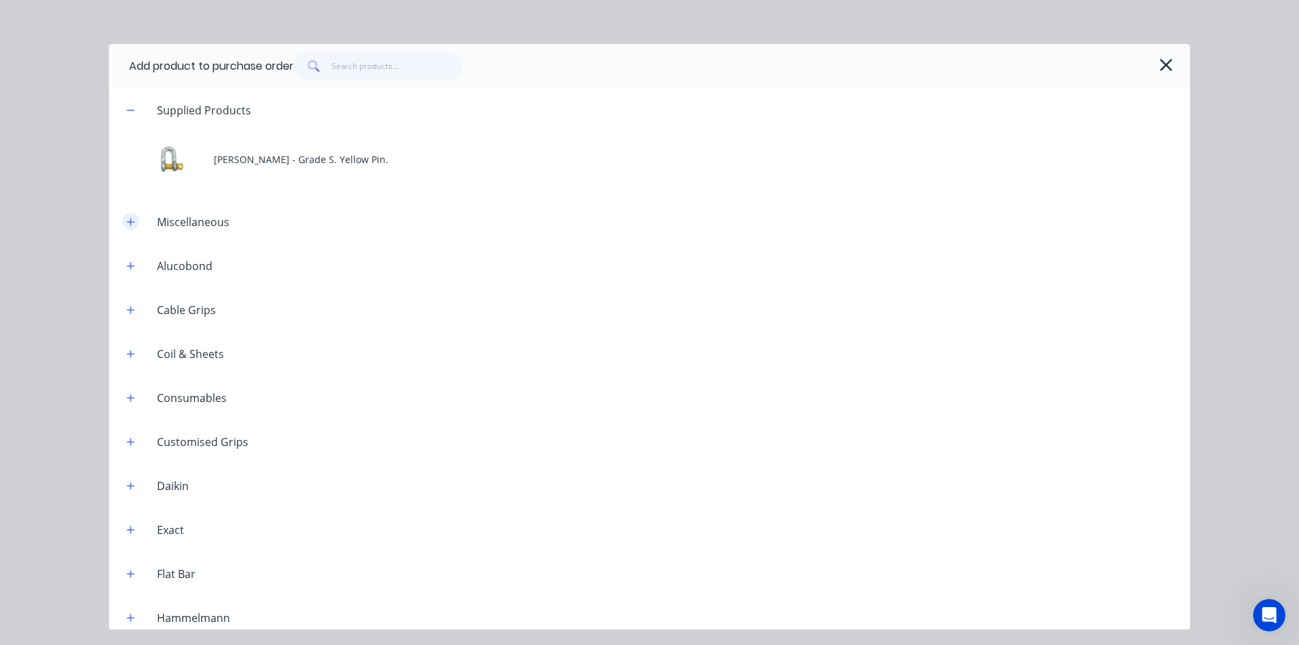
click at [124, 223] on button "button" at bounding box center [130, 221] width 17 height 17
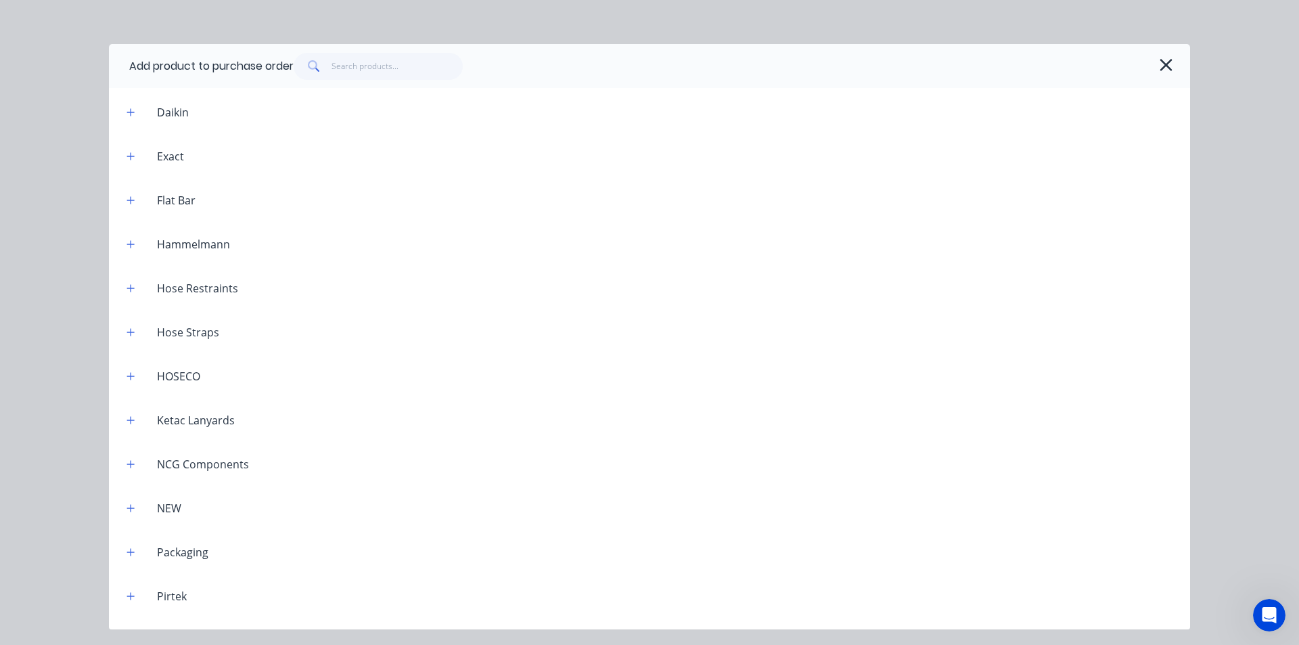
scroll to position [5615, 0]
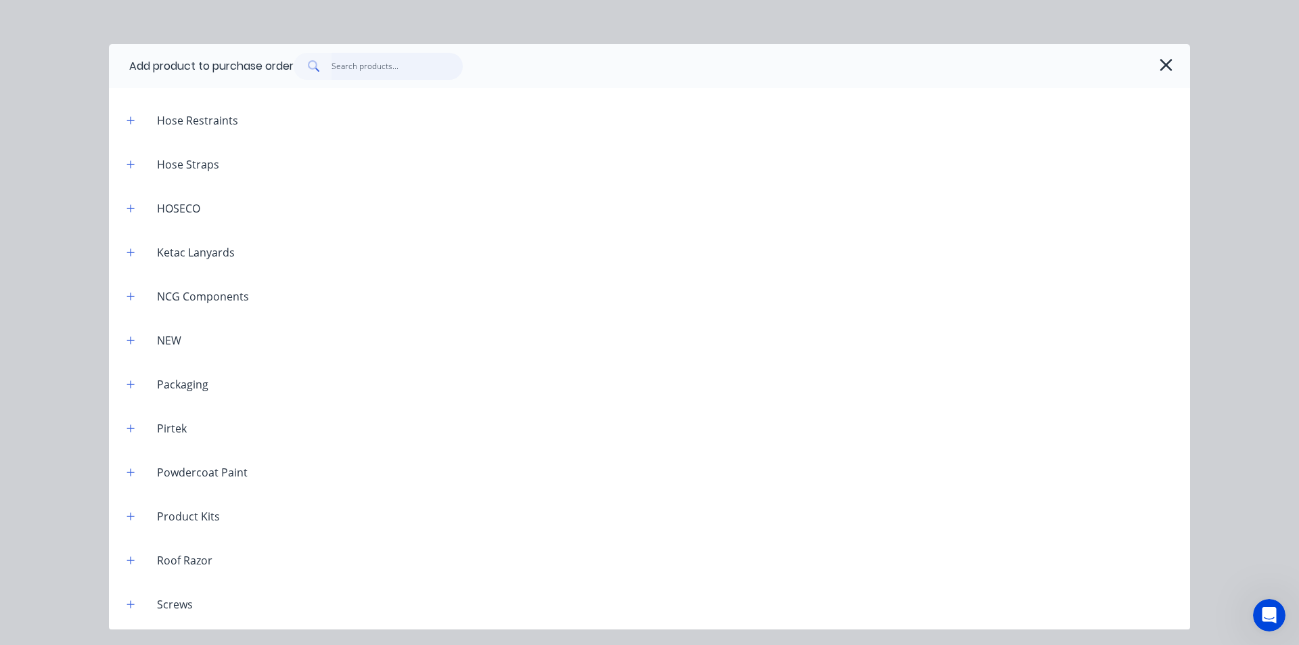
click at [388, 60] on input "text" at bounding box center [397, 66] width 132 height 27
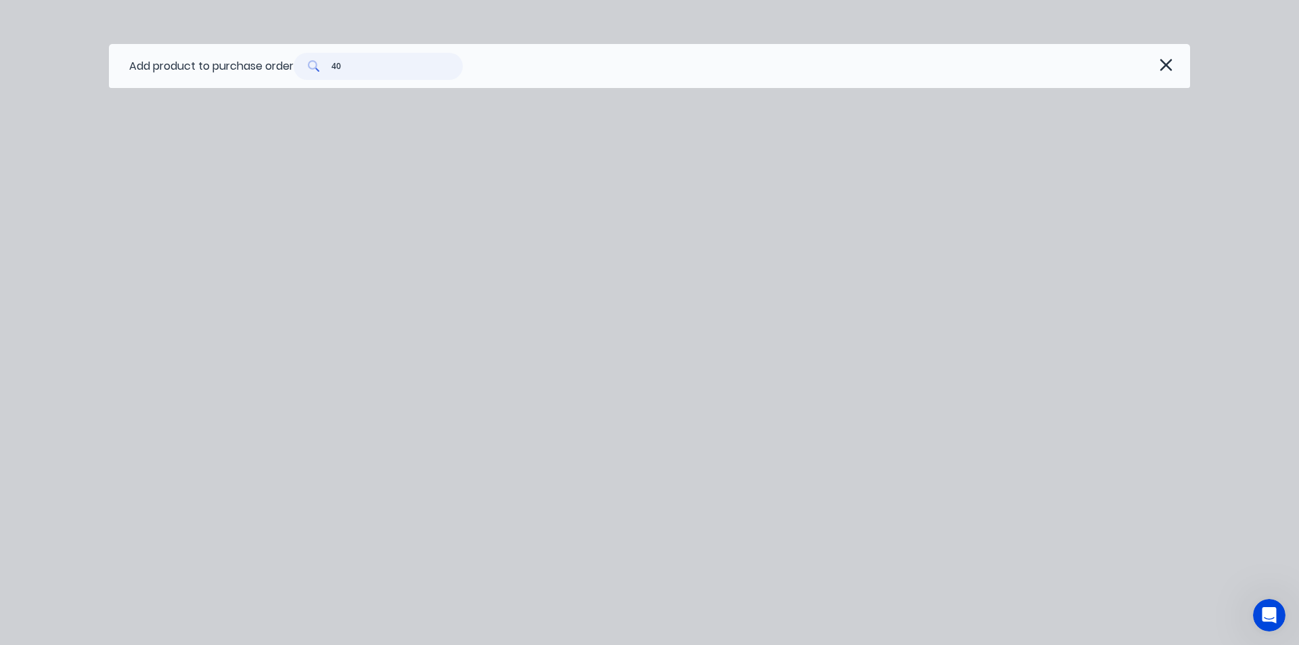
type input "4"
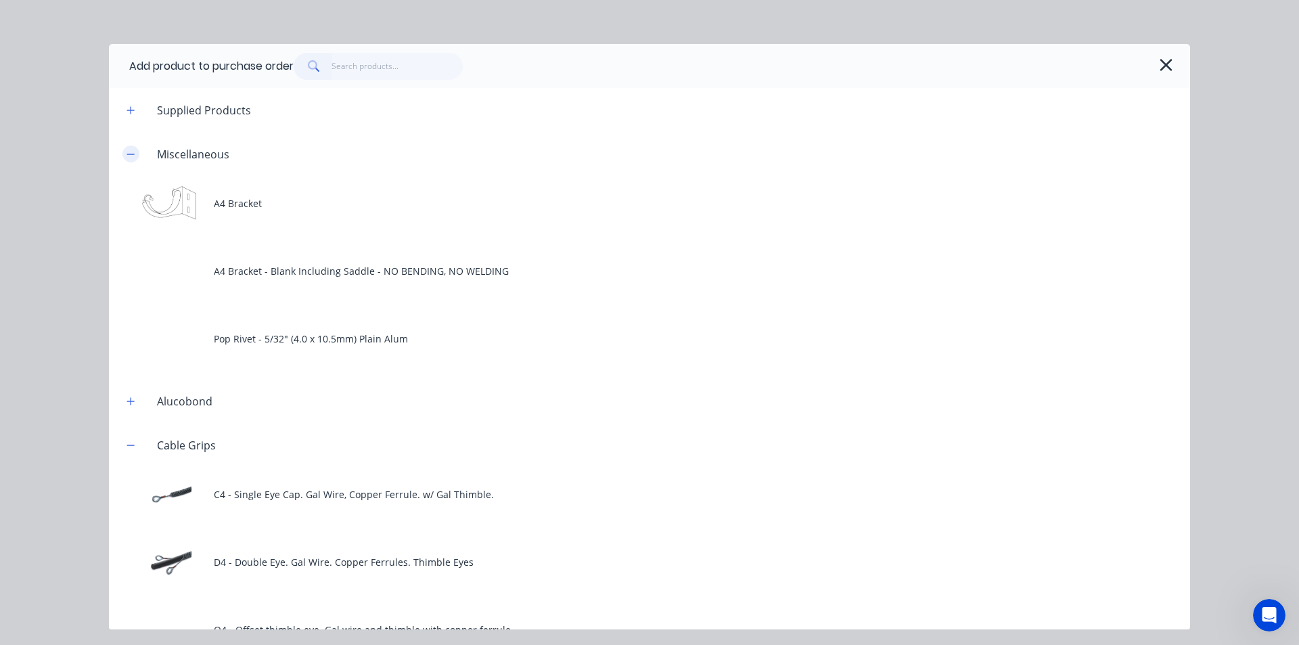
click at [134, 154] on icon "button" at bounding box center [130, 154] width 7 height 1
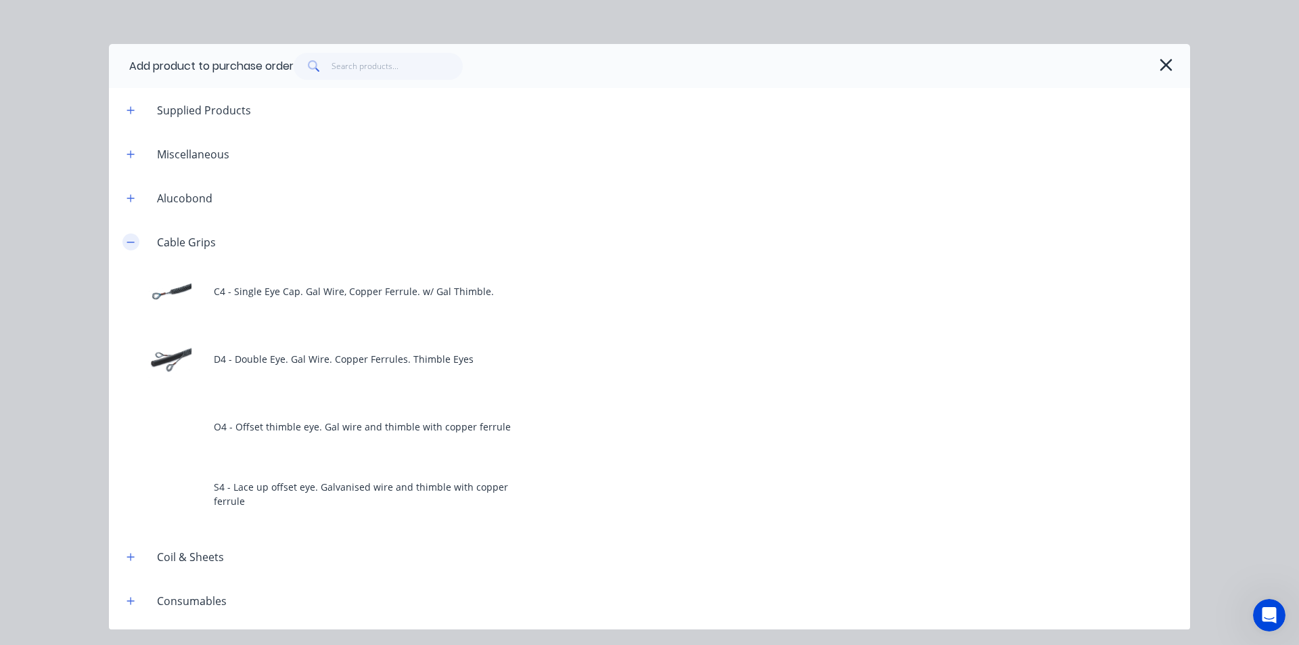
click at [132, 246] on icon "button" at bounding box center [130, 241] width 8 height 9
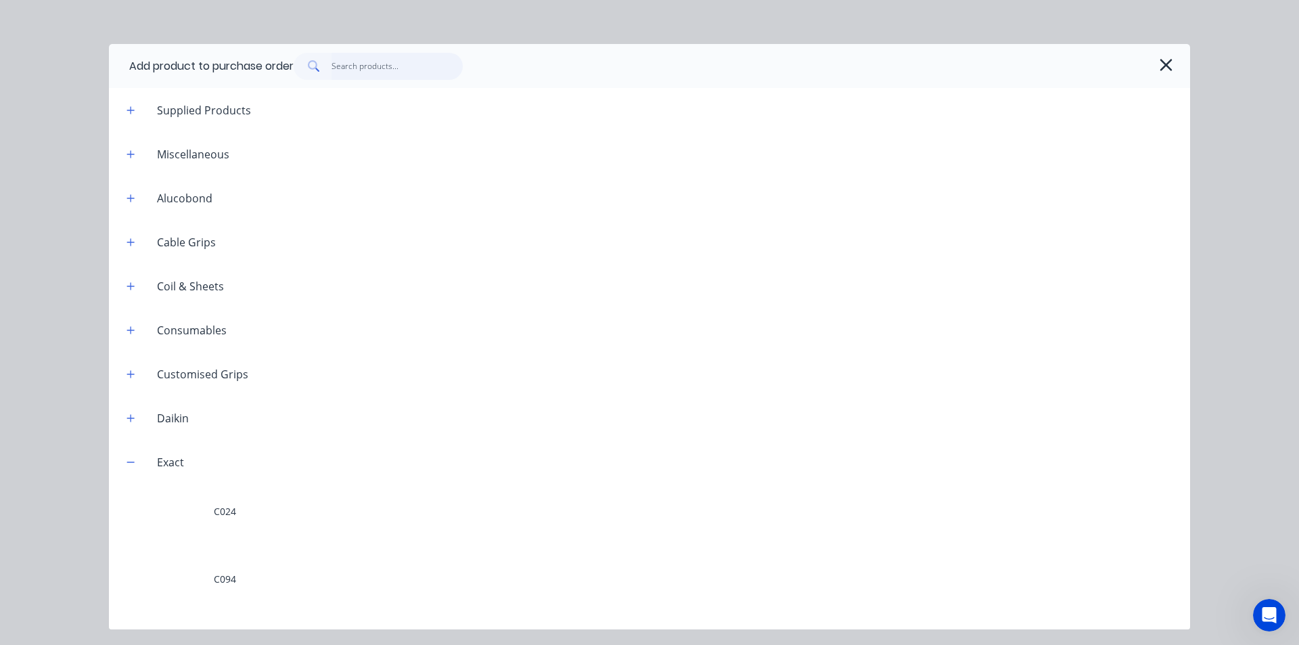
click at [376, 70] on input "text" at bounding box center [397, 66] width 132 height 27
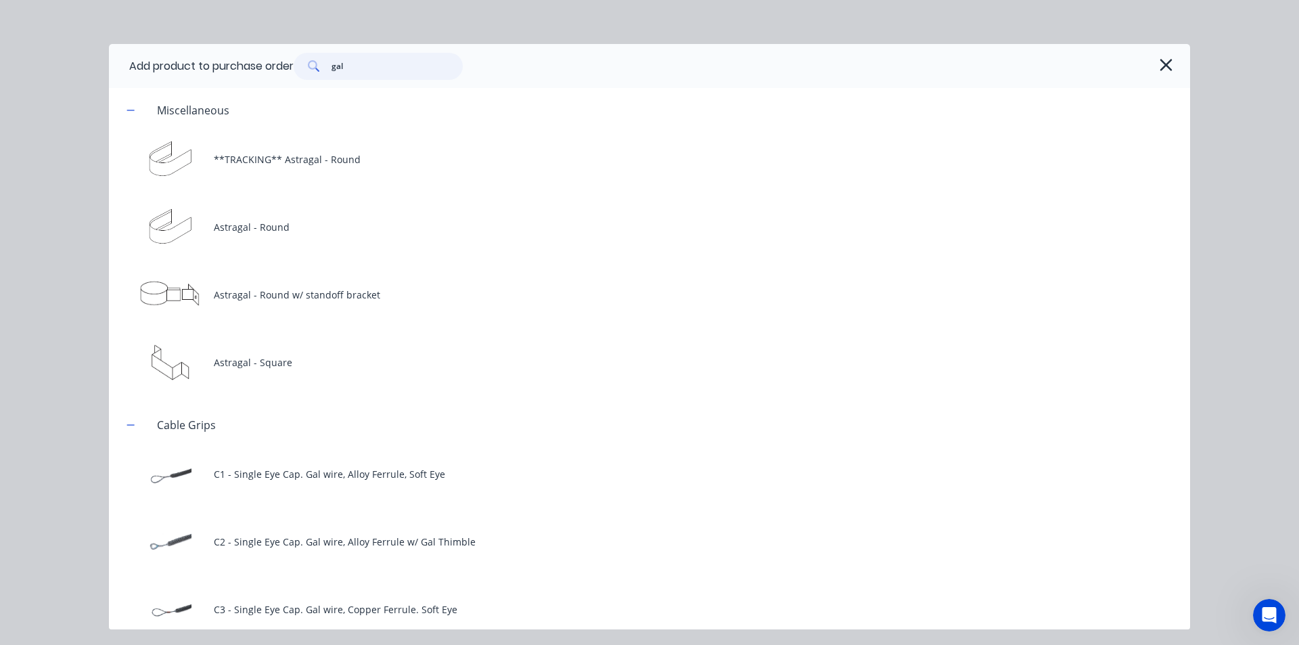
type input "gal"
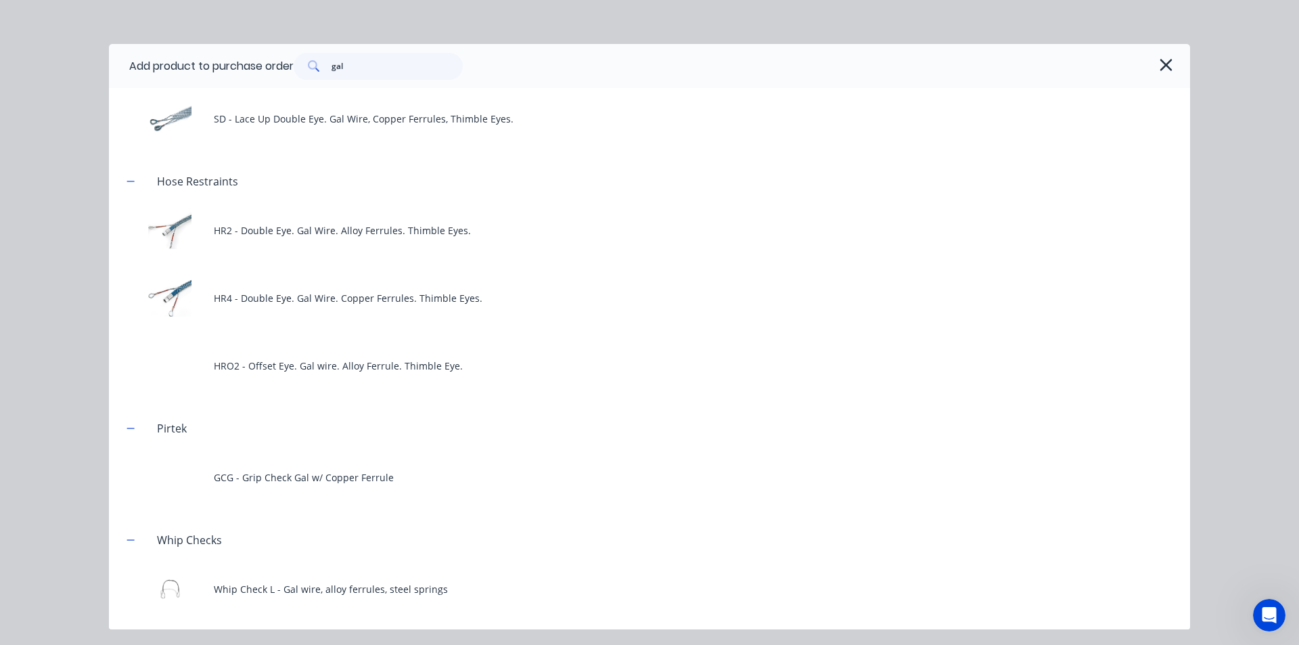
scroll to position [1370, 0]
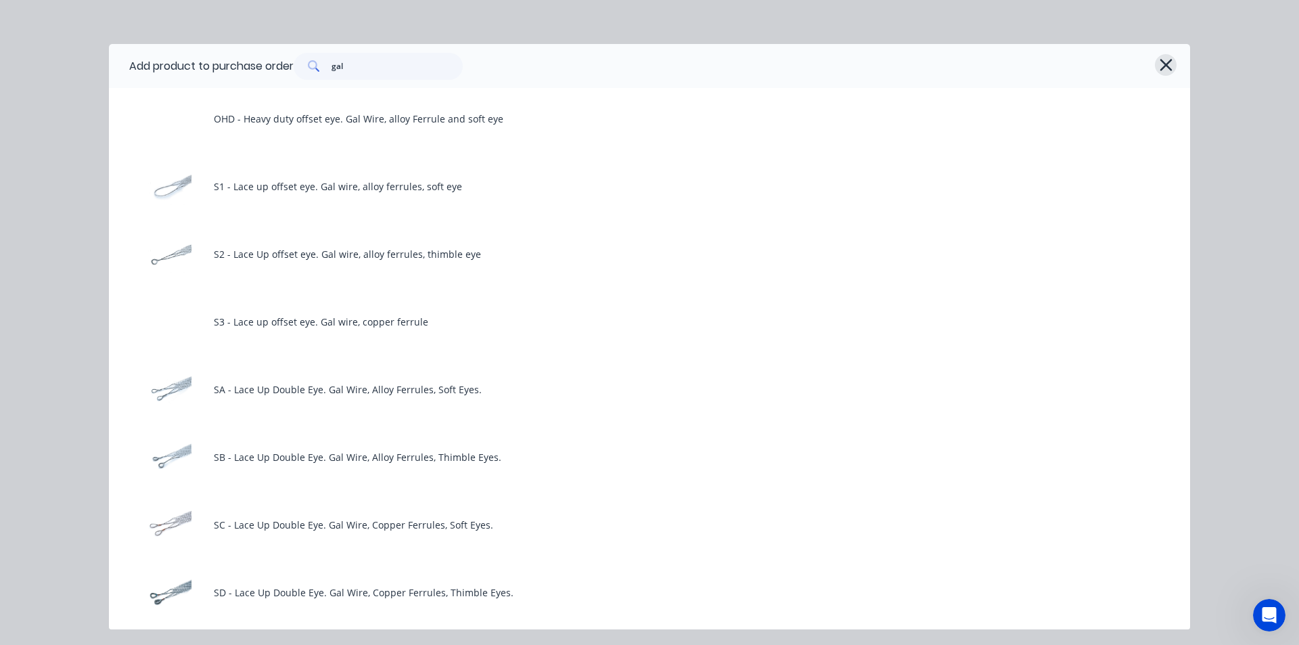
click at [1165, 68] on icon "button" at bounding box center [1166, 64] width 14 height 19
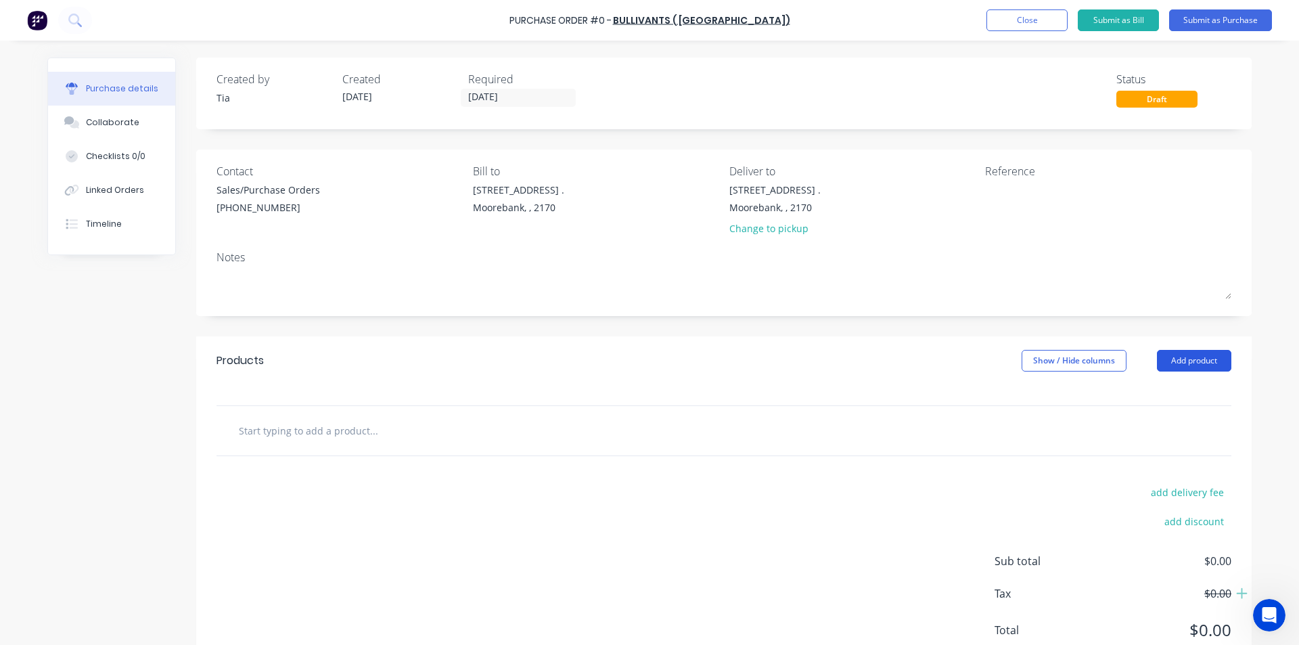
click at [1176, 362] on button "Add product" at bounding box center [1194, 361] width 74 height 22
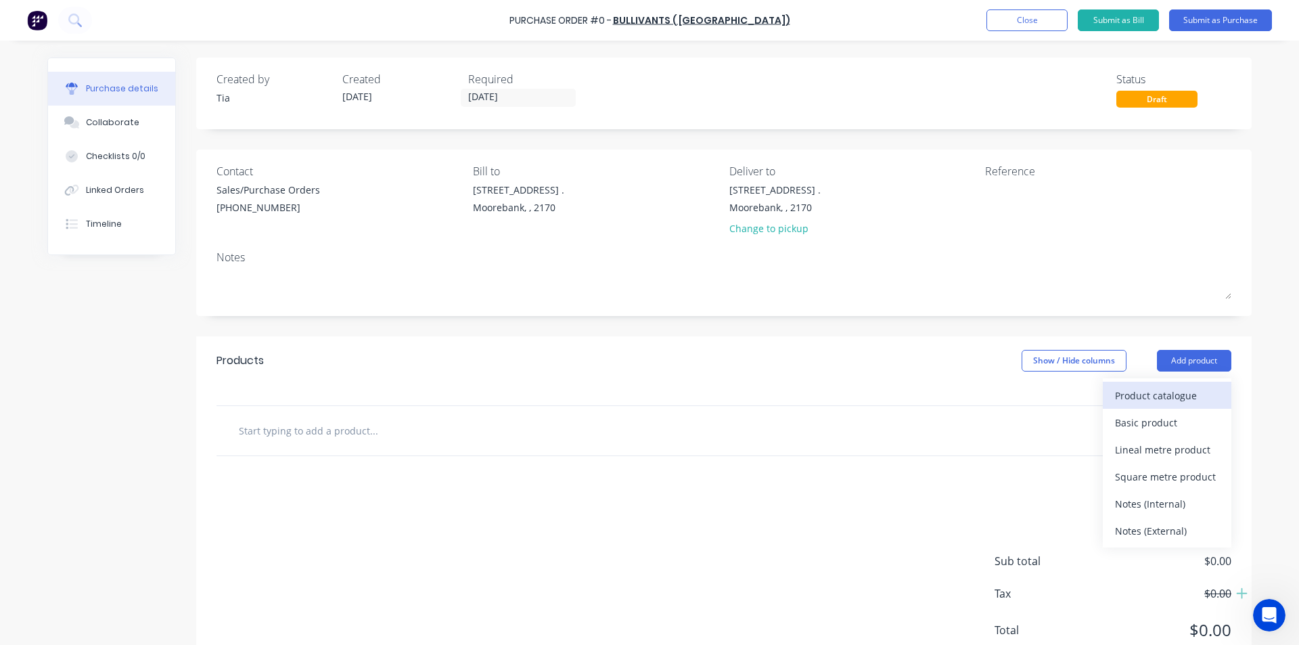
click at [1159, 395] on div "Product catalogue" at bounding box center [1167, 396] width 104 height 20
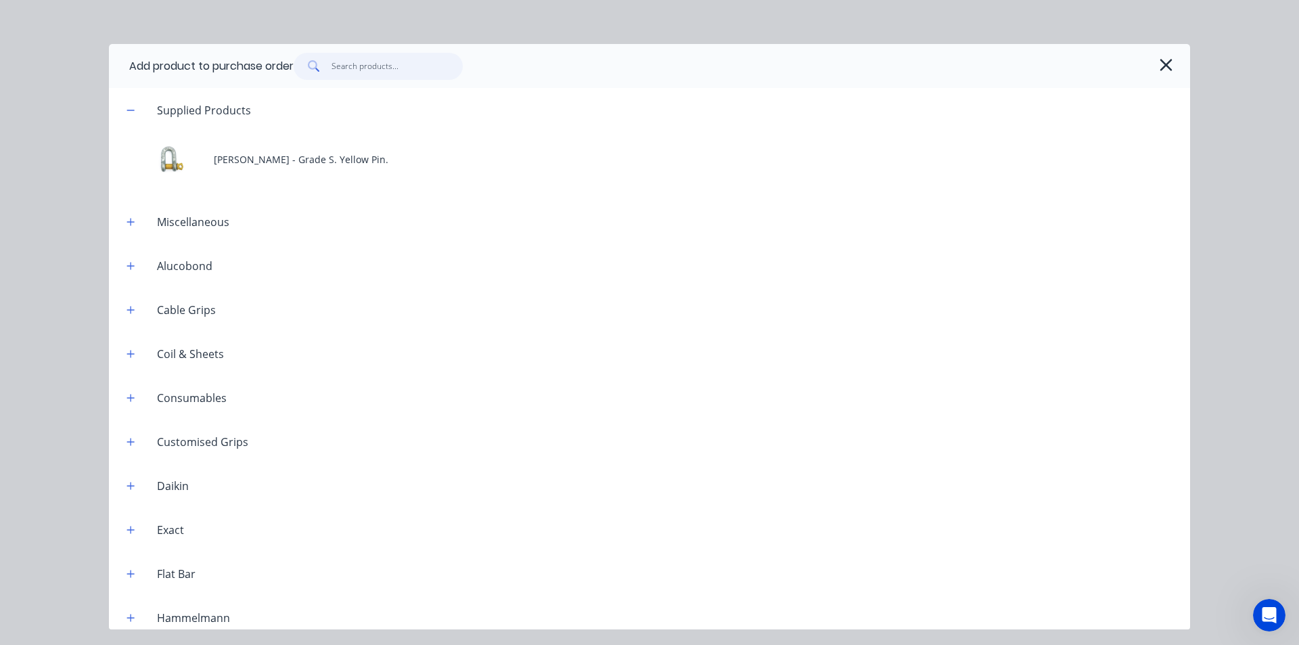
click at [377, 69] on input "text" at bounding box center [397, 66] width 132 height 27
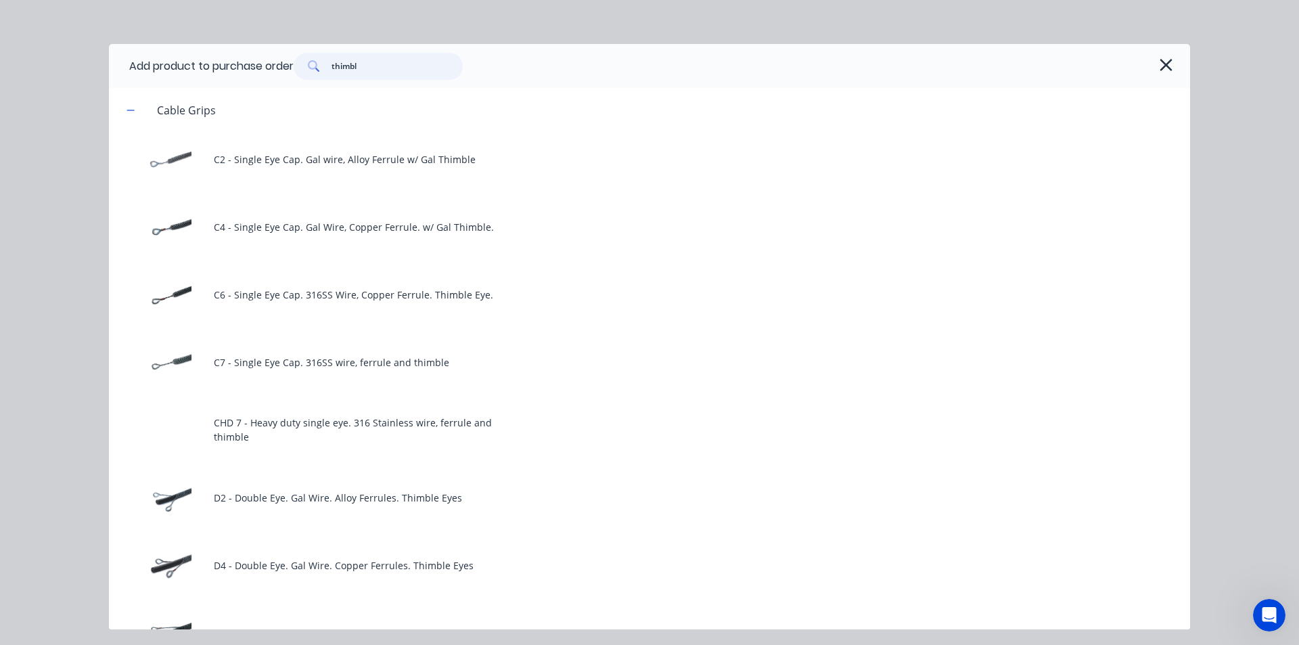
type input "thimble"
drag, startPoint x: 351, startPoint y: 58, endPoint x: 232, endPoint y: 70, distance: 119.7
click at [250, 68] on div "Add product to purchase order thimble" at bounding box center [649, 66] width 1081 height 44
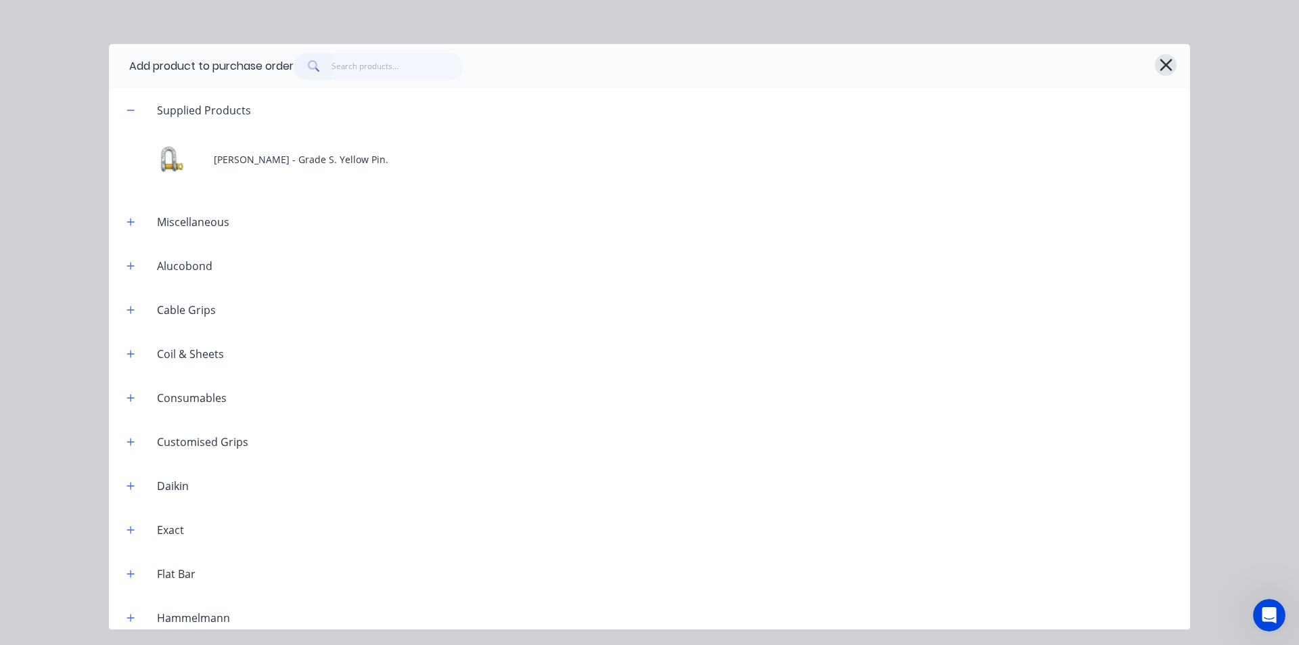
click at [1169, 60] on icon "button" at bounding box center [1166, 64] width 14 height 19
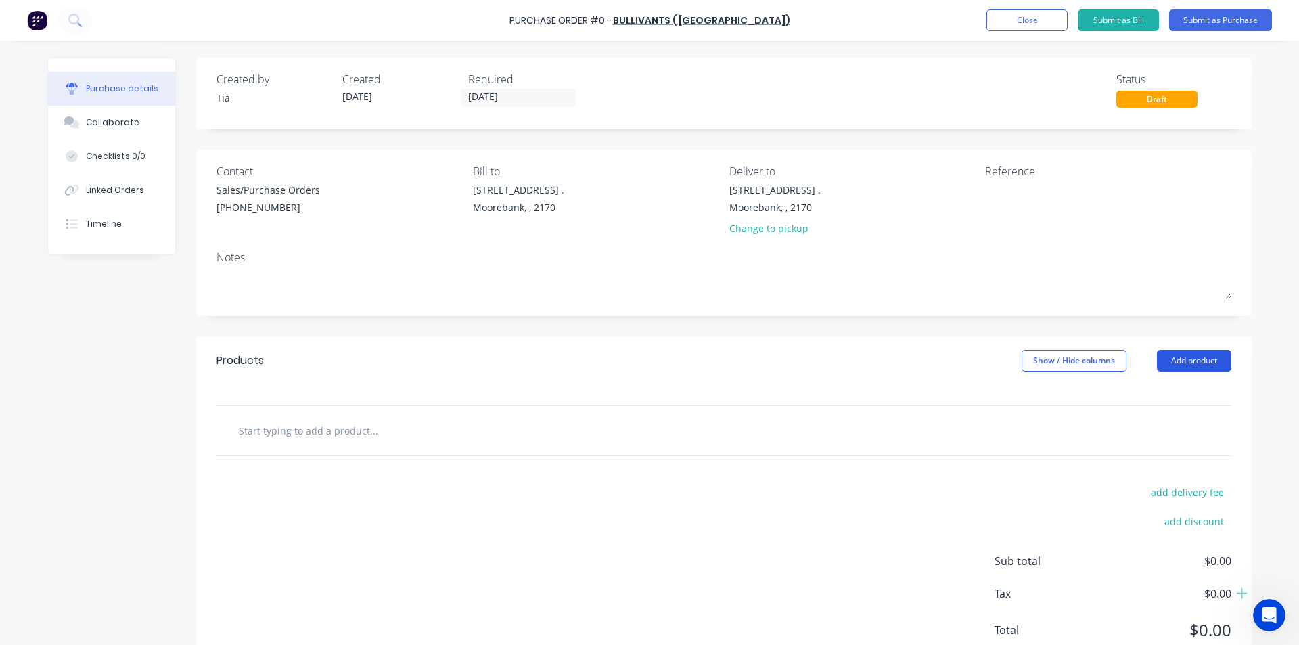
click at [1182, 356] on button "Add product" at bounding box center [1194, 361] width 74 height 22
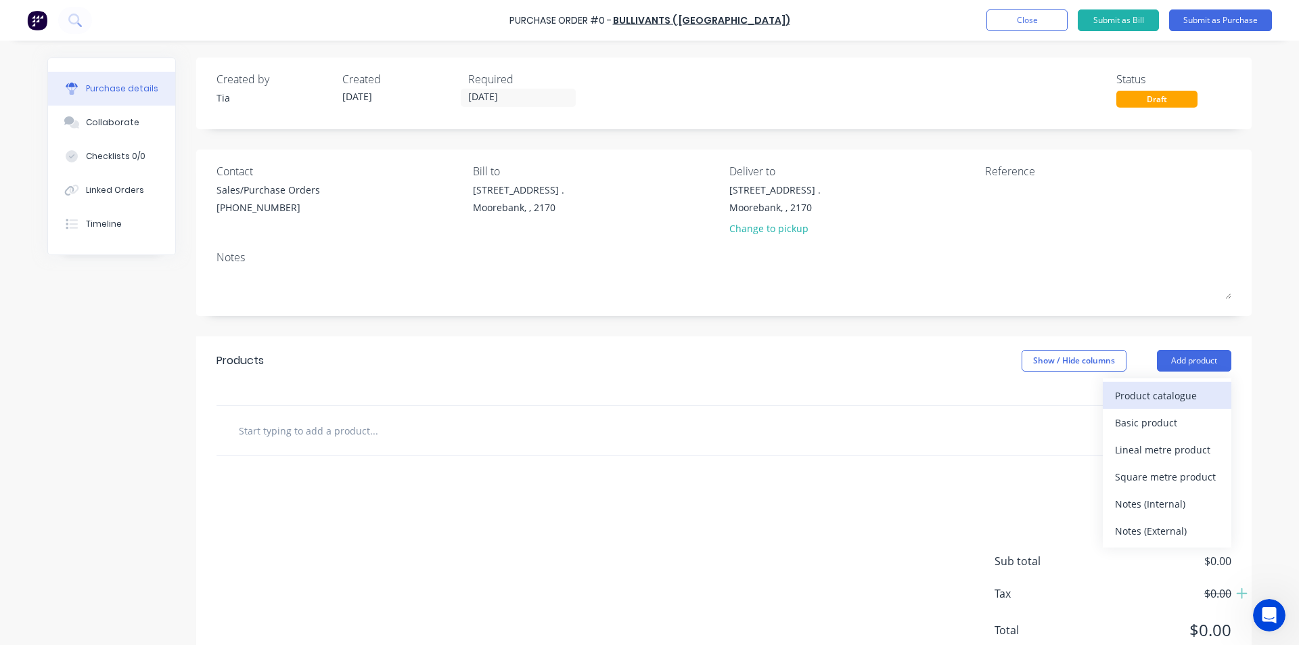
click at [1157, 394] on div "Product catalogue" at bounding box center [1167, 396] width 104 height 20
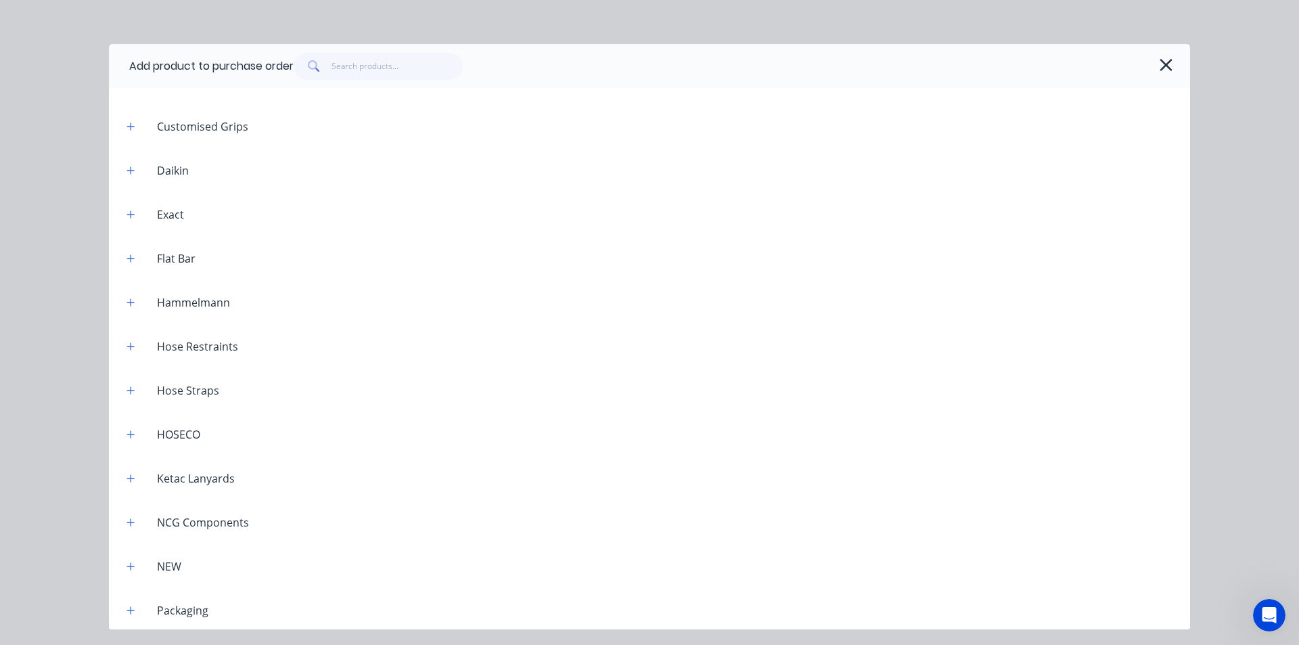
scroll to position [406, 0]
click at [132, 428] on icon "button" at bounding box center [130, 431] width 8 height 9
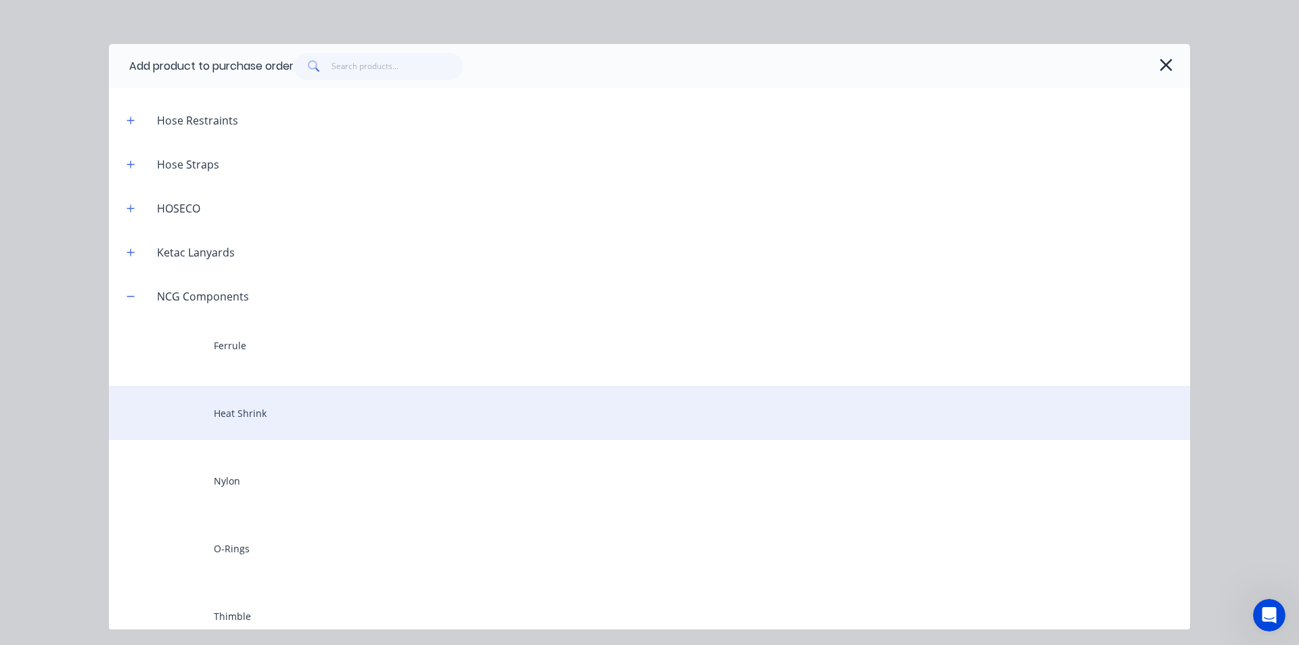
scroll to position [676, 0]
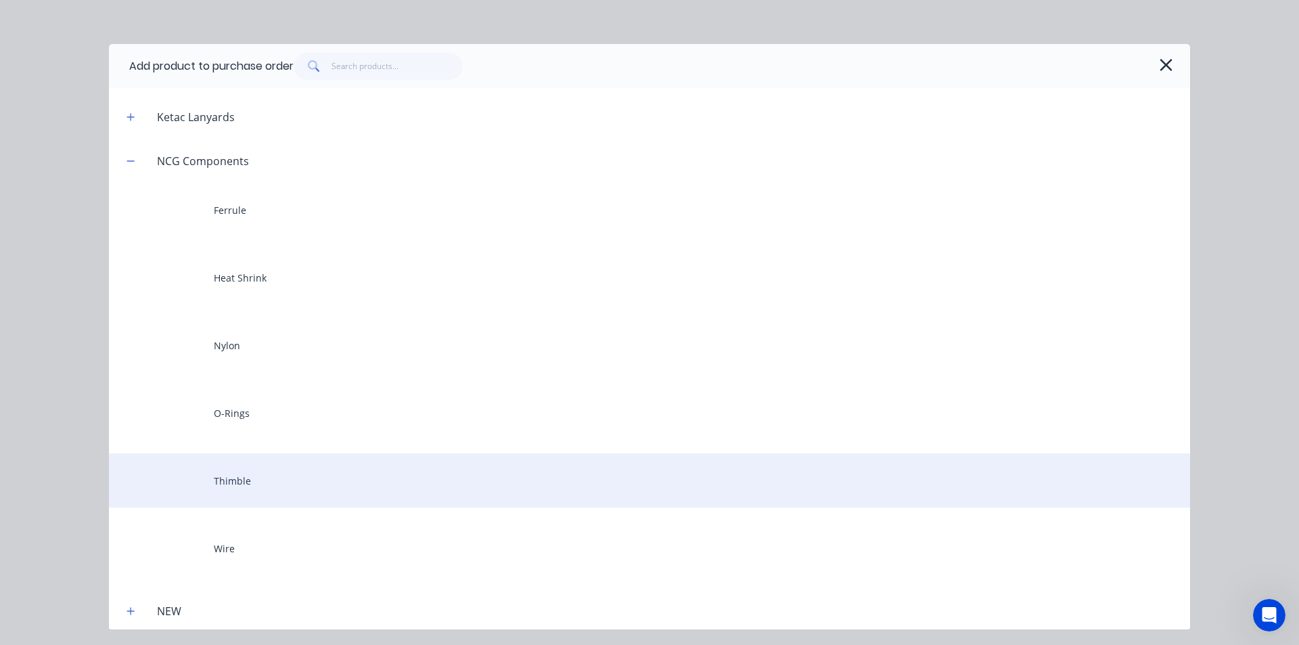
click at [283, 484] on div "Thimble" at bounding box center [649, 480] width 1081 height 54
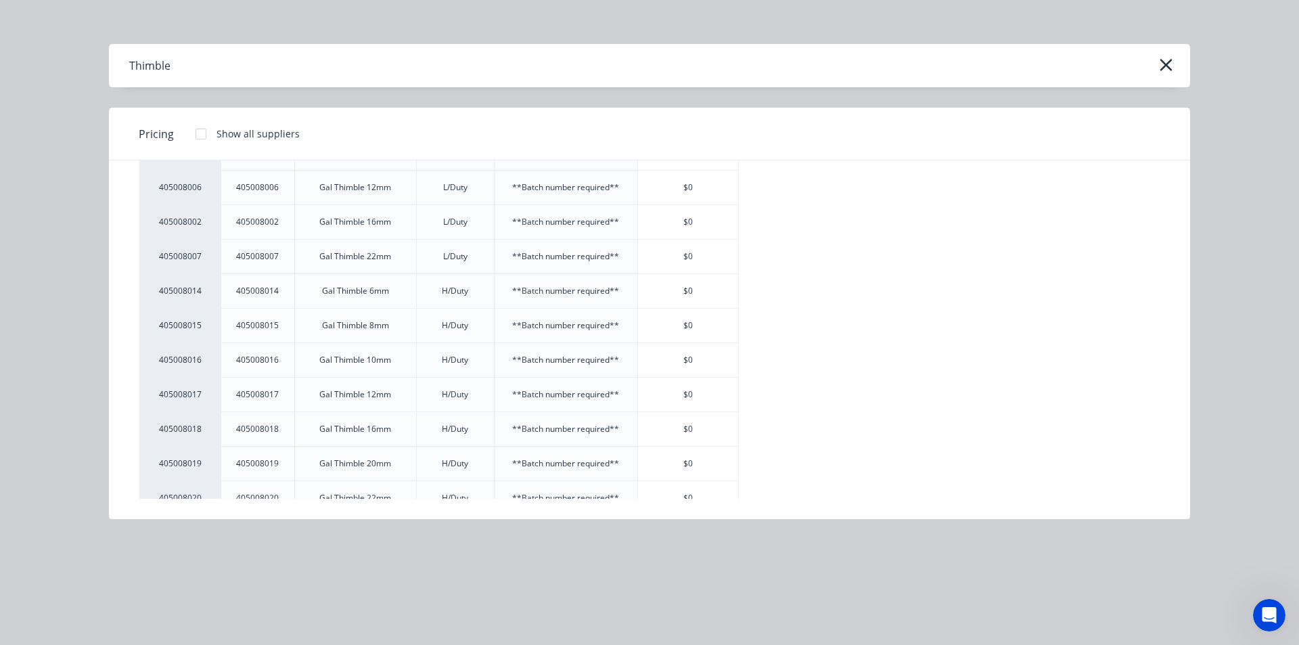
scroll to position [203, 0]
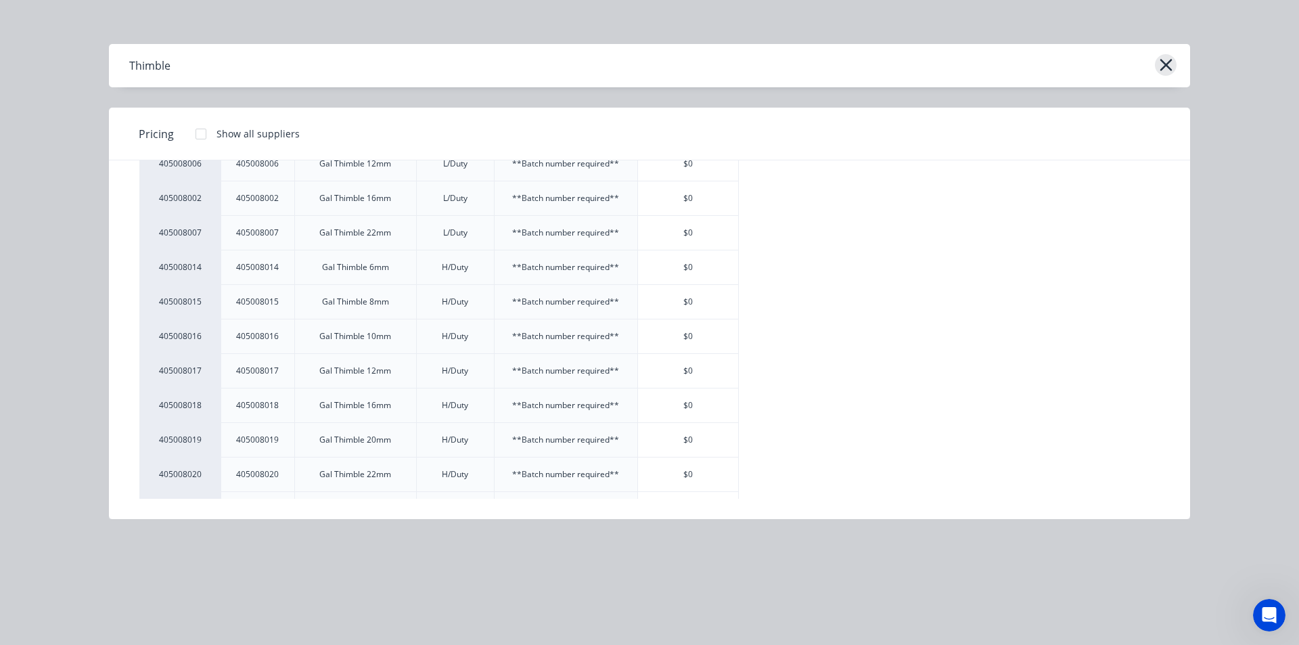
click at [1168, 60] on icon "button" at bounding box center [1166, 64] width 14 height 19
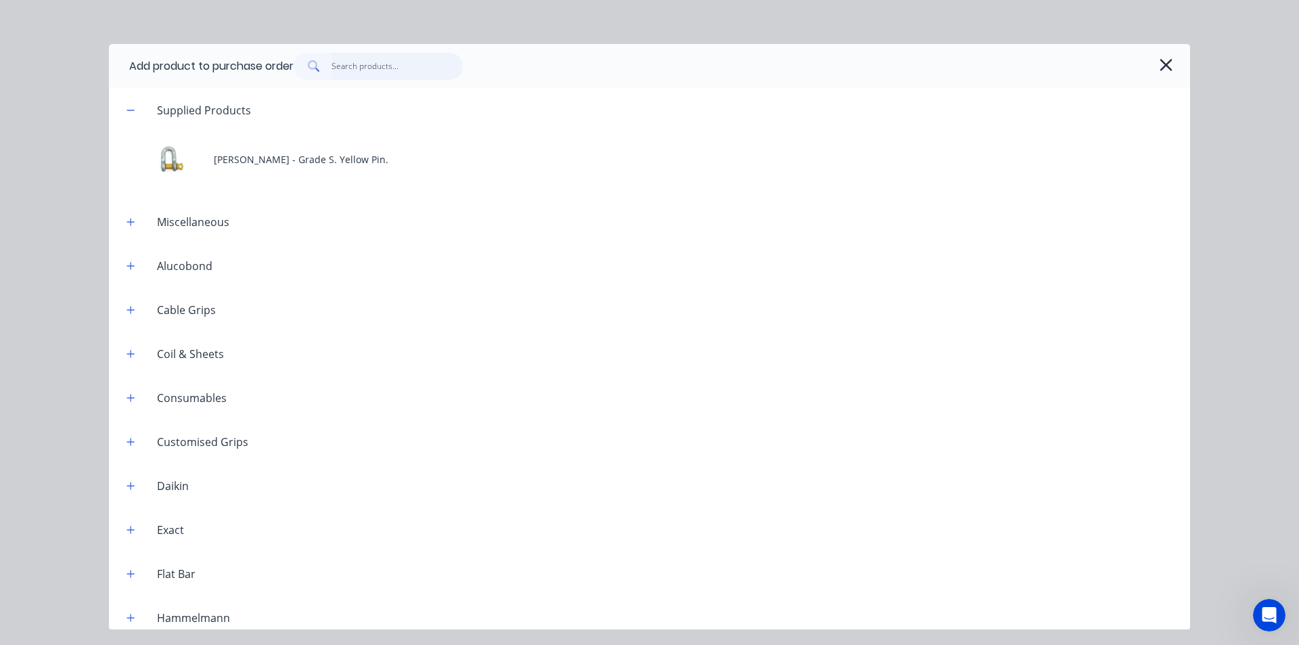
click at [364, 75] on input "text" at bounding box center [397, 66] width 132 height 27
paste input "405008017"
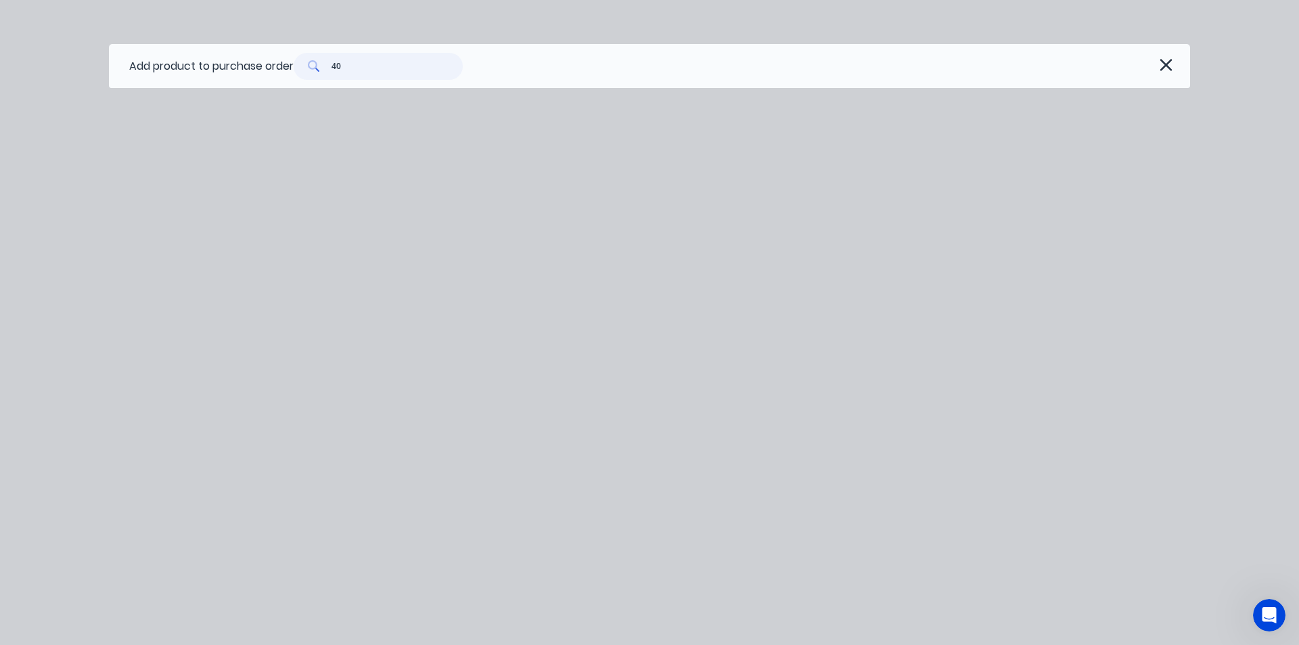
type input "4"
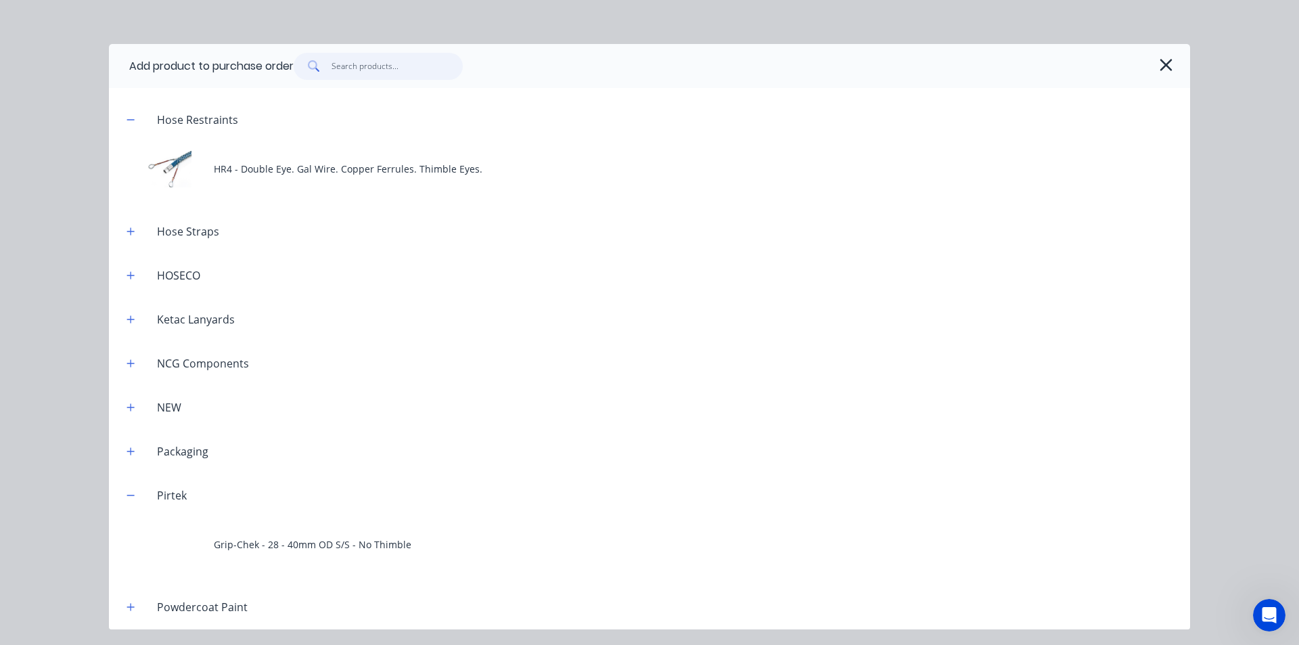
scroll to position [1001, 0]
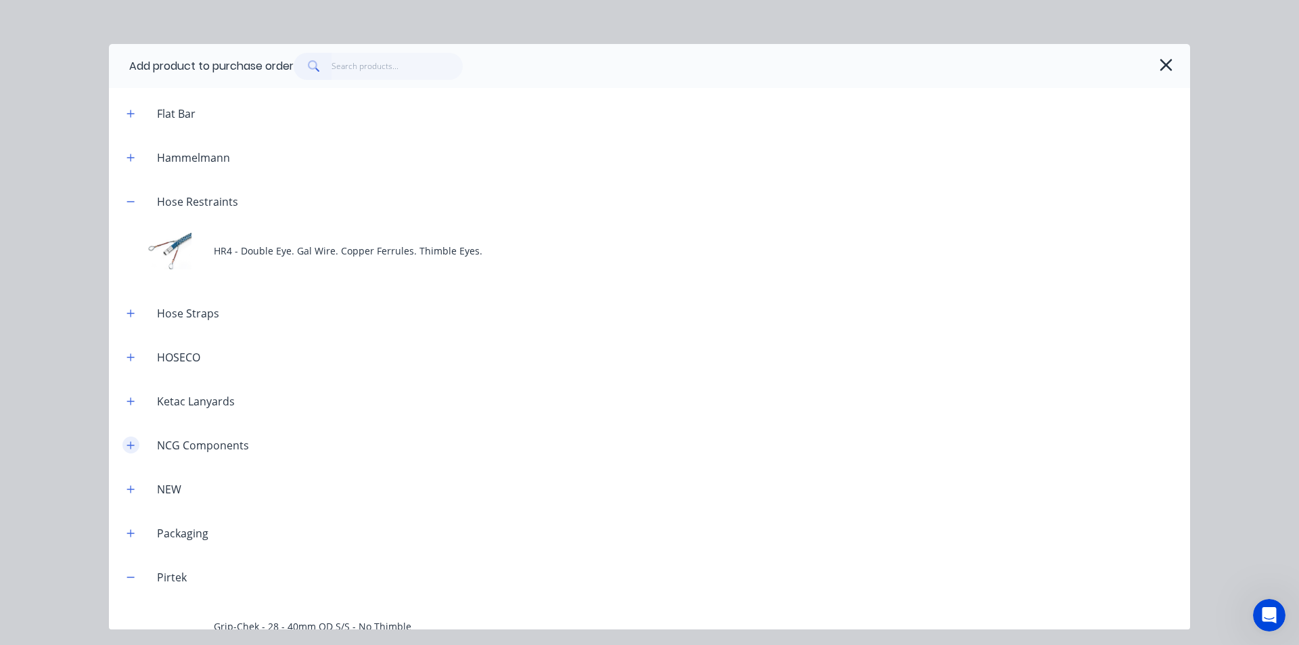
click at [127, 445] on icon "button" at bounding box center [130, 444] width 8 height 9
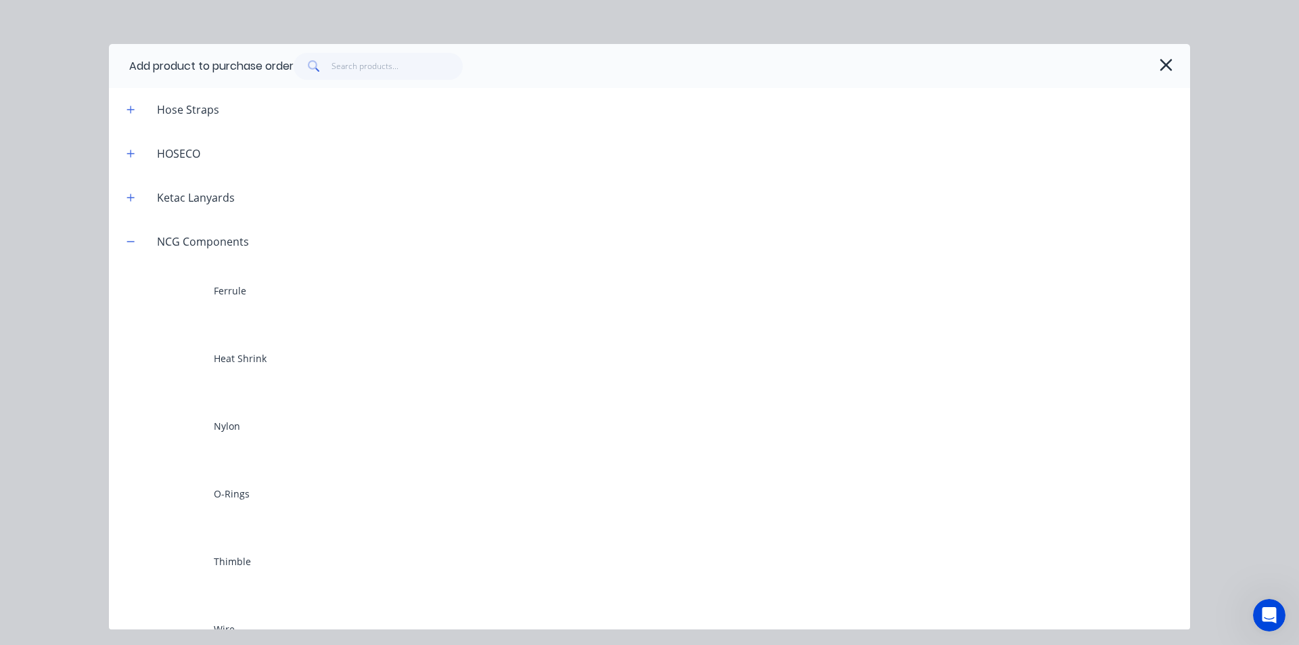
scroll to position [1204, 0]
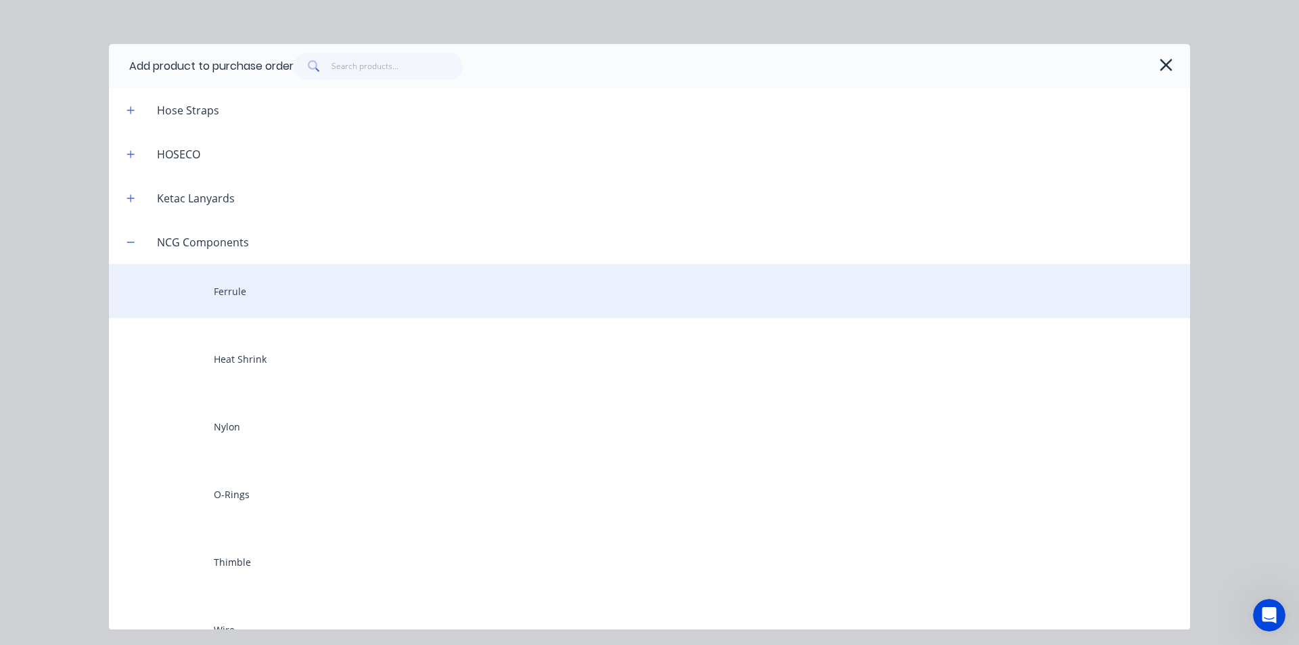
click at [302, 287] on div "Ferrule" at bounding box center [649, 291] width 1081 height 54
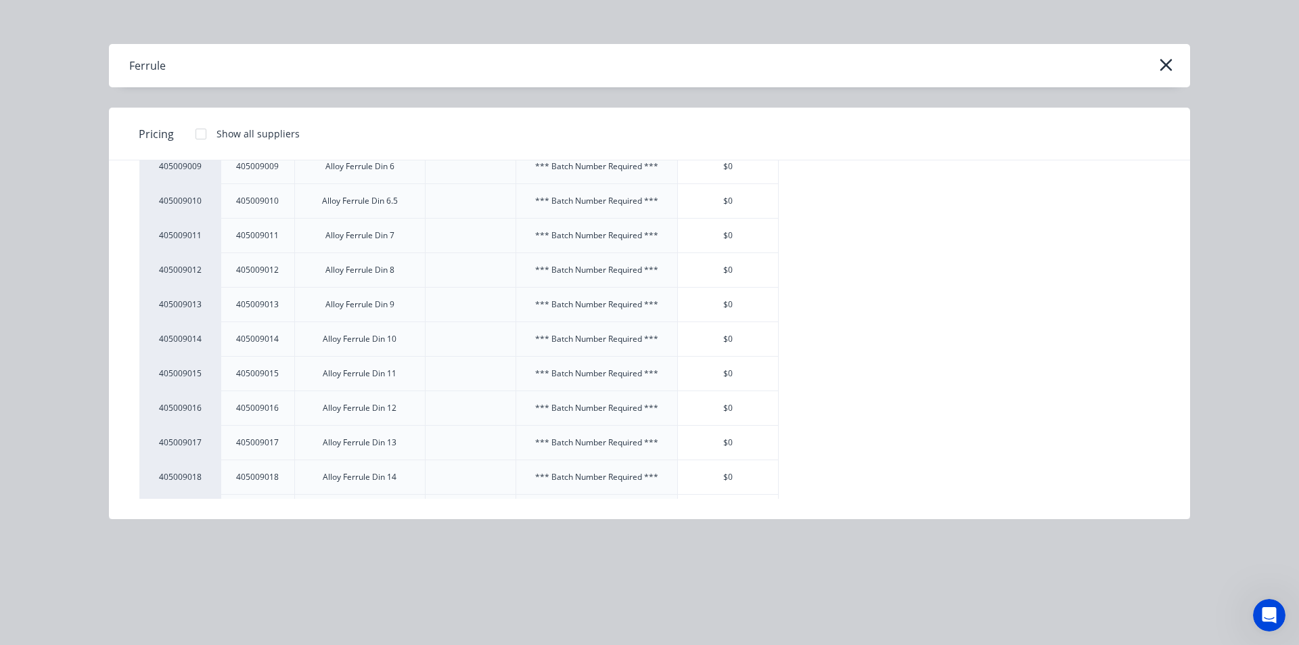
scroll to position [271, 0]
click at [1167, 71] on icon "button" at bounding box center [1166, 64] width 14 height 19
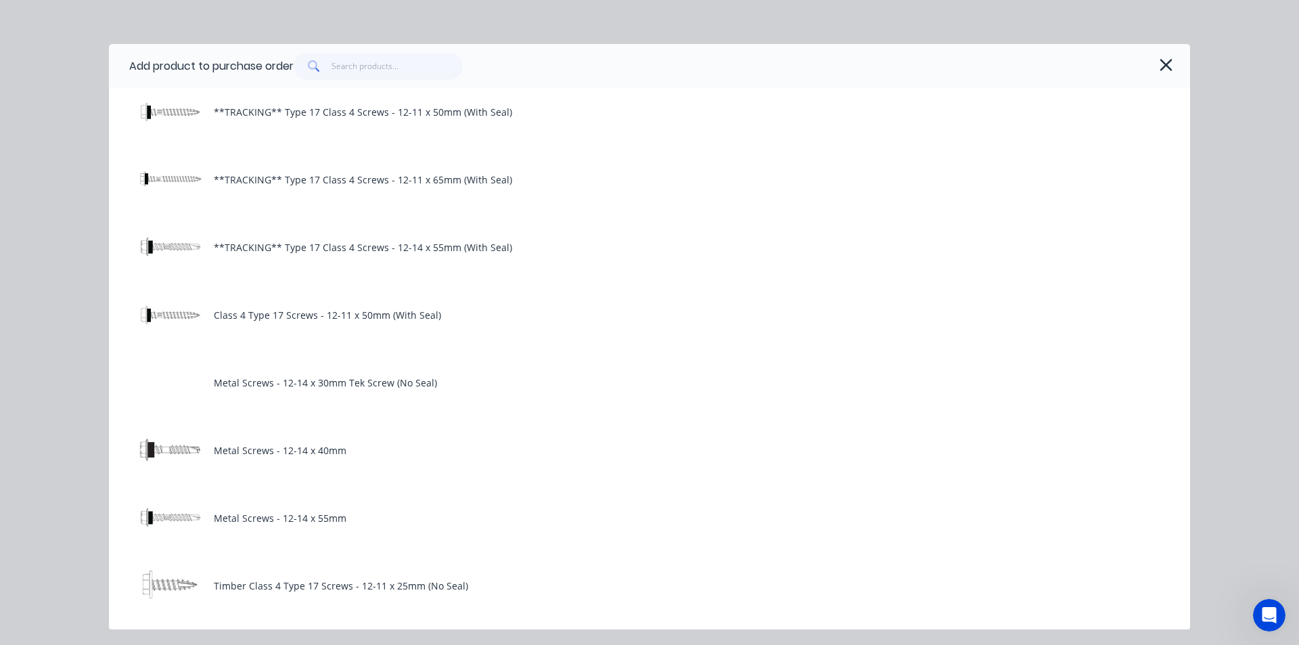
scroll to position [1759, 0]
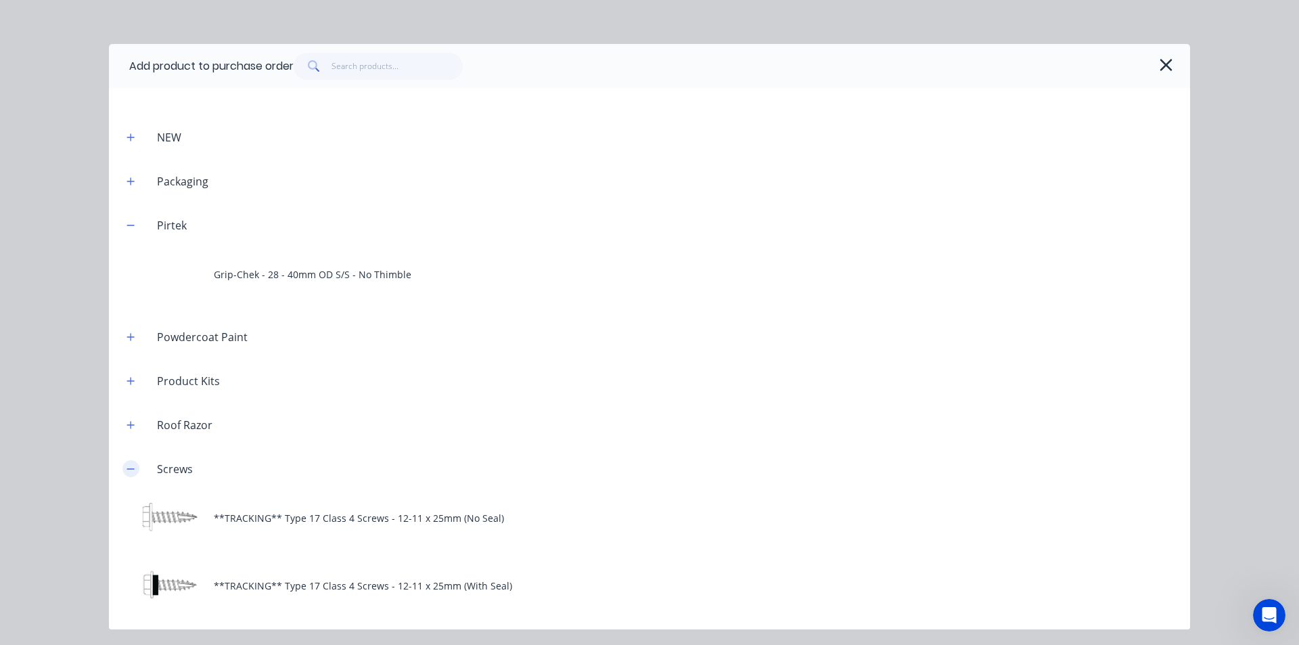
click at [131, 468] on icon "button" at bounding box center [130, 468] width 7 height 1
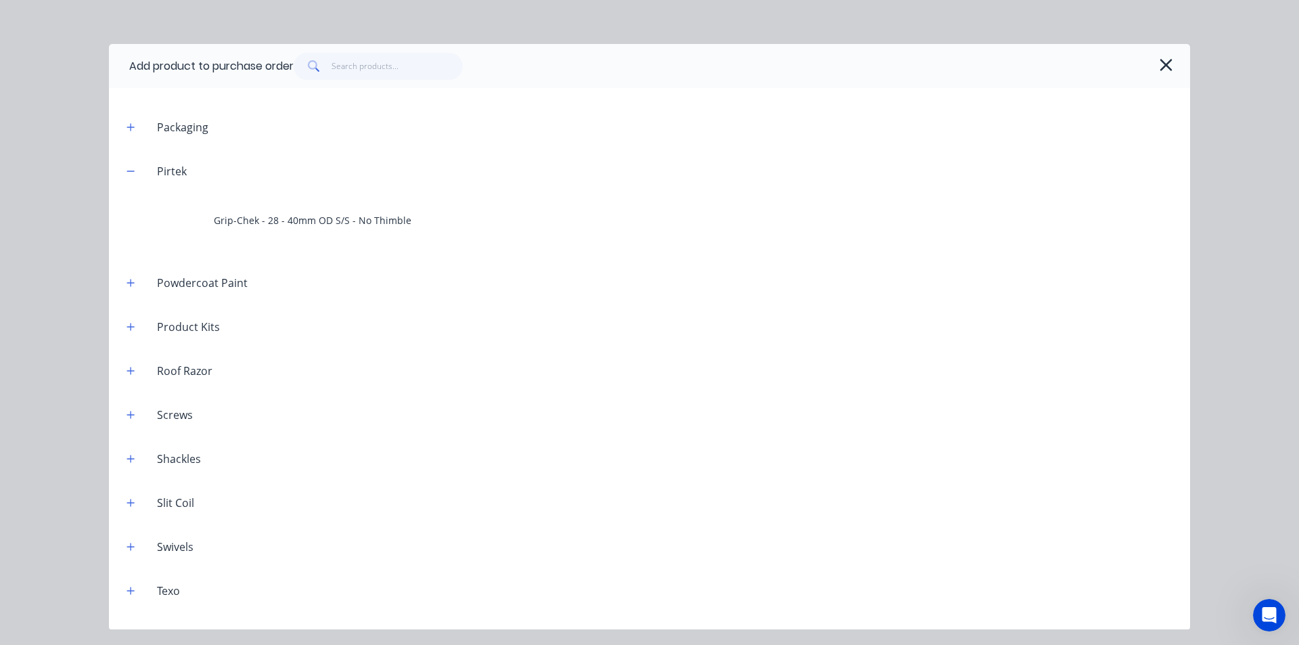
scroll to position [1678, 0]
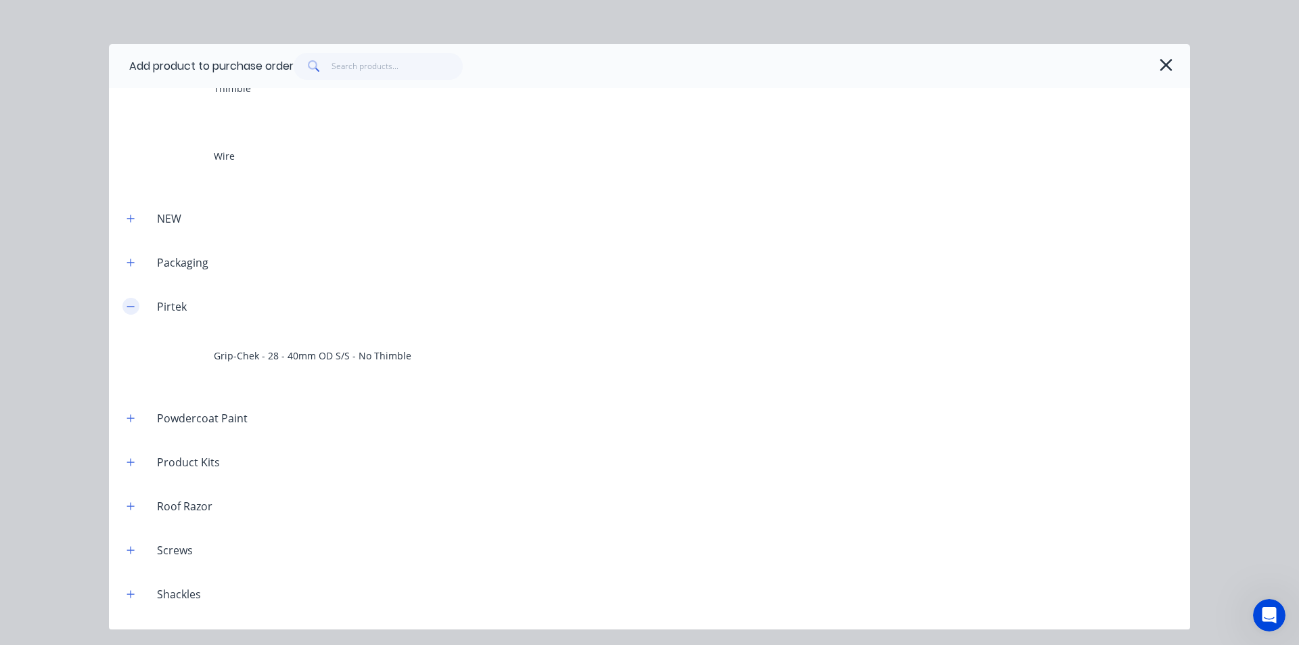
click at [135, 306] on icon "button" at bounding box center [130, 306] width 8 height 9
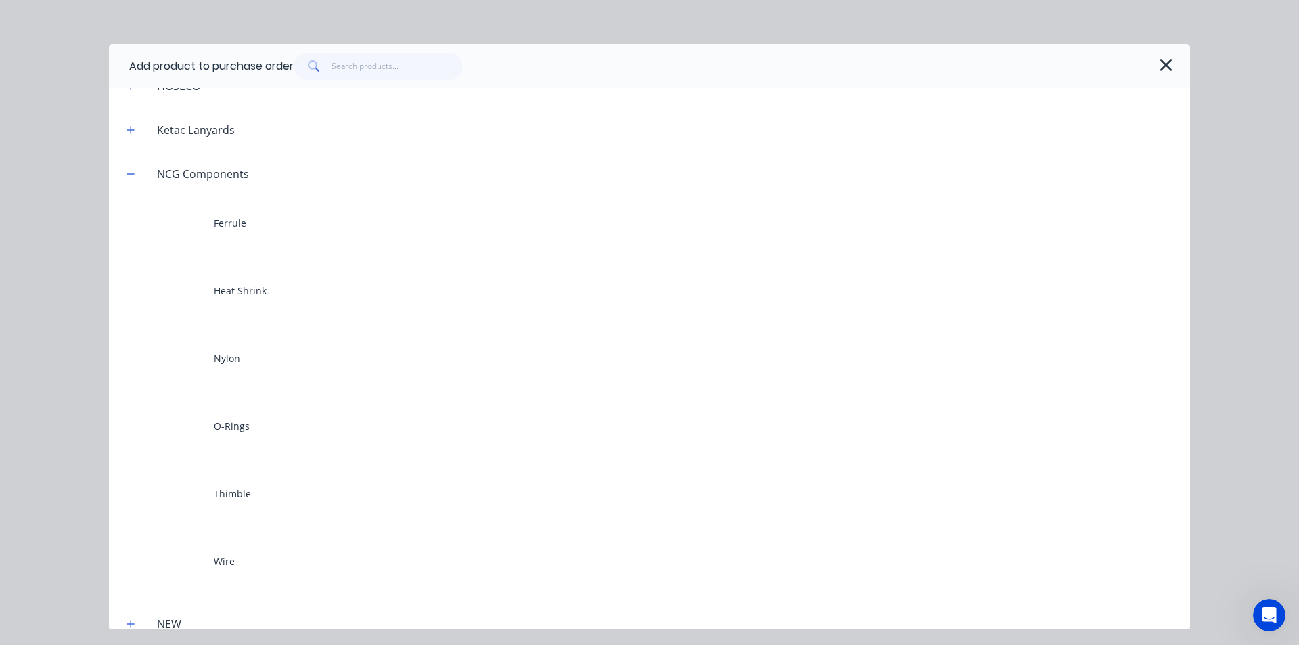
scroll to position [1272, 0]
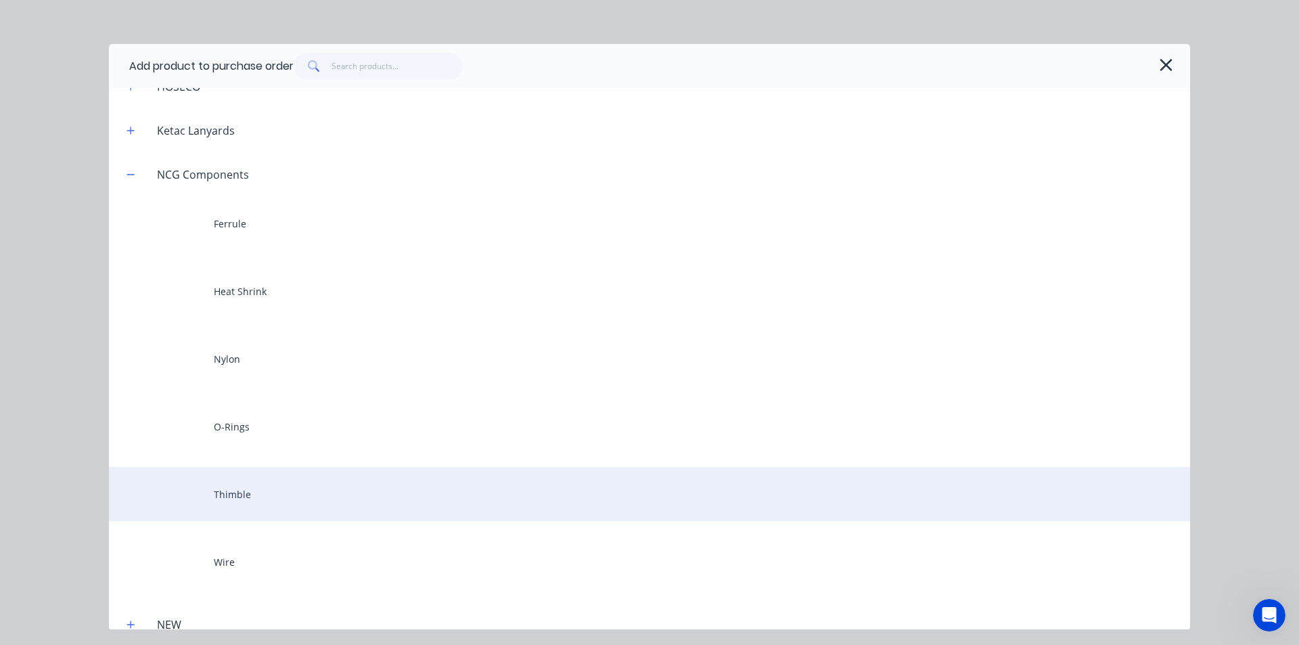
click at [218, 500] on div "Thimble" at bounding box center [649, 494] width 1081 height 54
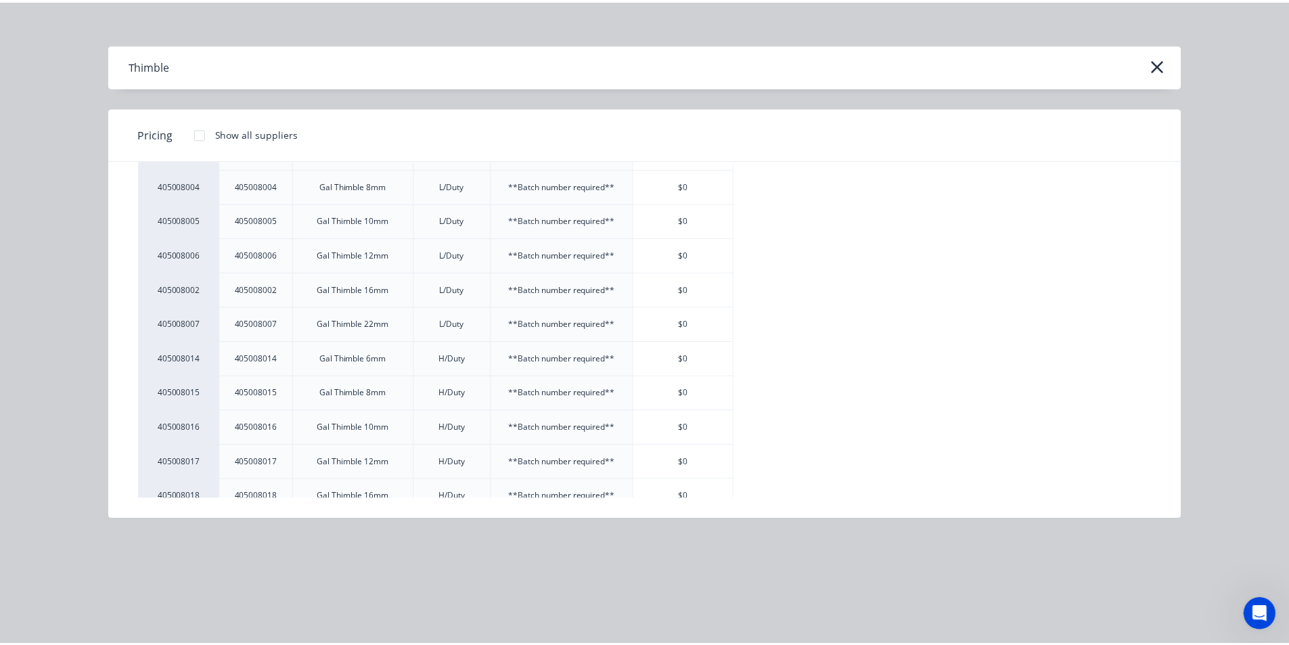
scroll to position [135, 0]
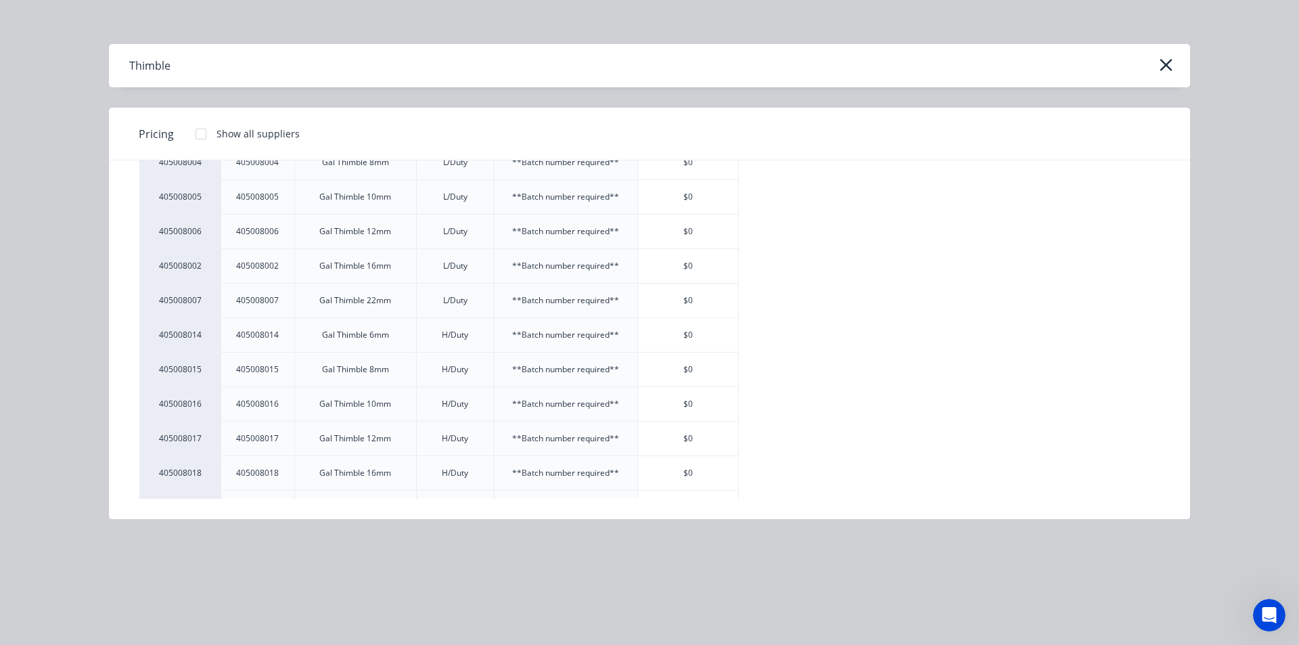
click at [743, 440] on div "405008001 405008001 Gal Thimble 5mm L/Duty **Batch number required** $0 4050080…" at bounding box center [649, 456] width 1020 height 760
click at [712, 441] on div "$0" at bounding box center [688, 438] width 100 height 34
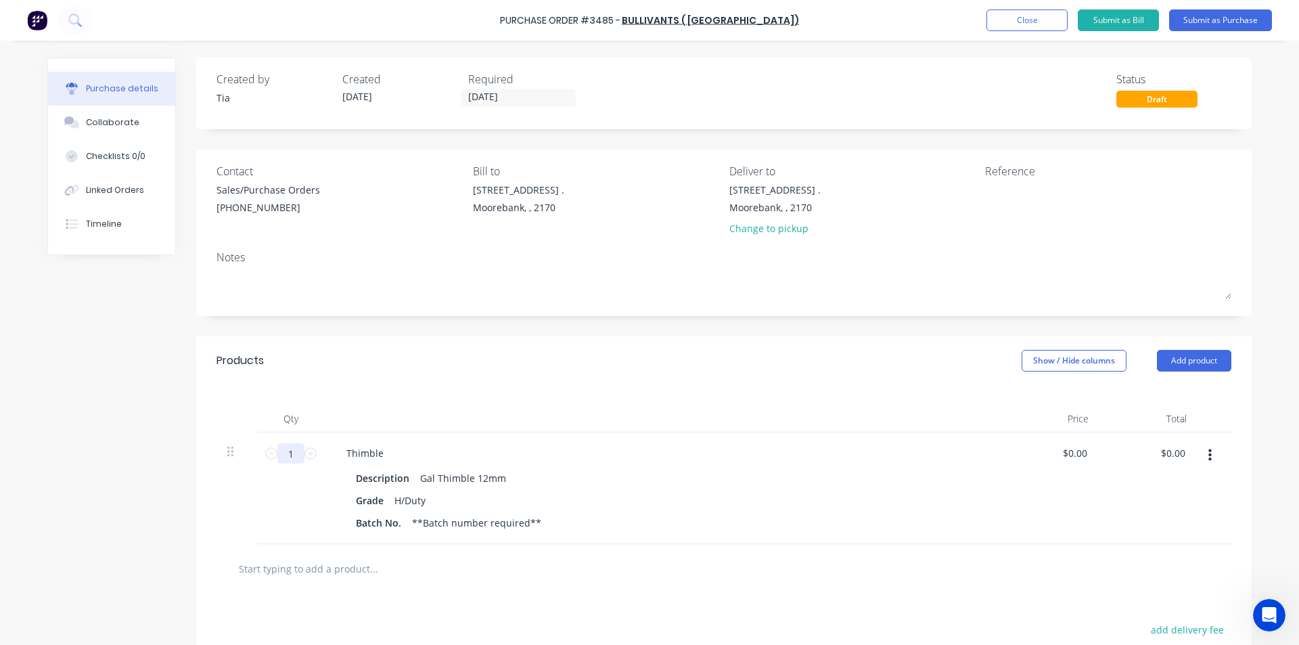
drag, startPoint x: 297, startPoint y: 454, endPoint x: 123, endPoint y: 434, distance: 175.0
click at [123, 434] on div "Created by Tia Created 29/09/25 Required 29/09/25 Status Draft Contact Sales/Pu…" at bounding box center [649, 436] width 1204 height 758
type input "100"
click at [877, 470] on div "Description Gal Thimble 12mm" at bounding box center [660, 478] width 620 height 20
drag, startPoint x: 525, startPoint y: 100, endPoint x: 132, endPoint y: 83, distance: 393.4
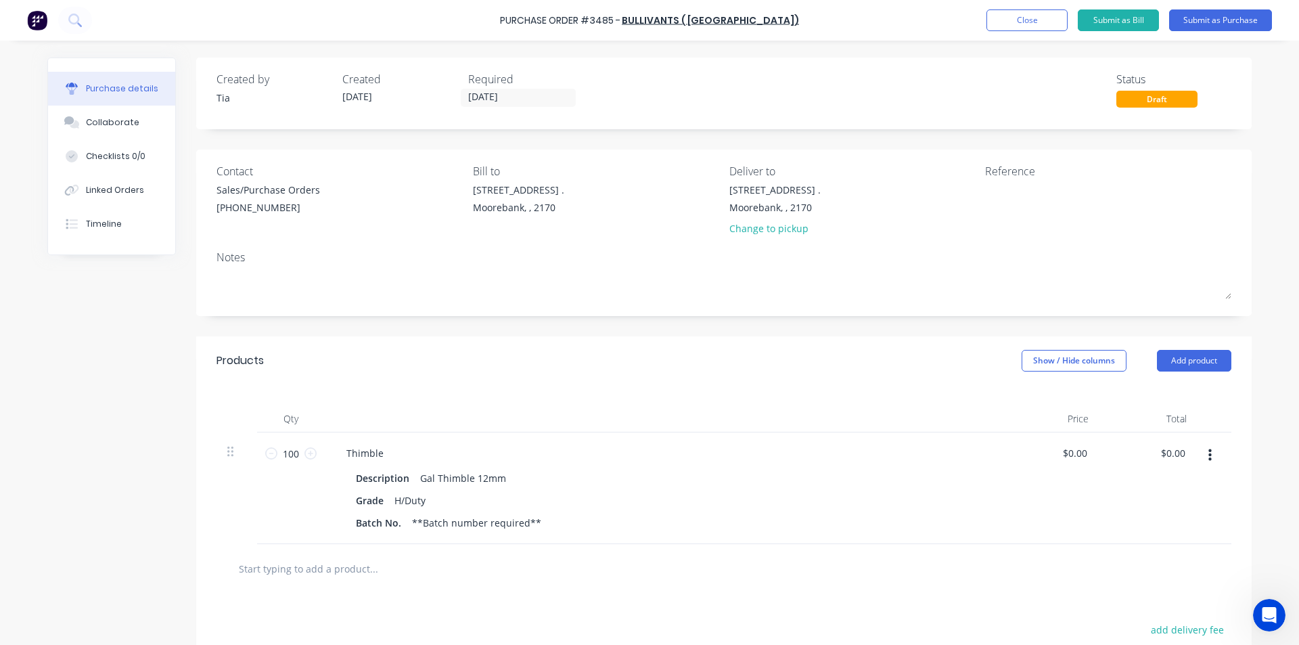
click at [133, 83] on div "Purchase details Collaborate Checklists 0/0 Linked Orders Timeline Created by T…" at bounding box center [649, 443] width 1204 height 772
click at [487, 141] on div "Created by Tia Created 29/09/25 Required 29/09/25 Status Draft Contact Sales/Pu…" at bounding box center [723, 436] width 1055 height 758
click at [509, 89] on label "[DATE]" at bounding box center [518, 98] width 115 height 18
click at [509, 89] on input "[DATE]" at bounding box center [518, 97] width 114 height 17
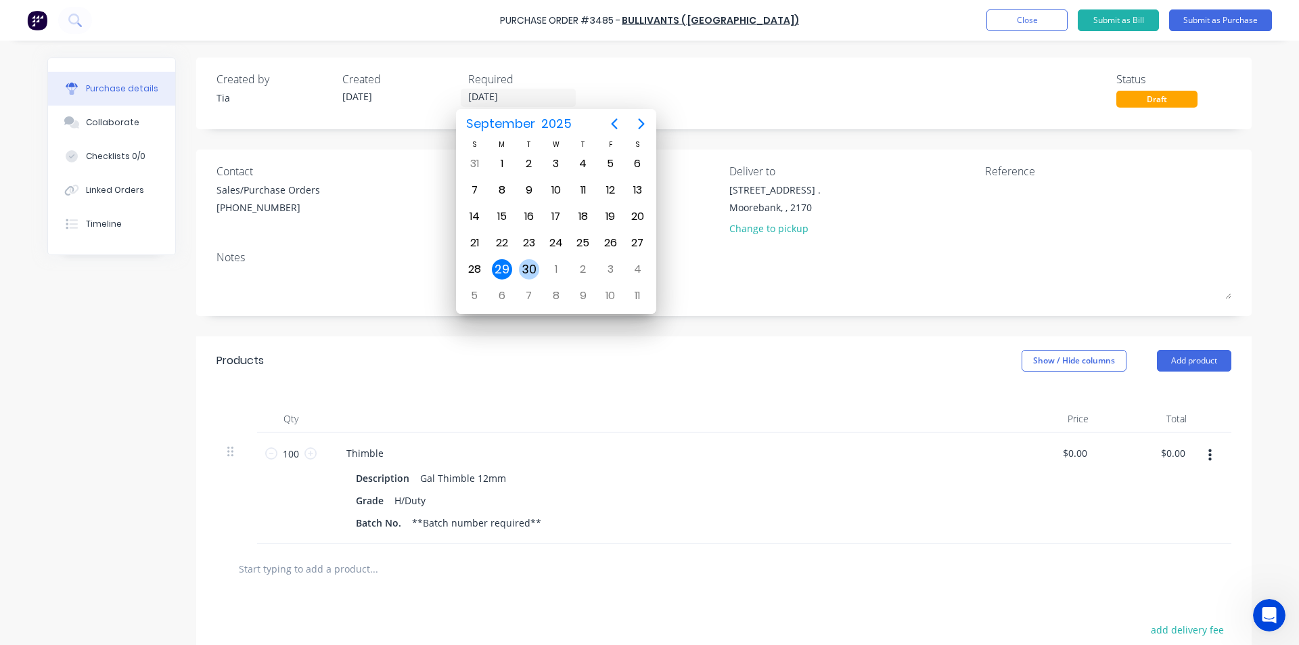
click at [533, 270] on div "30" at bounding box center [529, 269] width 20 height 20
type input "[DATE]"
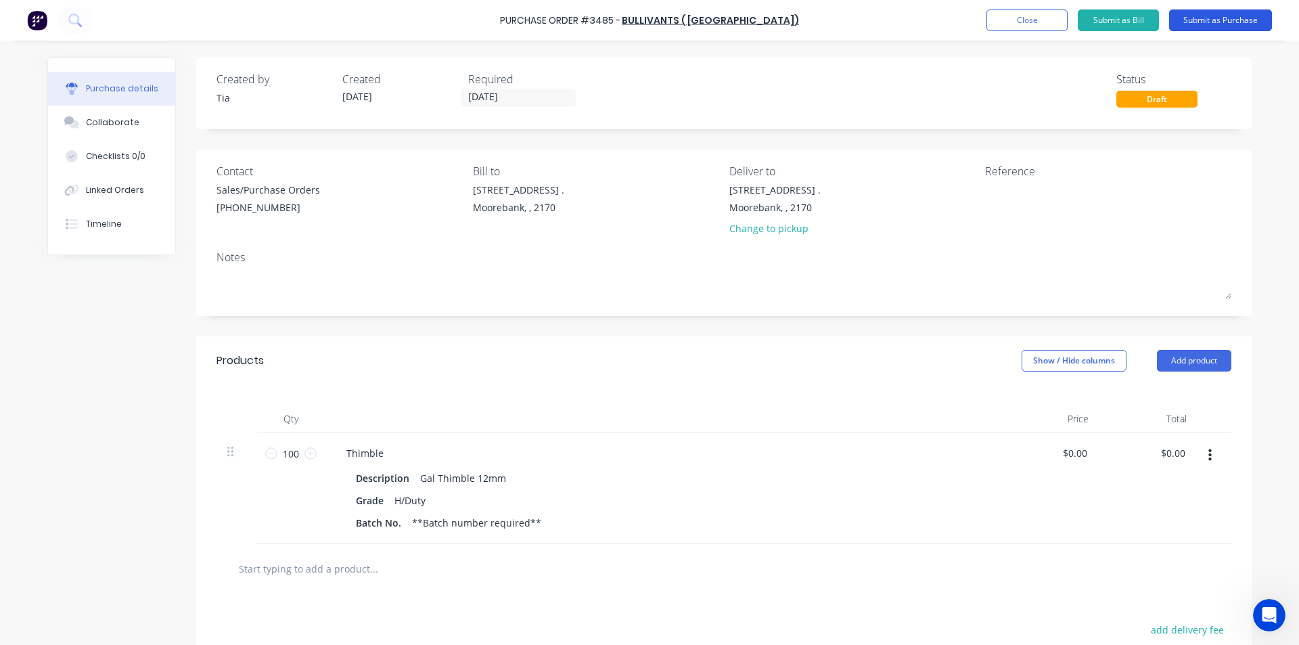
click at [1202, 24] on button "Submit as Purchase" at bounding box center [1220, 20] width 103 height 22
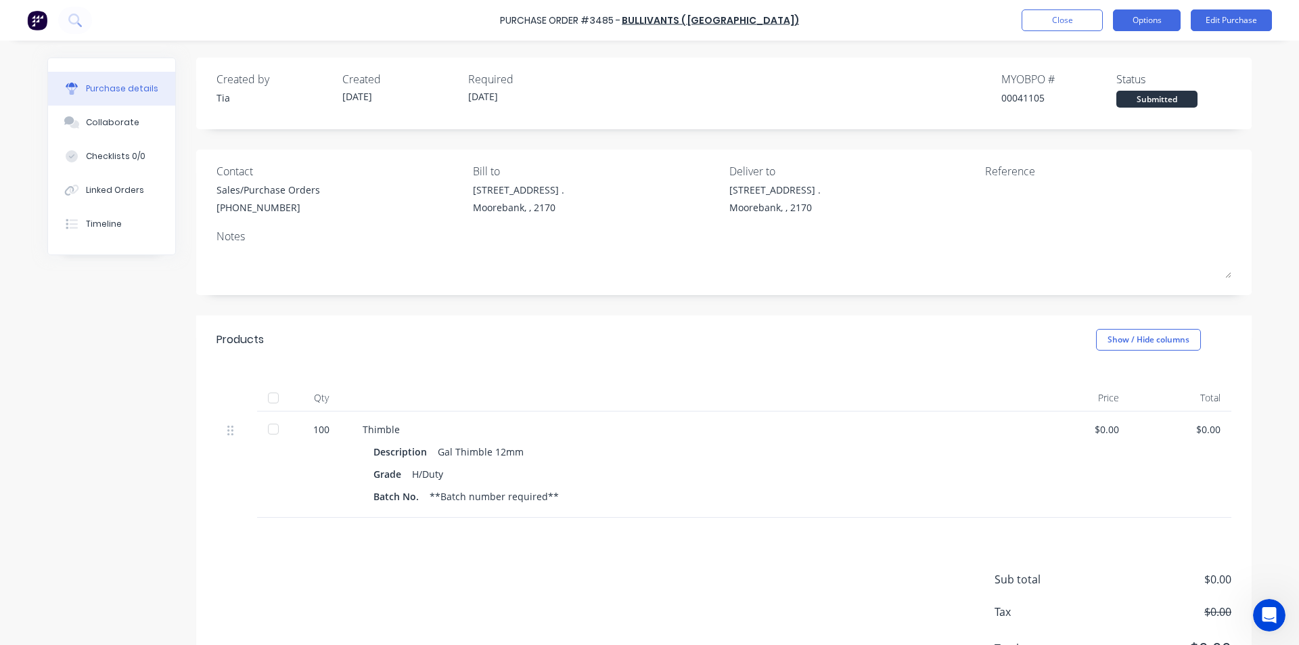
click at [1172, 19] on button "Options" at bounding box center [1147, 20] width 68 height 22
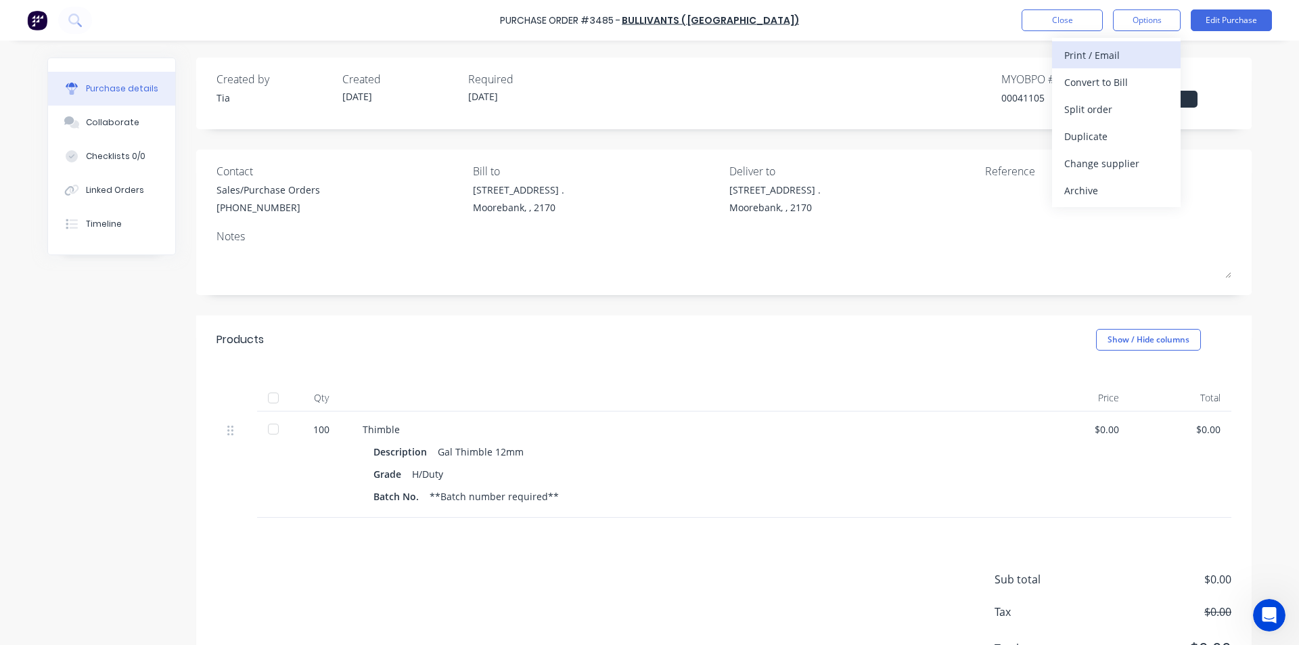
click at [1086, 51] on div "Print / Email" at bounding box center [1116, 55] width 104 height 20
click at [1078, 120] on button "Without pricing" at bounding box center [1116, 108] width 129 height 27
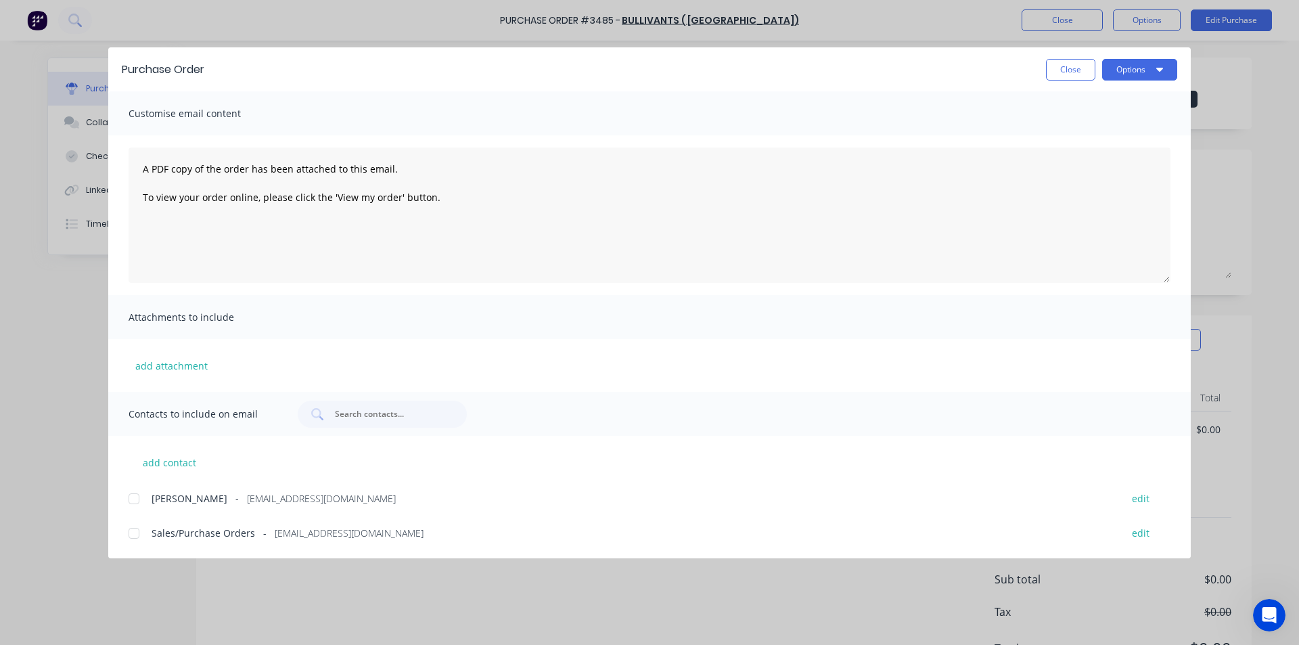
click at [139, 537] on div at bounding box center [133, 533] width 27 height 27
drag, startPoint x: 1134, startPoint y: 68, endPoint x: 1130, endPoint y: 76, distance: 9.1
click at [1134, 67] on button "Options" at bounding box center [1139, 70] width 75 height 22
click at [1122, 155] on div "Email" at bounding box center [1113, 158] width 104 height 20
click at [1061, 74] on button "Close" at bounding box center [1070, 70] width 49 height 22
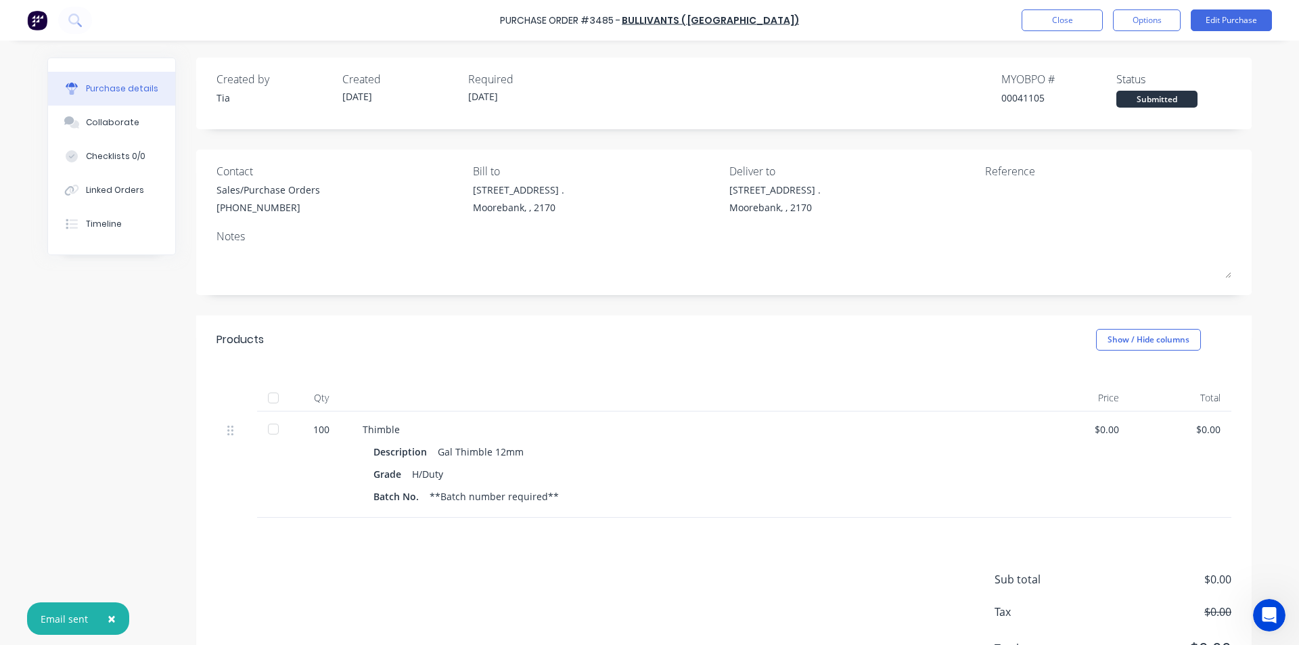
click at [115, 122] on div "Collaborate" at bounding box center [112, 122] width 53 height 12
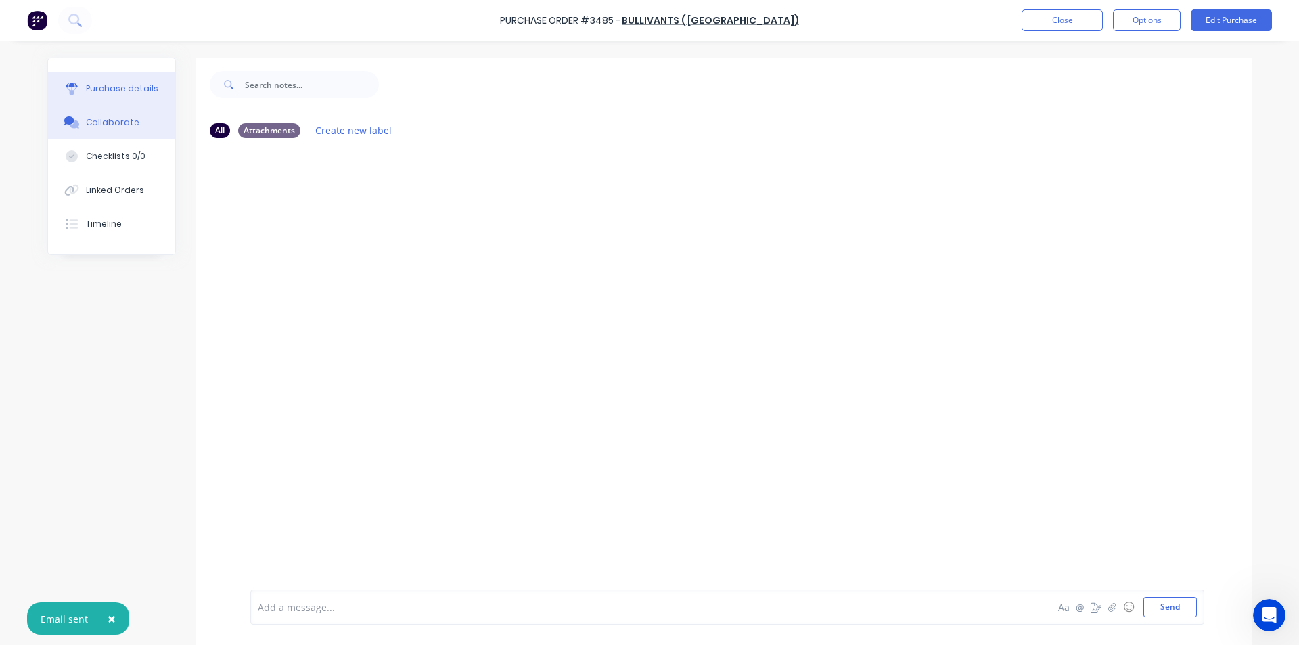
click at [123, 87] on div "Purchase details" at bounding box center [122, 89] width 72 height 12
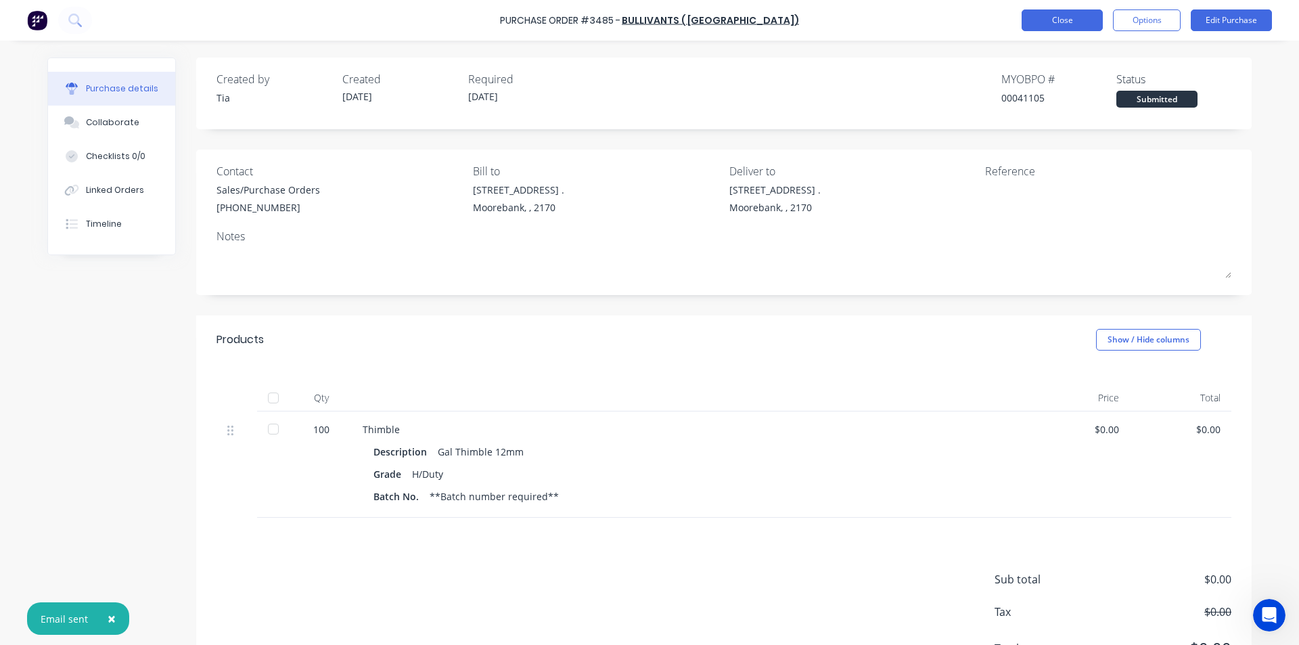
click at [1078, 22] on button "Close" at bounding box center [1061, 20] width 81 height 22
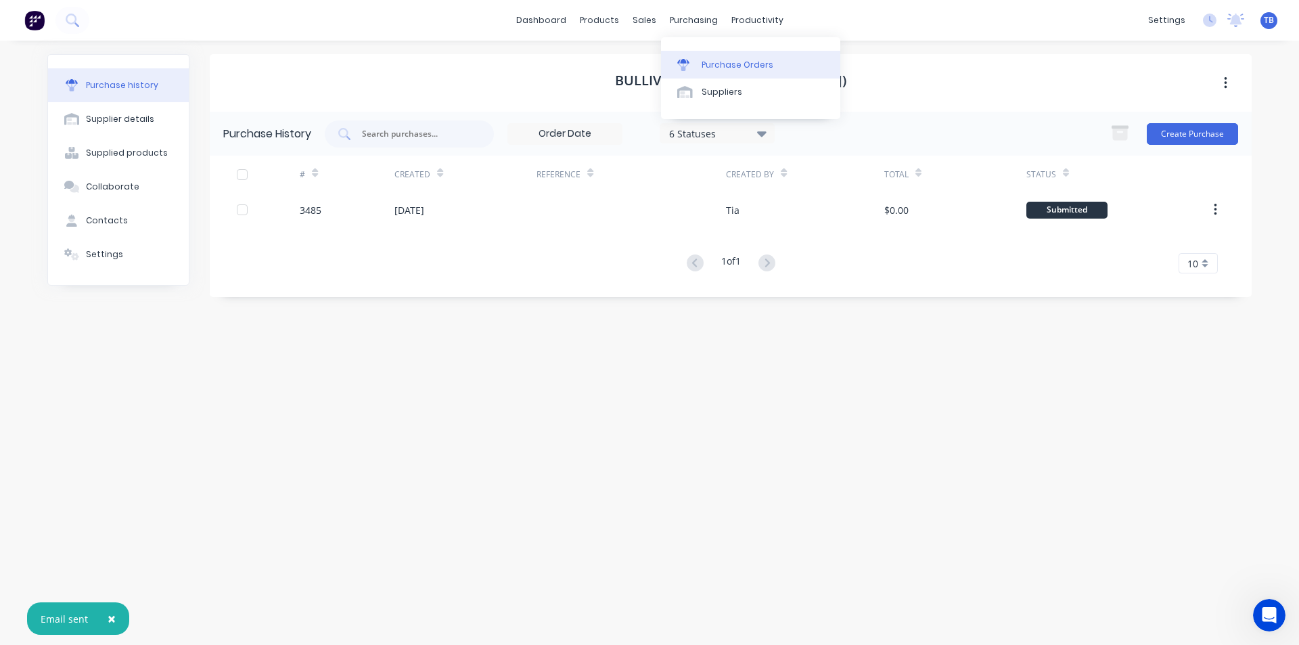
click at [704, 55] on link "Purchase Orders" at bounding box center [750, 64] width 179 height 27
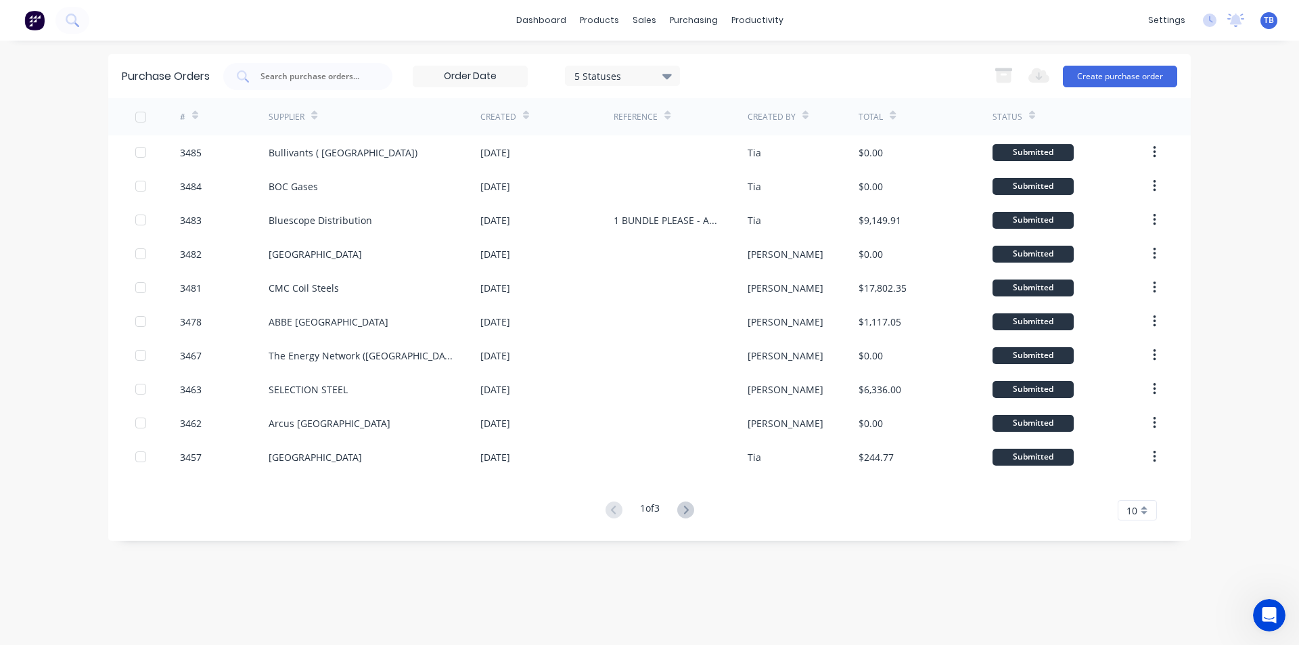
click at [1130, 517] on div "10" at bounding box center [1137, 510] width 39 height 20
click at [1135, 494] on div "35" at bounding box center [1137, 488] width 38 height 24
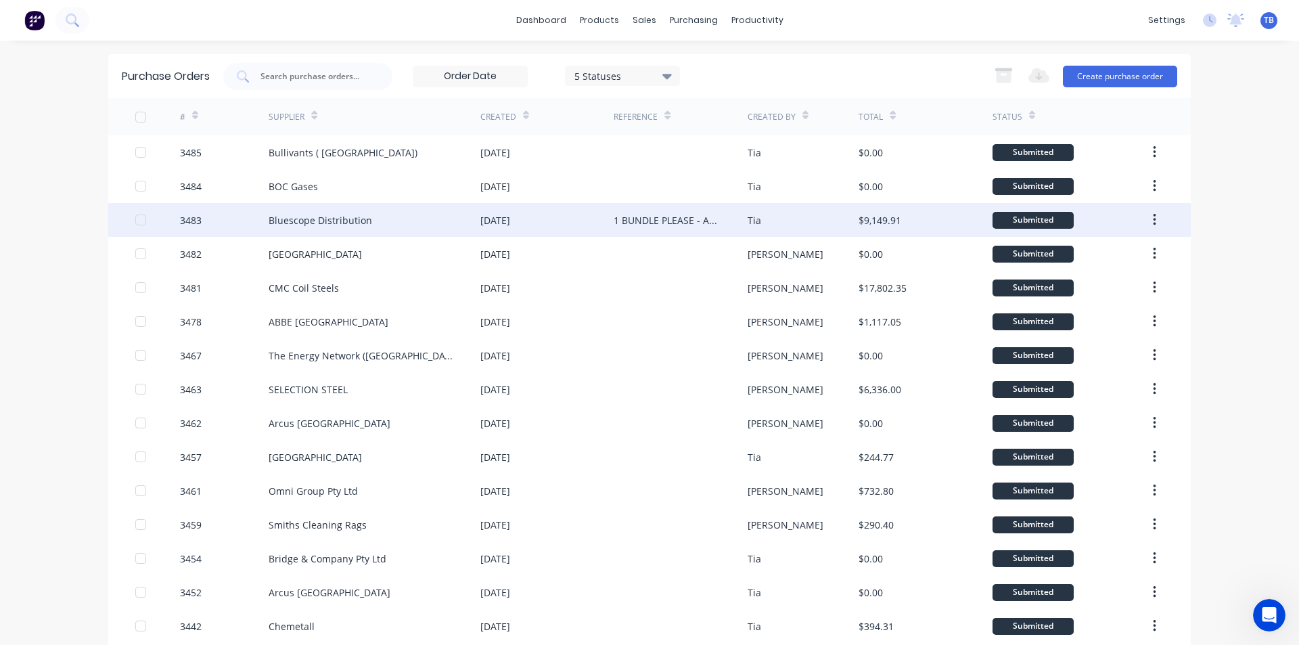
click at [277, 215] on div "Bluescope Distribution" at bounding box center [320, 220] width 103 height 14
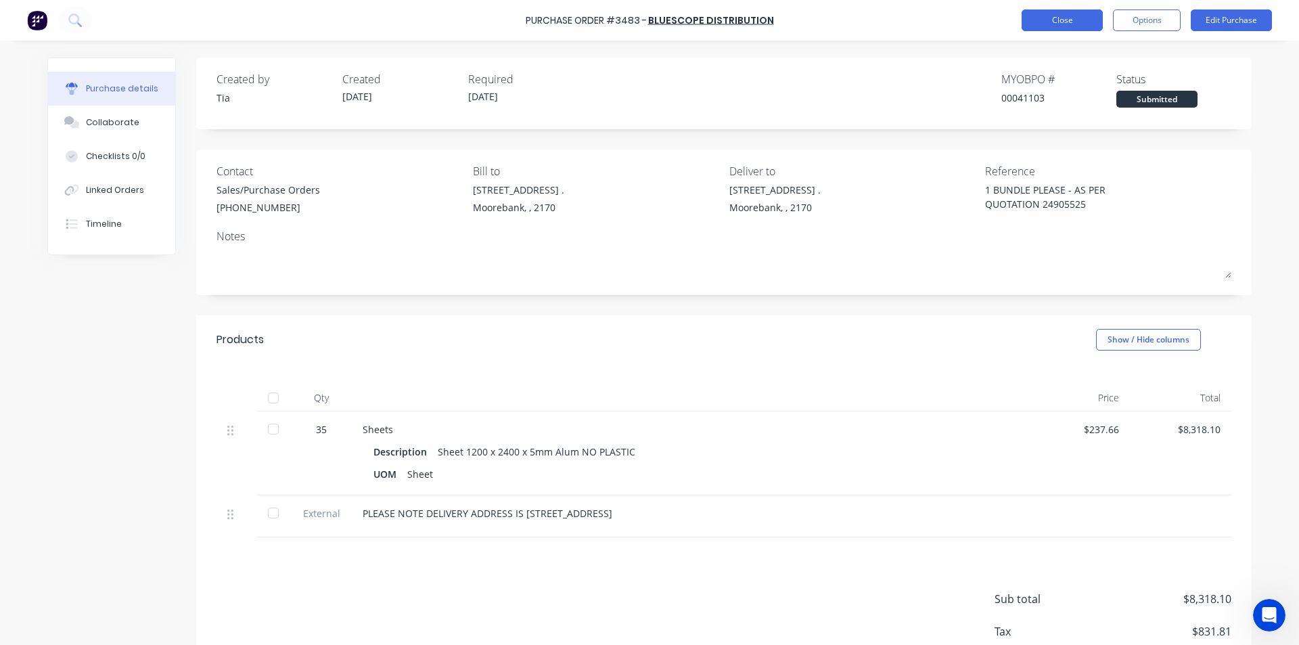
click at [1026, 26] on button "Close" at bounding box center [1061, 20] width 81 height 22
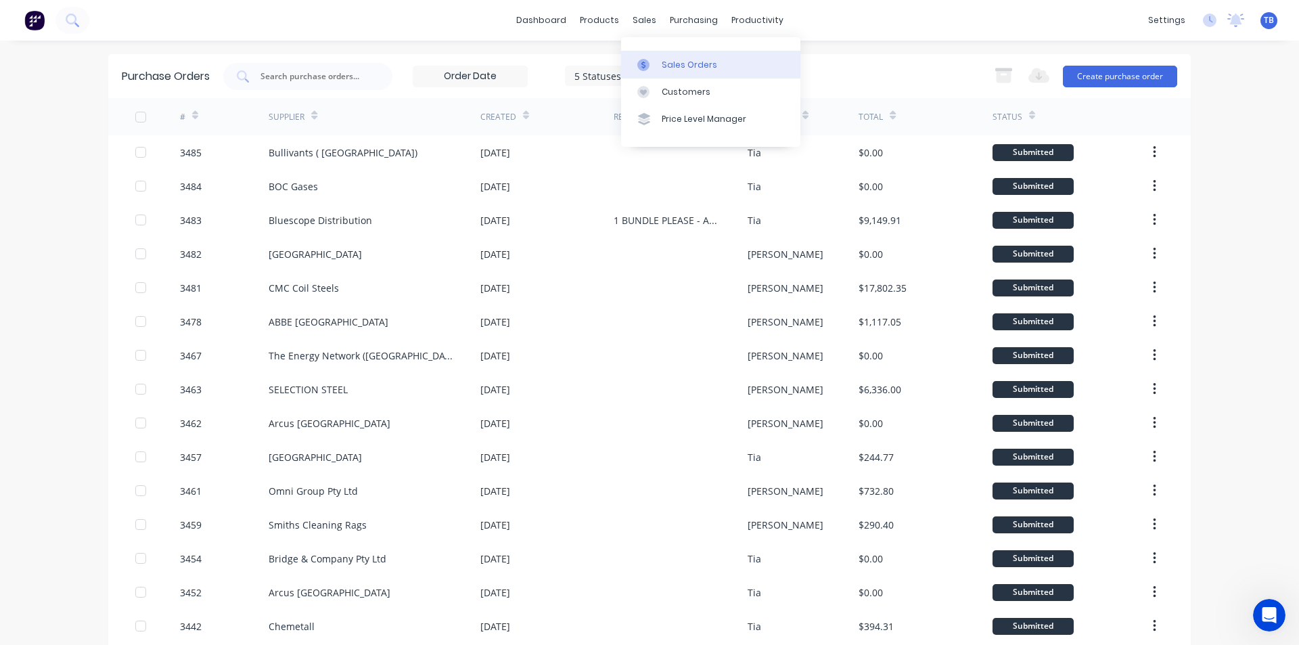
click at [659, 66] on link "Sales Orders" at bounding box center [710, 64] width 179 height 27
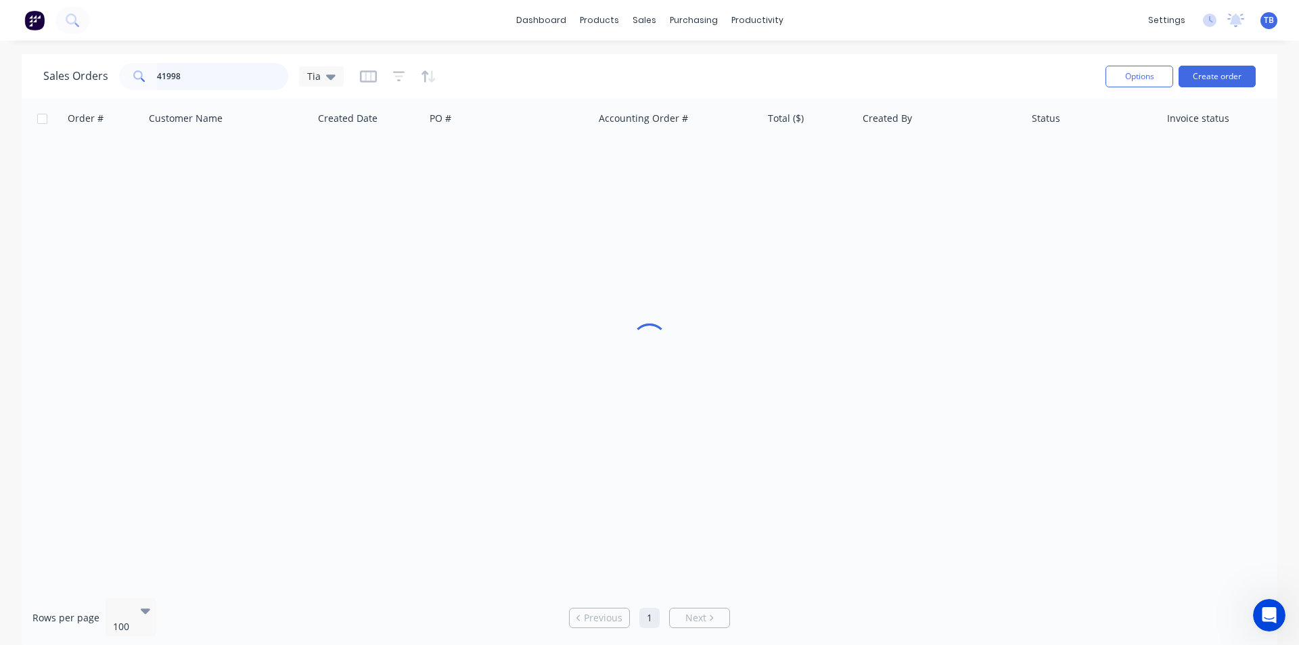
drag, startPoint x: 125, startPoint y: 77, endPoint x: 16, endPoint y: 83, distance: 109.7
click at [15, 81] on div "Sales Orders 41998 Tia Options Create order Order # Customer Name Created Date …" at bounding box center [649, 351] width 1299 height 594
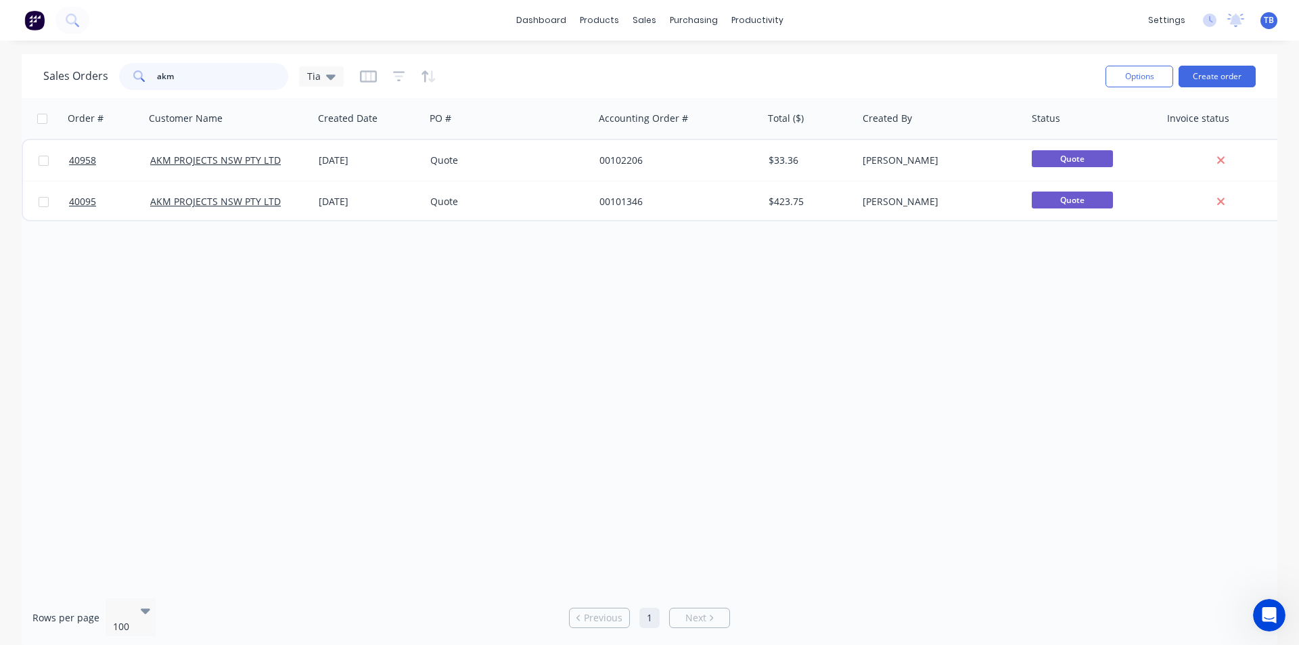
drag, startPoint x: 207, startPoint y: 74, endPoint x: 18, endPoint y: 74, distance: 188.7
click at [18, 74] on div "Sales Orders akm Tia Options Create order Order # Customer Name Created Date PO…" at bounding box center [649, 351] width 1299 height 594
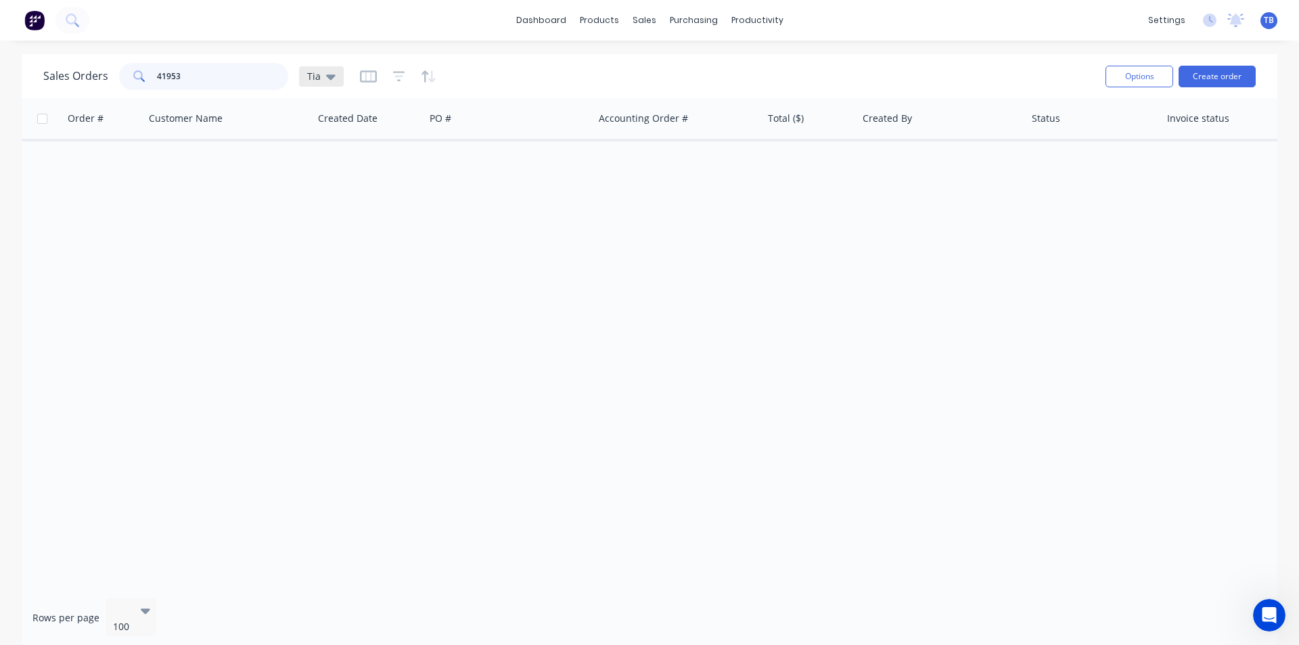
type input "41953"
click at [328, 78] on icon at bounding box center [330, 76] width 9 height 5
click at [327, 244] on button "Archived jobs" at bounding box center [380, 246] width 154 height 16
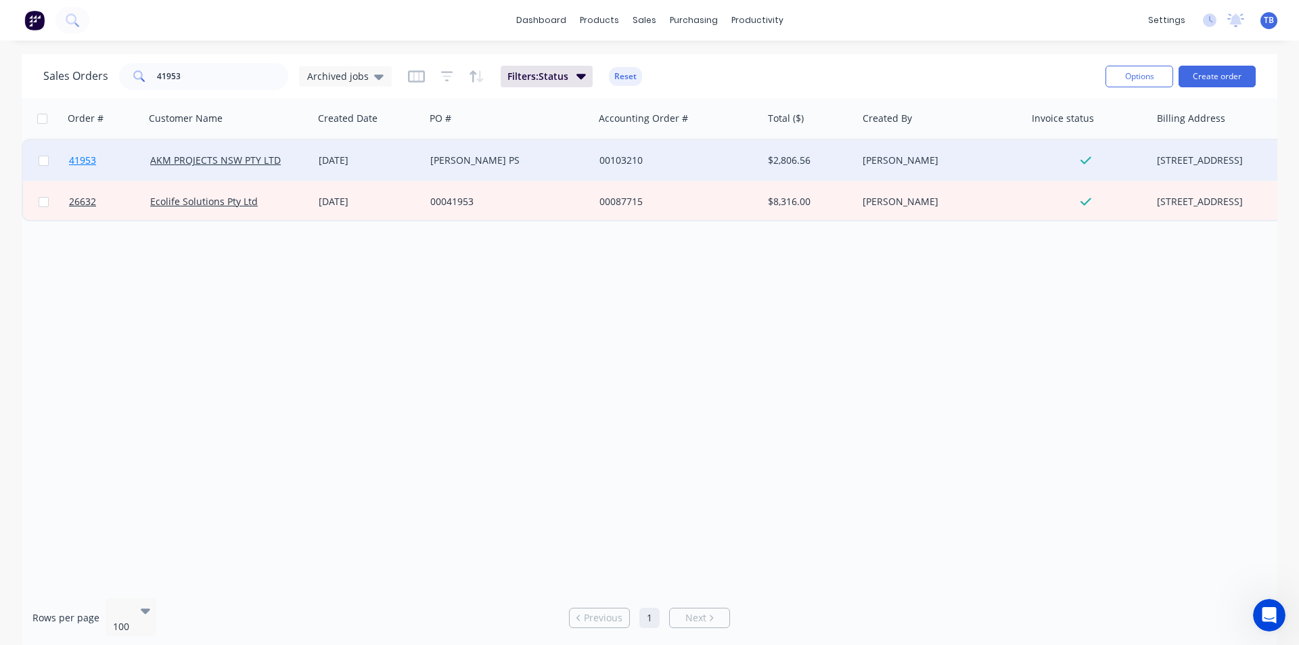
click at [91, 160] on span "41953" at bounding box center [82, 161] width 27 height 14
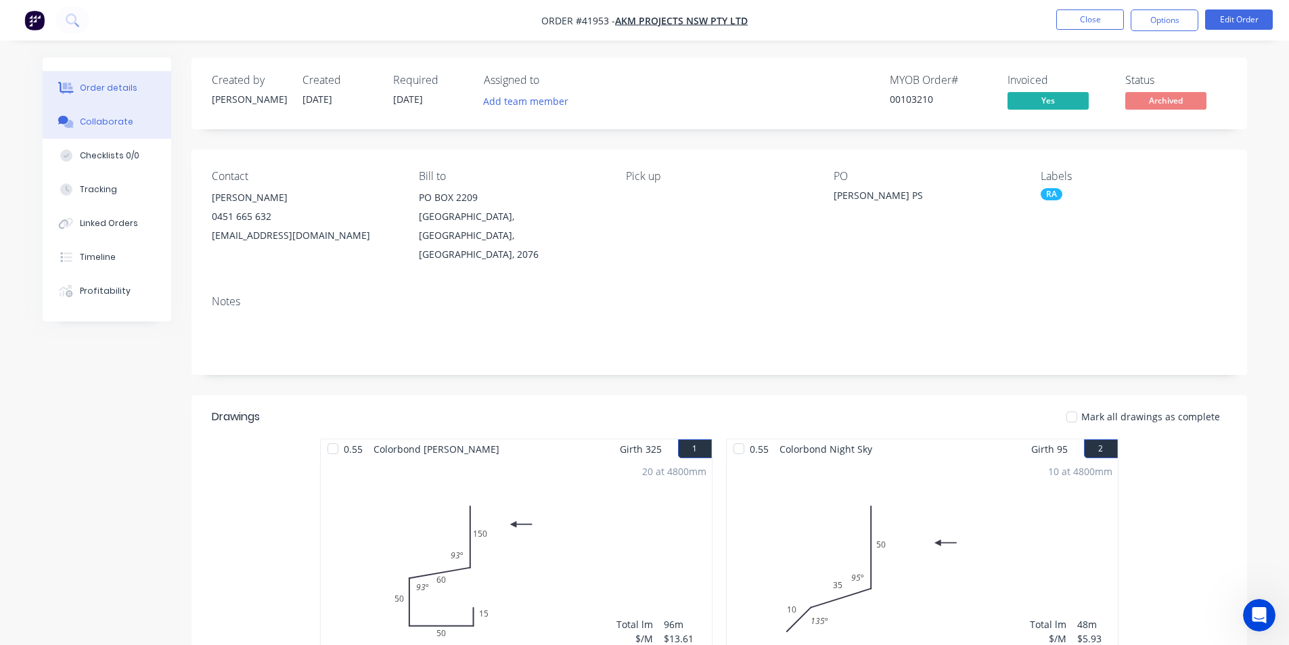
click at [101, 112] on button "Collaborate" at bounding box center [107, 122] width 129 height 34
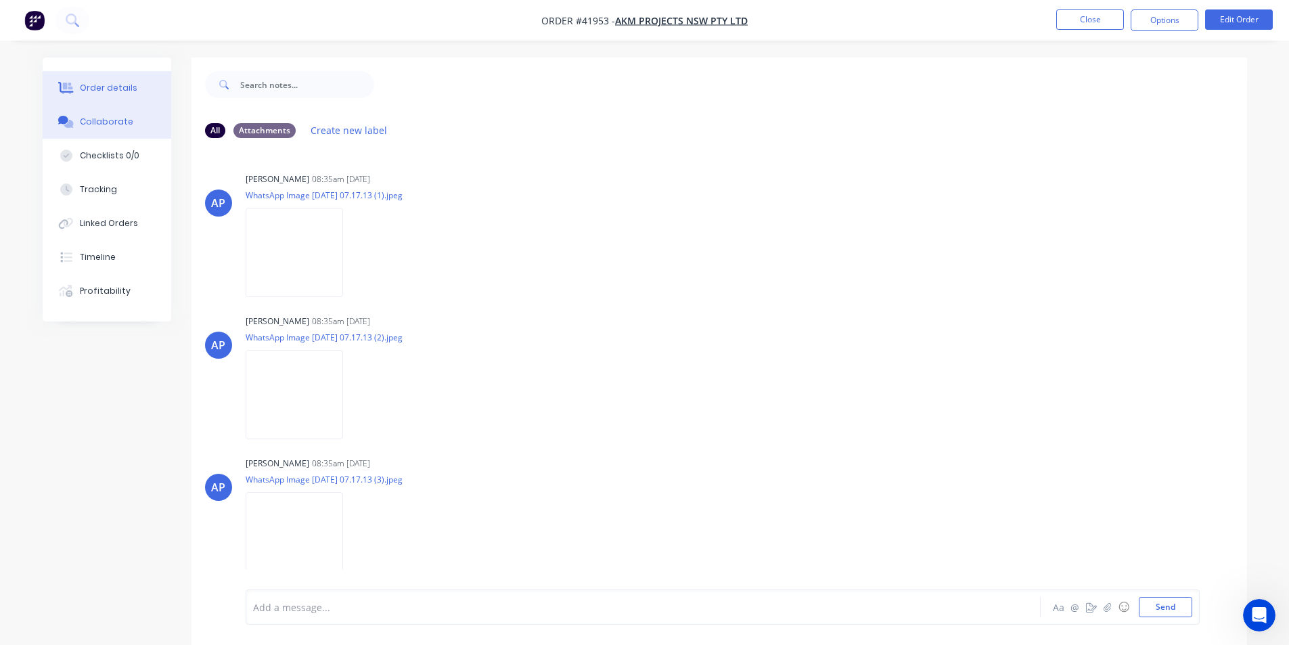
click at [104, 86] on div "Order details" at bounding box center [108, 88] width 57 height 12
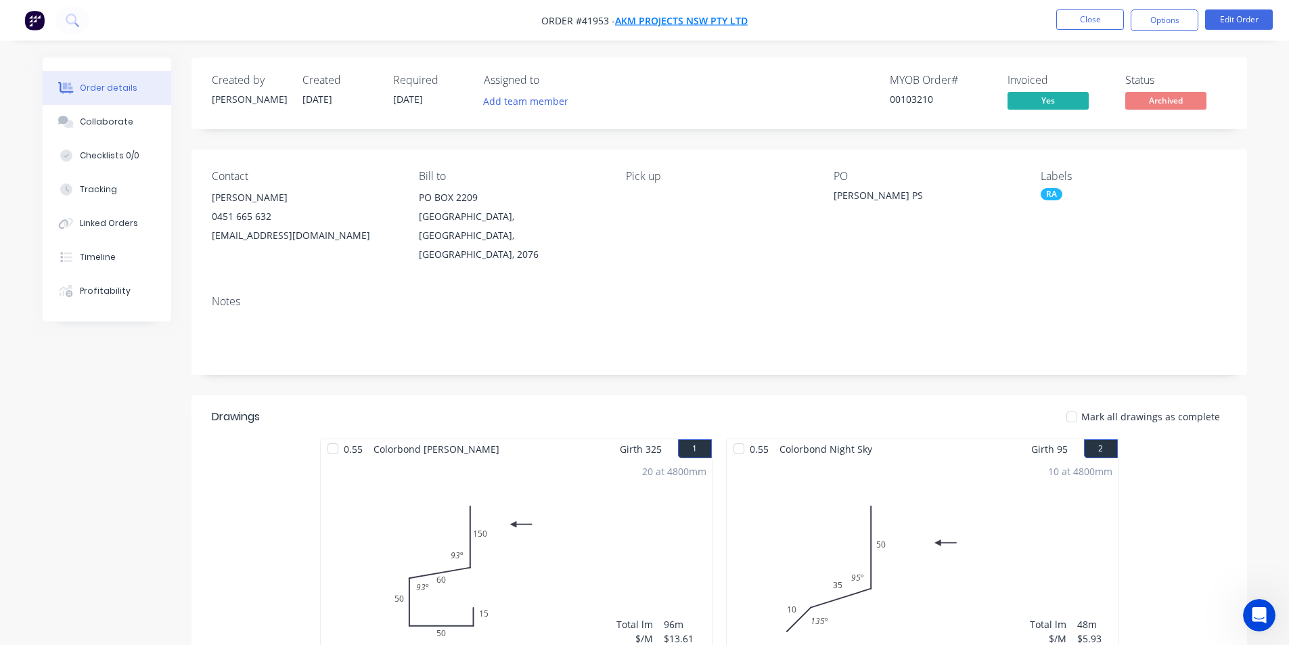
click at [701, 20] on span "AKM PROJECTS NSW PTY LTD" at bounding box center [681, 20] width 133 height 13
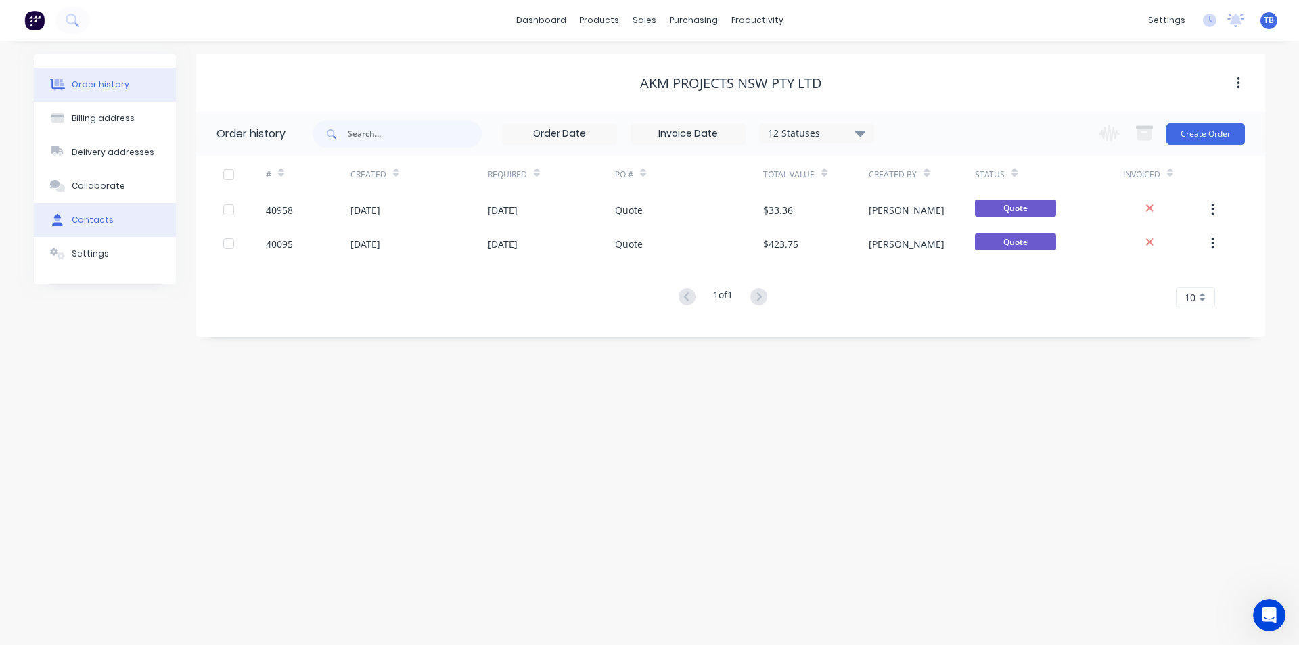
click at [99, 216] on div "Contacts" at bounding box center [93, 220] width 42 height 12
select select "AU"
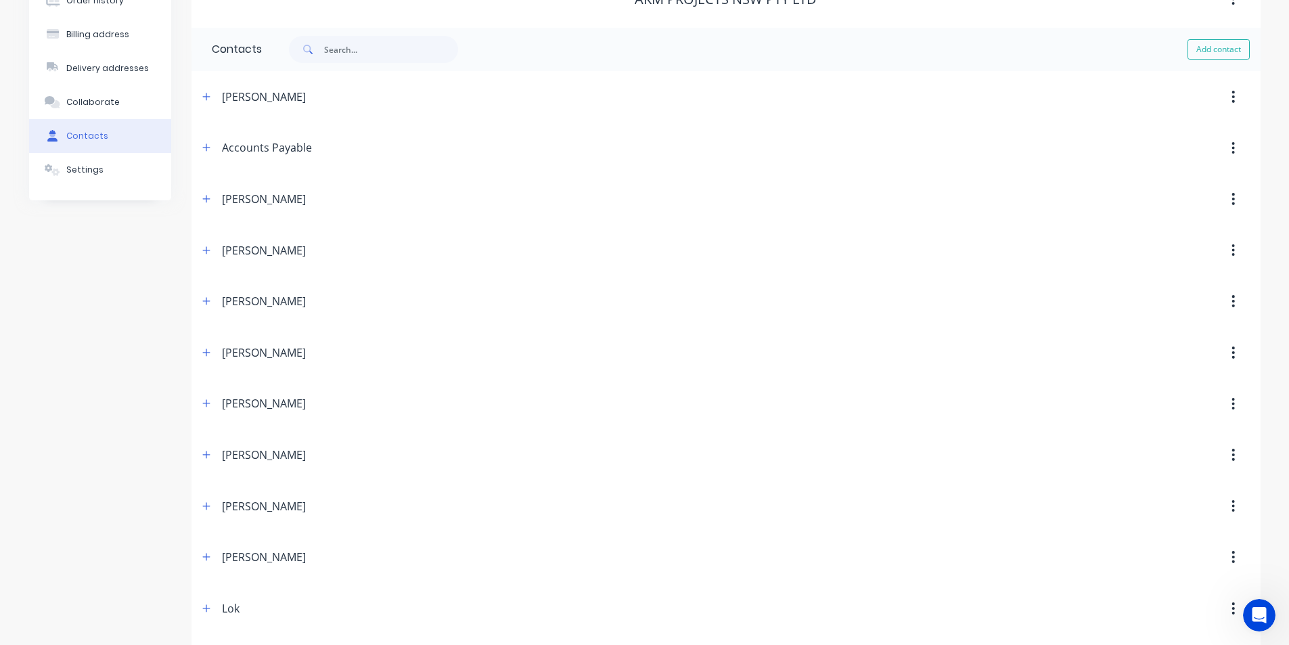
scroll to position [189, 0]
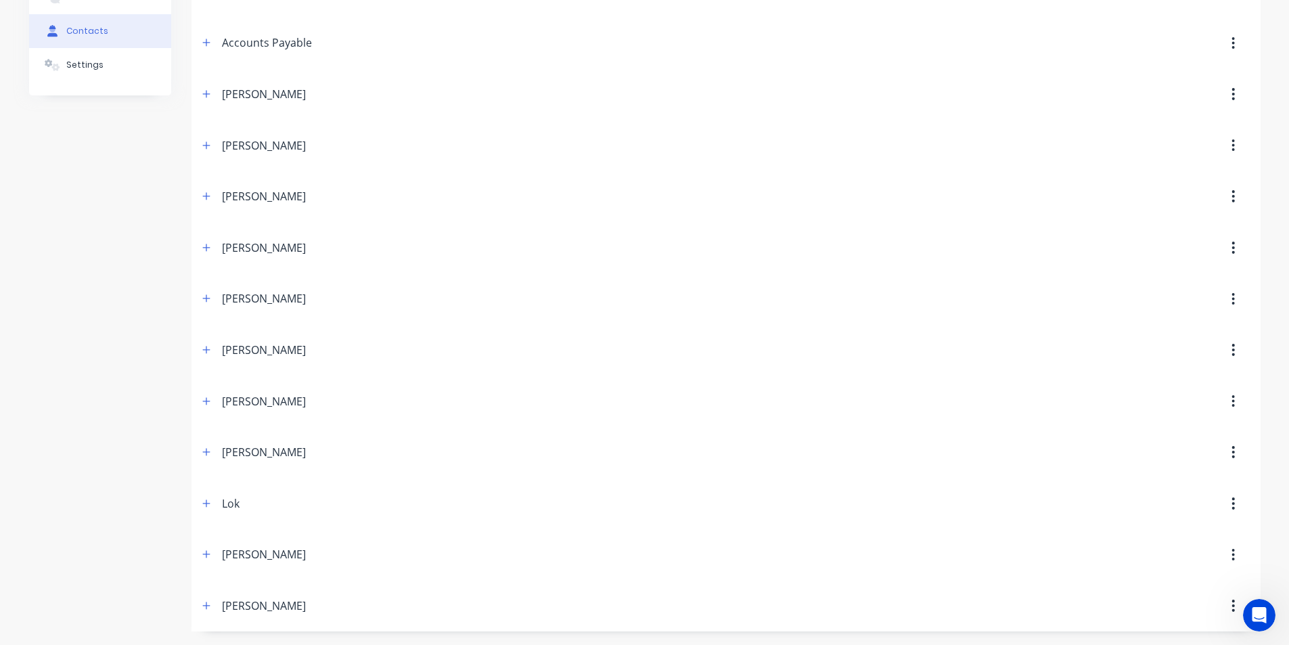
click at [214, 605] on button "button" at bounding box center [206, 605] width 17 height 17
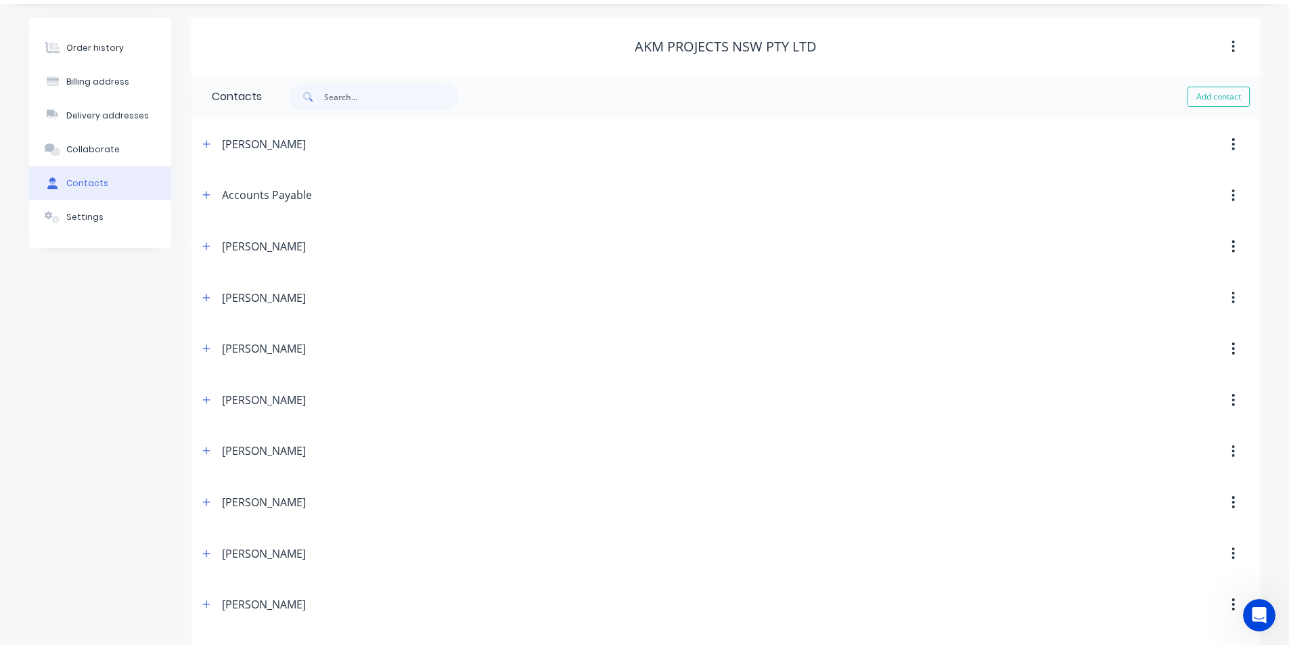
scroll to position [0, 0]
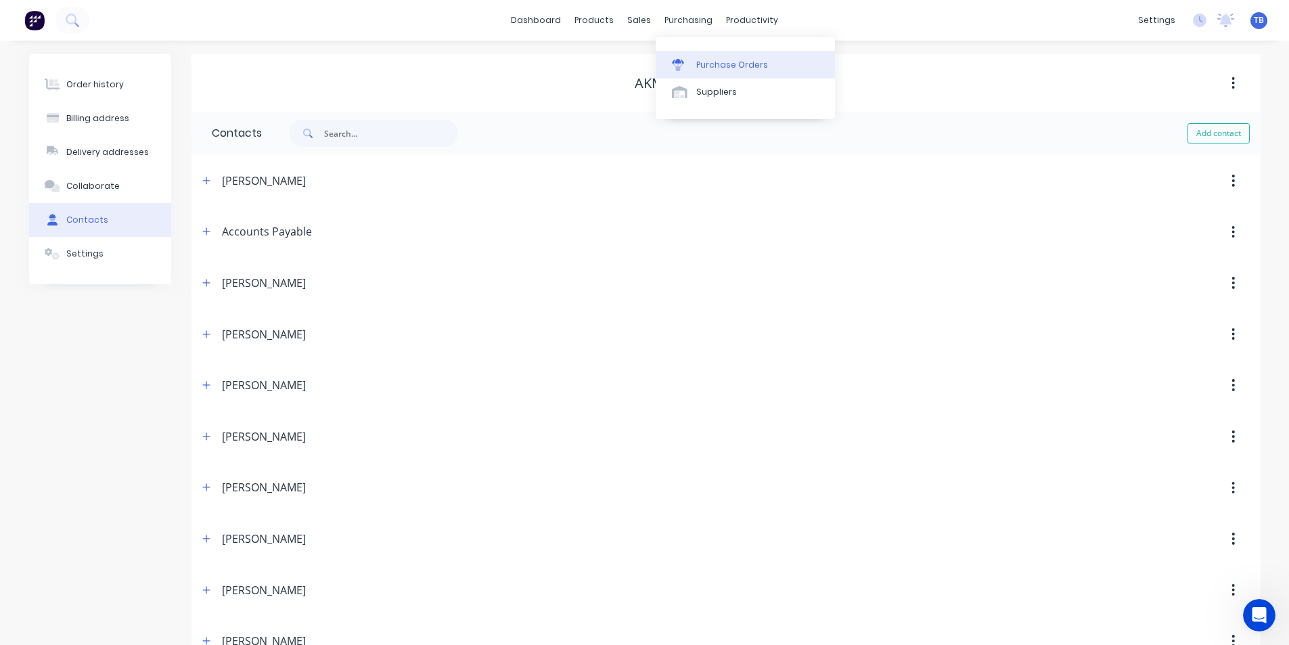
click at [690, 57] on link "Purchase Orders" at bounding box center [744, 64] width 179 height 27
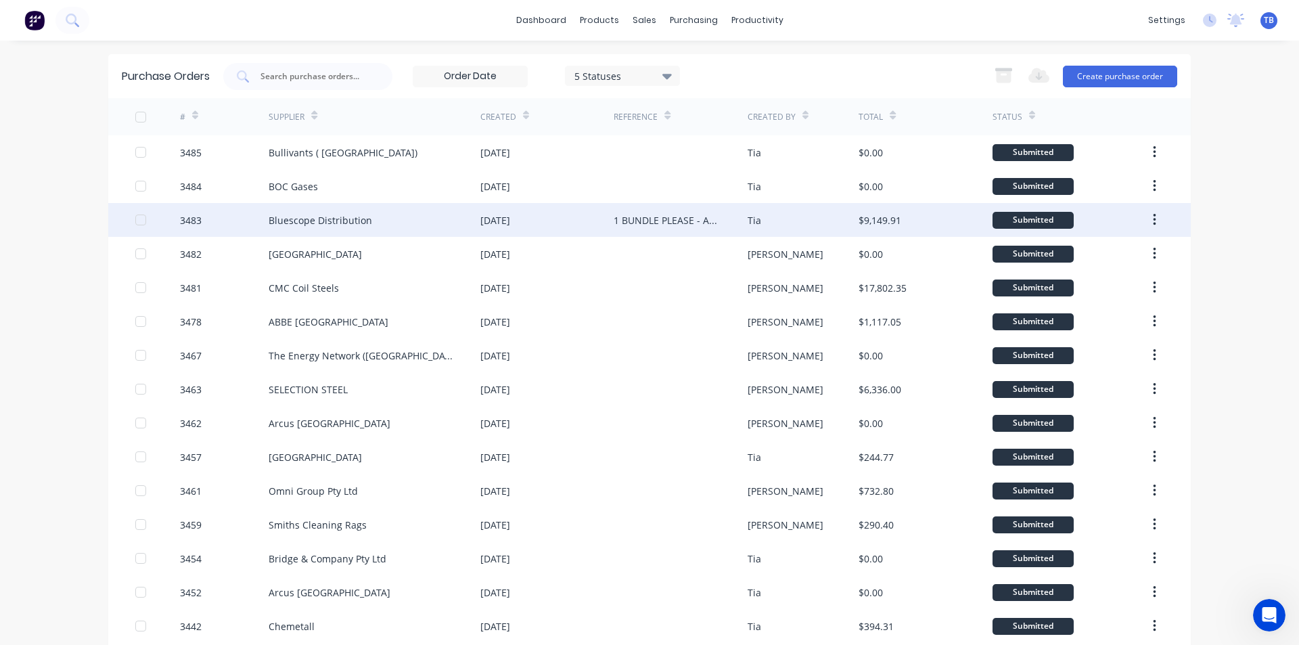
click at [321, 223] on div "Bluescope Distribution" at bounding box center [320, 220] width 103 height 14
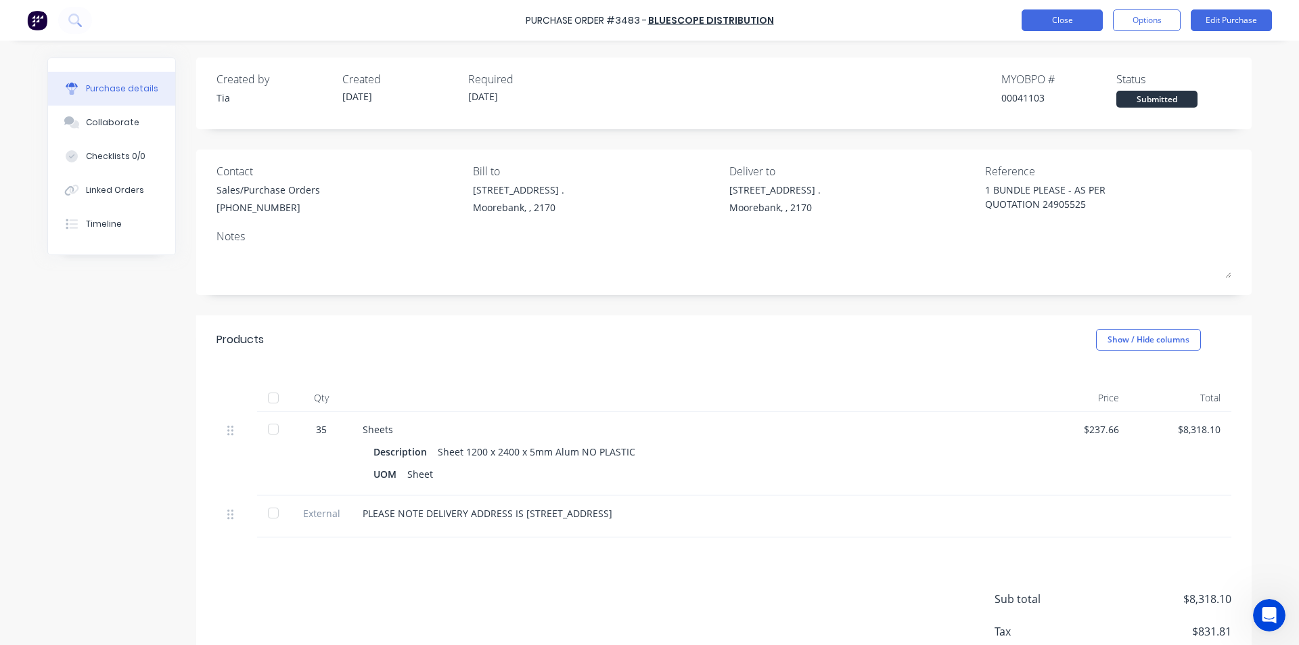
click at [1088, 18] on button "Close" at bounding box center [1061, 20] width 81 height 22
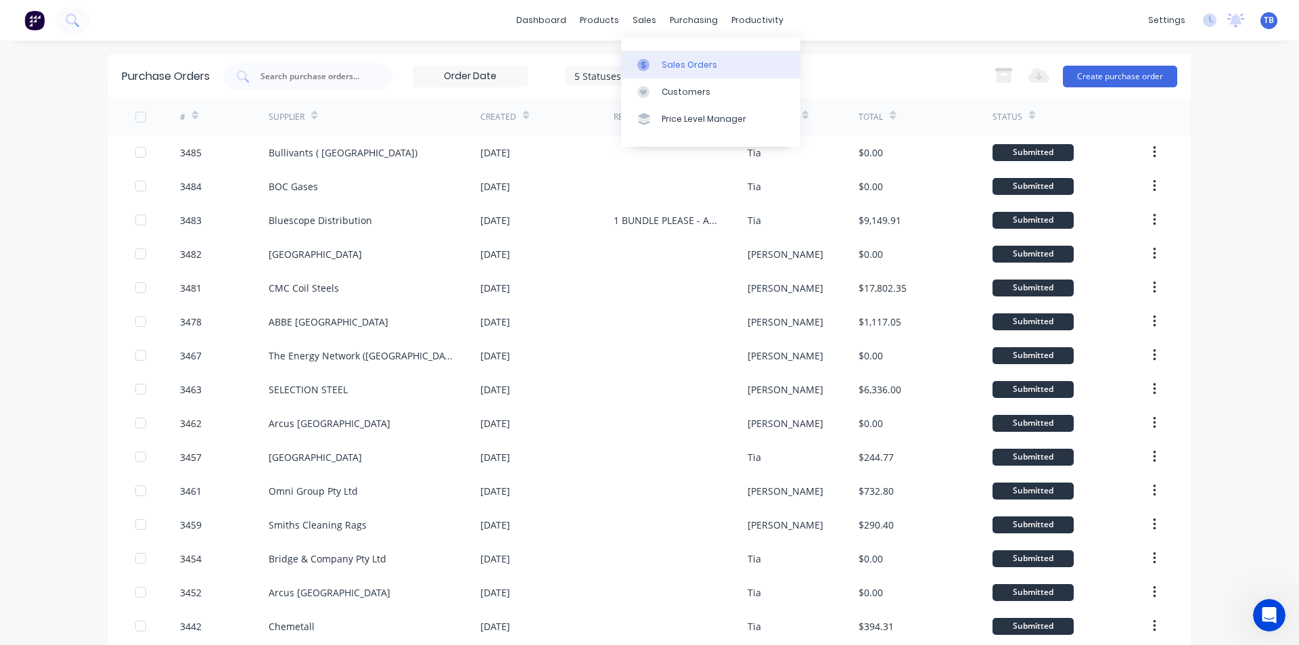
click at [672, 59] on div "Sales Orders" at bounding box center [689, 65] width 55 height 12
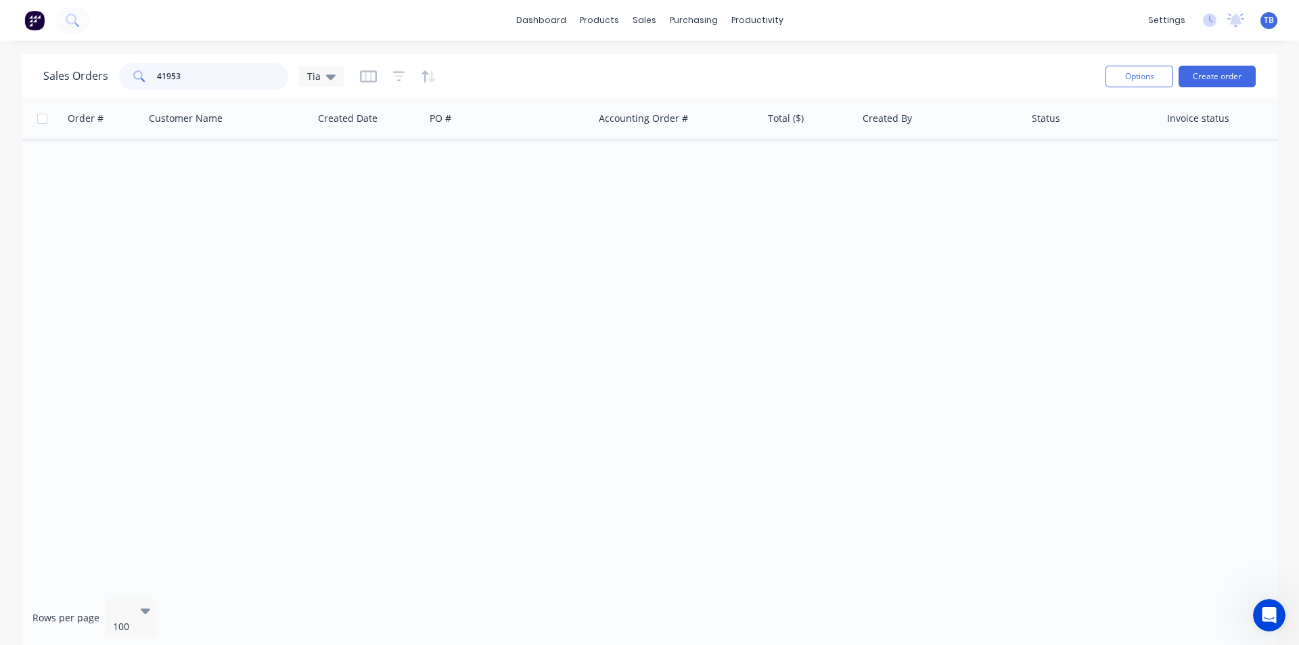
drag, startPoint x: 226, startPoint y: 74, endPoint x: 36, endPoint y: 71, distance: 190.1
click at [36, 71] on div "Sales Orders 41953 Tia Options Create order" at bounding box center [650, 76] width 1256 height 44
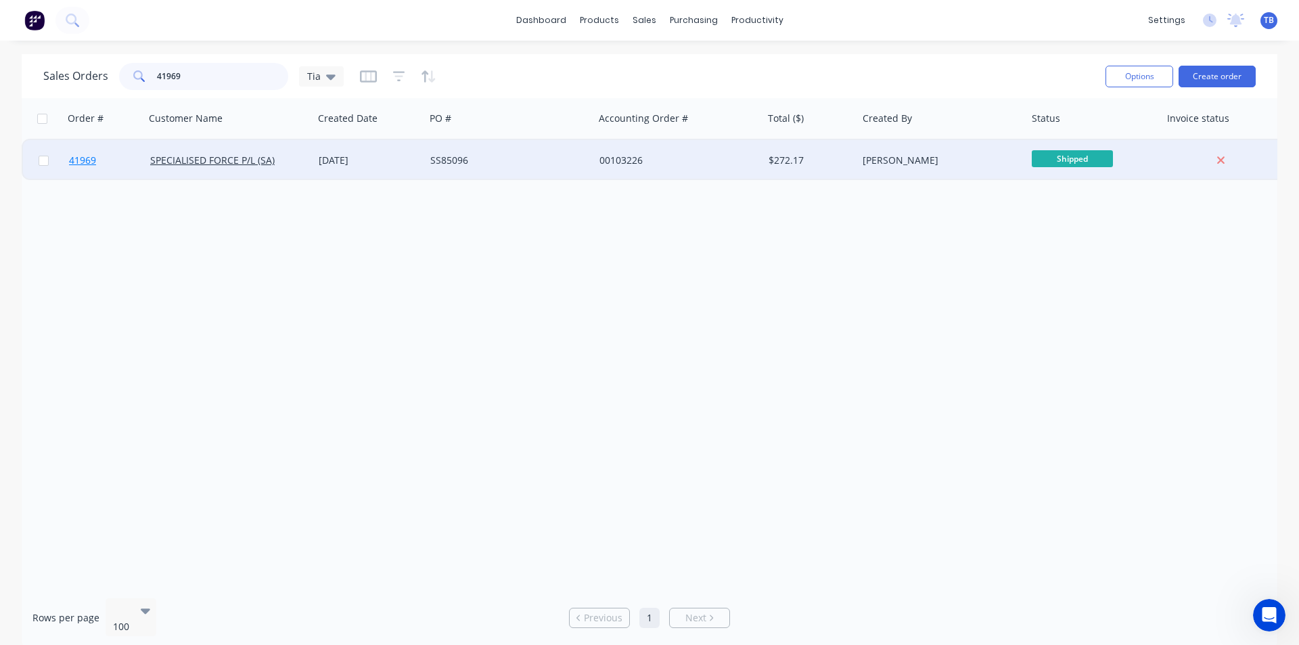
type input "41969"
click at [76, 155] on span "41969" at bounding box center [82, 161] width 27 height 14
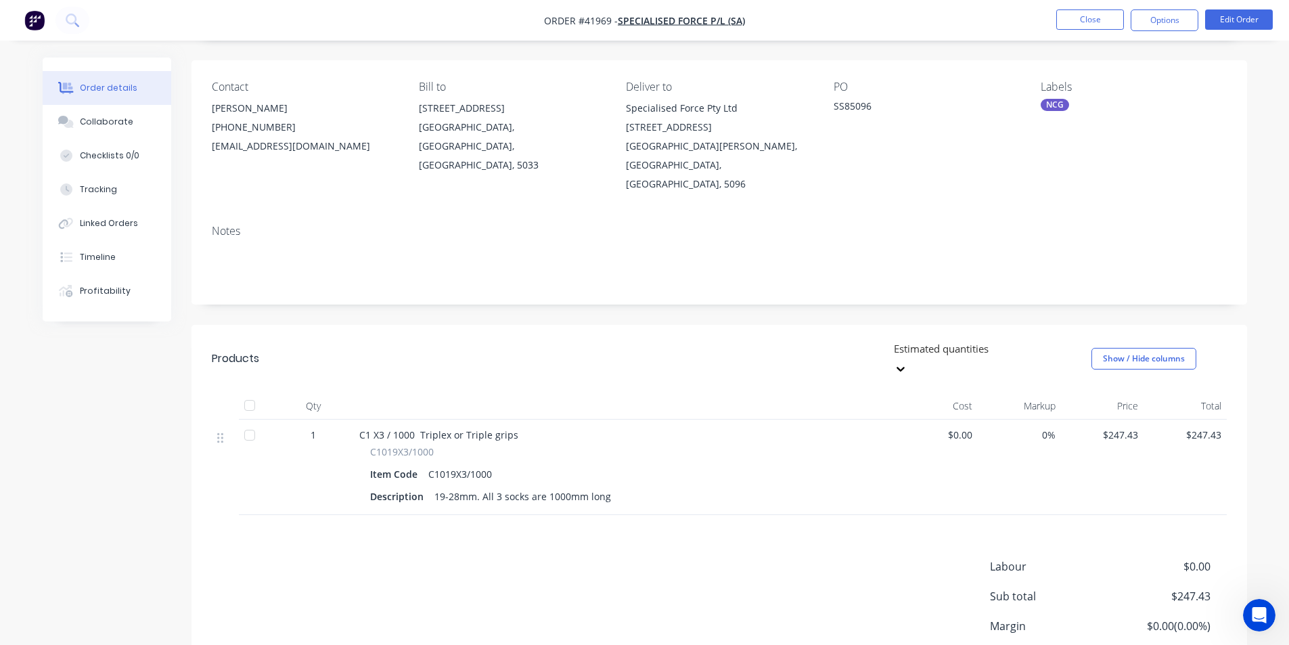
scroll to position [143, 0]
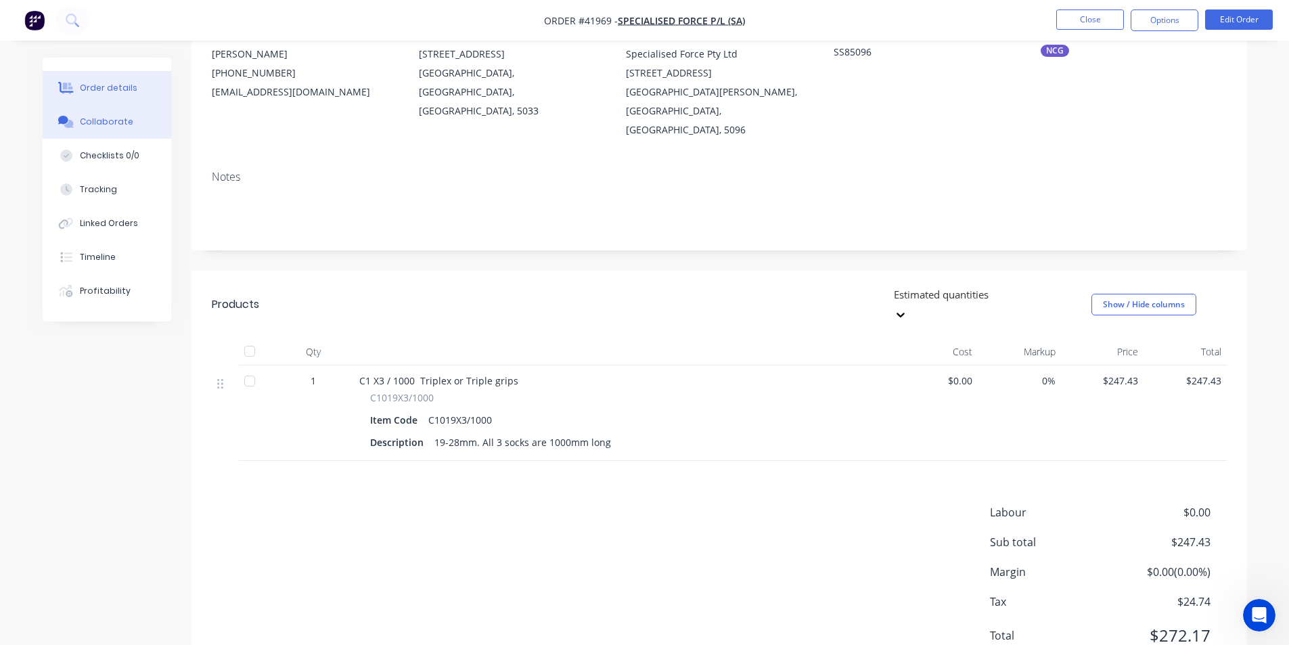
click at [84, 124] on div "Collaborate" at bounding box center [106, 122] width 53 height 12
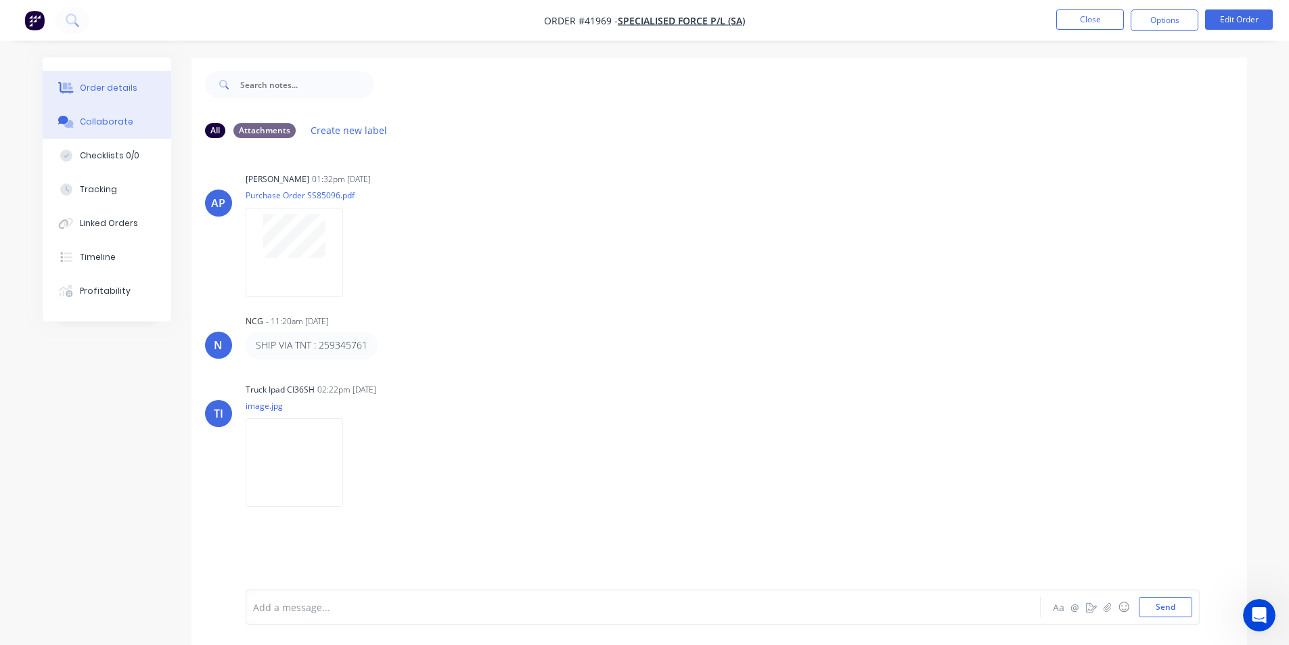
click at [94, 93] on button "Order details" at bounding box center [107, 88] width 129 height 34
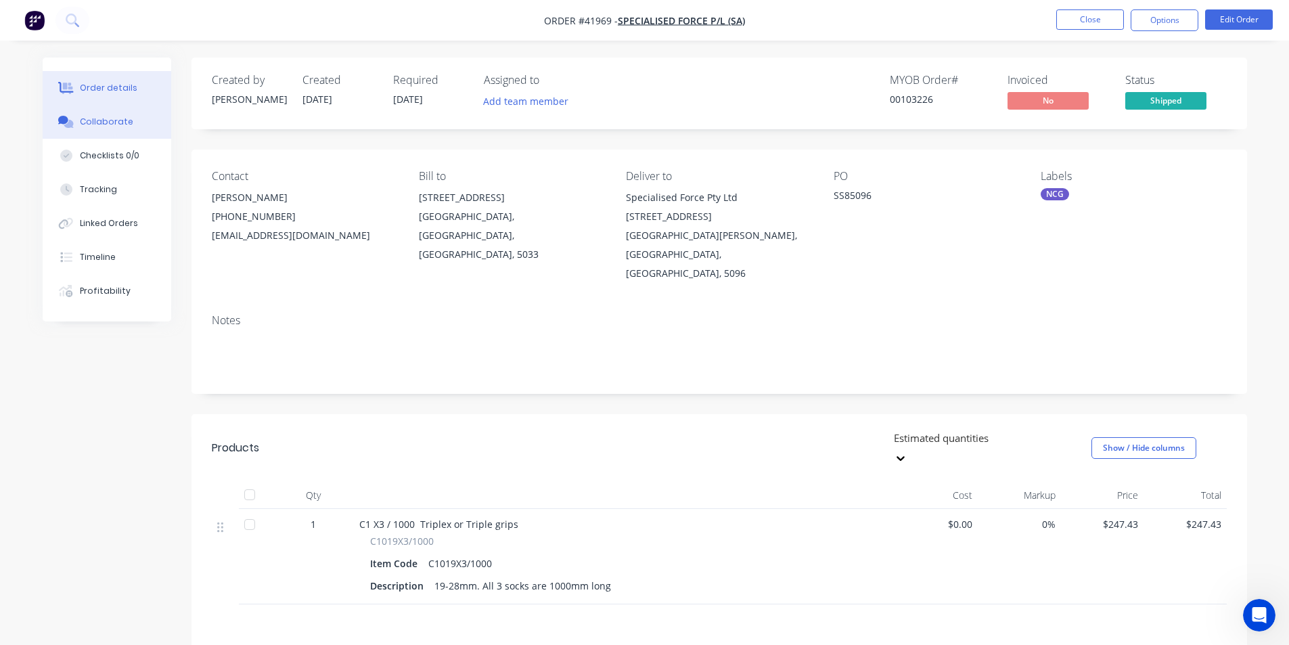
click at [110, 124] on div "Collaborate" at bounding box center [106, 122] width 53 height 12
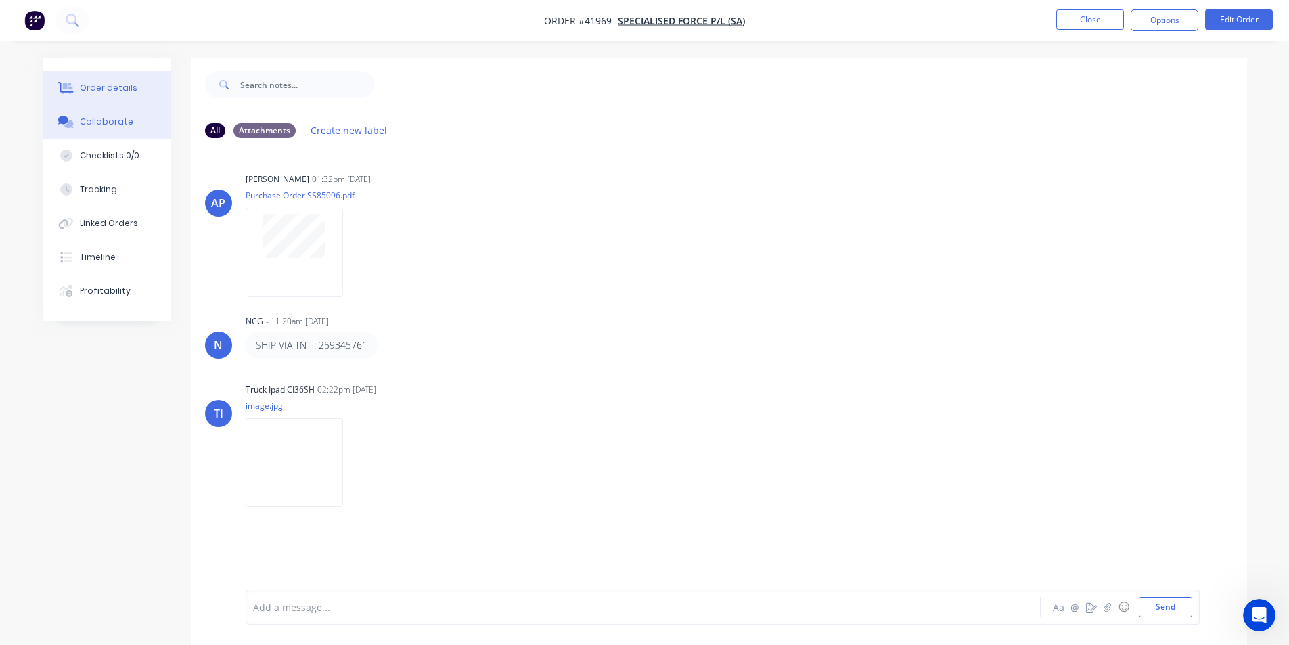
click at [108, 86] on div "Order details" at bounding box center [108, 88] width 57 height 12
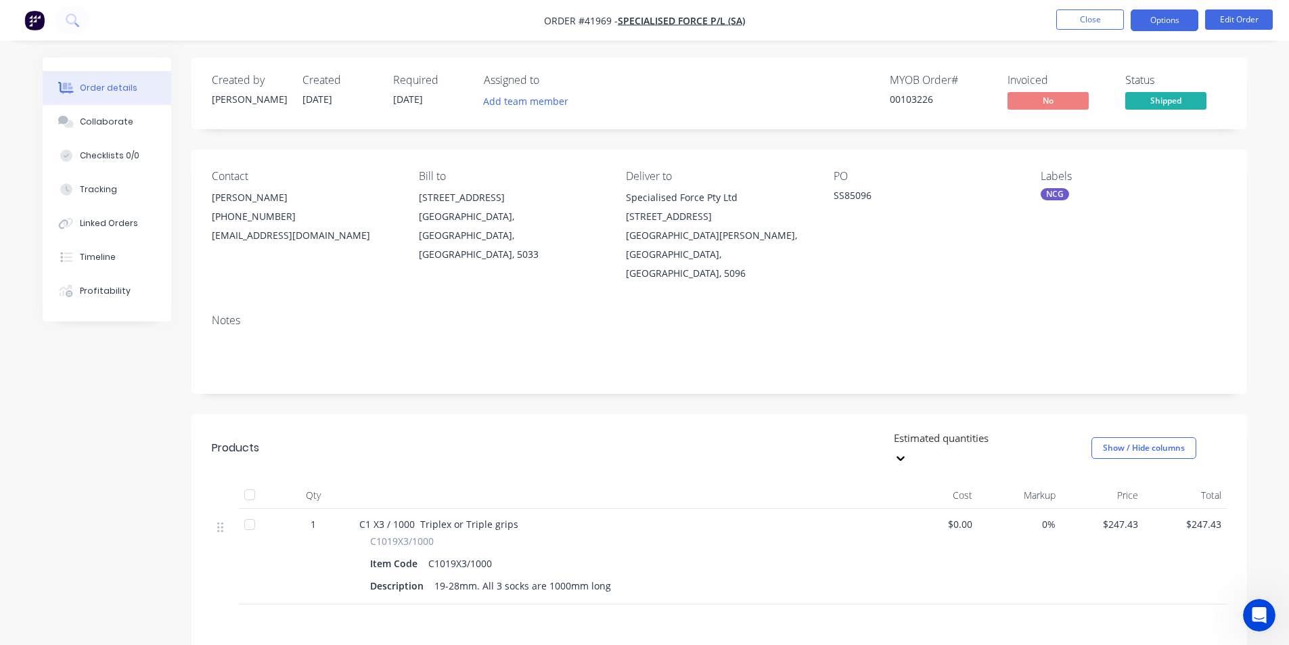
click at [1159, 22] on button "Options" at bounding box center [1164, 20] width 68 height 22
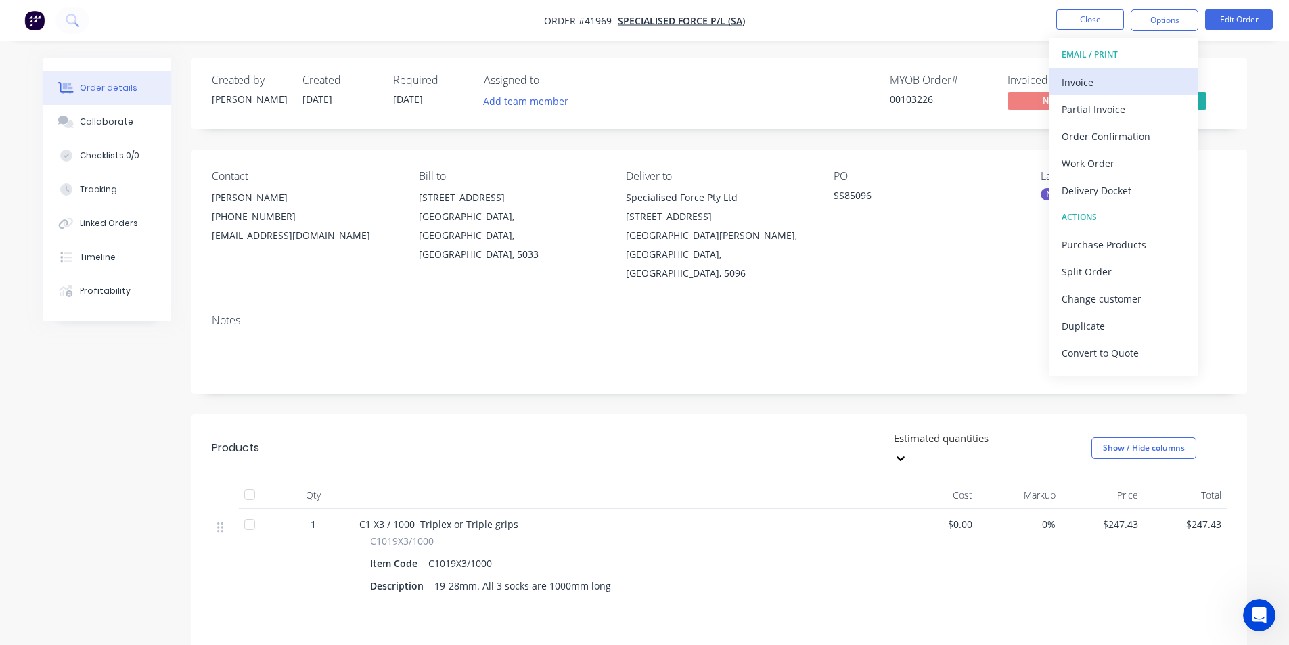
click at [1086, 80] on div "Invoice" at bounding box center [1123, 82] width 124 height 20
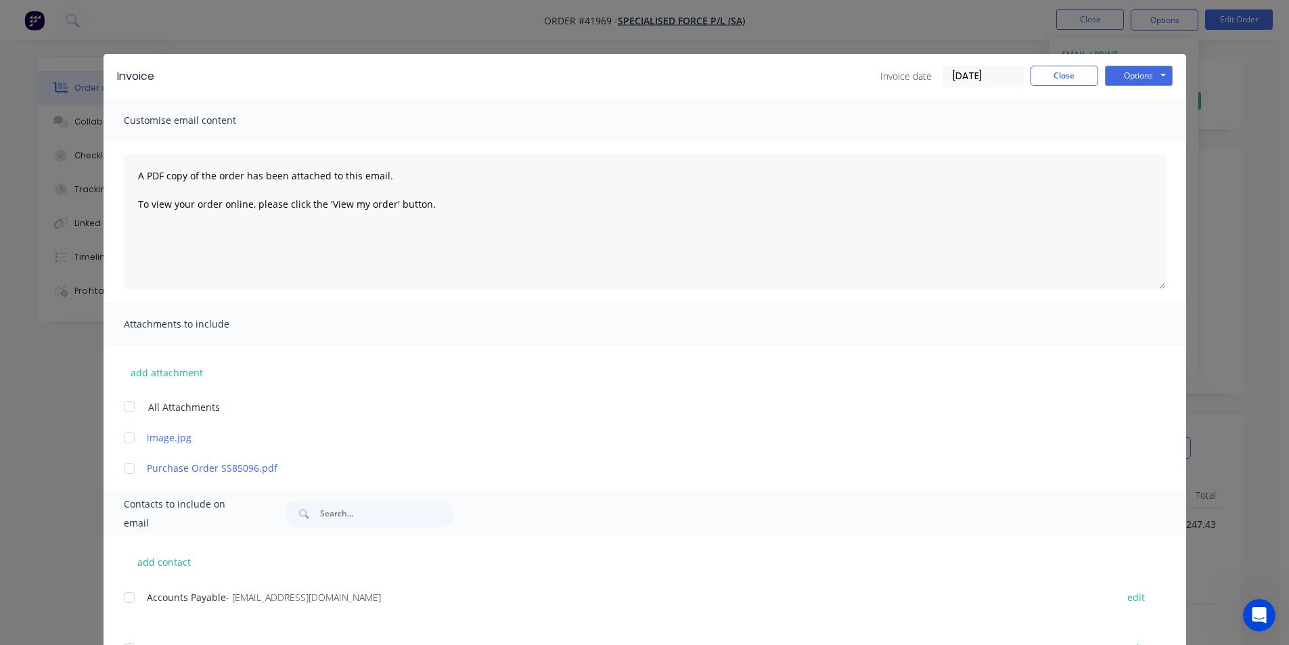
scroll to position [271, 0]
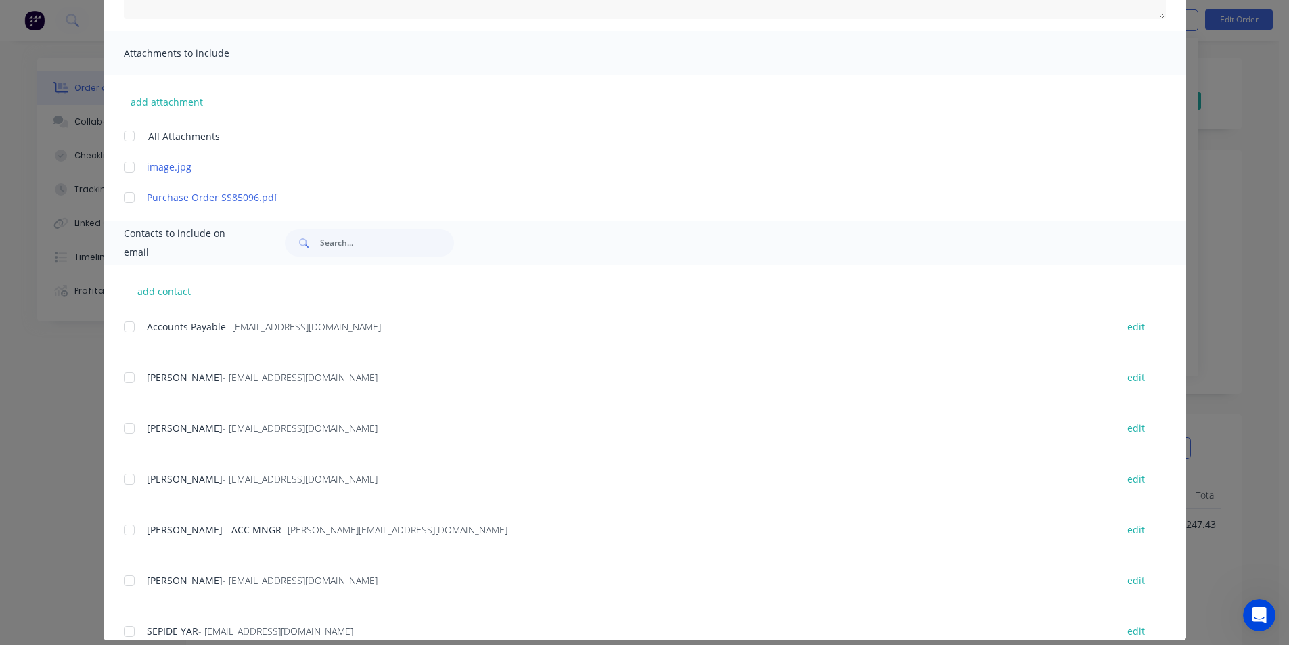
click at [124, 323] on div at bounding box center [129, 326] width 27 height 27
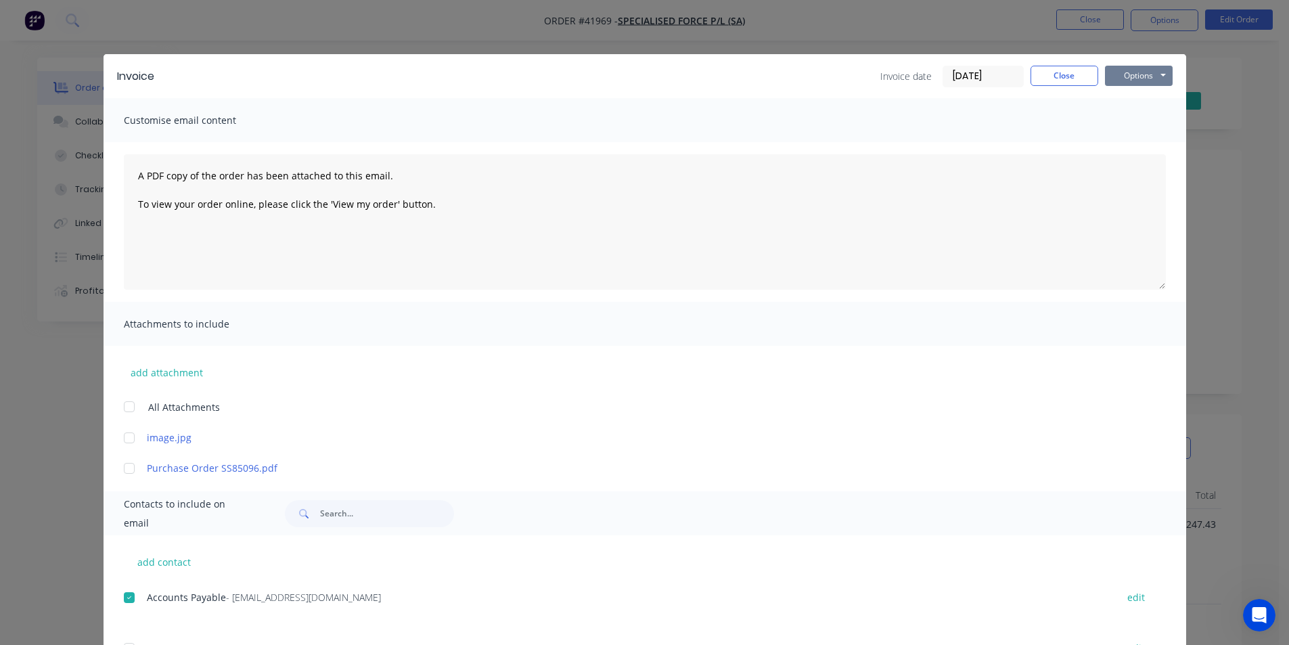
click at [1143, 76] on button "Options" at bounding box center [1139, 76] width 68 height 20
click at [1142, 146] on button "Email" at bounding box center [1148, 144] width 87 height 22
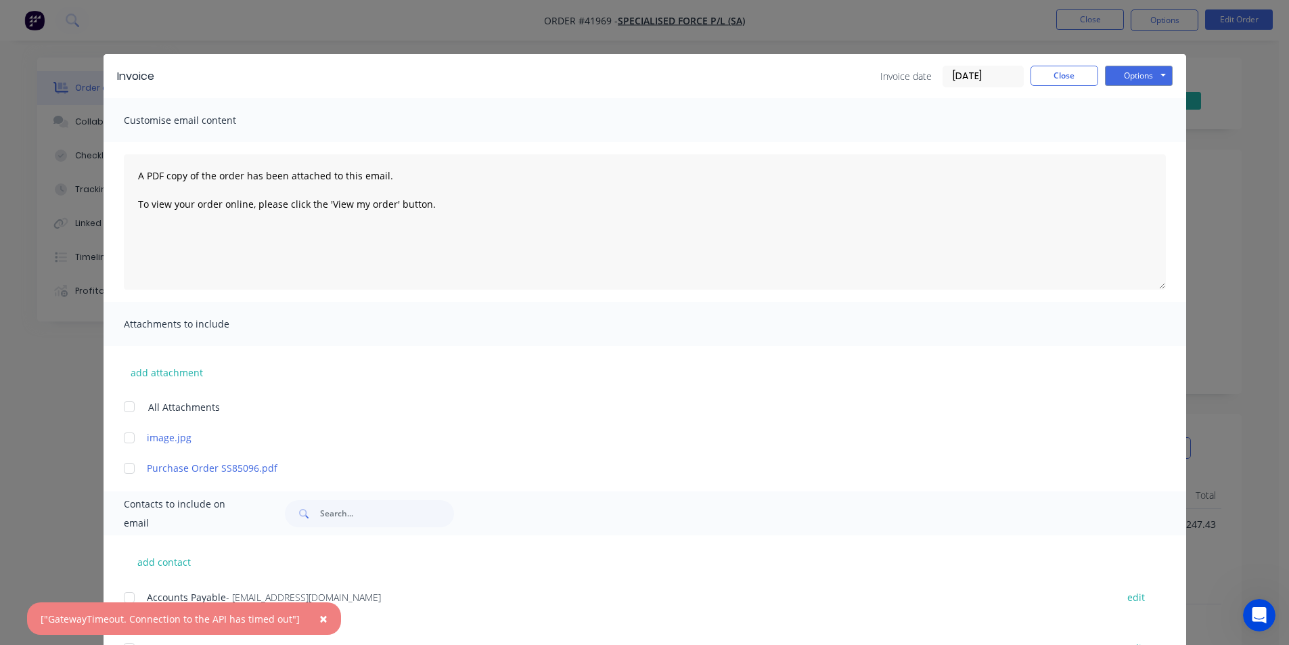
click at [319, 615] on span "×" at bounding box center [323, 618] width 8 height 19
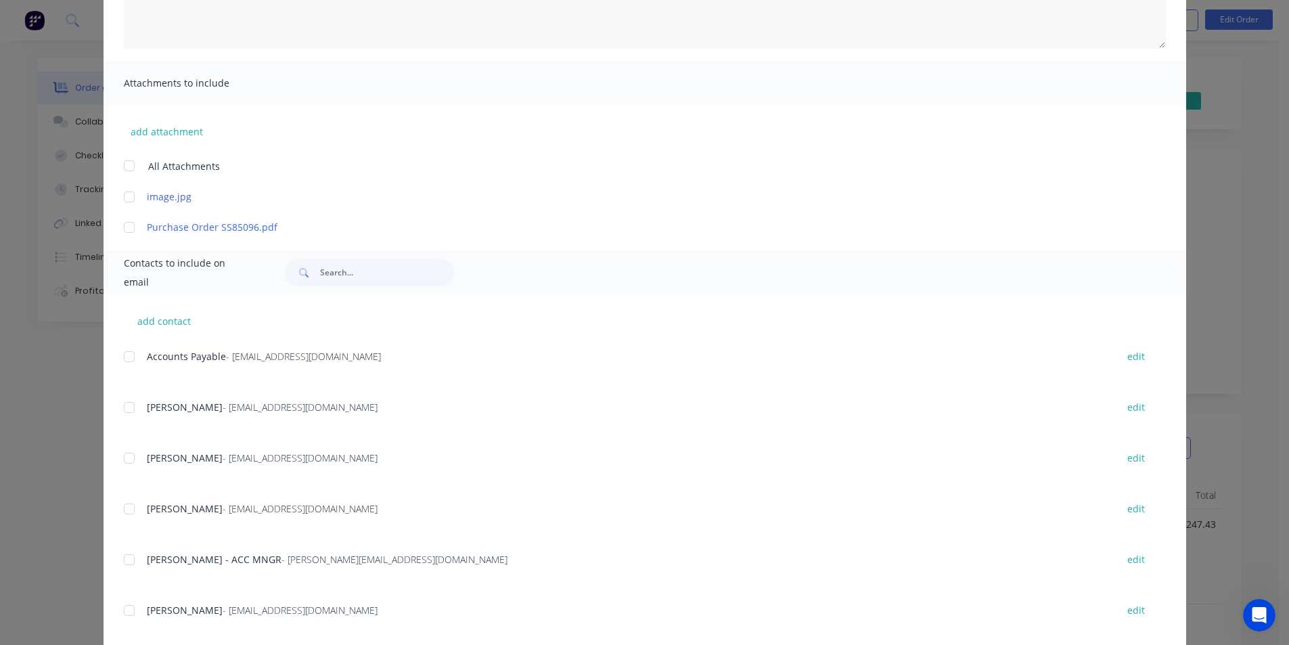
scroll to position [217, 0]
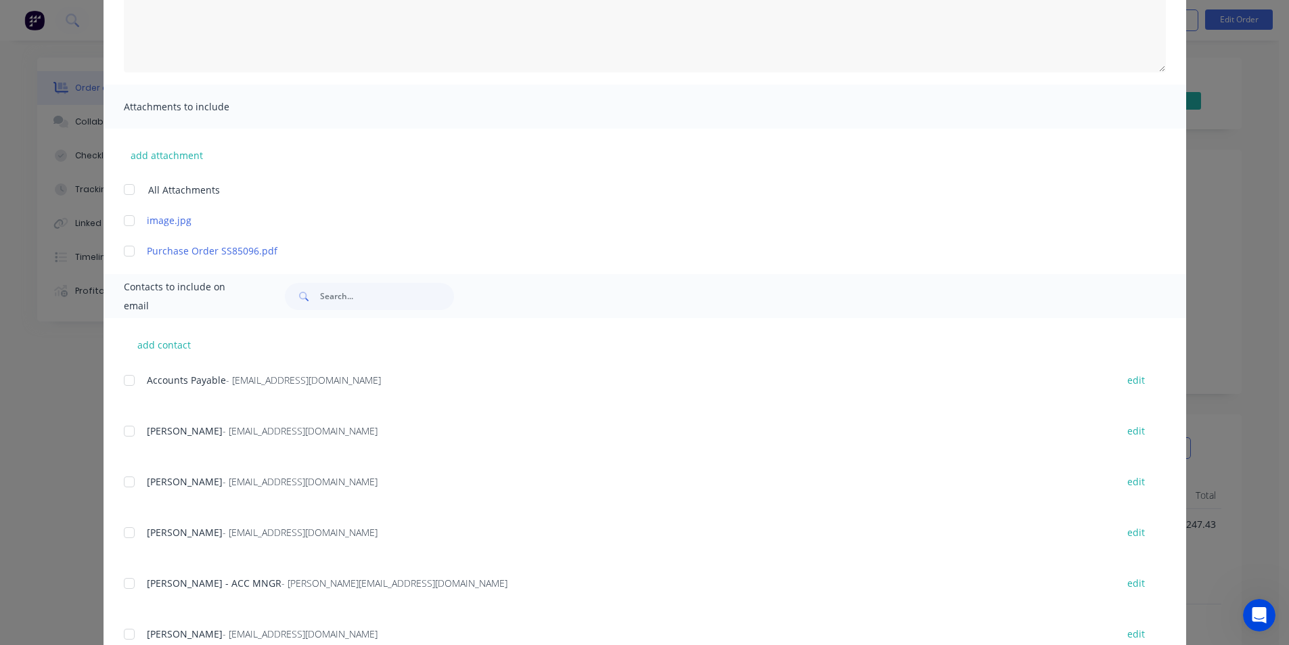
click at [117, 382] on div "add contact Accounts Payable - saaccounts@specialisedforce.com.au edit Nazanin …" at bounding box center [644, 505] width 1082 height 375
click at [121, 382] on div at bounding box center [129, 380] width 27 height 27
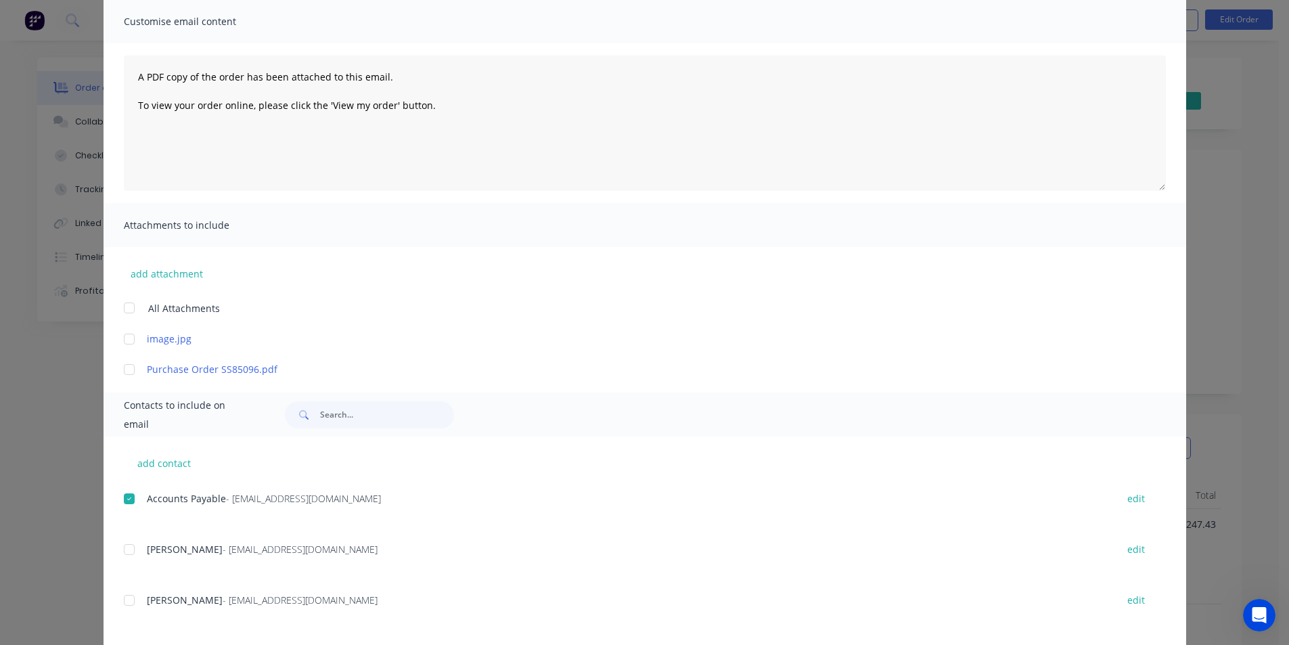
scroll to position [0, 0]
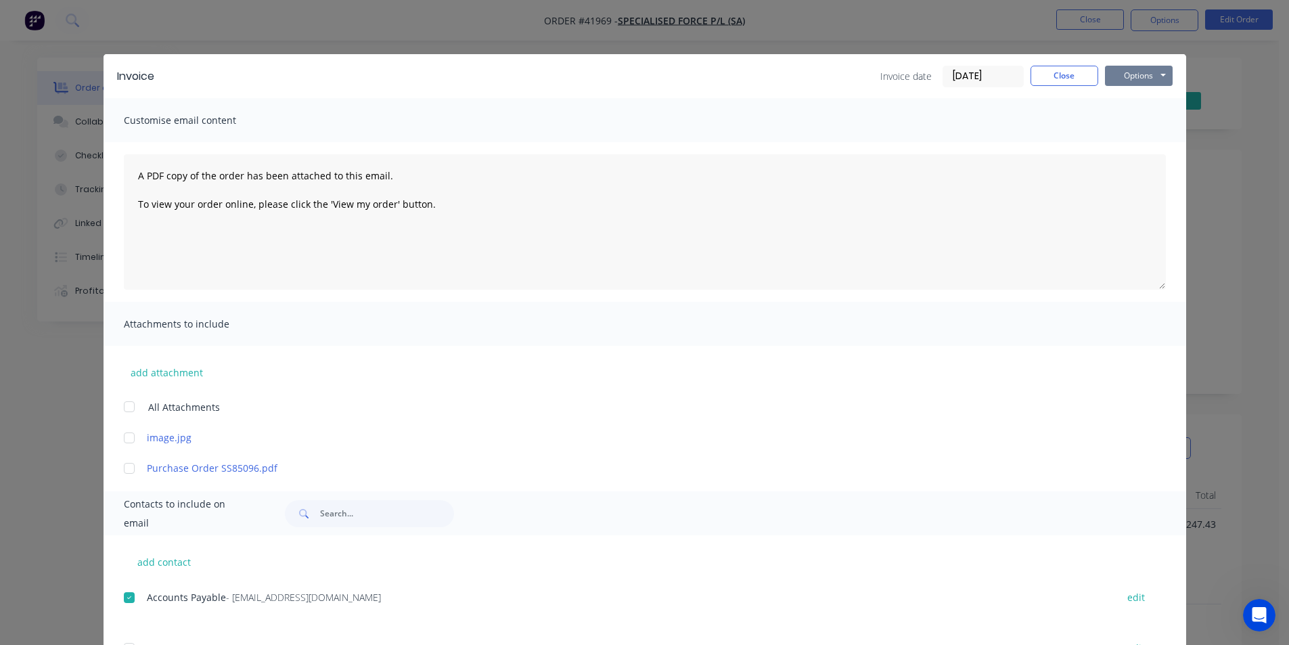
click at [1141, 70] on button "Options" at bounding box center [1139, 76] width 68 height 20
click at [1136, 141] on button "Email" at bounding box center [1148, 144] width 87 height 22
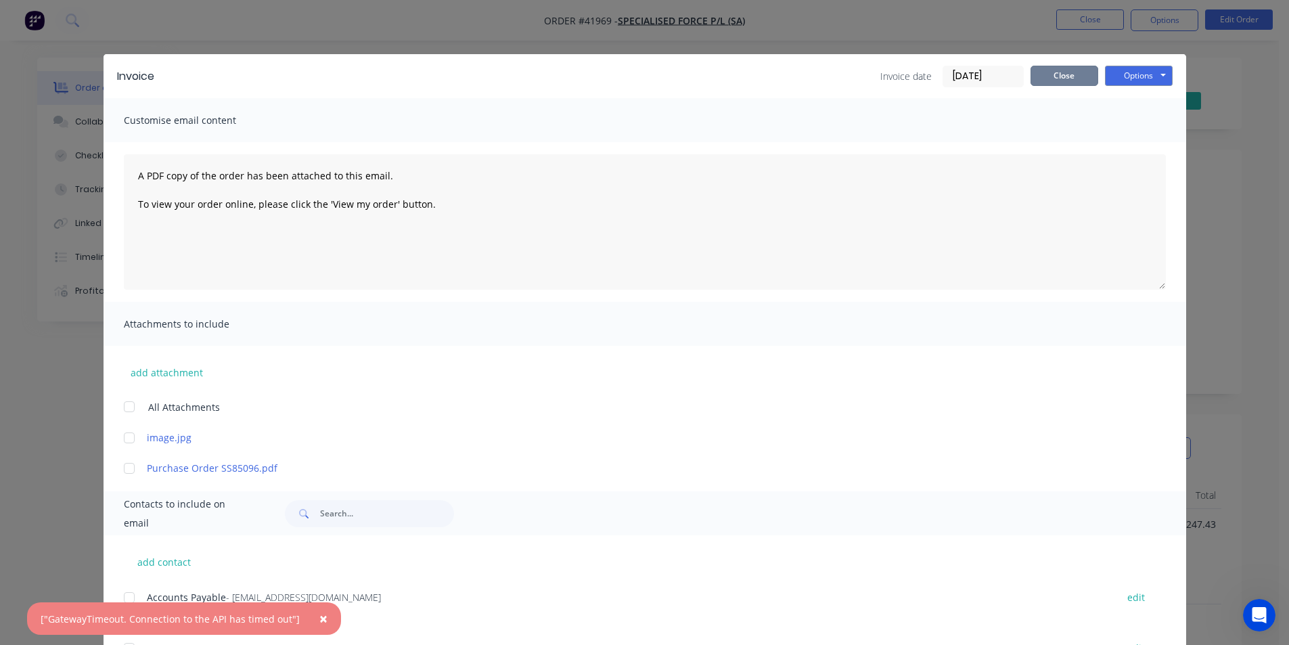
click at [1057, 76] on button "Close" at bounding box center [1064, 76] width 68 height 20
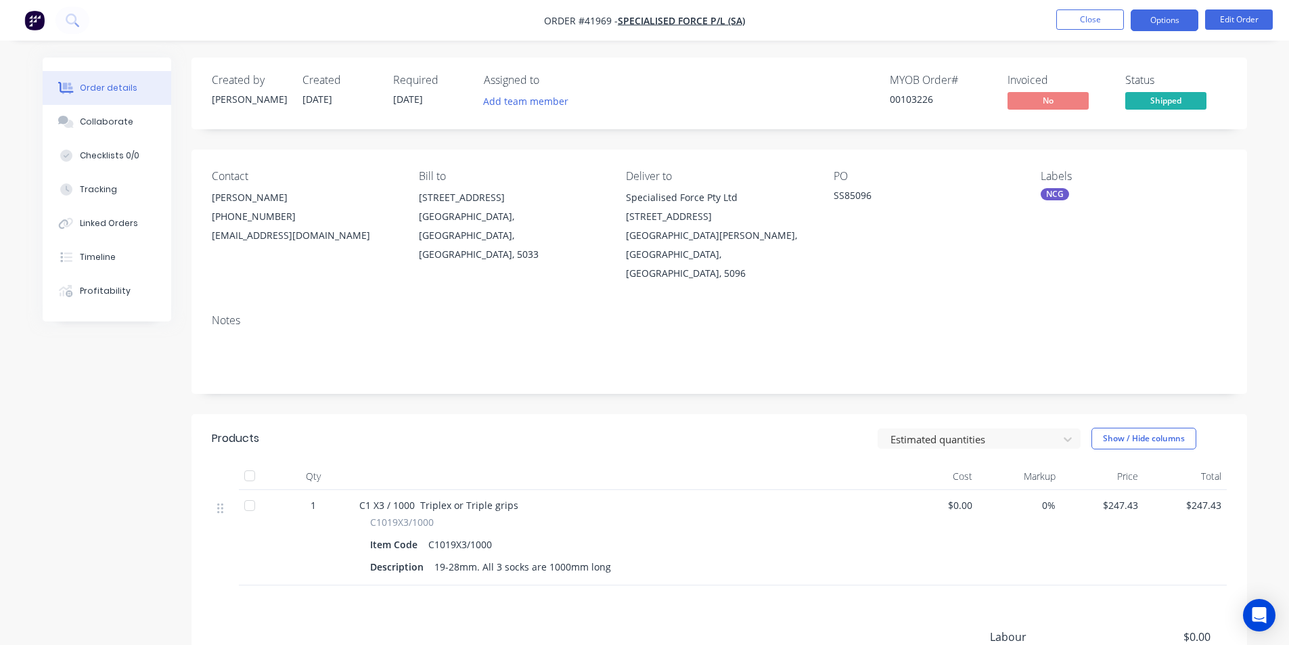
drag, startPoint x: 1154, startPoint y: 16, endPoint x: 1154, endPoint y: 26, distance: 10.8
click at [1154, 16] on button "Options" at bounding box center [1164, 20] width 68 height 22
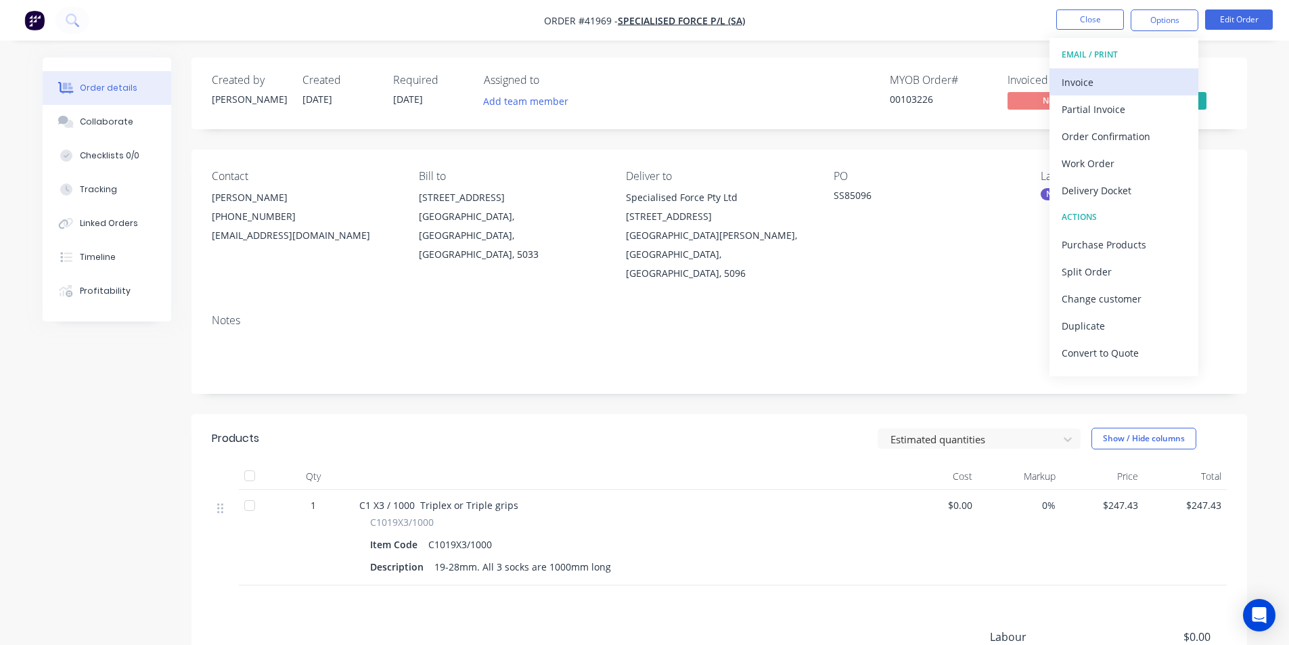
click at [1128, 84] on div "Invoice" at bounding box center [1123, 82] width 124 height 20
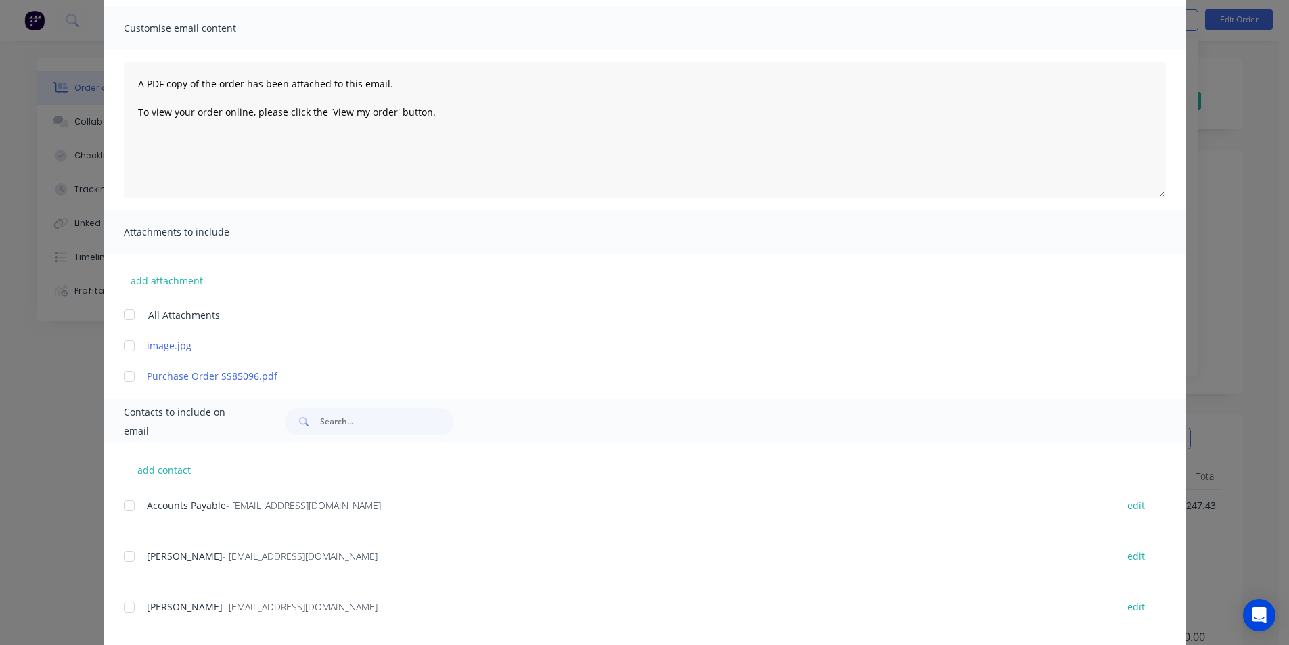
scroll to position [203, 0]
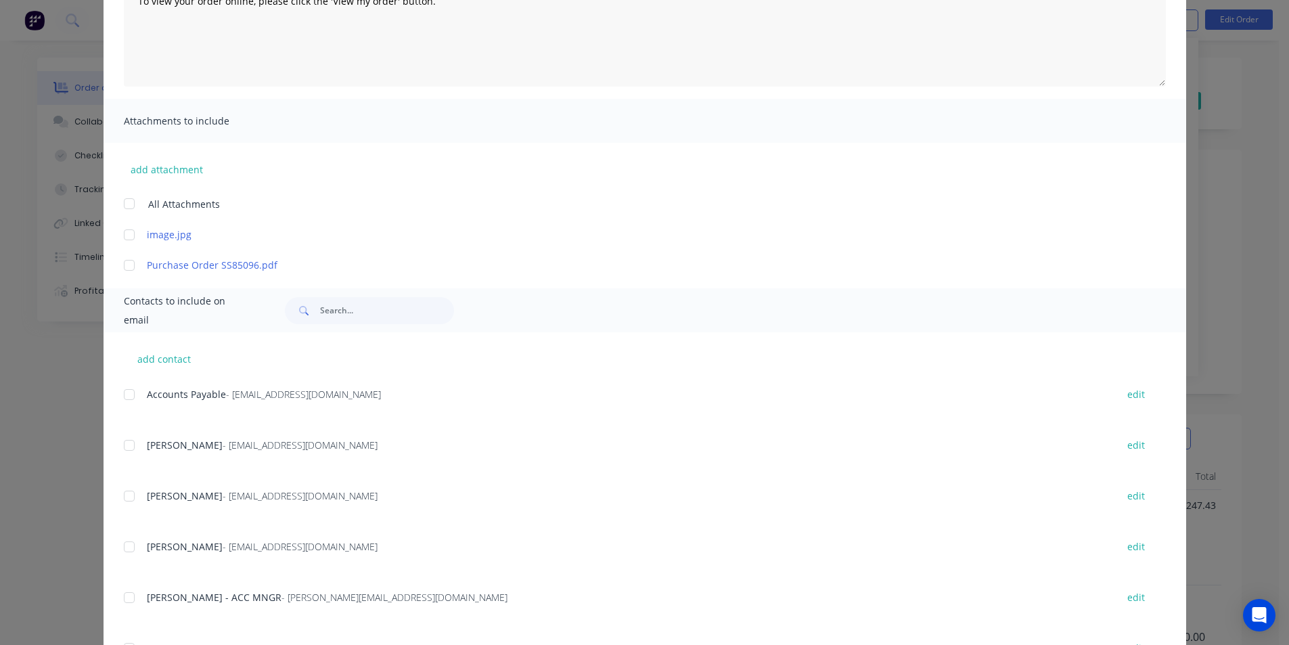
click at [129, 397] on div at bounding box center [129, 394] width 27 height 27
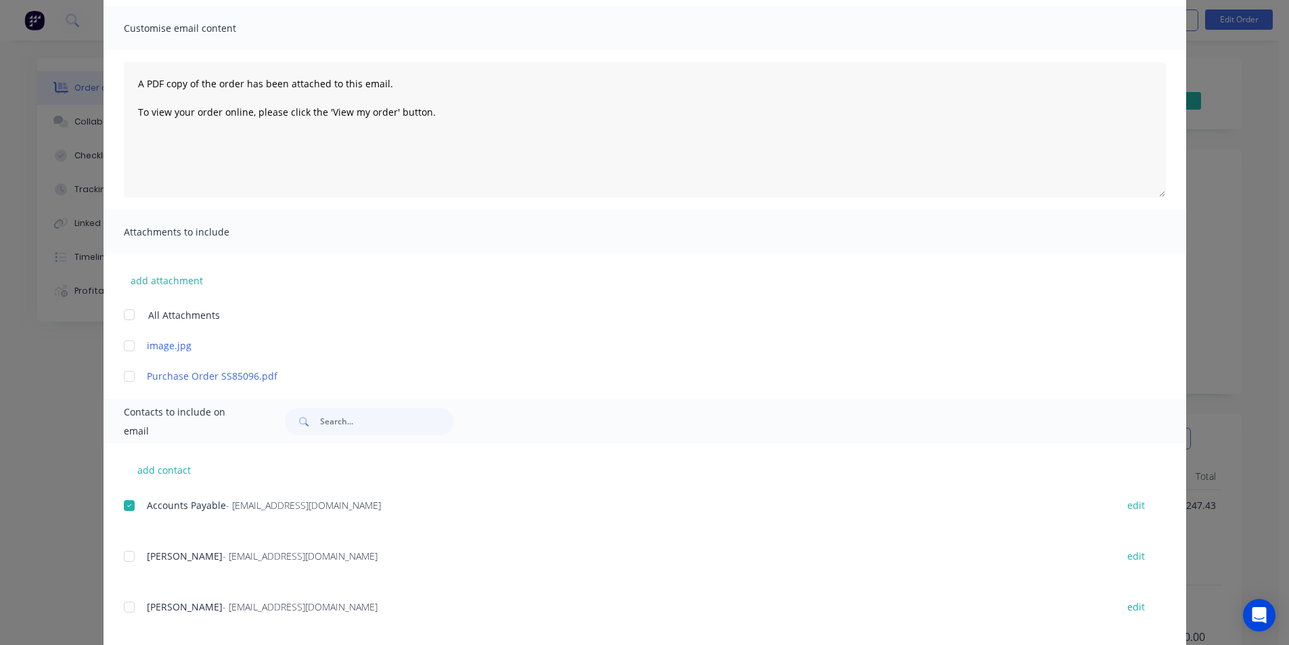
scroll to position [0, 0]
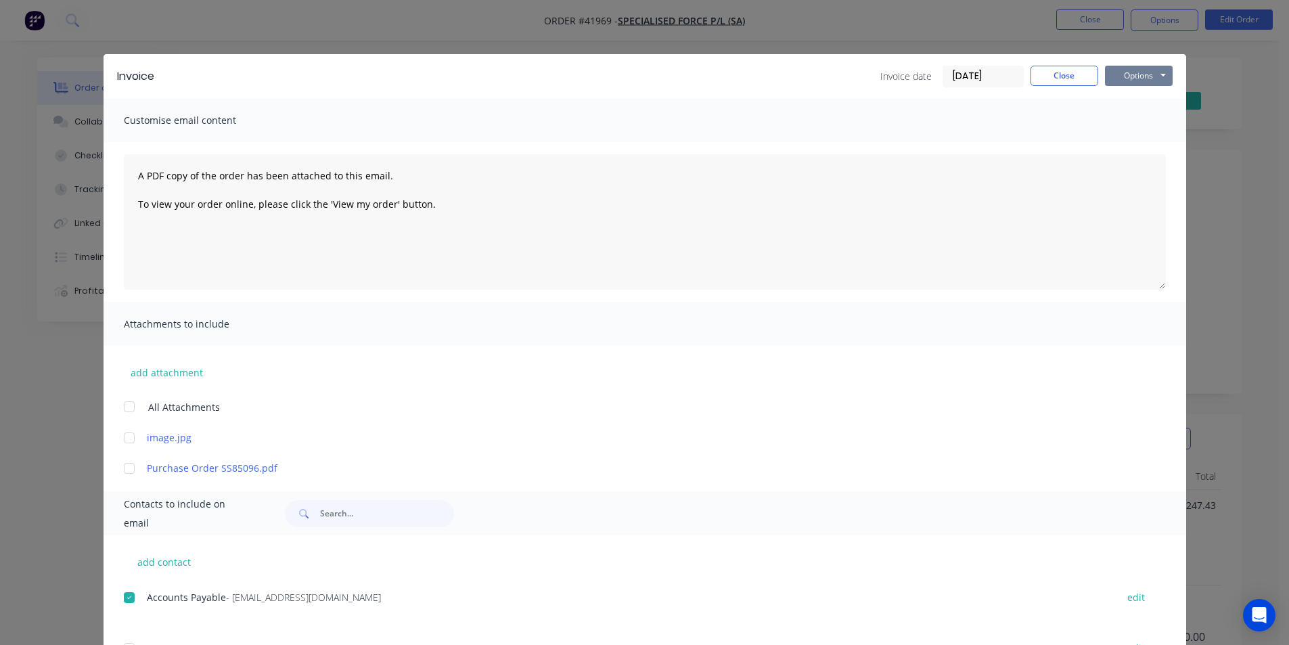
click at [1158, 72] on button "Options" at bounding box center [1139, 76] width 68 height 20
click at [1139, 147] on button "Email" at bounding box center [1148, 144] width 87 height 22
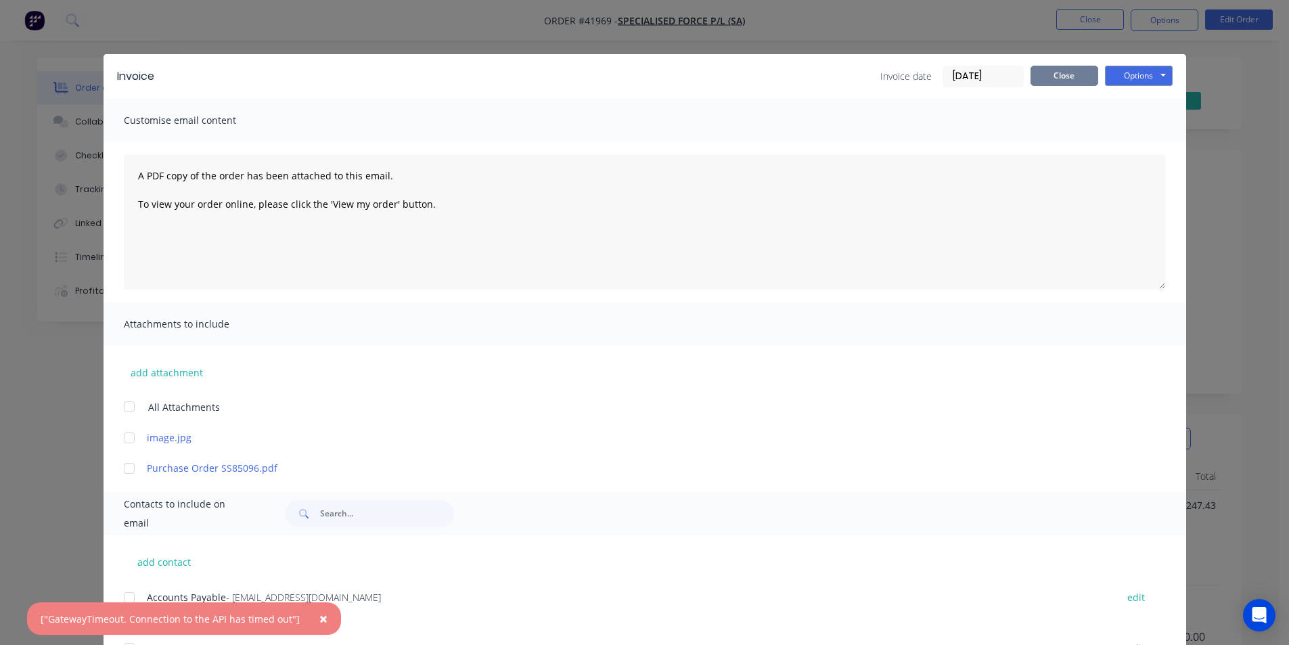
click at [1053, 71] on button "Close" at bounding box center [1064, 76] width 68 height 20
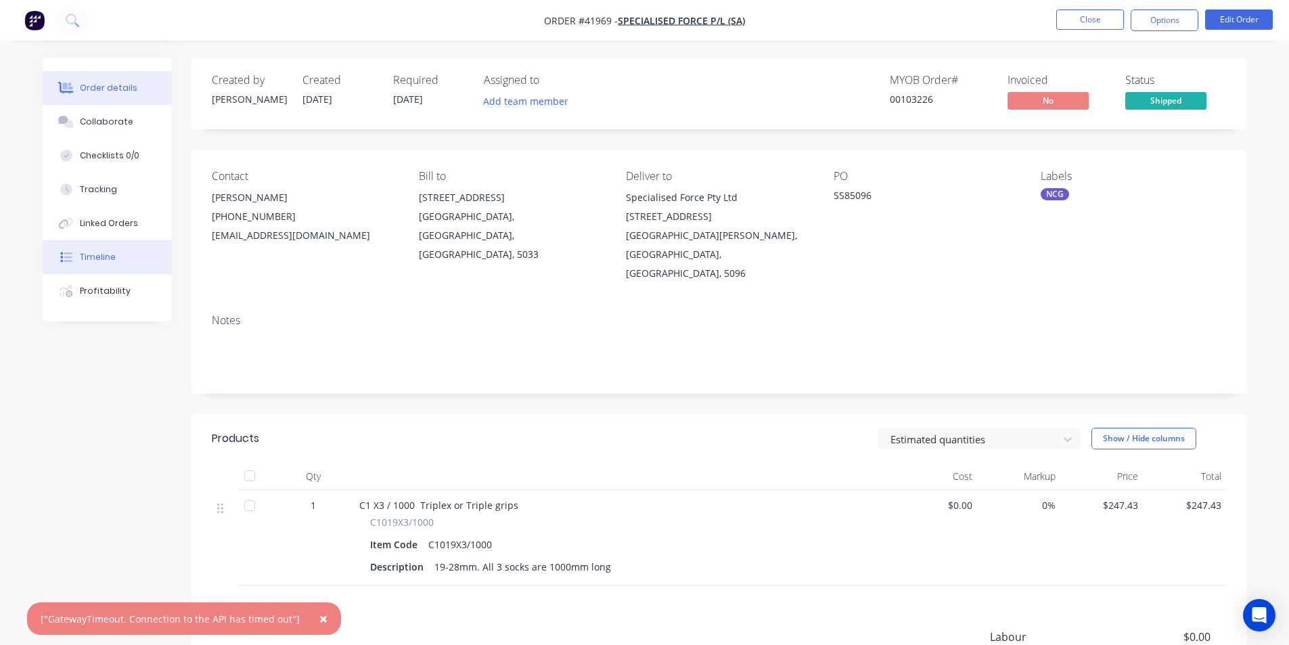
click at [112, 271] on button "Timeline" at bounding box center [107, 257] width 129 height 34
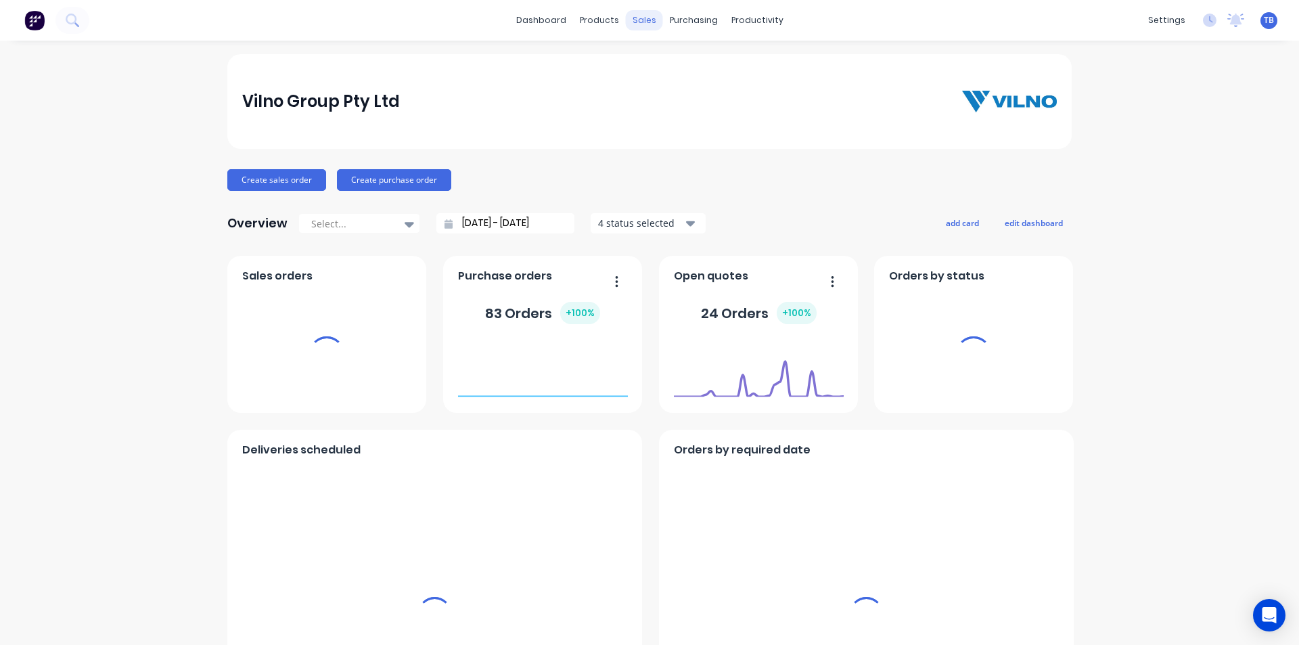
click at [643, 20] on div "sales" at bounding box center [644, 20] width 37 height 20
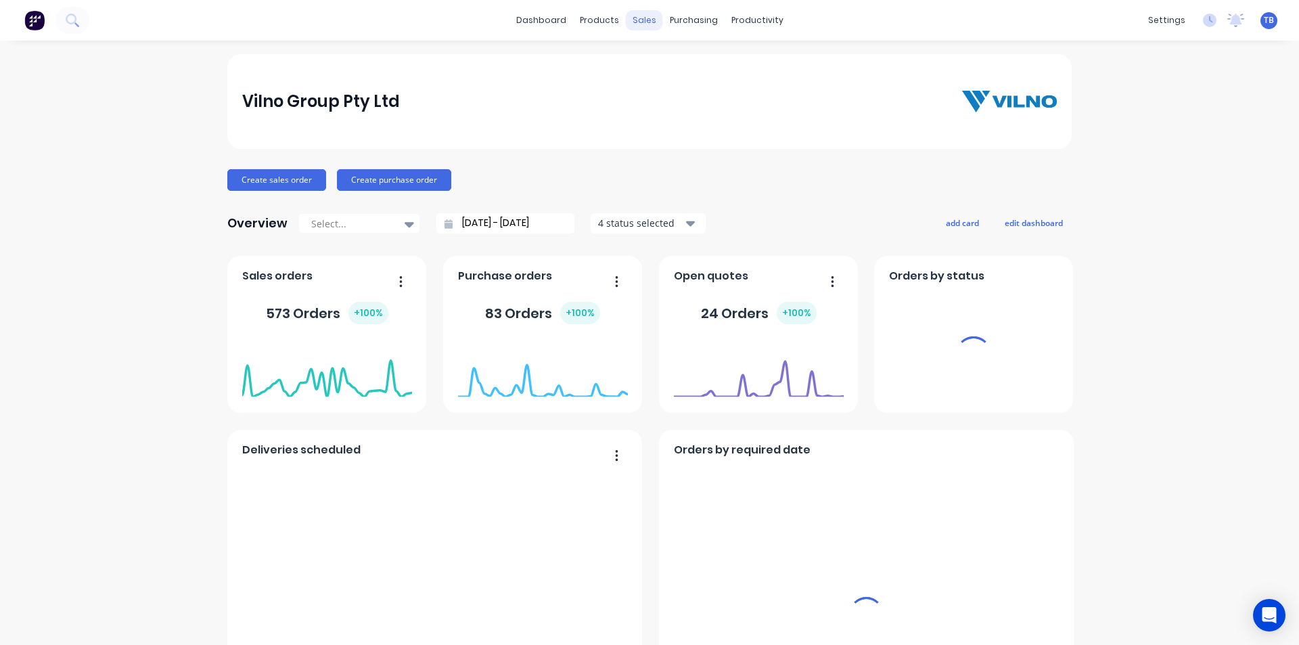
click at [637, 20] on div "sales" at bounding box center [644, 20] width 37 height 20
click at [629, 15] on div "sales" at bounding box center [644, 20] width 37 height 20
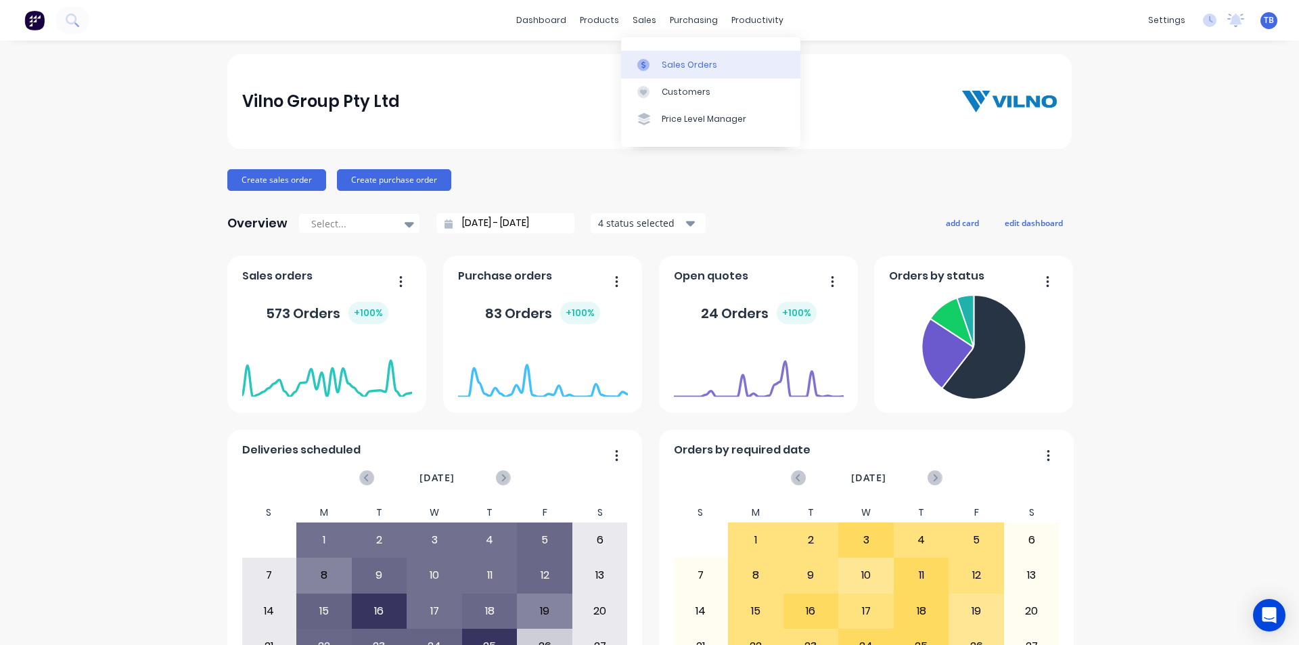
click at [676, 74] on link "Sales Orders" at bounding box center [710, 64] width 179 height 27
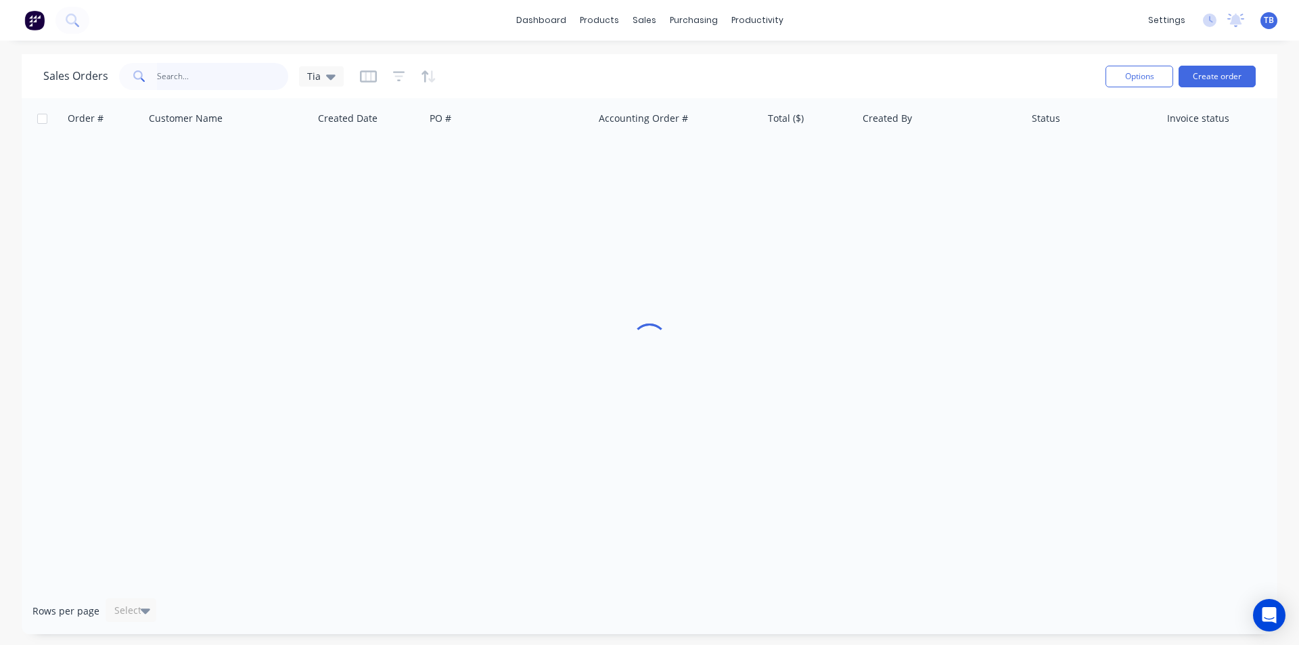
click at [212, 78] on input "text" at bounding box center [223, 76] width 132 height 27
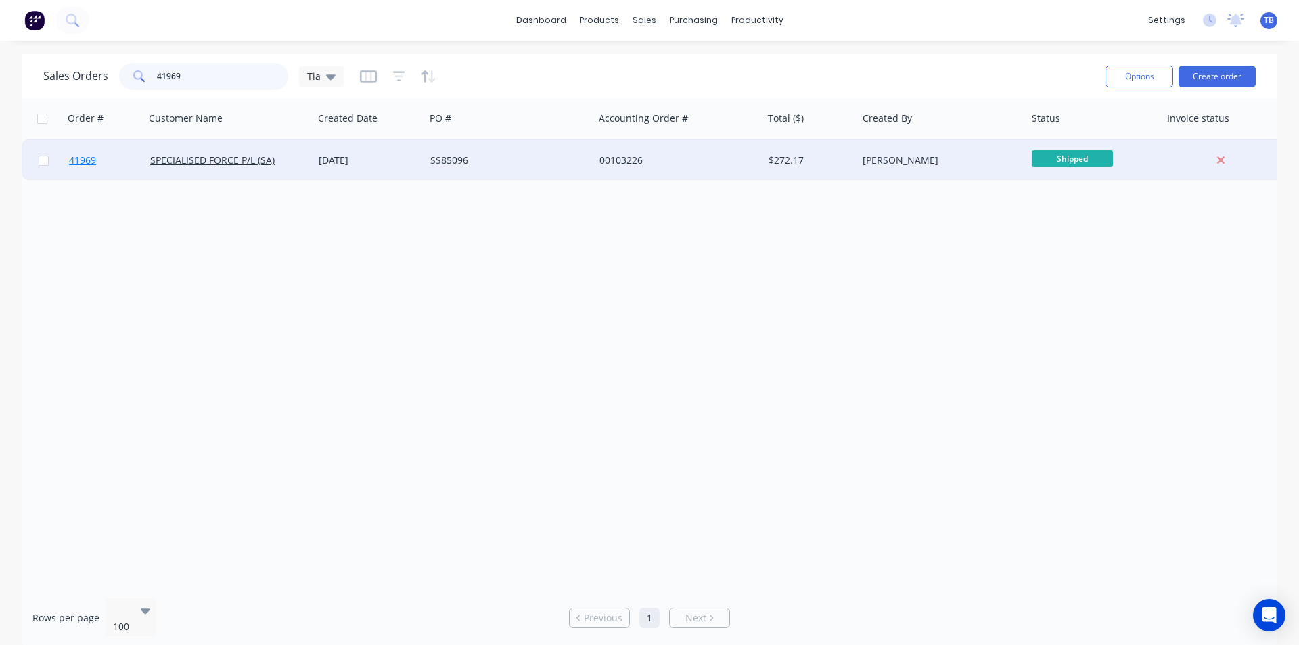
type input "41969"
click at [88, 157] on span "41969" at bounding box center [82, 161] width 27 height 14
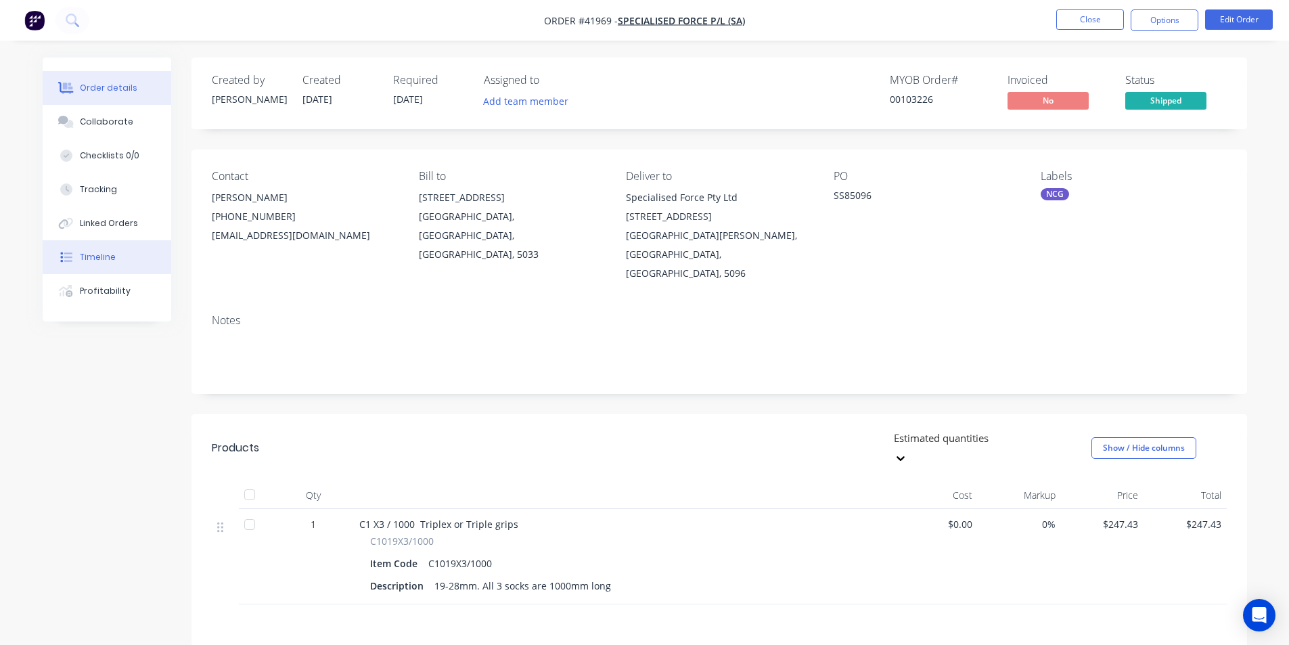
click at [99, 260] on div "Timeline" at bounding box center [98, 257] width 36 height 12
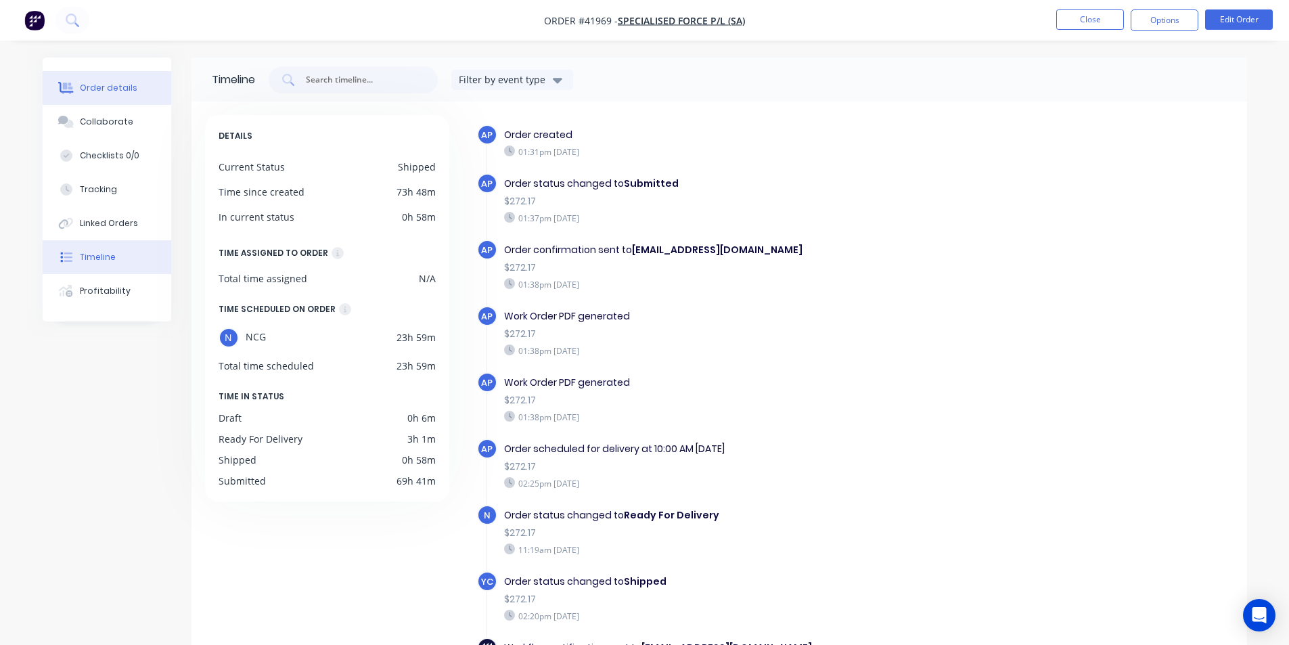
click at [77, 87] on button "Order details" at bounding box center [107, 88] width 129 height 34
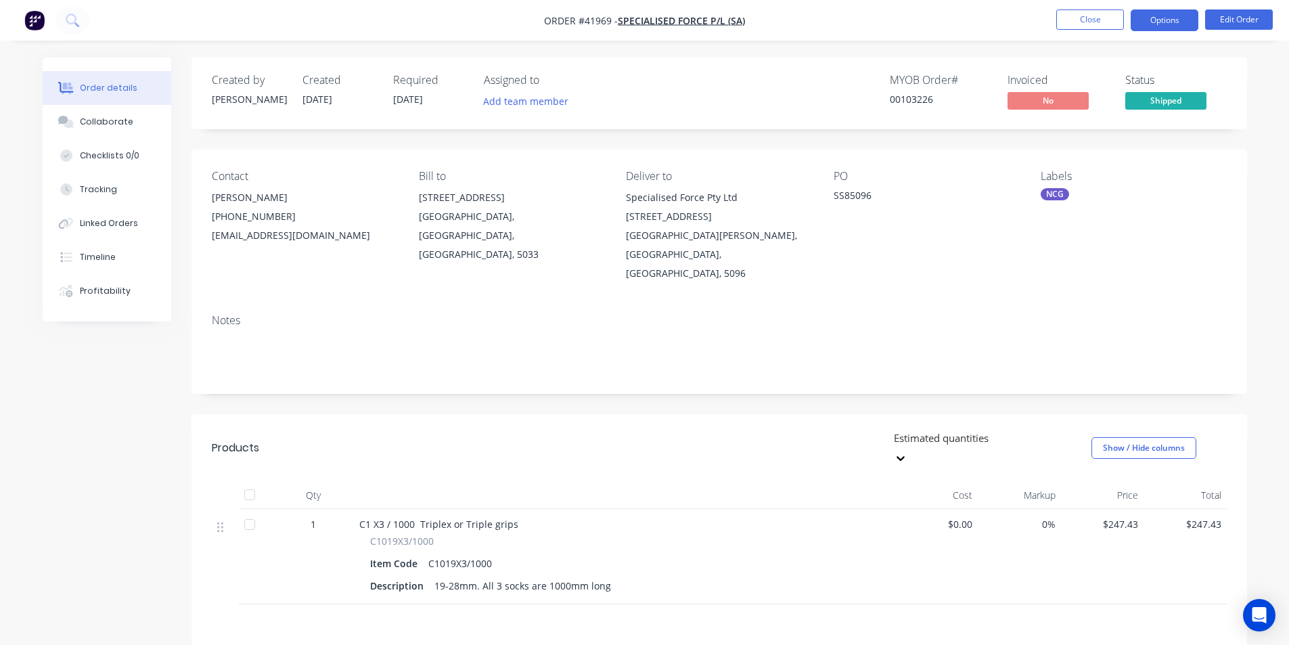
click at [1166, 14] on button "Options" at bounding box center [1164, 20] width 68 height 22
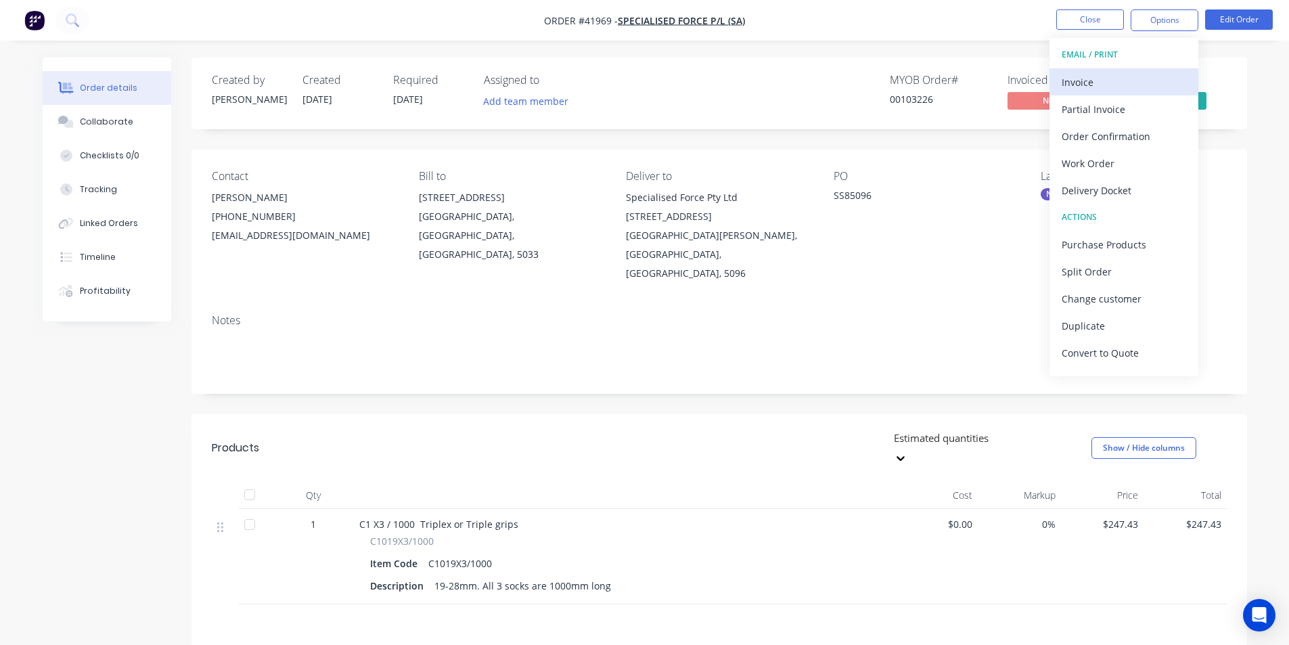
click at [1132, 70] on button "Invoice" at bounding box center [1123, 81] width 149 height 27
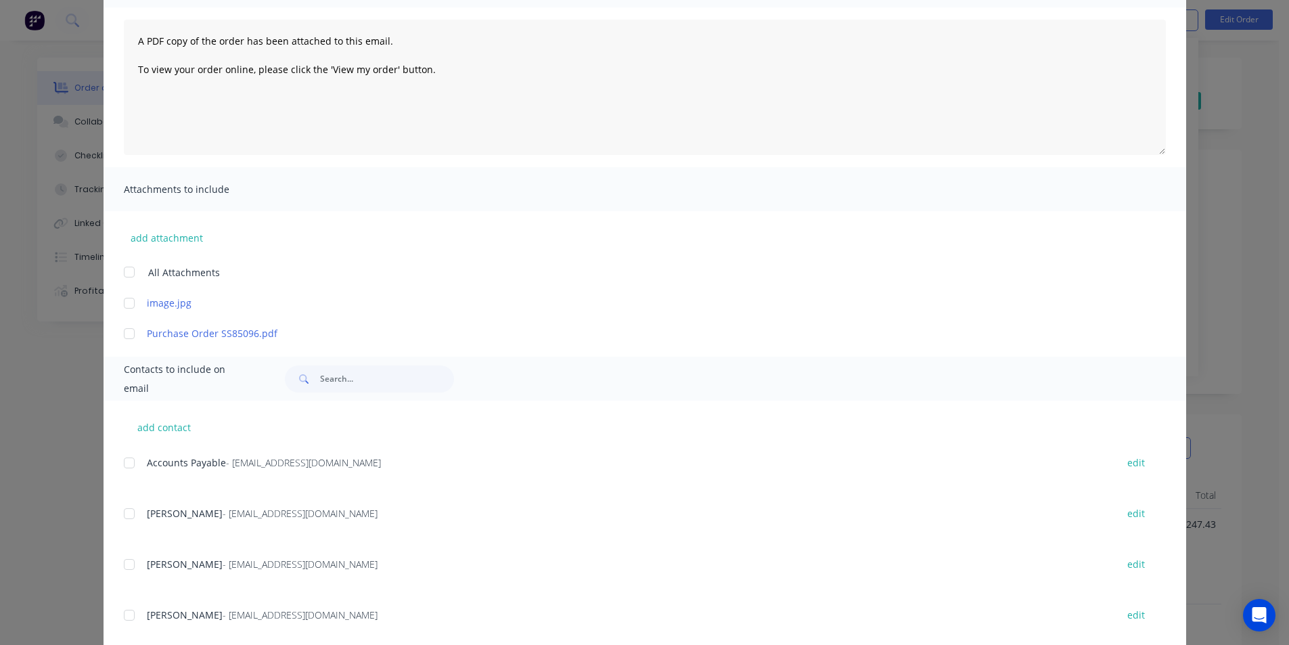
scroll to position [135, 0]
click at [126, 462] on div at bounding box center [129, 461] width 27 height 27
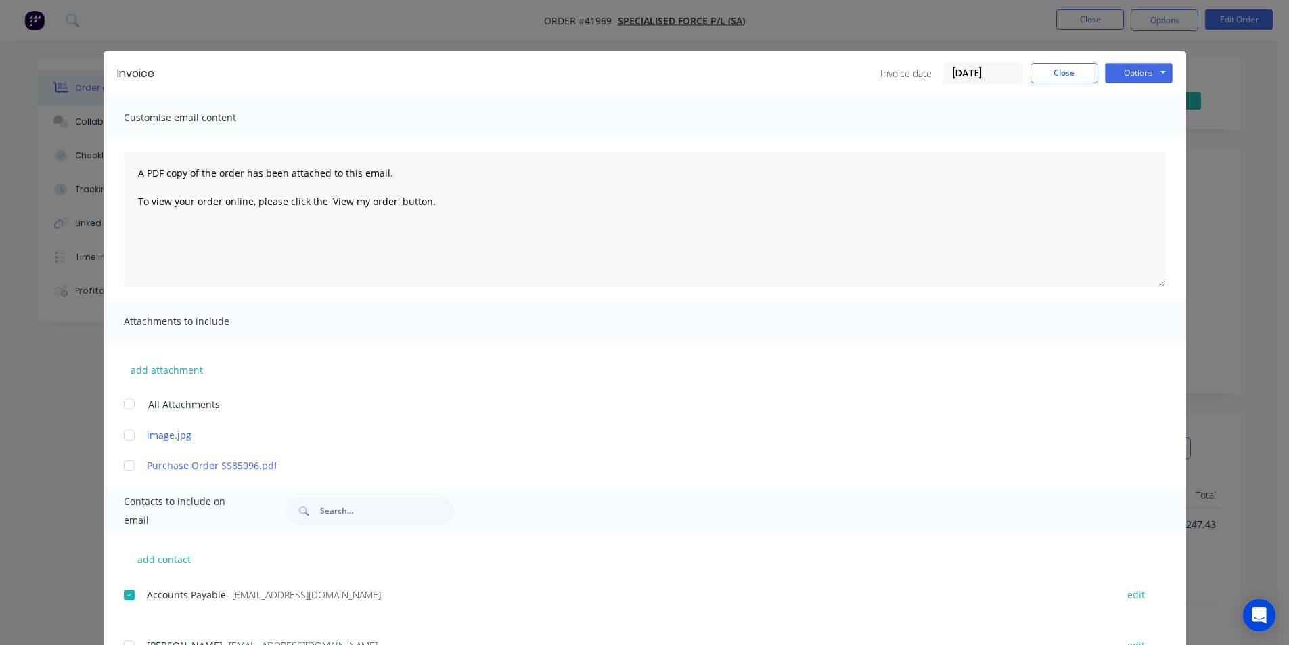
scroll to position [0, 0]
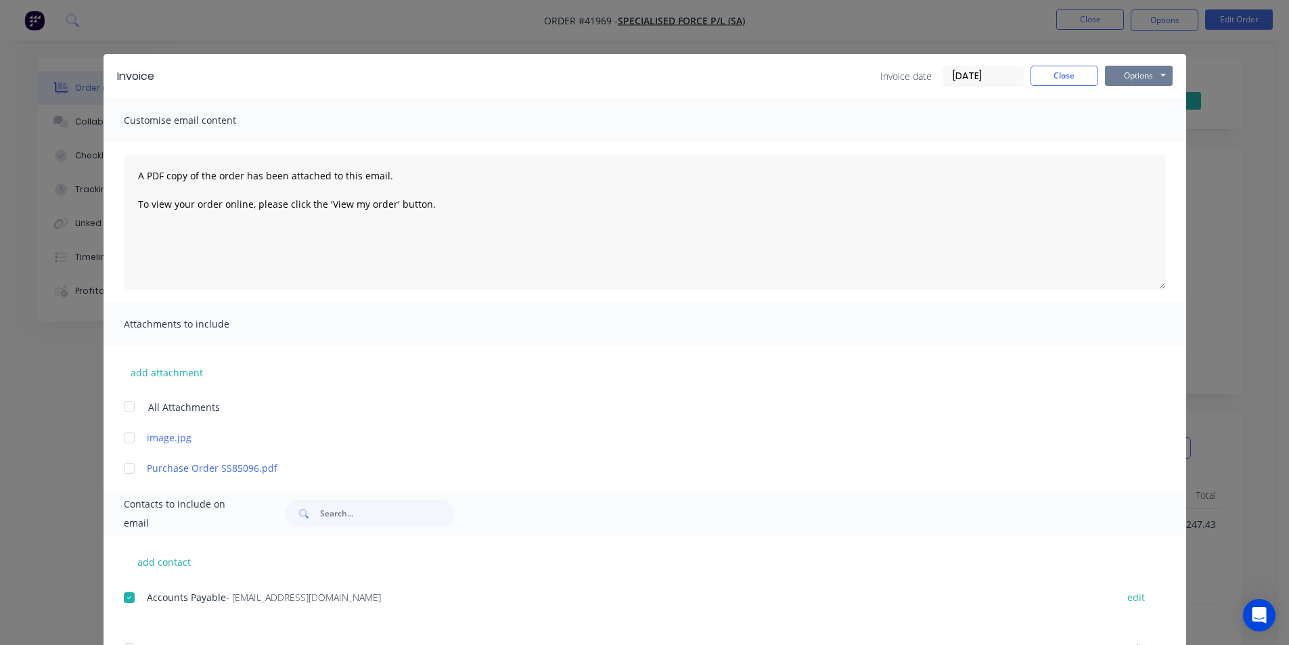
click at [1116, 76] on button "Options" at bounding box center [1139, 76] width 68 height 20
click at [1118, 143] on button "Email" at bounding box center [1148, 144] width 87 height 22
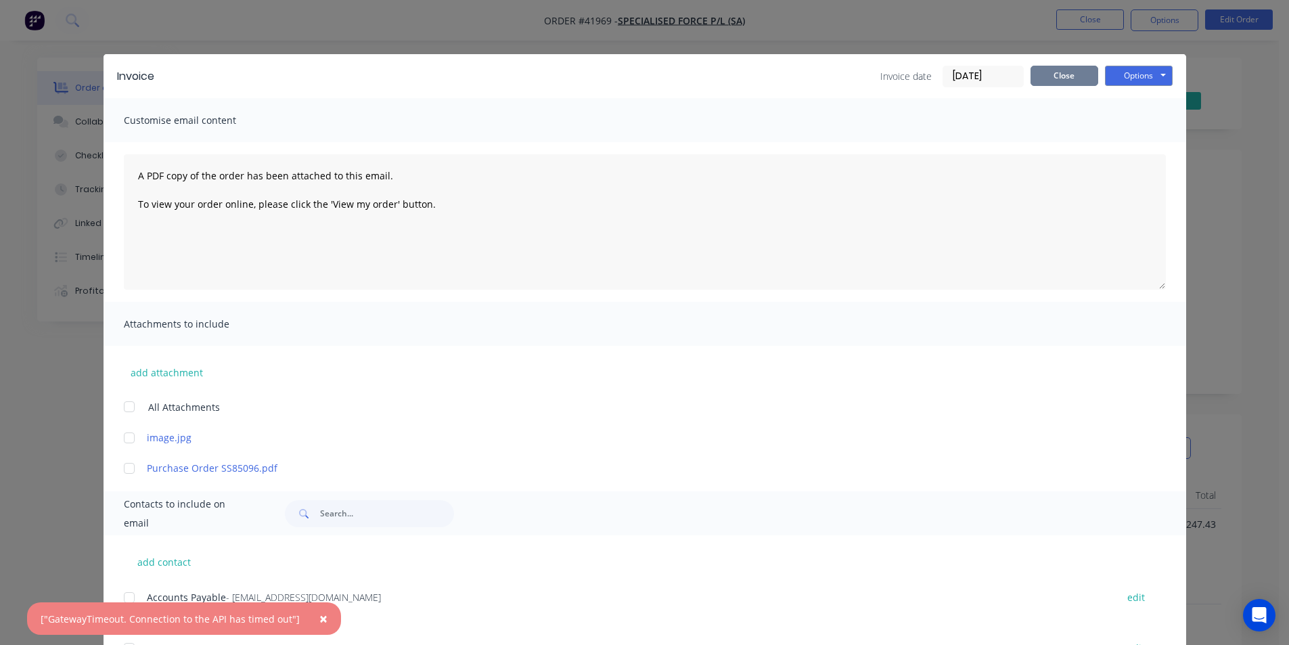
click at [1051, 77] on button "Close" at bounding box center [1064, 76] width 68 height 20
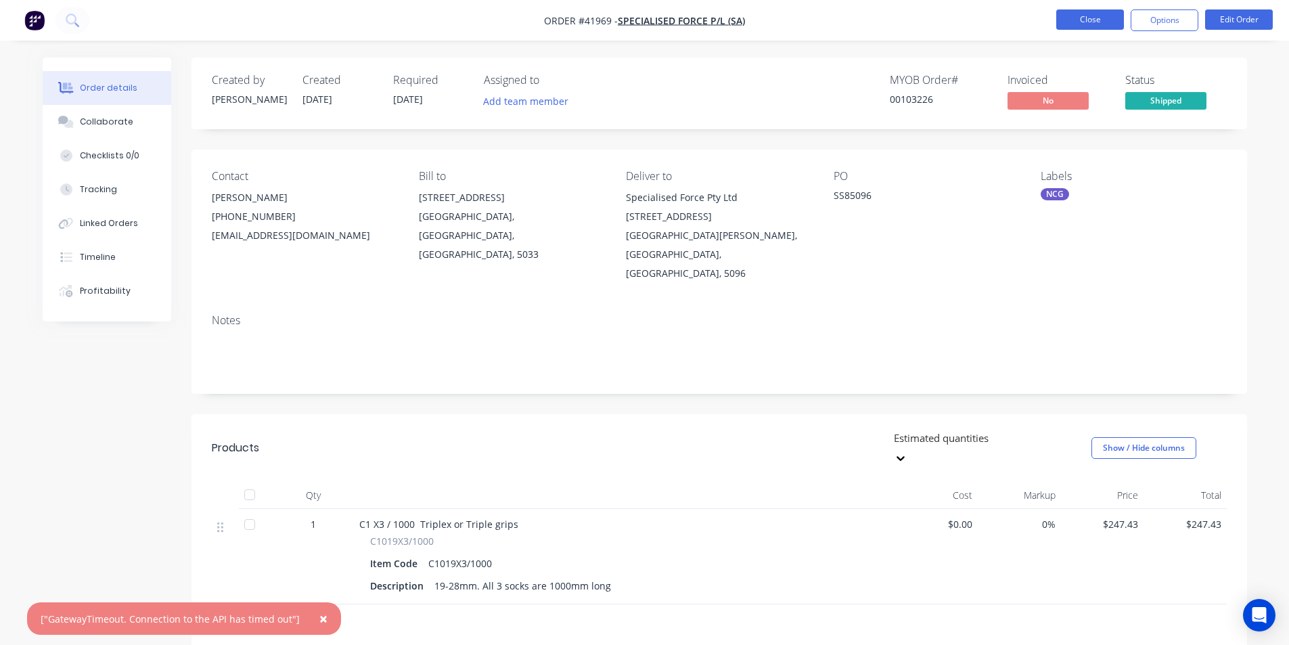
click at [1095, 27] on button "Close" at bounding box center [1090, 19] width 68 height 20
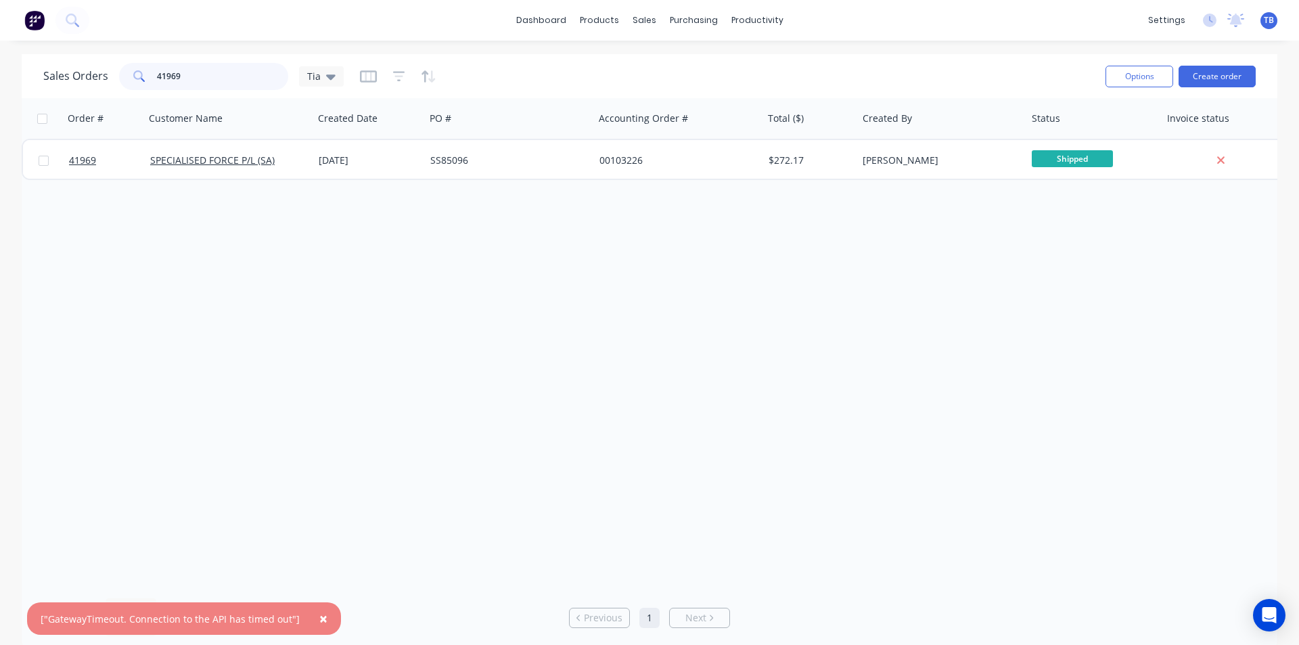
drag, startPoint x: 223, startPoint y: 71, endPoint x: 12, endPoint y: 90, distance: 211.9
click at [12, 90] on div "Sales Orders 41969 Tia Options Create order Order # Customer Name Created Date …" at bounding box center [649, 351] width 1299 height 594
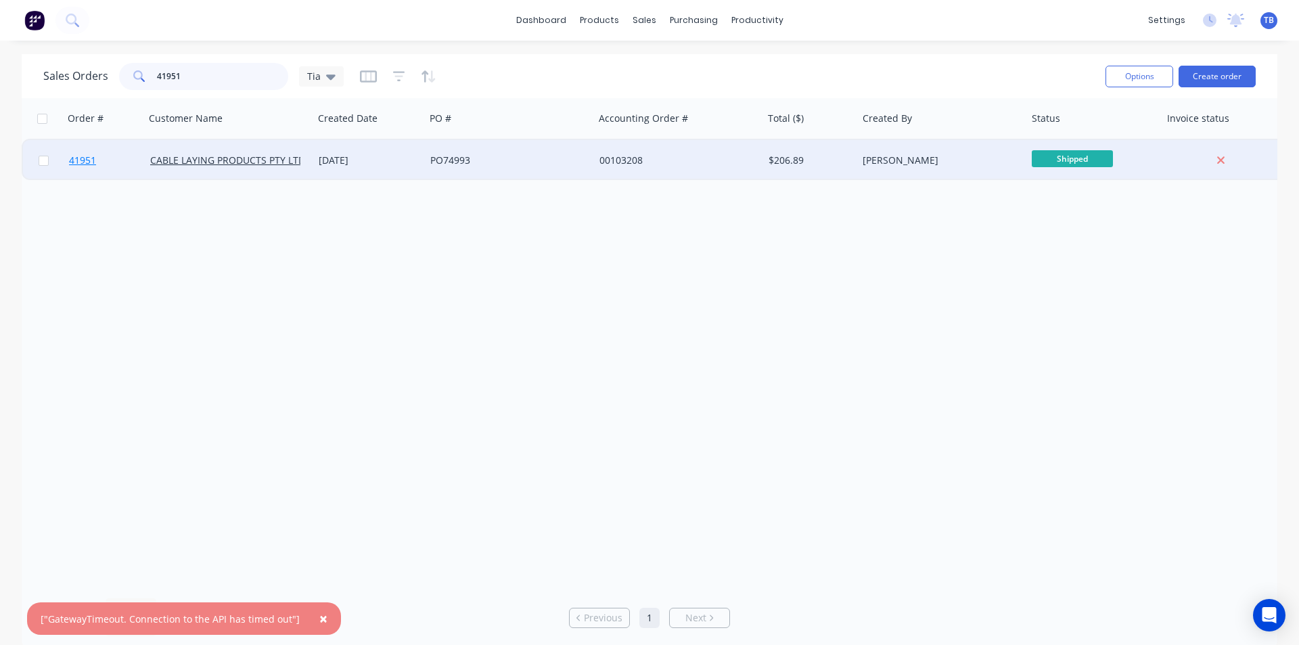
type input "41951"
click at [85, 166] on span "41951" at bounding box center [82, 161] width 27 height 14
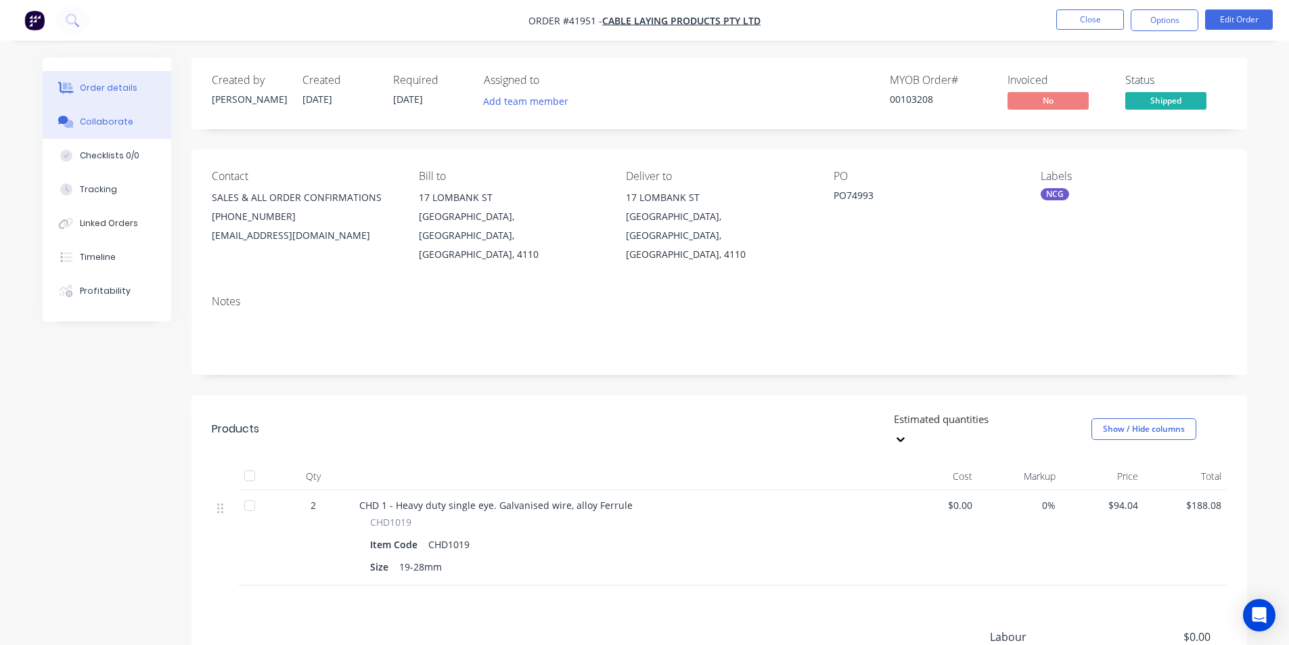
click at [122, 114] on button "Collaborate" at bounding box center [107, 122] width 129 height 34
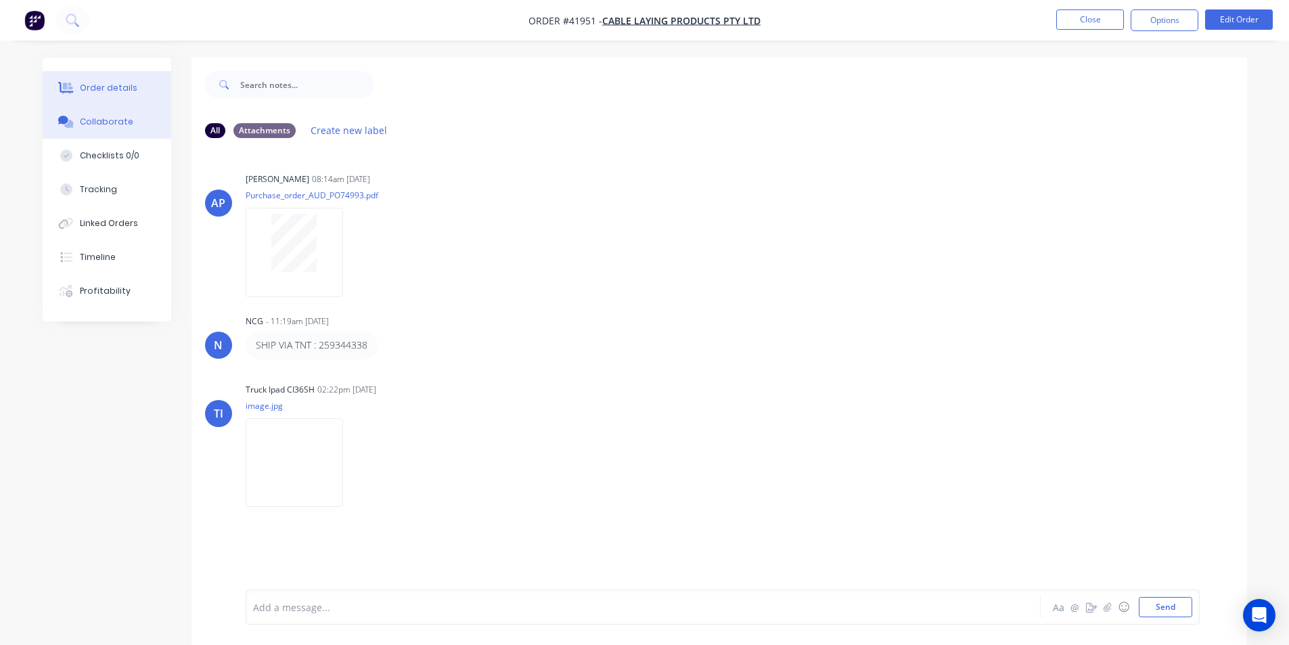
click at [129, 84] on div "Order details" at bounding box center [108, 88] width 57 height 12
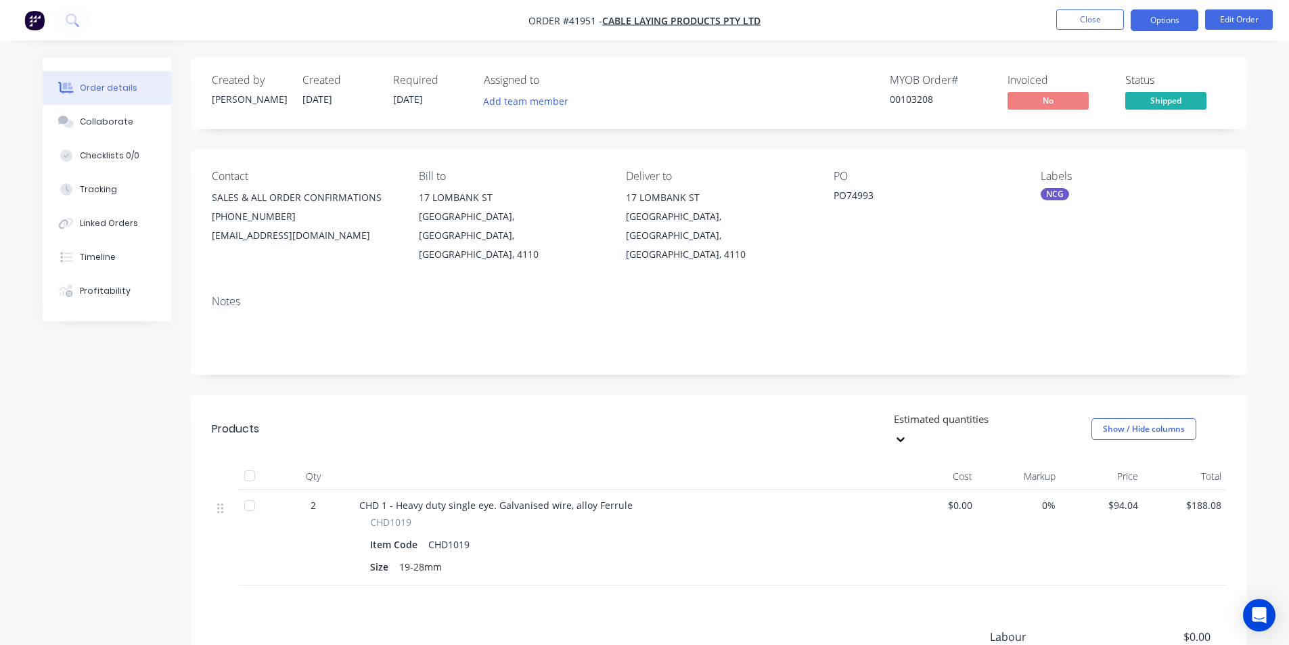
click at [1151, 28] on button "Options" at bounding box center [1164, 20] width 68 height 22
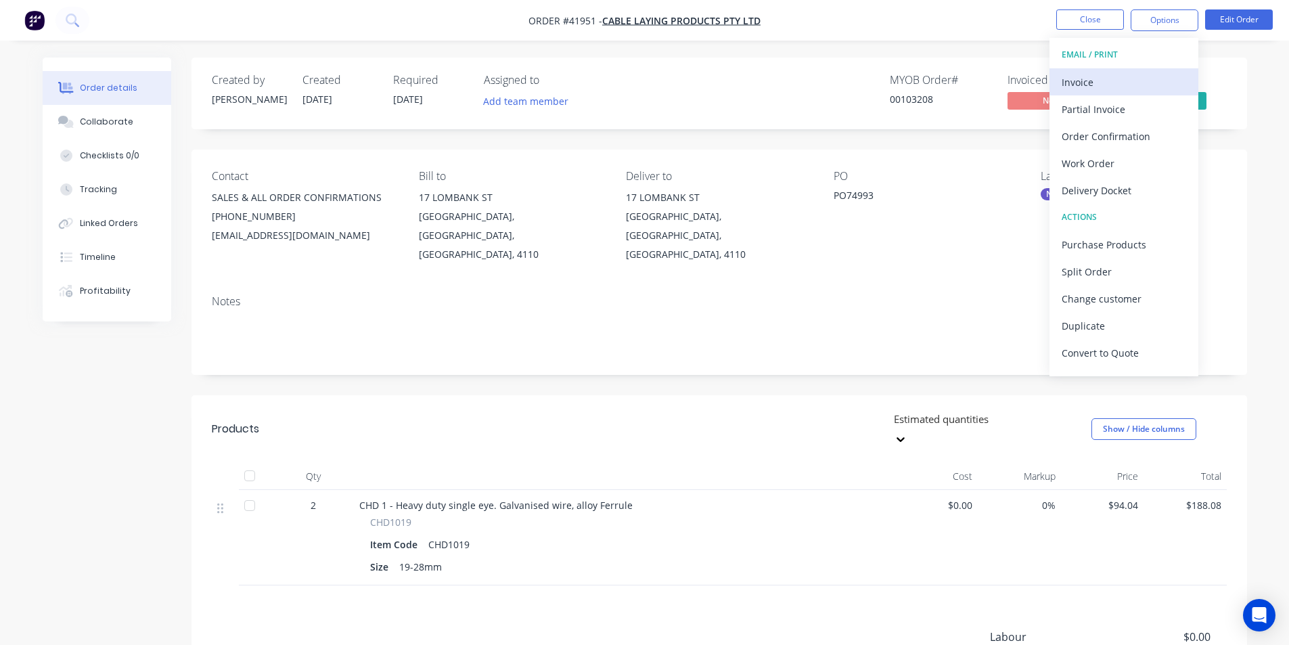
click at [1129, 76] on div "Invoice" at bounding box center [1123, 82] width 124 height 20
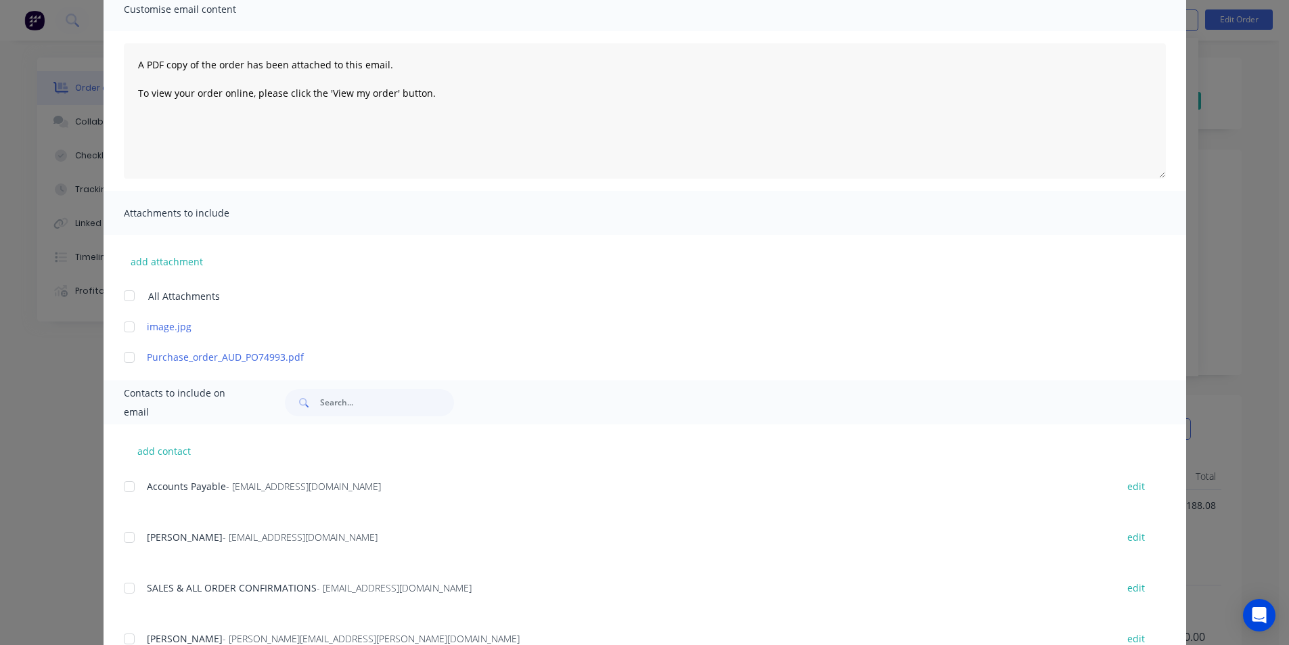
scroll to position [135, 0]
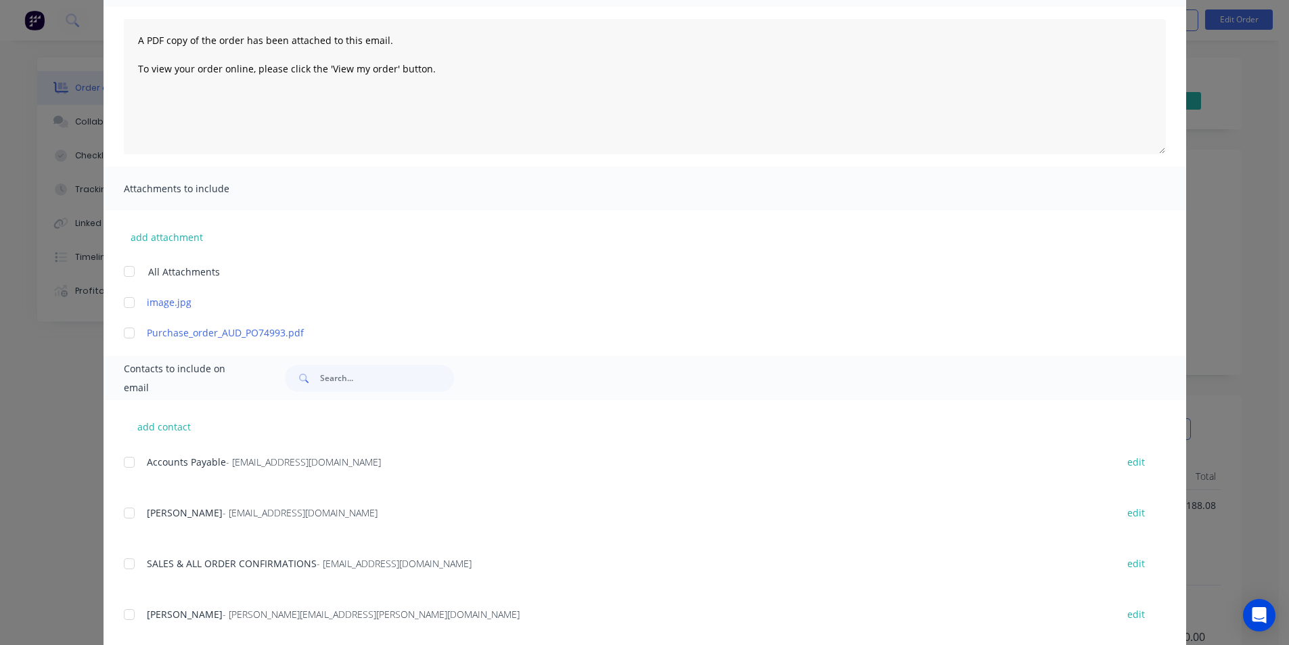
click at [135, 457] on div at bounding box center [129, 461] width 27 height 27
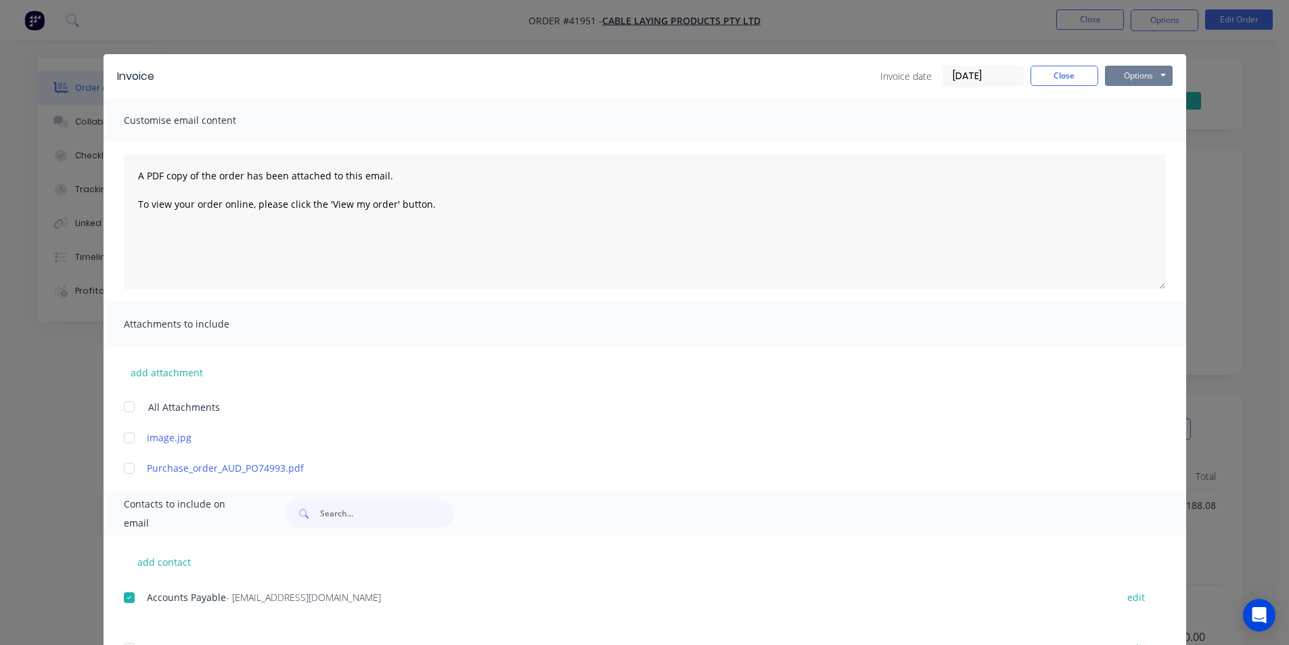
click at [1151, 74] on button "Options" at bounding box center [1139, 76] width 68 height 20
click at [1136, 144] on button "Email" at bounding box center [1148, 144] width 87 height 22
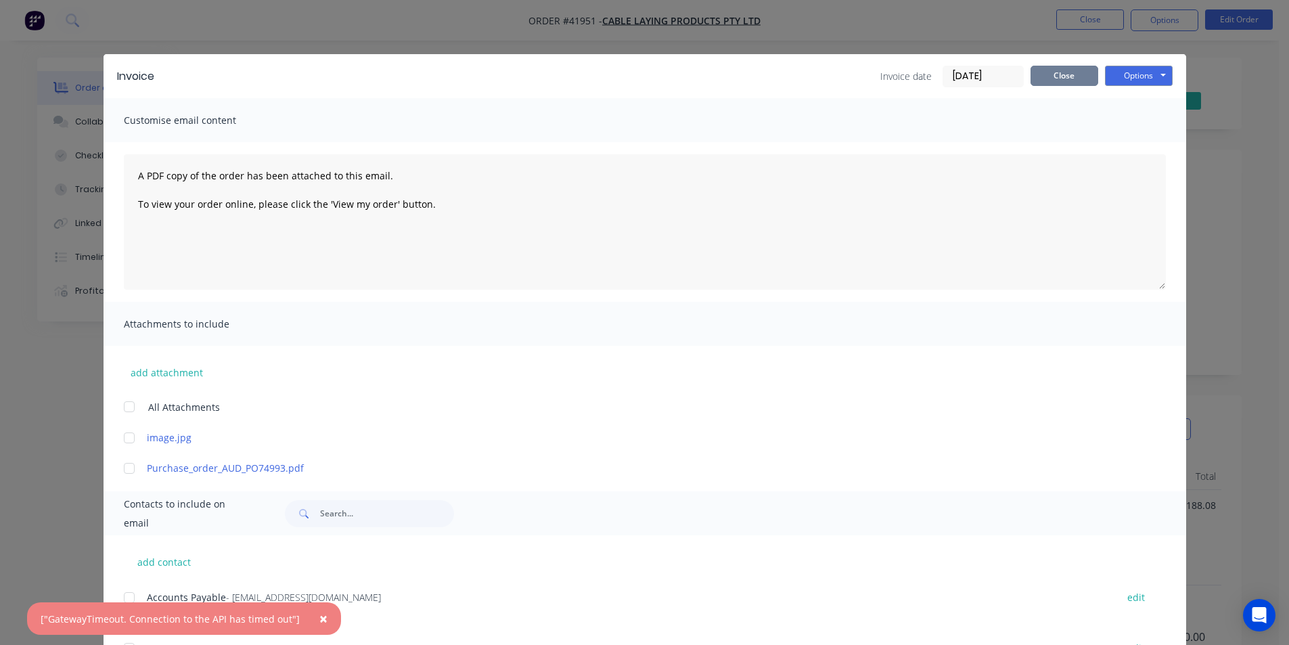
click at [1068, 74] on button "Close" at bounding box center [1064, 76] width 68 height 20
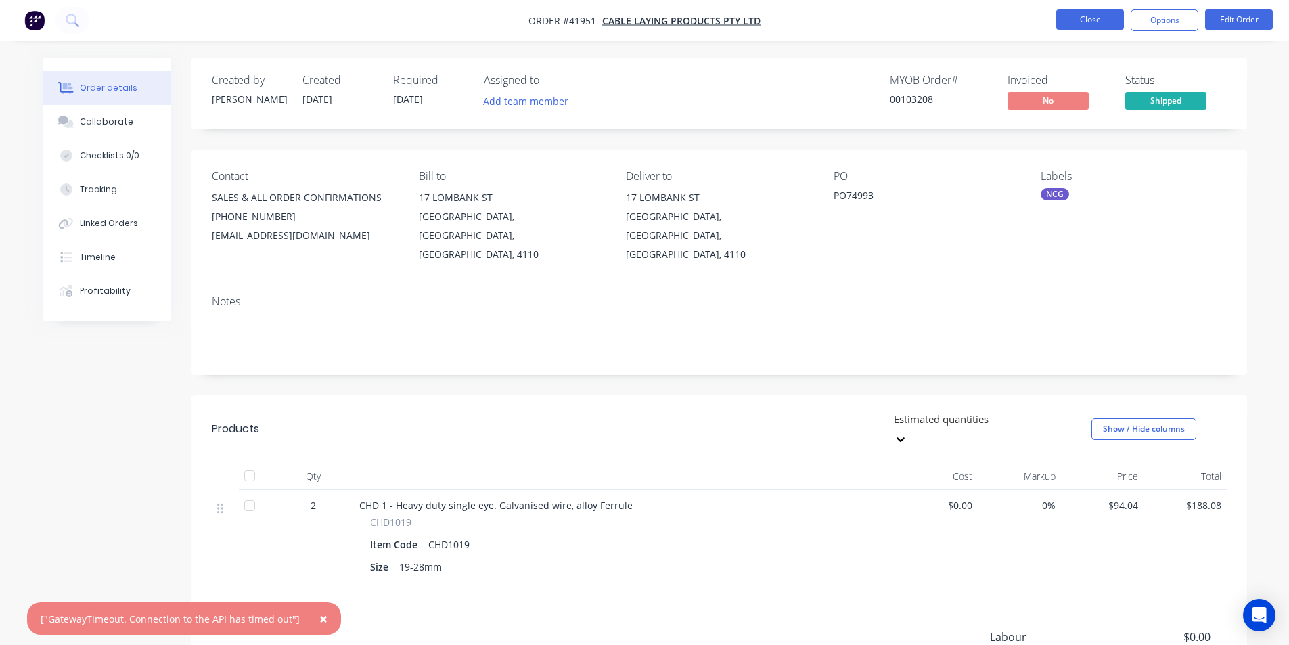
click at [1084, 27] on button "Close" at bounding box center [1090, 19] width 68 height 20
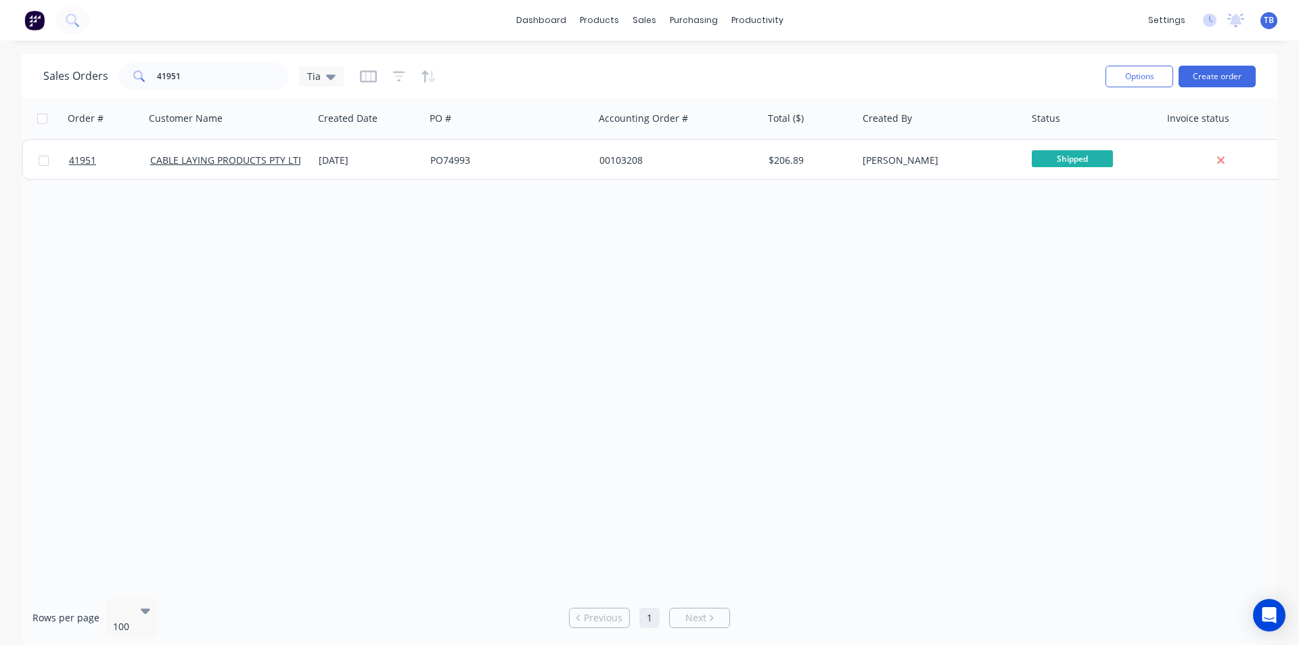
click at [1262, 18] on div "TB Vilno Group Pty Ltd [PERSON_NAME] Power User Profile Sign out" at bounding box center [1268, 20] width 17 height 17
click at [1268, 22] on span "TB" at bounding box center [1269, 20] width 10 height 12
click at [1197, 97] on div "Power User" at bounding box center [1184, 95] width 47 height 12
click at [1193, 84] on div "[PERSON_NAME]" at bounding box center [1184, 80] width 64 height 12
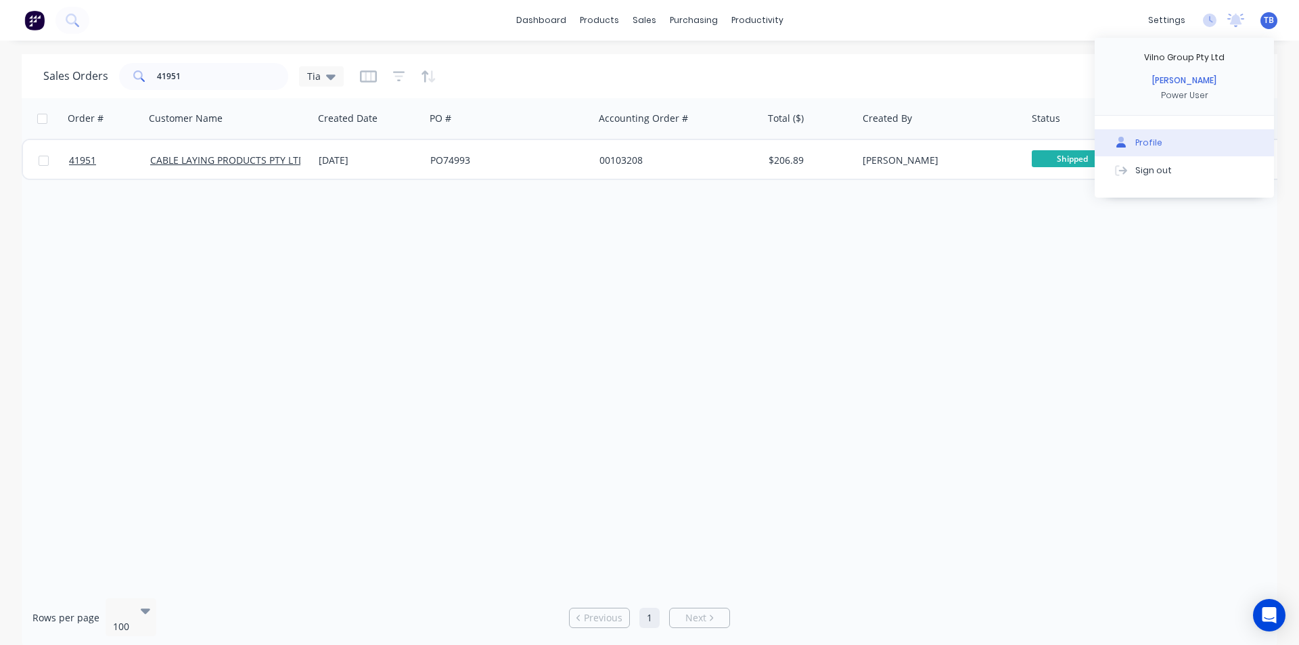
click at [1176, 135] on button "Profile" at bounding box center [1184, 142] width 179 height 27
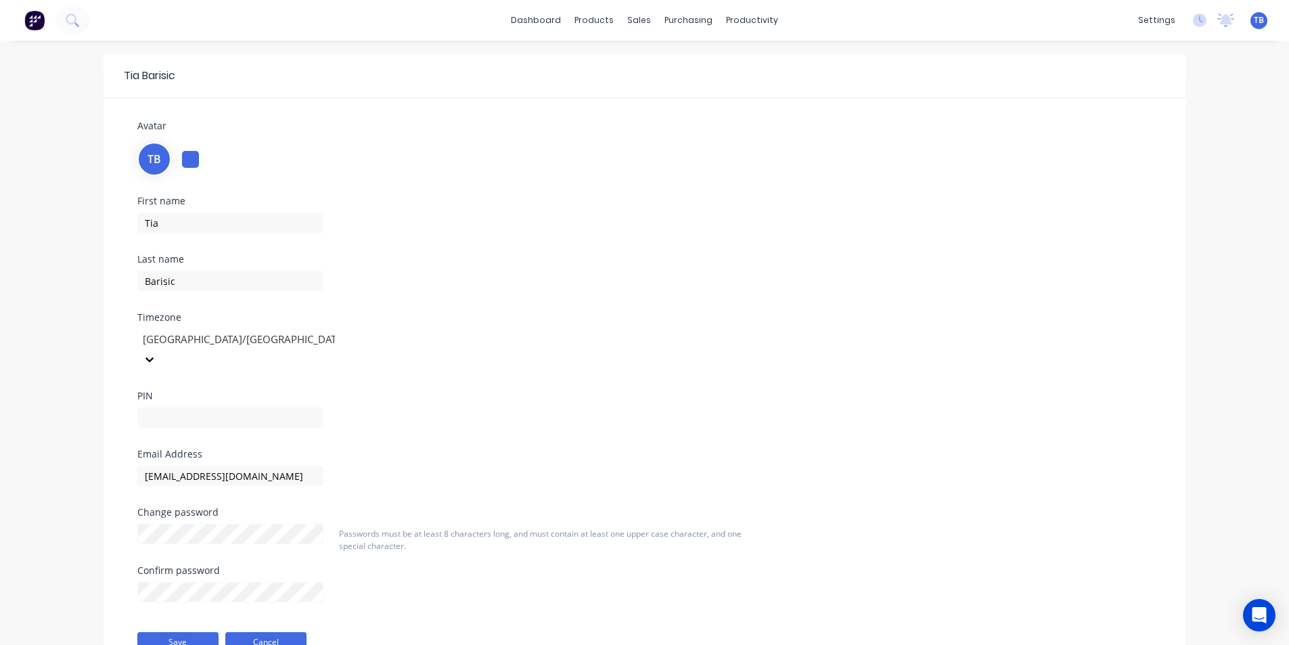
click at [275, 632] on button "Cancel" at bounding box center [265, 642] width 81 height 20
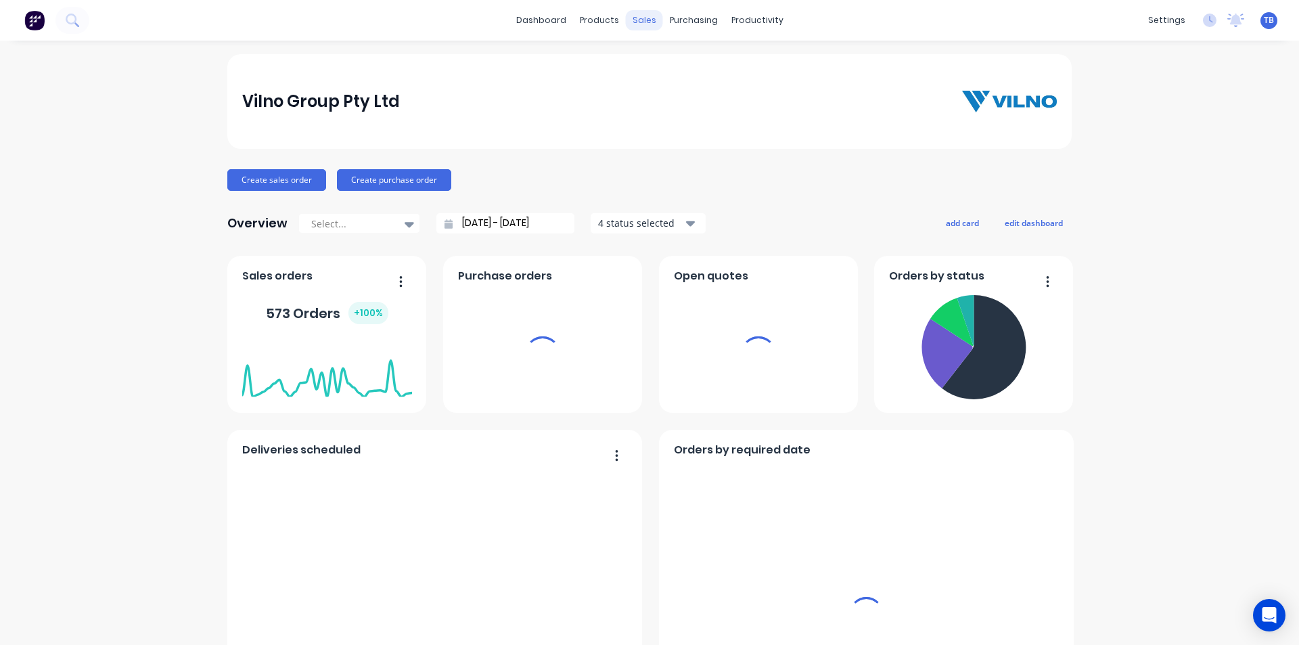
click at [639, 16] on div "sales" at bounding box center [644, 20] width 37 height 20
click at [638, 23] on div "sales" at bounding box center [644, 20] width 37 height 20
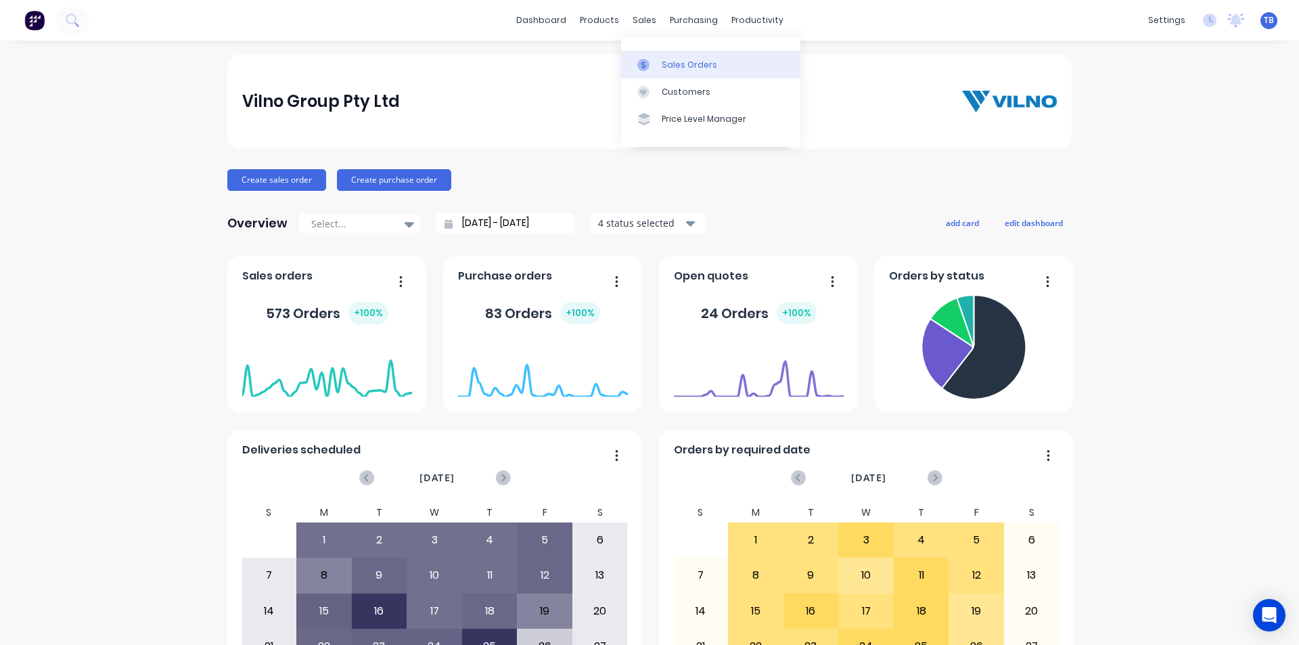
click at [689, 63] on div "Sales Orders" at bounding box center [689, 65] width 55 height 12
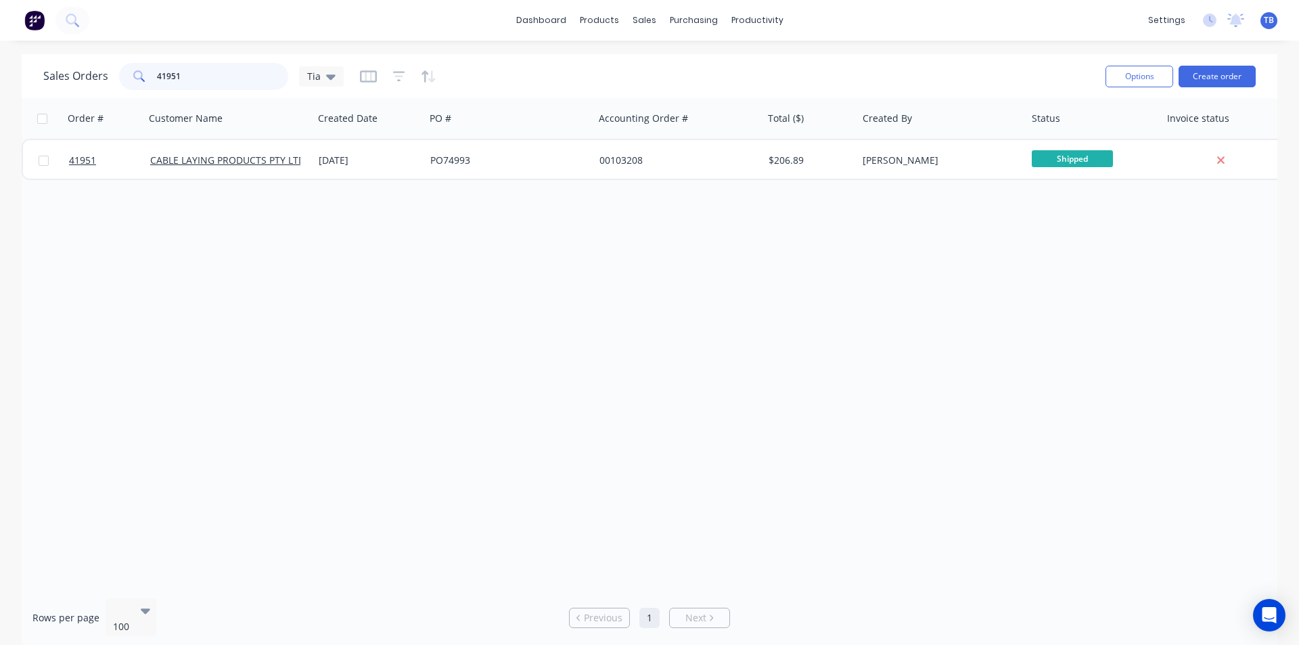
drag, startPoint x: 229, startPoint y: 78, endPoint x: 99, endPoint y: 78, distance: 129.9
click at [99, 78] on div "Sales Orders 41951 Tia" at bounding box center [193, 76] width 300 height 27
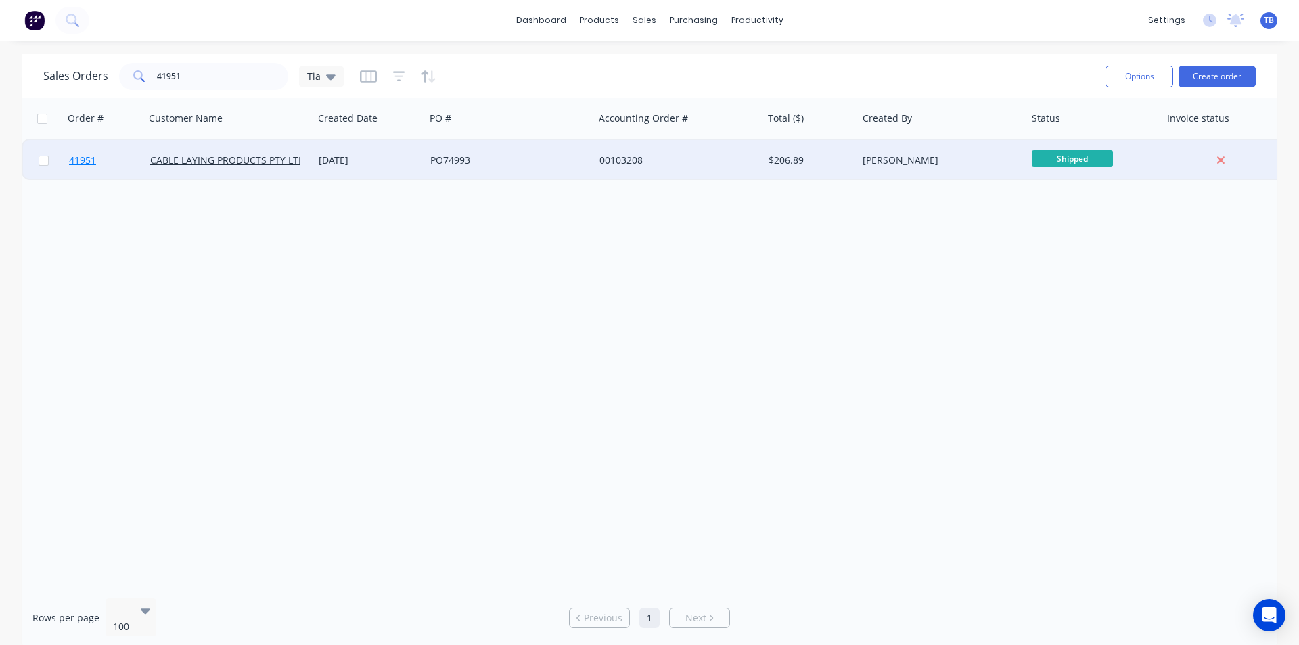
click at [87, 152] on link "41951" at bounding box center [109, 160] width 81 height 41
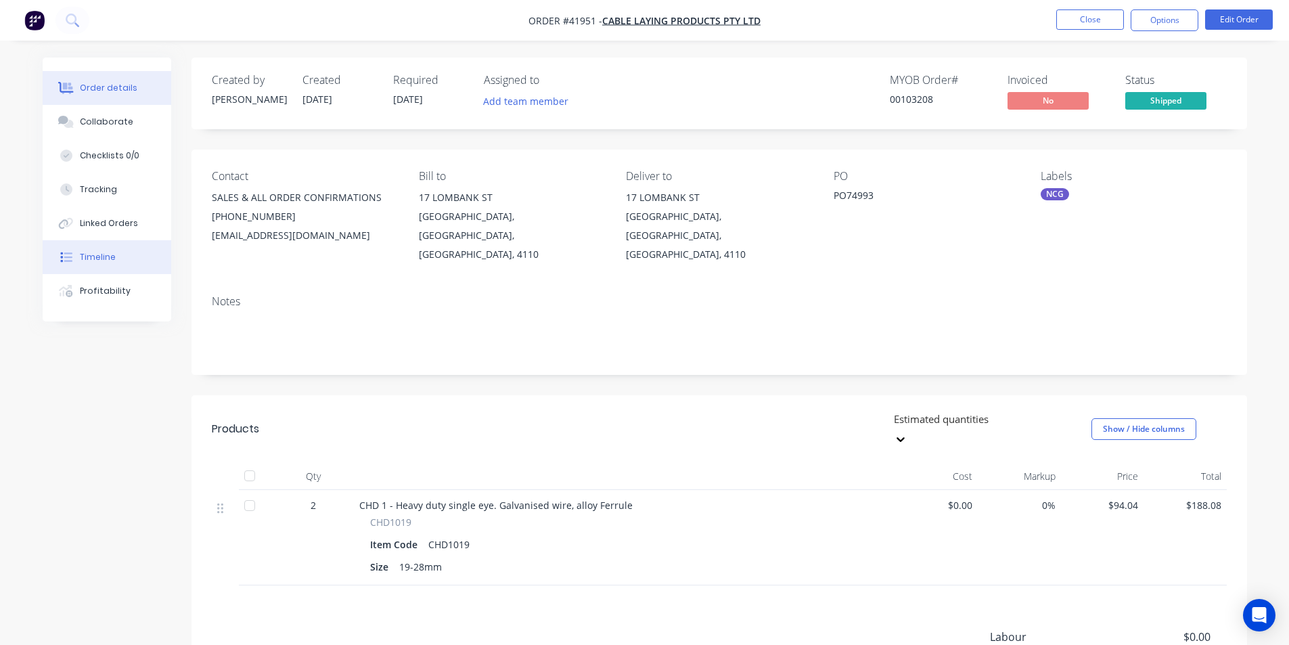
click at [109, 259] on div "Timeline" at bounding box center [98, 257] width 36 height 12
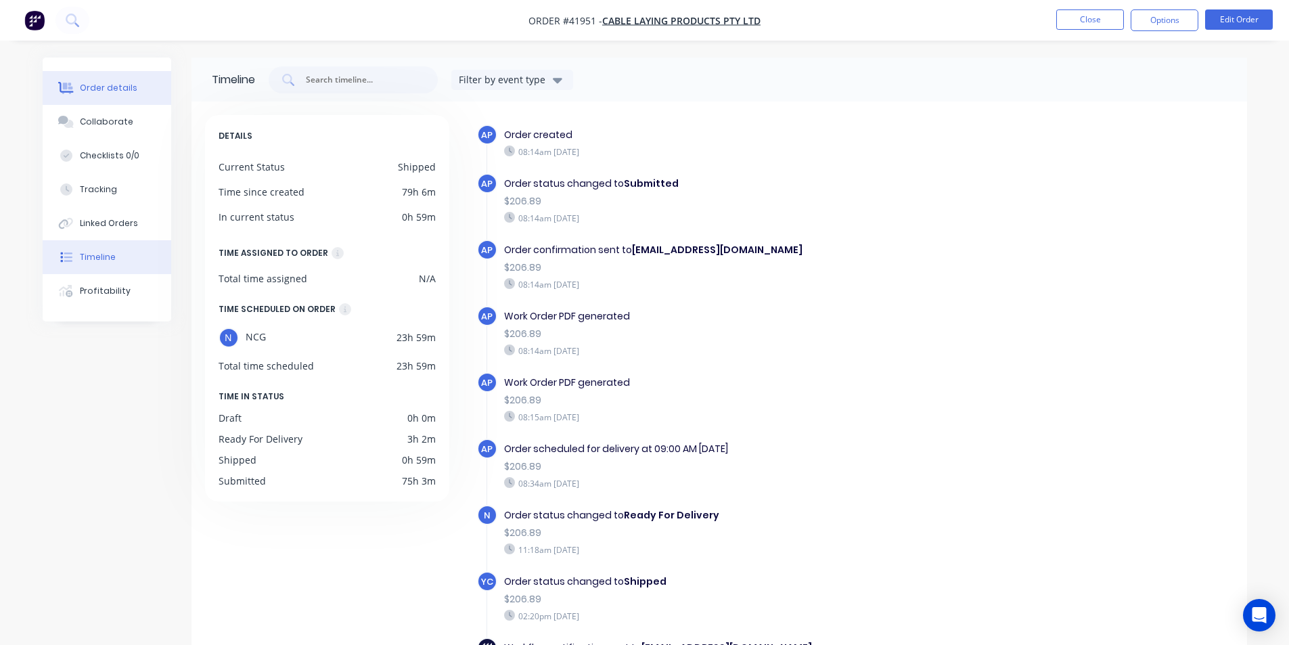
click at [116, 77] on button "Order details" at bounding box center [107, 88] width 129 height 34
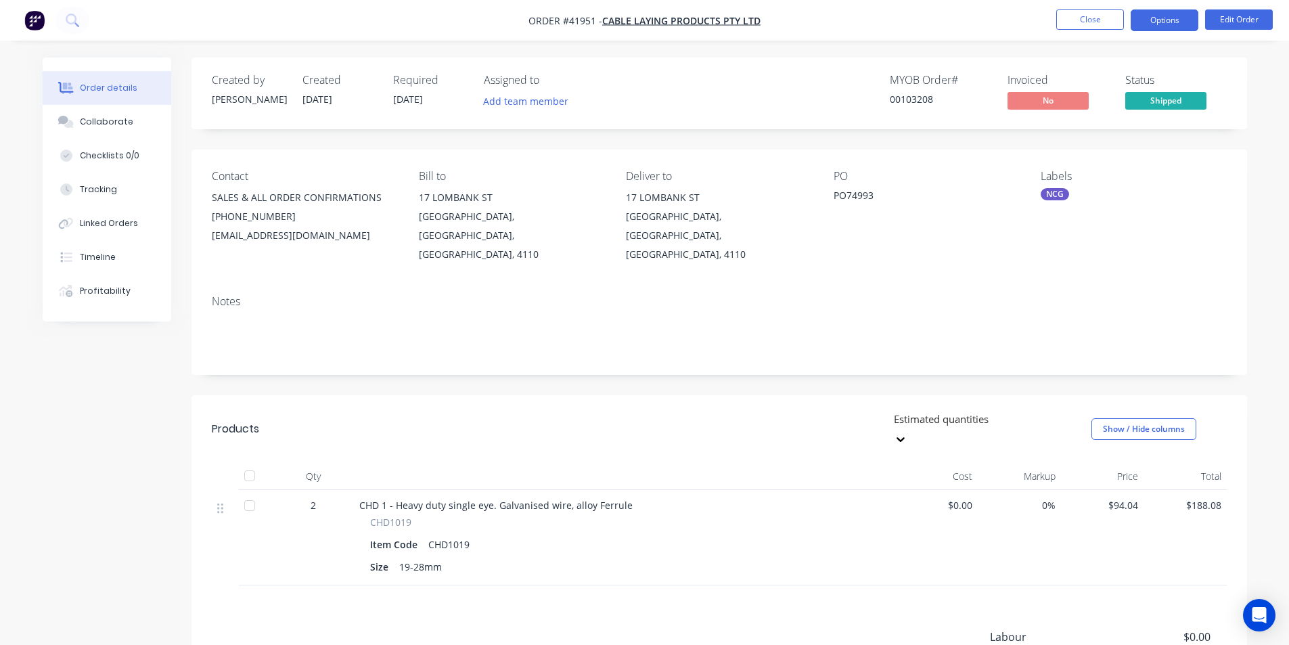
click at [1163, 23] on button "Options" at bounding box center [1164, 20] width 68 height 22
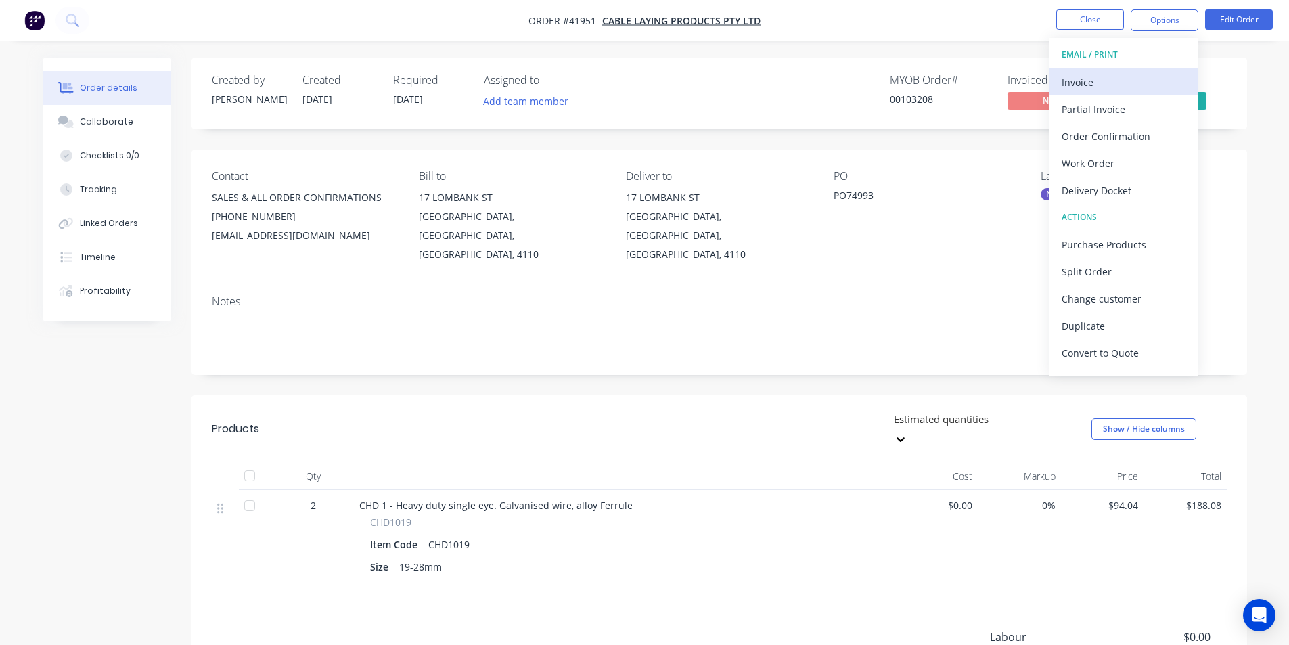
click at [1125, 80] on div "Invoice" at bounding box center [1123, 82] width 124 height 20
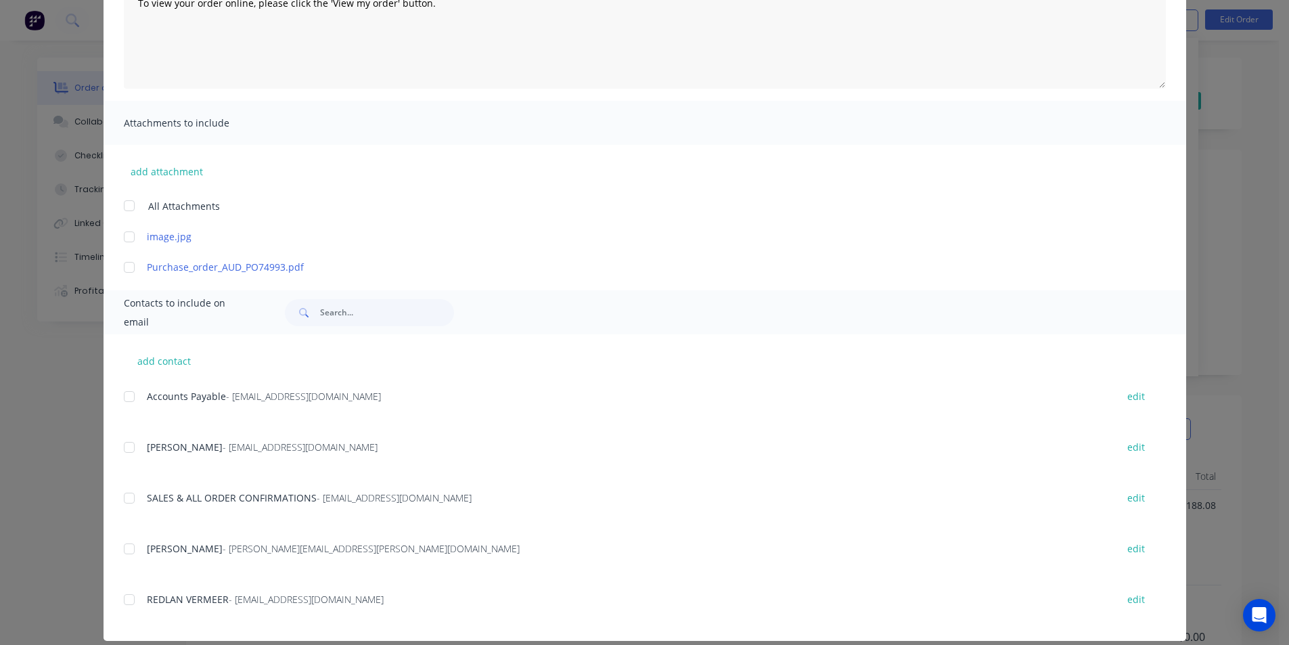
scroll to position [203, 0]
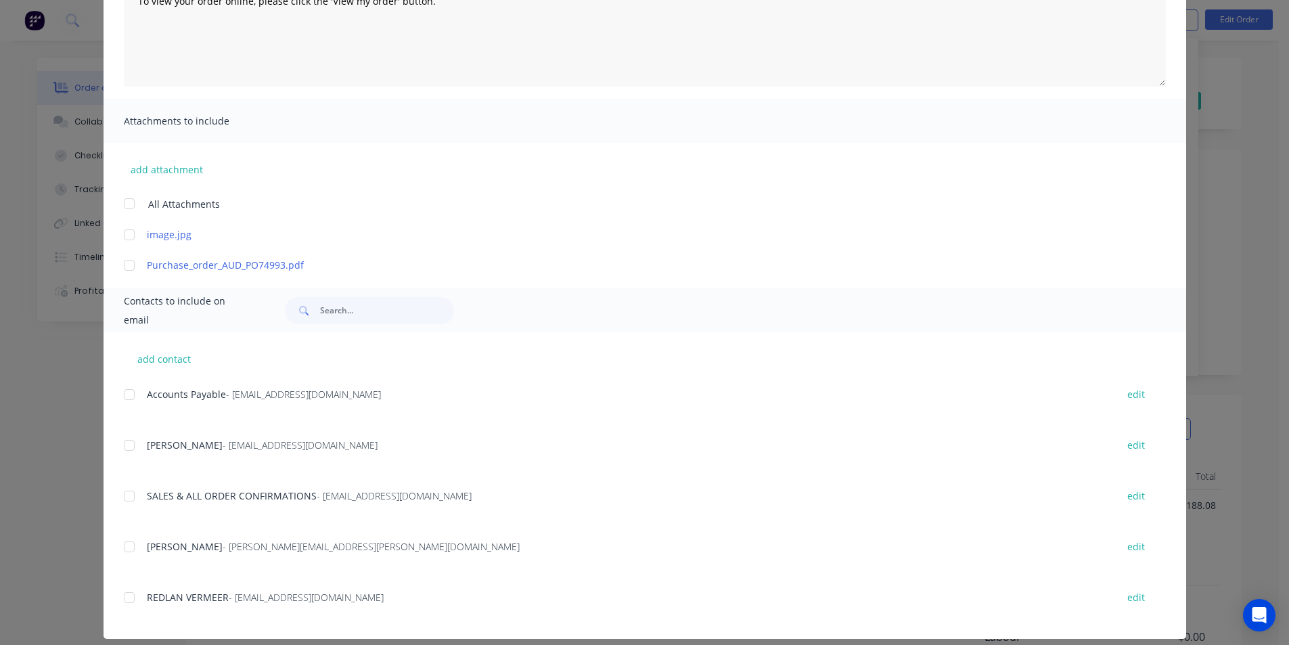
click at [128, 404] on div at bounding box center [129, 394] width 27 height 27
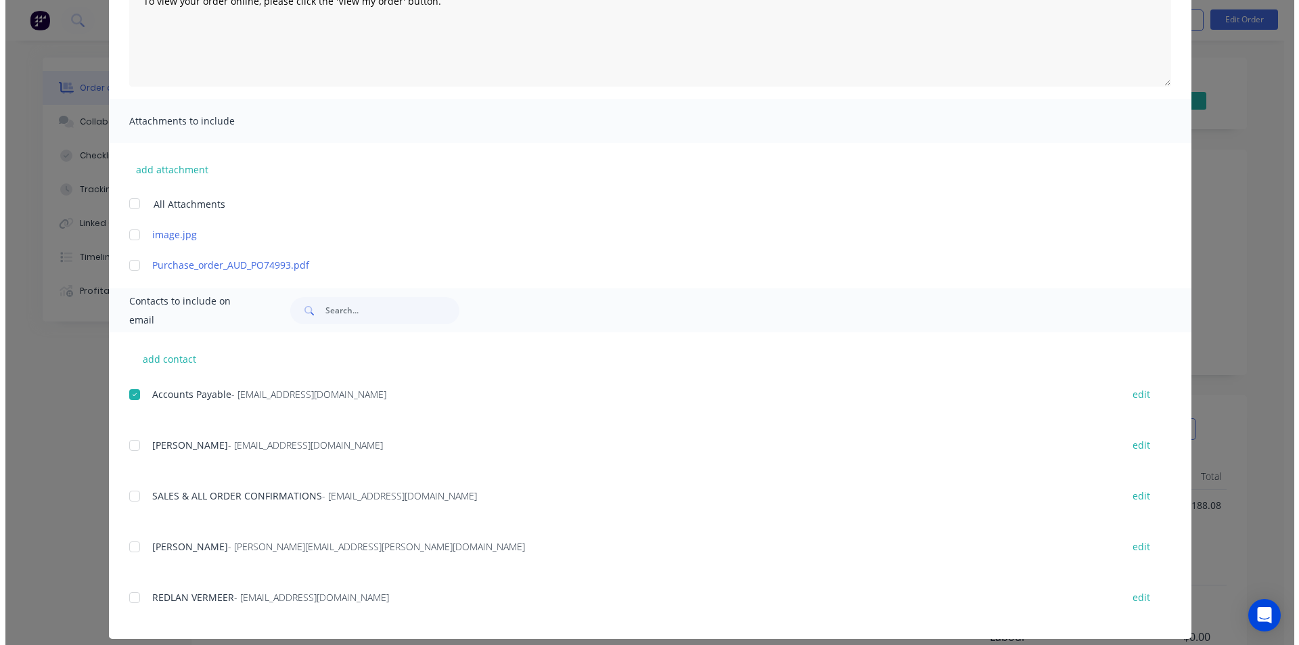
scroll to position [0, 0]
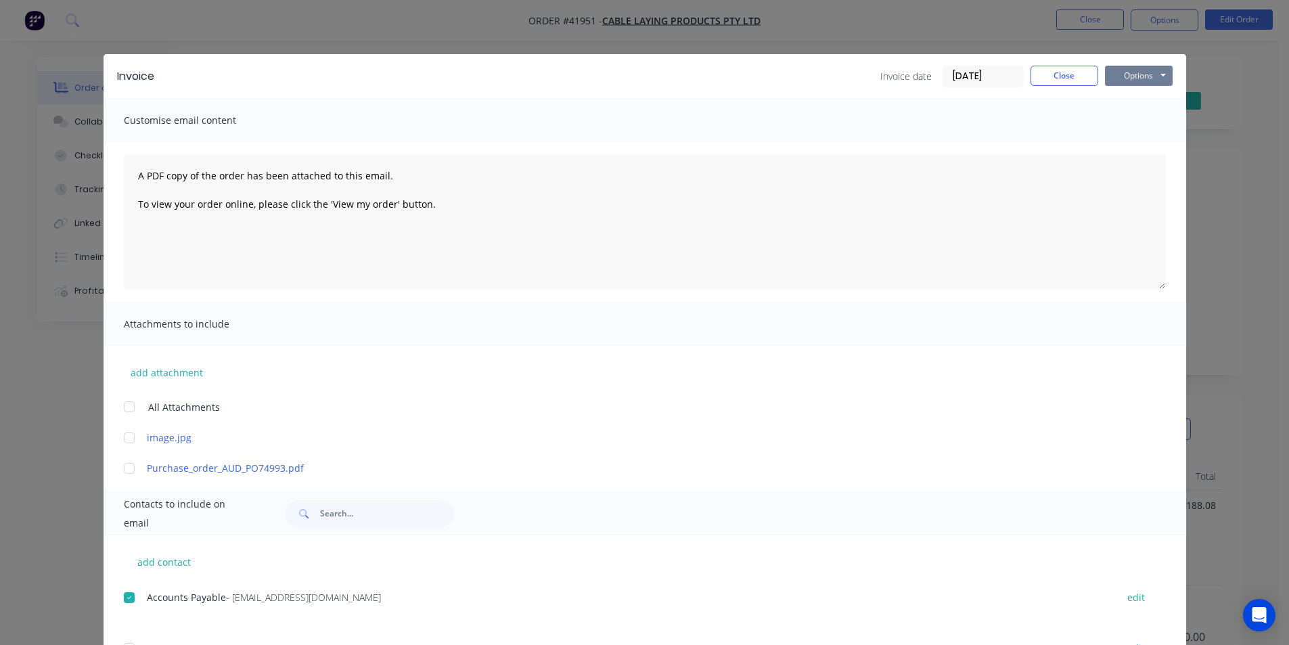
click at [1150, 74] on button "Options" at bounding box center [1139, 76] width 68 height 20
click at [1147, 147] on button "Email" at bounding box center [1148, 144] width 87 height 22
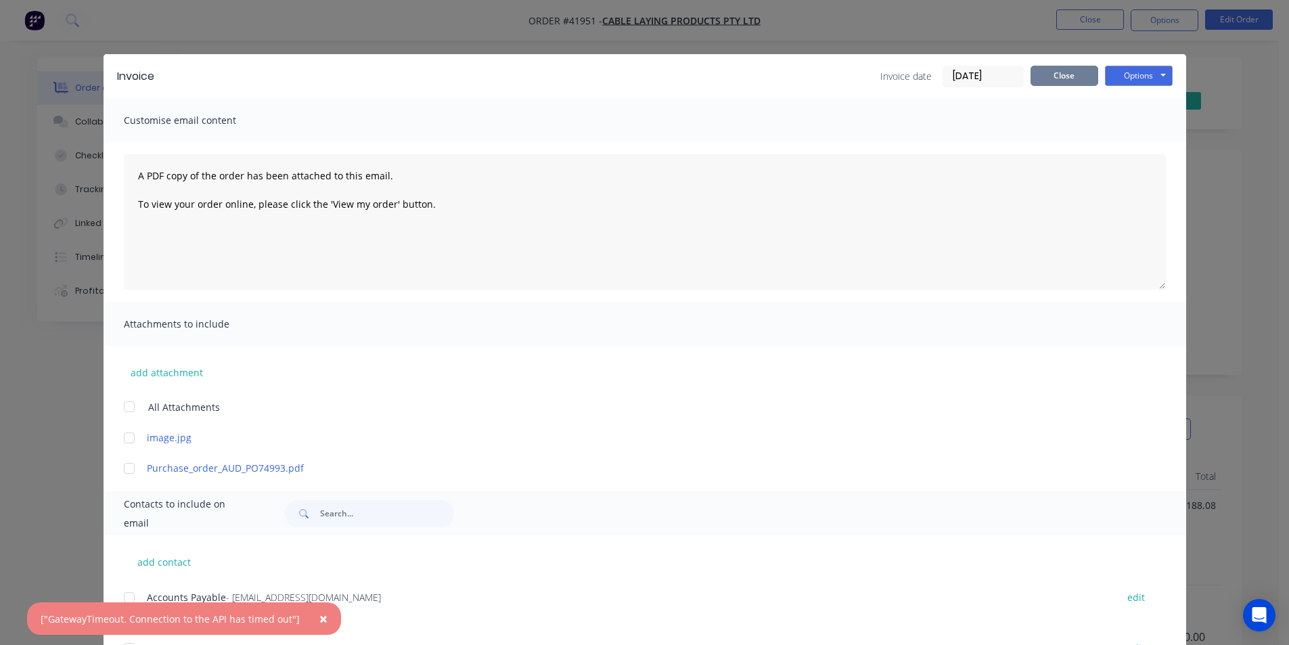
click at [1053, 76] on button "Close" at bounding box center [1064, 76] width 68 height 20
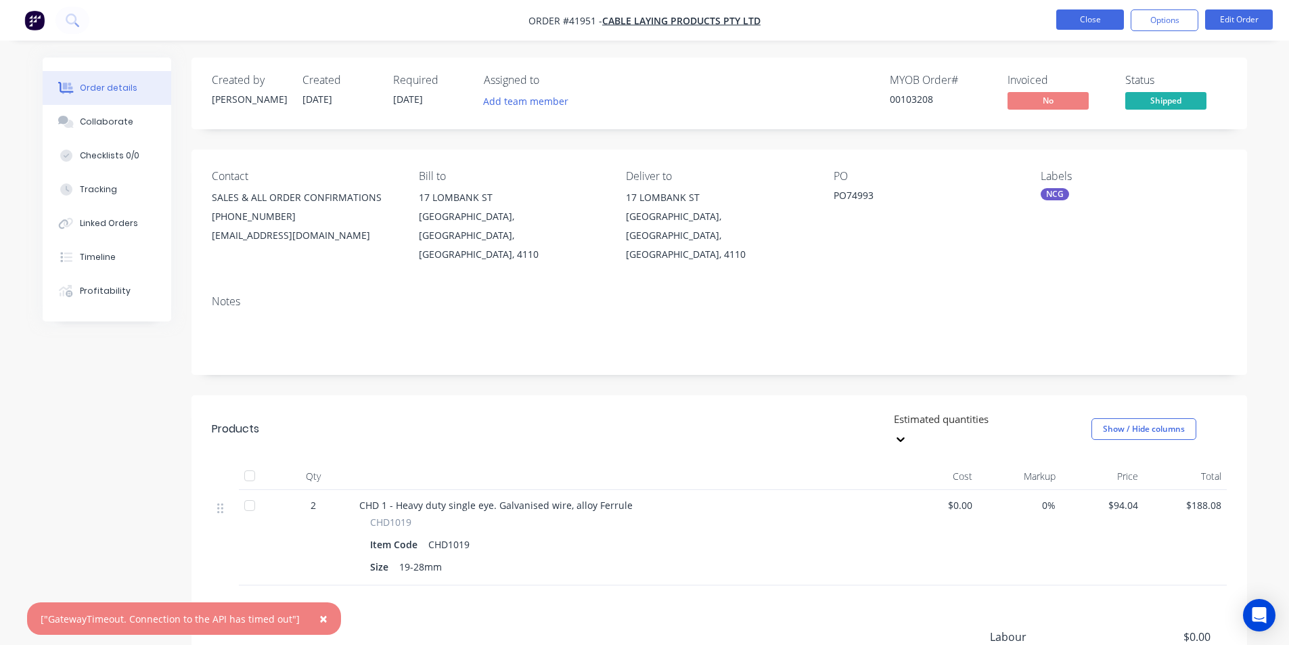
click at [1092, 22] on button "Close" at bounding box center [1090, 19] width 68 height 20
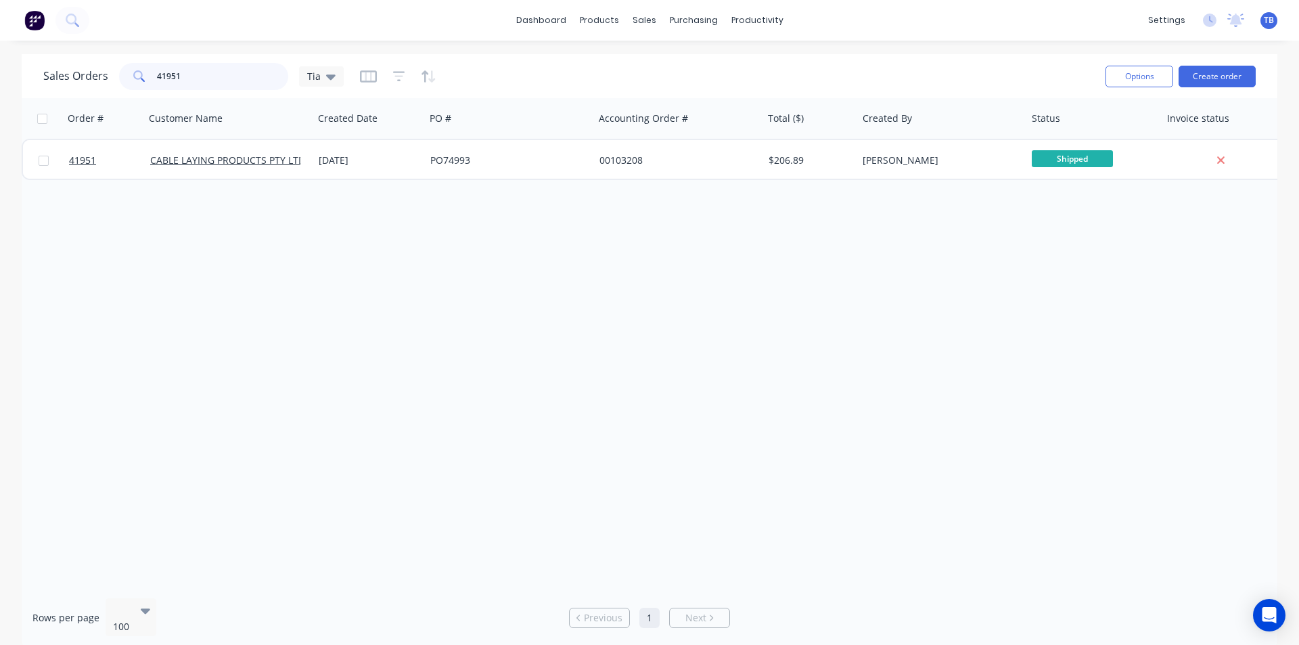
drag, startPoint x: 143, startPoint y: 86, endPoint x: 41, endPoint y: 91, distance: 102.3
click at [41, 91] on div "Sales Orders 41951 Tia Options Create order" at bounding box center [650, 76] width 1256 height 44
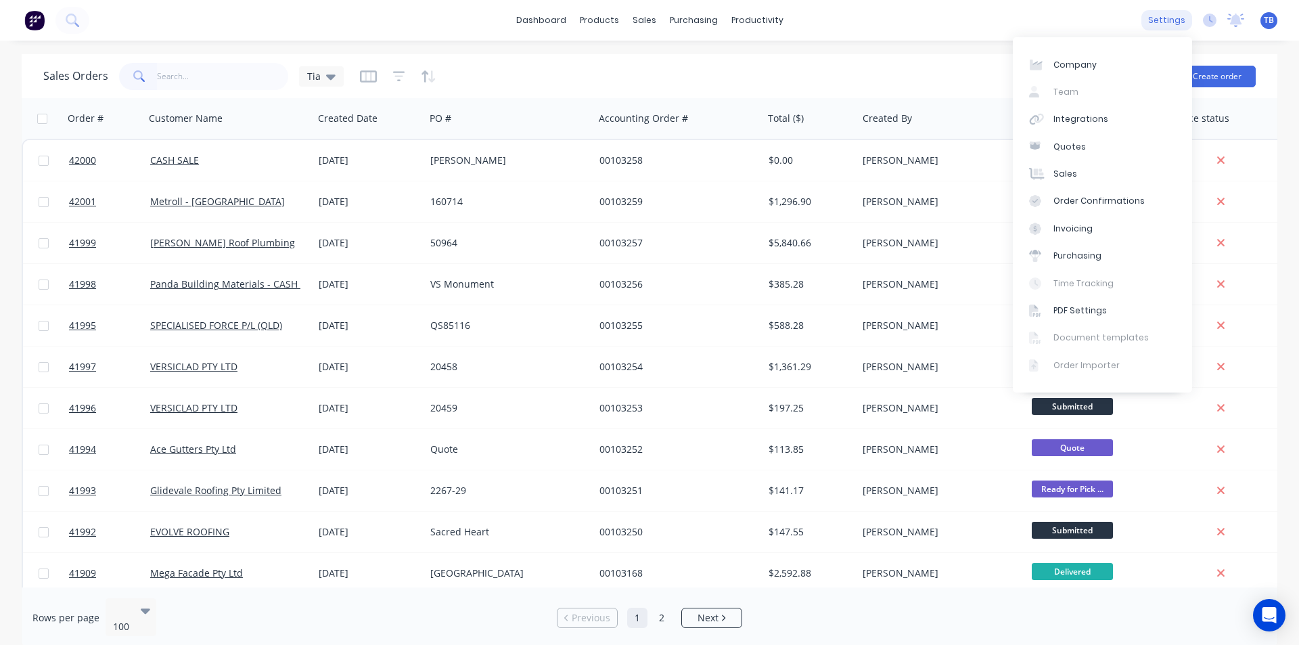
click at [1173, 22] on div "settings" at bounding box center [1166, 20] width 51 height 20
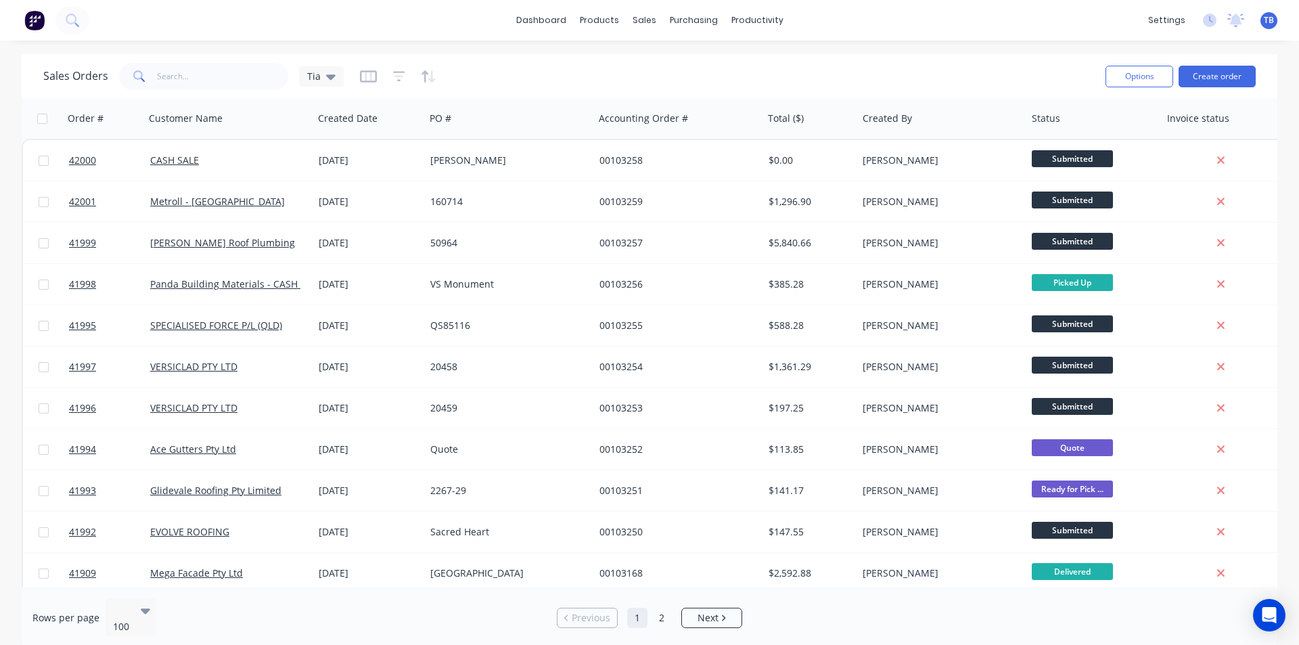
click at [181, 91] on div "Sales Orders Tia" at bounding box center [568, 76] width 1051 height 33
click at [183, 84] on input "text" at bounding box center [223, 76] width 132 height 27
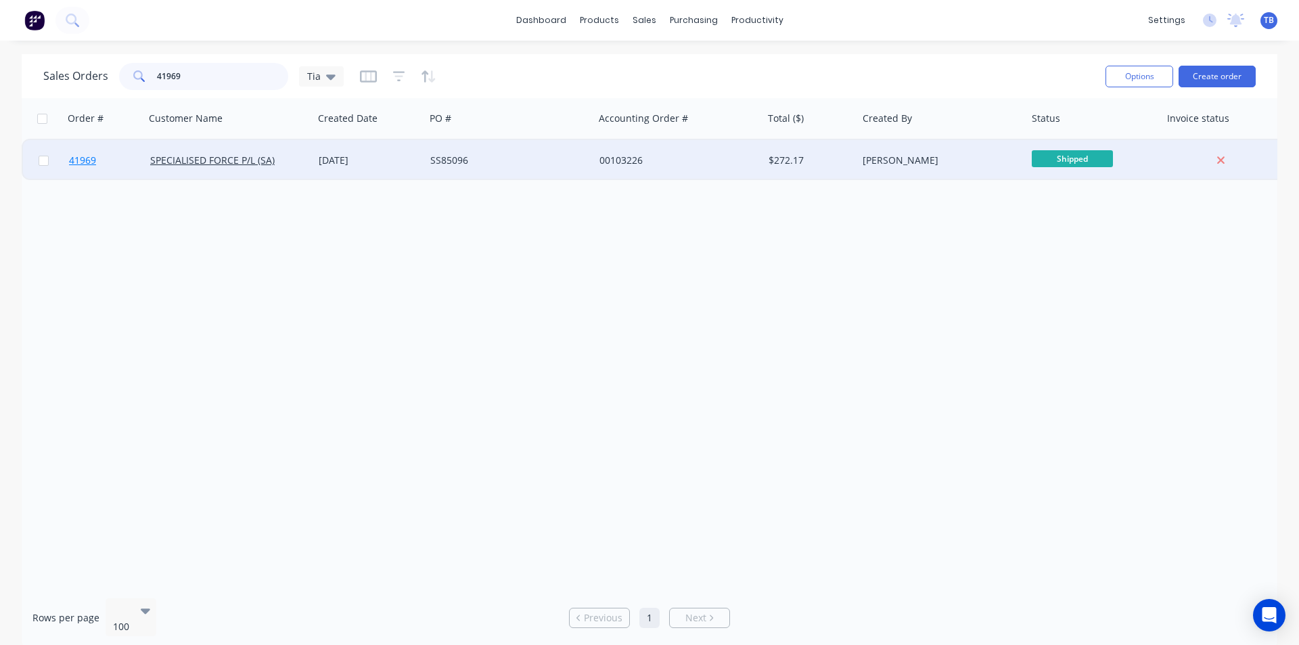
type input "41969"
click at [80, 158] on span "41969" at bounding box center [82, 161] width 27 height 14
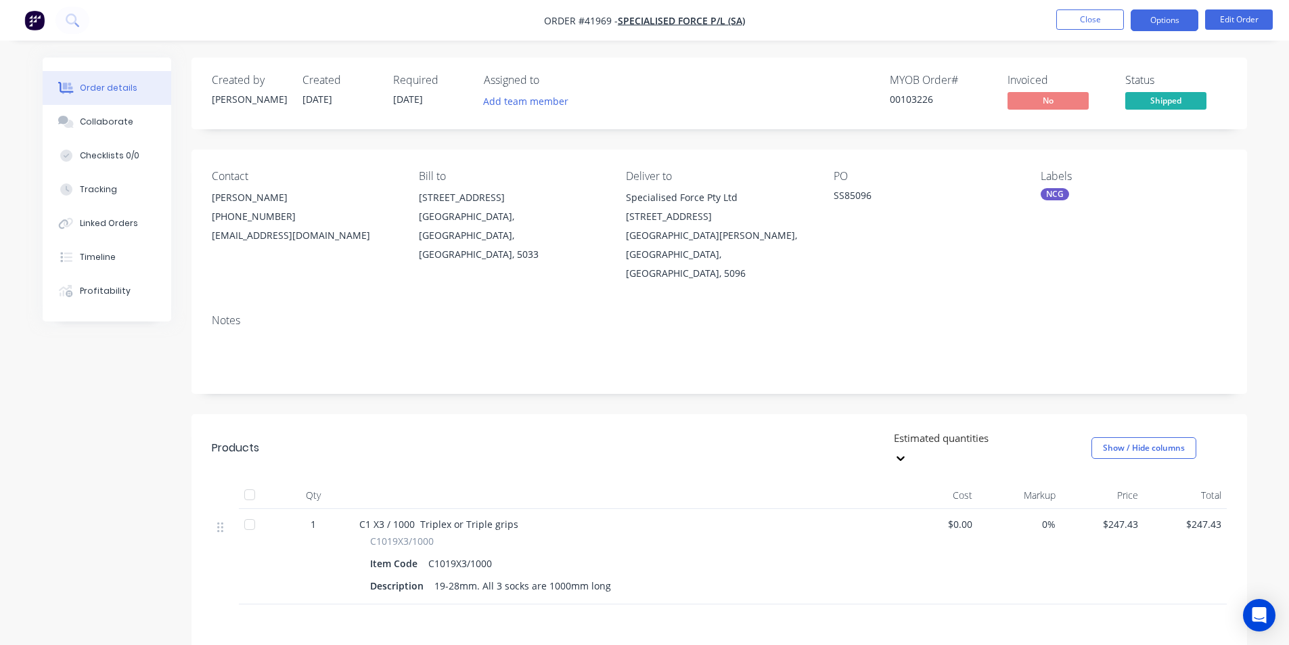
click at [1164, 13] on button "Options" at bounding box center [1164, 20] width 68 height 22
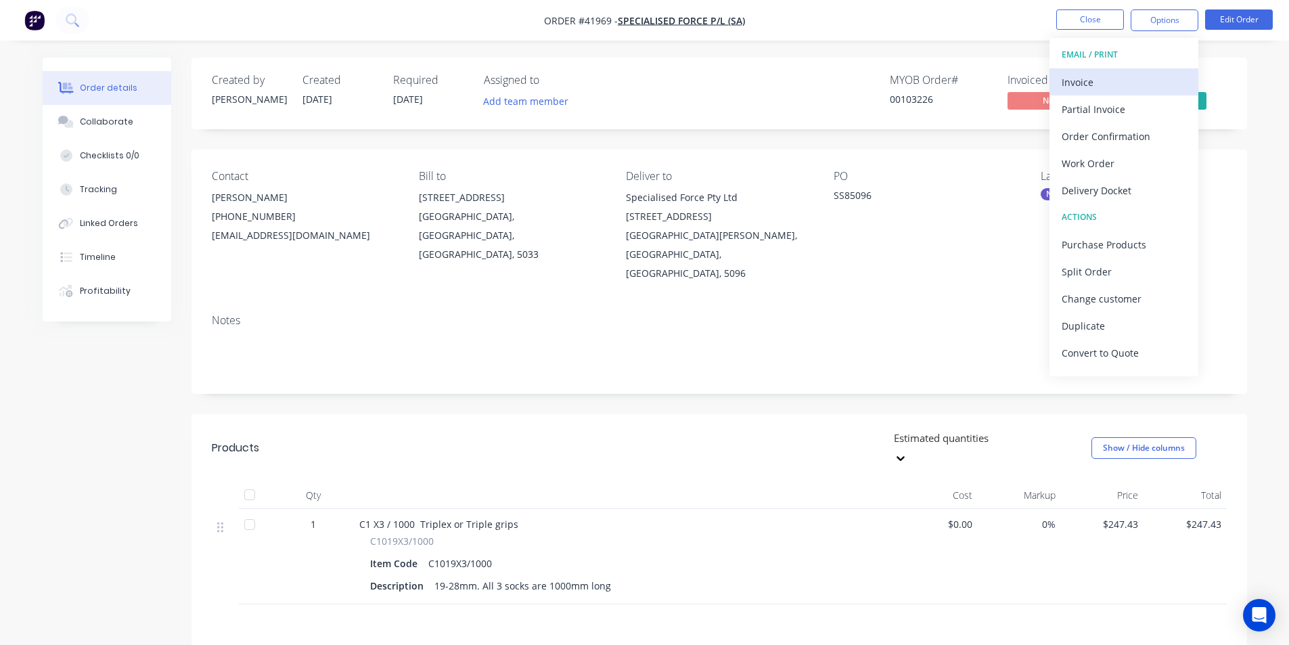
click at [1115, 83] on div "Invoice" at bounding box center [1123, 82] width 124 height 20
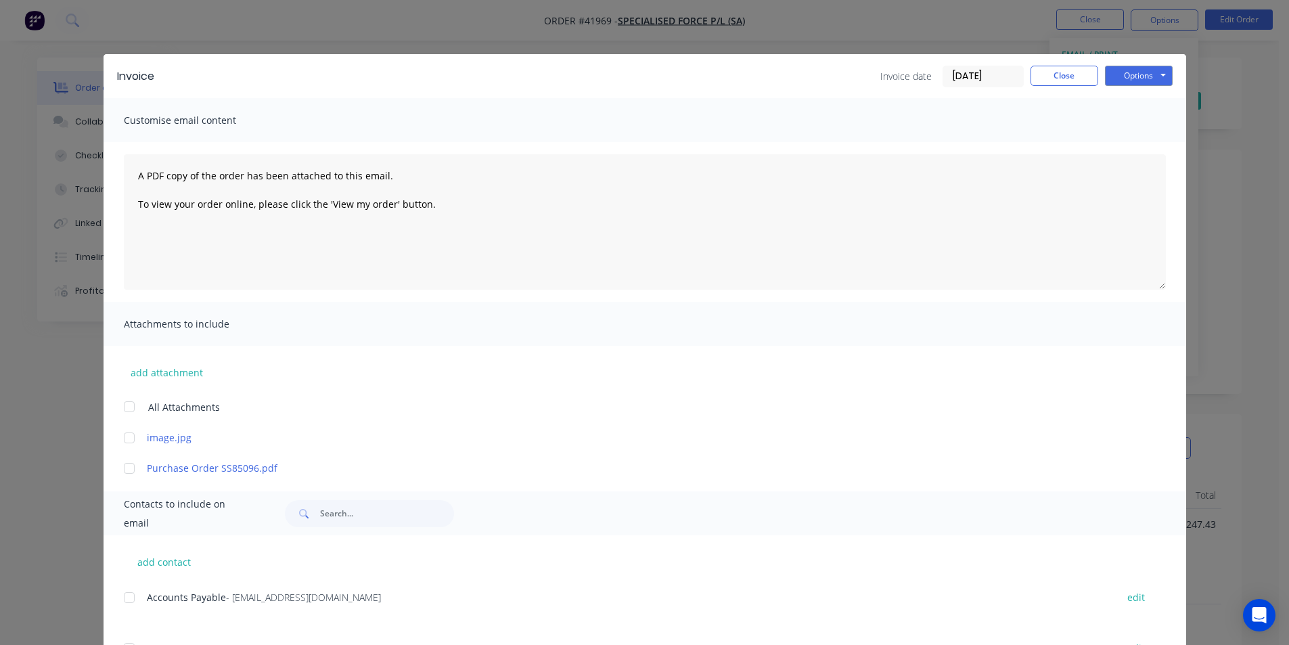
click at [126, 601] on div at bounding box center [129, 597] width 27 height 27
click at [1114, 80] on button "Options" at bounding box center [1139, 76] width 68 height 20
click at [1120, 153] on button "Email" at bounding box center [1148, 144] width 87 height 22
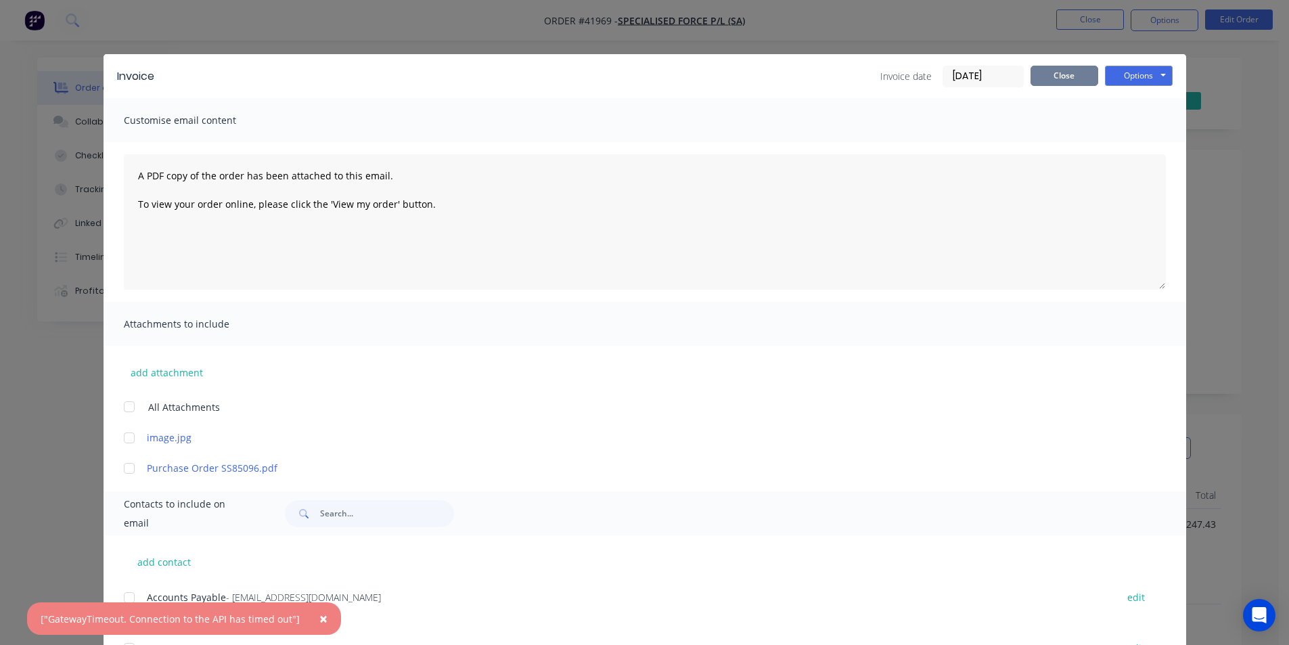
click at [1078, 71] on button "Close" at bounding box center [1064, 76] width 68 height 20
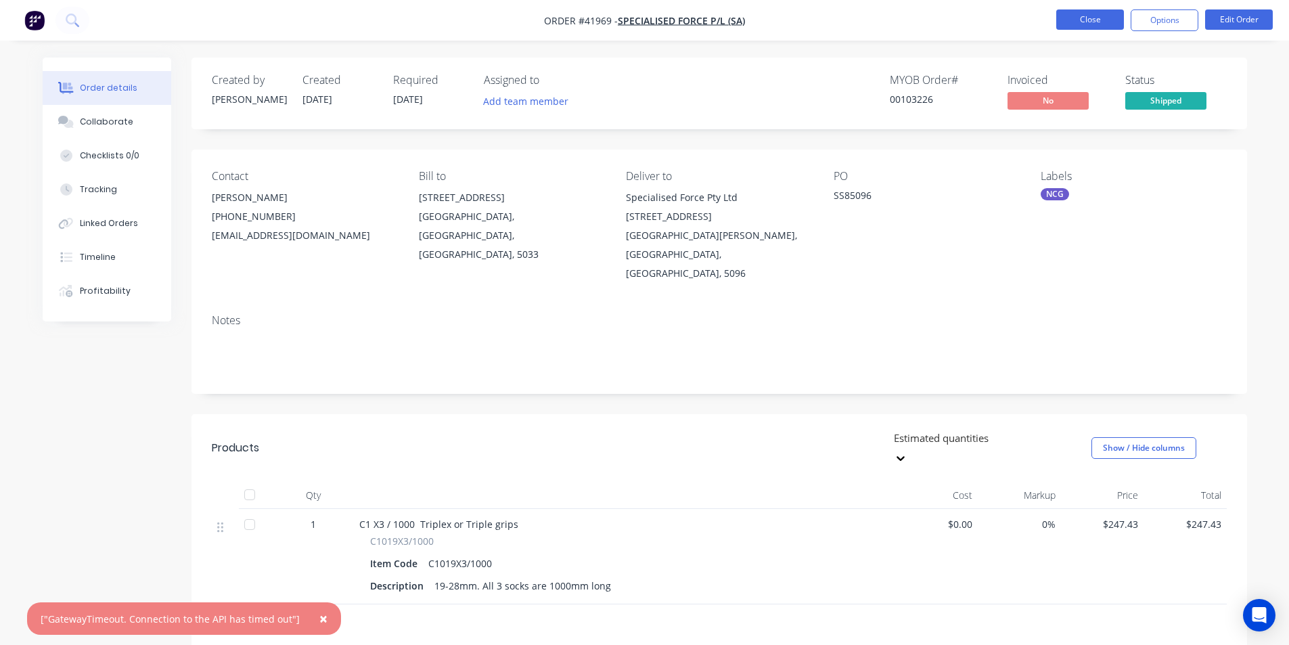
click at [1080, 22] on button "Close" at bounding box center [1090, 19] width 68 height 20
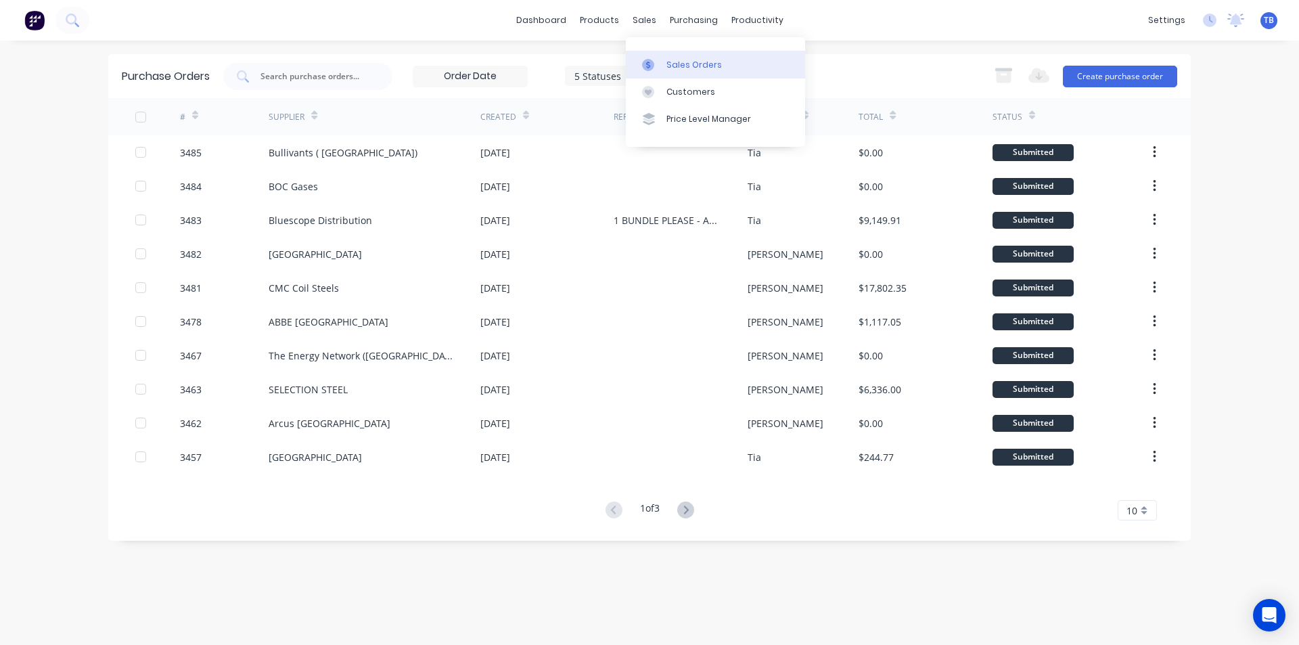
click at [692, 69] on div "Sales Orders" at bounding box center [693, 65] width 55 height 12
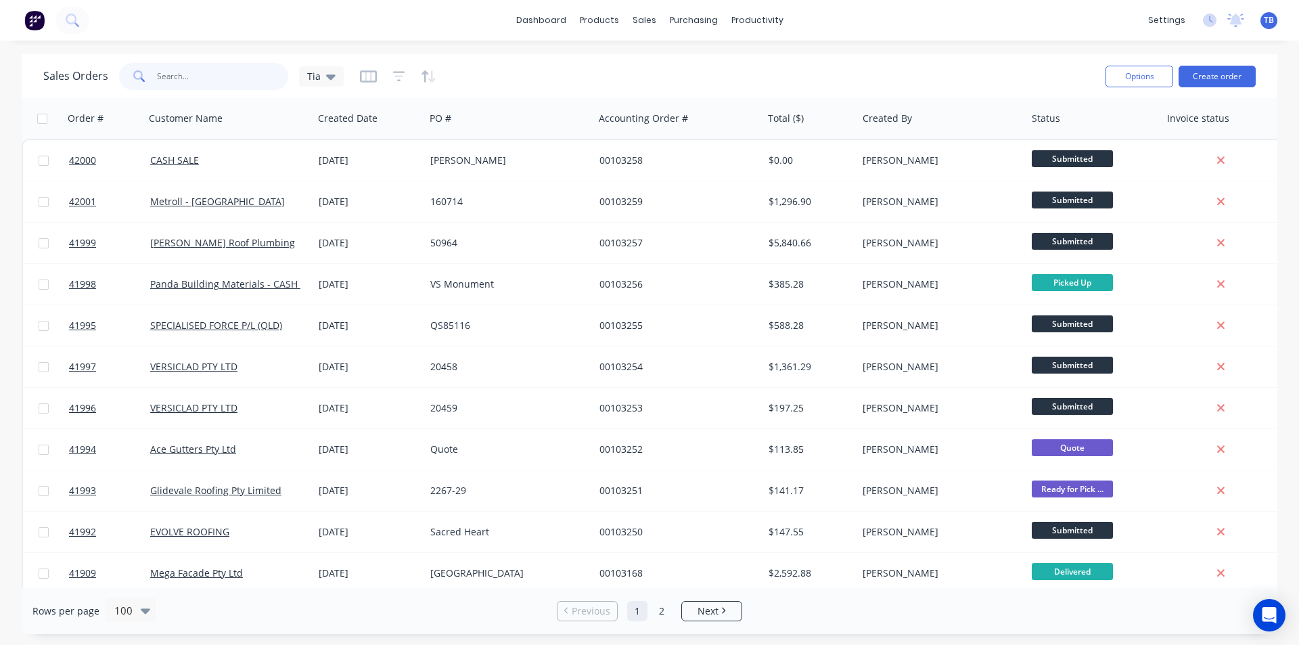
click at [205, 82] on input "text" at bounding box center [223, 76] width 132 height 27
click at [221, 70] on input "text" at bounding box center [223, 76] width 132 height 27
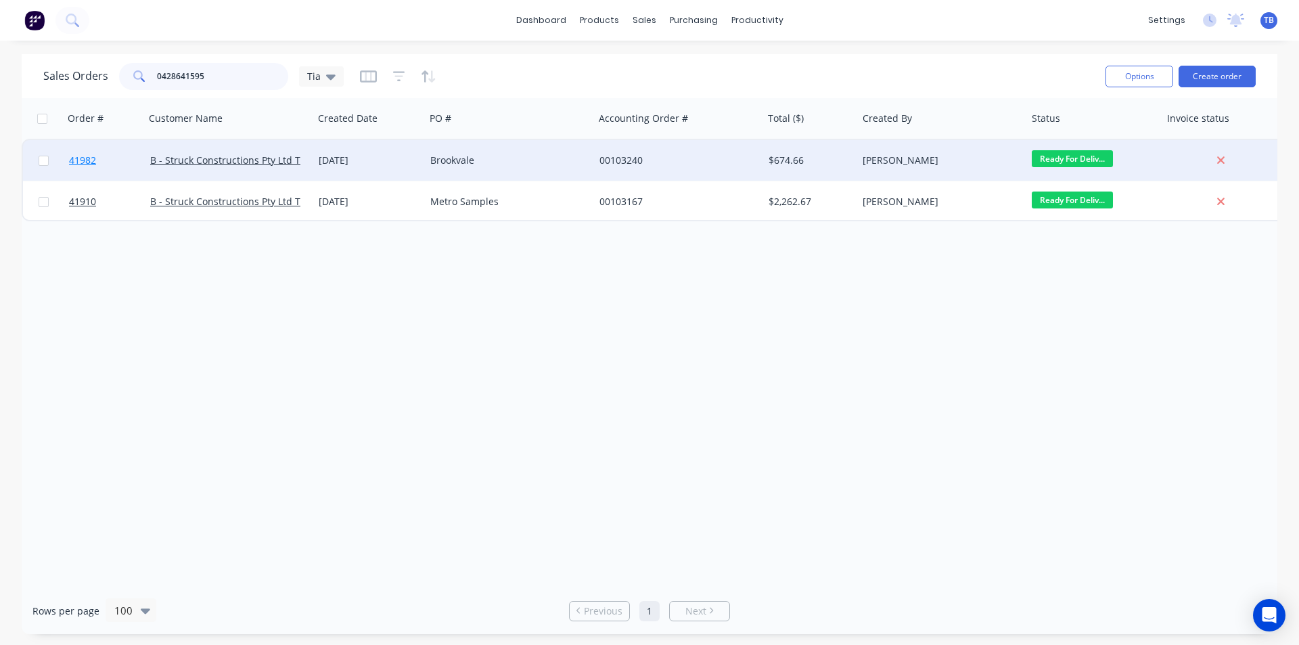
type input "0428641595"
click at [84, 162] on span "41982" at bounding box center [82, 161] width 27 height 14
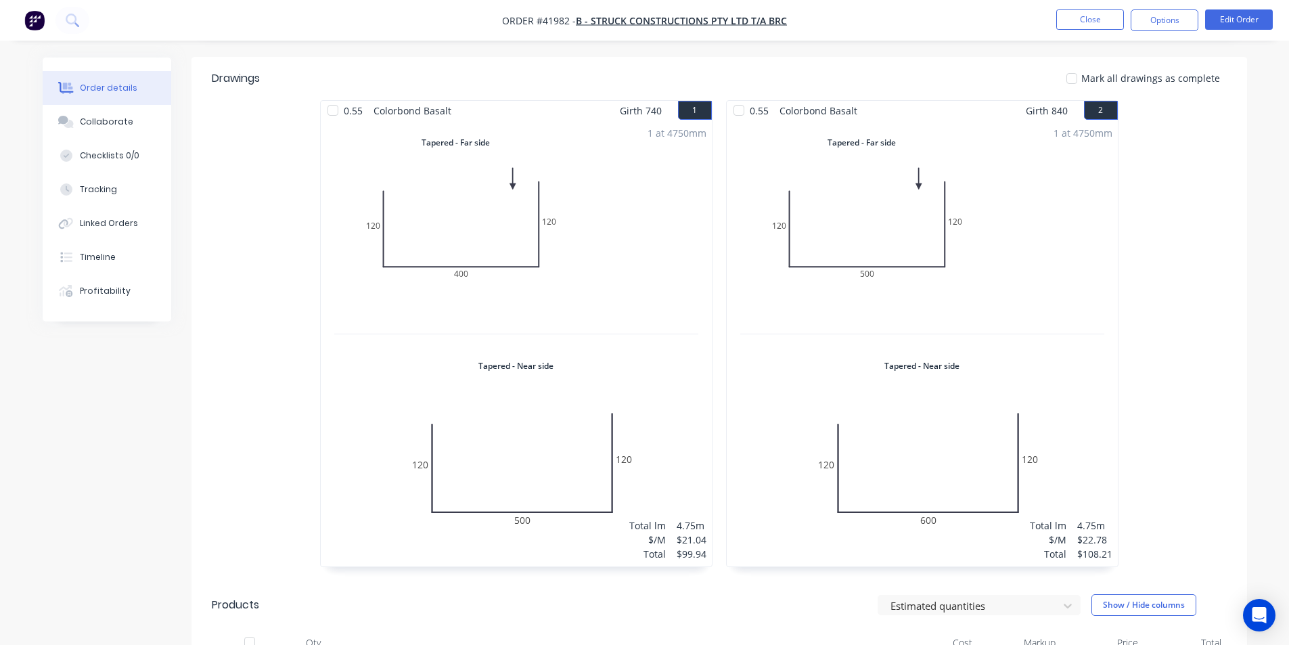
scroll to position [782, 0]
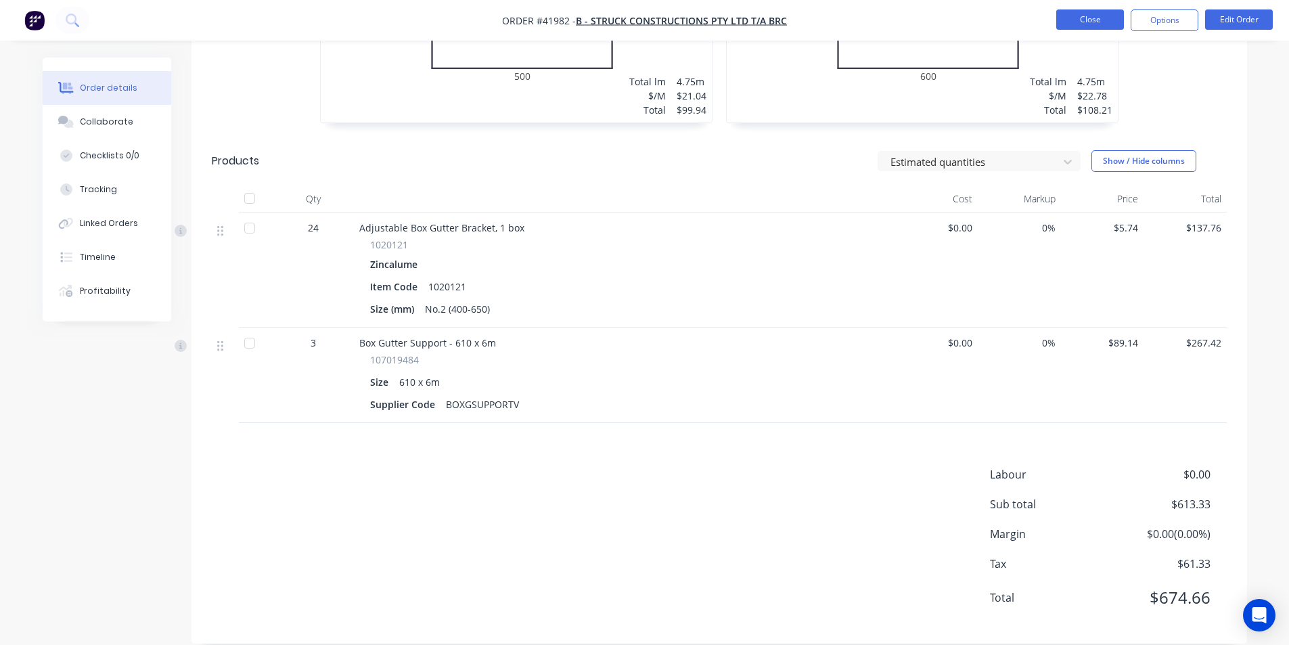
click at [1097, 9] on button "Close" at bounding box center [1090, 19] width 68 height 20
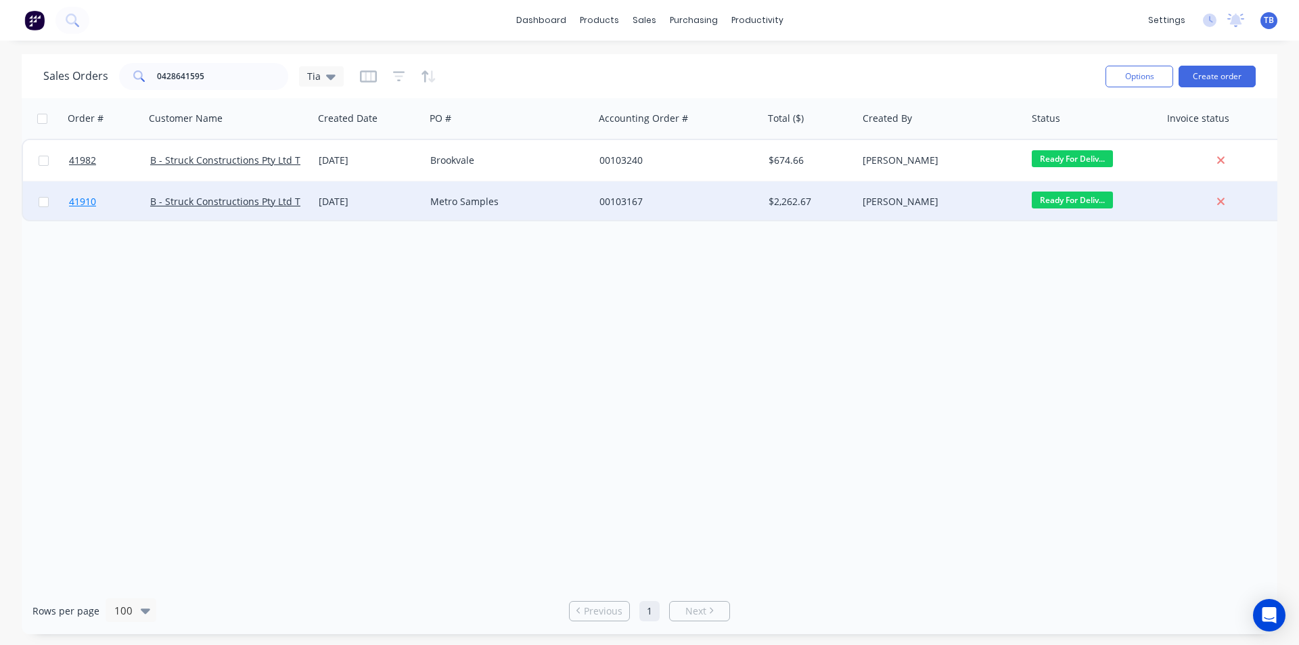
click at [105, 198] on link "41910" at bounding box center [109, 201] width 81 height 41
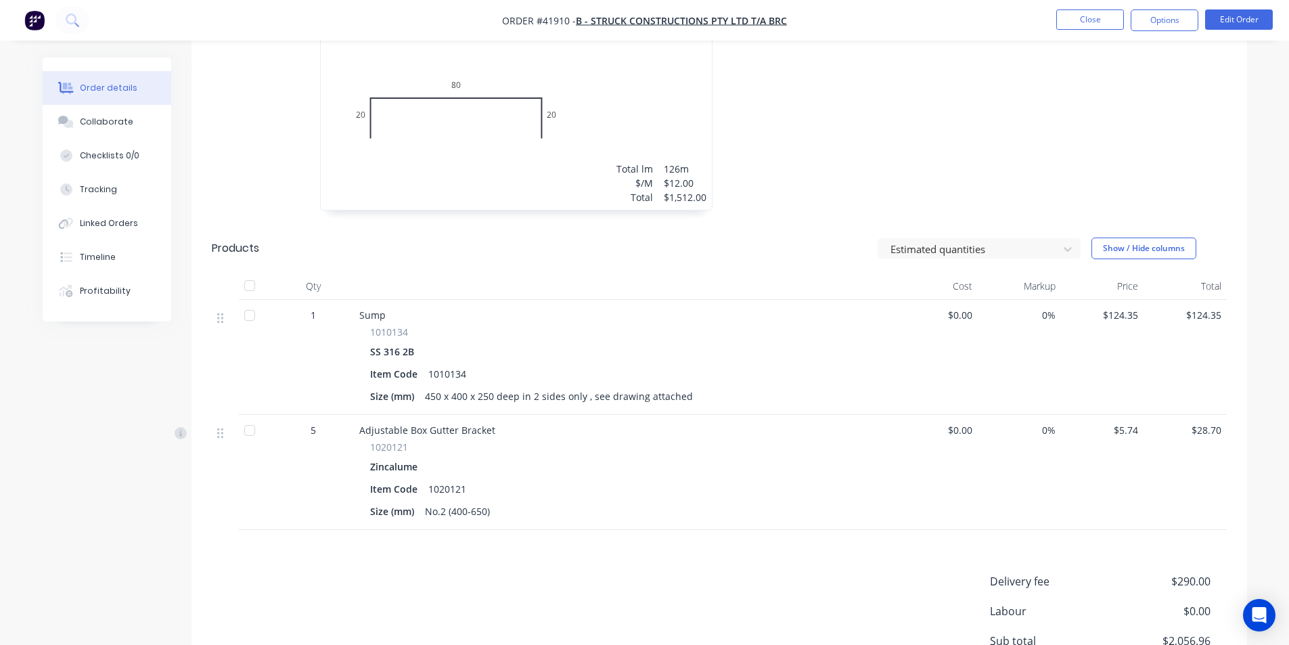
scroll to position [938, 0]
click at [1078, 14] on button "Close" at bounding box center [1090, 19] width 68 height 20
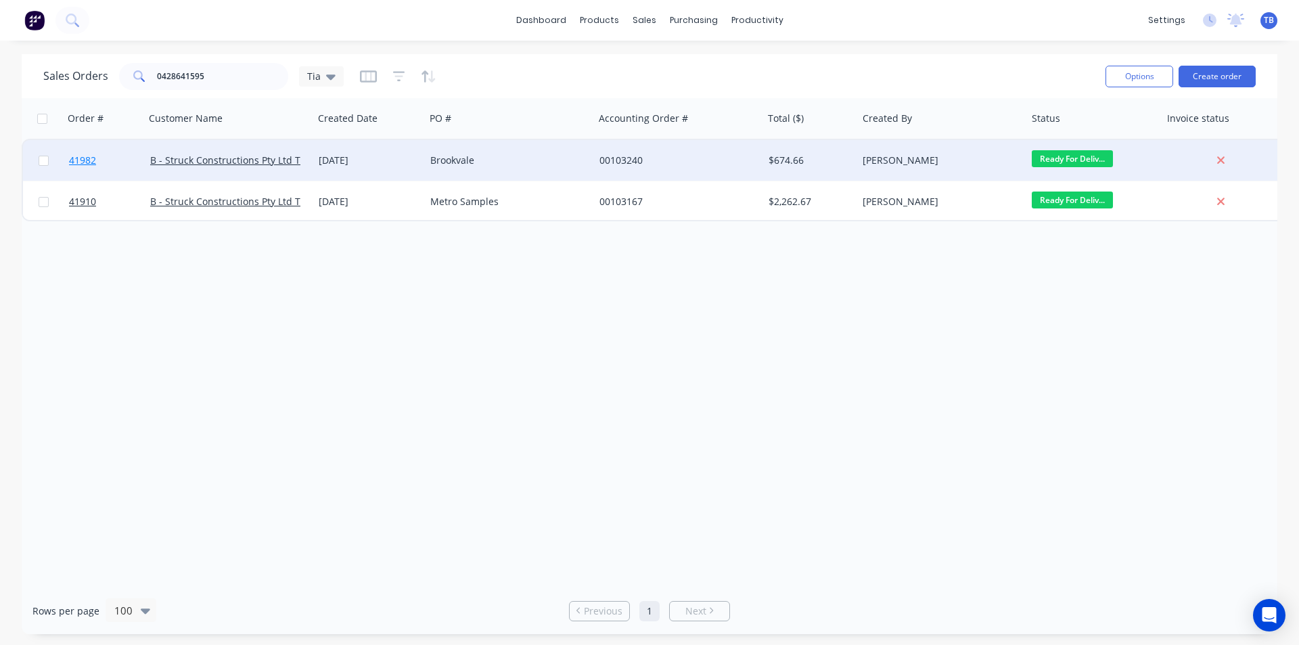
click at [95, 159] on span "41982" at bounding box center [82, 161] width 27 height 14
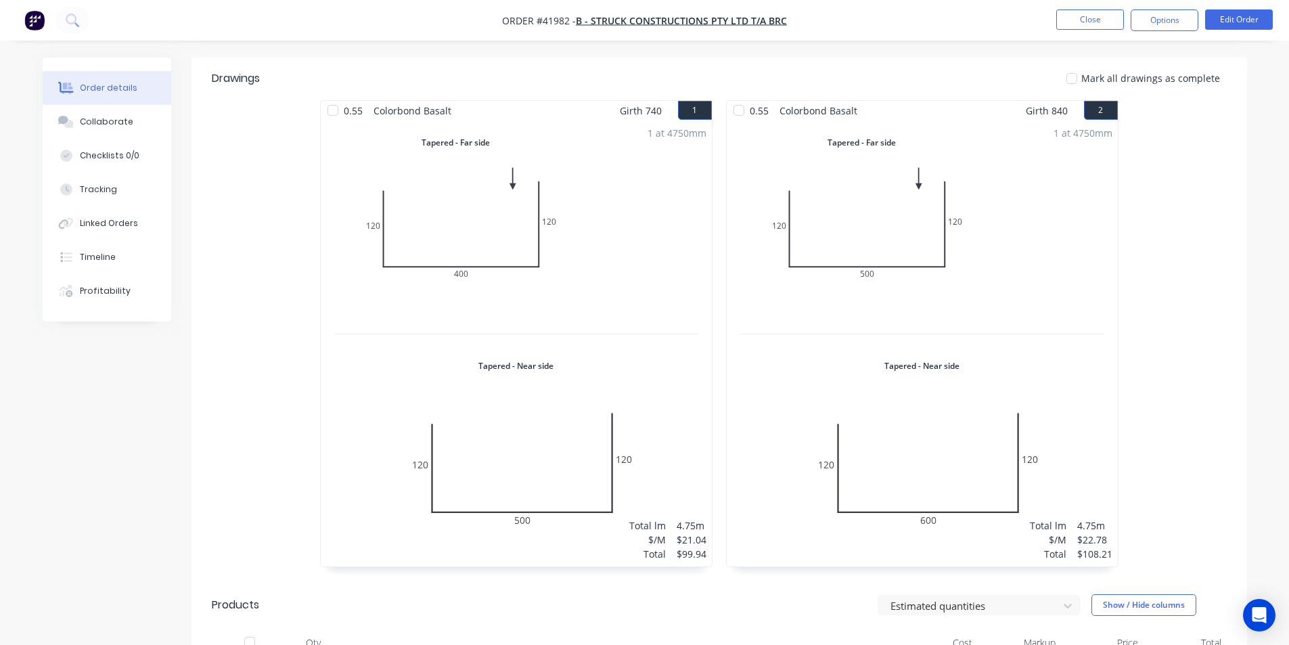
scroll to position [782, 0]
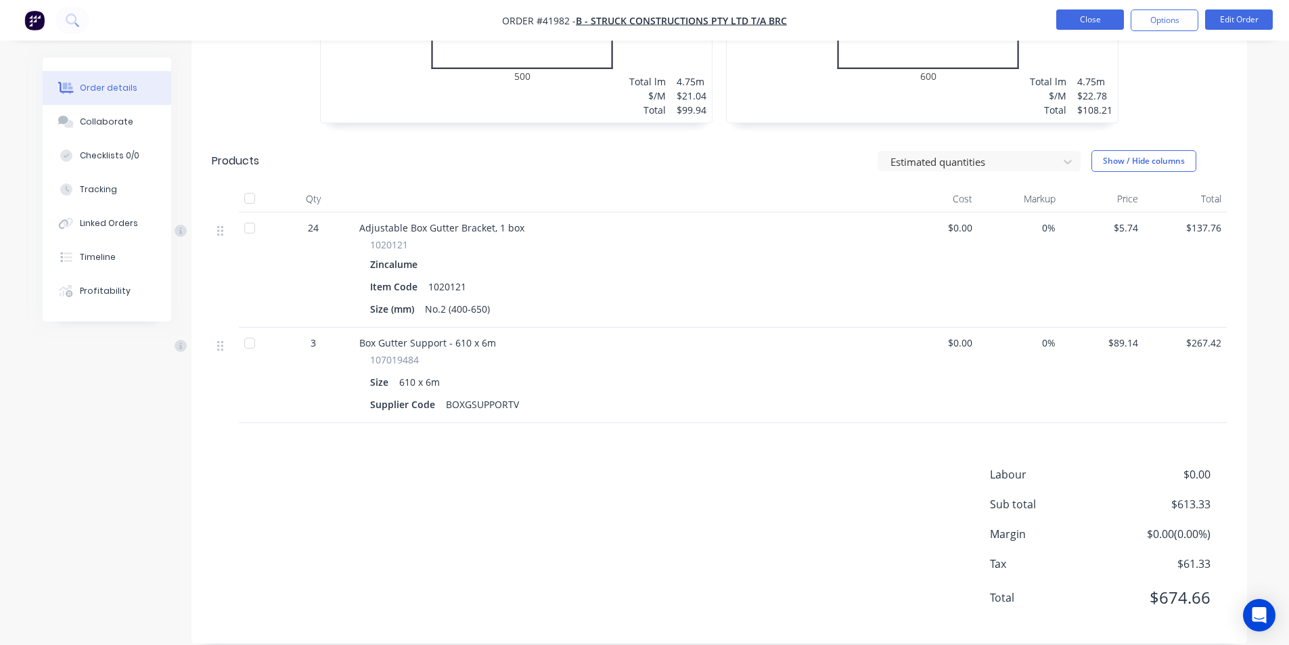
click at [1109, 22] on button "Close" at bounding box center [1090, 19] width 68 height 20
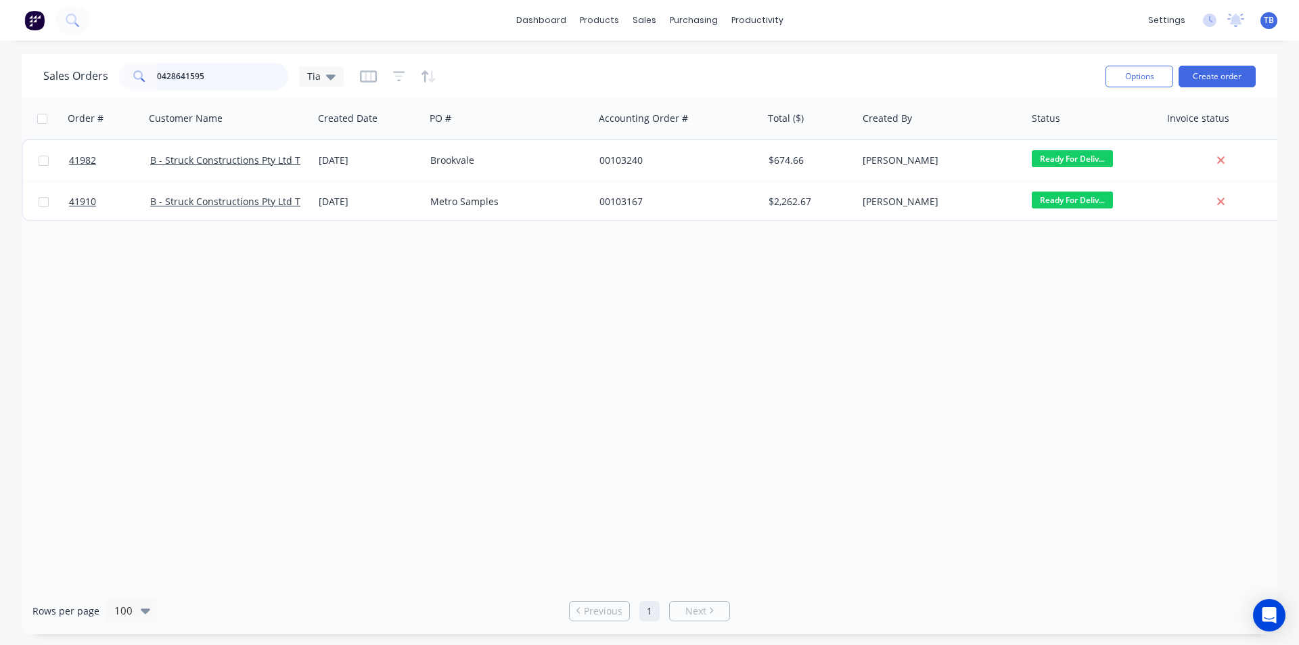
drag, startPoint x: 215, startPoint y: 77, endPoint x: 30, endPoint y: 72, distance: 185.4
click at [30, 72] on div "Sales Orders 0428641595 Tia Options Create order" at bounding box center [650, 76] width 1256 height 44
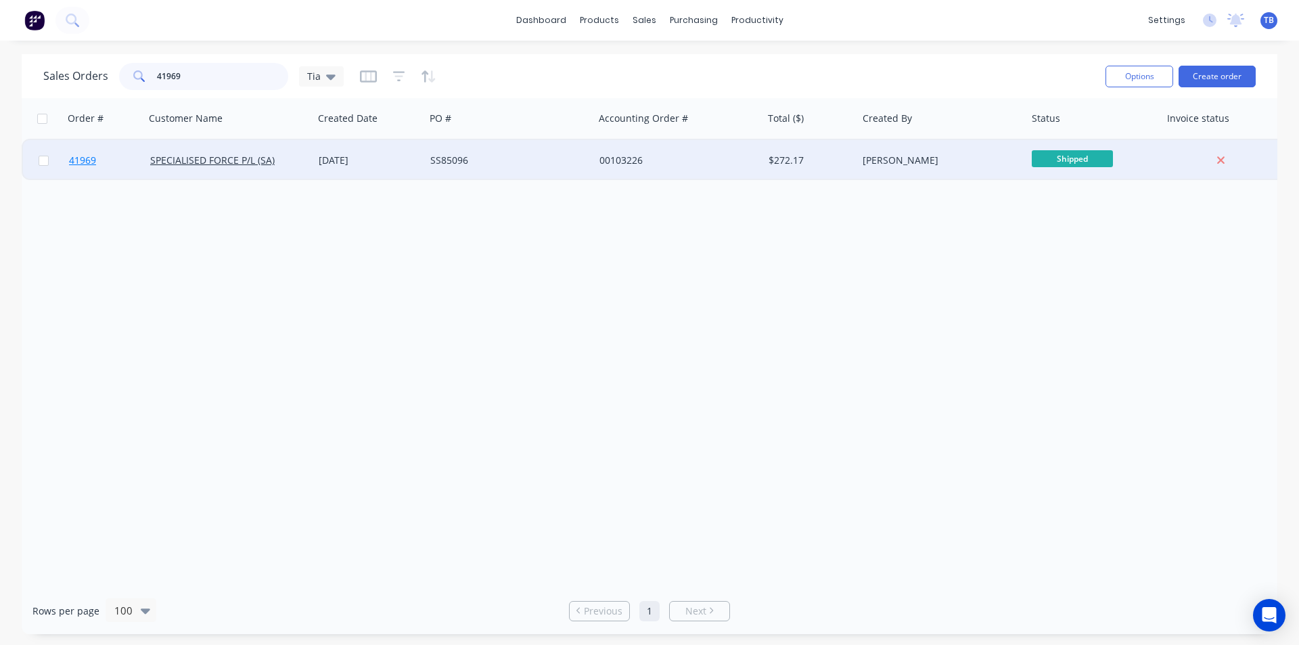
type input "41969"
click at [93, 158] on span "41969" at bounding box center [82, 161] width 27 height 14
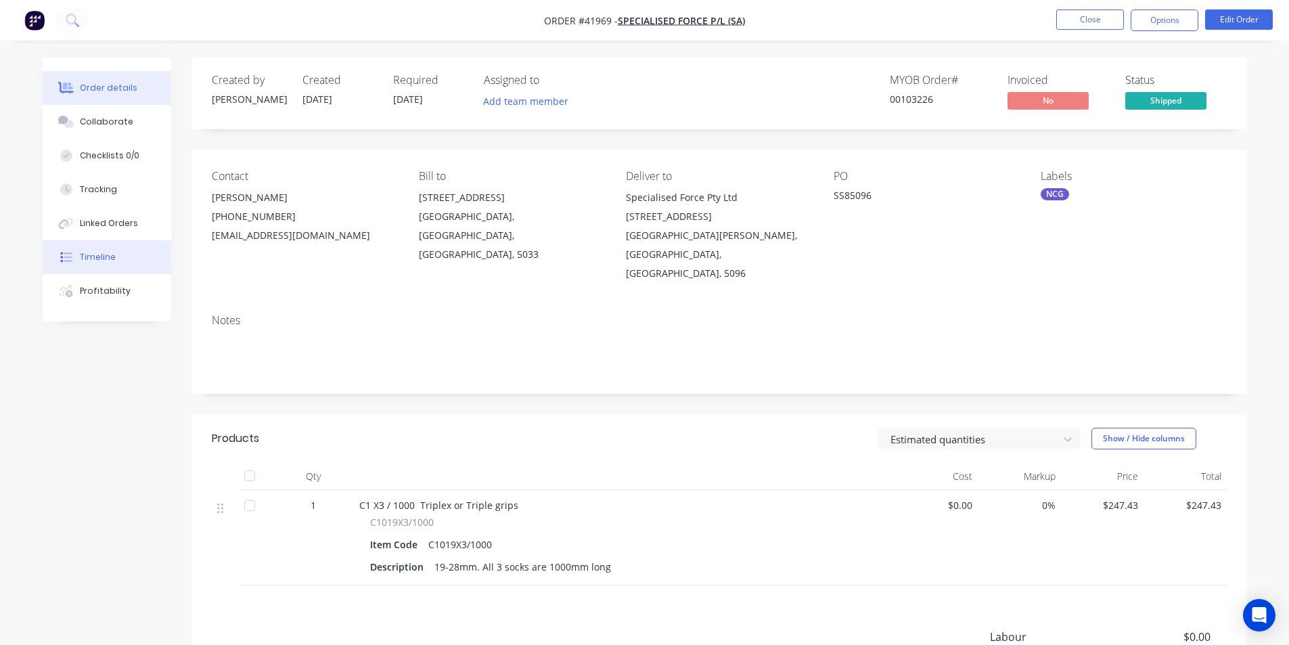
click at [91, 263] on button "Timeline" at bounding box center [107, 257] width 129 height 34
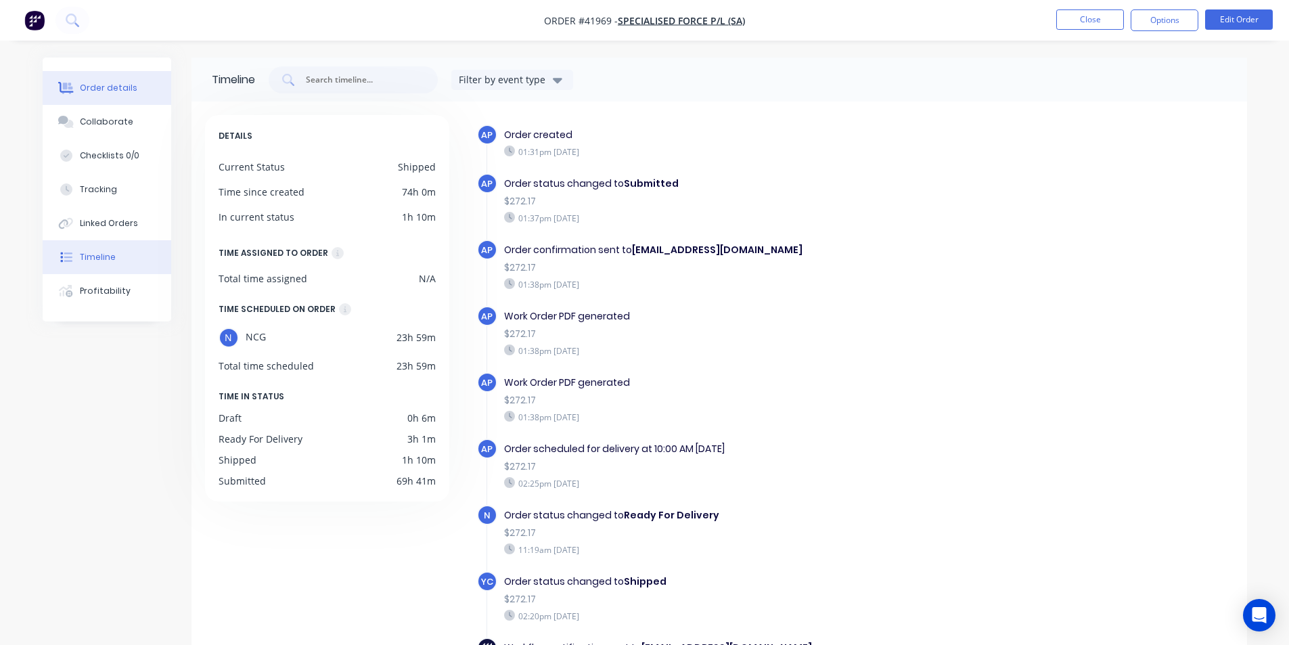
click at [138, 91] on button "Order details" at bounding box center [107, 88] width 129 height 34
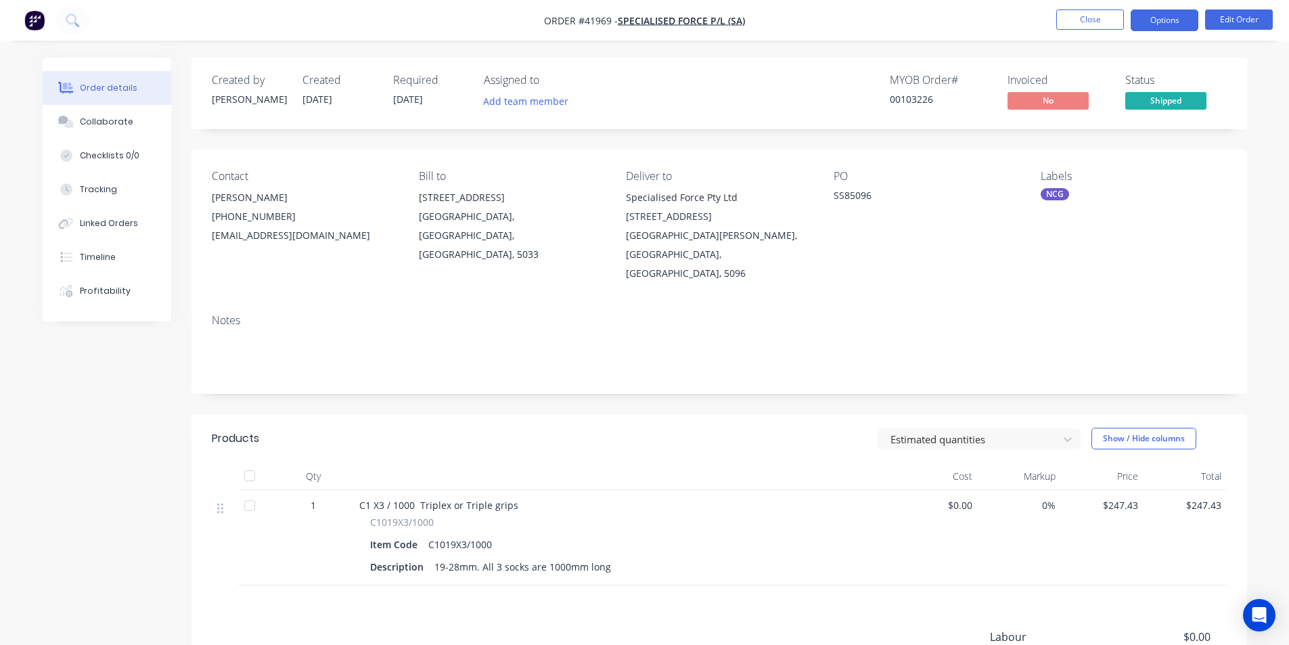
click at [1155, 22] on button "Options" at bounding box center [1164, 20] width 68 height 22
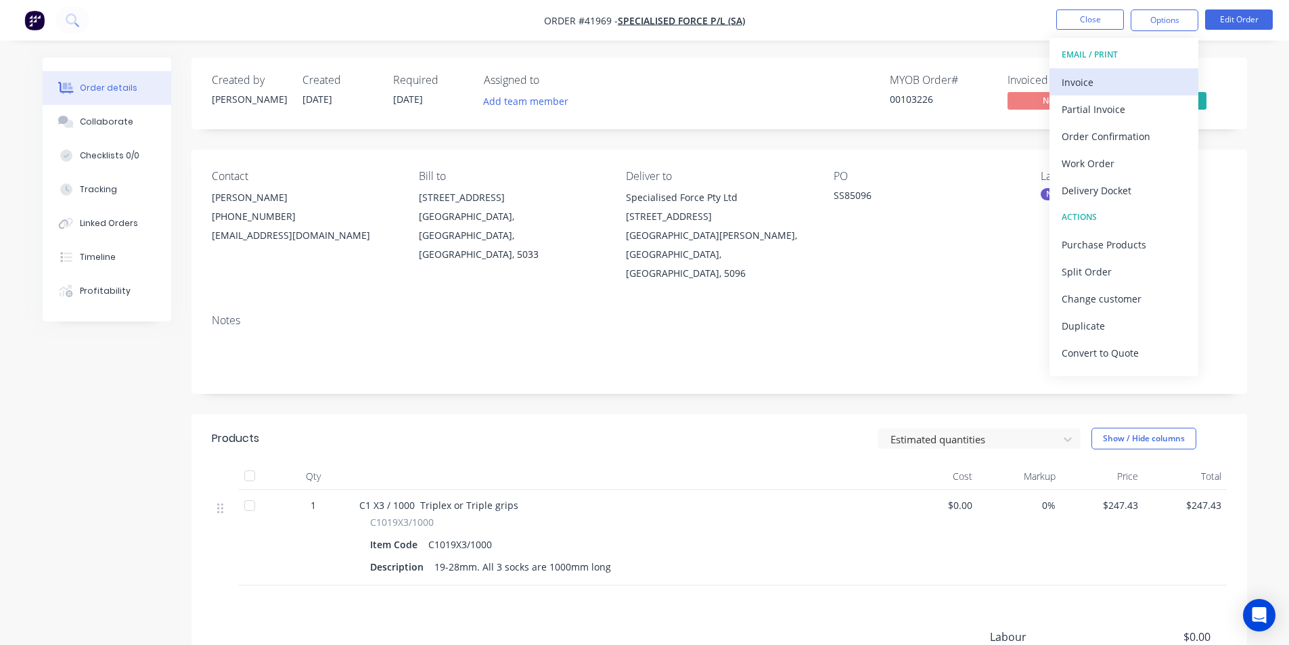
click at [1111, 76] on div "Invoice" at bounding box center [1123, 82] width 124 height 20
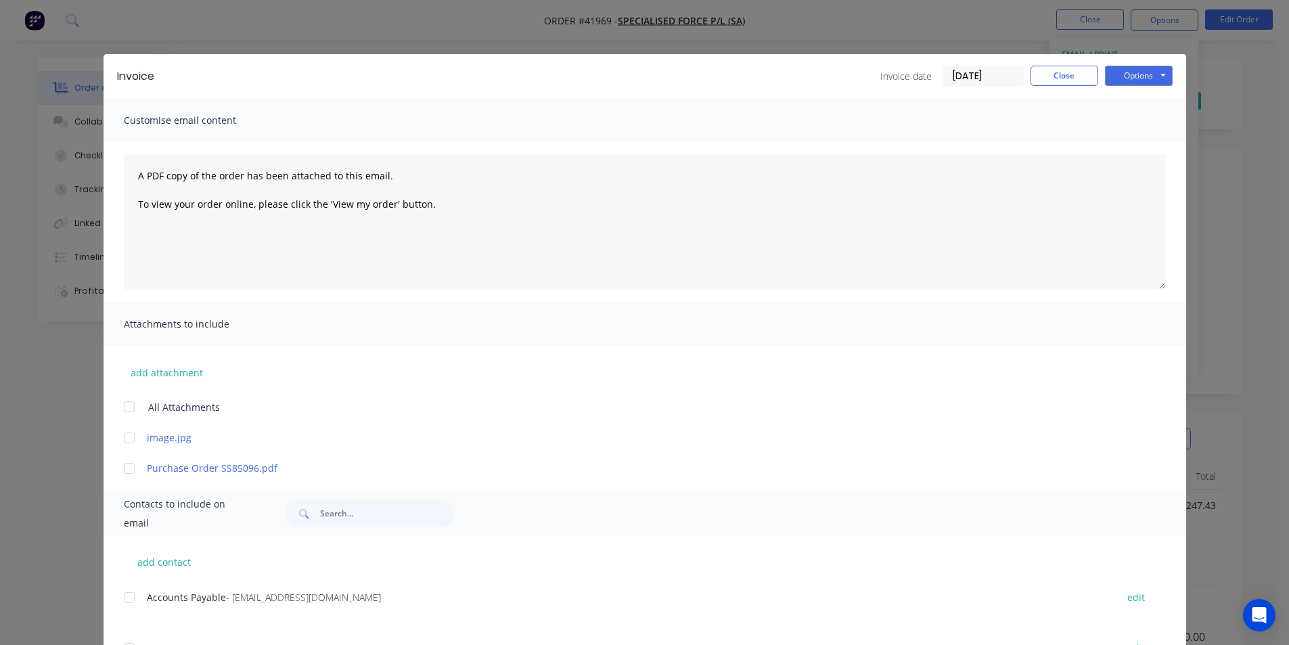
scroll to position [271, 0]
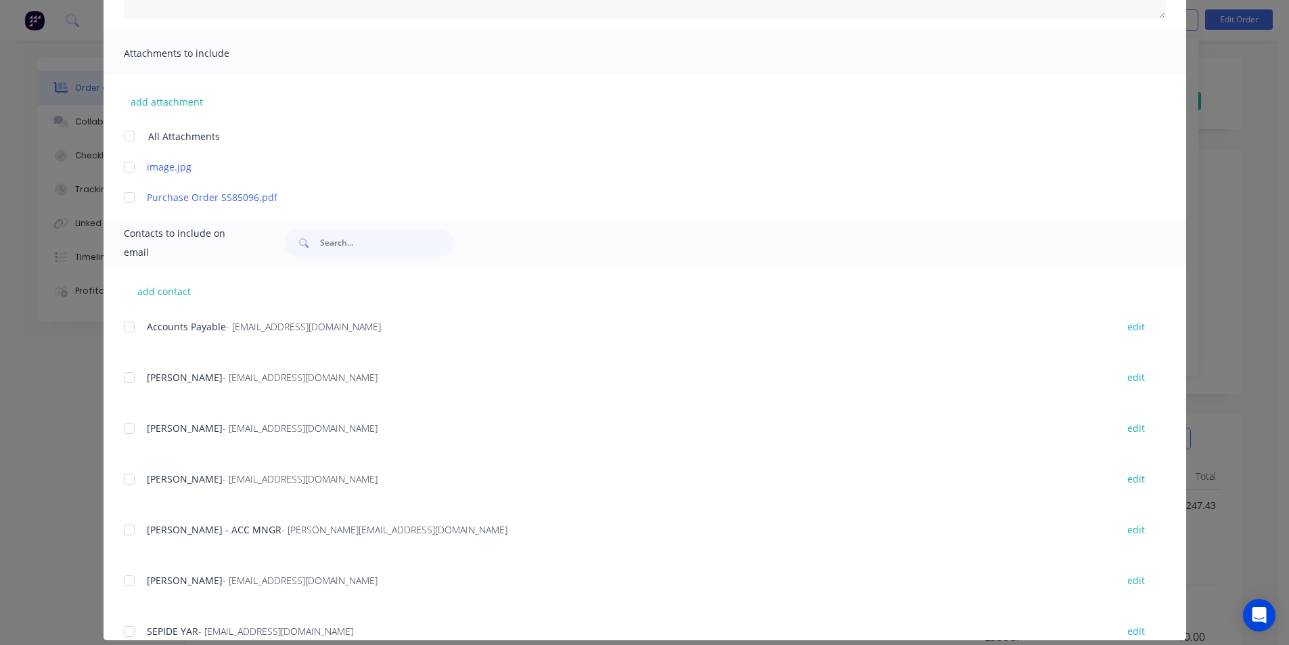
click at [123, 322] on div at bounding box center [129, 326] width 27 height 27
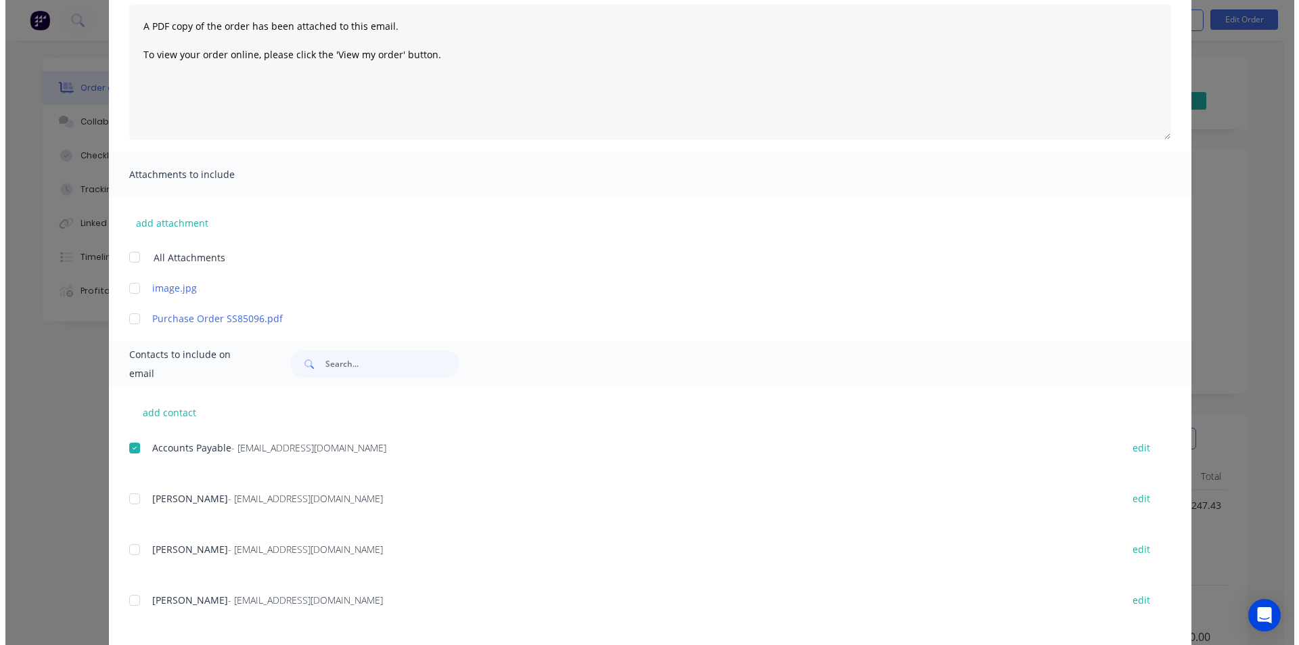
scroll to position [0, 0]
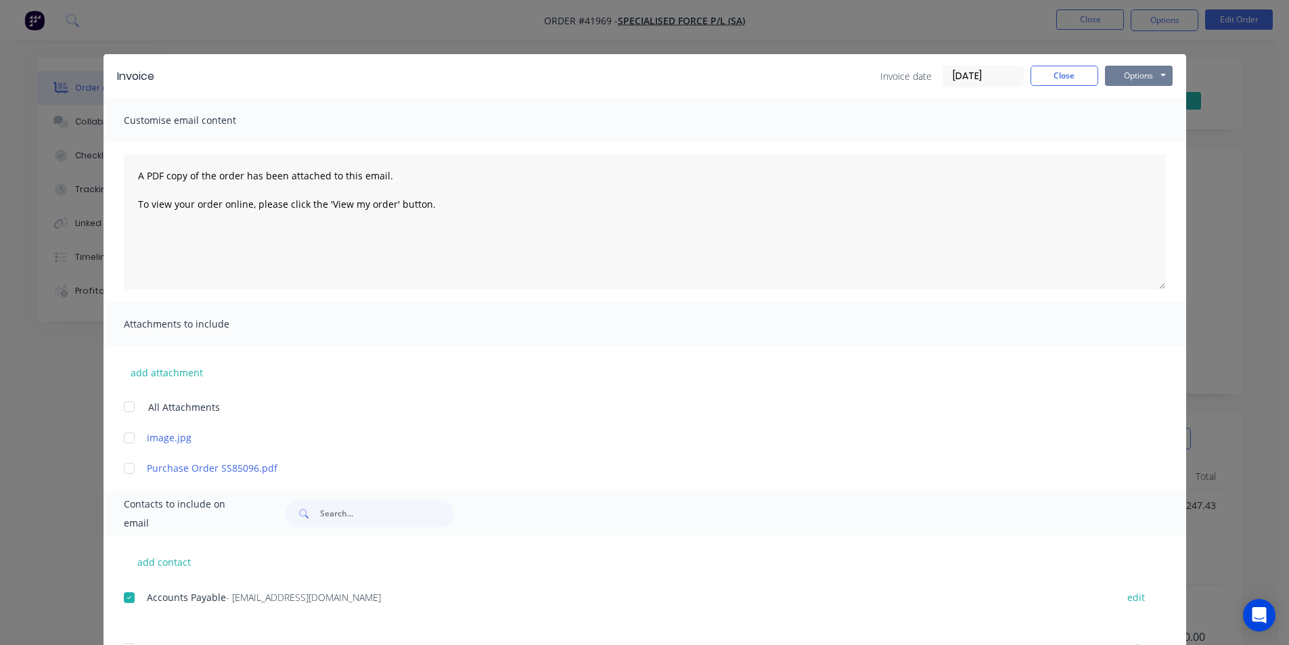
click at [1141, 80] on button "Options" at bounding box center [1139, 76] width 68 height 20
click at [1122, 147] on button "Email" at bounding box center [1148, 144] width 87 height 22
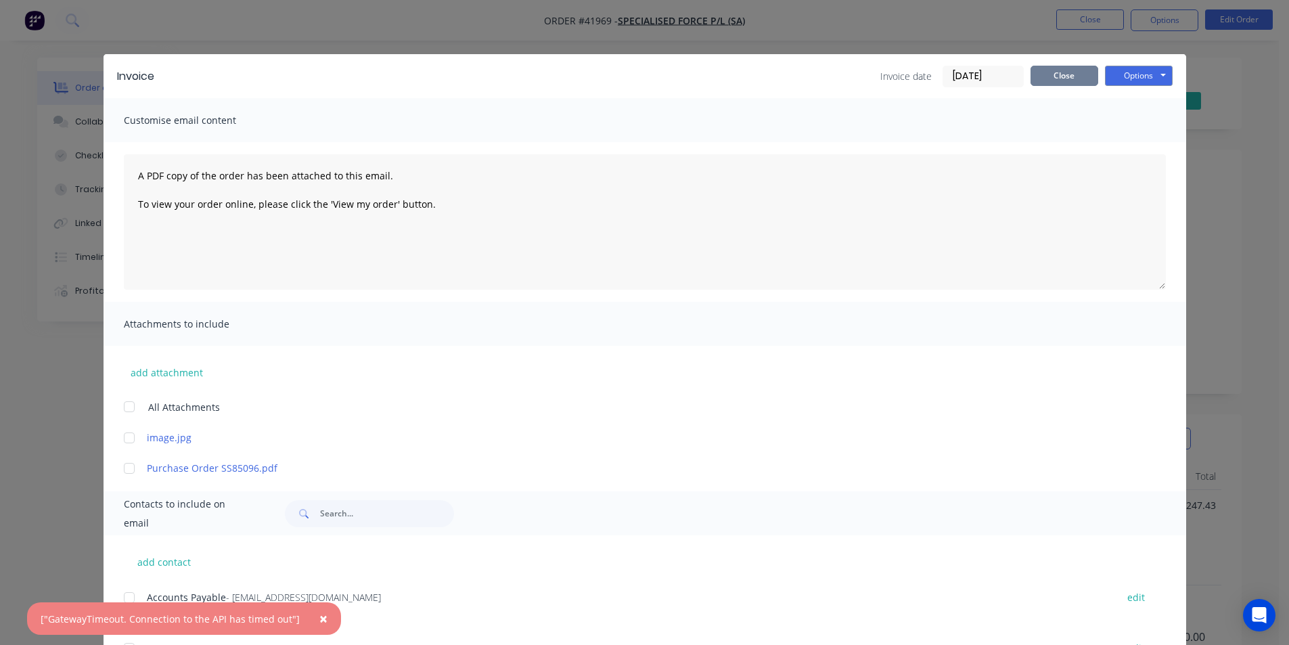
click at [1048, 74] on button "Close" at bounding box center [1064, 76] width 68 height 20
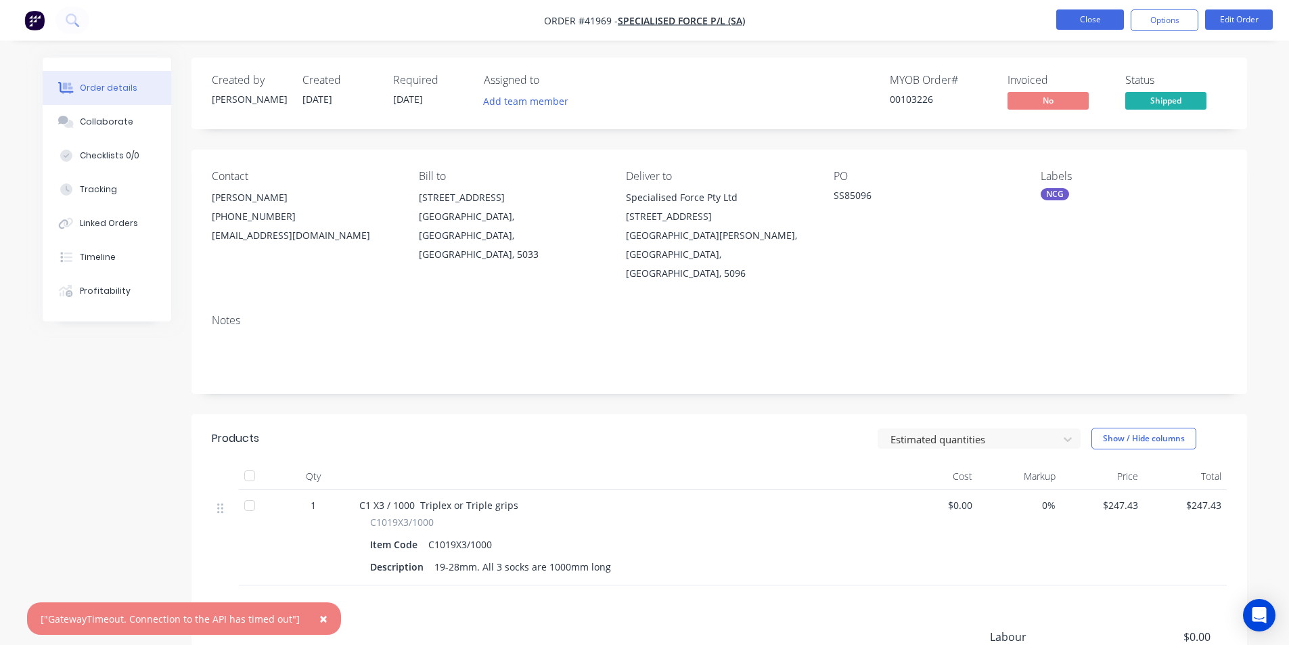
click at [1105, 20] on button "Close" at bounding box center [1090, 19] width 68 height 20
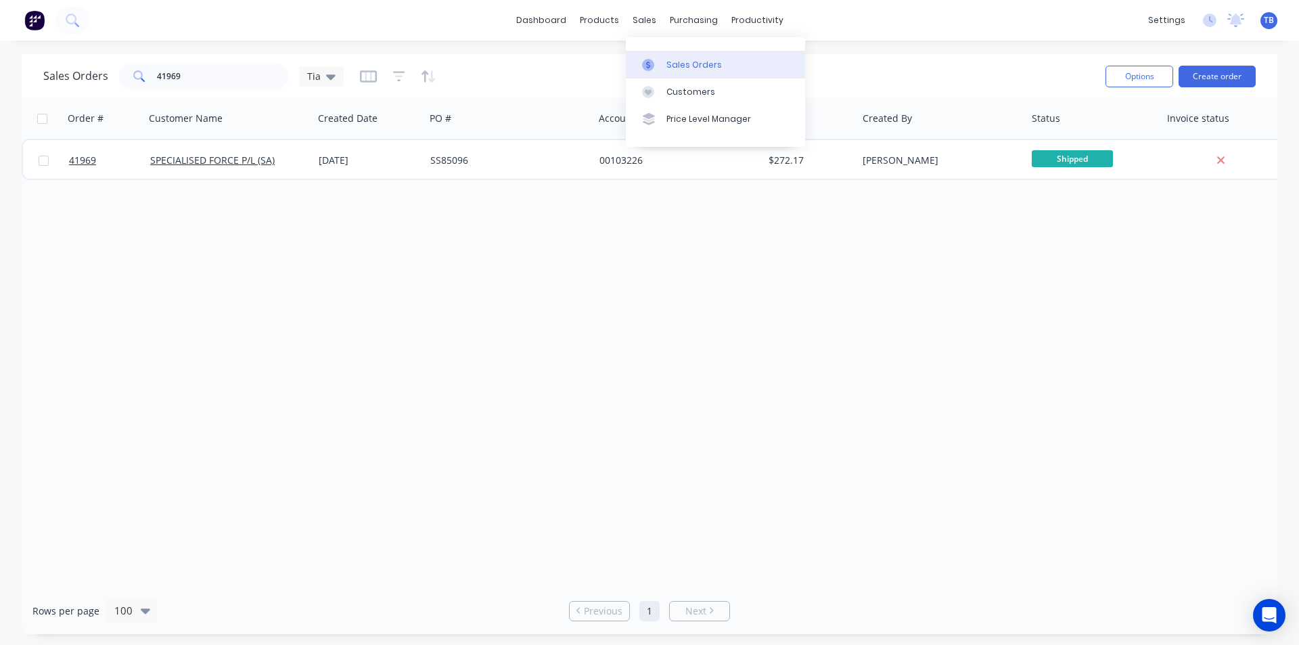
click at [662, 66] on link "Sales Orders" at bounding box center [715, 64] width 179 height 27
drag, startPoint x: 212, startPoint y: 80, endPoint x: 28, endPoint y: 77, distance: 184.0
click at [45, 77] on div "Sales Orders 41969 Tia" at bounding box center [193, 76] width 300 height 27
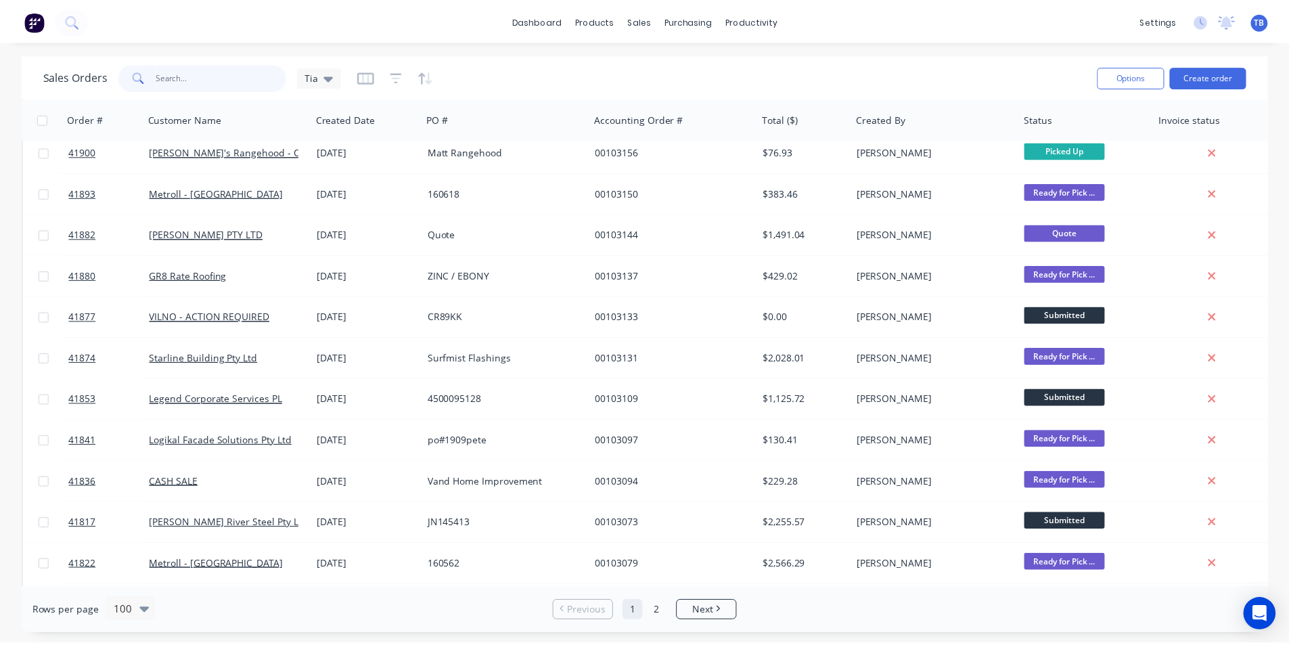
scroll to position [2571, 0]
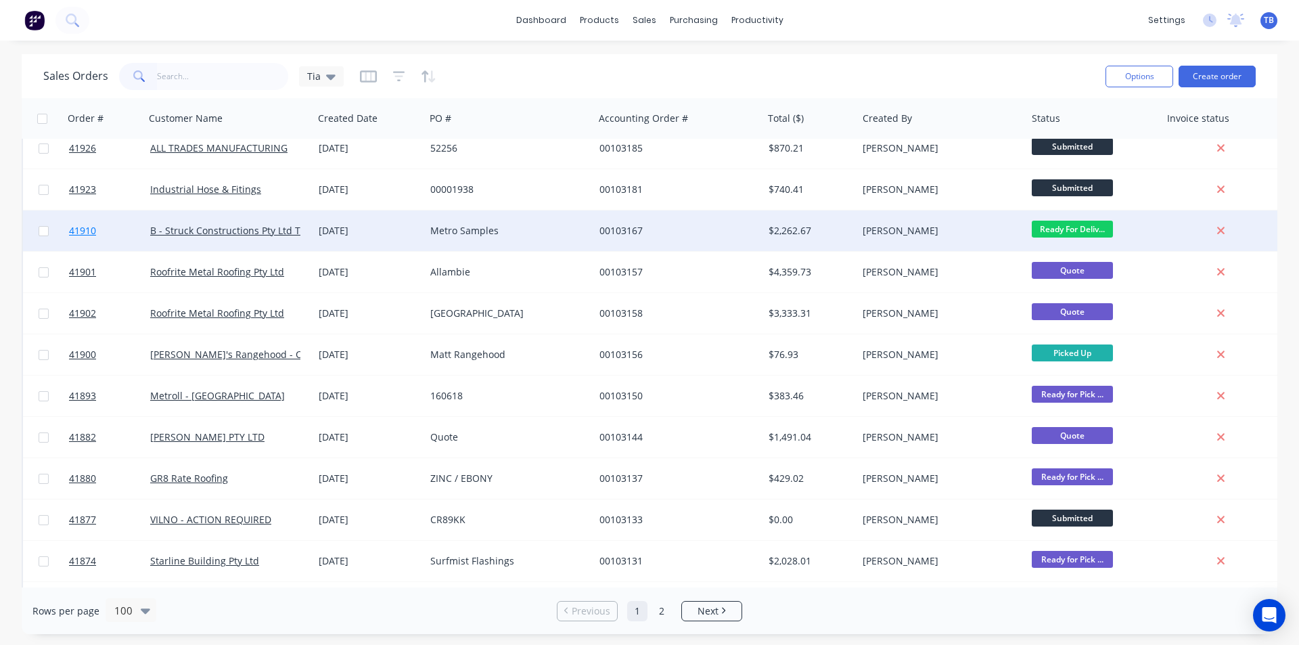
click at [93, 231] on span "41910" at bounding box center [82, 231] width 27 height 14
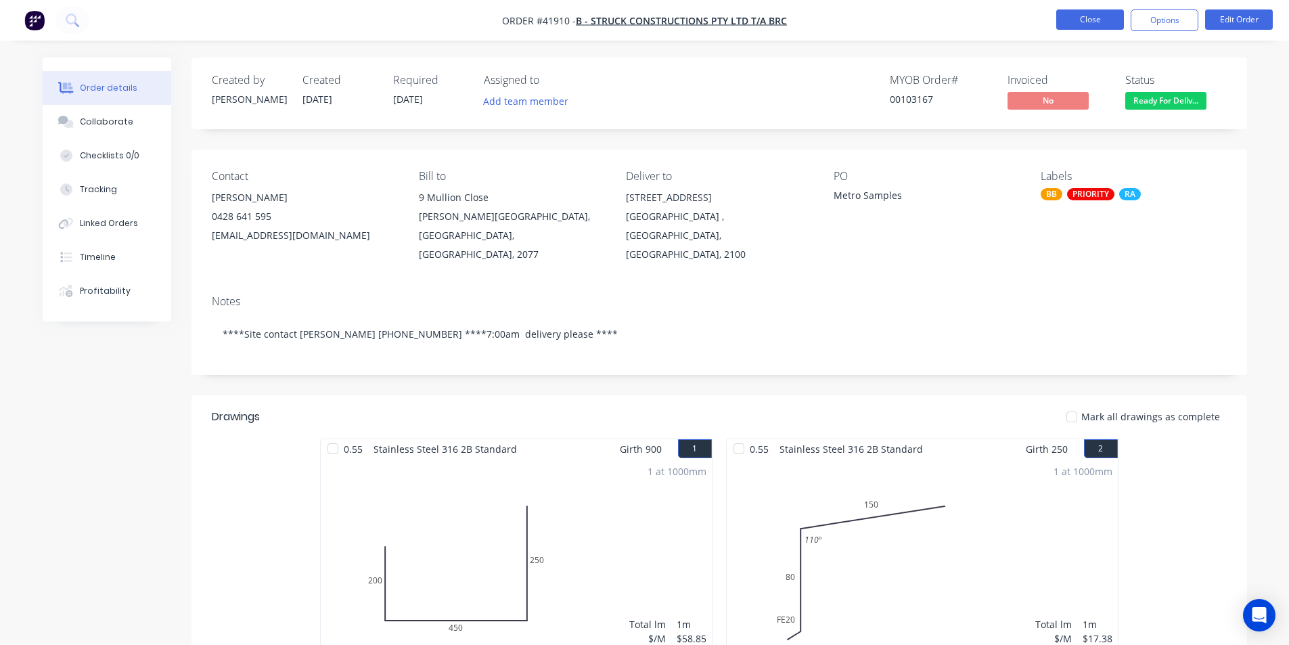
click at [1086, 14] on button "Close" at bounding box center [1090, 19] width 68 height 20
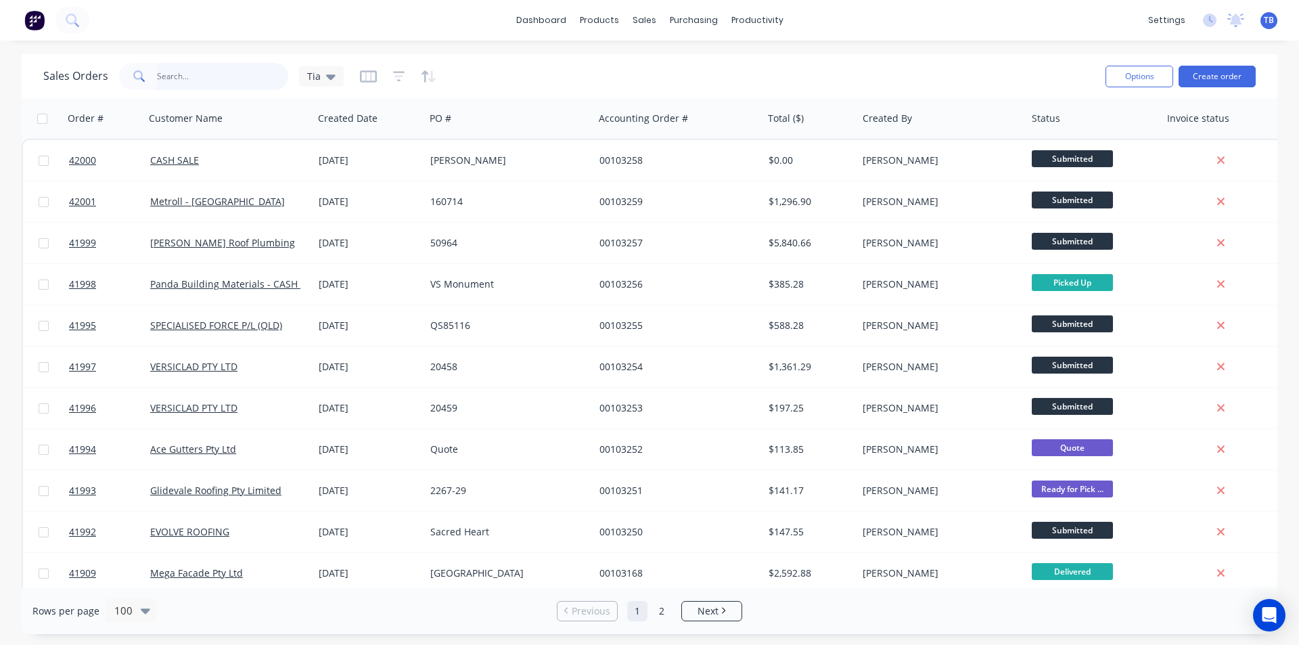
click at [167, 78] on input "text" at bounding box center [223, 76] width 132 height 27
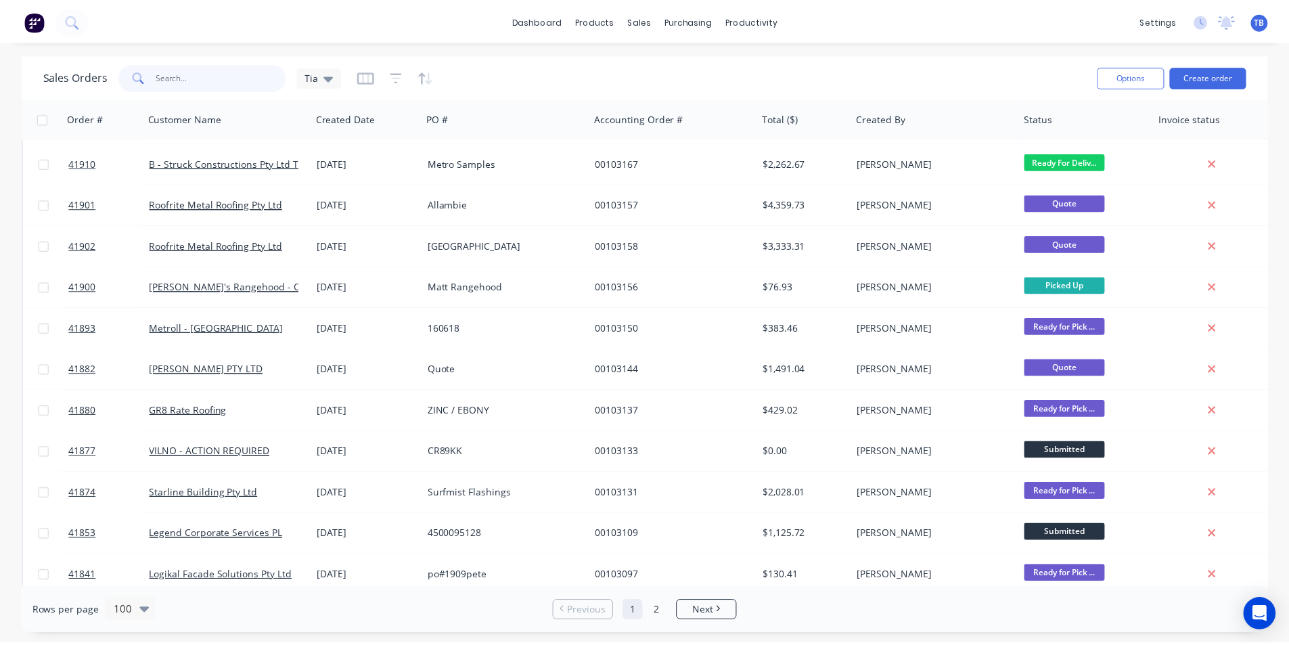
scroll to position [2571, 0]
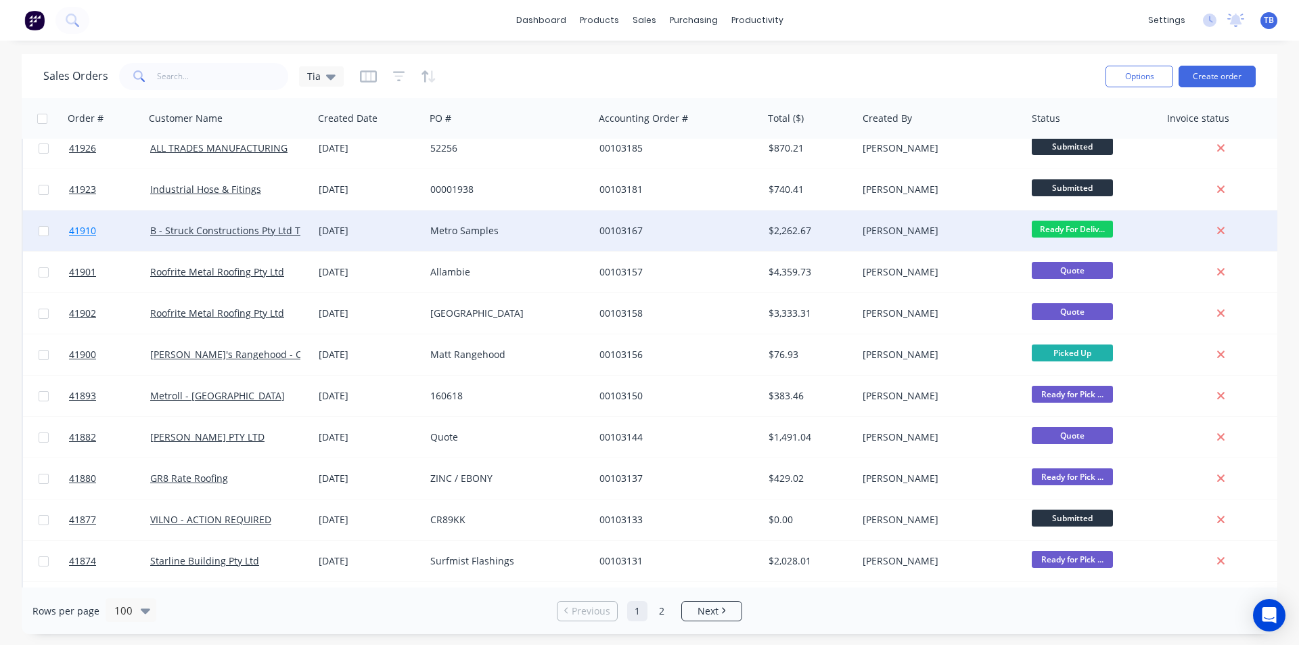
click at [94, 236] on span "41910" at bounding box center [82, 231] width 27 height 14
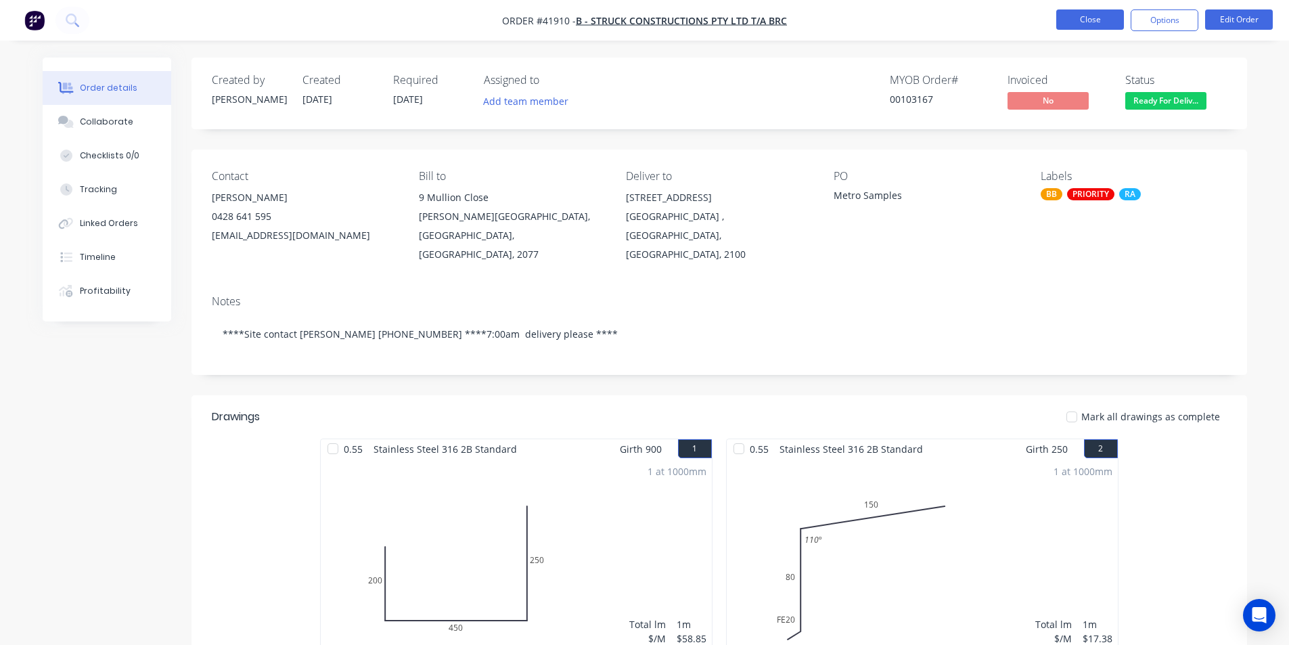
click at [1065, 19] on button "Close" at bounding box center [1090, 19] width 68 height 20
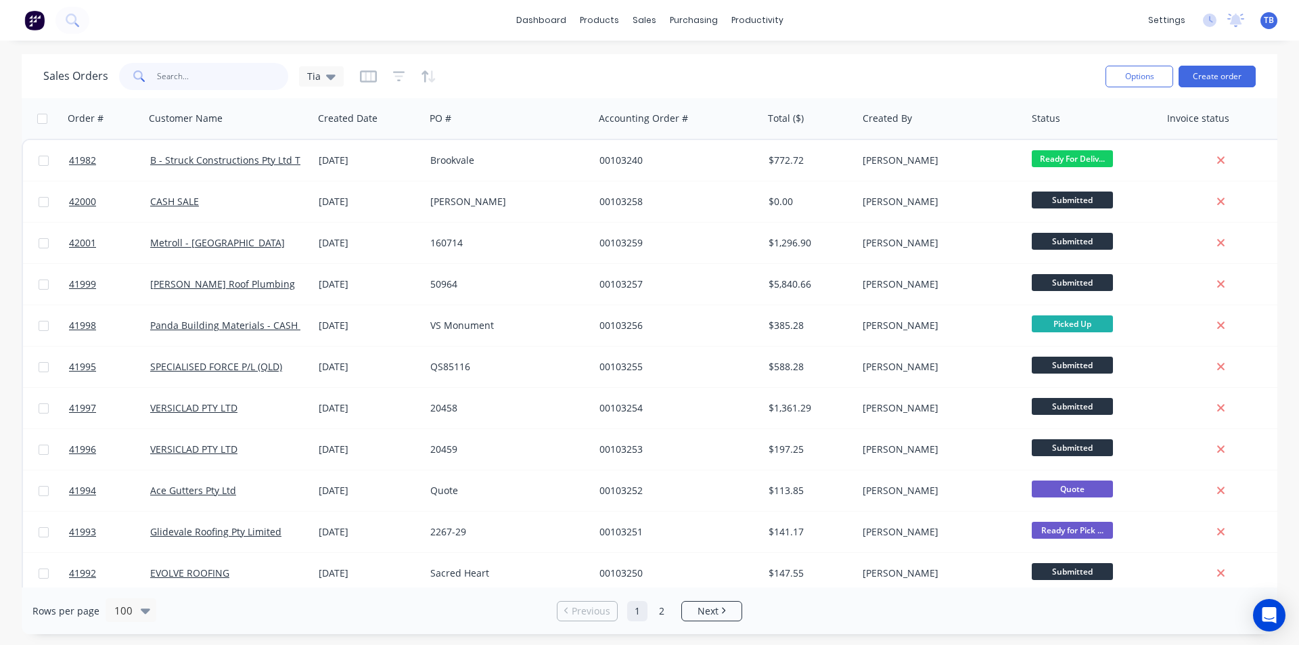
click at [209, 79] on input "text" at bounding box center [223, 76] width 132 height 27
type input "b"
click at [706, 62] on div "Purchase Orders" at bounding box center [737, 65] width 72 height 12
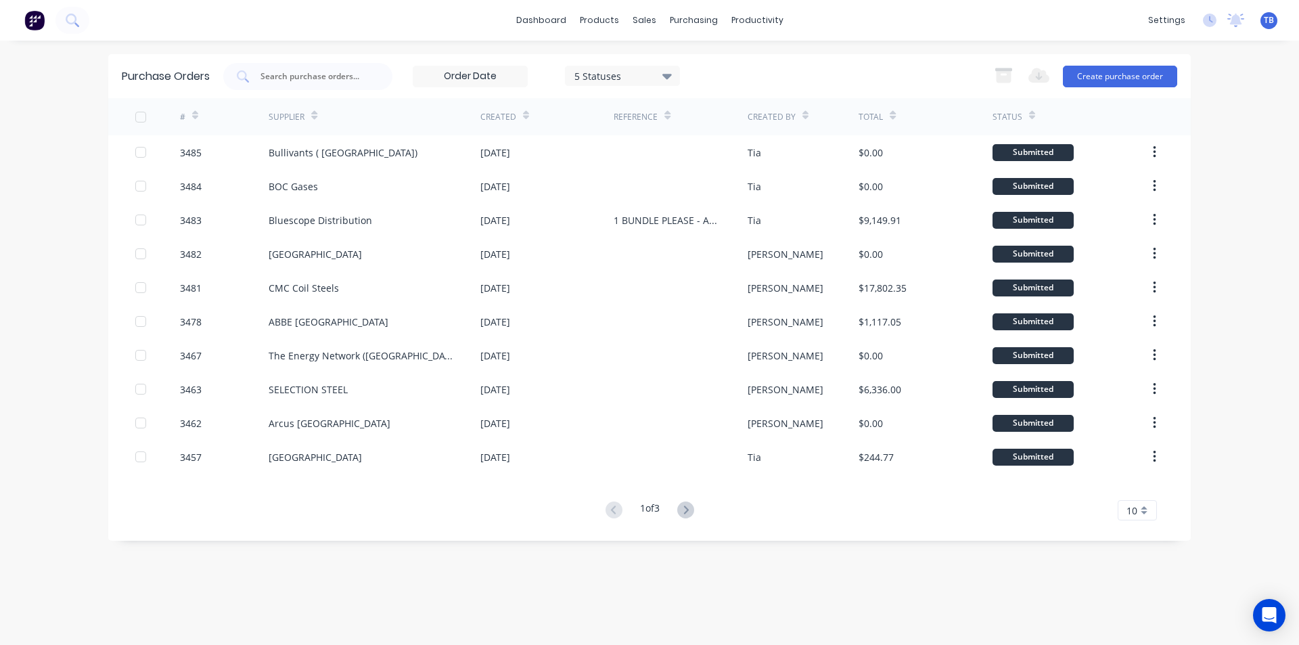
click at [1154, 509] on div "10" at bounding box center [1137, 510] width 39 height 20
click at [1145, 486] on div "35" at bounding box center [1137, 488] width 38 height 24
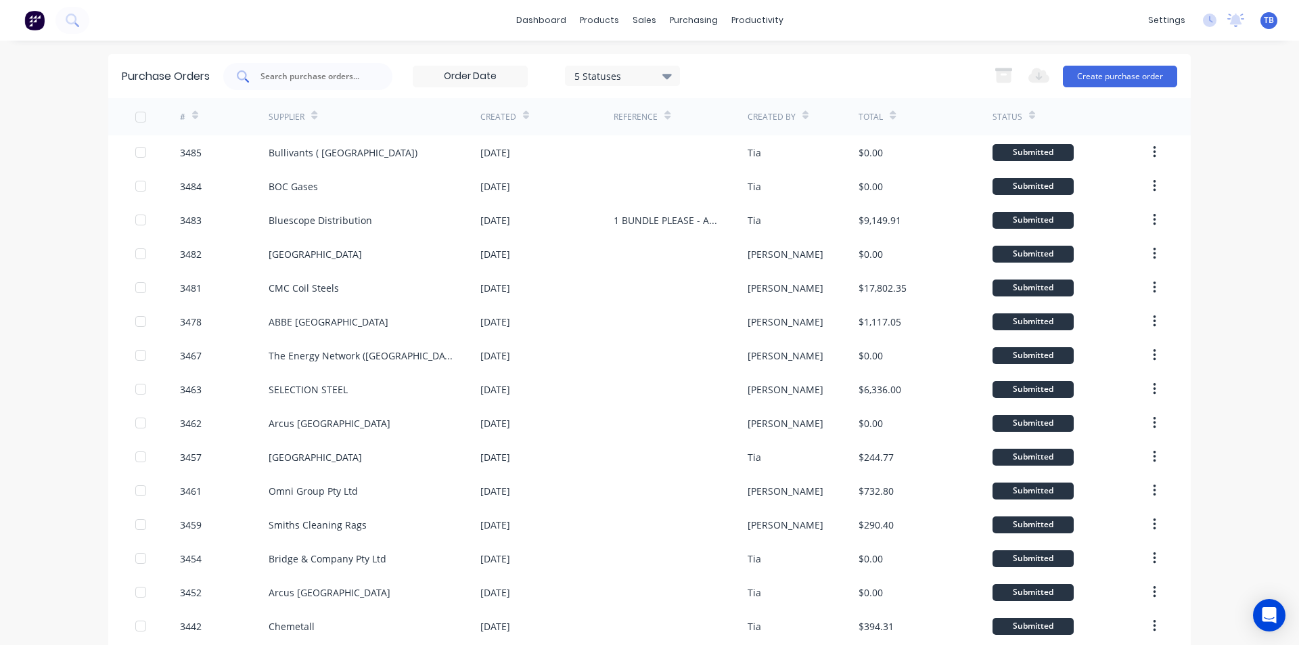
click at [298, 70] on input "text" at bounding box center [315, 77] width 112 height 14
type input "smiths"
click at [662, 76] on icon at bounding box center [666, 76] width 9 height 5
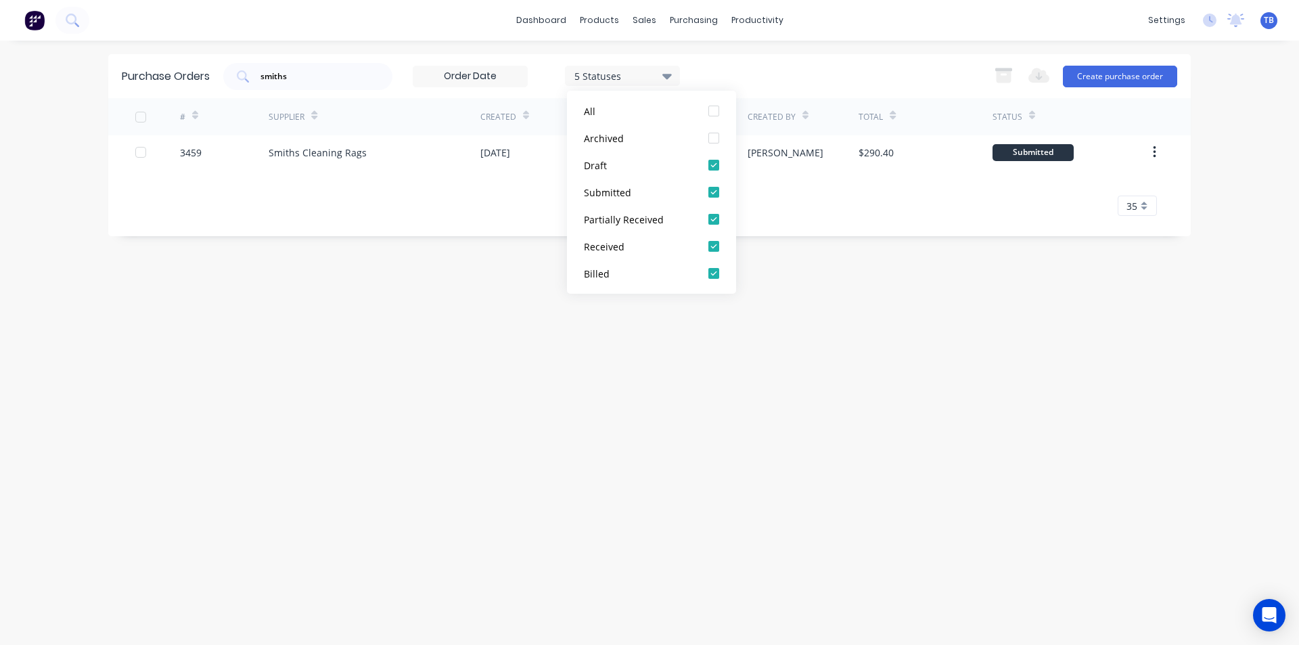
click at [554, 374] on div "Purchase Orders smiths 5 Statuses 5 Statuses Export to Excel (XLSX) Create purc…" at bounding box center [649, 342] width 1082 height 577
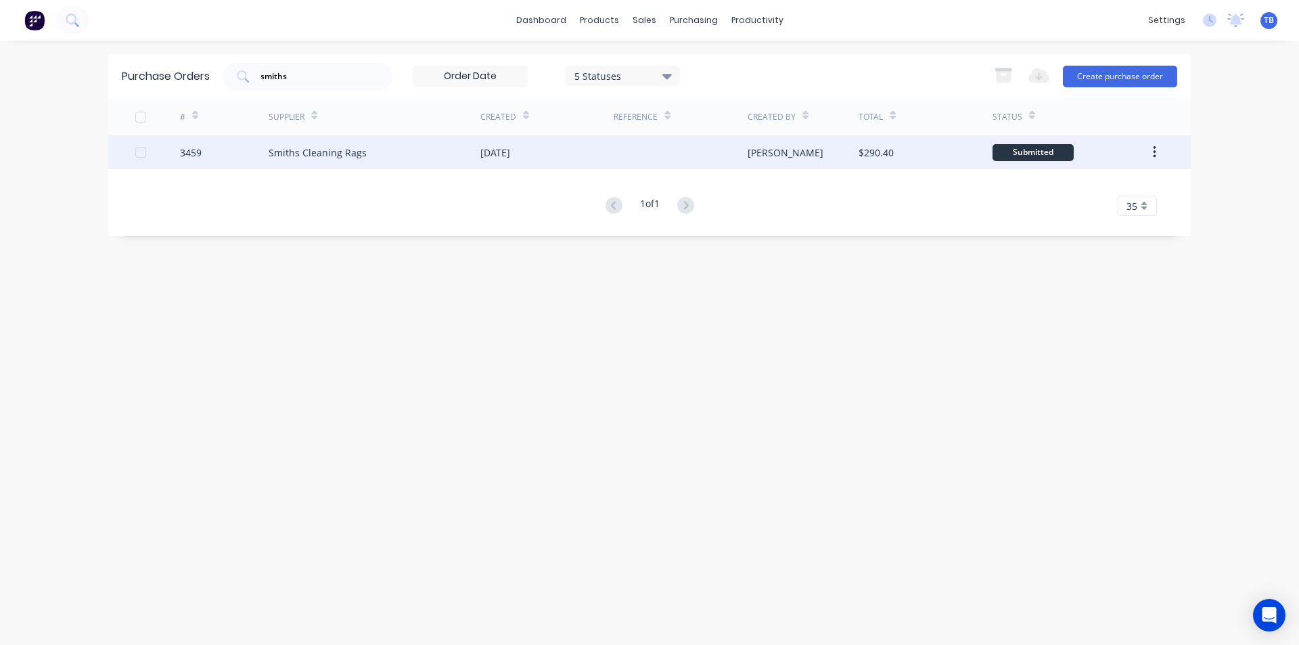
click at [503, 159] on div "[DATE]" at bounding box center [495, 152] width 30 height 14
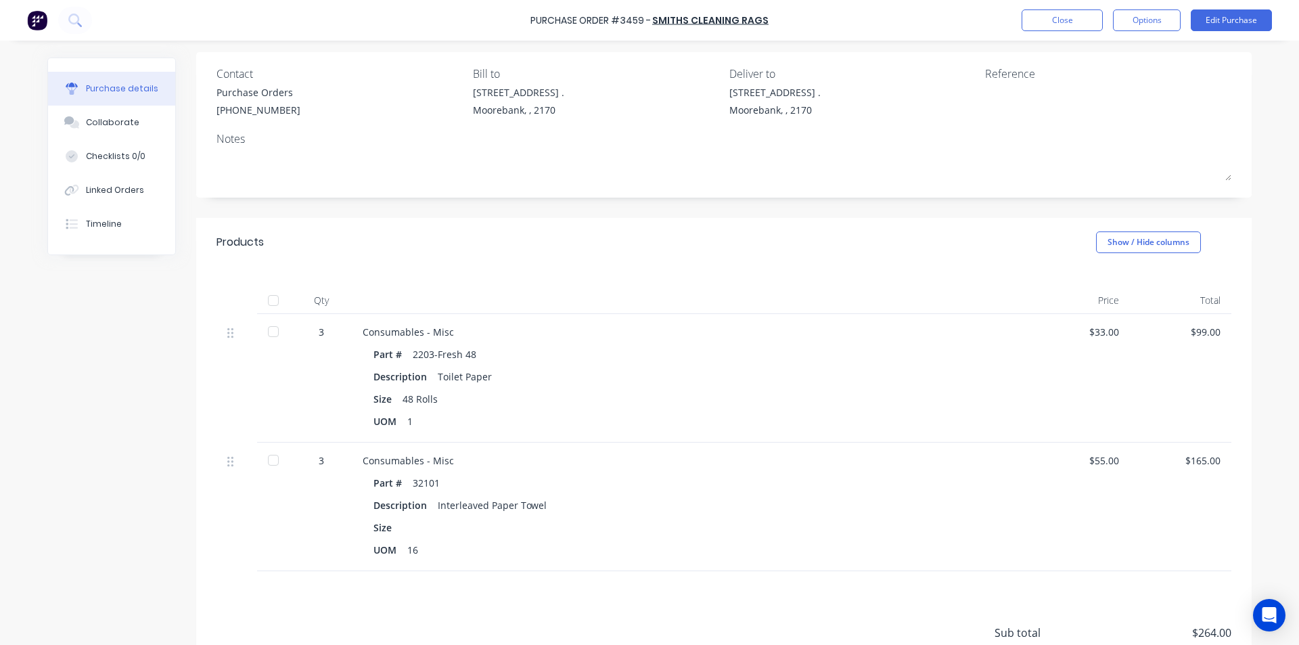
scroll to position [203, 0]
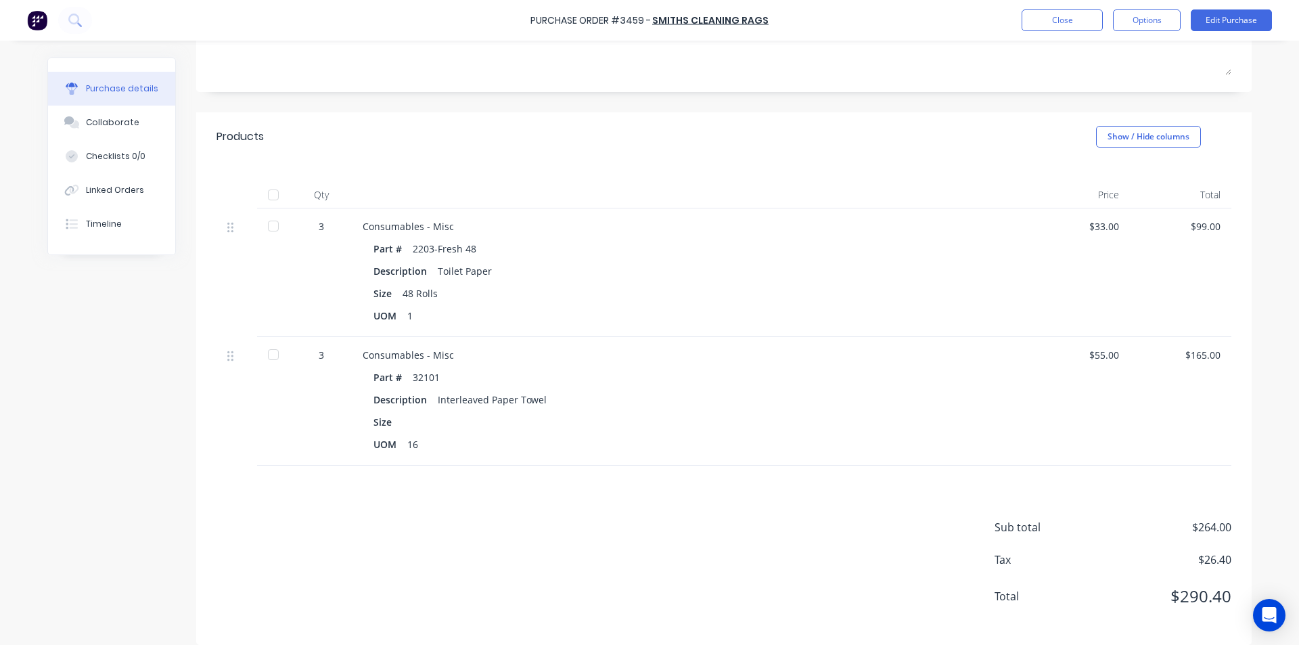
click at [271, 354] on div at bounding box center [273, 354] width 27 height 27
click at [273, 223] on div at bounding box center [273, 225] width 27 height 27
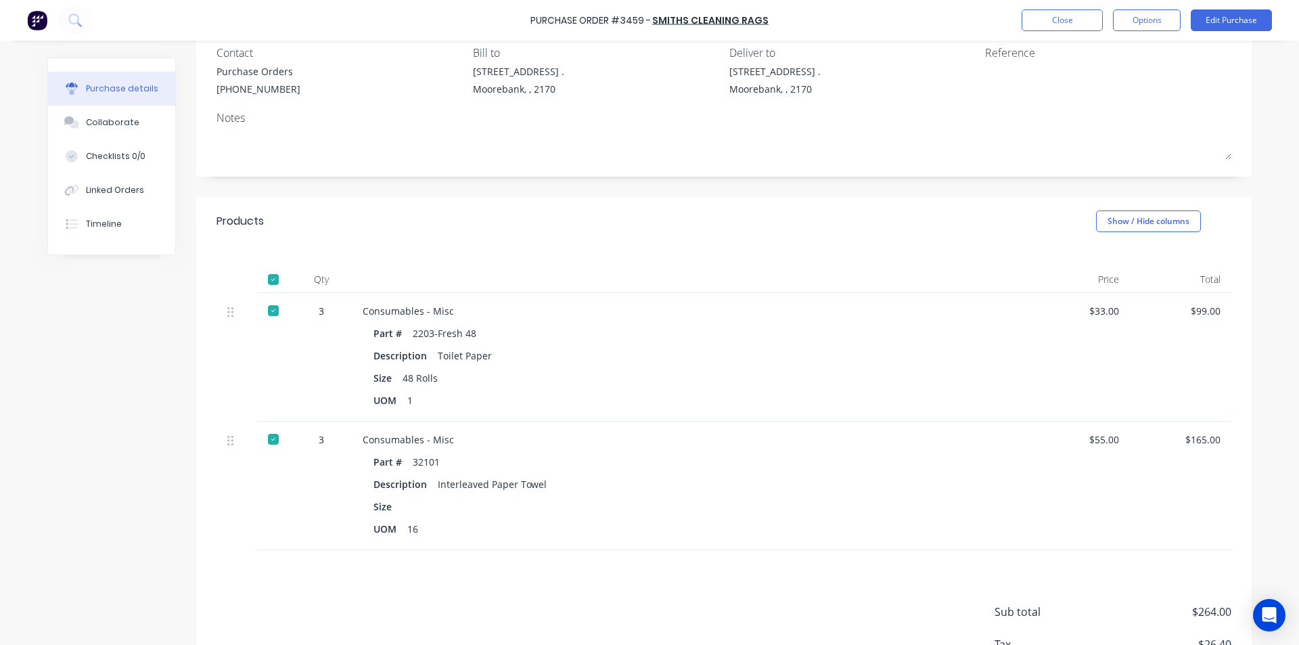
scroll to position [0, 0]
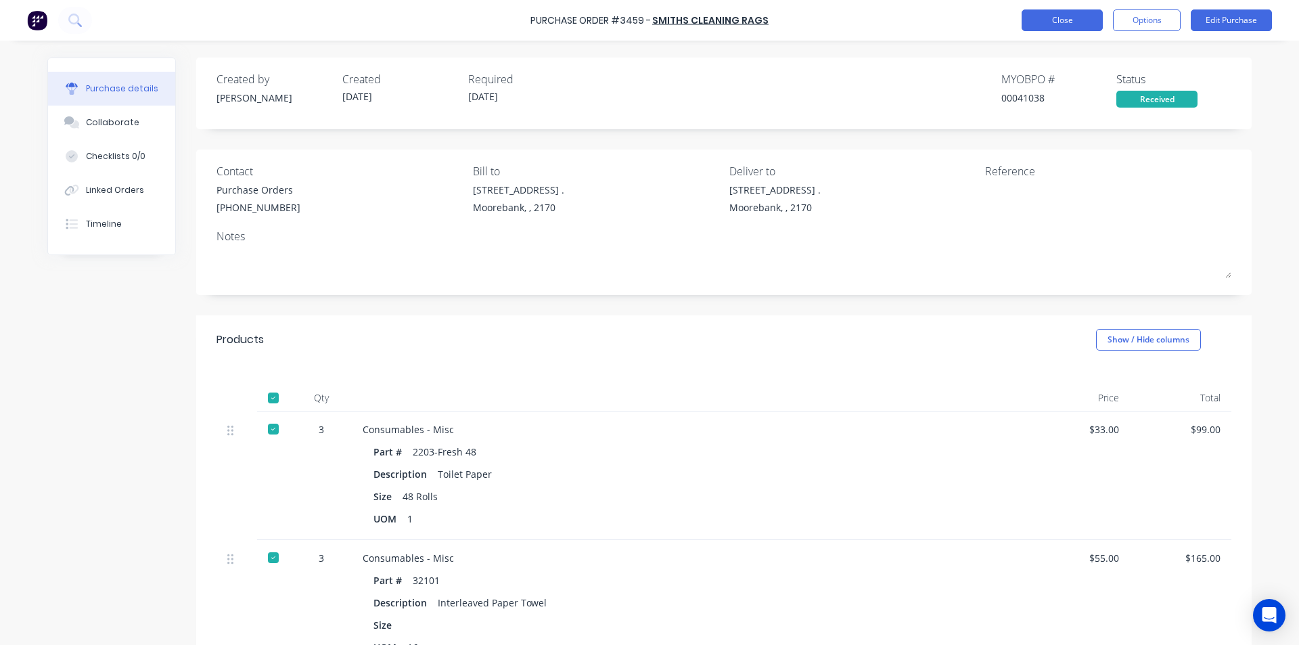
click at [1050, 19] on button "Close" at bounding box center [1061, 20] width 81 height 22
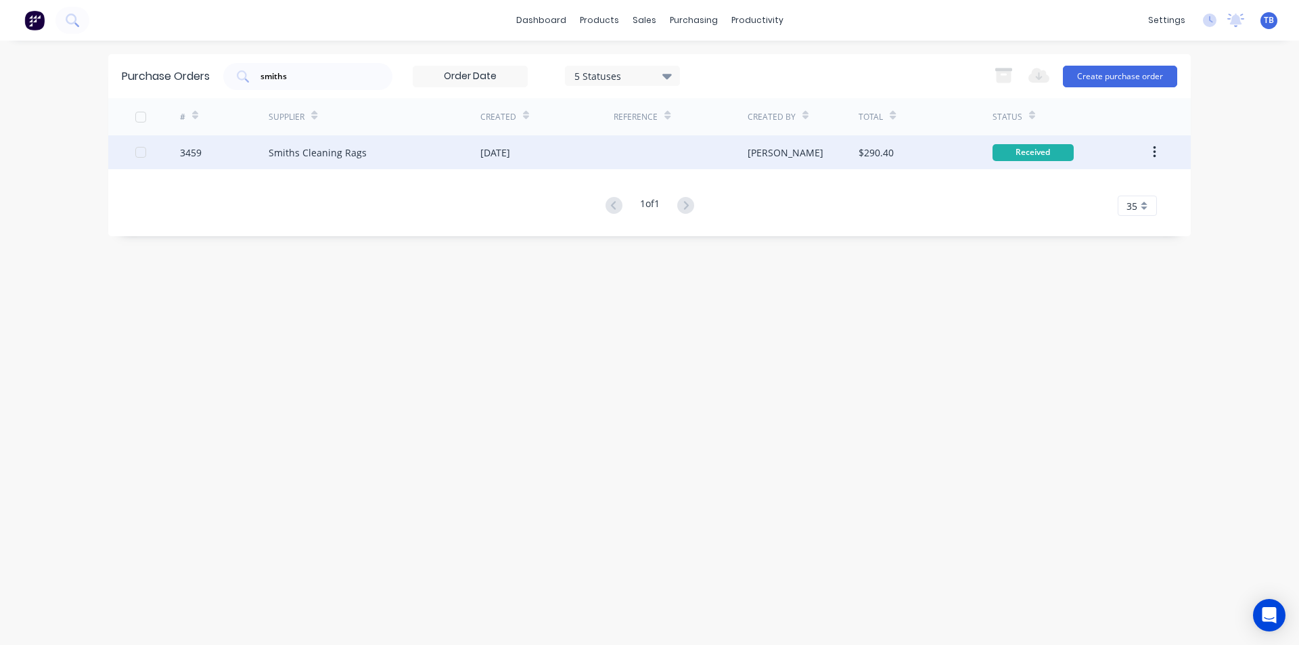
click at [1159, 149] on button "button" at bounding box center [1154, 152] width 32 height 24
click at [1078, 189] on div "Archive" at bounding box center [1106, 188] width 104 height 20
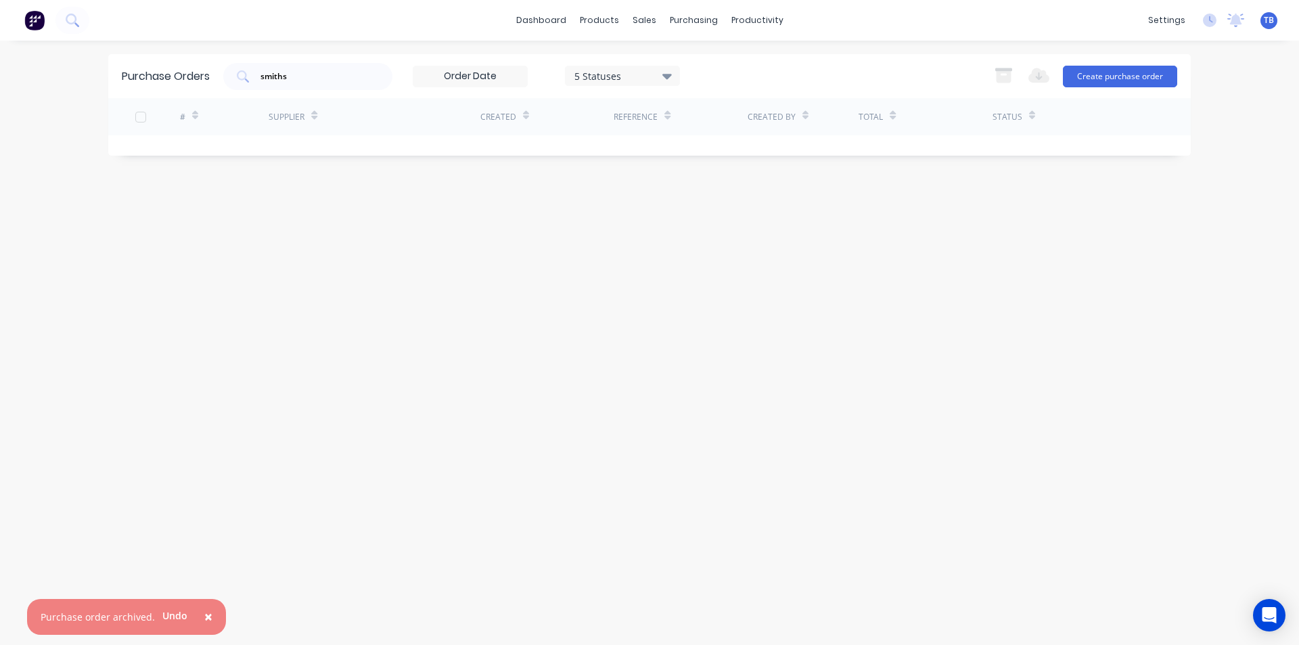
click at [662, 77] on div "5 Statuses" at bounding box center [622, 75] width 97 height 14
drag, startPoint x: 712, startPoint y: 139, endPoint x: 707, endPoint y: 152, distance: 14.3
click at [712, 139] on div at bounding box center [713, 137] width 27 height 27
click at [1065, 278] on div "Purchase Orders smiths 7 Statuses 7 Statuses Export to Excel (XLSX) Create purc…" at bounding box center [649, 342] width 1082 height 577
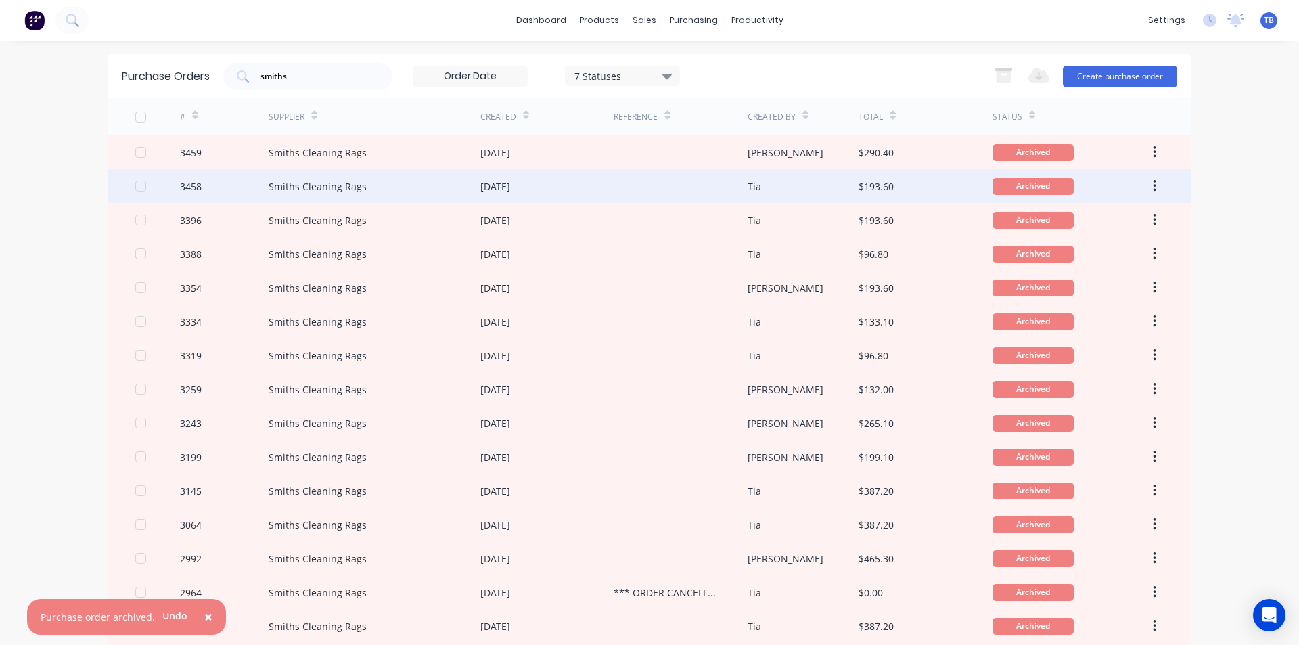
click at [468, 187] on div "Smiths Cleaning Rags" at bounding box center [375, 186] width 212 height 34
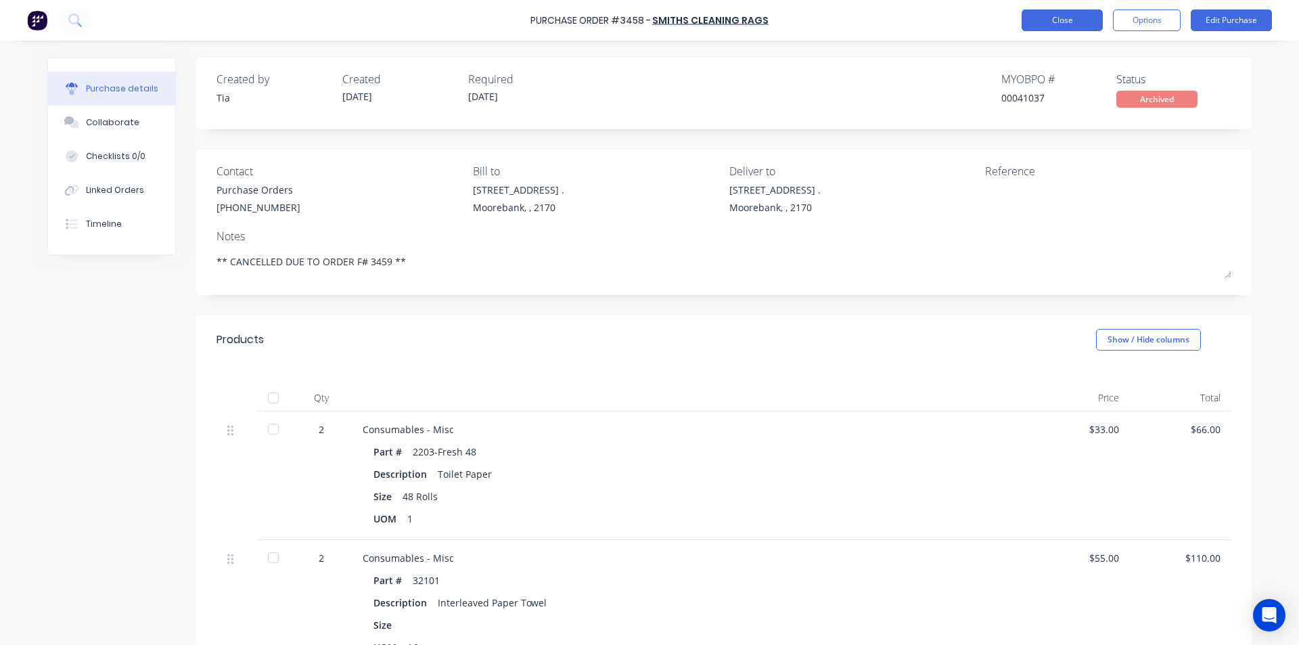
click at [1036, 18] on button "Close" at bounding box center [1061, 20] width 81 height 22
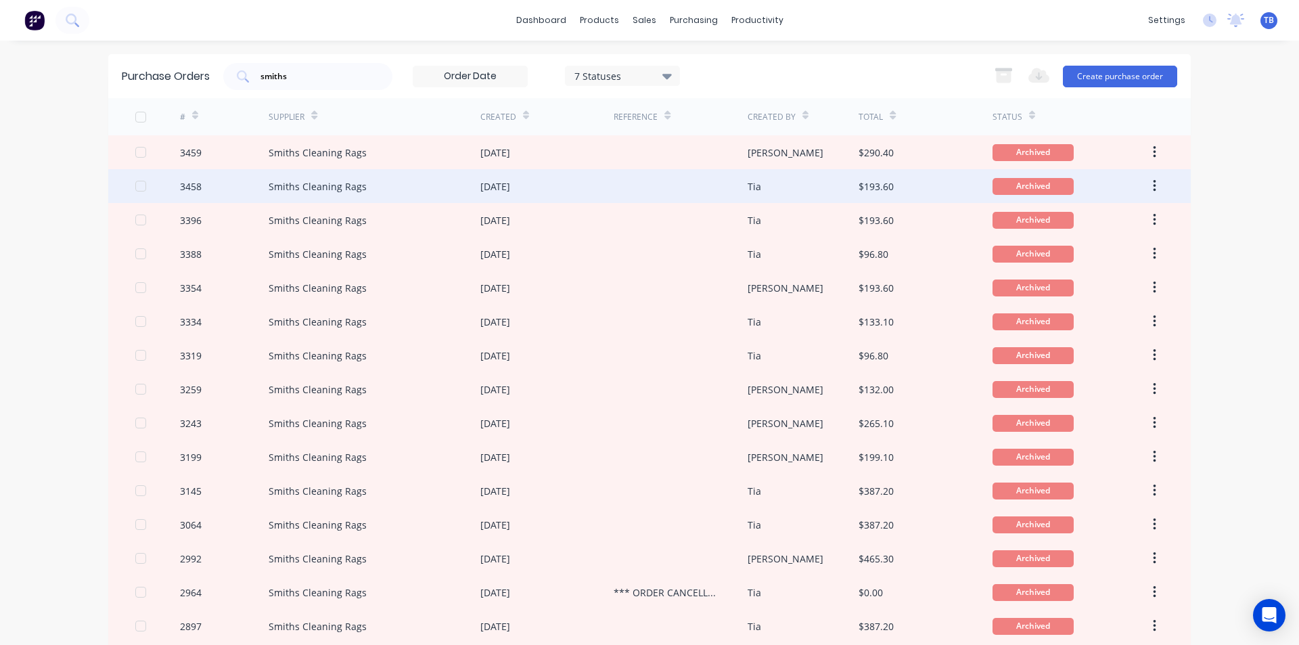
click at [815, 183] on div "Tia" at bounding box center [803, 186] width 112 height 34
type textarea "x"
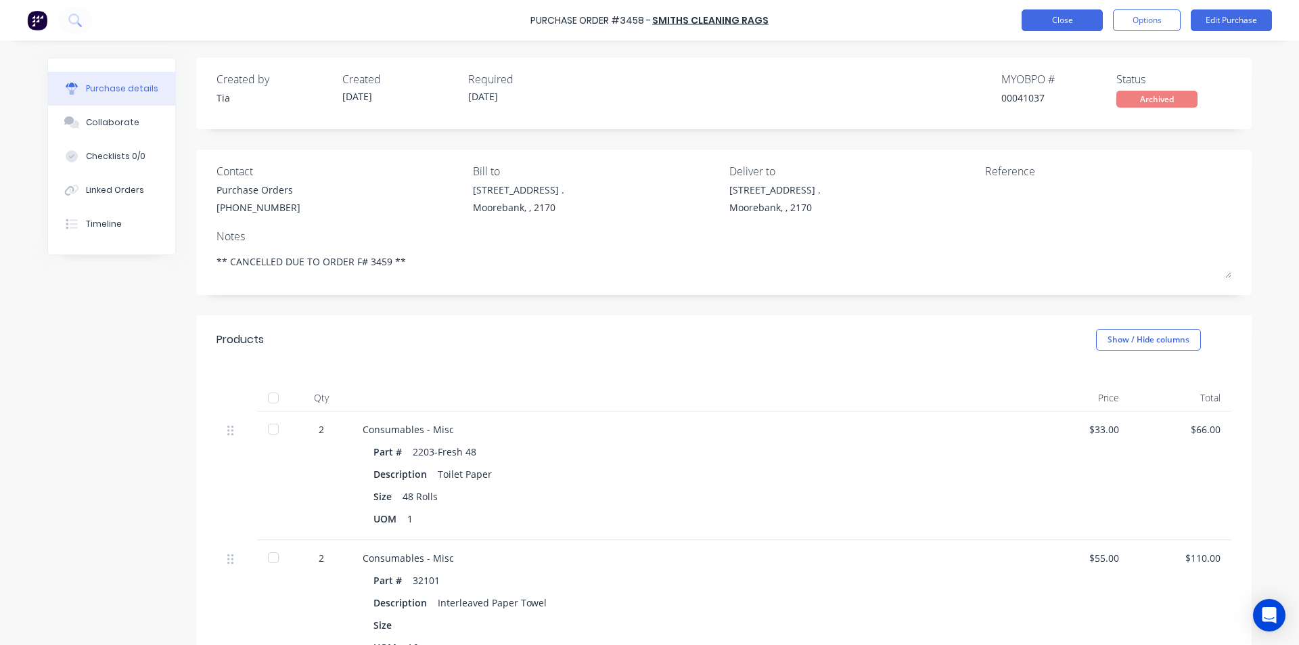
click at [1044, 20] on button "Close" at bounding box center [1061, 20] width 81 height 22
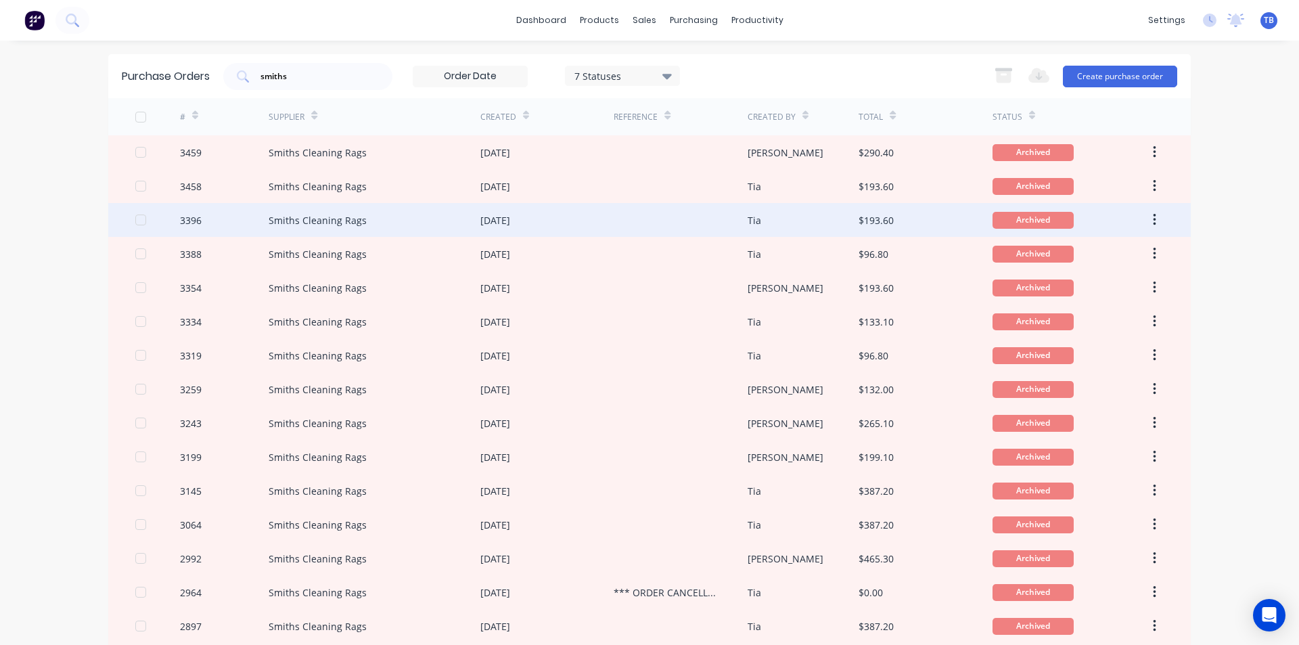
click at [501, 214] on div "[DATE]" at bounding box center [495, 220] width 30 height 14
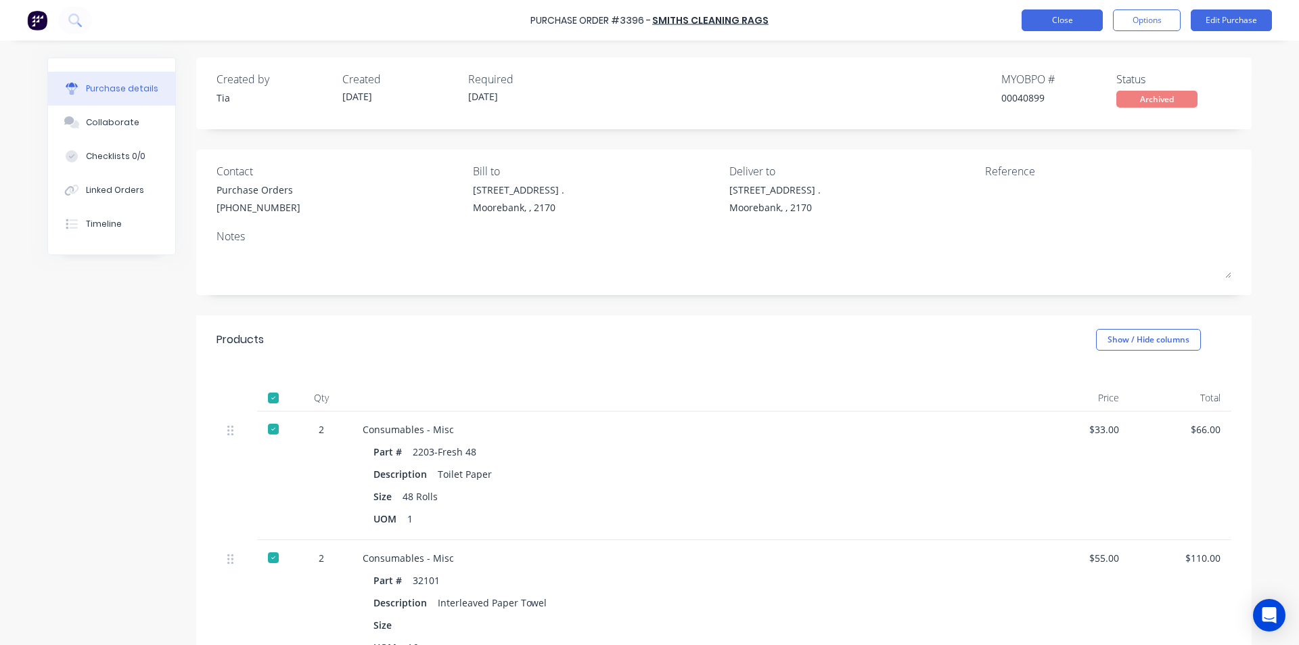
click at [1035, 14] on button "Close" at bounding box center [1061, 20] width 81 height 22
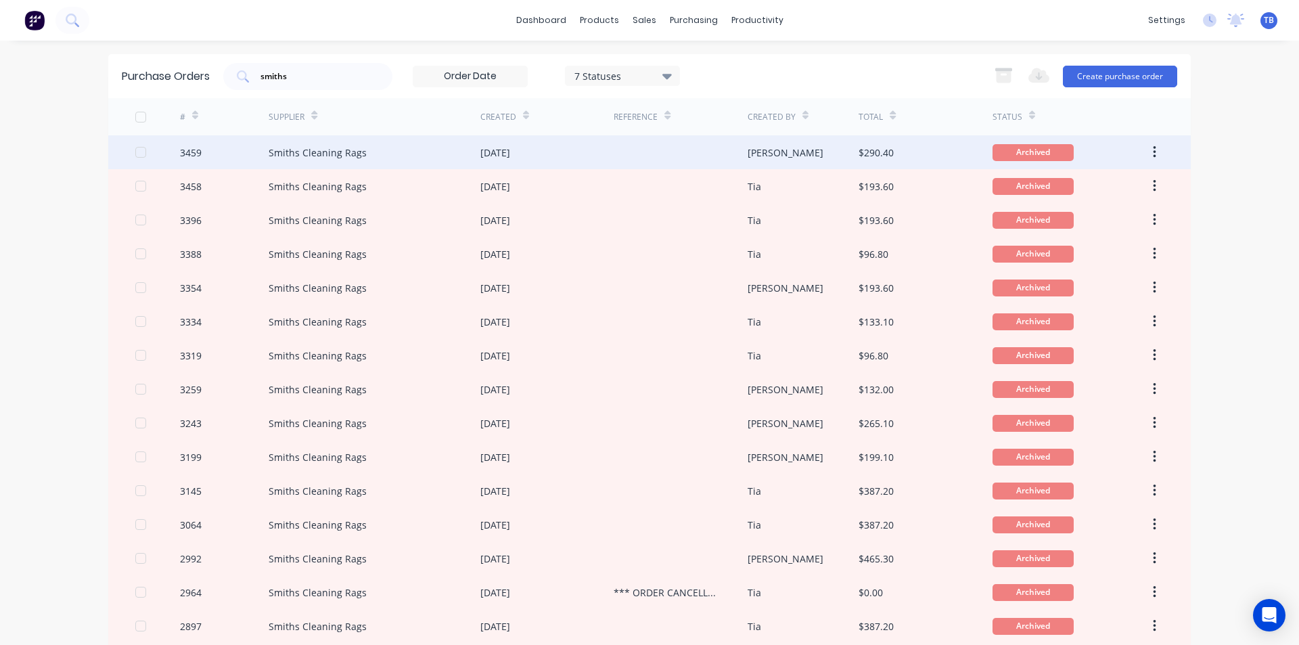
click at [411, 158] on div "Smiths Cleaning Rags" at bounding box center [375, 152] width 212 height 34
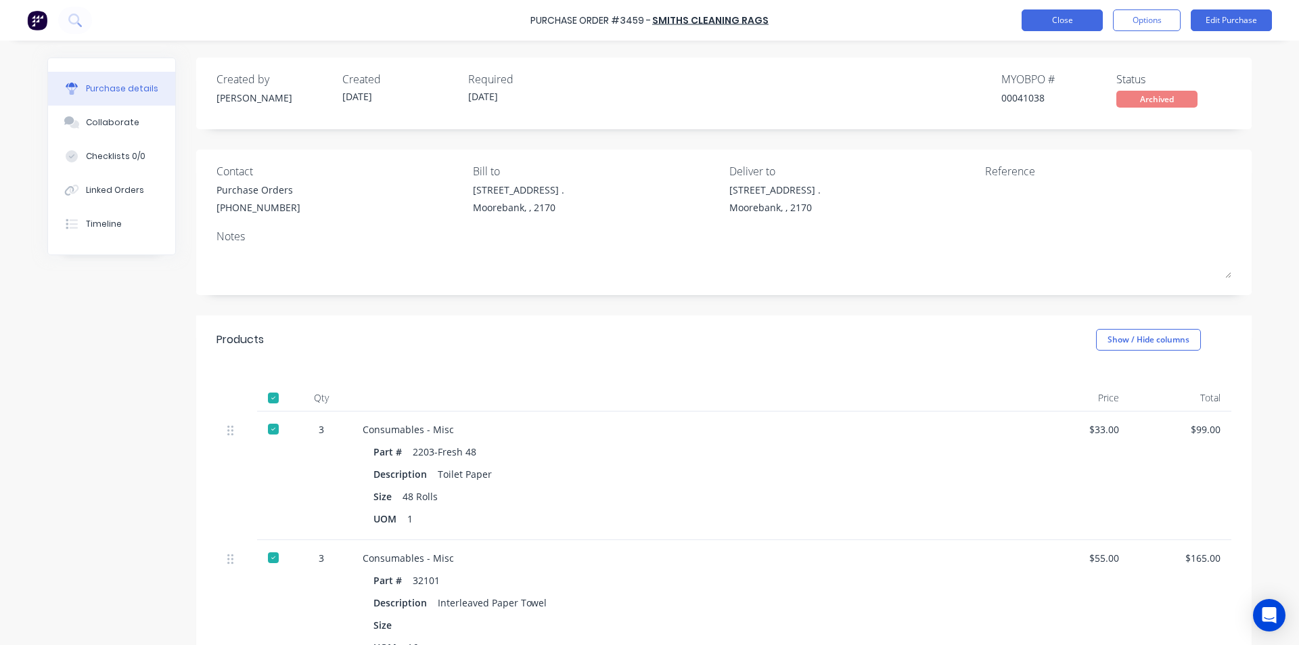
click at [1073, 26] on button "Close" at bounding box center [1061, 20] width 81 height 22
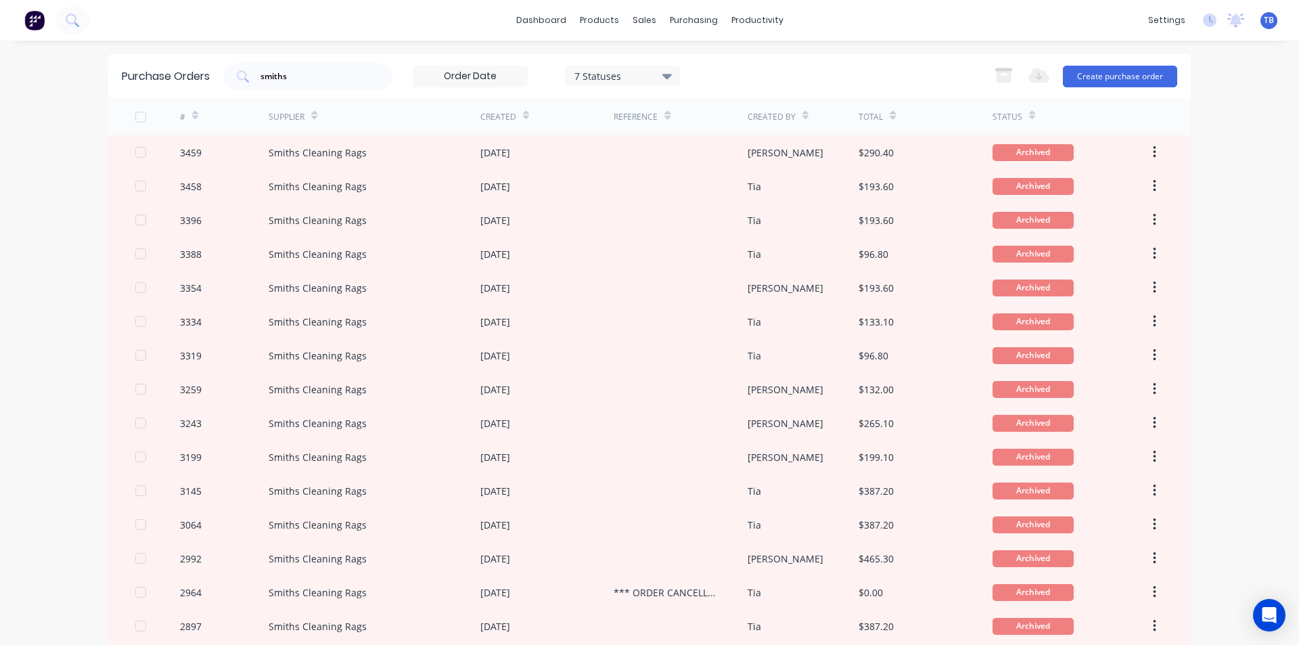
drag, startPoint x: 672, startPoint y: 70, endPoint x: 670, endPoint y: 84, distance: 13.8
click at [670, 84] on div "7 Statuses" at bounding box center [622, 76] width 115 height 20
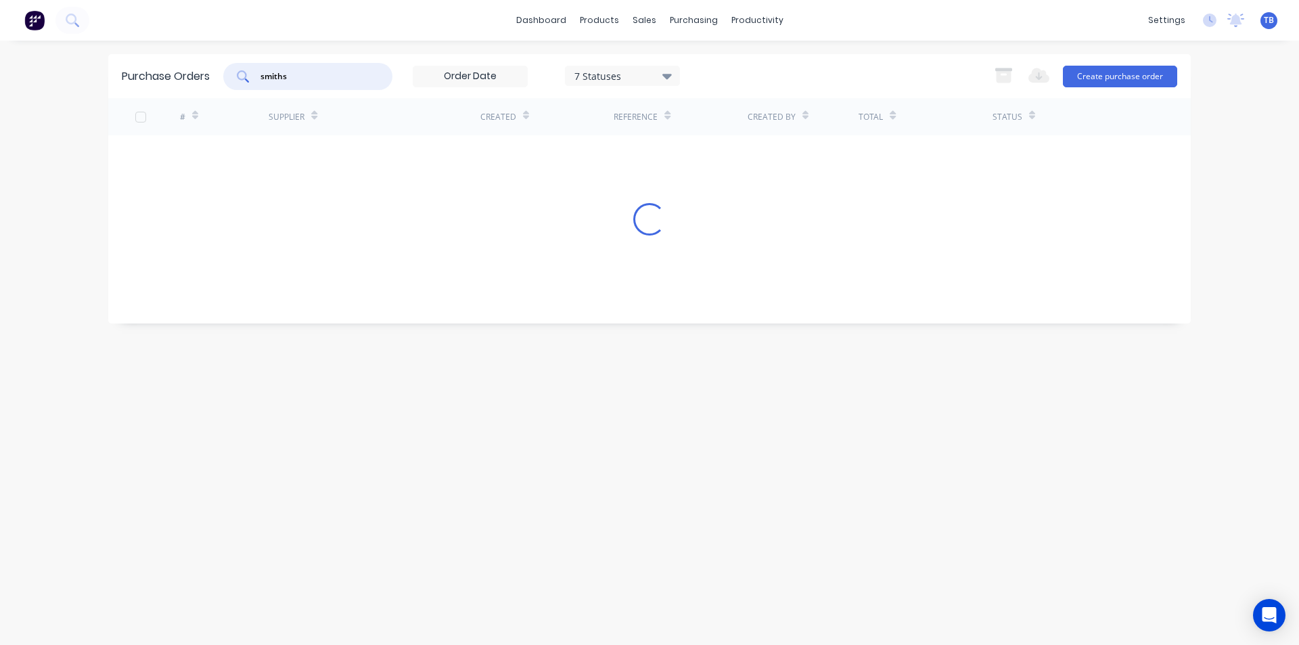
drag, startPoint x: 315, startPoint y: 74, endPoint x: 190, endPoint y: 77, distance: 124.5
click at [190, 77] on div "Purchase Orders smiths 7 Statuses 7 Statuses Export to Excel (XLSX) Create purc…" at bounding box center [649, 76] width 1082 height 44
click at [668, 72] on icon at bounding box center [666, 75] width 9 height 15
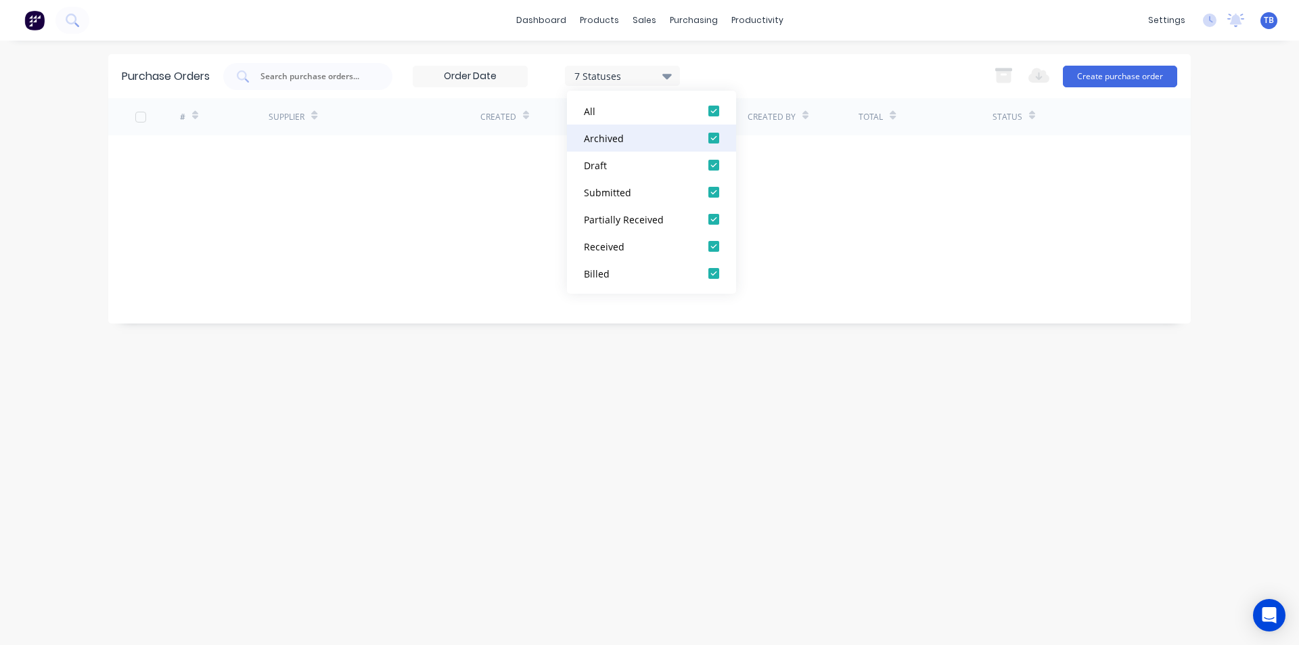
click at [715, 133] on div at bounding box center [713, 137] width 27 height 27
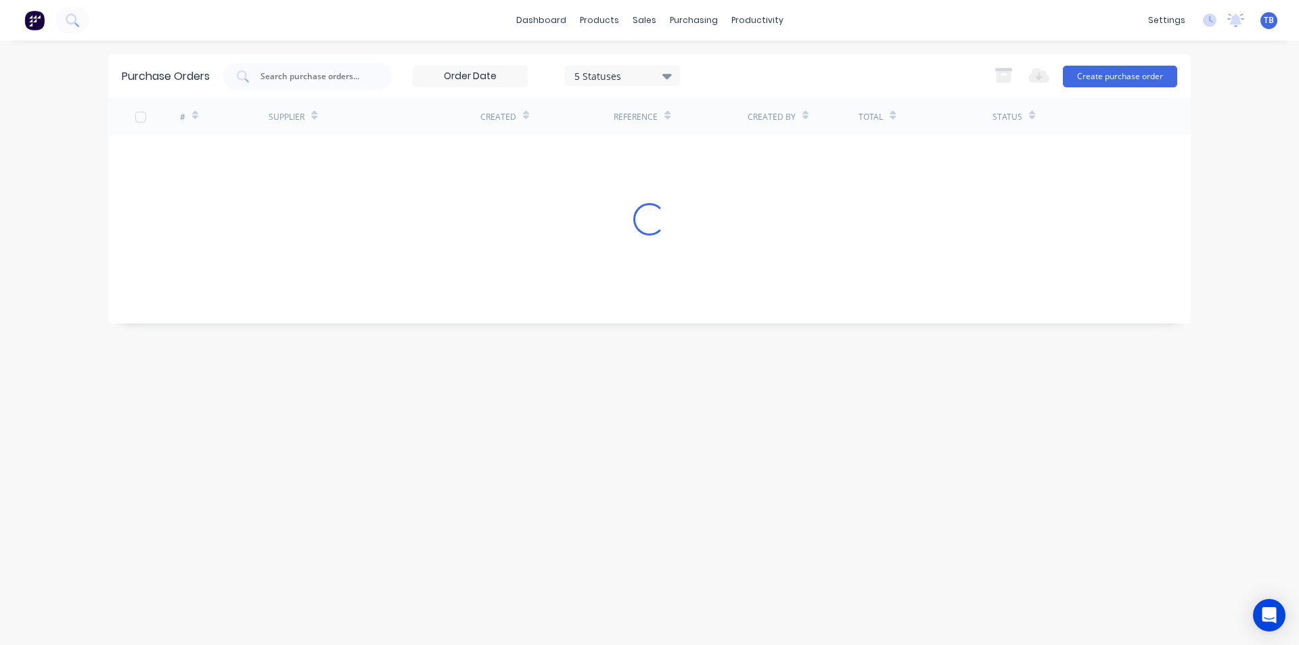
click at [1269, 196] on div "dashboard products sales purchasing productivity dashboard products Product Cat…" at bounding box center [649, 322] width 1299 height 645
